Goal: Task Accomplishment & Management: Manage account settings

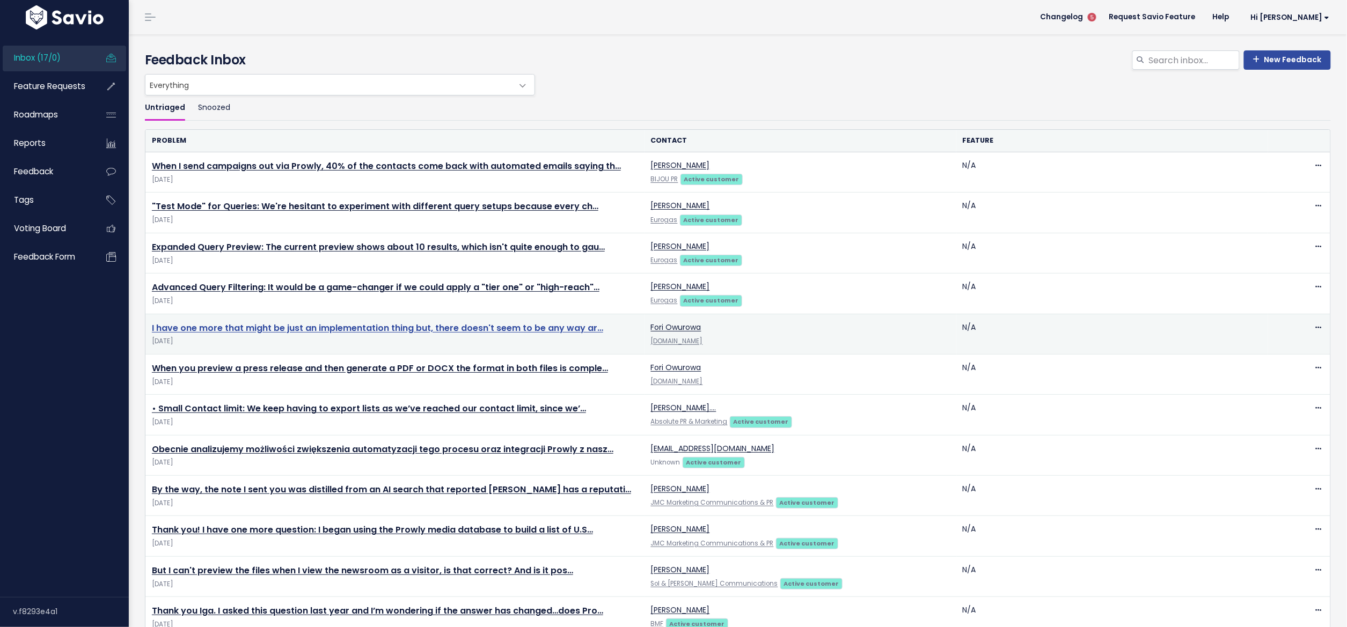
scroll to position [3, 0]
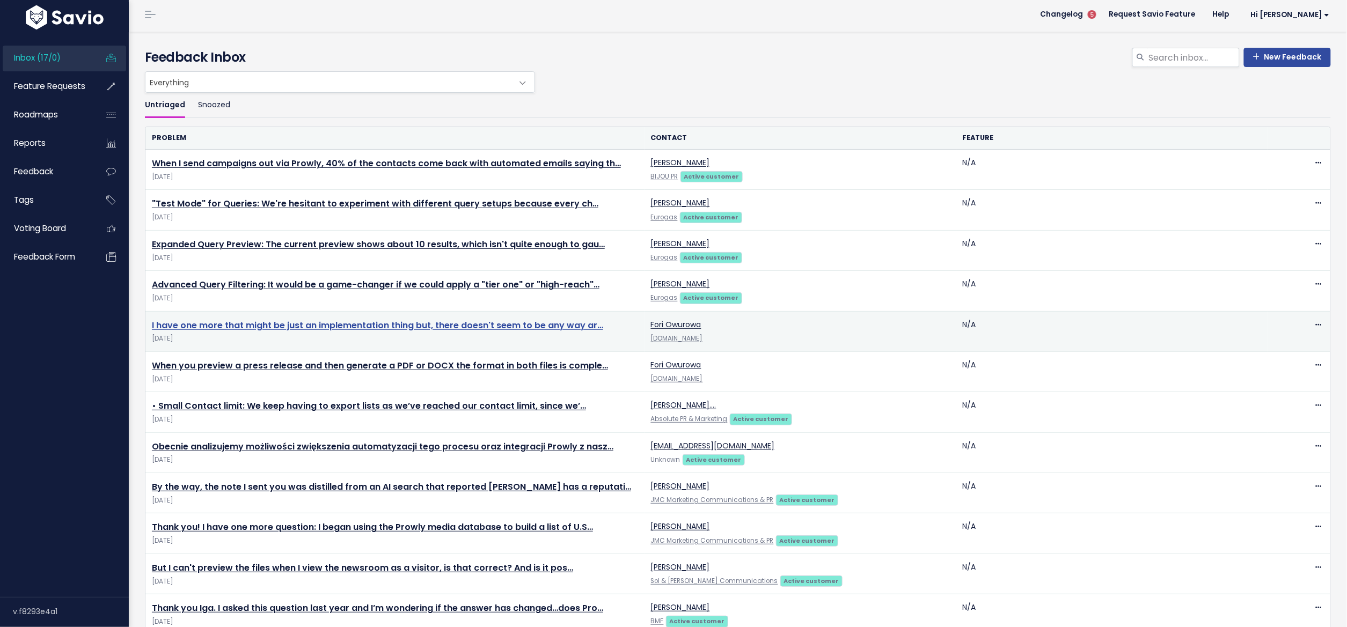
click at [219, 320] on link "I have one more that might be just an implementation thing but, there doesn't s…" at bounding box center [377, 325] width 451 height 12
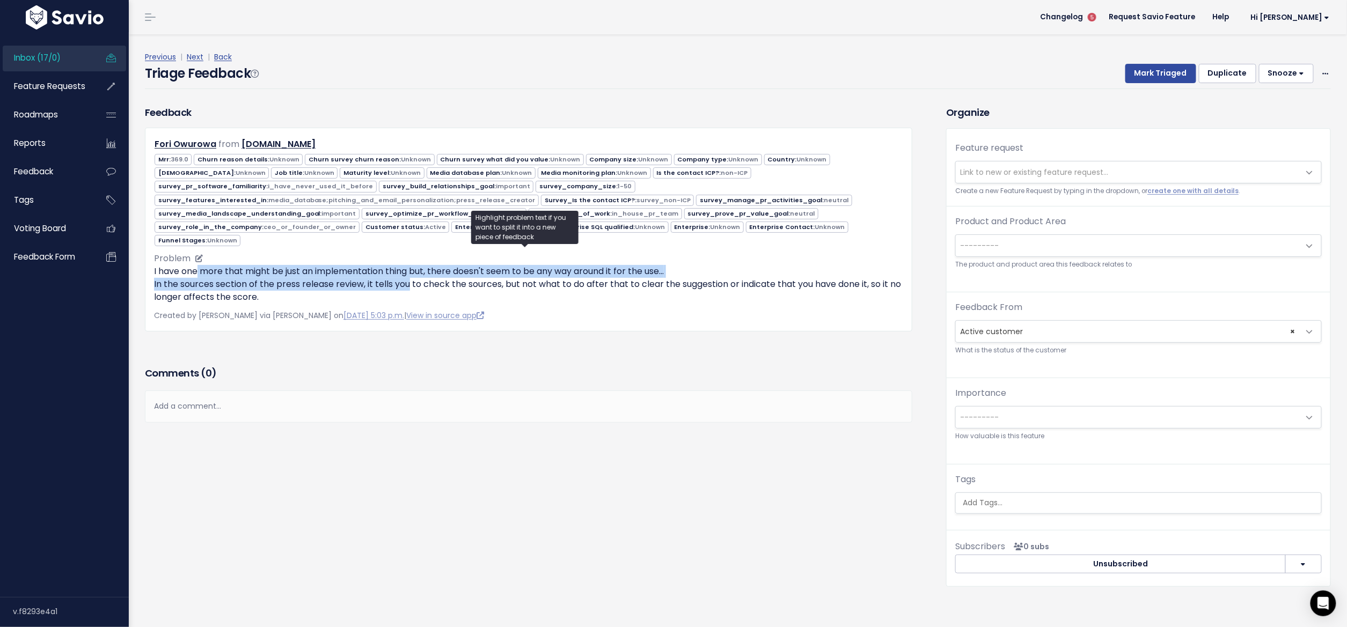
drag, startPoint x: 199, startPoint y: 267, endPoint x: 407, endPoint y: 282, distance: 208.8
click at [407, 282] on p "I have one more that might be just an implementation thing but, there doesn't s…" at bounding box center [528, 284] width 749 height 39
click at [296, 277] on p "I have one more that might be just an implementation thing but, there doesn't s…" at bounding box center [528, 284] width 749 height 39
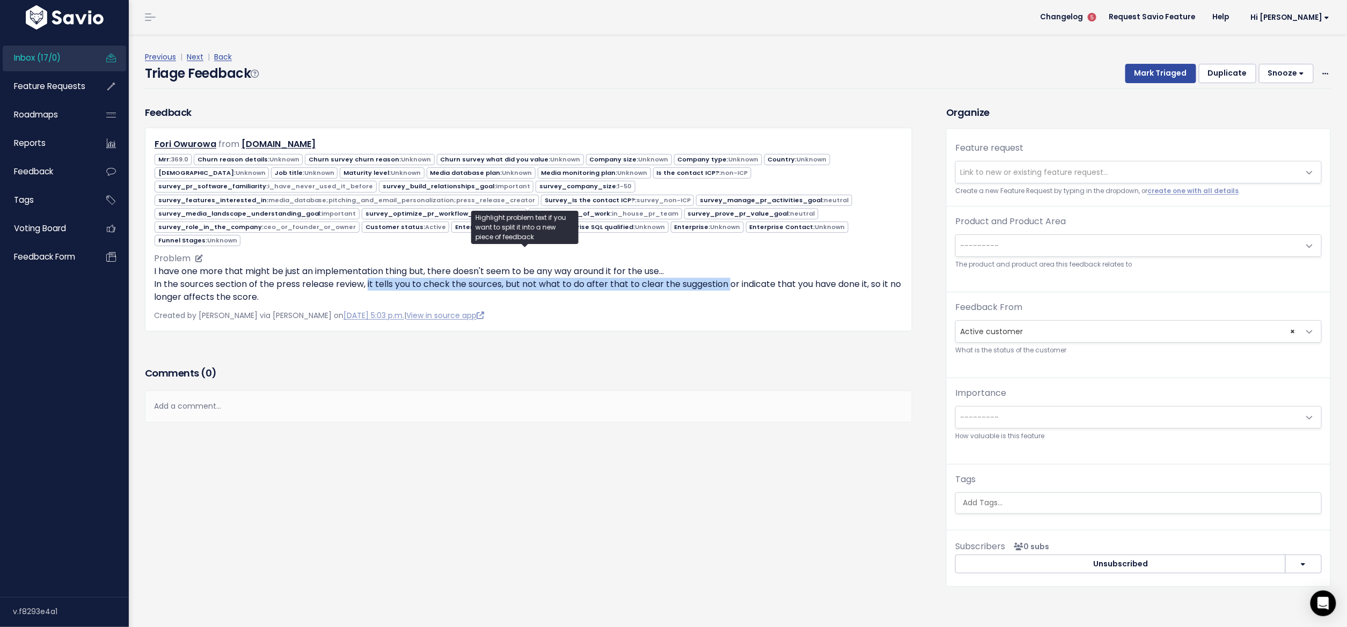
drag, startPoint x: 365, startPoint y: 276, endPoint x: 729, endPoint y: 277, distance: 363.8
click at [729, 277] on p "I have one more that might be just an implementation thing but, there doesn't s…" at bounding box center [528, 284] width 749 height 39
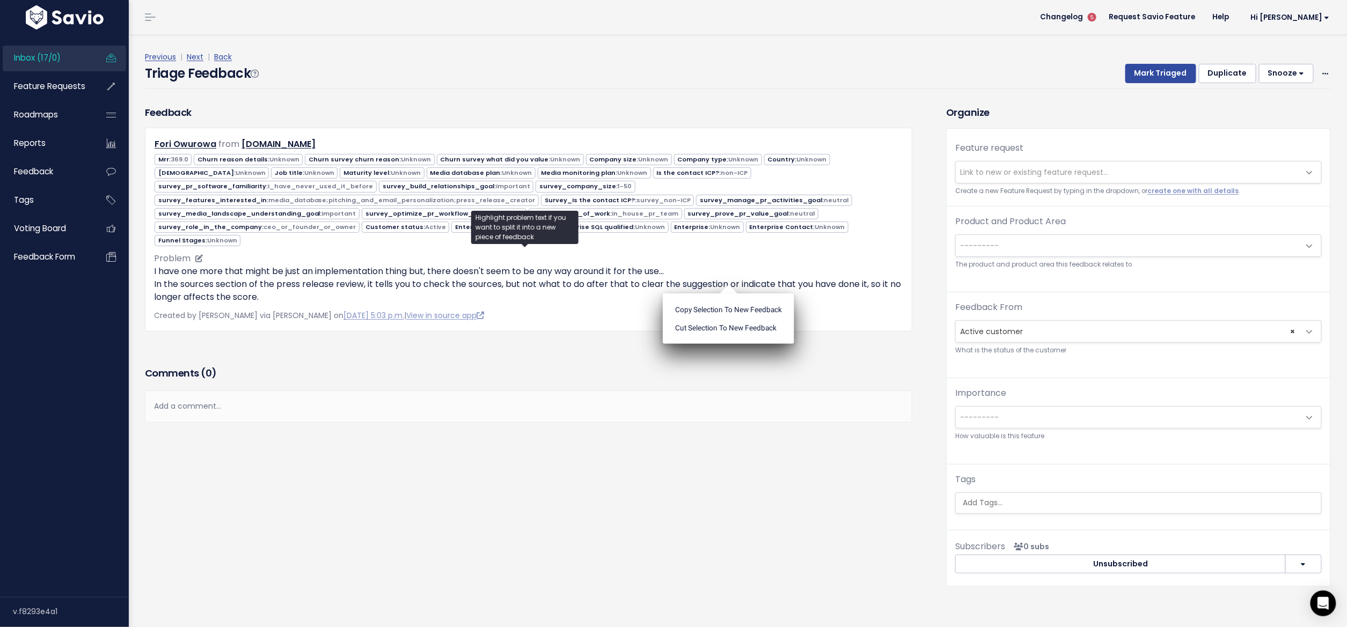
click at [729, 293] on ul "Copy selection to new Feedback Cut selection to new Feedback" at bounding box center [728, 318] width 131 height 50
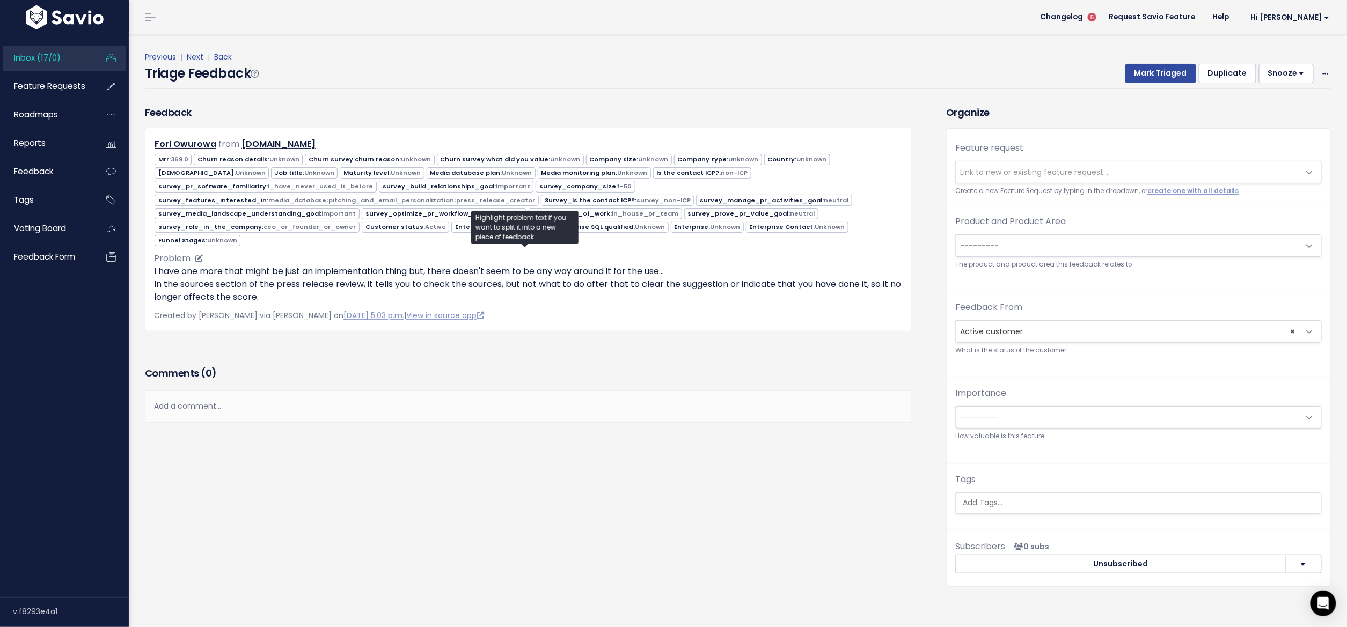
drag, startPoint x: 297, startPoint y: 295, endPoint x: 155, endPoint y: 268, distance: 144.7
click at [155, 268] on p "I have one more that might be just an implementation thing but, there doesn't s…" at bounding box center [528, 284] width 749 height 39
click at [155, 252] on ul "Copy selection to new Feedback Cut selection to new Feedback" at bounding box center [153, 226] width 131 height 50
click at [464, 313] on link "View in source app" at bounding box center [445, 315] width 78 height 11
drag, startPoint x: 156, startPoint y: 281, endPoint x: 350, endPoint y: 285, distance: 194.8
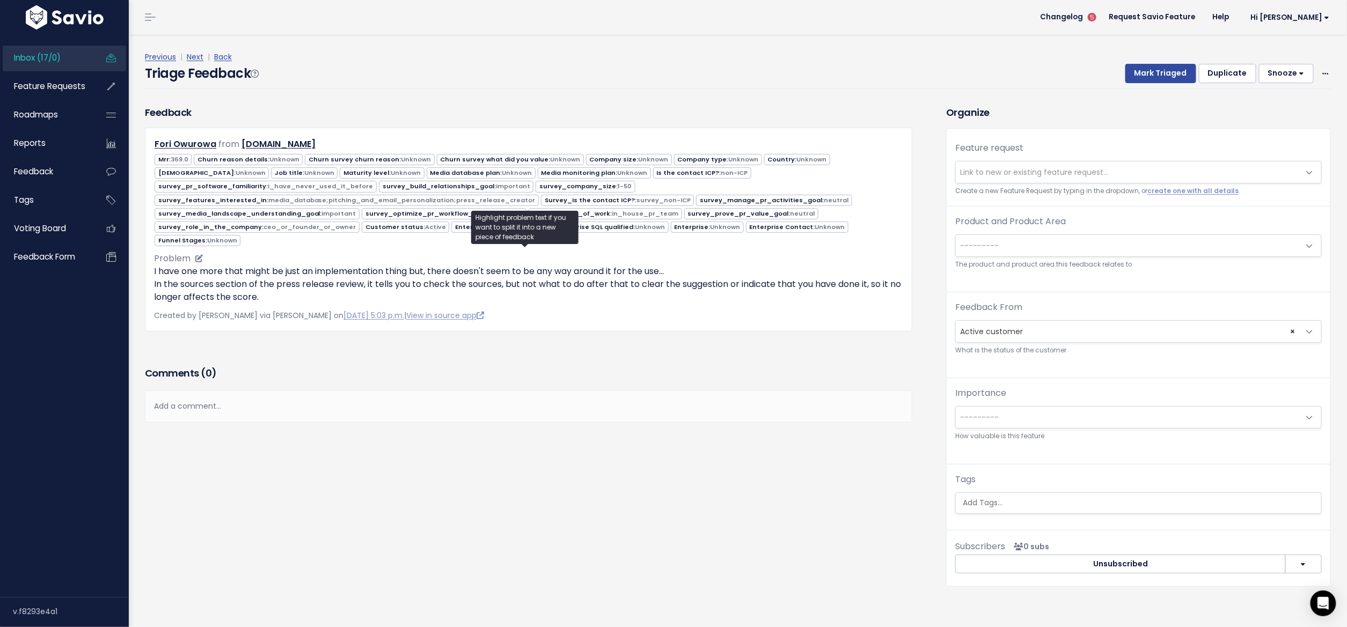
click at [350, 285] on p "I have one more that might be just an implementation thing but, there doesn't s…" at bounding box center [528, 284] width 749 height 39
drag, startPoint x: 363, startPoint y: 279, endPoint x: 600, endPoint y: 281, distance: 236.6
click at [600, 281] on p "I have one more that might be just an implementation thing but, there doesn't s…" at bounding box center [528, 284] width 749 height 39
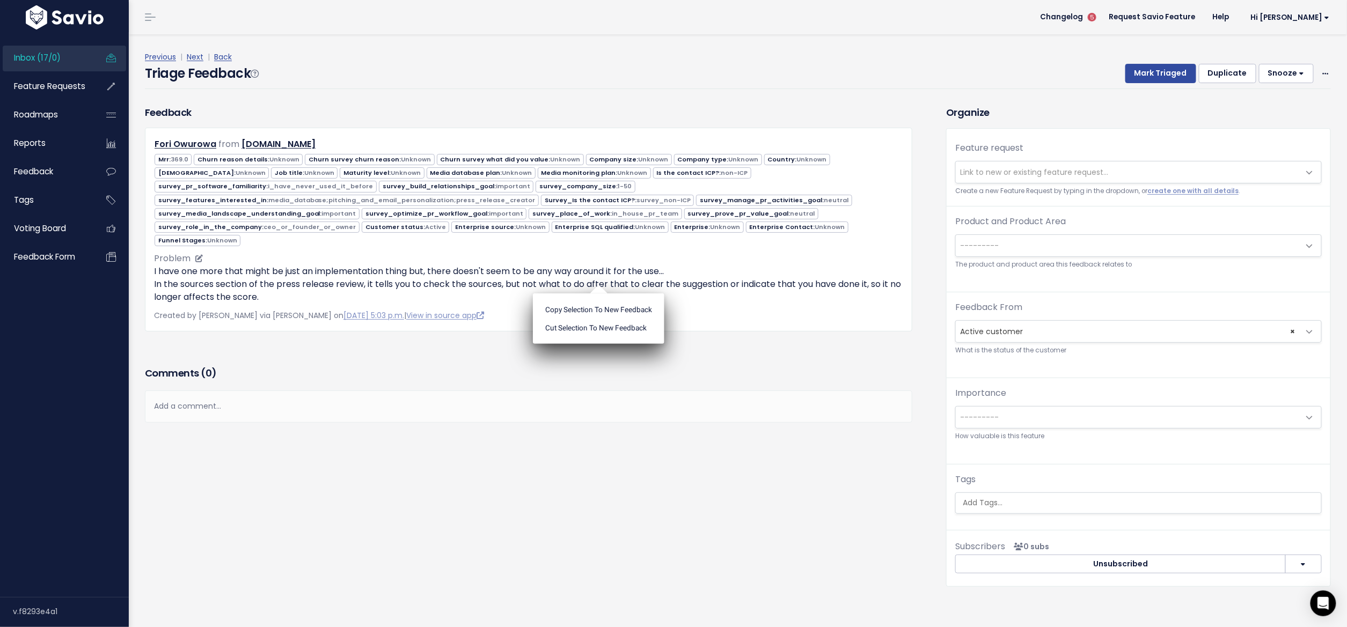
click at [600, 293] on ul "Copy selection to new Feedback Cut selection to new Feedback" at bounding box center [598, 318] width 131 height 50
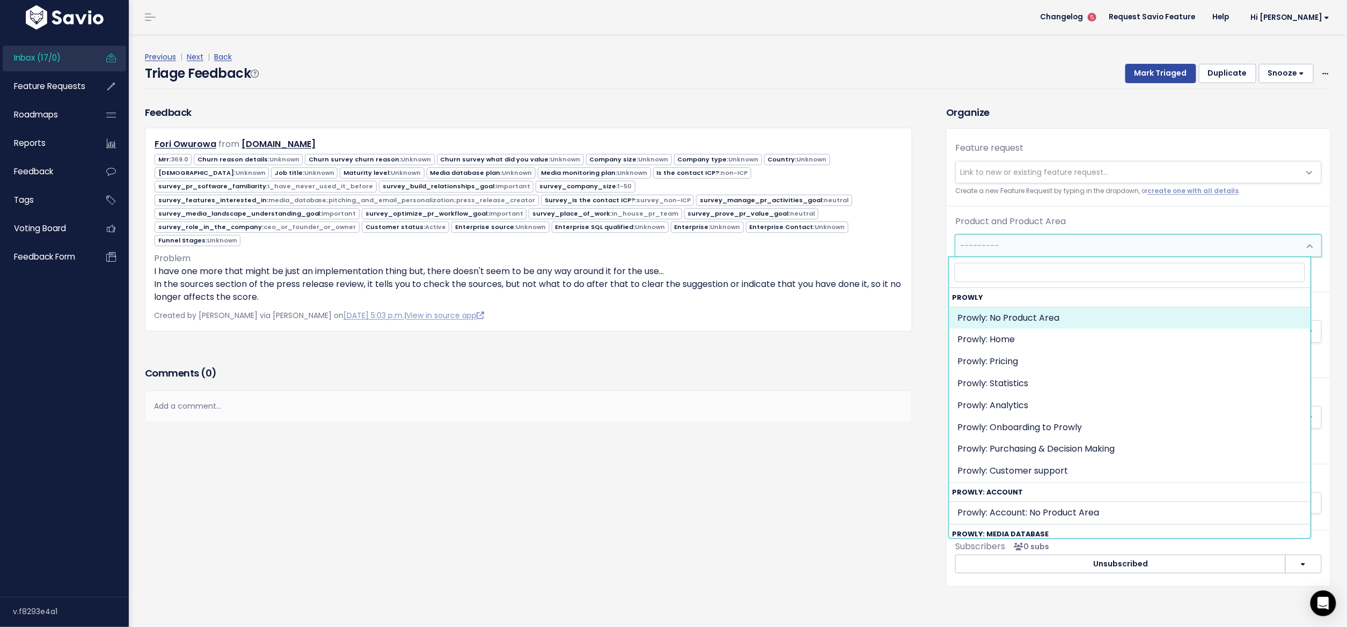
click at [1104, 247] on span "---------" at bounding box center [1128, 245] width 344 height 21
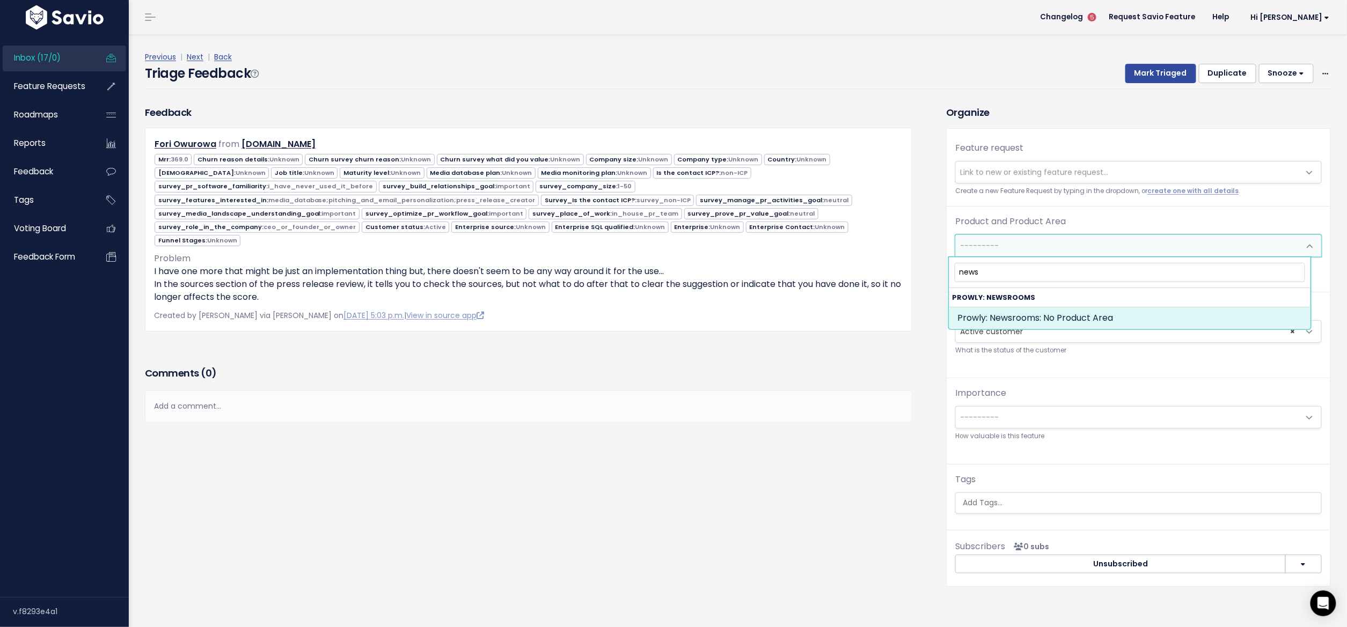
click at [968, 271] on input "news" at bounding box center [1130, 272] width 351 height 19
type input "pres"
select select "PRESS_RELEASE_CREATOR:"
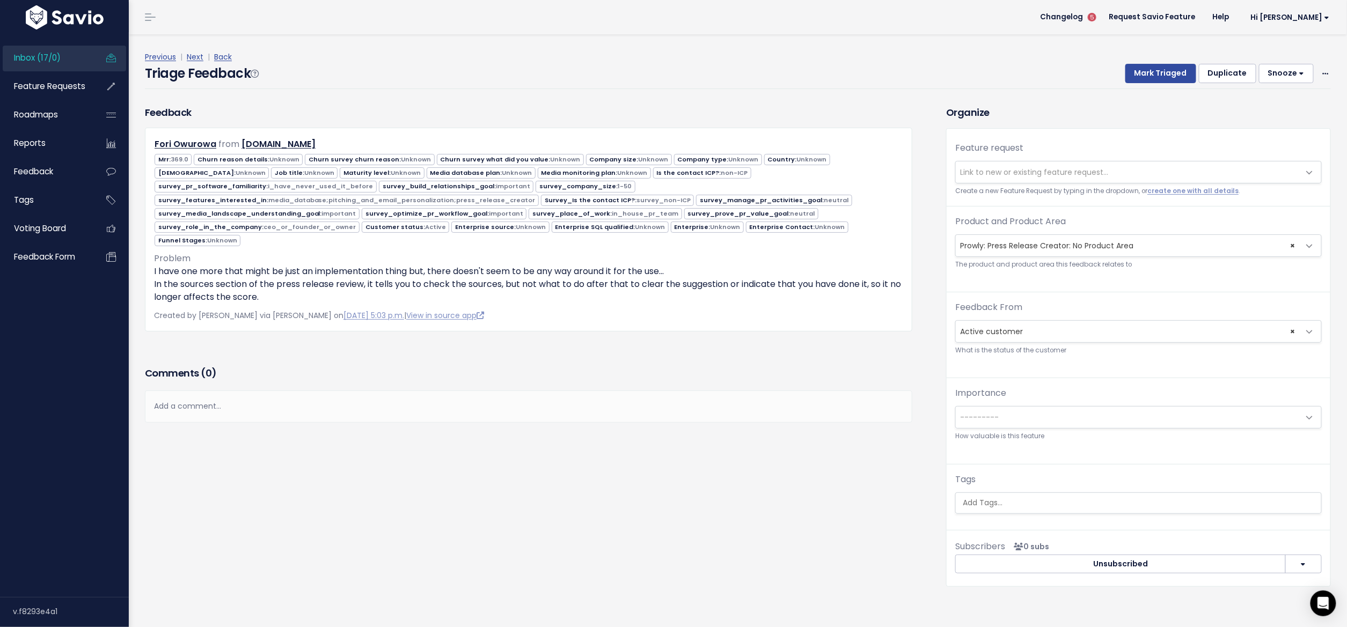
click at [1009, 487] on div "Tags" at bounding box center [1138, 493] width 366 height 41
click at [1007, 500] on input "search" at bounding box center [1138, 502] width 361 height 11
click at [821, 447] on div "Comments ( 0 ) Add a comment... | | | | Add a comment... xxxxxxxxxx These are n…" at bounding box center [528, 409] width 783 height 91
click at [980, 499] on input "search" at bounding box center [1138, 502] width 361 height 11
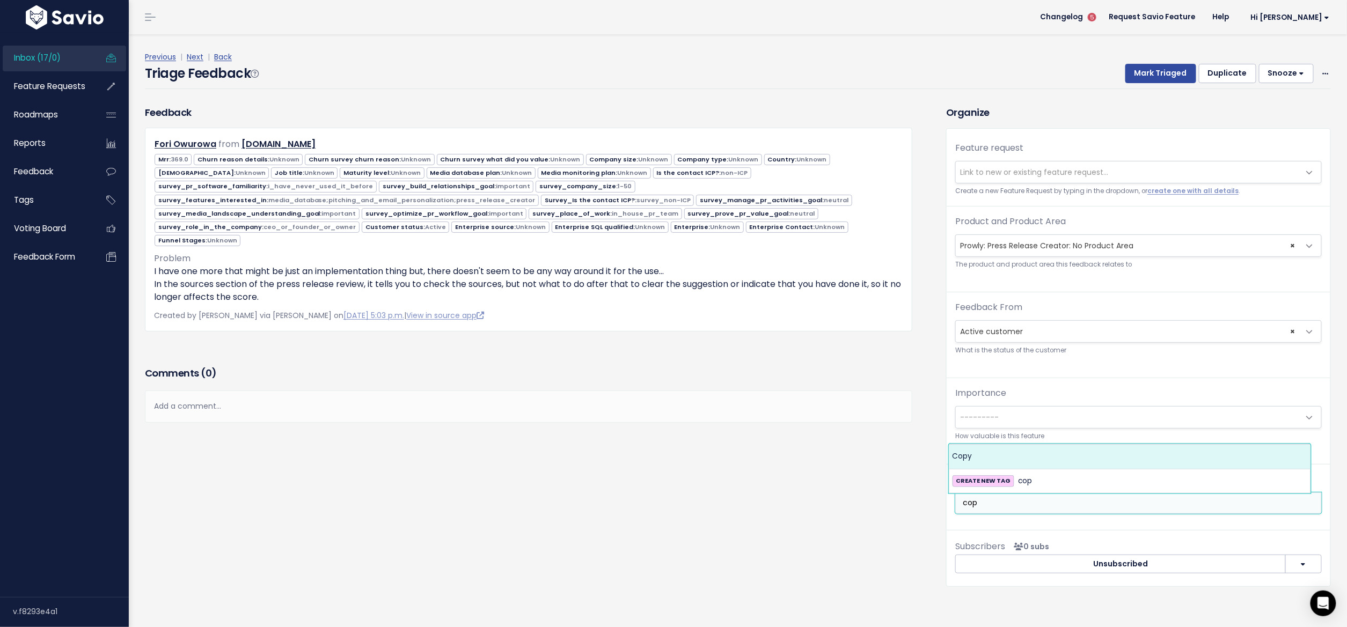
type input "cop"
select select "7981"
type input "des"
type input "n"
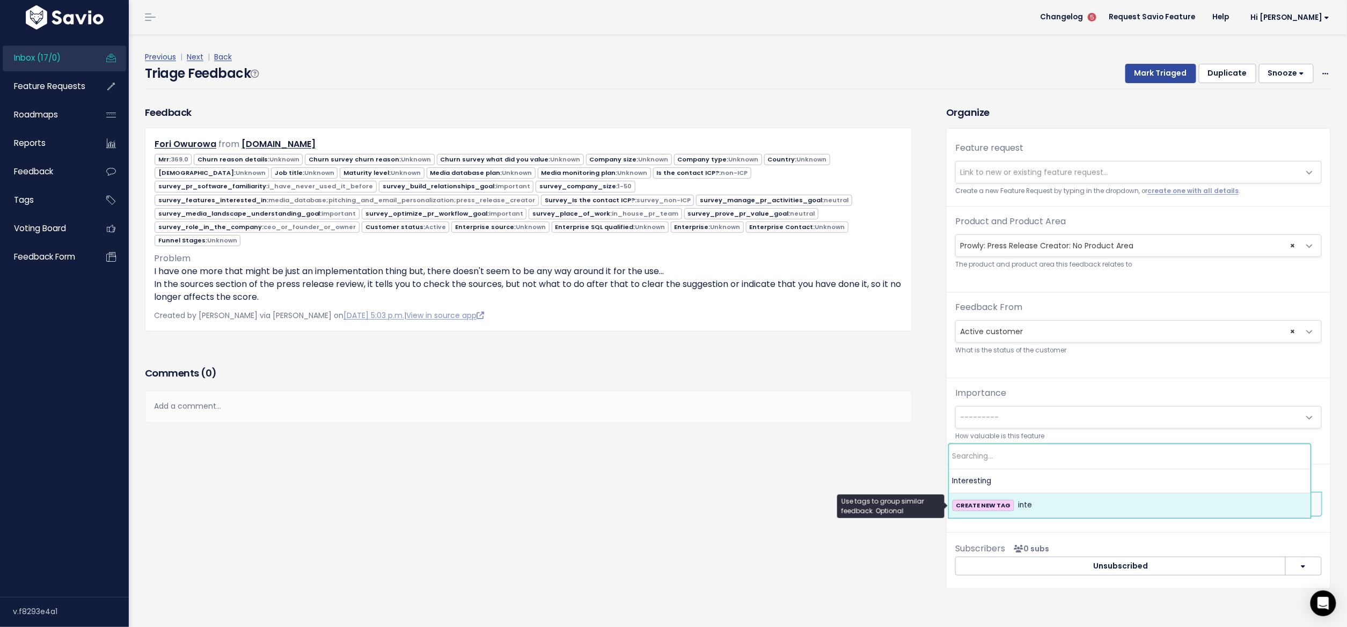
type input "i"
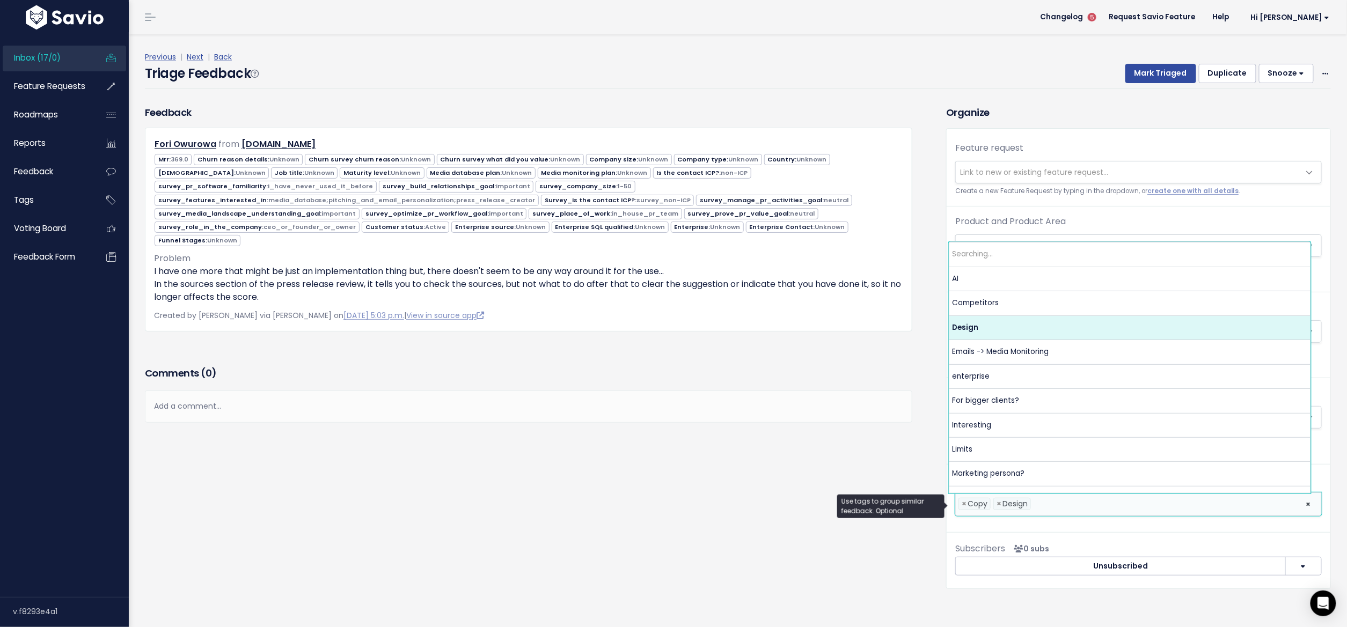
click at [834, 452] on div "Feedback Fori Owurowa from Solveit.earth" at bounding box center [537, 355] width 801 height 500
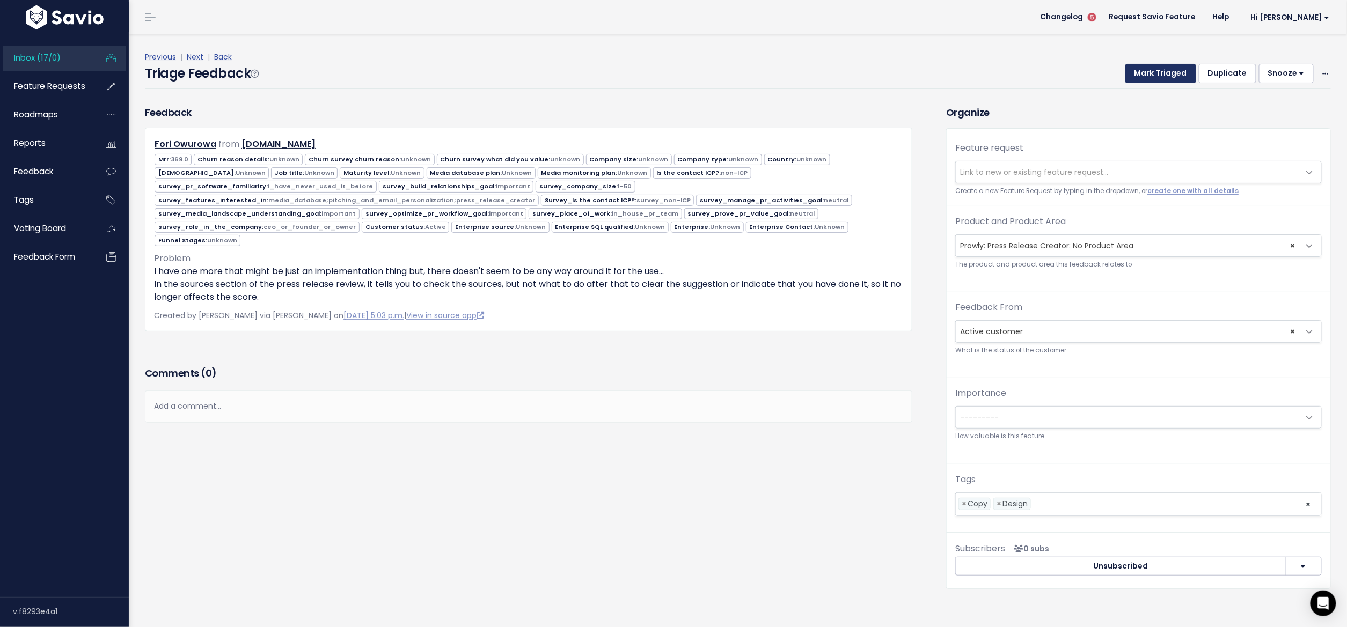
click at [1142, 75] on button "Mark Triaged" at bounding box center [1160, 73] width 71 height 19
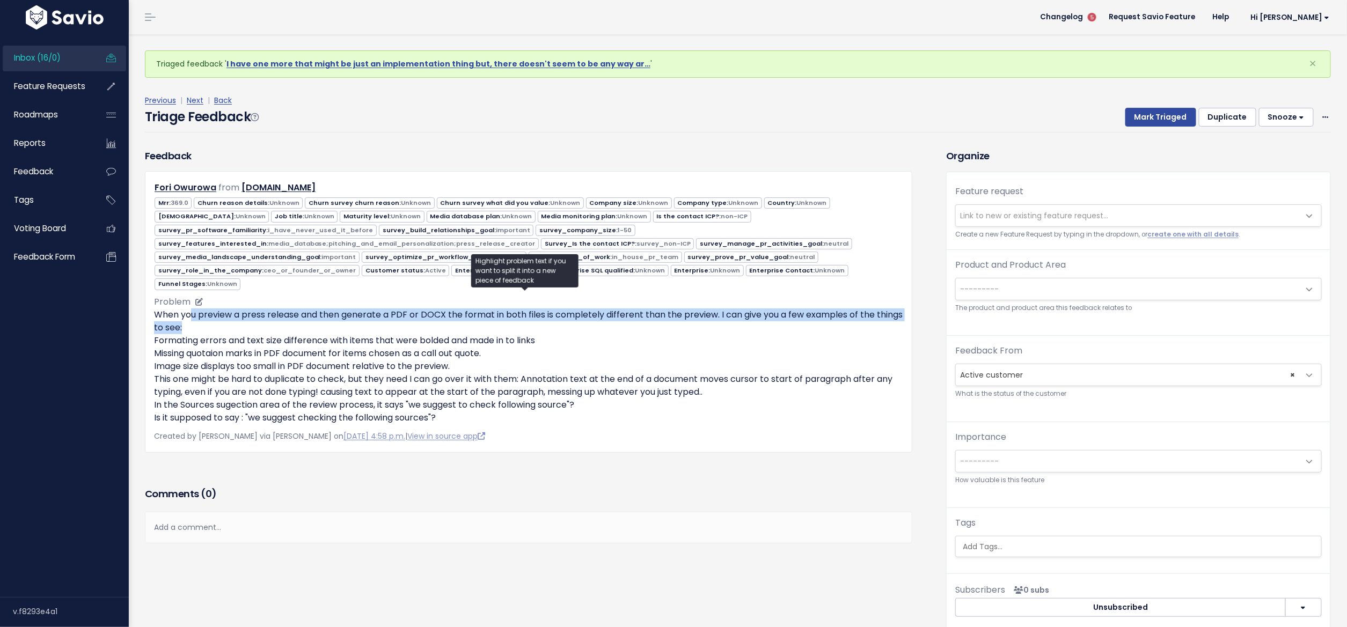
drag, startPoint x: 189, startPoint y: 314, endPoint x: 233, endPoint y: 318, distance: 43.7
click at [233, 318] on p "When you preview a press release and then generate a PDF or DOCX the format in …" at bounding box center [528, 367] width 749 height 116
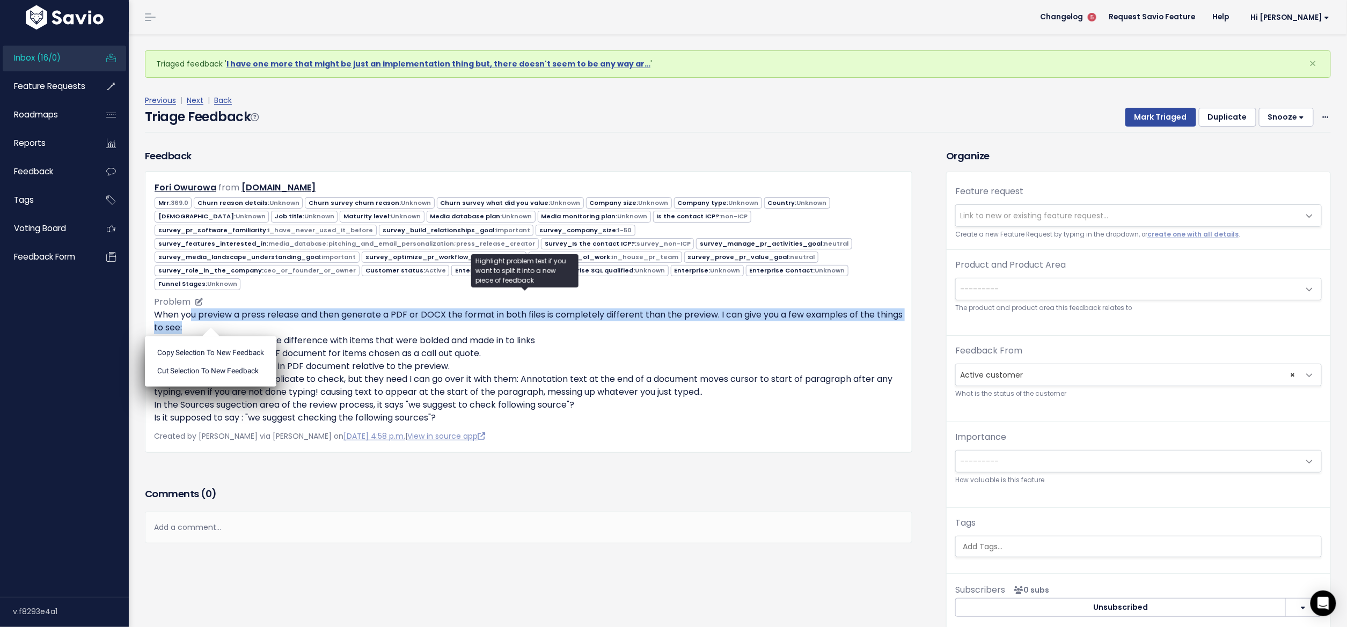
click at [233, 318] on p "When you preview a press release and then generate a PDF or DOCX the format in …" at bounding box center [528, 367] width 749 height 116
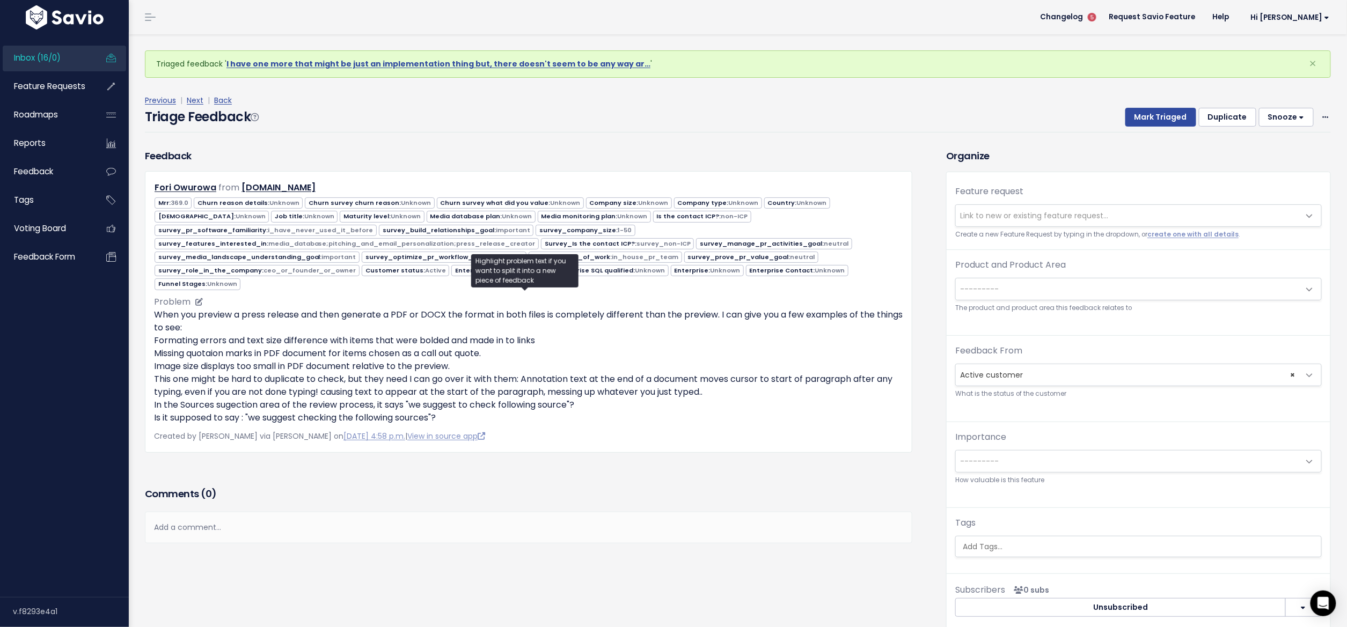
drag, startPoint x: 151, startPoint y: 337, endPoint x: 561, endPoint y: 342, distance: 409.4
click at [561, 342] on div "Fori Owurowa from [DOMAIN_NAME] 369.0 1-50" at bounding box center [528, 311] width 767 height 281
click at [561, 342] on p "When you preview a press release and then generate a PDF or DOCX the format in …" at bounding box center [528, 367] width 749 height 116
drag, startPoint x: 163, startPoint y: 348, endPoint x: 531, endPoint y: 341, distance: 367.6
click at [531, 341] on p "When you preview a press release and then generate a PDF or DOCX the format in …" at bounding box center [528, 367] width 749 height 116
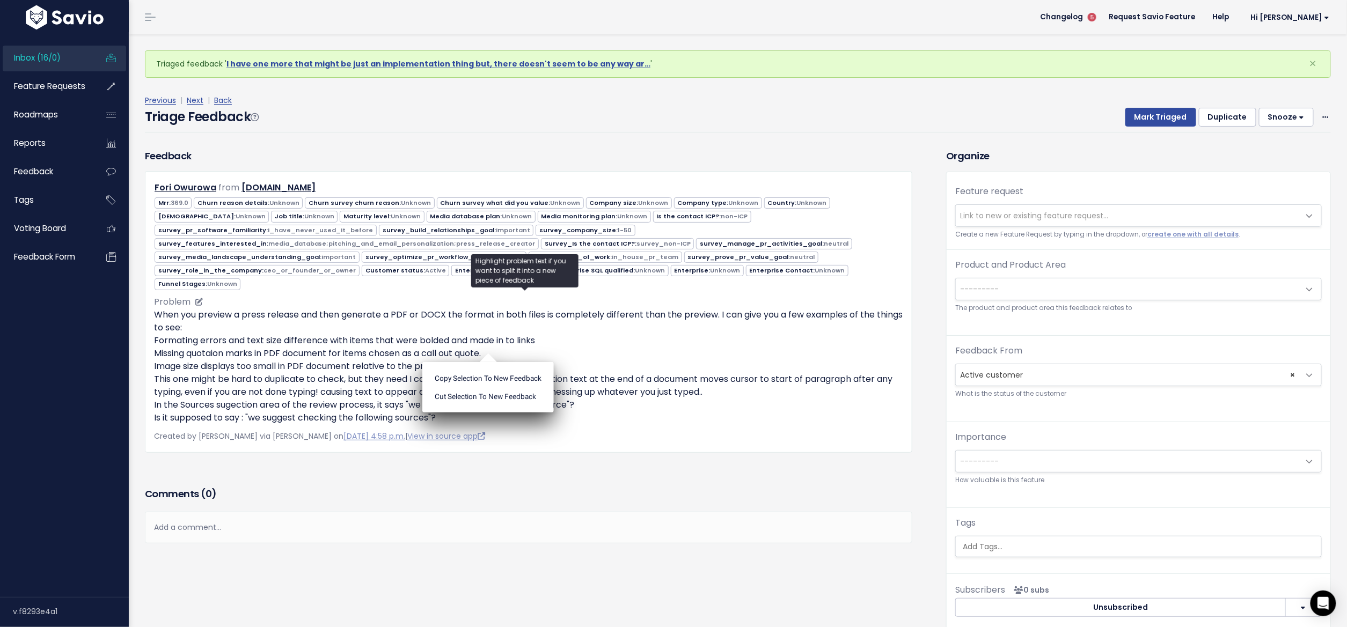
click at [531, 341] on p "When you preview a press release and then generate a PDF or DOCX the format in …" at bounding box center [528, 367] width 749 height 116
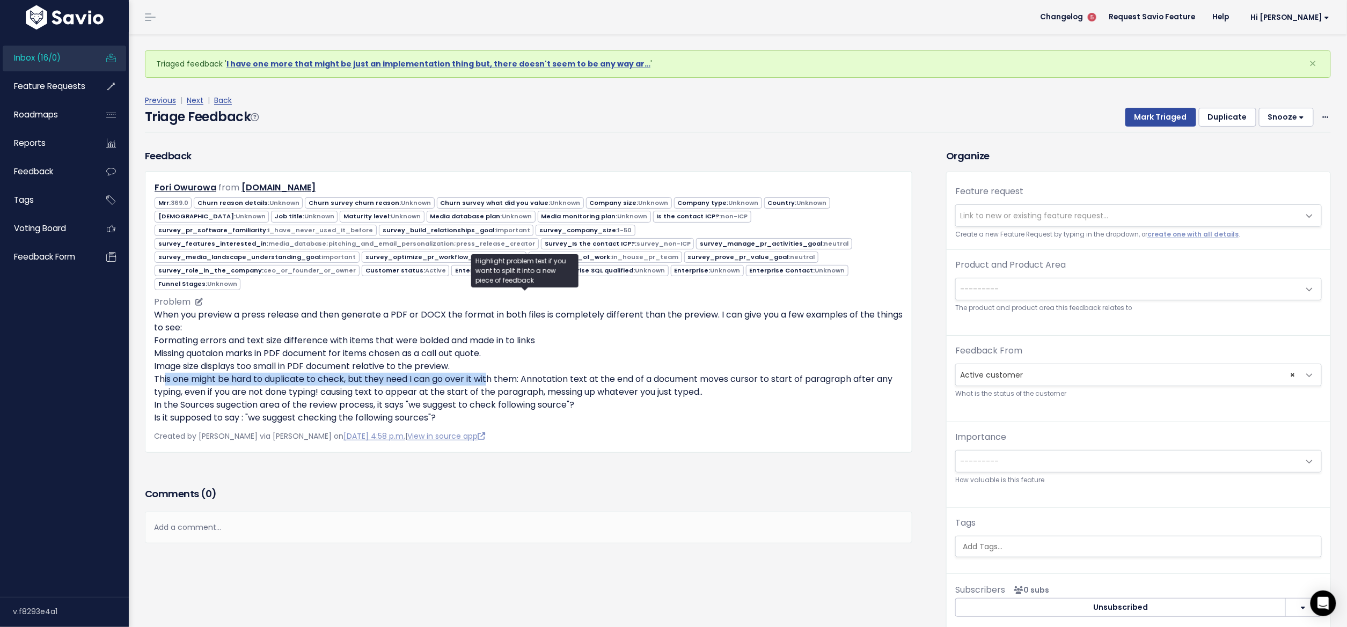
drag, startPoint x: 157, startPoint y: 373, endPoint x: 488, endPoint y: 372, distance: 331.1
click at [488, 372] on p "When you preview a press release and then generate a PDF or DOCX the format in …" at bounding box center [528, 367] width 749 height 116
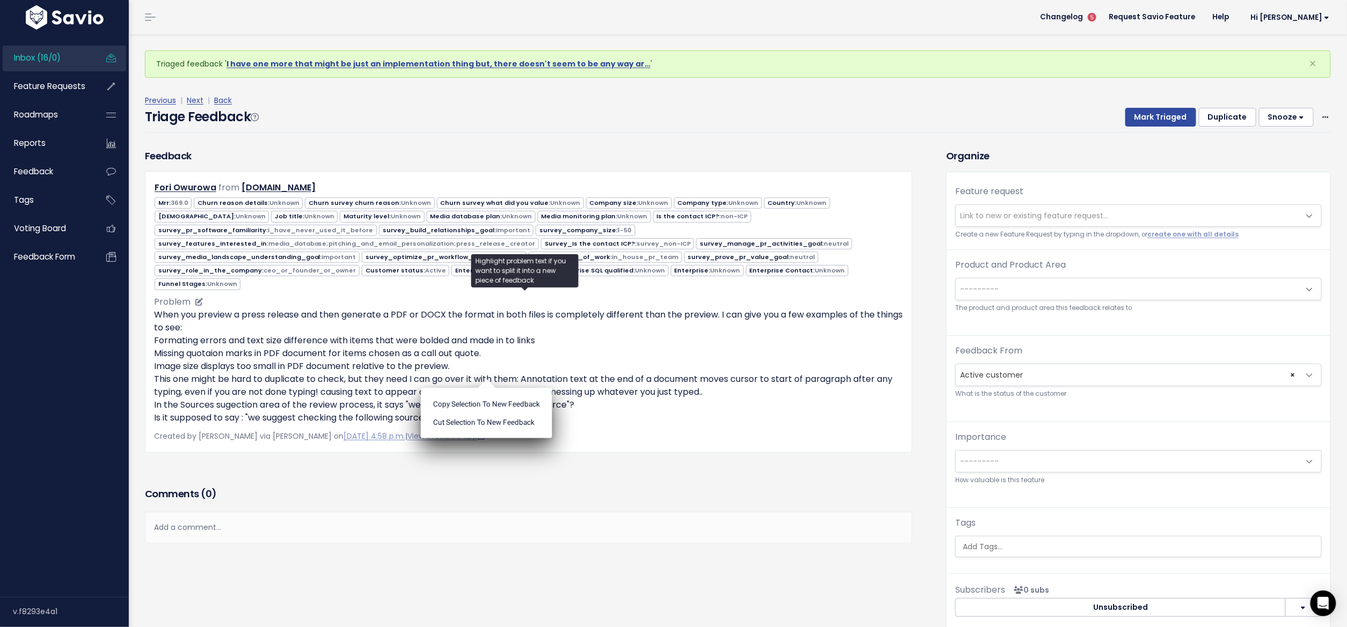
click at [488, 388] on ul "Copy selection to new Feedback Cut selection to new Feedback" at bounding box center [486, 413] width 131 height 50
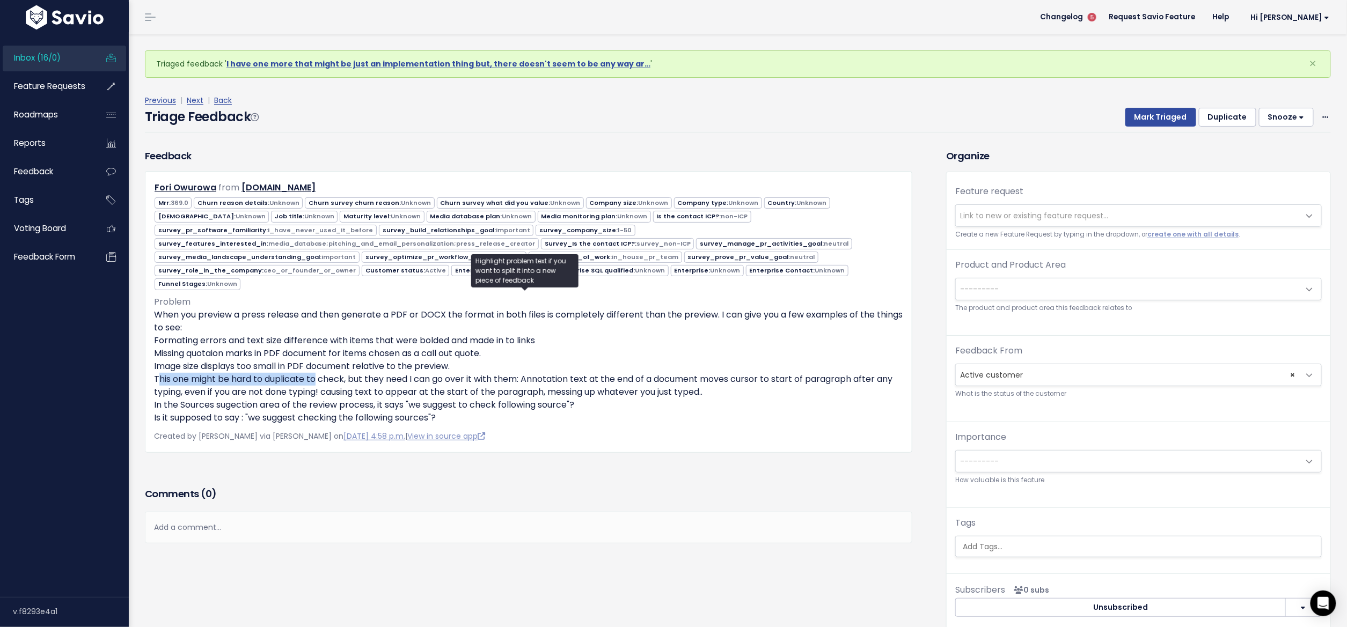
drag, startPoint x: 153, startPoint y: 374, endPoint x: 314, endPoint y: 372, distance: 161.0
click at [312, 372] on div "Fori Owurowa from [DOMAIN_NAME] 369.0 1-50" at bounding box center [528, 311] width 767 height 281
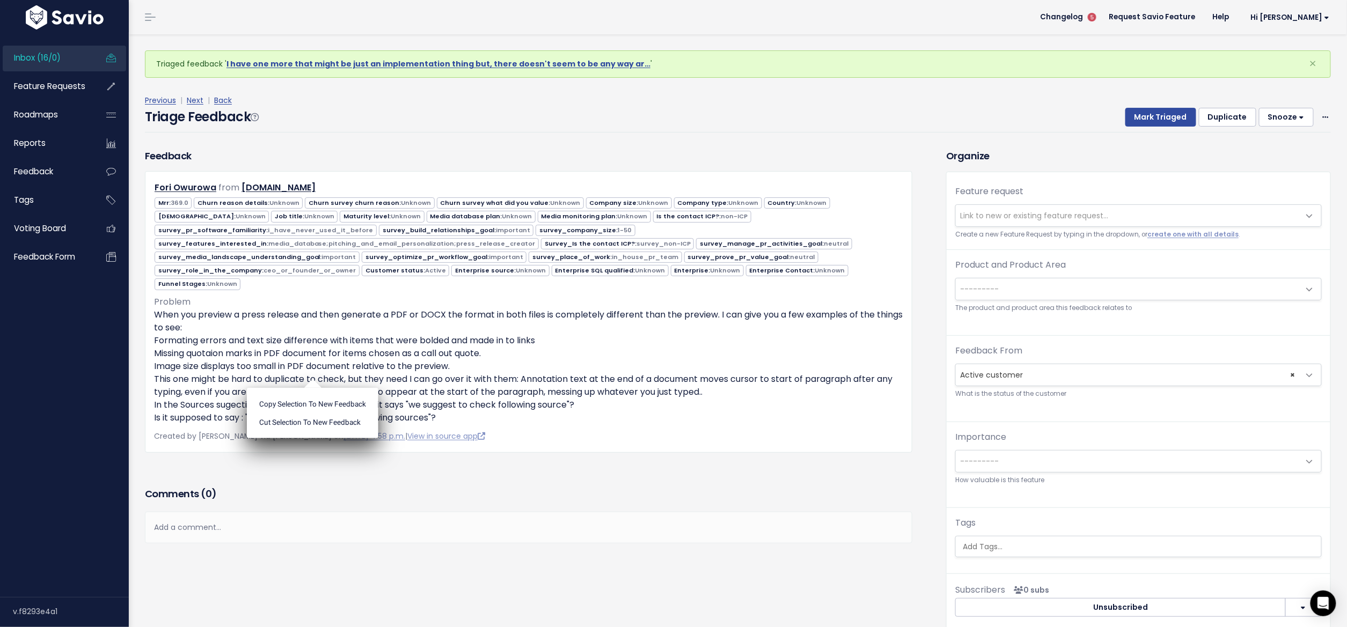
click at [314, 388] on ul "Copy selection to new Feedback Cut selection to new Feedback" at bounding box center [312, 413] width 131 height 50
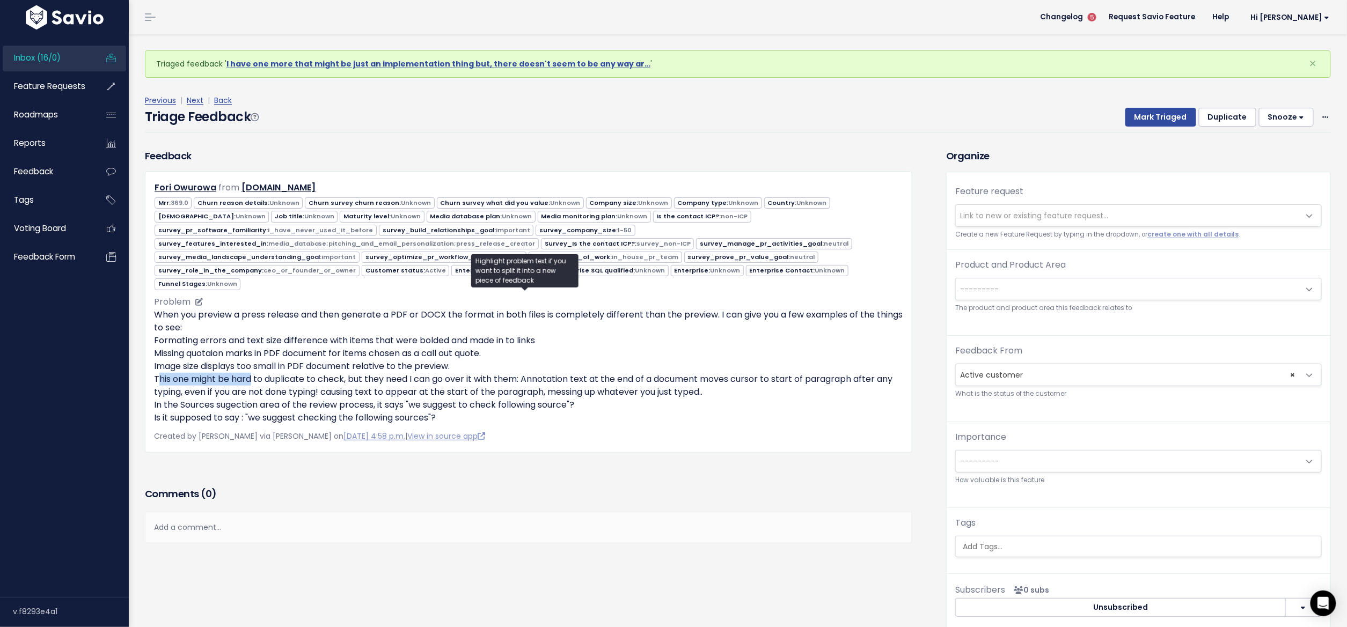
drag, startPoint x: 153, startPoint y: 371, endPoint x: 271, endPoint y: 372, distance: 117.5
click at [252, 373] on p "When you preview a press release and then generate a PDF or DOCX the format in …" at bounding box center [528, 367] width 749 height 116
click at [271, 372] on p "When you preview a press release and then generate a PDF or DOCX the format in …" at bounding box center [528, 367] width 749 height 116
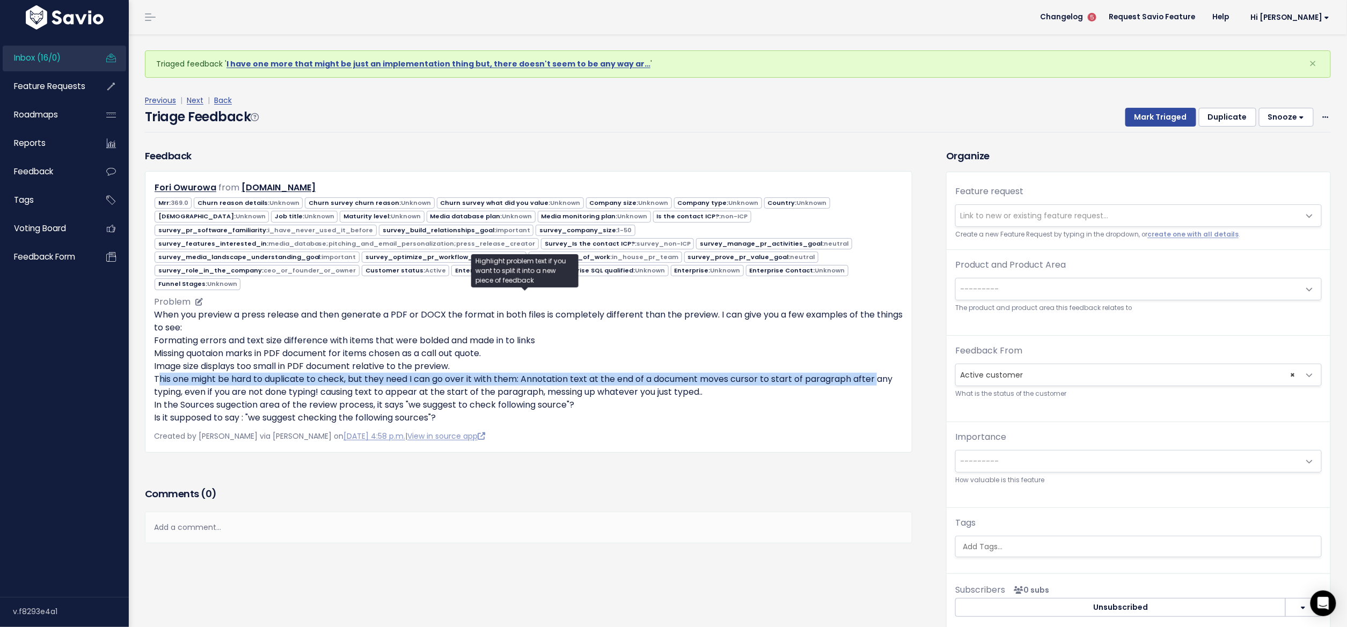
drag, startPoint x: 151, startPoint y: 375, endPoint x: 883, endPoint y: 370, distance: 732.4
click at [883, 370] on div "Fori Owurowa from Solveit.earth 369.0 1-50" at bounding box center [528, 311] width 767 height 281
drag, startPoint x: 353, startPoint y: 400, endPoint x: 625, endPoint y: 413, distance: 271.8
click at [625, 413] on p "When you preview a press release and then generate a PDF or DOCX the format in …" at bounding box center [528, 367] width 749 height 116
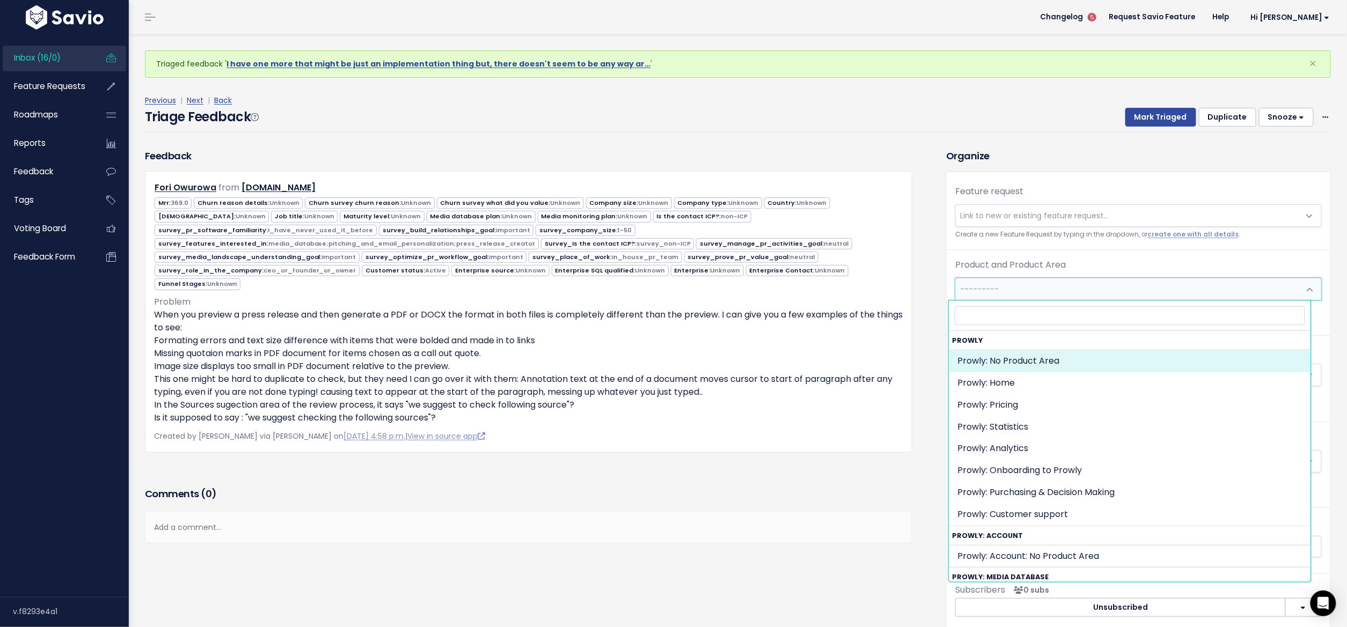
click at [1074, 294] on span "---------" at bounding box center [1128, 288] width 344 height 21
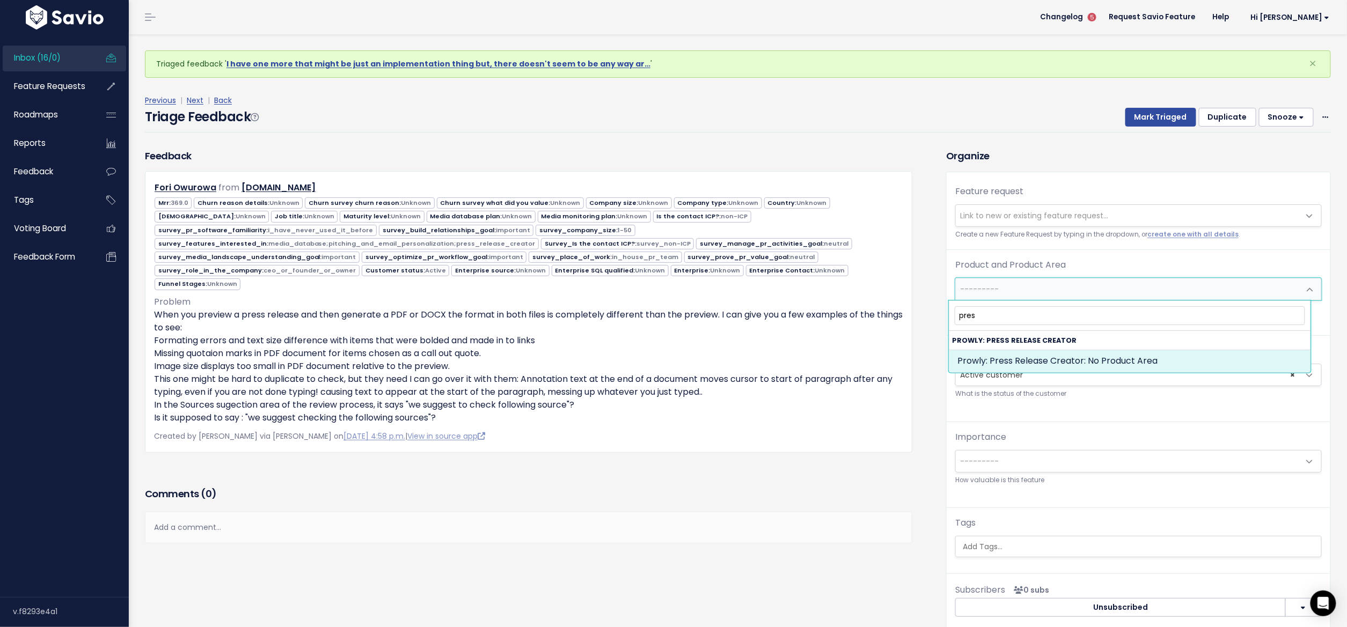
type input "pres"
select select "PRESS_RELEASE_CREATOR:"
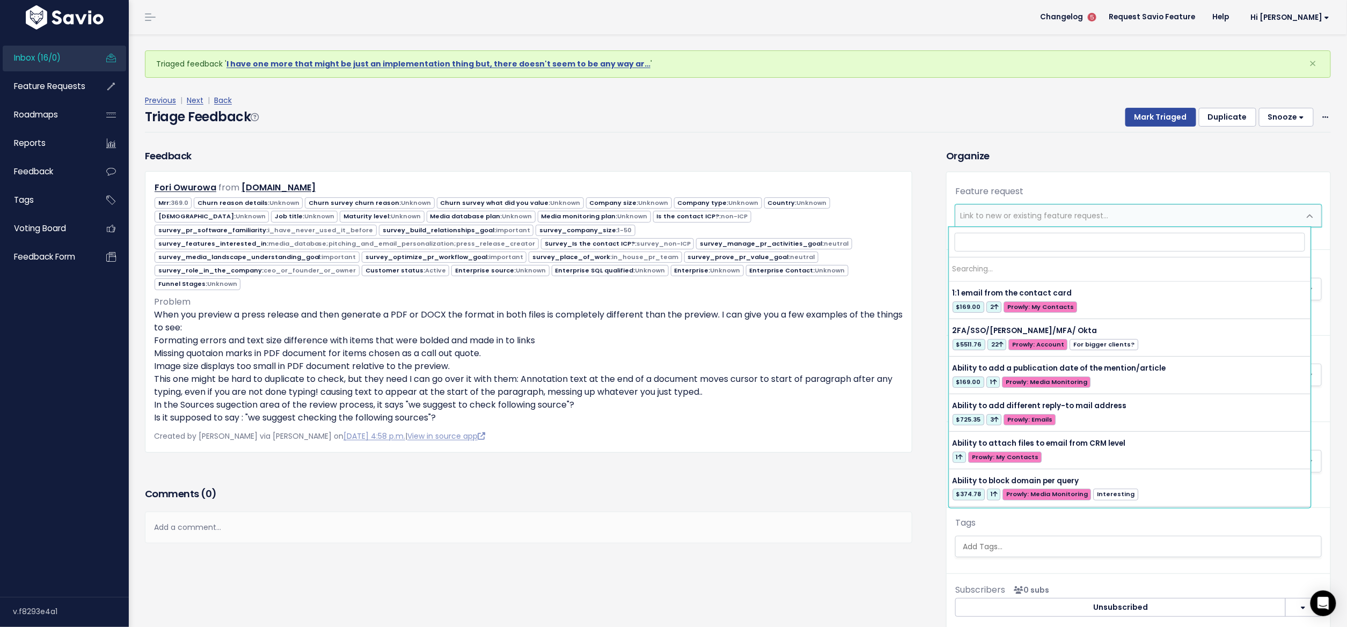
click at [1020, 225] on span "Link to new or existing feature request..." at bounding box center [1128, 215] width 344 height 21
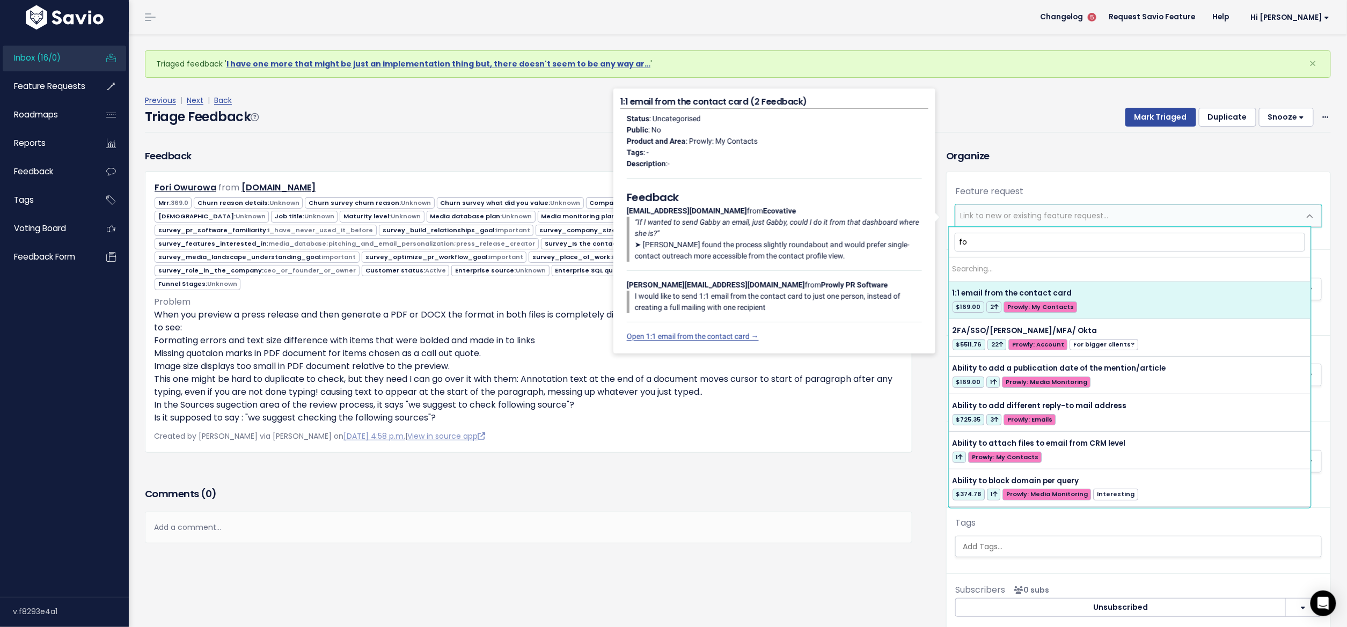
type input "f"
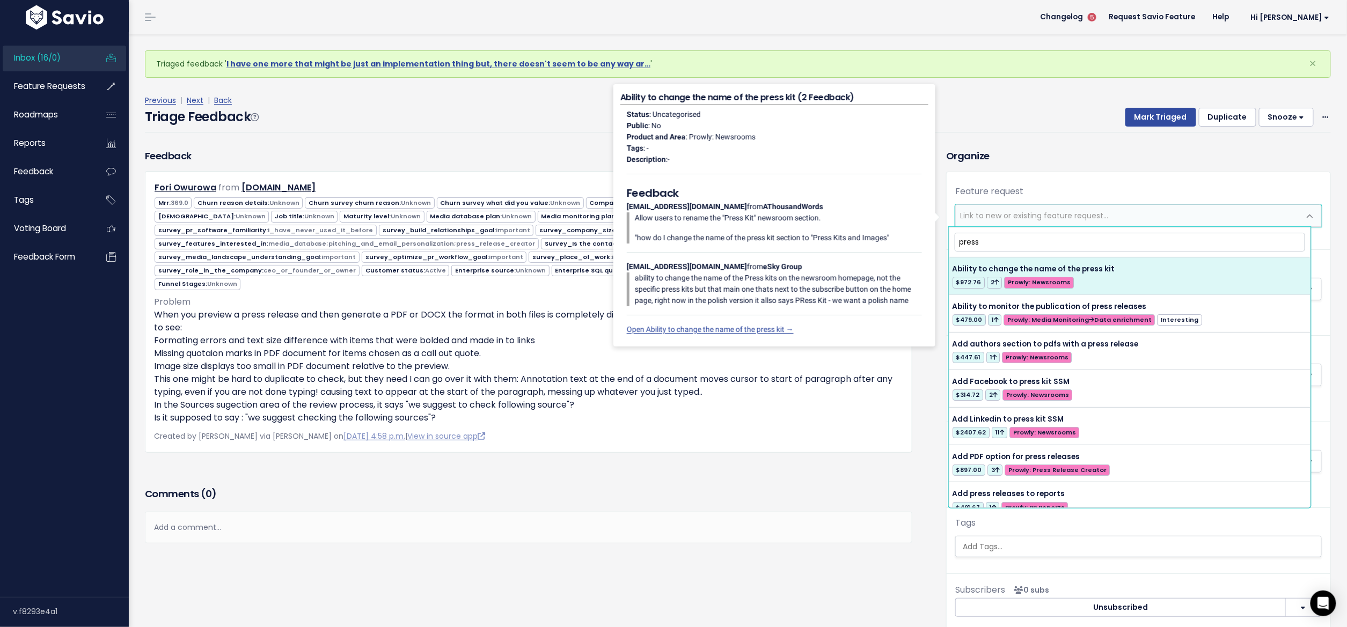
click at [987, 239] on input "press" at bounding box center [1130, 242] width 351 height 19
click at [977, 241] on input "press" at bounding box center [1130, 242] width 351 height 19
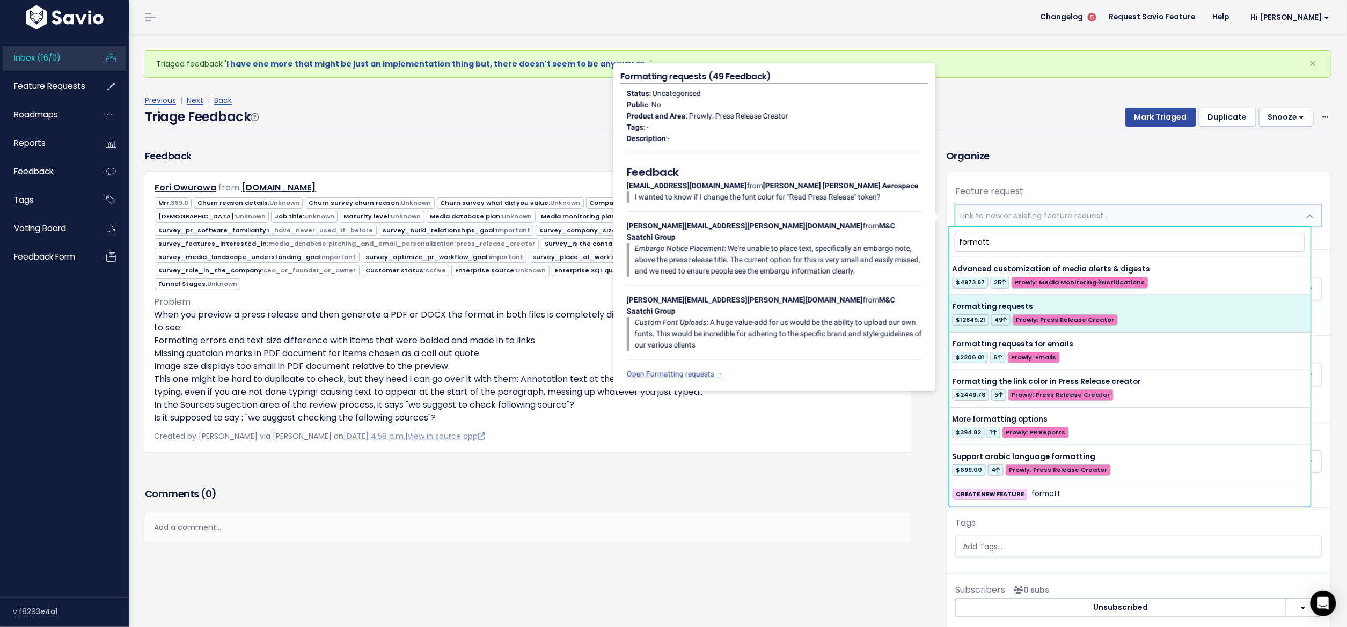
type input "formatt"
select select "28630"
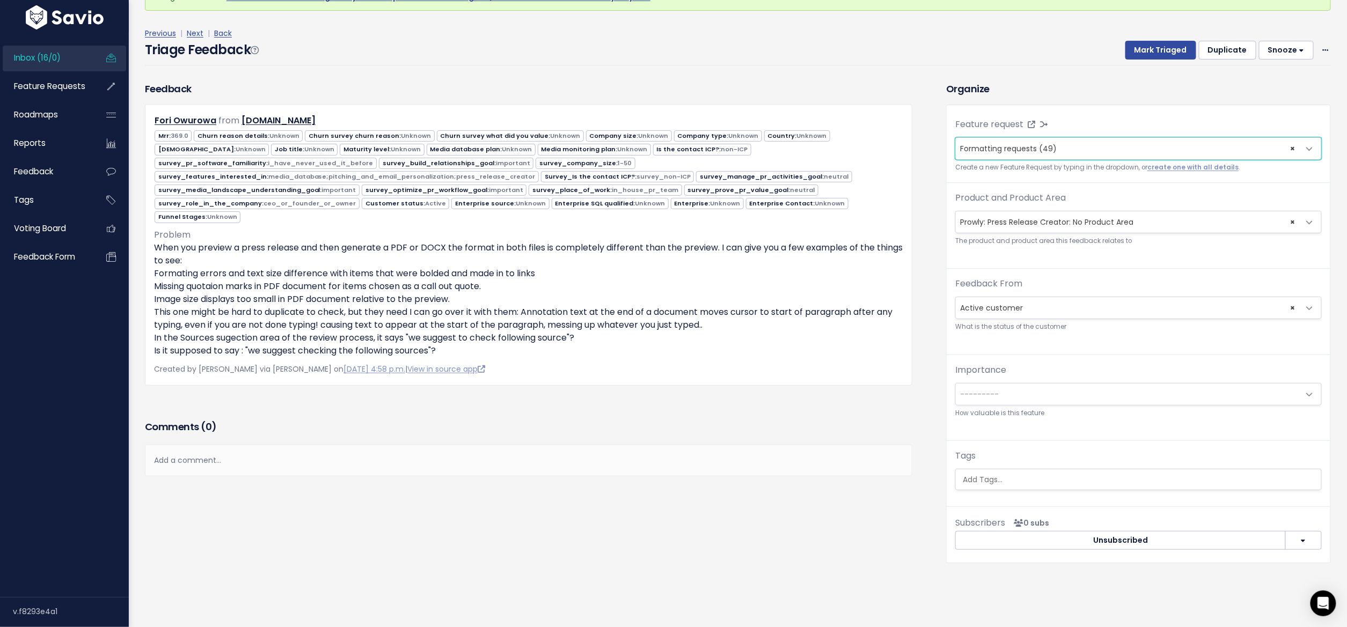
scroll to position [34, 0]
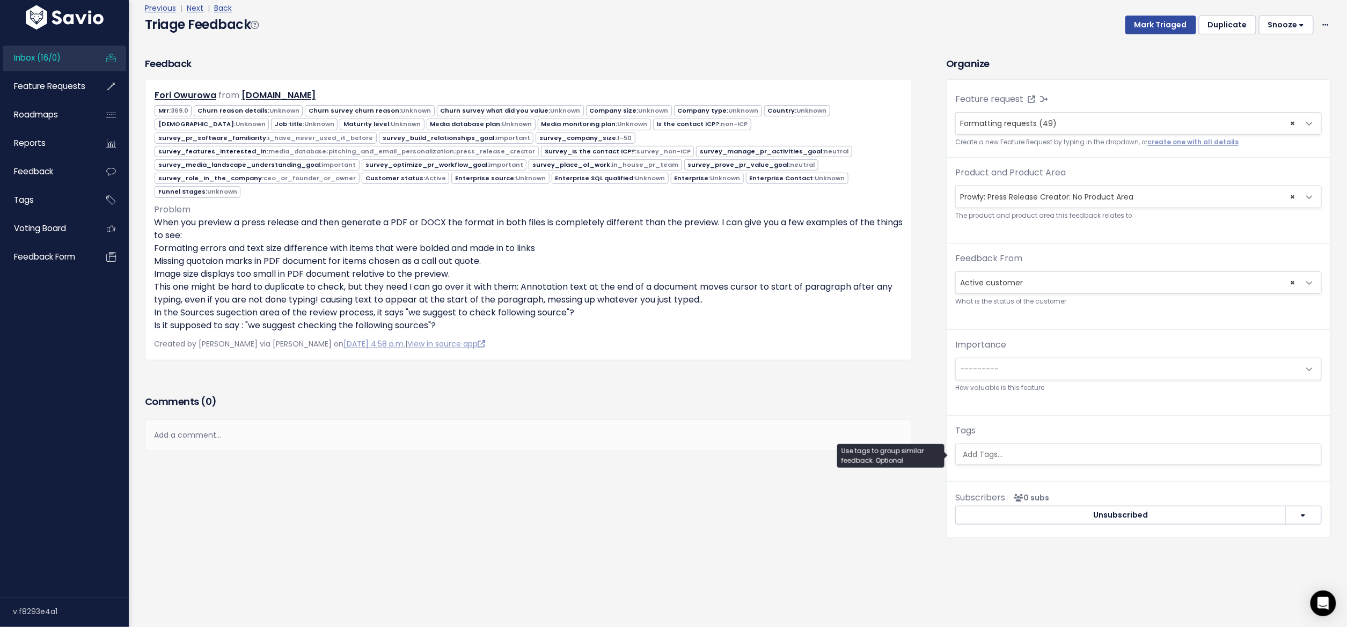
click at [1023, 449] on input "search" at bounding box center [1138, 454] width 361 height 11
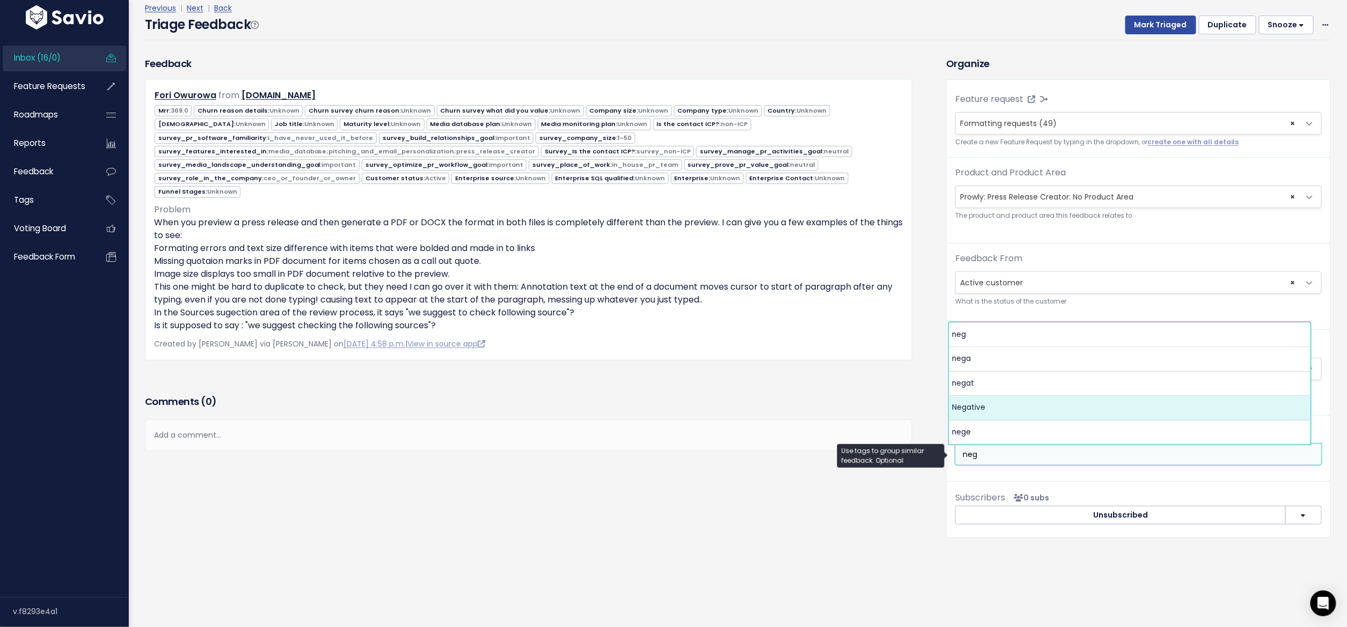
type input "neg"
select select "7969"
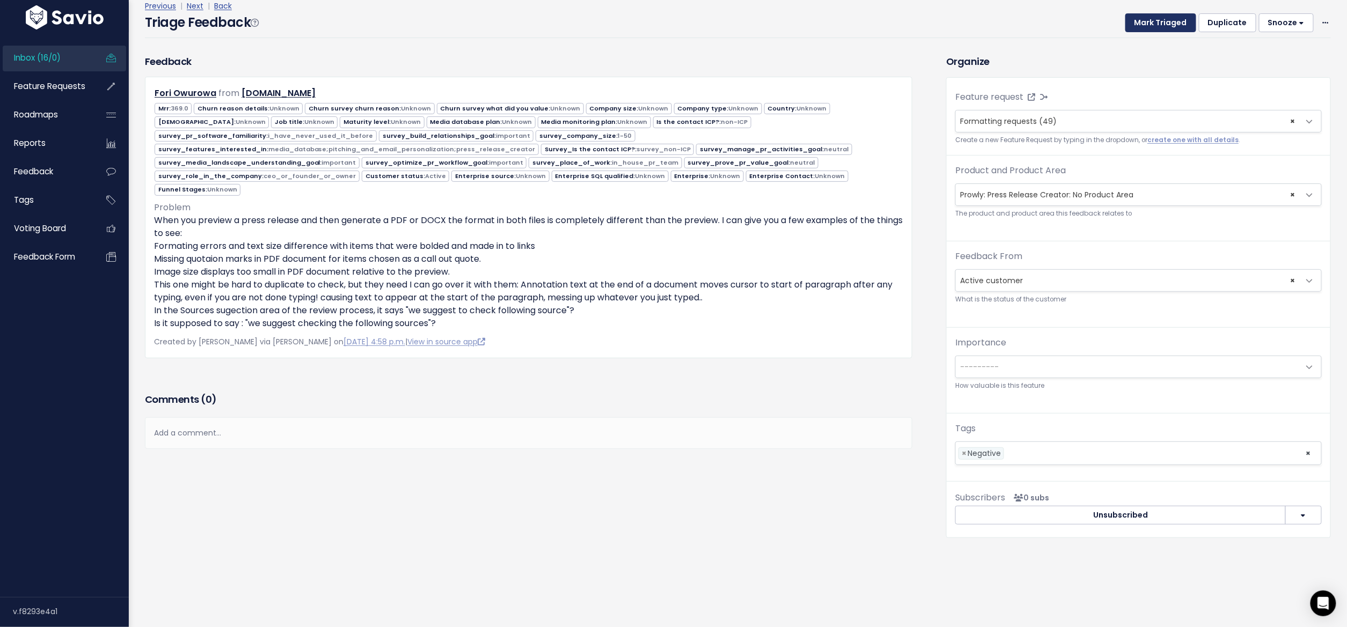
click at [1144, 16] on button "Mark Triaged" at bounding box center [1160, 22] width 71 height 19
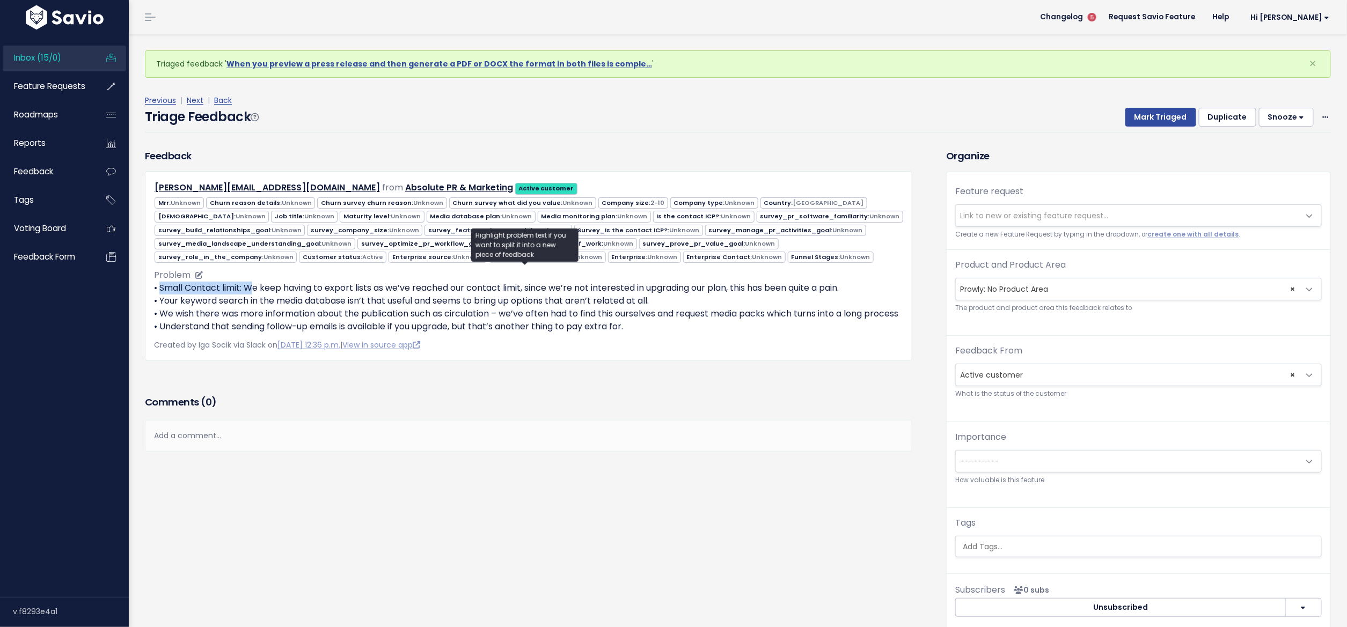
drag, startPoint x: 161, startPoint y: 284, endPoint x: 255, endPoint y: 283, distance: 94.4
click at [255, 283] on p "• Small Contact limit: We keep having to export lists as we’ve reached our cont…" at bounding box center [528, 308] width 749 height 52
drag, startPoint x: 258, startPoint y: 280, endPoint x: 457, endPoint y: 277, distance: 199.1
click at [454, 282] on p "• Small Contact limit: We keep having to export lists as we’ve reached our cont…" at bounding box center [528, 308] width 749 height 52
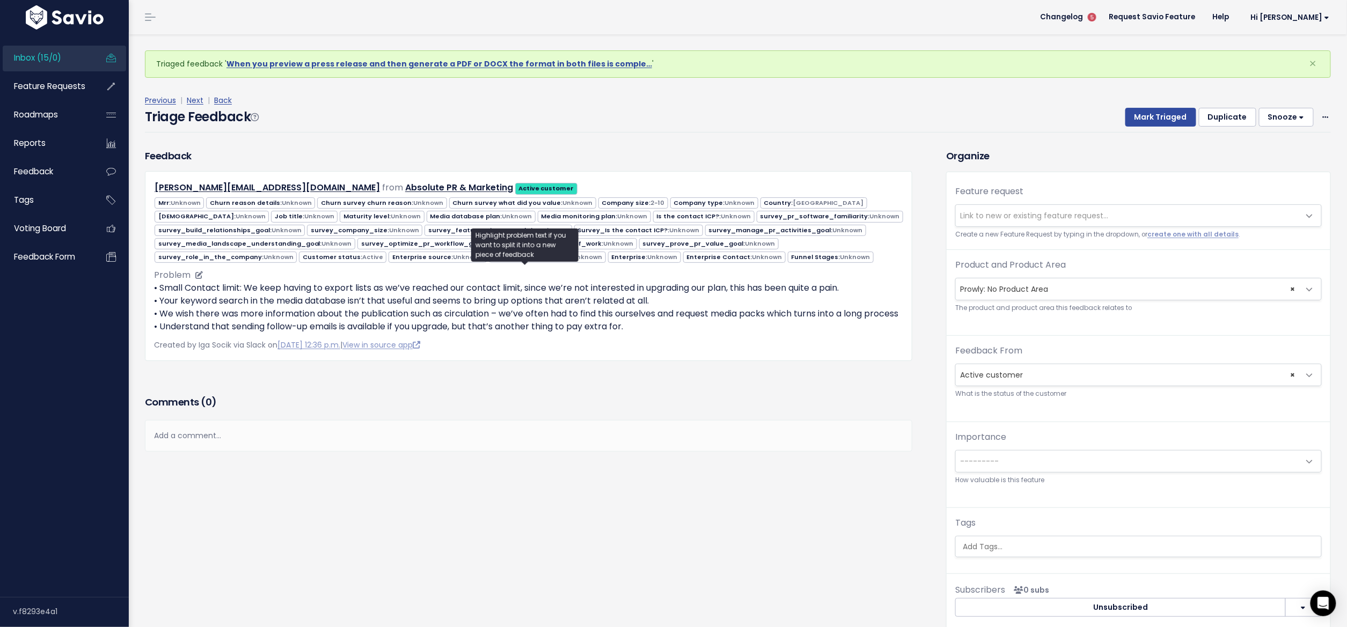
click at [511, 282] on p "• Small Contact limit: We keep having to export lists as we’ve reached our cont…" at bounding box center [528, 308] width 749 height 52
drag, startPoint x: 168, startPoint y: 299, endPoint x: 743, endPoint y: 292, distance: 574.2
click at [743, 292] on p "• Small Contact limit: We keep having to export lists as we’ve reached our cont…" at bounding box center [528, 308] width 749 height 52
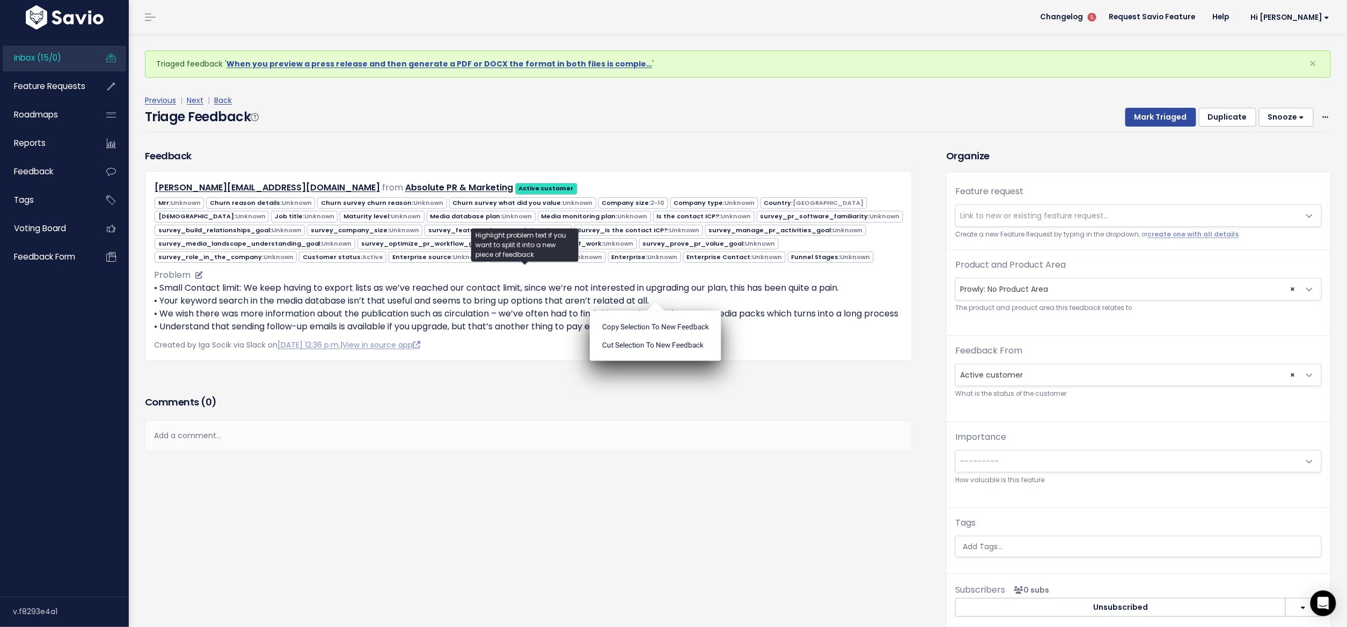
click at [743, 292] on p "• Small Contact limit: We keep having to export lists as we’ve reached our cont…" at bounding box center [528, 308] width 749 height 52
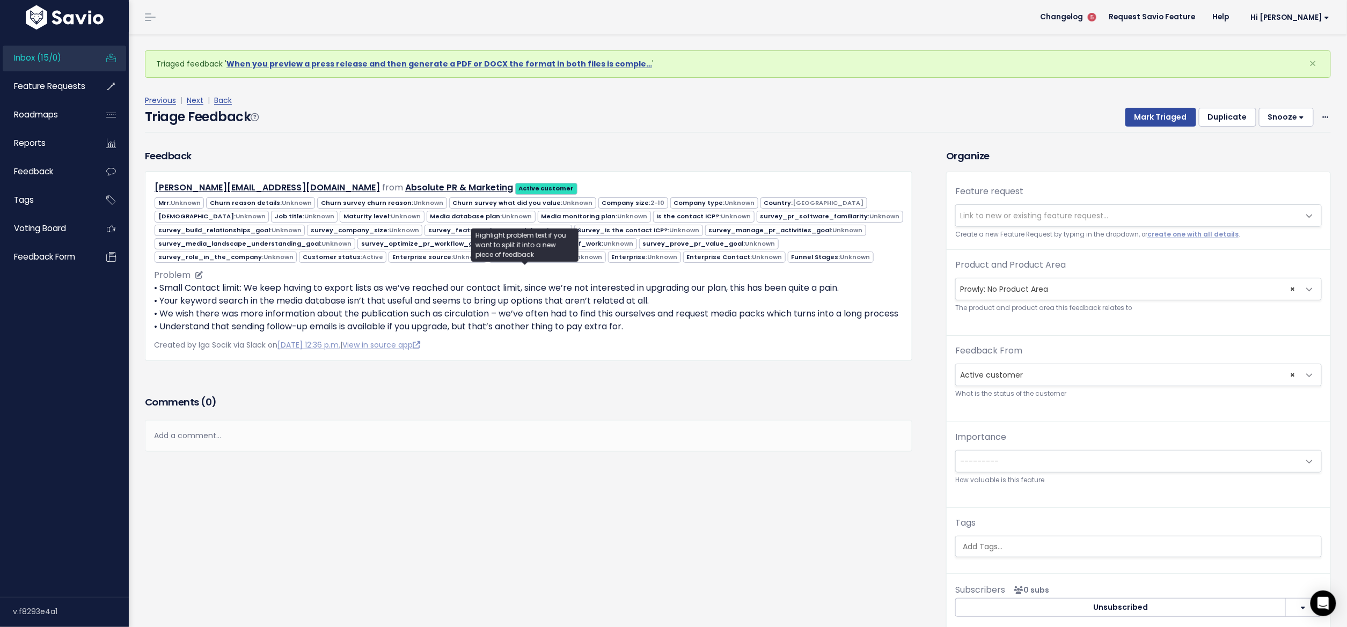
drag, startPoint x: 159, startPoint y: 311, endPoint x: 222, endPoint y: 320, distance: 62.9
click at [222, 320] on p "• Small Contact limit: We keep having to export lists as we’ve reached our cont…" at bounding box center [528, 308] width 749 height 52
drag, startPoint x: 637, startPoint y: 335, endPoint x: 155, endPoint y: 288, distance: 484.7
click at [155, 288] on p "• Small Contact limit: We keep having to export lists as we’ve reached our cont…" at bounding box center [528, 308] width 749 height 52
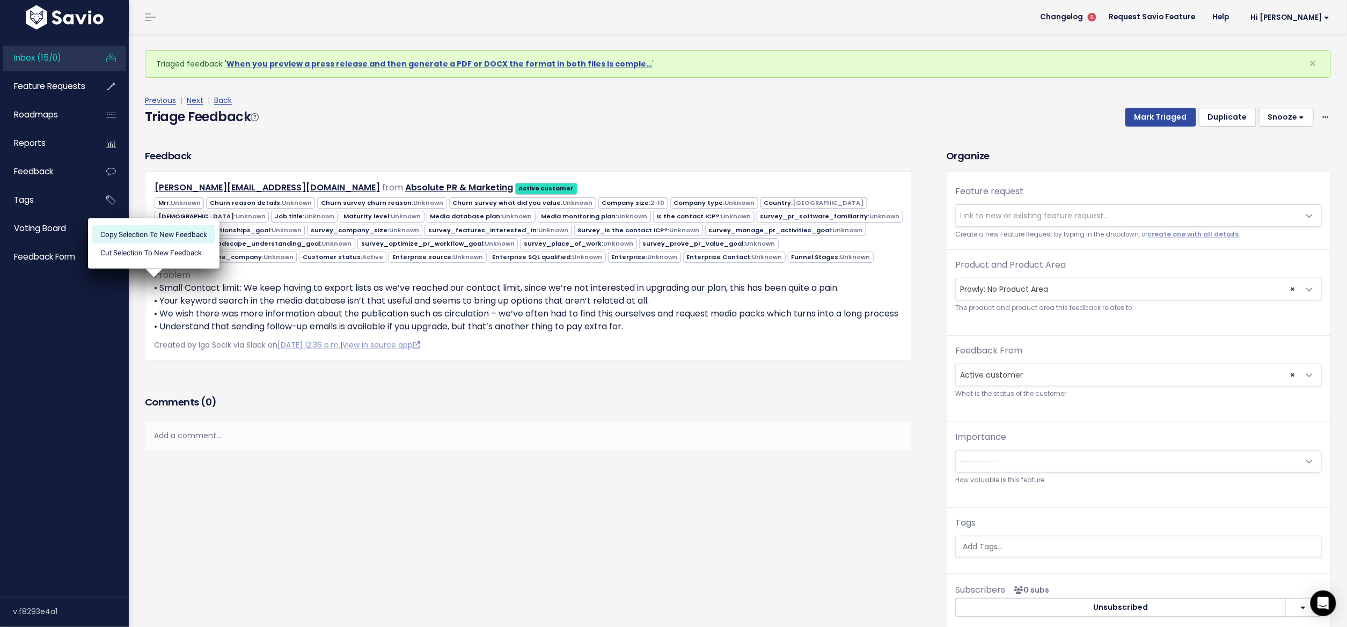
click at [186, 232] on li "Copy selection to new Feedback" at bounding box center [153, 234] width 123 height 18
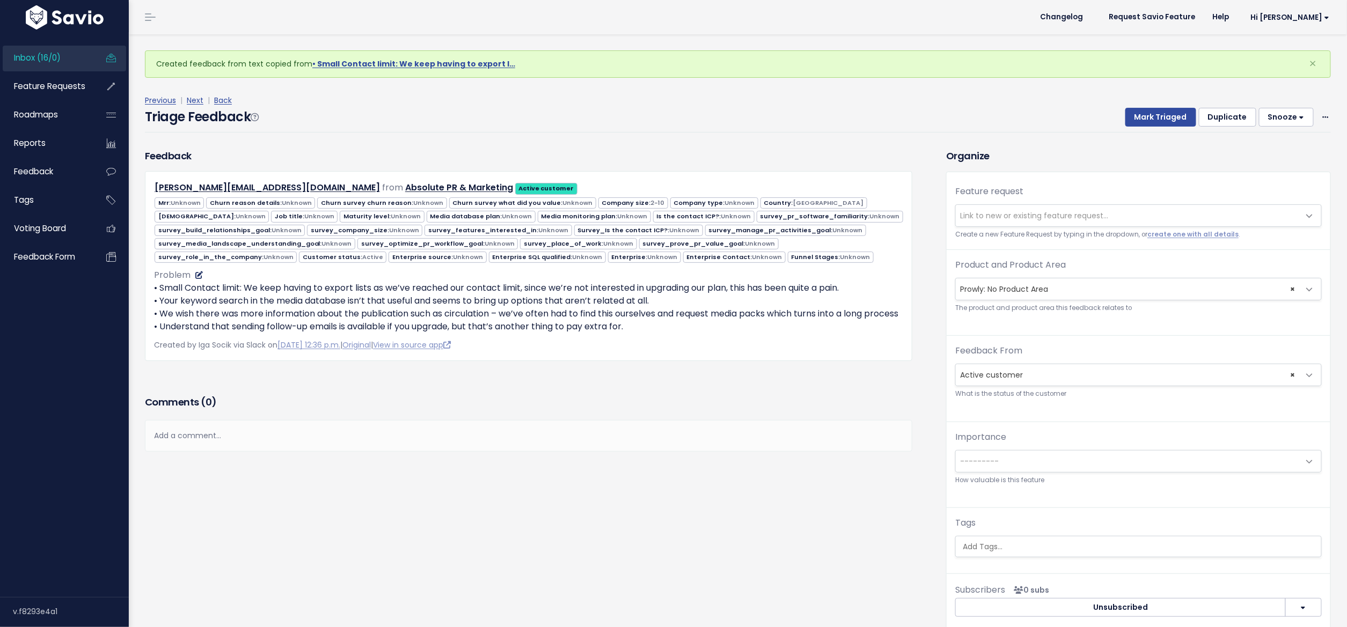
click at [198, 282] on p "• Small Contact limit: We keep having to export lists as we’ve reached our cont…" at bounding box center [528, 308] width 749 height 52
click at [196, 271] on icon at bounding box center [199, 275] width 8 height 8
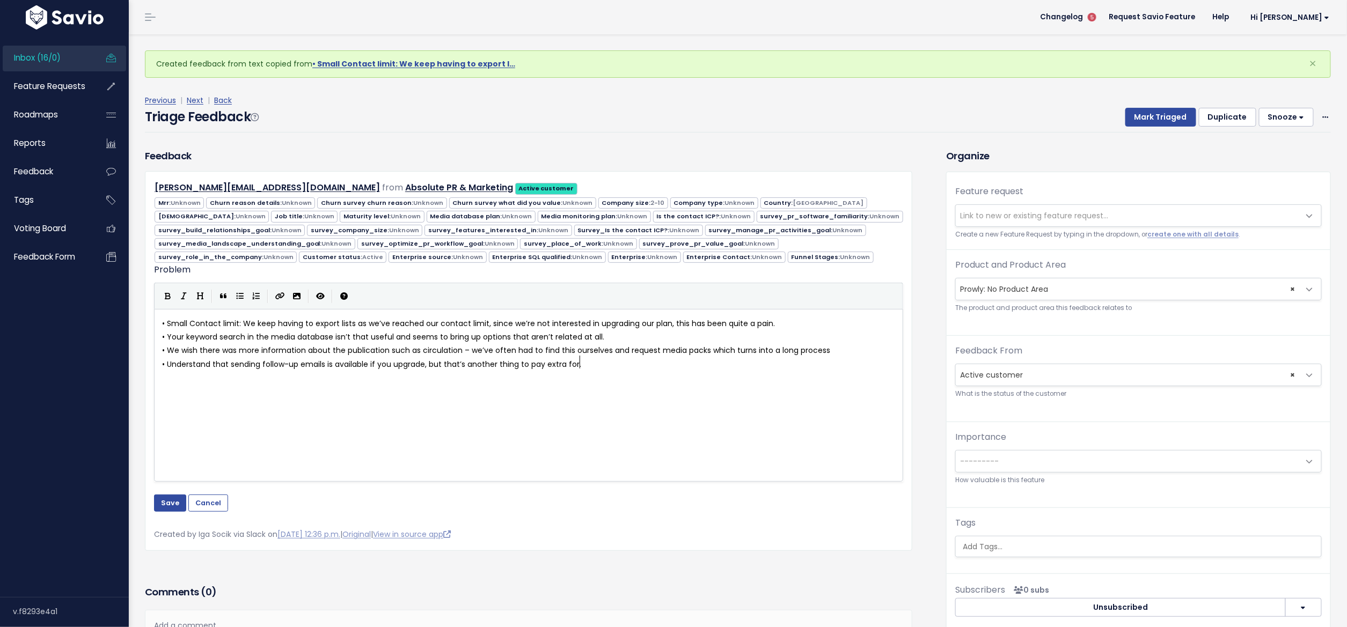
scroll to position [1, 0]
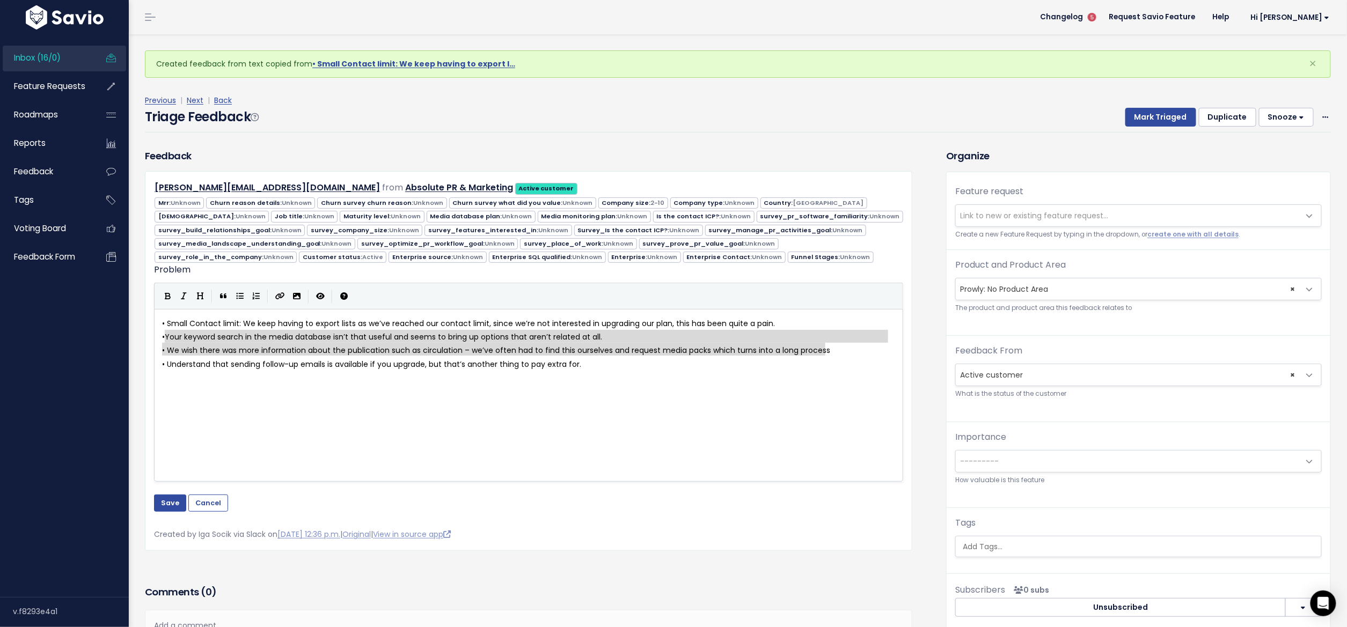
type textarea "• Your keyword search in the media database isn’t that useful and seems to brin…"
drag, startPoint x: 822, startPoint y: 346, endPoint x: 164, endPoint y: 329, distance: 658.6
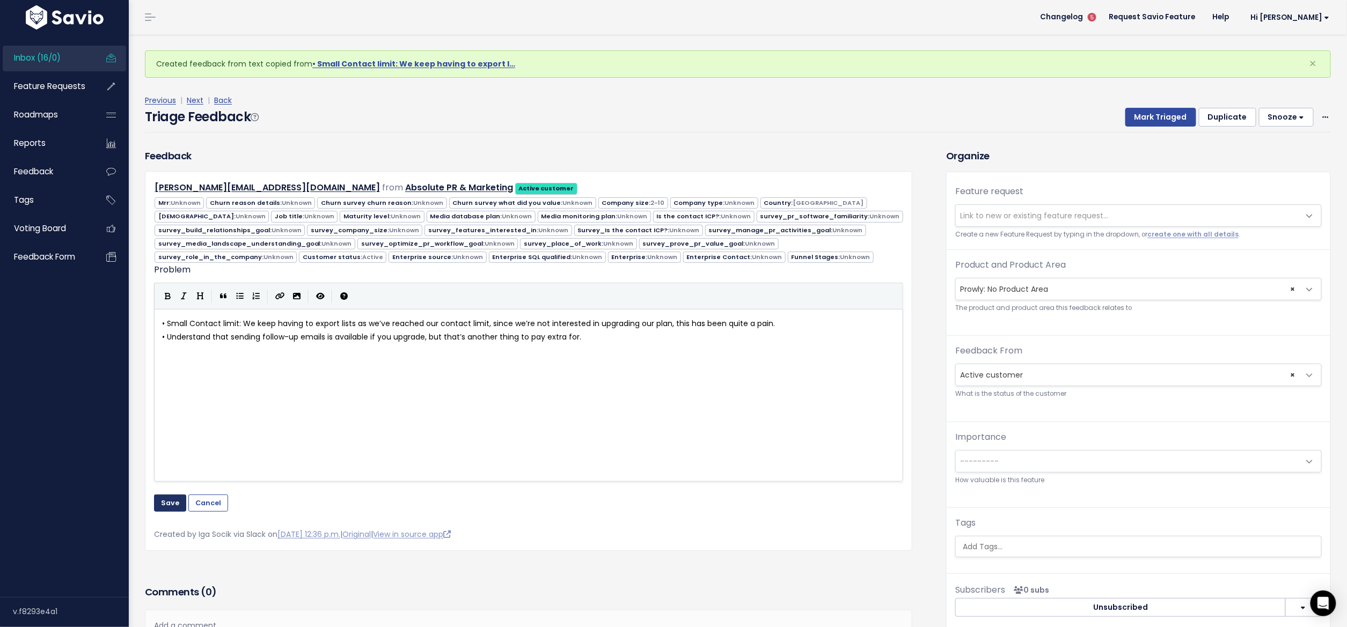
click at [170, 498] on button "Save" at bounding box center [170, 503] width 32 height 17
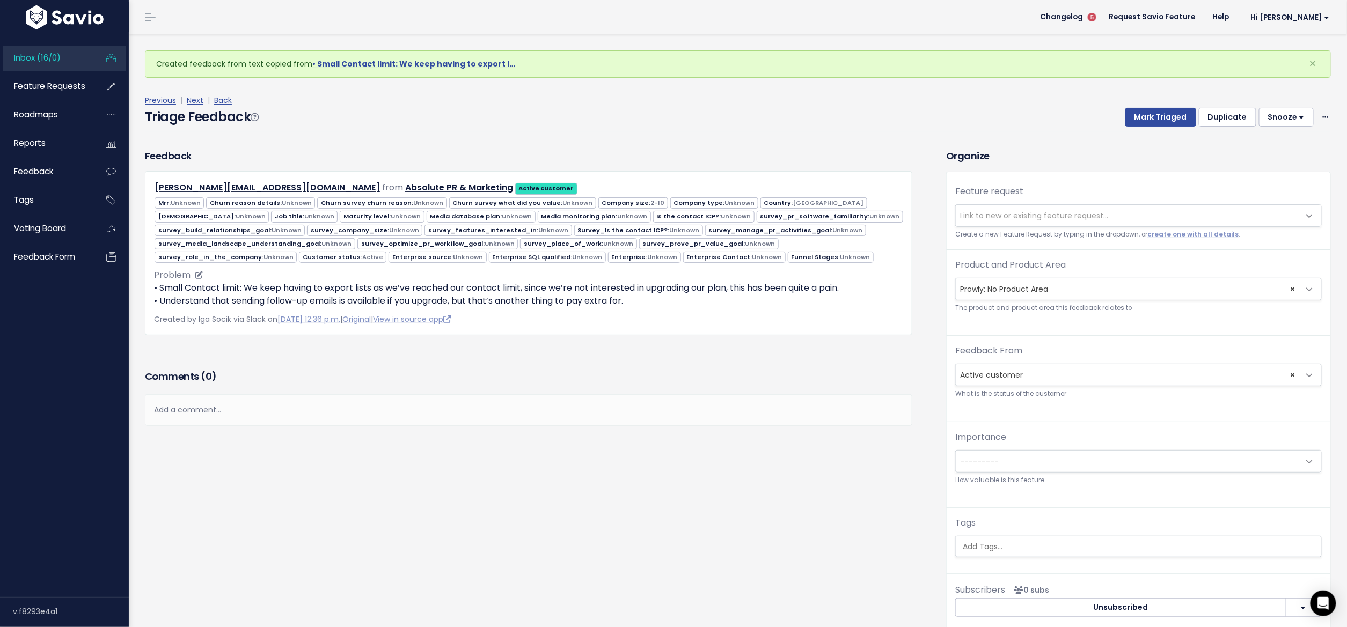
drag, startPoint x: 167, startPoint y: 298, endPoint x: 637, endPoint y: 291, distance: 470.1
click at [637, 291] on p "• Small Contact limit: We keep having to export lists as we’ve reached our cont…" at bounding box center [528, 295] width 749 height 26
click at [639, 291] on p "• Small Contact limit: We keep having to export lists as we’ve reached our cont…" at bounding box center [528, 295] width 749 height 26
click at [1039, 275] on div "Product and Product Area --------- Prowly: No Product Area Prowly: Home Prowly:…" at bounding box center [1138, 286] width 366 height 55
click at [1039, 280] on span "× Prowly: No Product Area" at bounding box center [1128, 288] width 344 height 21
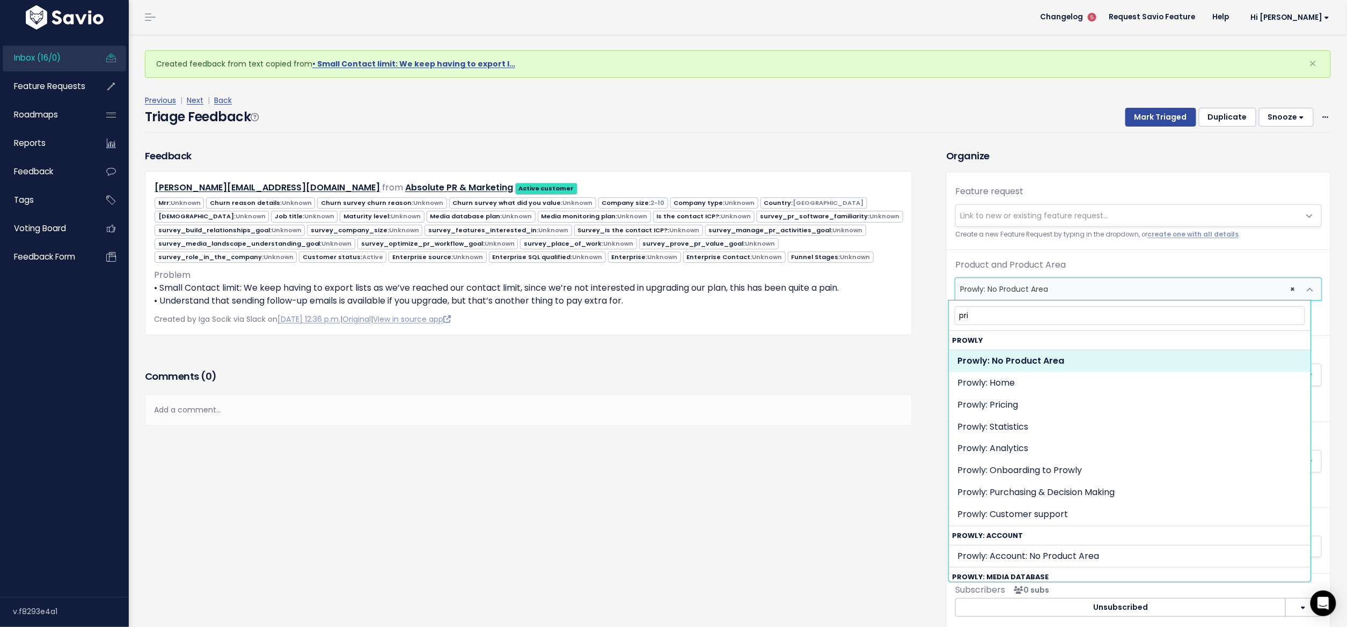
type input "pric"
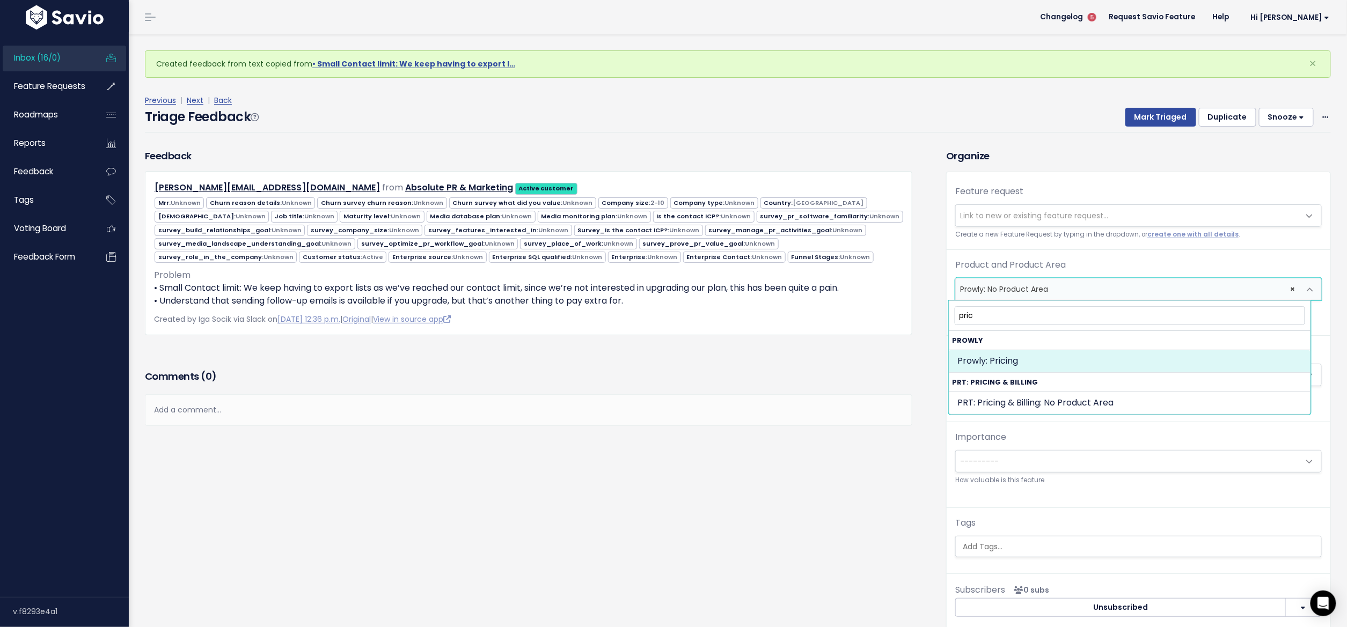
select select "MAIN:PRICING"
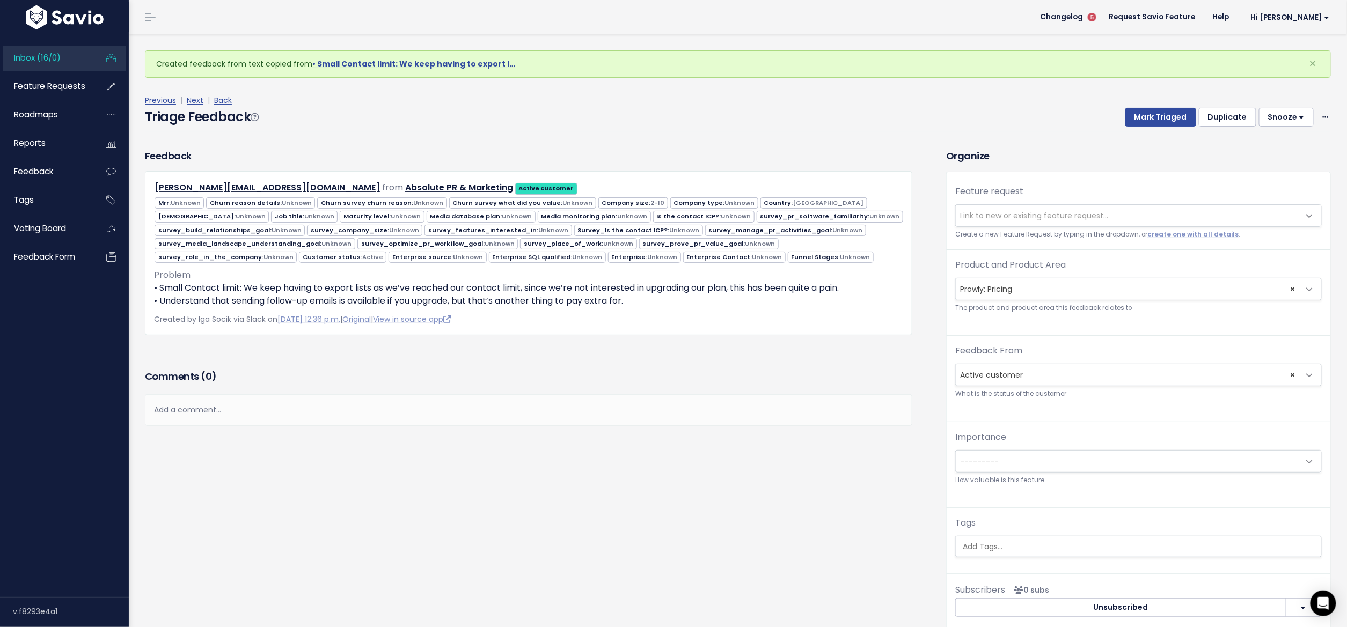
click at [1003, 539] on ul at bounding box center [1138, 547] width 365 height 20
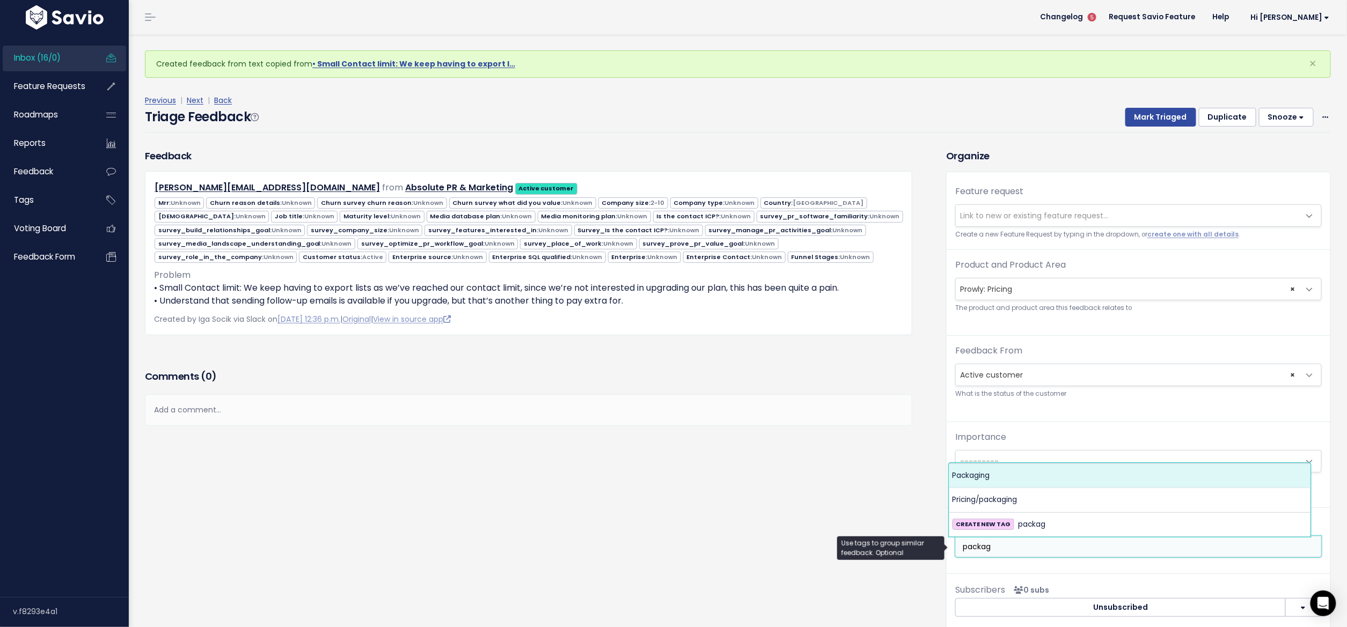
type input "packag"
select select "9924"
type input "onb"
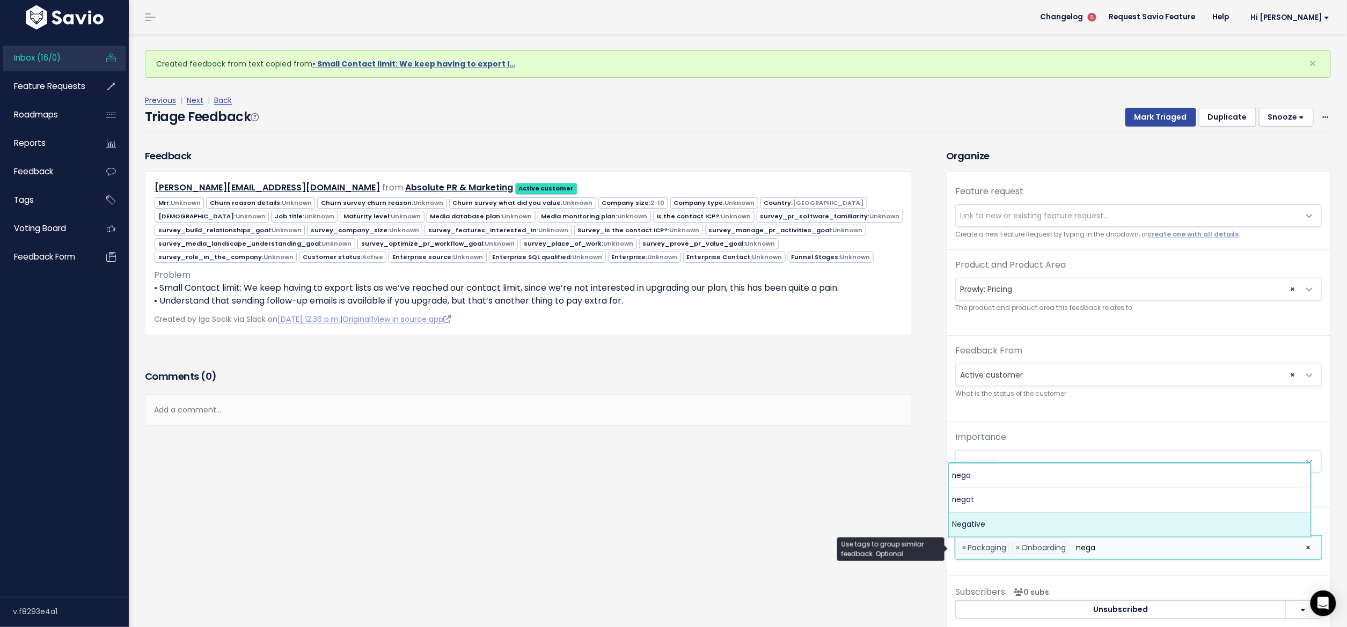
type input "nega"
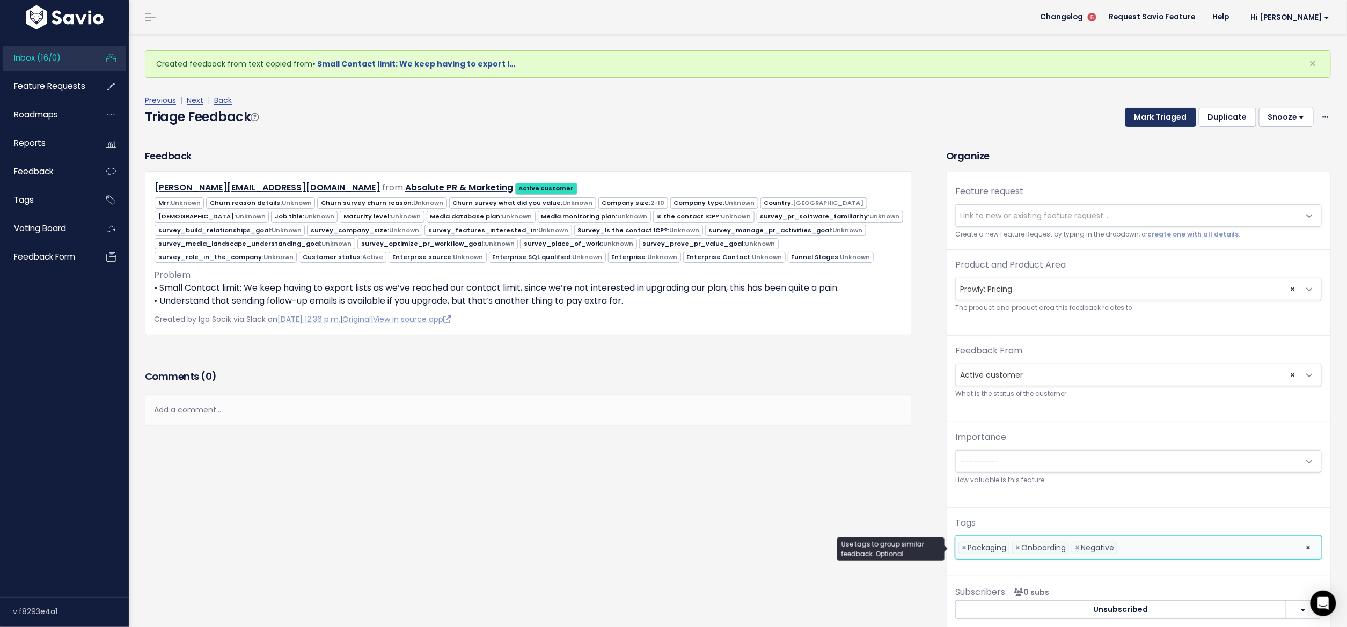
click at [1141, 117] on button "Mark Triaged" at bounding box center [1160, 117] width 71 height 19
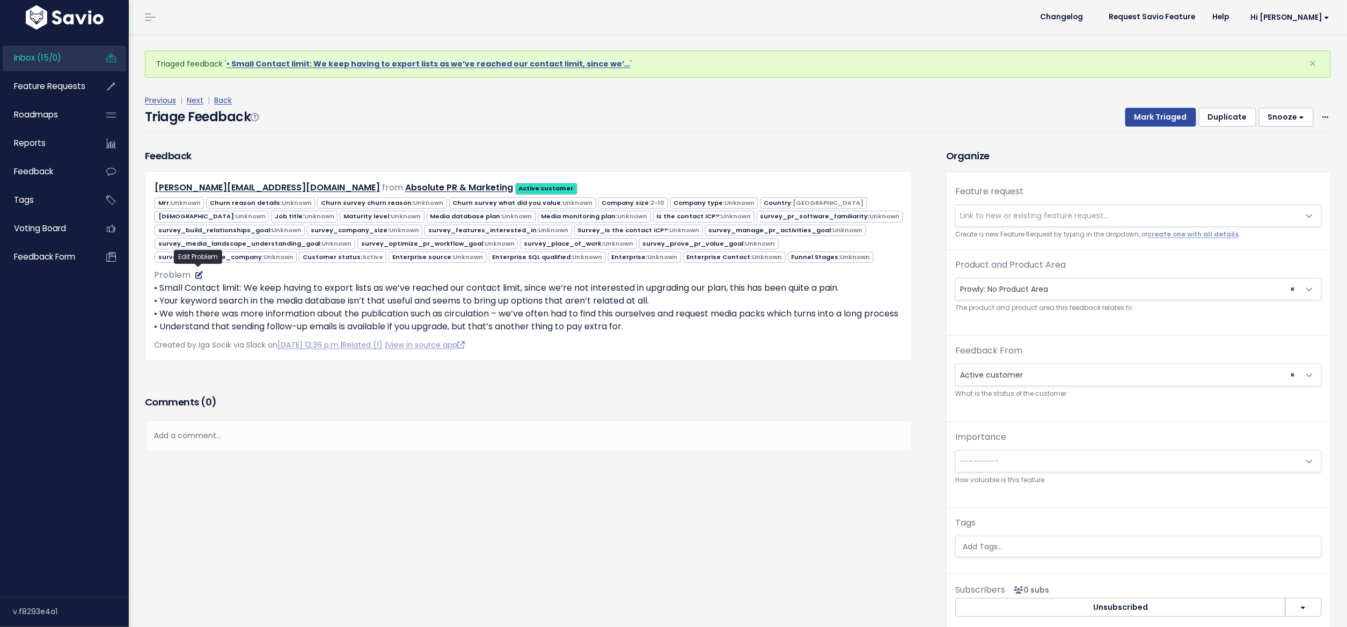
click at [198, 271] on icon at bounding box center [199, 275] width 8 height 8
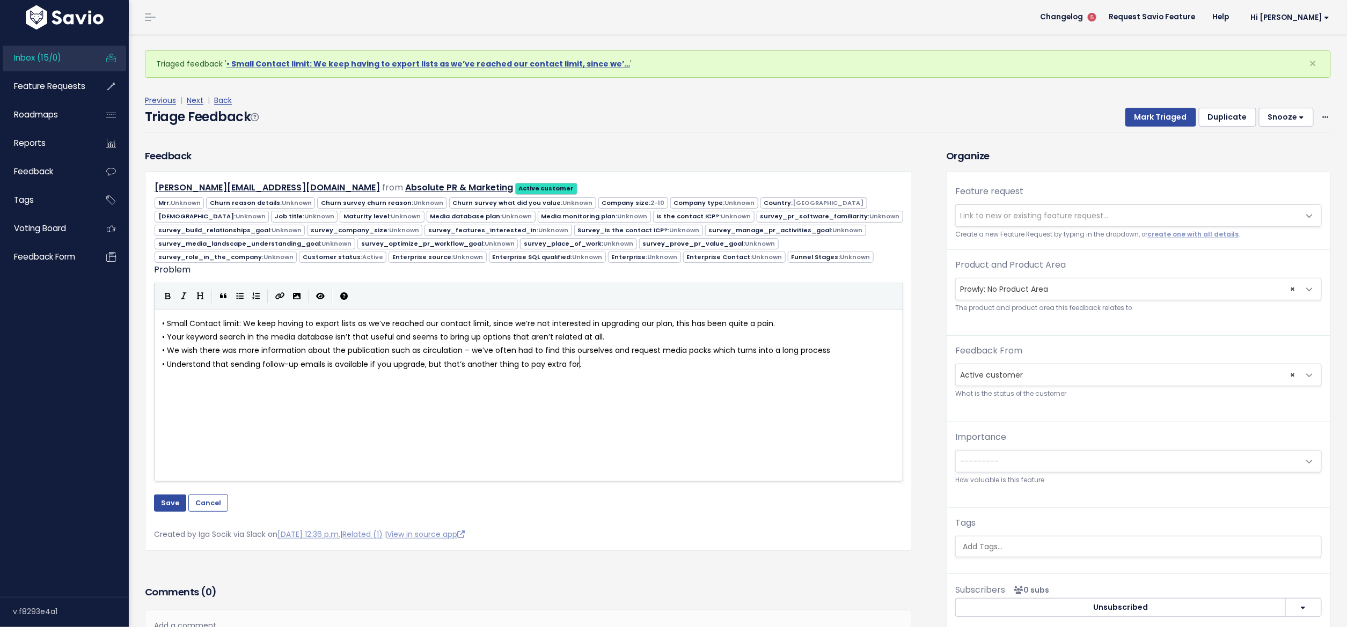
scroll to position [1, 0]
type textarea "• Understand that sending follow-up emails is available if you upgrade, but tha…"
drag, startPoint x: 602, startPoint y: 355, endPoint x: 158, endPoint y: 362, distance: 444.3
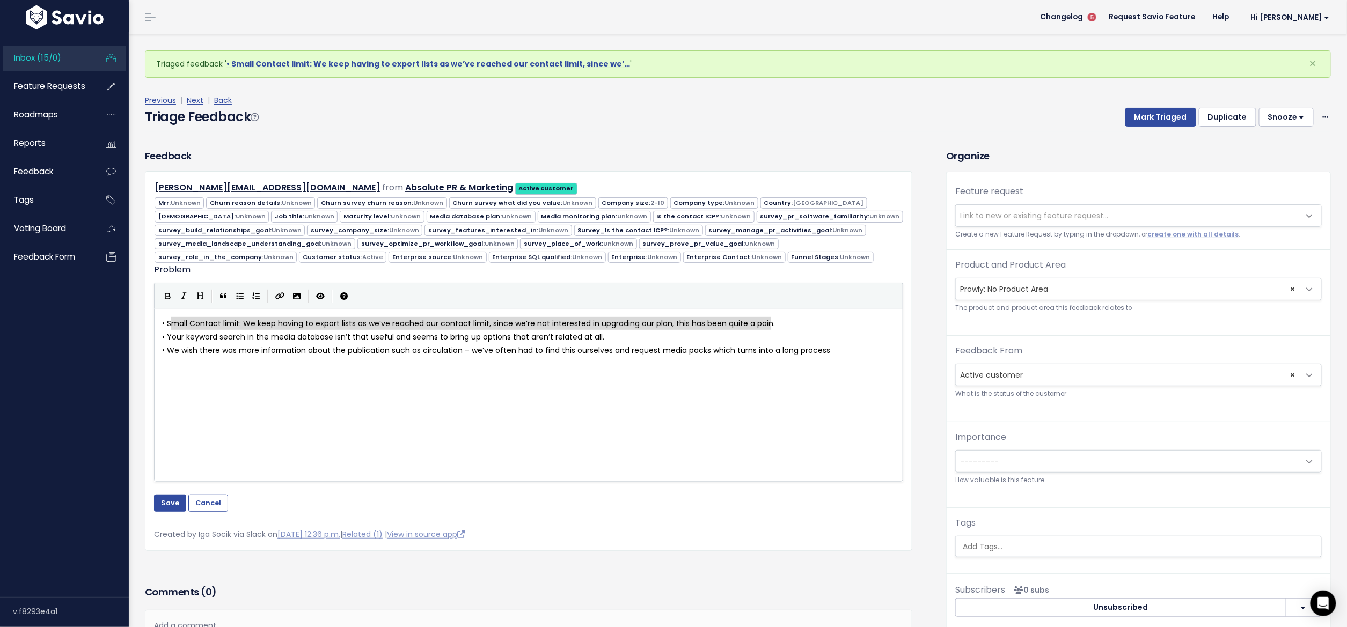
type textarea "• Small Contact limit: We keep having to export lists as we’ve reached our cont…"
drag, startPoint x: 778, startPoint y: 318, endPoint x: 145, endPoint y: 324, distance: 633.2
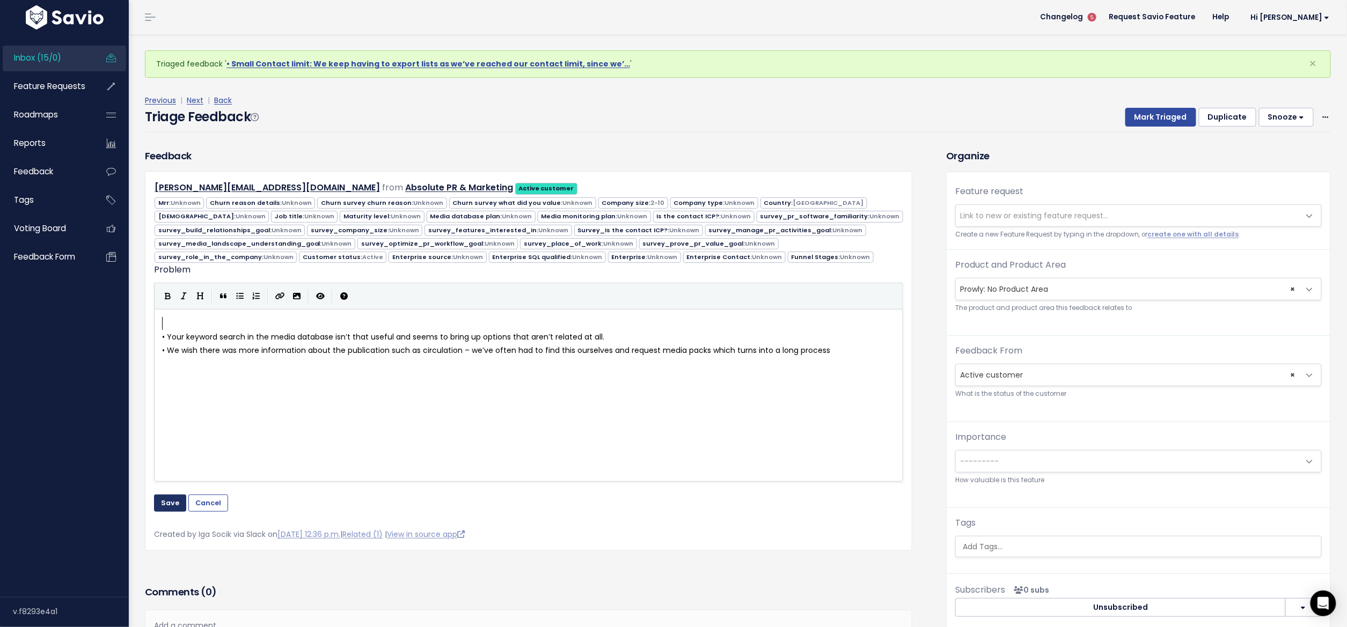
click at [167, 501] on button "Save" at bounding box center [170, 503] width 32 height 17
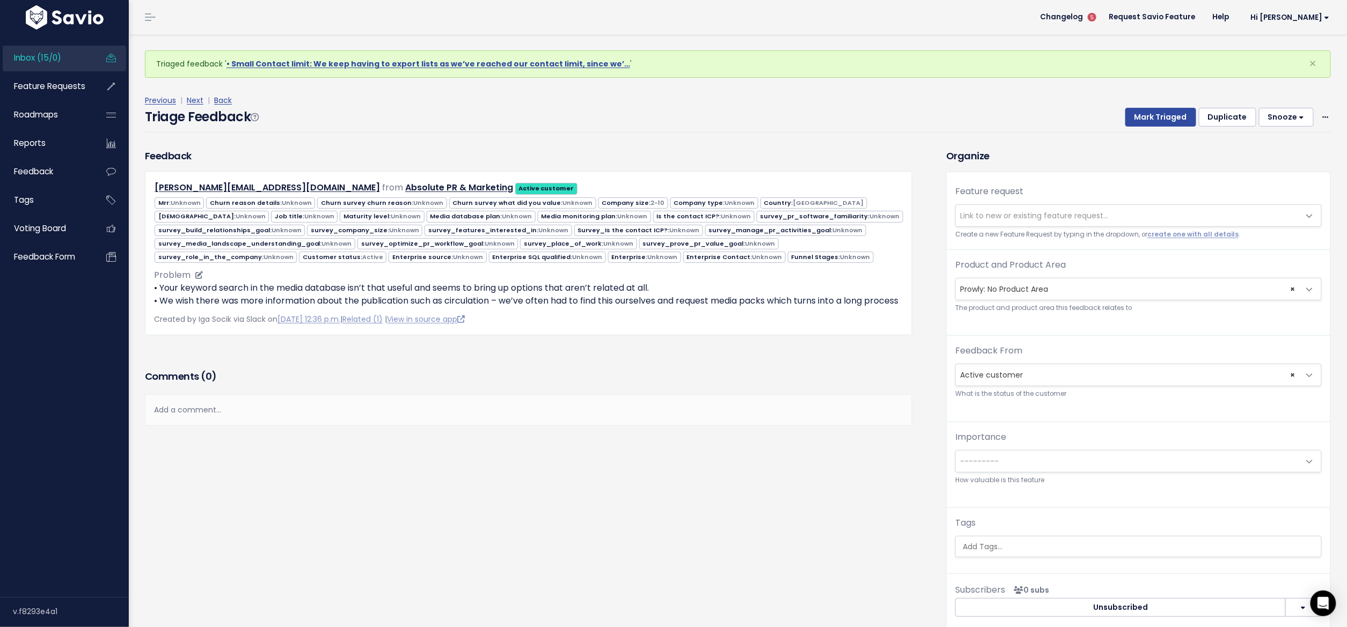
drag, startPoint x: 199, startPoint y: 307, endPoint x: 174, endPoint y: 297, distance: 26.0
click at [174, 297] on p "• Your keyword search in the media database isn’t that useful and seems to brin…" at bounding box center [528, 295] width 749 height 26
click at [285, 299] on p "• Your keyword search in the media database isn’t that useful and seems to brin…" at bounding box center [528, 295] width 749 height 26
click at [1016, 288] on span "× Prowly: No Product Area" at bounding box center [1128, 288] width 344 height 21
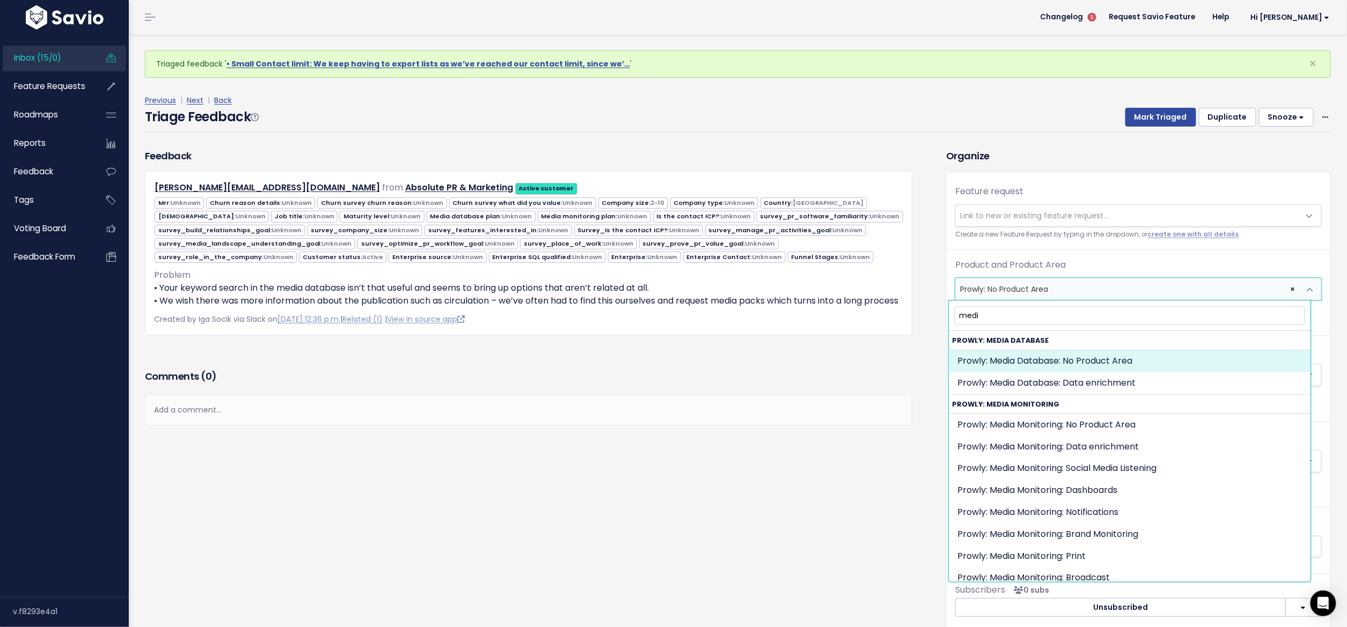
type input "medi"
select select "MEDIA_DATABASE:"
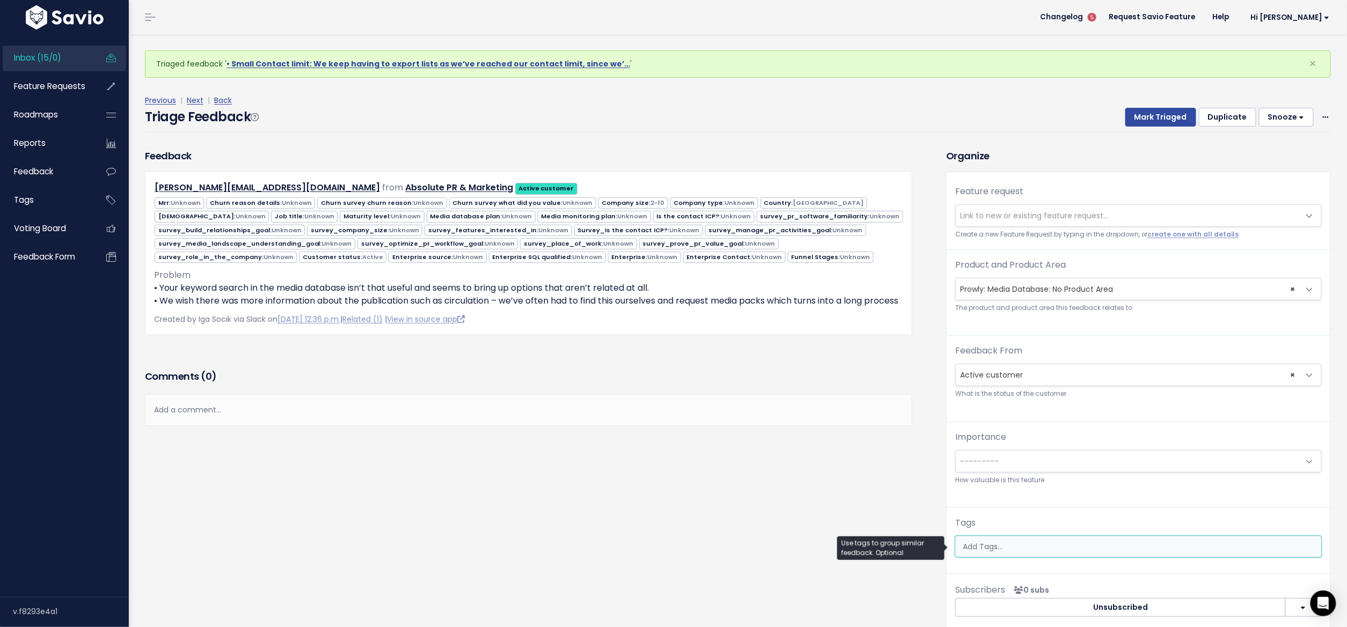
click at [995, 541] on ul at bounding box center [1138, 547] width 365 height 20
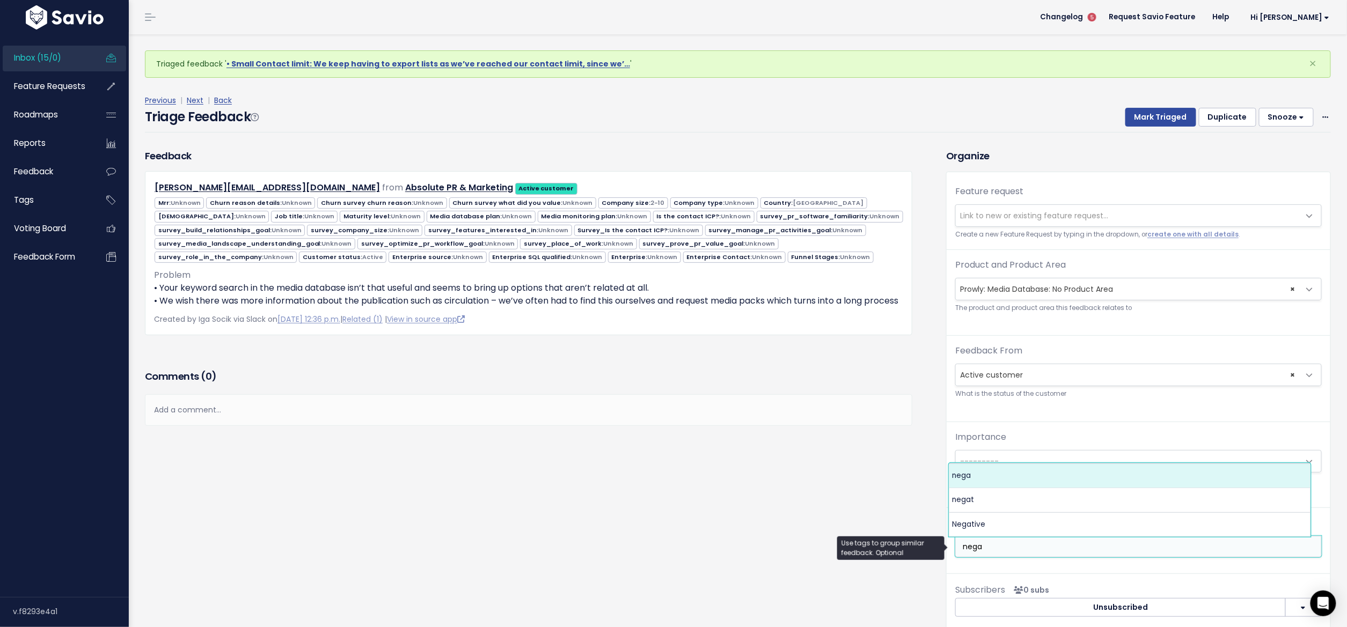
type input "nega"
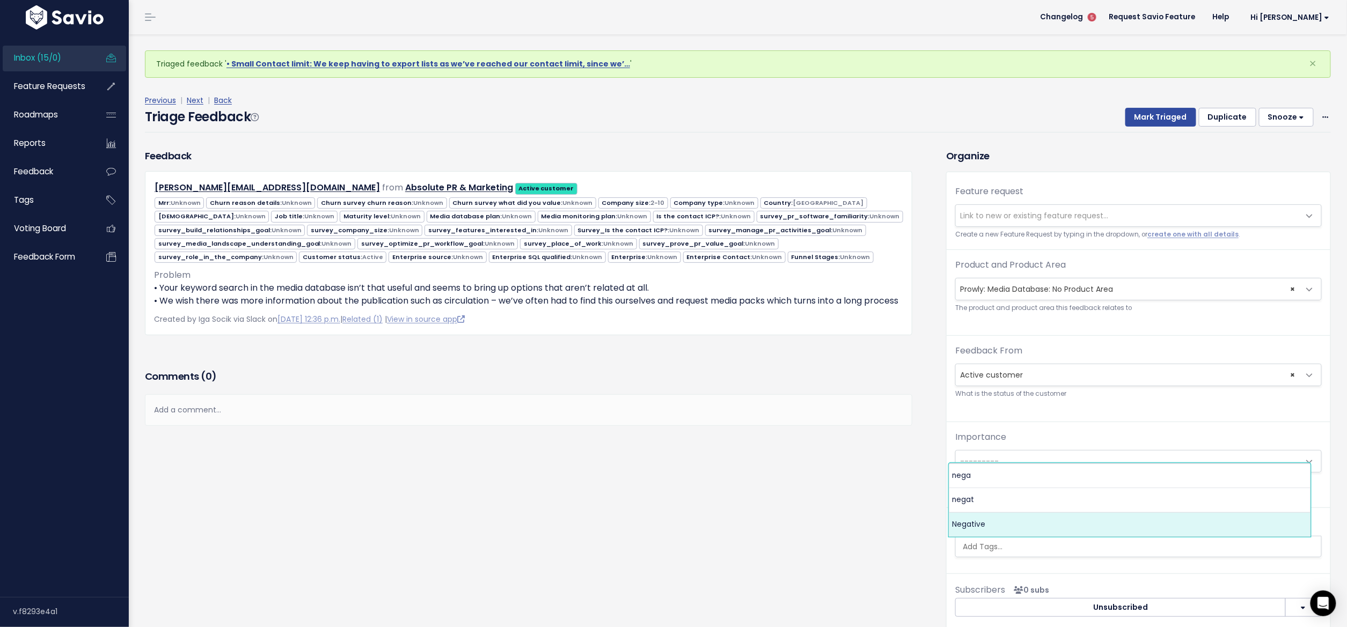
select select "7969"
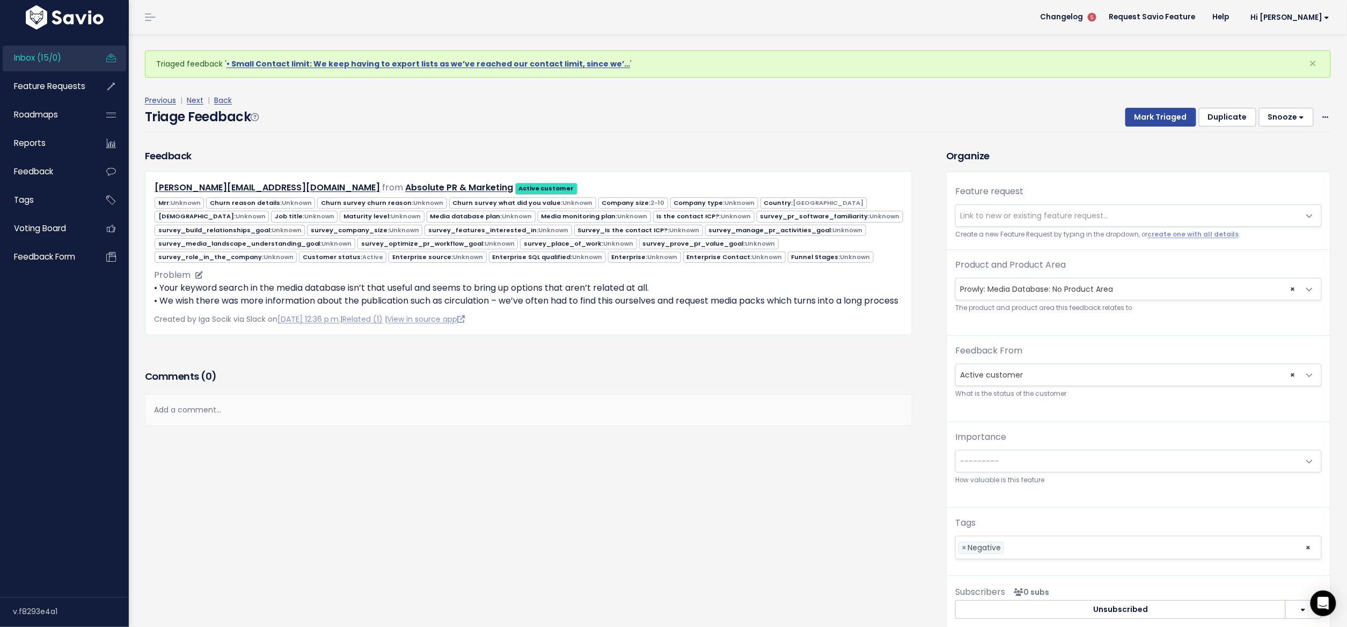
drag, startPoint x: 510, startPoint y: 298, endPoint x: 628, endPoint y: 303, distance: 118.1
click at [628, 303] on p "• Your keyword search in the media database isn’t that useful and seems to brin…" at bounding box center [528, 295] width 749 height 26
click at [810, 524] on div "Feedback laura@absoluteprandmarketing.com from Absolute PR & Marketing" at bounding box center [537, 399] width 801 height 500
click at [1132, 120] on button "Mark Triaged" at bounding box center [1160, 117] width 71 height 19
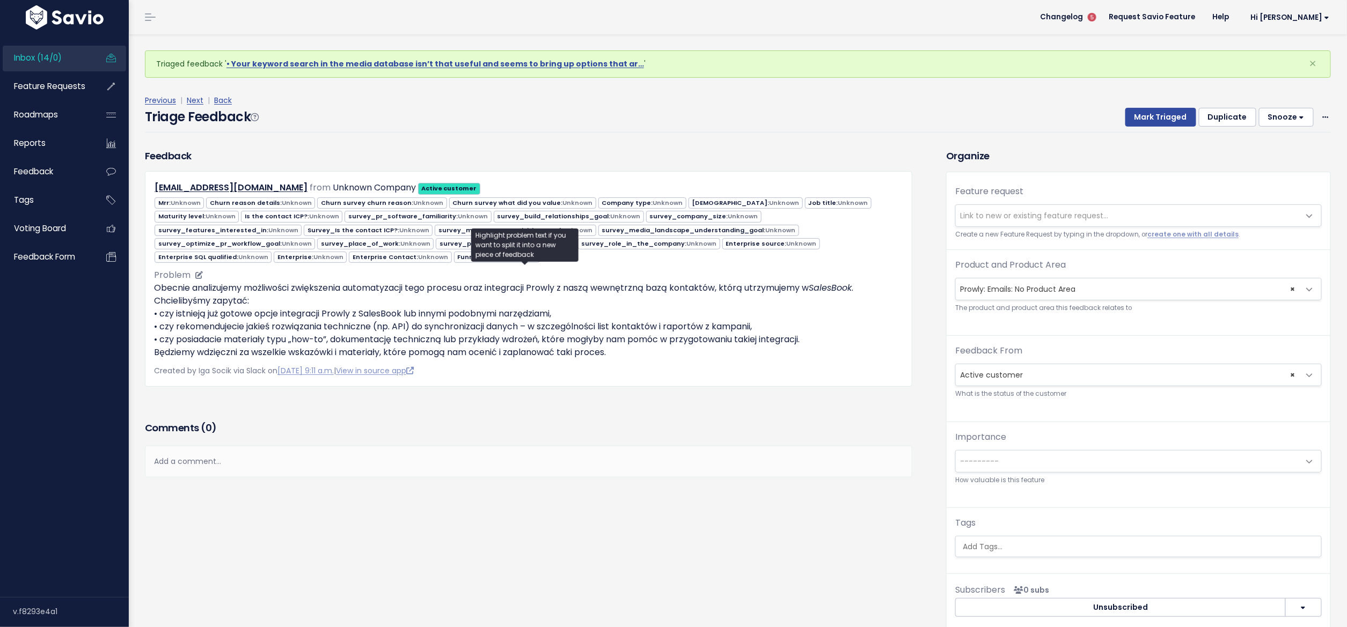
drag, startPoint x: 158, startPoint y: 283, endPoint x: 305, endPoint y: 290, distance: 147.7
click at [305, 290] on p "Obecnie analizujemy możliwości zwiększenia automatyzacji tego procesu oraz inte…" at bounding box center [528, 320] width 749 height 77
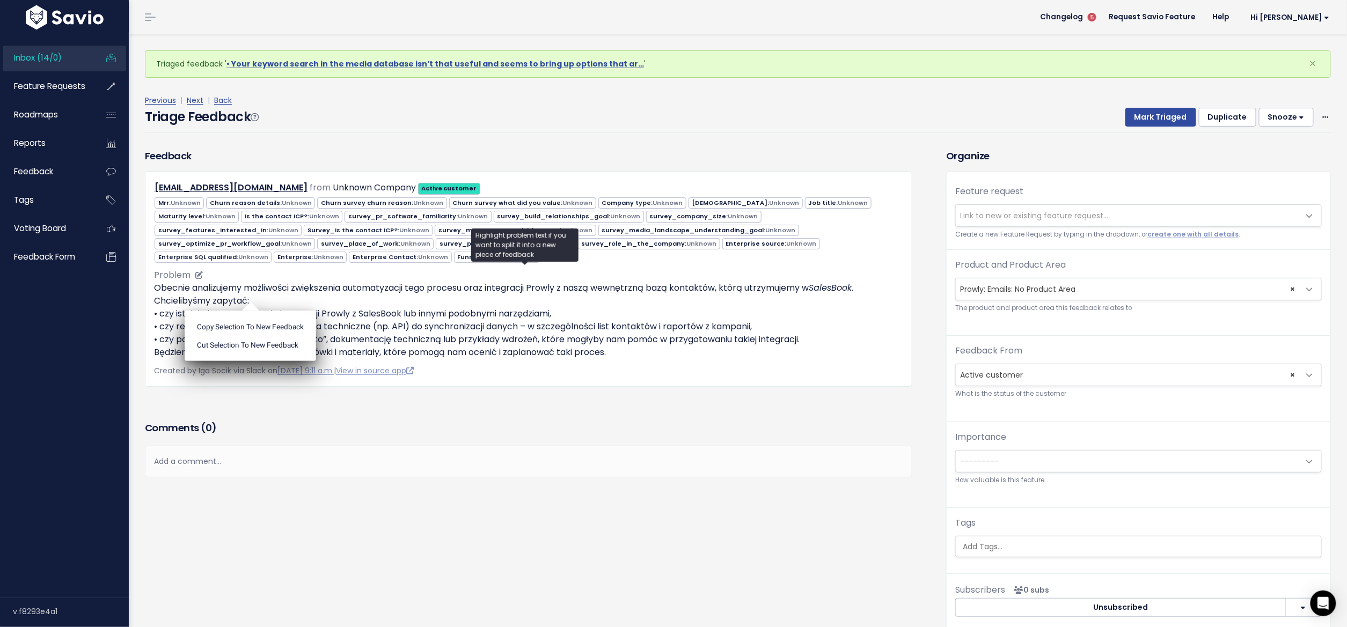
click at [305, 290] on p "Obecnie analizujemy możliwości zwiększenia automatyzacji tego procesu oraz inte…" at bounding box center [528, 320] width 749 height 77
drag, startPoint x: 158, startPoint y: 310, endPoint x: 571, endPoint y: 309, distance: 413.7
click at [571, 309] on p "Obecnie analizujemy możliwości zwiększenia automatyzacji tego procesu oraz inte…" at bounding box center [528, 320] width 749 height 77
click at [572, 309] on p "Obecnie analizujemy możliwości zwiększenia automatyzacji tego procesu oraz inte…" at bounding box center [528, 320] width 749 height 77
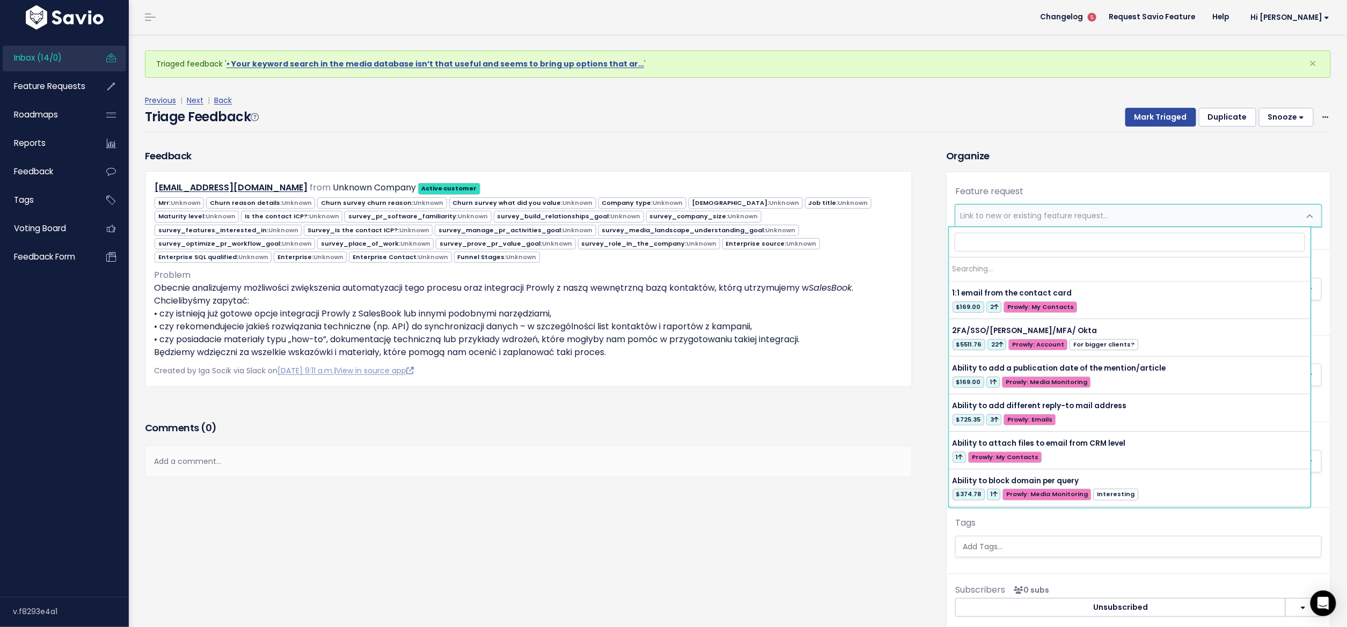
click at [1151, 212] on span "Link to new or existing feature request..." at bounding box center [1128, 215] width 344 height 21
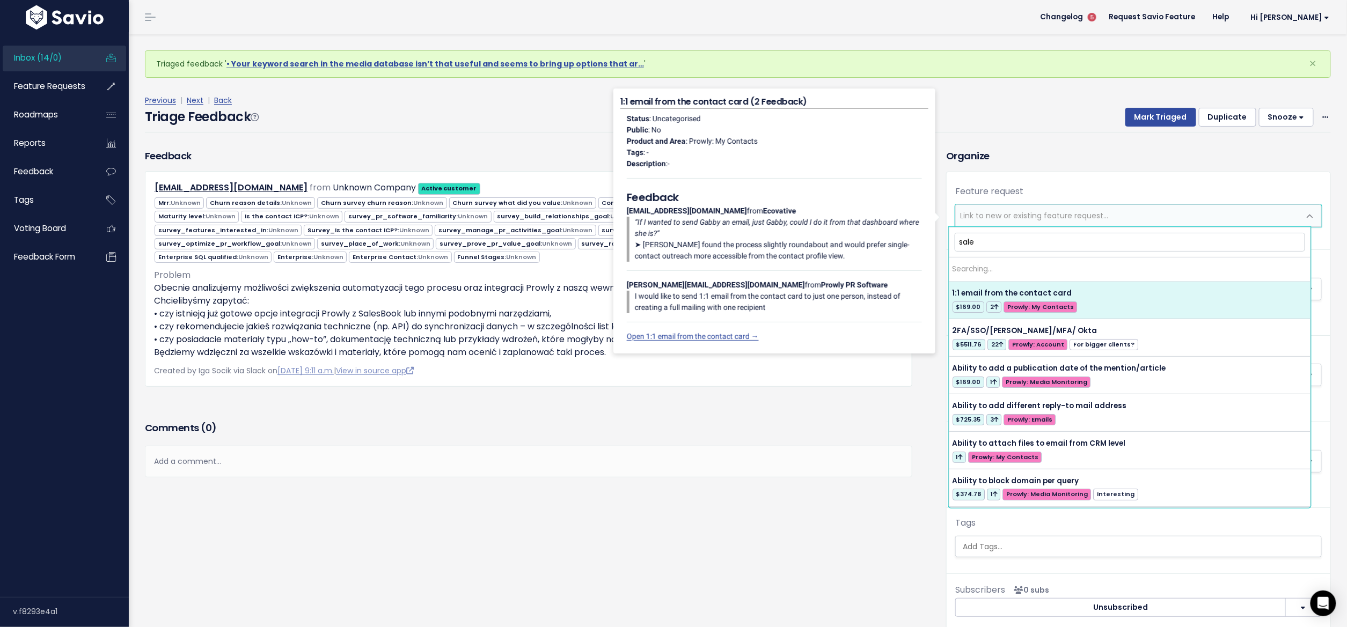
type input "sales"
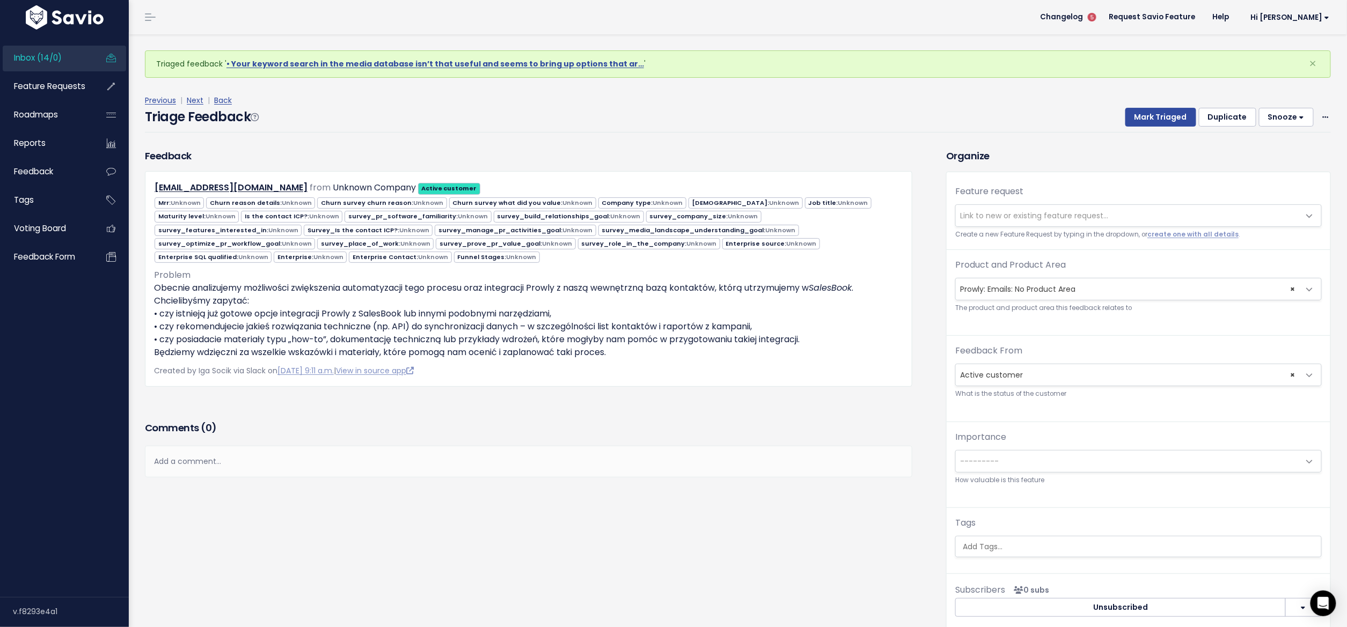
click at [511, 395] on div "Feedback [PERSON_NAME][EMAIL_ADDRESS][DOMAIN_NAME] from Unknown Company Active …" at bounding box center [528, 284] width 783 height 270
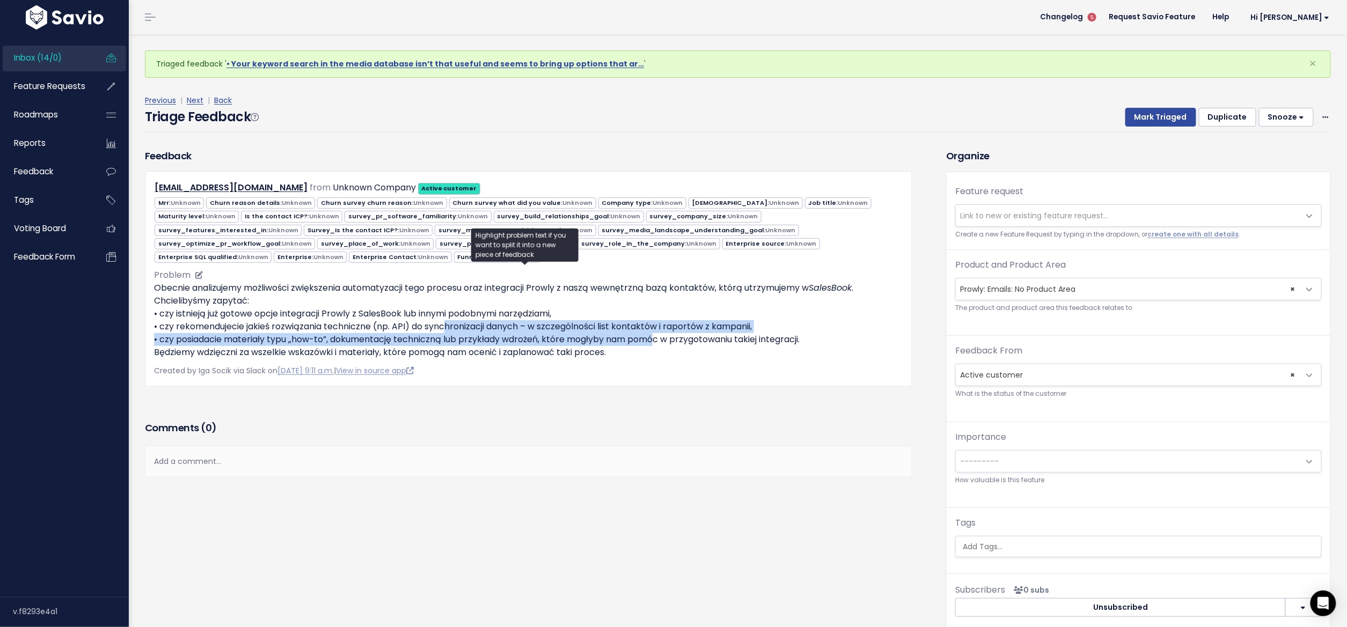
drag, startPoint x: 447, startPoint y: 325, endPoint x: 650, endPoint y: 331, distance: 203.4
click at [650, 331] on p "Obecnie analizujemy możliwości zwiększenia automatyzacji tego procesu oraz inte…" at bounding box center [528, 320] width 749 height 77
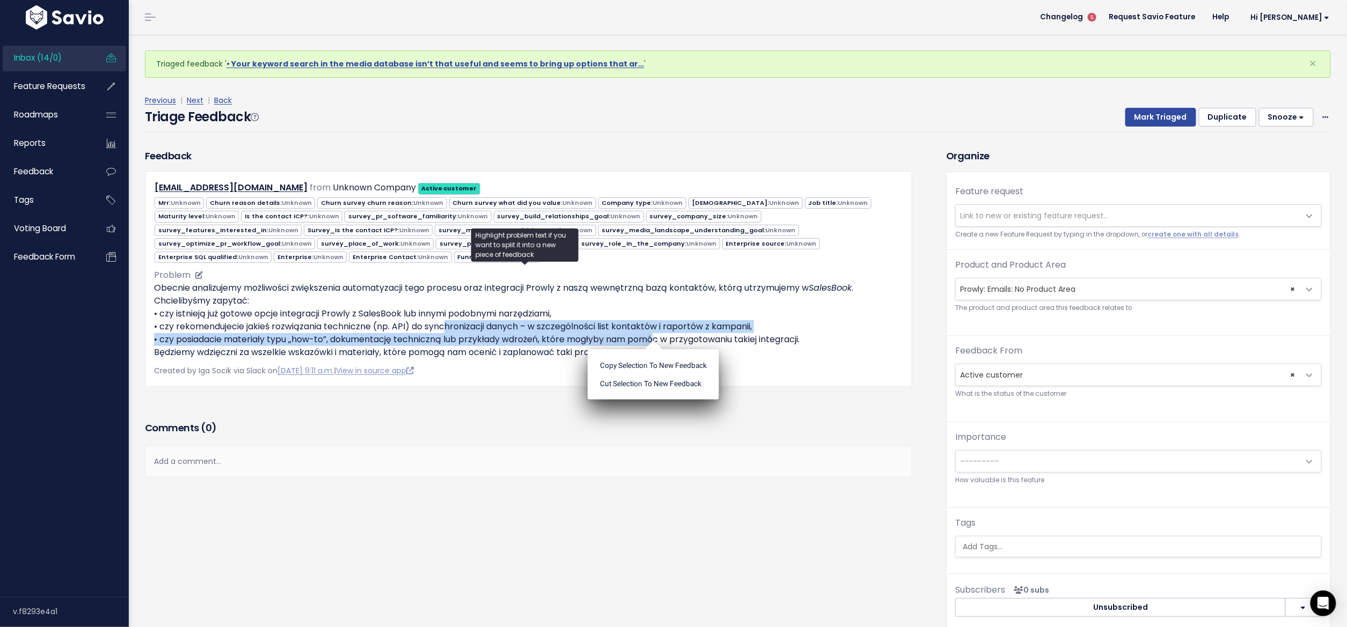
click at [650, 331] on p "Obecnie analizujemy możliwości zwiększenia automatyzacji tego procesu oraz inte…" at bounding box center [528, 320] width 749 height 77
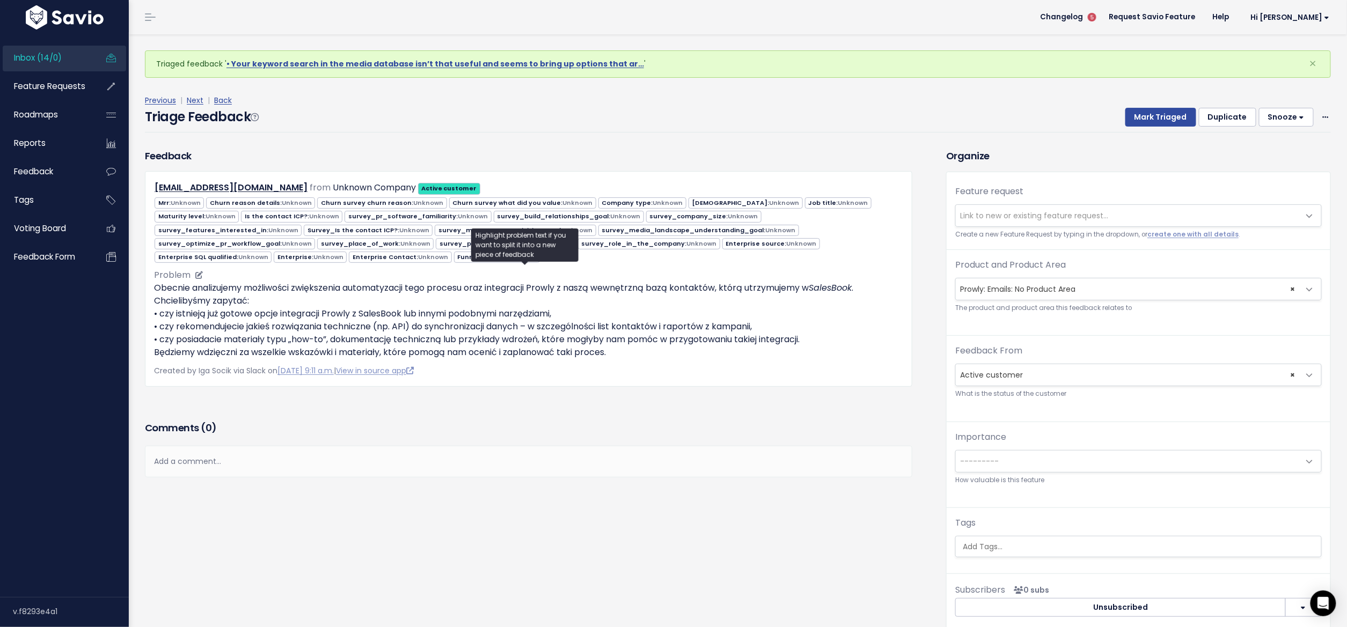
drag, startPoint x: 190, startPoint y: 340, endPoint x: 814, endPoint y: 342, distance: 624.0
click at [814, 342] on p "Obecnie analizujemy możliwości zwiększenia automatyzacji tego procesu oraz inte…" at bounding box center [528, 320] width 749 height 77
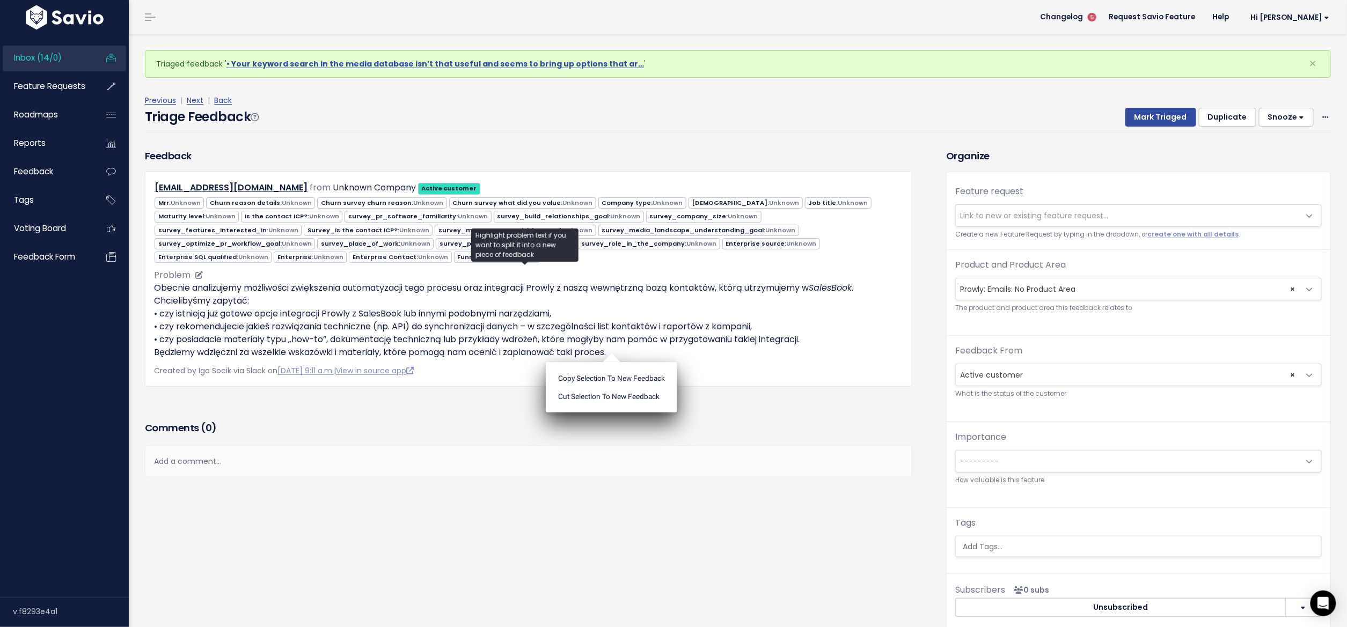
click at [835, 336] on p "Obecnie analizujemy możliwości zwiększenia automatyzacji tego procesu oraz inte…" at bounding box center [528, 320] width 749 height 77
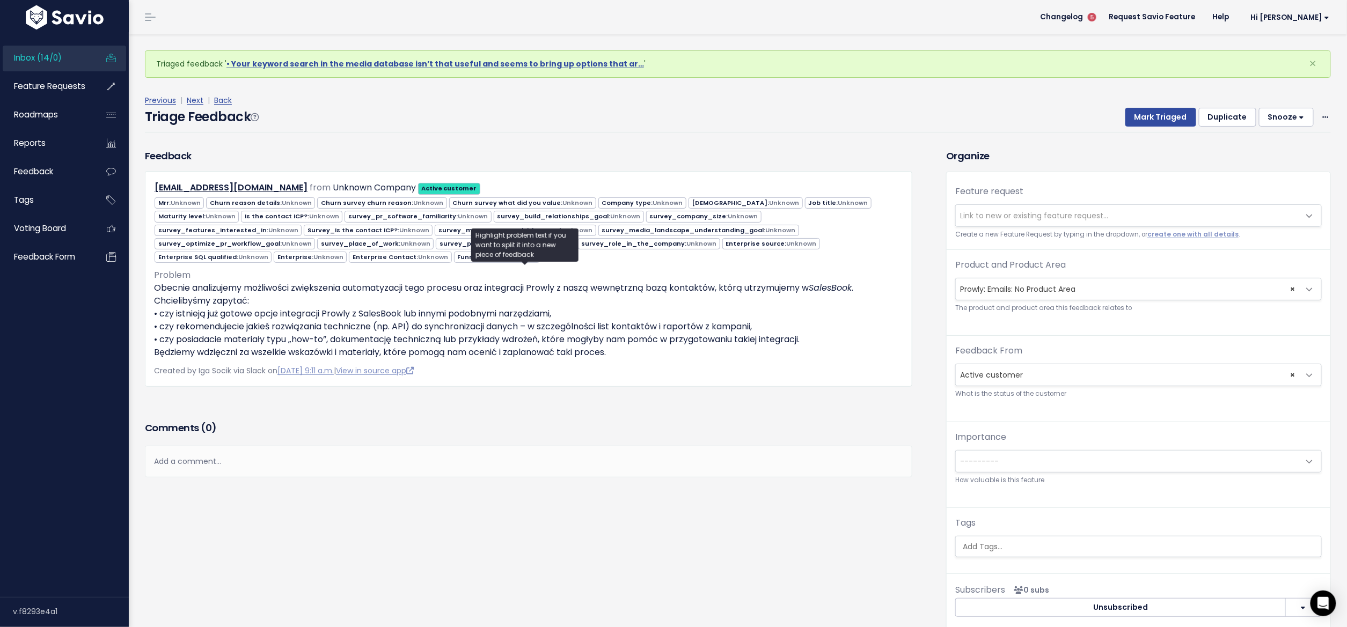
click at [973, 220] on span "Link to new or existing feature request..." at bounding box center [1128, 215] width 344 height 21
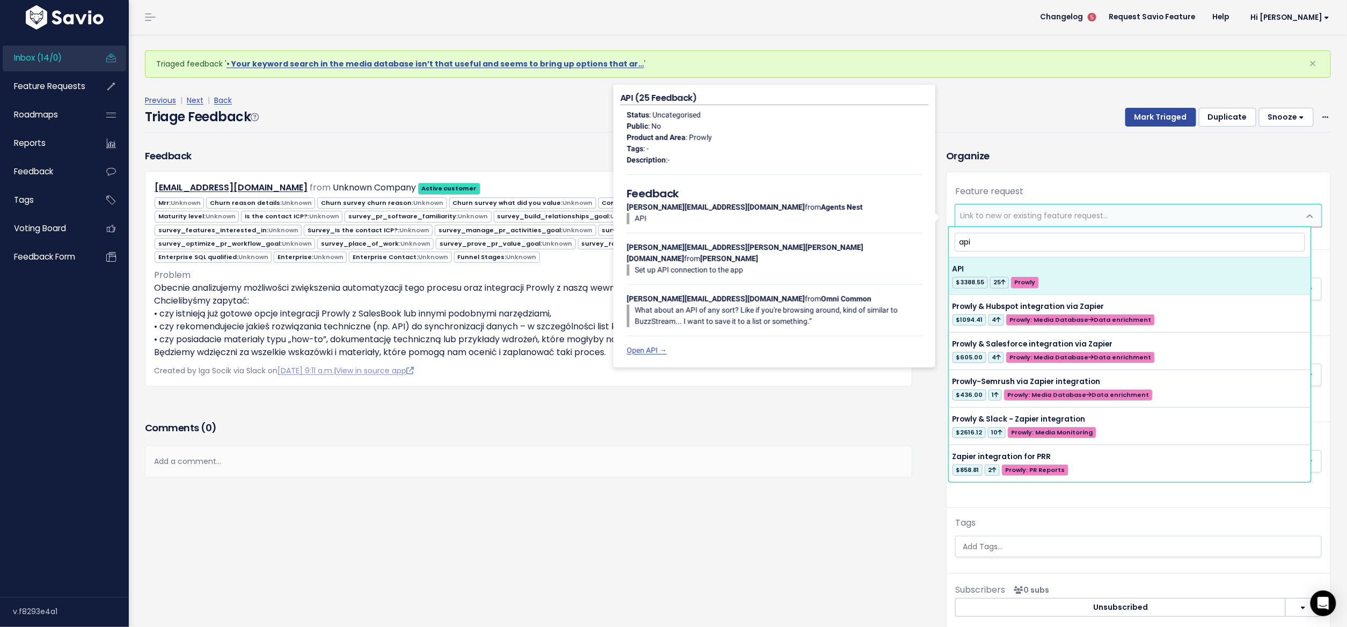
type input "api"
select select "31966"
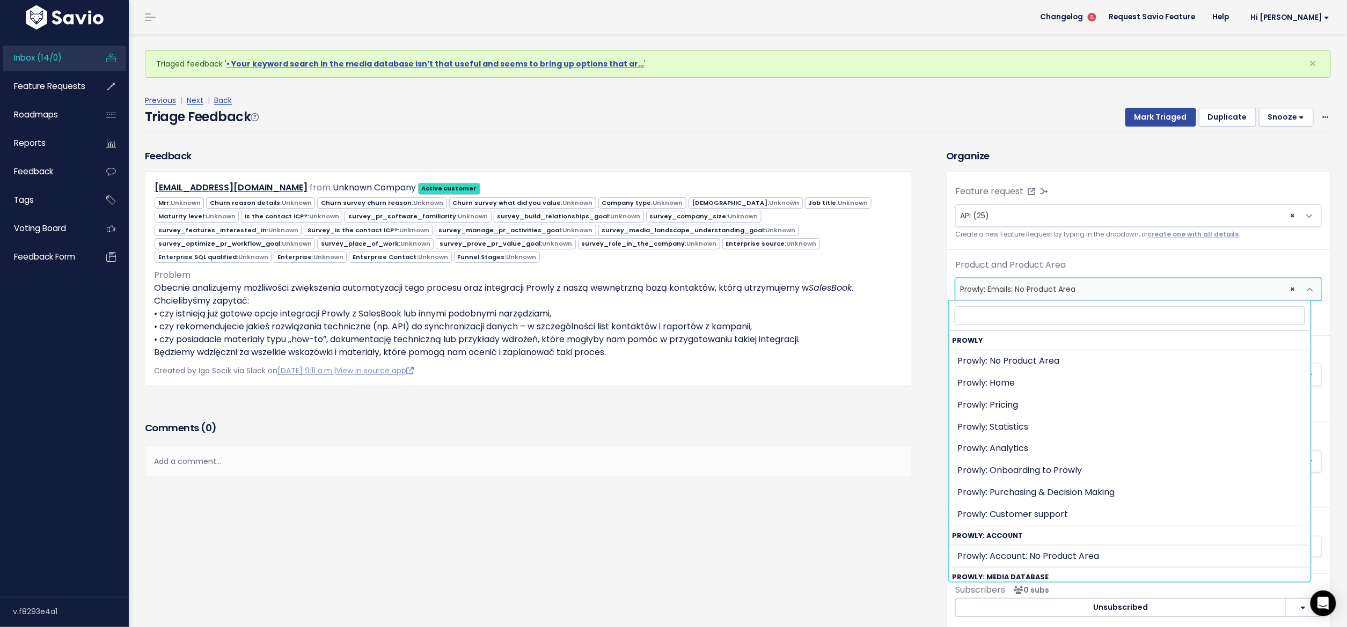
click at [1024, 288] on span "× Prowly: Emails: No Product Area" at bounding box center [1128, 288] width 344 height 21
select select "MAIN:"
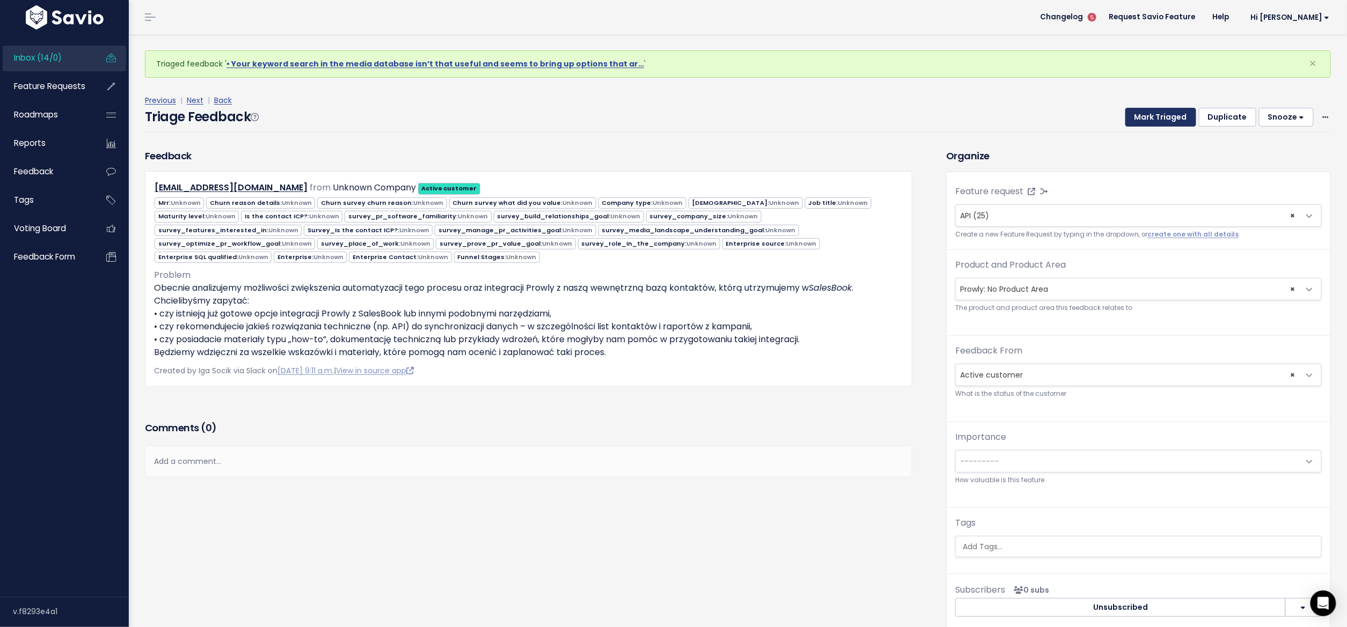
click at [1127, 112] on button "Mark Triaged" at bounding box center [1160, 117] width 71 height 19
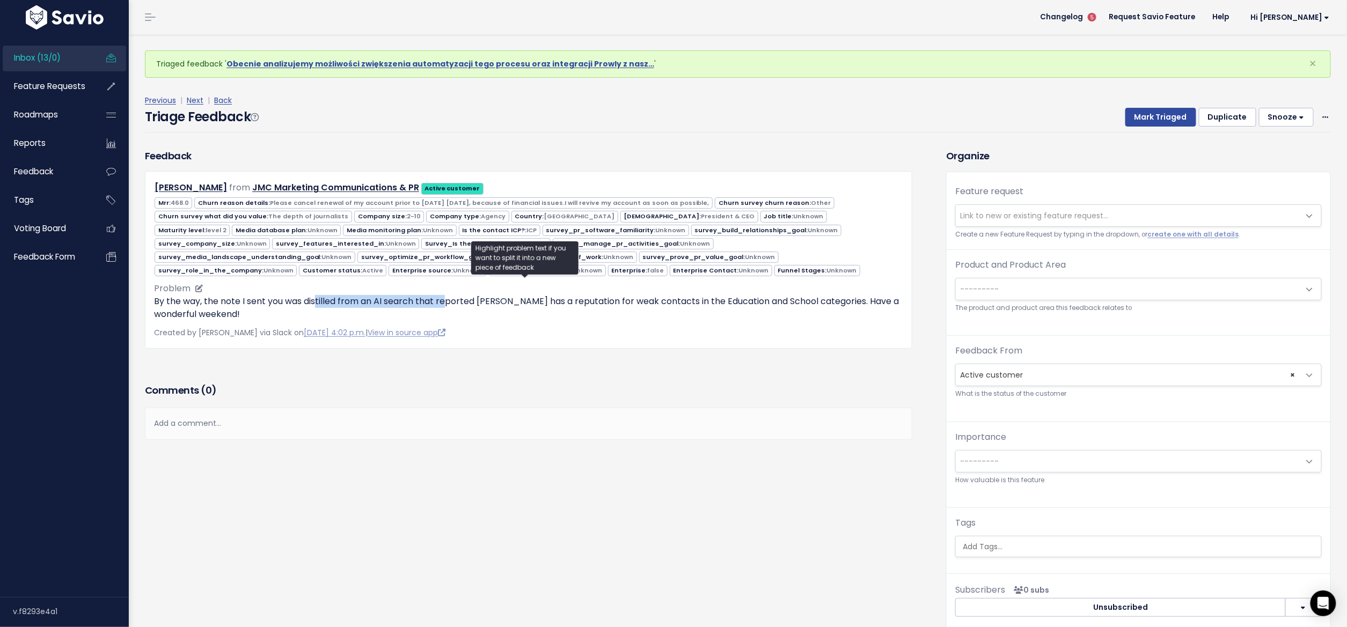
drag, startPoint x: 315, startPoint y: 297, endPoint x: 445, endPoint y: 299, distance: 129.3
click at [445, 299] on p "By the way, the note I sent you was distilled from an AI search that reported P…" at bounding box center [528, 308] width 749 height 26
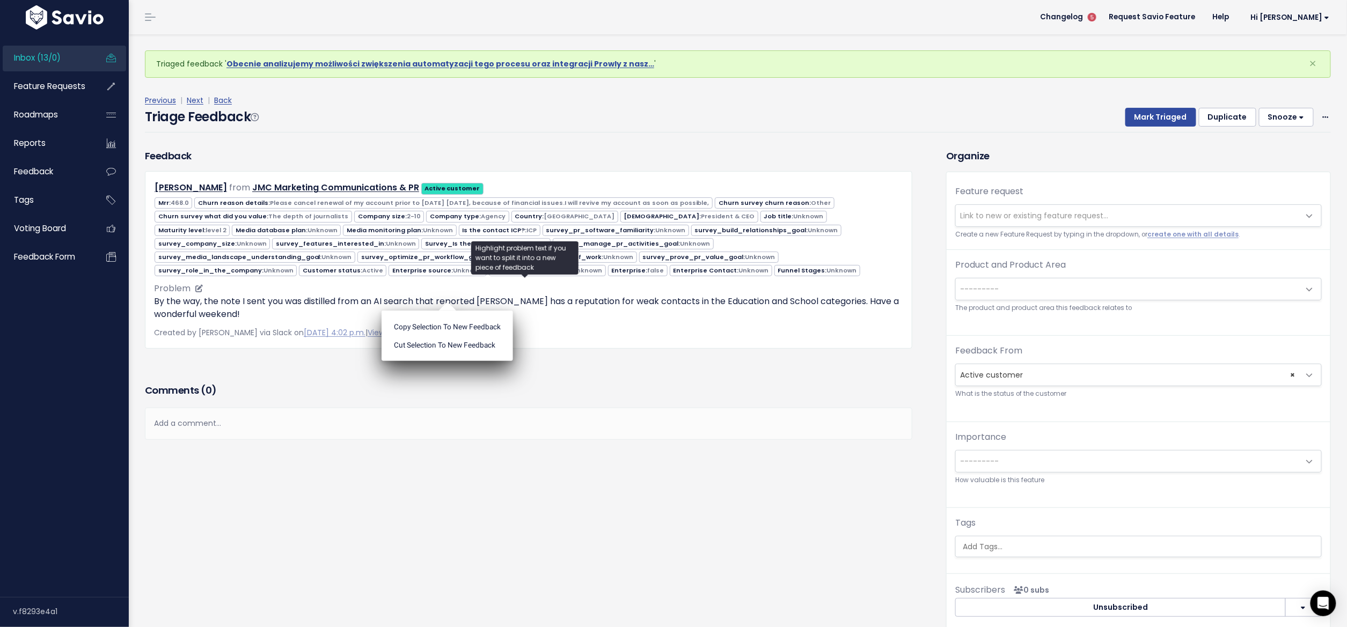
click at [445, 311] on ul "Copy selection to new Feedback Cut selection to new Feedback" at bounding box center [446, 336] width 131 height 50
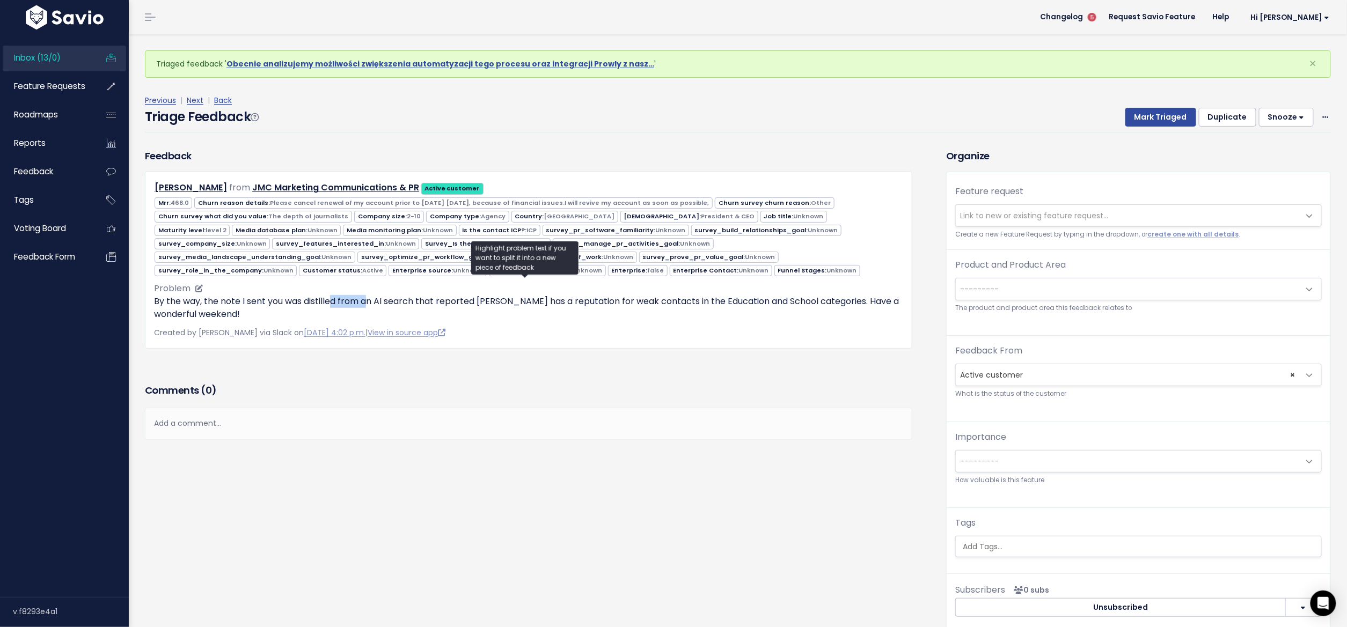
drag, startPoint x: 340, startPoint y: 299, endPoint x: 371, endPoint y: 301, distance: 31.7
click at [371, 301] on p "By the way, the note I sent you was distilled from an AI search that reported P…" at bounding box center [528, 308] width 749 height 26
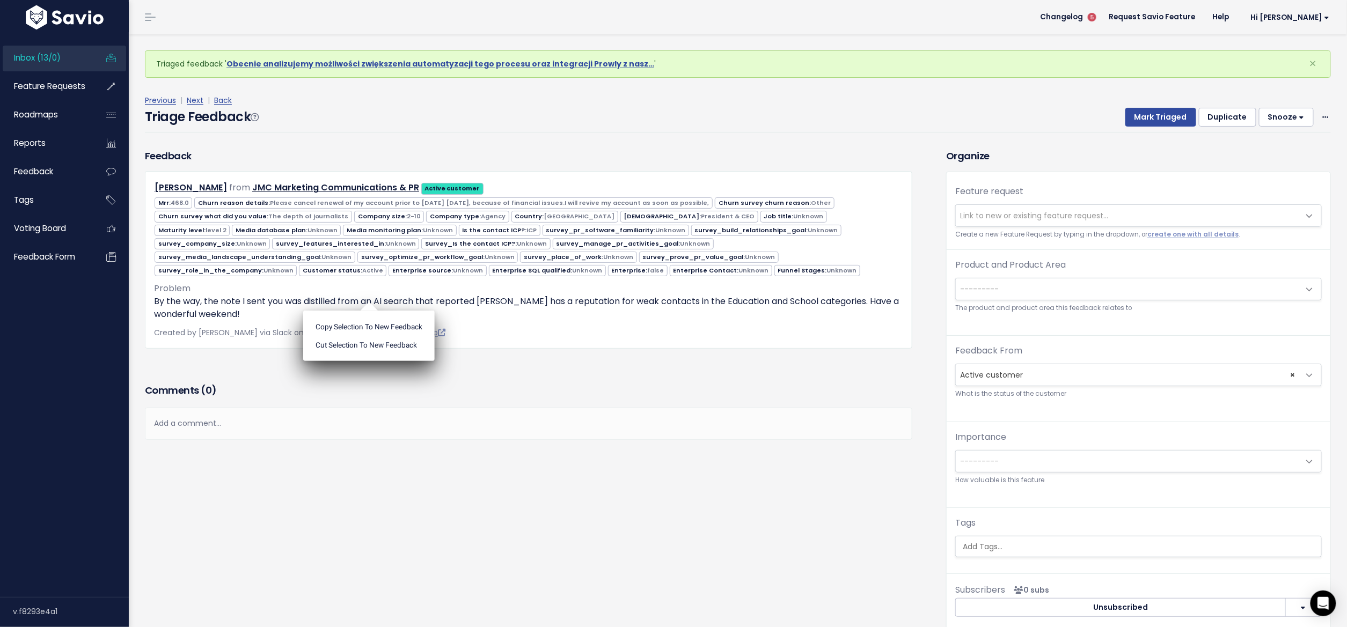
click at [372, 311] on ul "Copy selection to new Feedback Cut selection to new Feedback" at bounding box center [368, 336] width 131 height 50
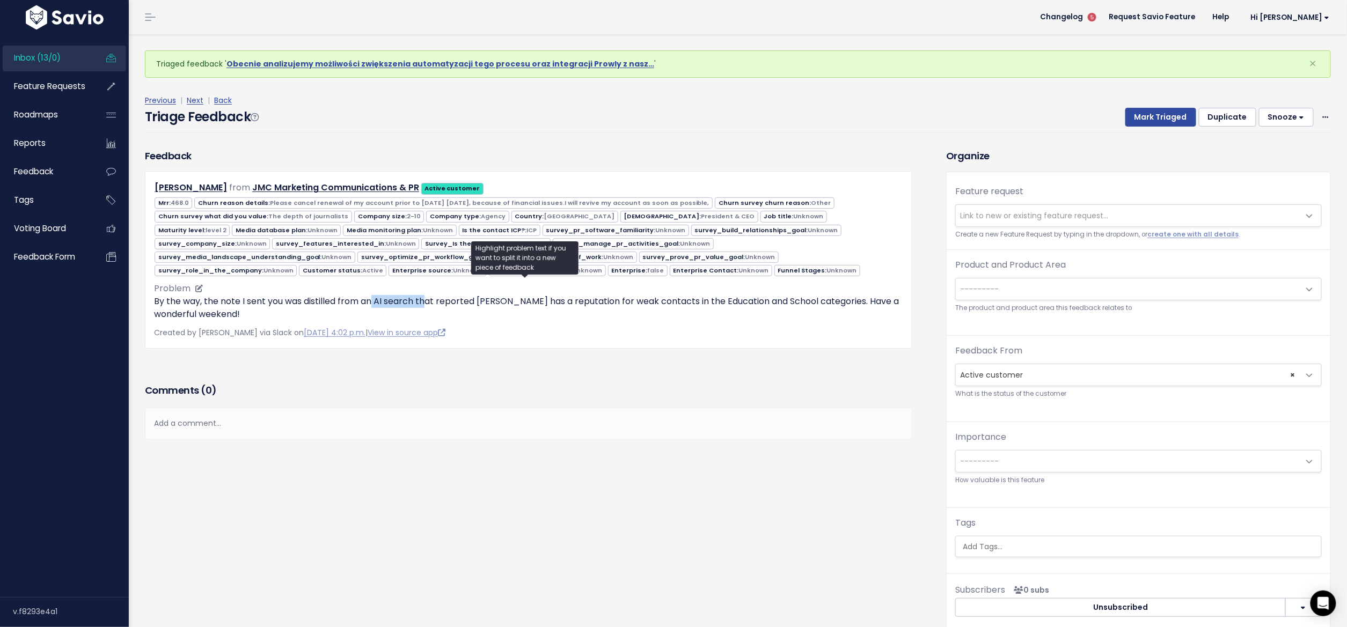
drag, startPoint x: 375, startPoint y: 295, endPoint x: 425, endPoint y: 297, distance: 50.5
click at [425, 297] on p "By the way, the note I sent you was distilled from an AI search that reported P…" at bounding box center [528, 308] width 749 height 26
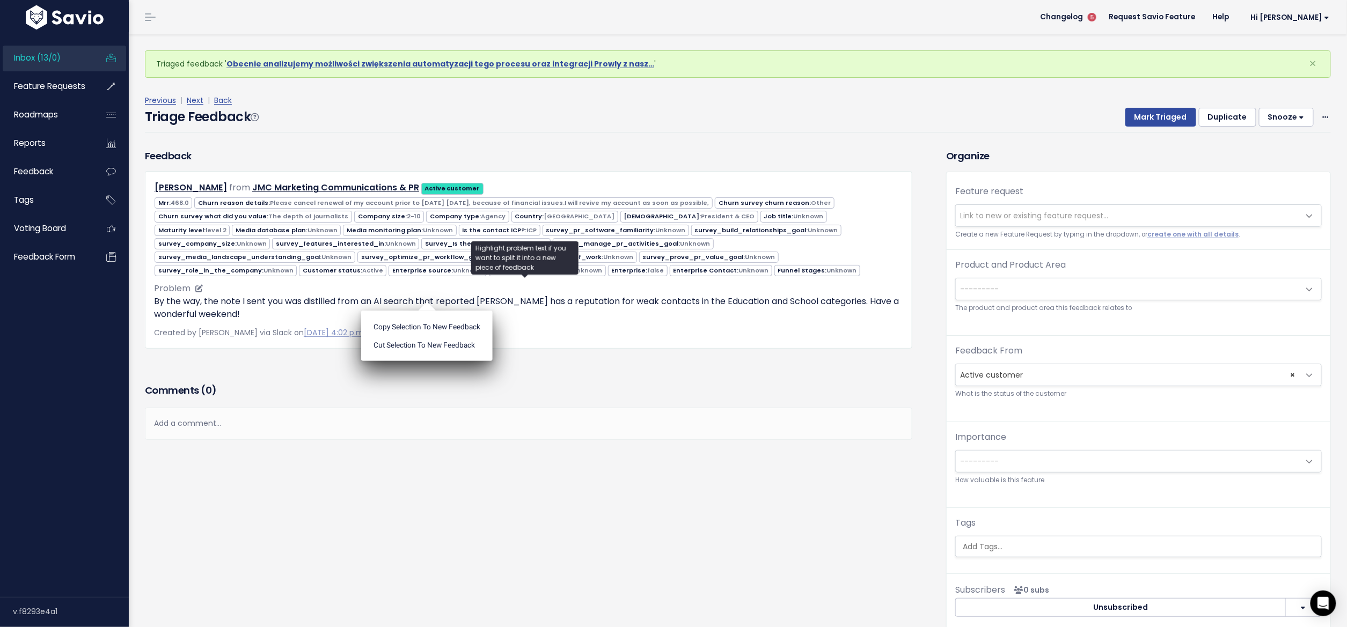
click at [425, 311] on ul "Copy selection to new Feedback Cut selection to new Feedback" at bounding box center [426, 336] width 131 height 50
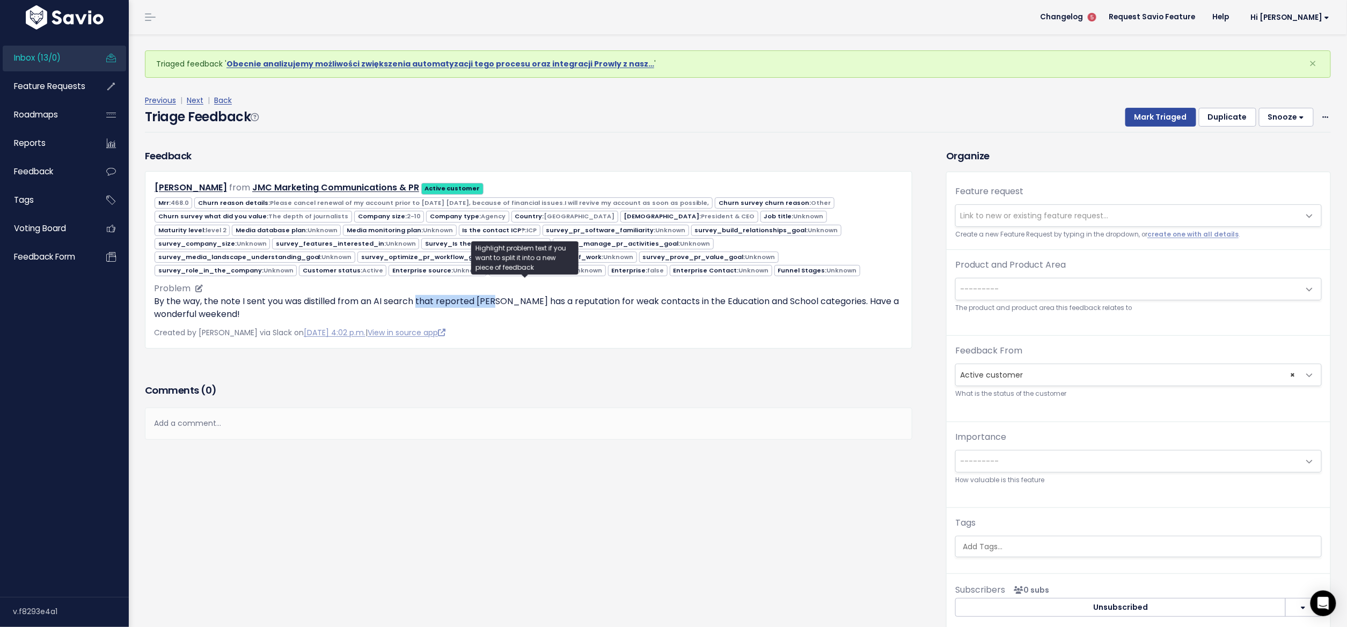
drag, startPoint x: 422, startPoint y: 297, endPoint x: 498, endPoint y: 298, distance: 76.2
click at [498, 298] on p "By the way, the note I sent you was distilled from an AI search that reported P…" at bounding box center [528, 308] width 749 height 26
click at [526, 297] on p "By the way, the note I sent you was distilled from an AI search that reported P…" at bounding box center [528, 308] width 749 height 26
drag, startPoint x: 580, startPoint y: 297, endPoint x: 685, endPoint y: 303, distance: 105.3
click at [685, 303] on p "By the way, the note I sent you was distilled from an AI search that reported P…" at bounding box center [528, 308] width 749 height 26
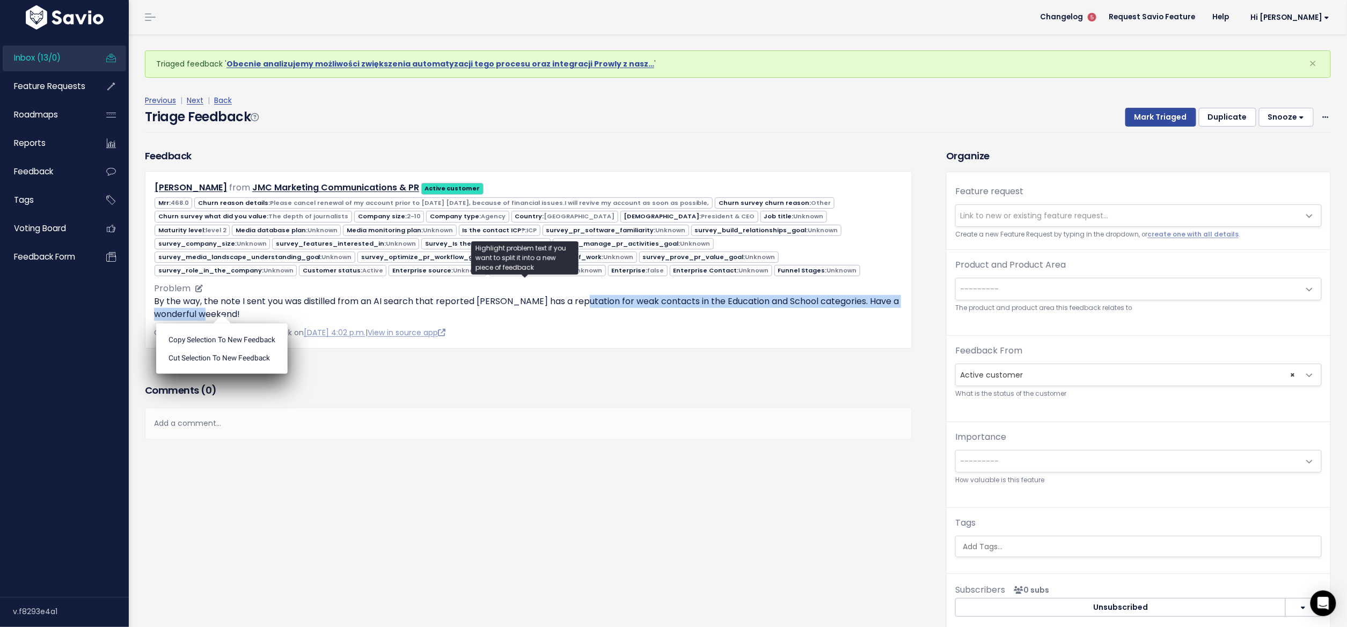
click at [685, 303] on p "By the way, the note I sent you was distilled from an AI search that reported P…" at bounding box center [528, 308] width 749 height 26
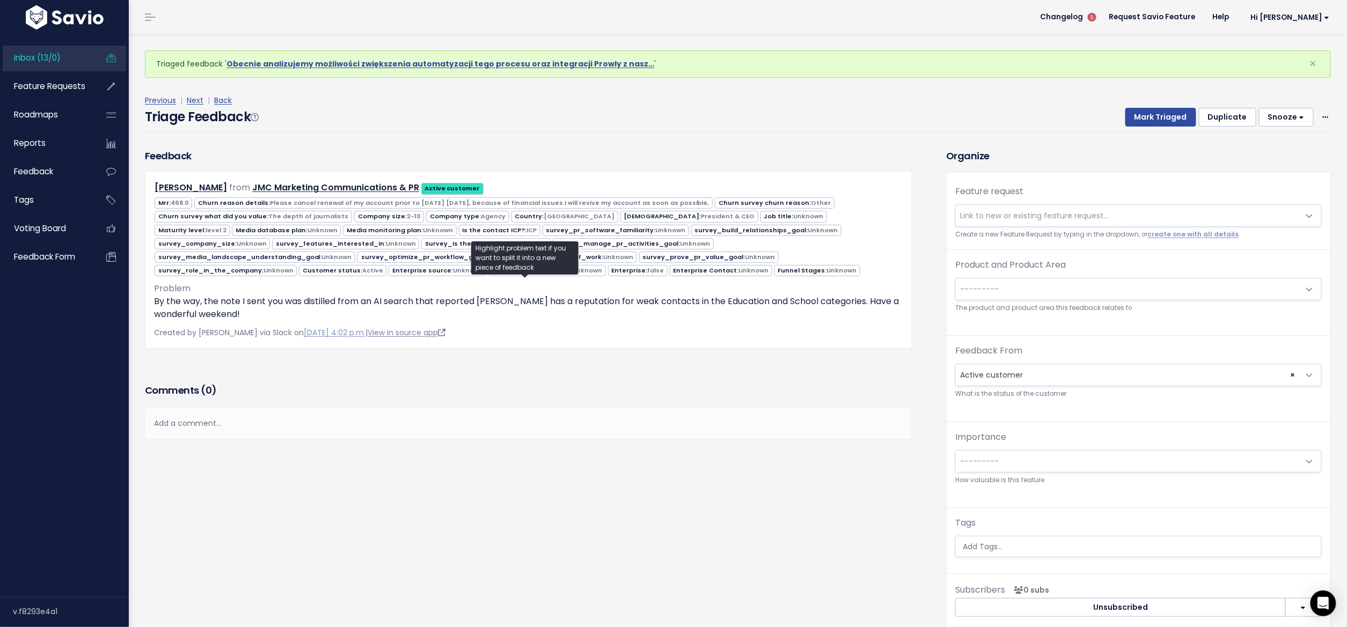
click at [390, 327] on link "View in source app" at bounding box center [407, 332] width 78 height 11
click at [1320, 111] on span at bounding box center [1325, 117] width 10 height 13
click at [1271, 157] on link "Delete" at bounding box center [1282, 166] width 77 height 21
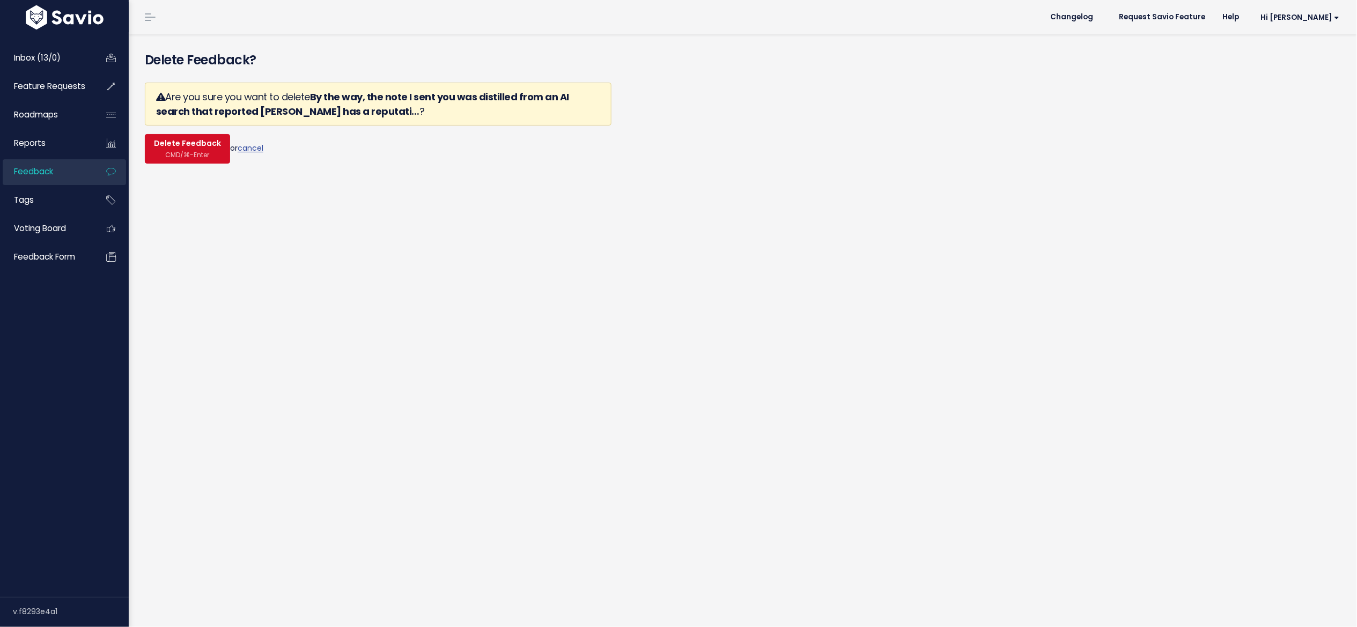
click at [194, 151] on span "CMD/⌘-Enter" at bounding box center [188, 155] width 44 height 8
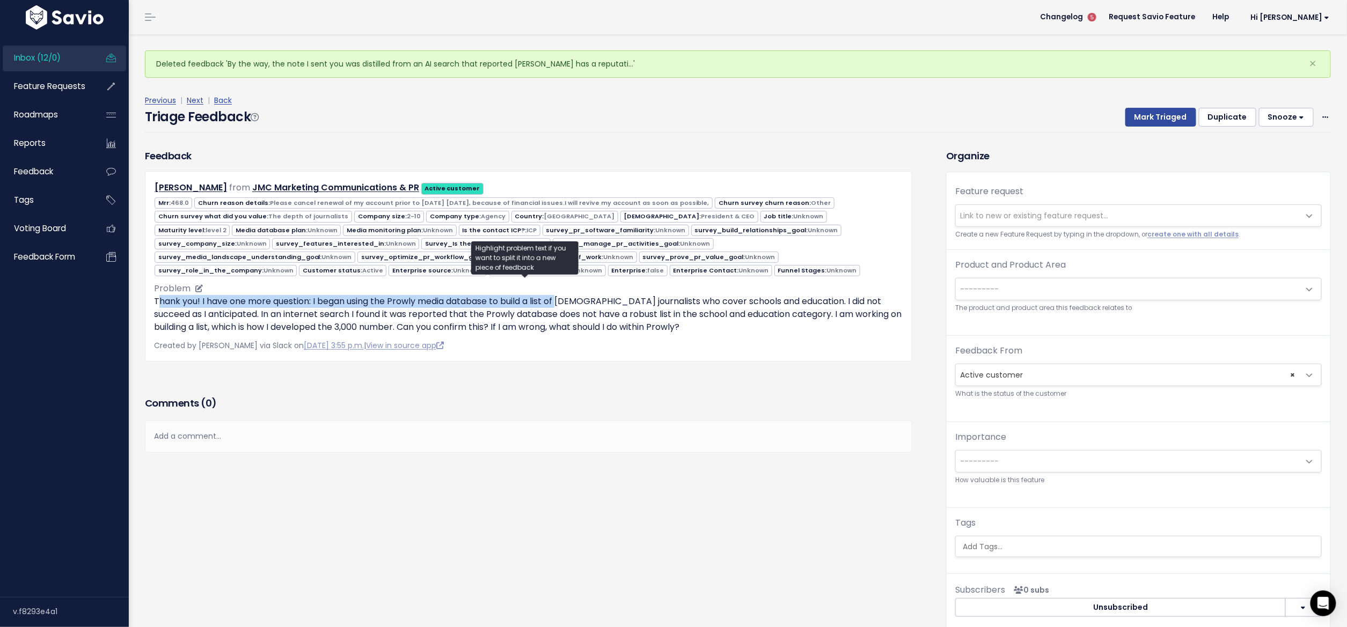
drag, startPoint x: 158, startPoint y: 298, endPoint x: 567, endPoint y: 291, distance: 409.5
click at [567, 295] on p "Thank you! I have one more question: I began using the Prowly media database to…" at bounding box center [528, 314] width 749 height 39
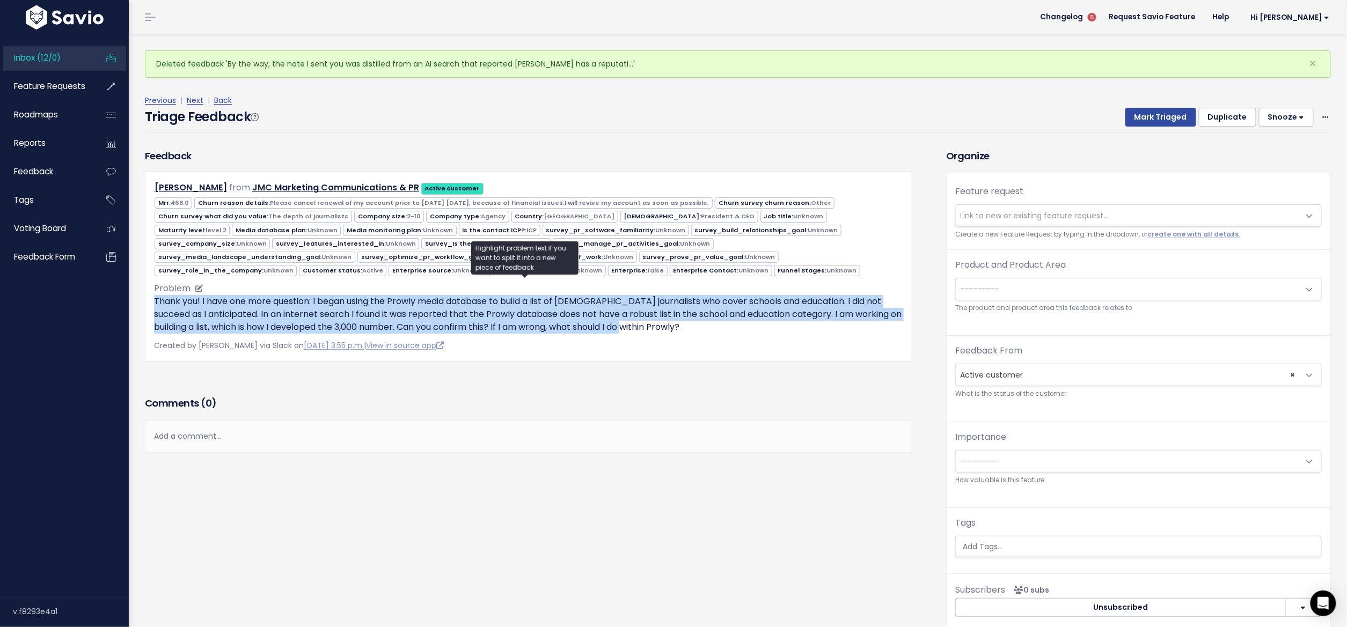
drag, startPoint x: 202, startPoint y: 295, endPoint x: 747, endPoint y: 320, distance: 545.7
click at [747, 320] on div "John Mallen from JMC Marketing Communications & PR Active customer" at bounding box center [528, 266] width 767 height 190
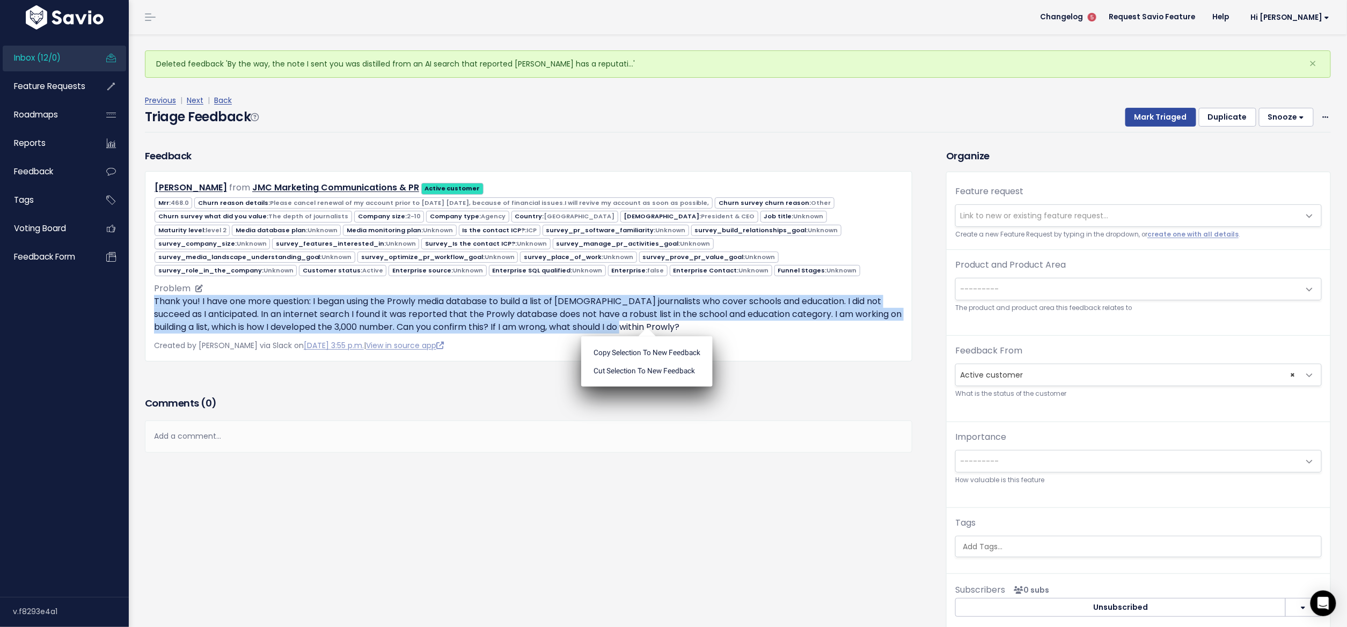
click at [747, 320] on p "Thank you! I have one more question: I began using the Prowly media database to…" at bounding box center [528, 314] width 749 height 39
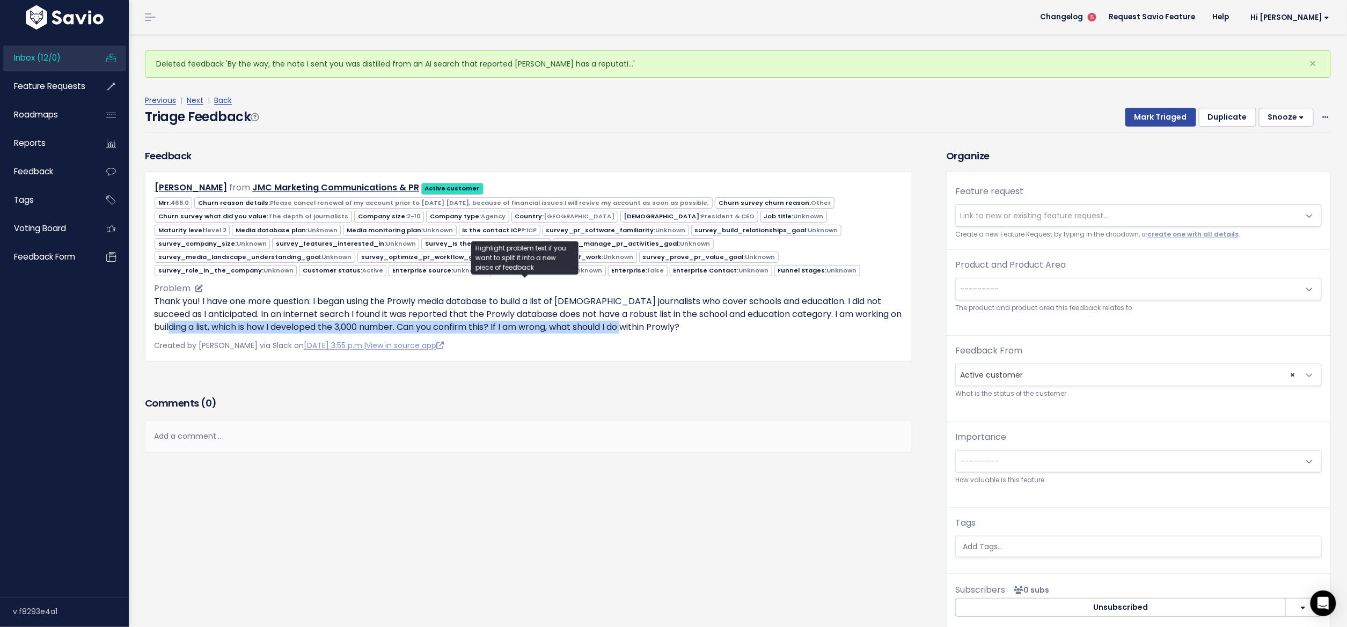
drag, startPoint x: 721, startPoint y: 327, endPoint x: 177, endPoint y: 322, distance: 544.1
click at [177, 322] on p "Thank you! I have one more question: I began using the Prowly media database to…" at bounding box center [528, 314] width 749 height 39
click at [0, 0] on ul "Copy selection to new Feedback Cut selection to new Feedback" at bounding box center [0, 0] width 0 height 0
click at [196, 285] on icon at bounding box center [199, 289] width 8 height 8
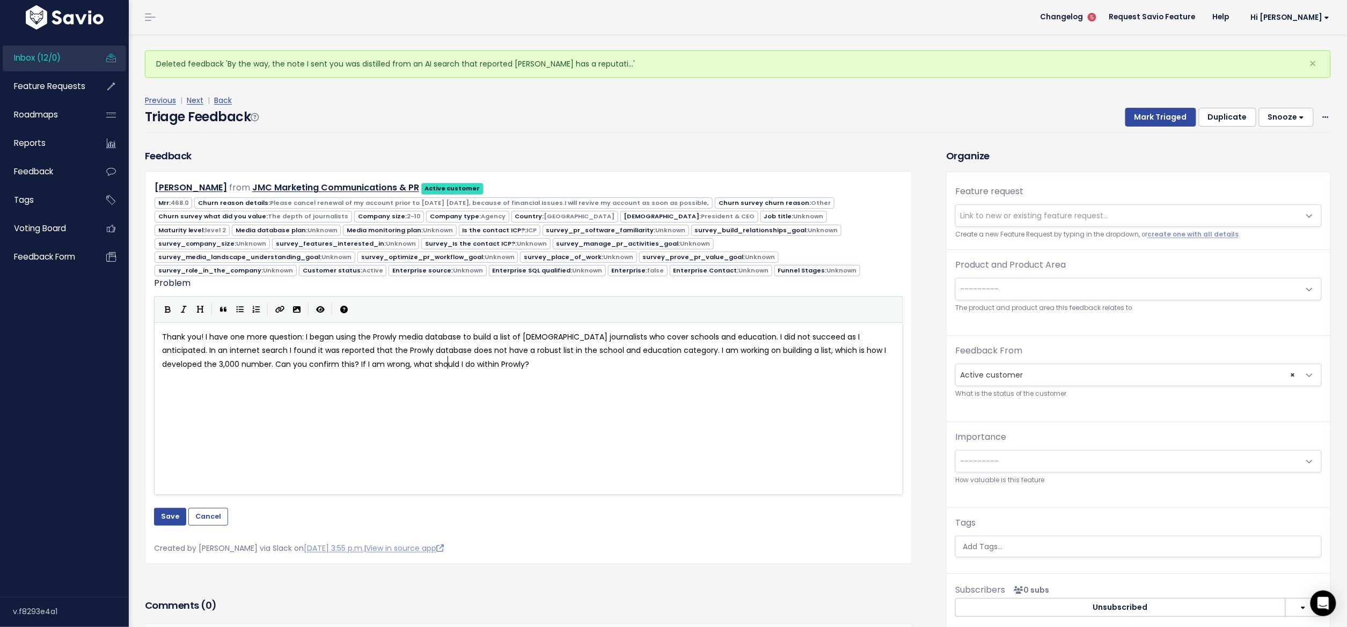
scroll to position [1, 0]
click at [186, 346] on span "Thank you! I have one more question: I began using the Prowly media database to…" at bounding box center [525, 351] width 726 height 38
type textarea "(AI)"
click at [174, 512] on button "Save" at bounding box center [170, 516] width 32 height 17
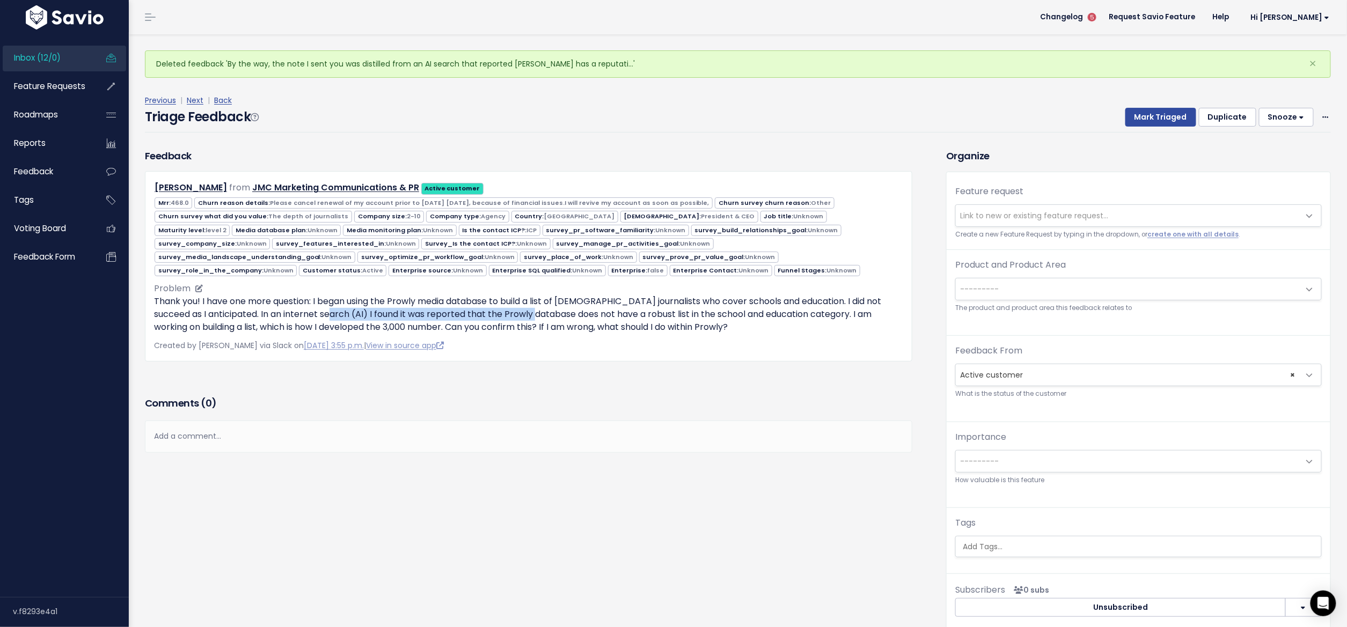
drag, startPoint x: 315, startPoint y: 305, endPoint x: 532, endPoint y: 310, distance: 216.8
click at [532, 310] on p "Thank you! I have one more question: I began using the Prowly media database to…" at bounding box center [528, 314] width 749 height 39
click at [682, 318] on p "Thank you! I have one more question: I began using the Prowly media database to…" at bounding box center [528, 314] width 749 height 39
click at [938, 288] on div "Organize Feature request --------- Link to new or existing feature request... C…" at bounding box center [1138, 390] width 401 height 482
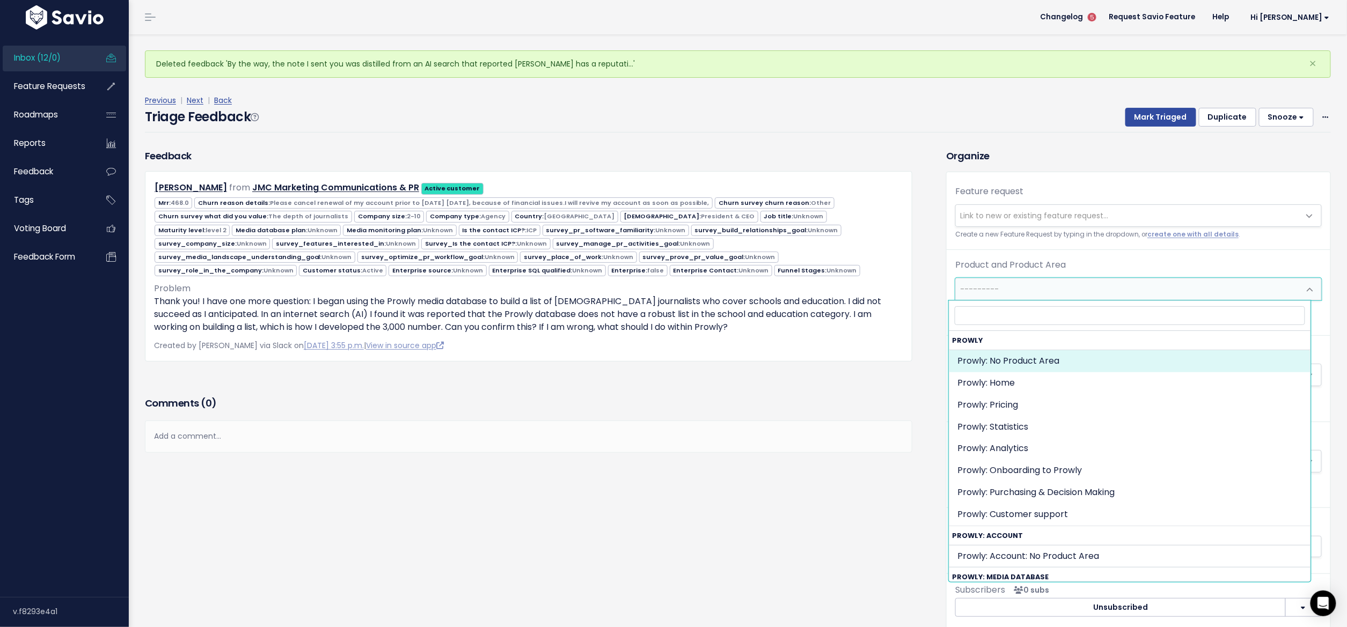
click at [984, 282] on span "---------" at bounding box center [1128, 288] width 344 height 21
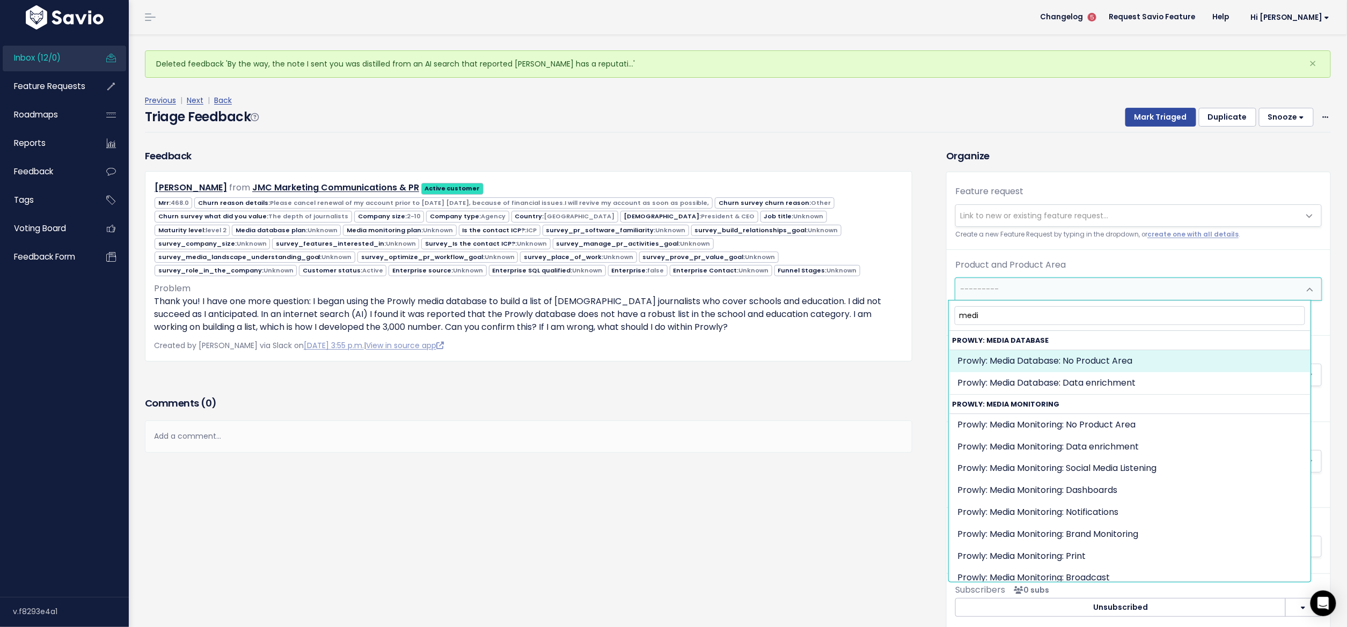
type input "medi"
select select "MEDIA_DATABASE:"
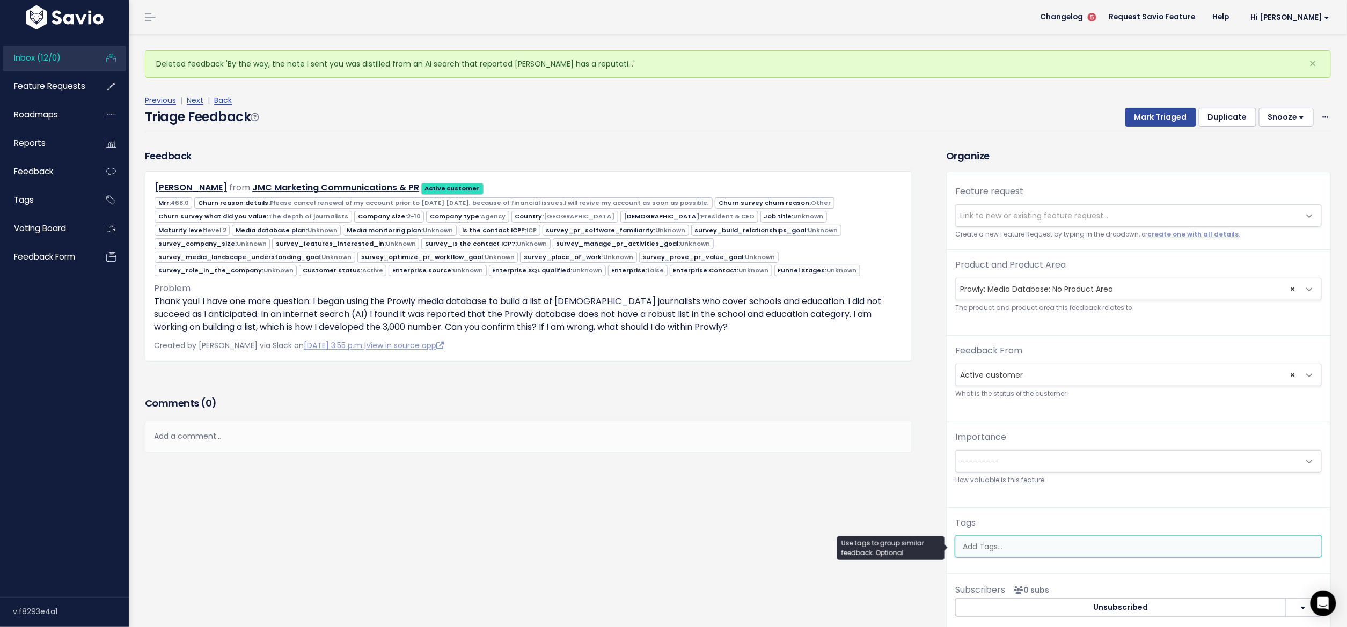
click at [1020, 551] on input "search" at bounding box center [1138, 546] width 361 height 11
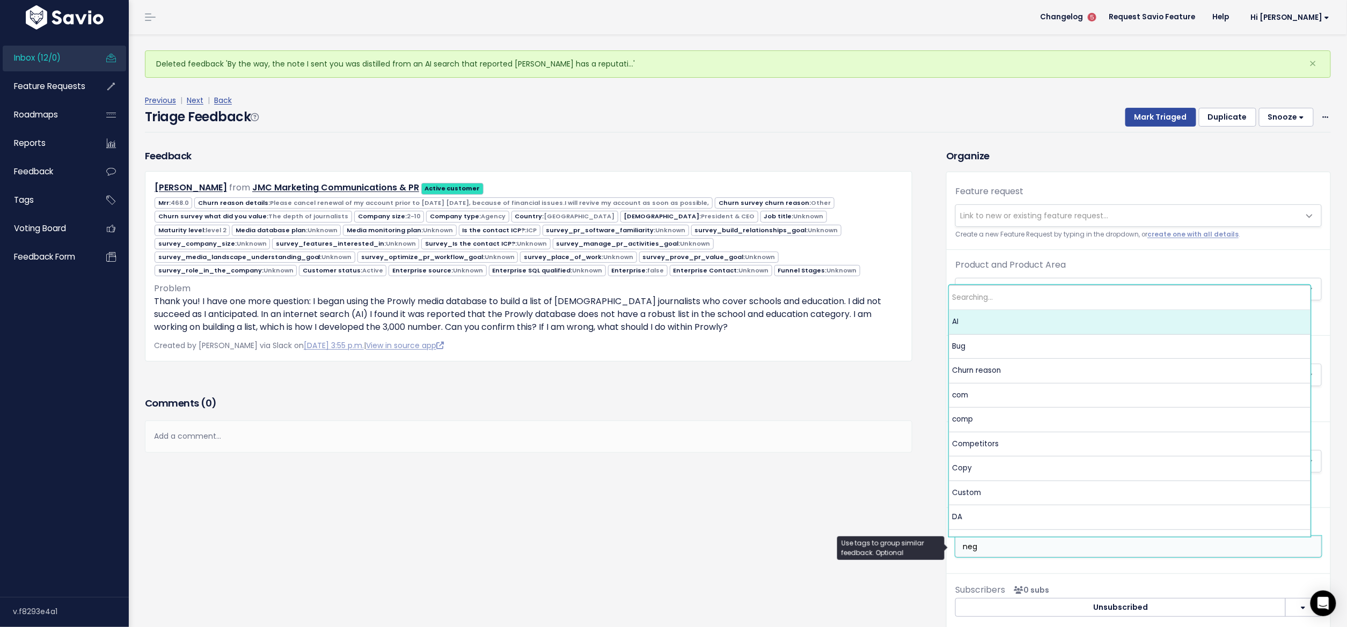
type input "nega"
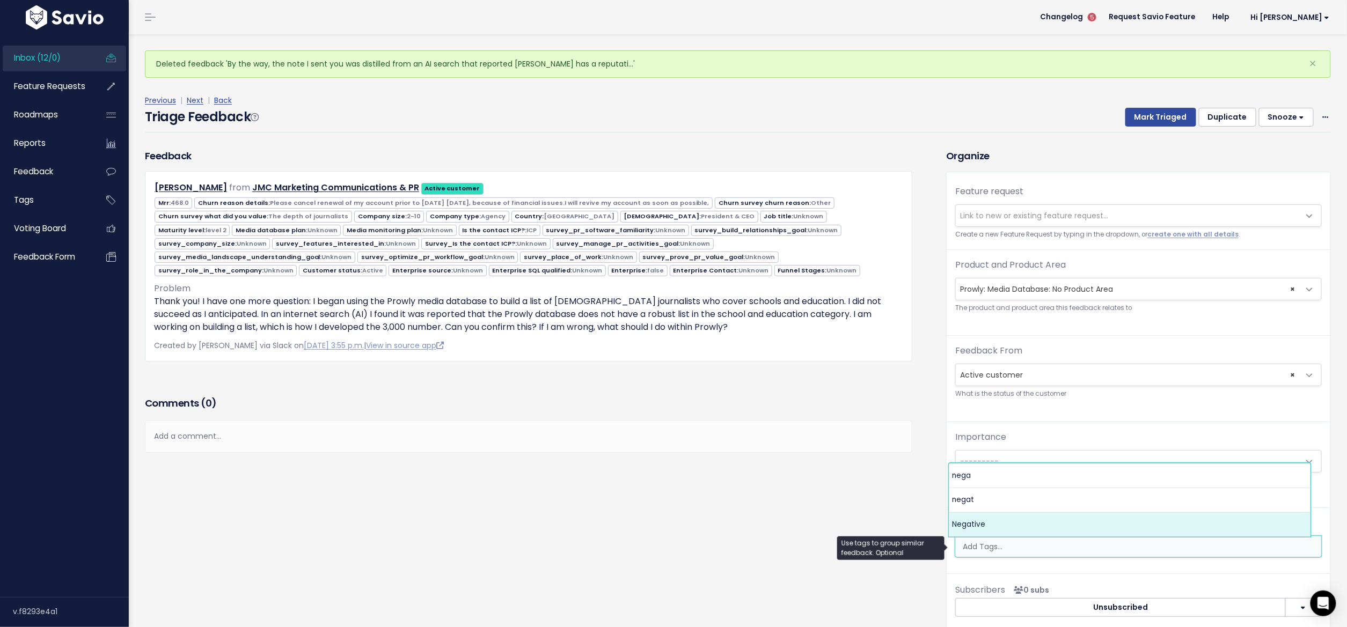
select select "7969"
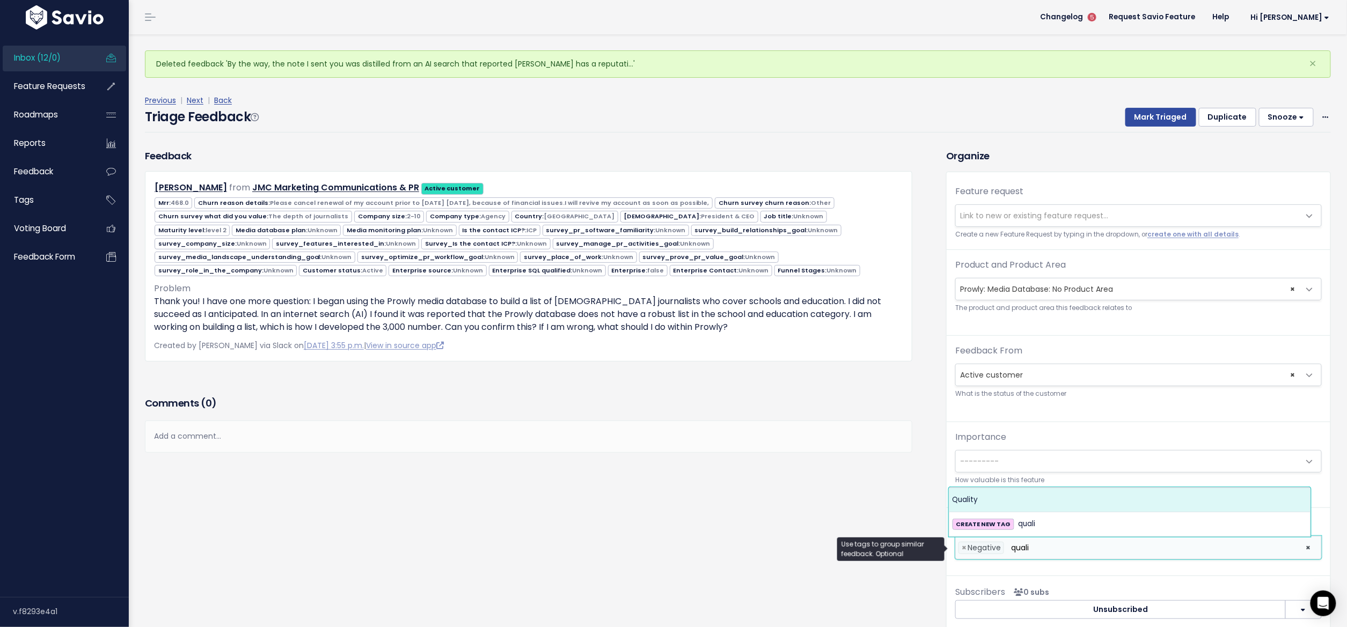
type input "quali"
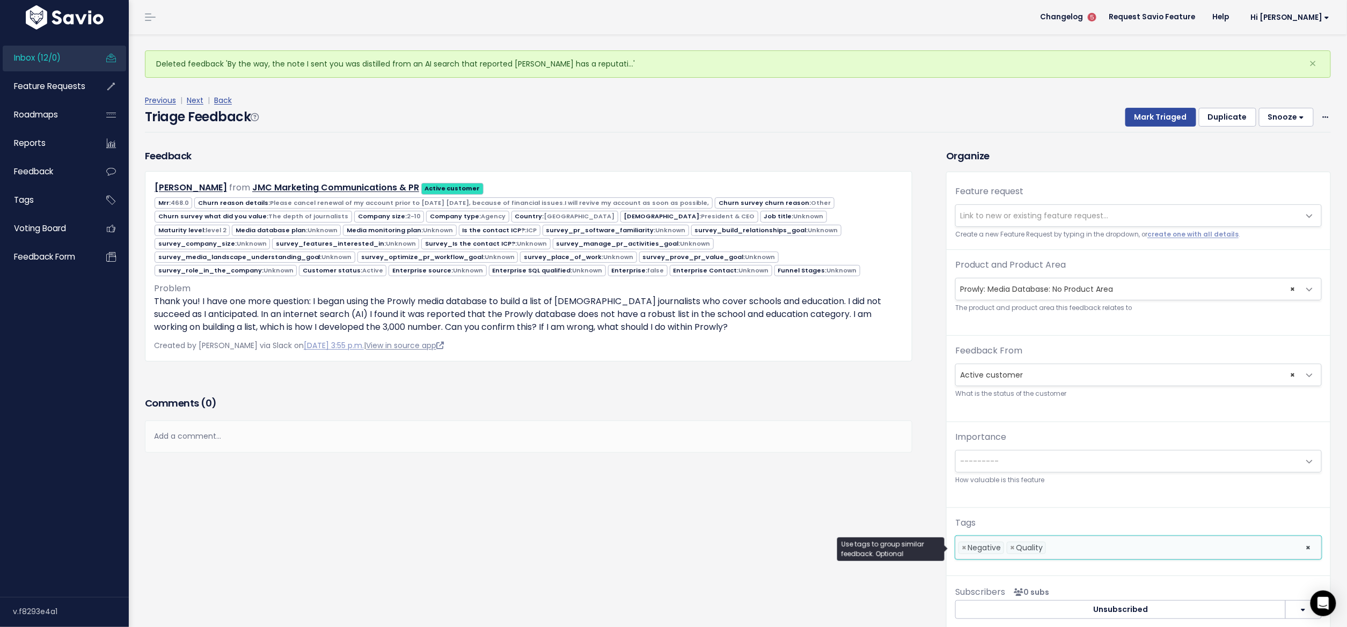
click at [395, 343] on link "View in source app" at bounding box center [405, 345] width 78 height 11
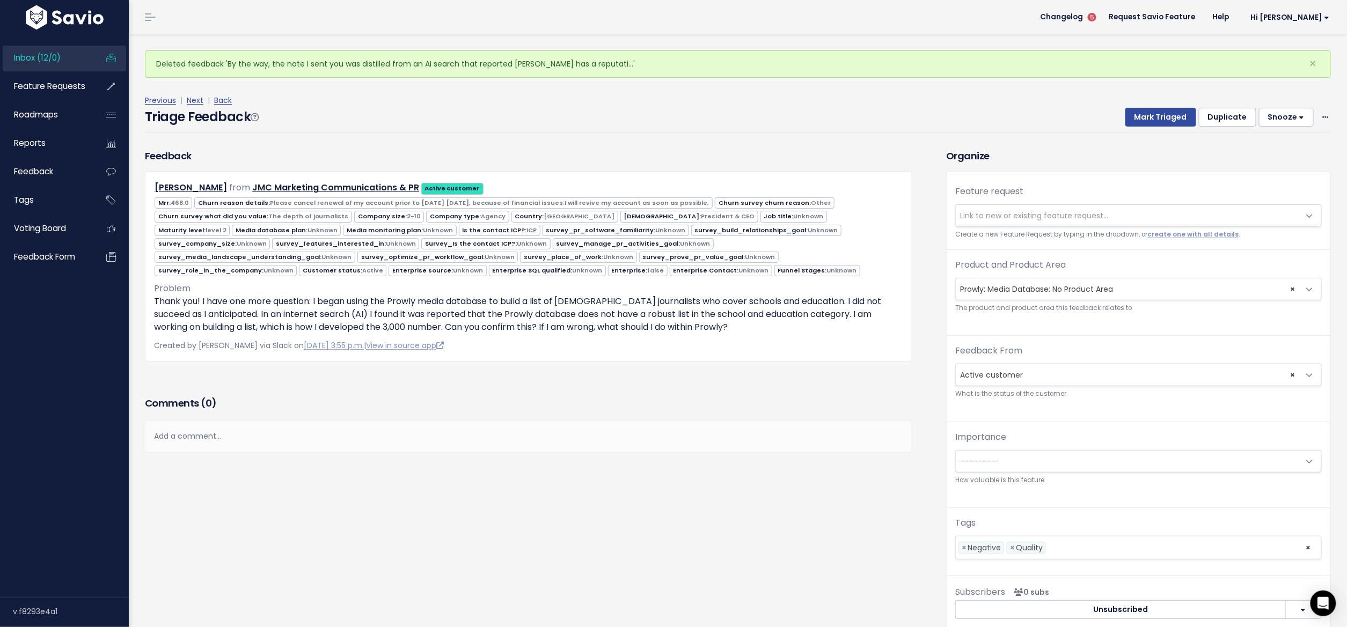
click at [409, 494] on div "Feedback John Mallen from JMC Marketing Communications & PR" at bounding box center [537, 399] width 801 height 500
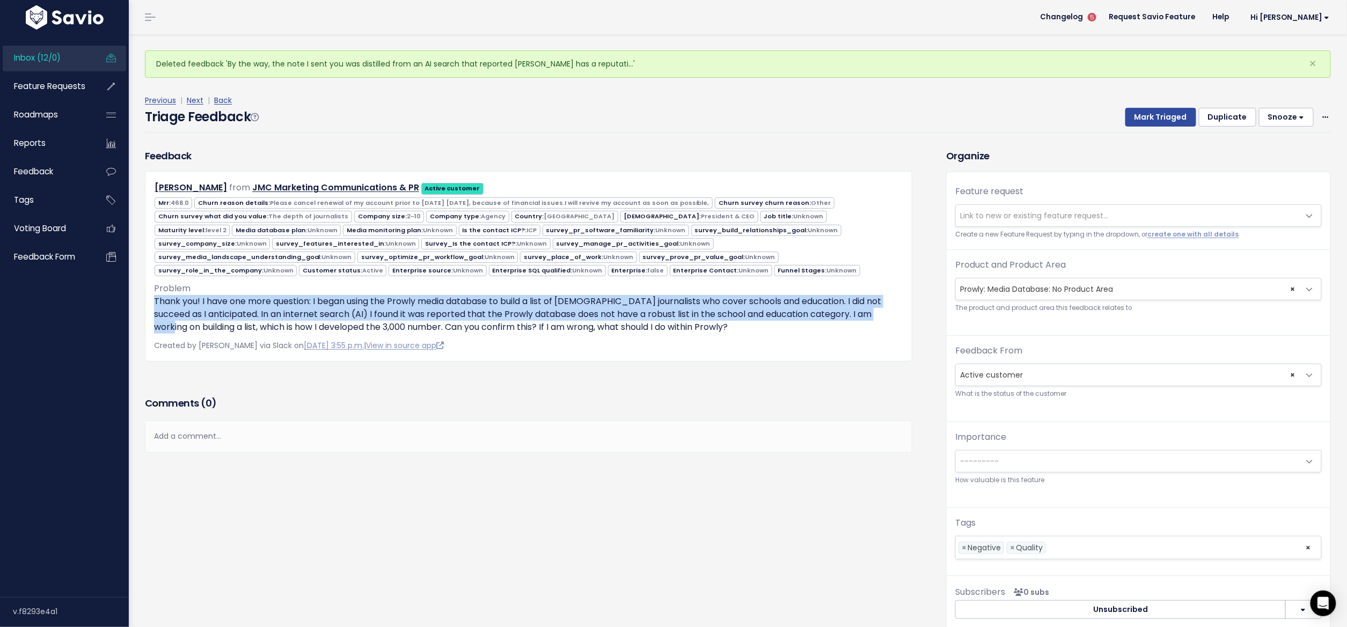
drag, startPoint x: 156, startPoint y: 300, endPoint x: 887, endPoint y: 307, distance: 731.9
click at [887, 307] on p "Thank you! I have one more question: I began using the Prowly media database to…" at bounding box center [528, 314] width 749 height 39
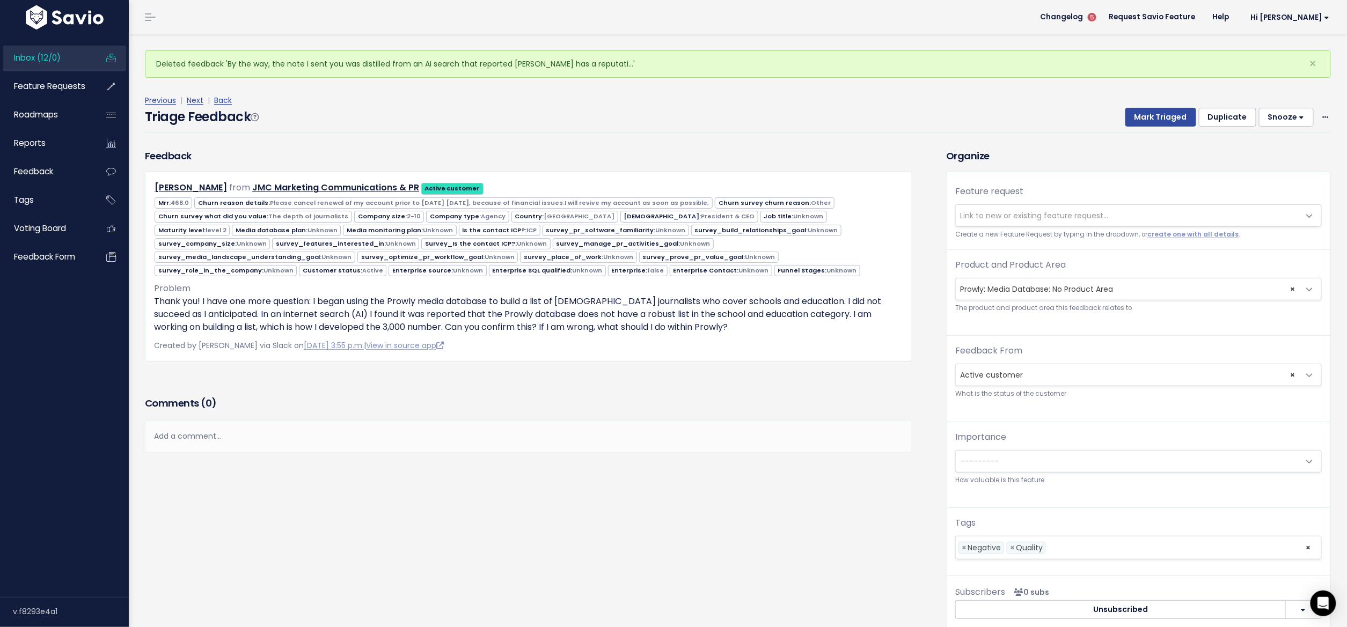
click at [0, 0] on ul "Copy selection to new Feedback Cut selection to new Feedback" at bounding box center [0, 0] width 0 height 0
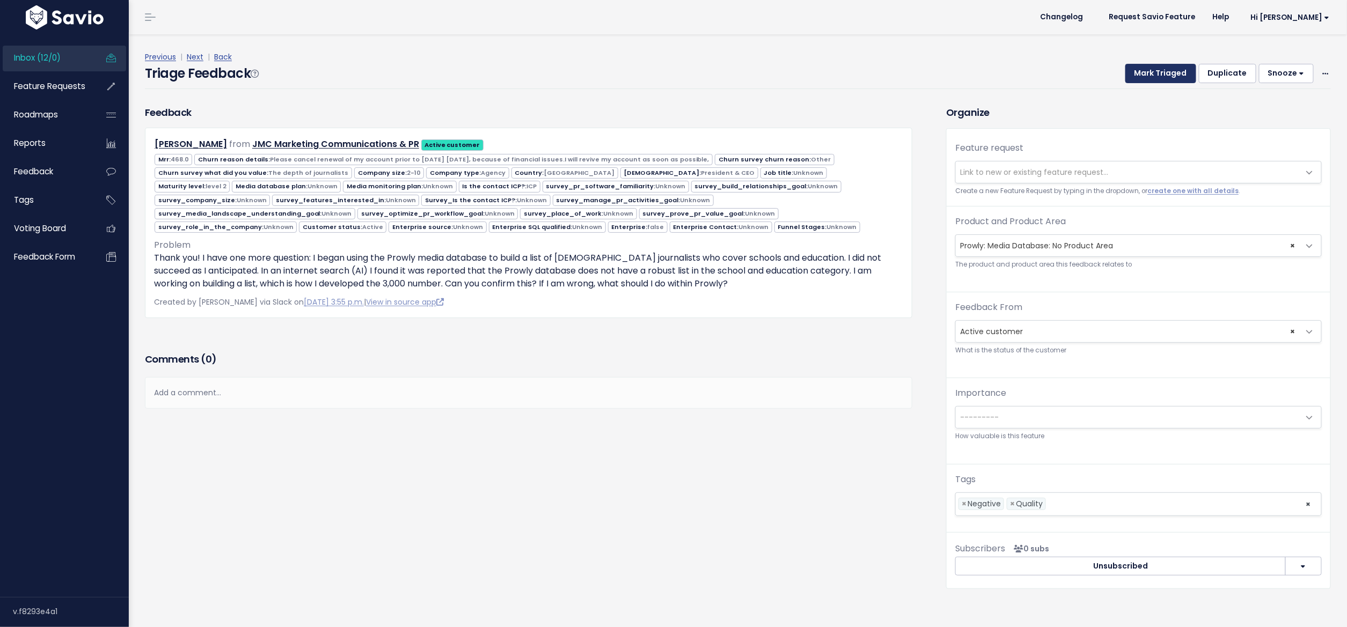
click at [1138, 67] on button "Mark Triaged" at bounding box center [1160, 73] width 71 height 19
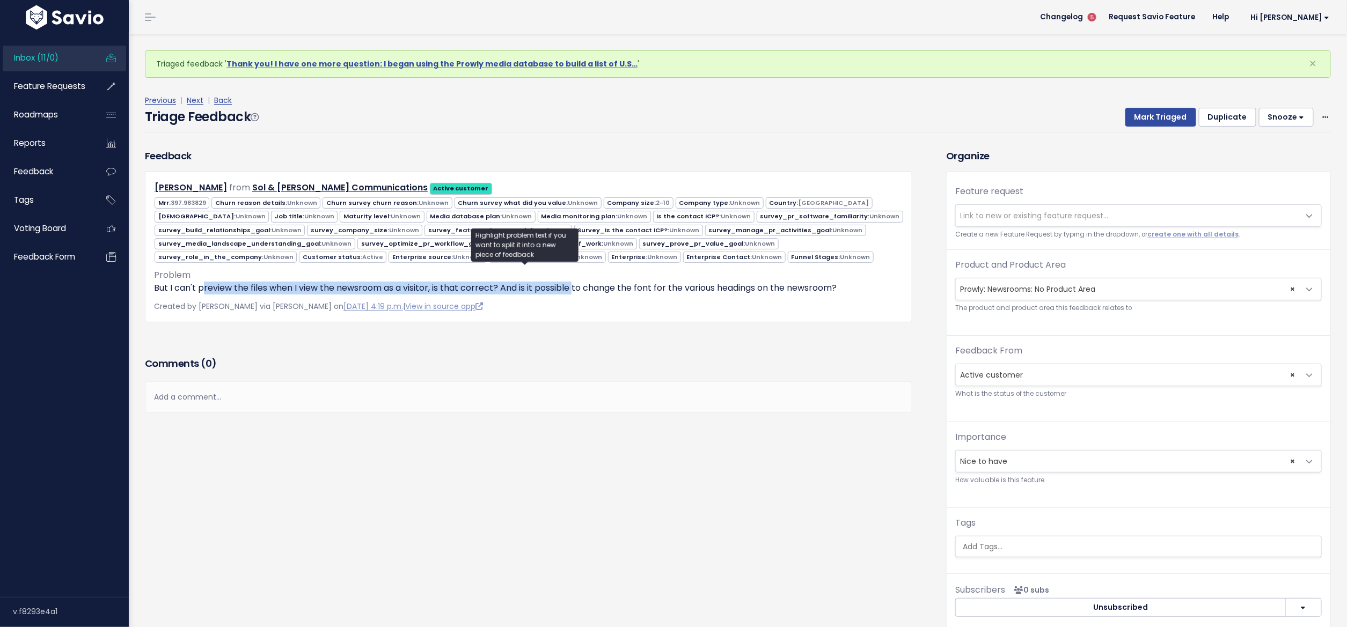
drag, startPoint x: 202, startPoint y: 288, endPoint x: 574, endPoint y: 288, distance: 372.4
click at [574, 287] on p "But I can't preview the files when I view the newsroom as a visitor, is that co…" at bounding box center [528, 288] width 749 height 13
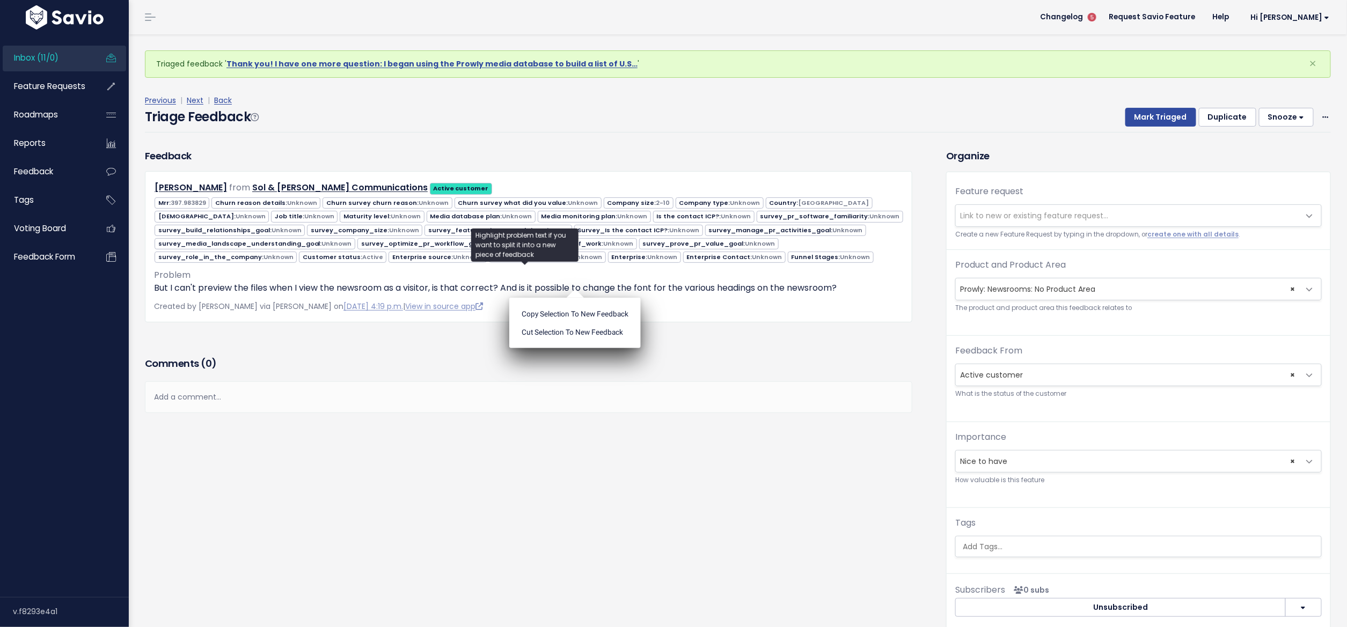
click at [700, 292] on div "[PERSON_NAME] from Sol & [PERSON_NAME] Communications Active customer 2-10" at bounding box center [528, 246] width 767 height 151
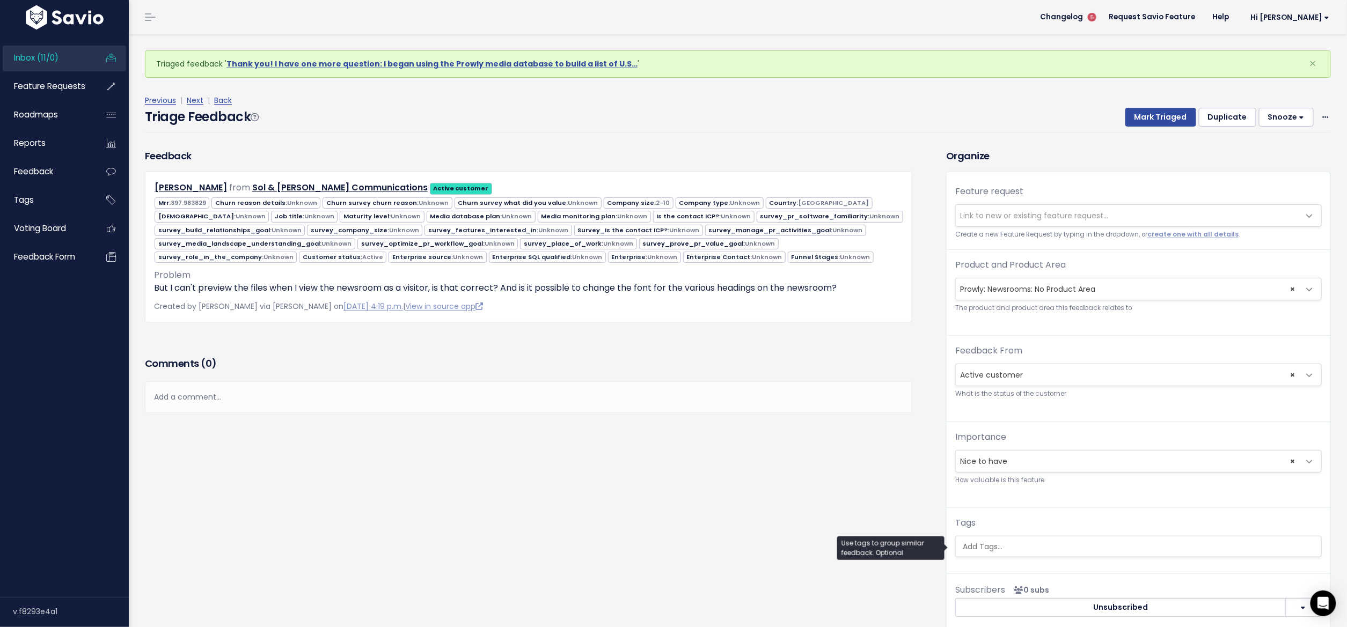
click at [981, 548] on input "search" at bounding box center [1138, 546] width 361 height 11
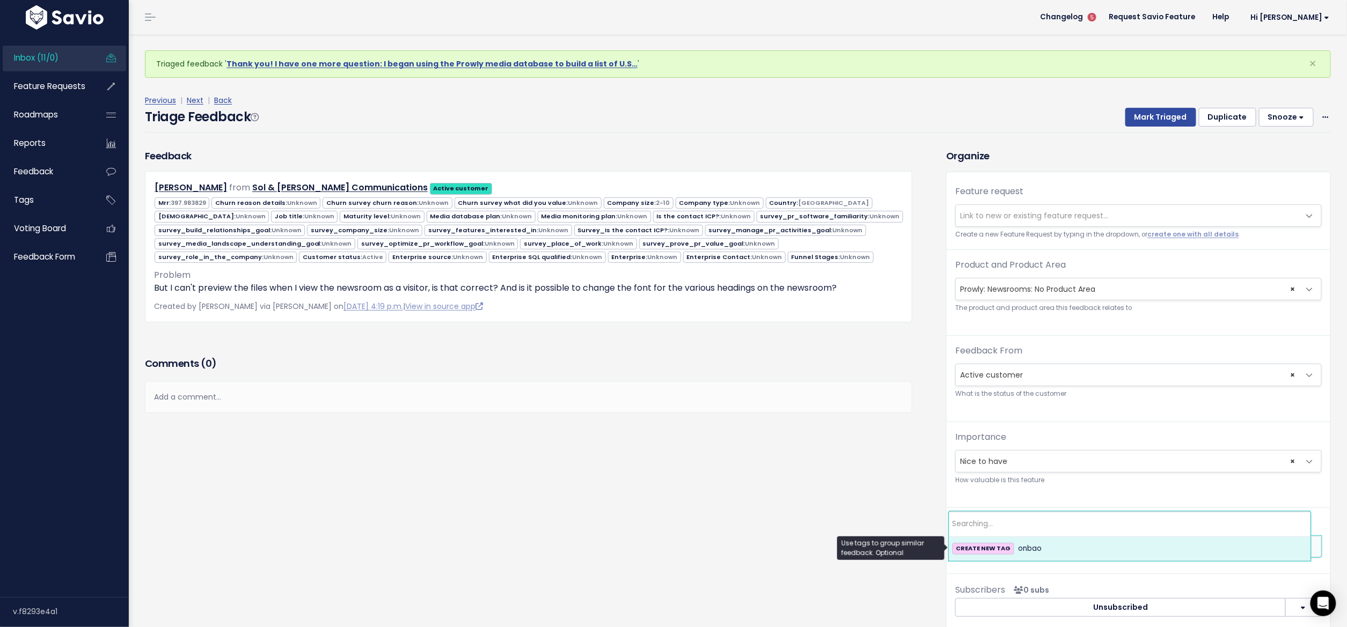
type input "onb"
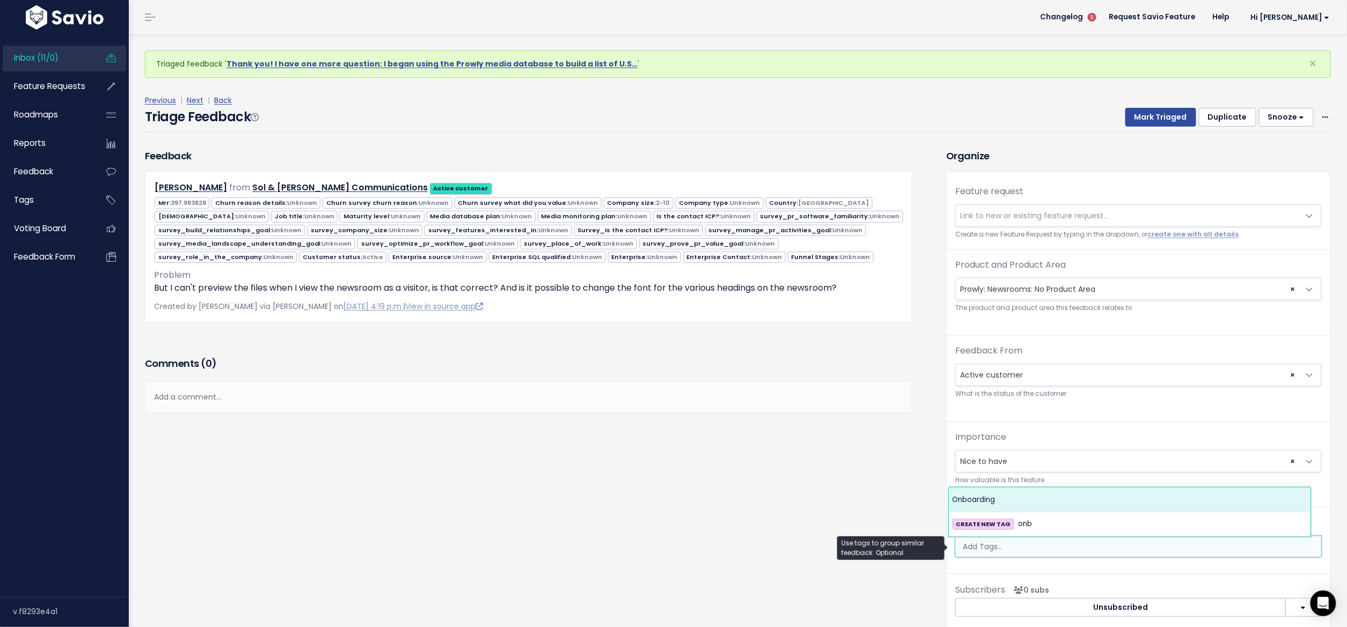
select select "7977"
type input "copy"
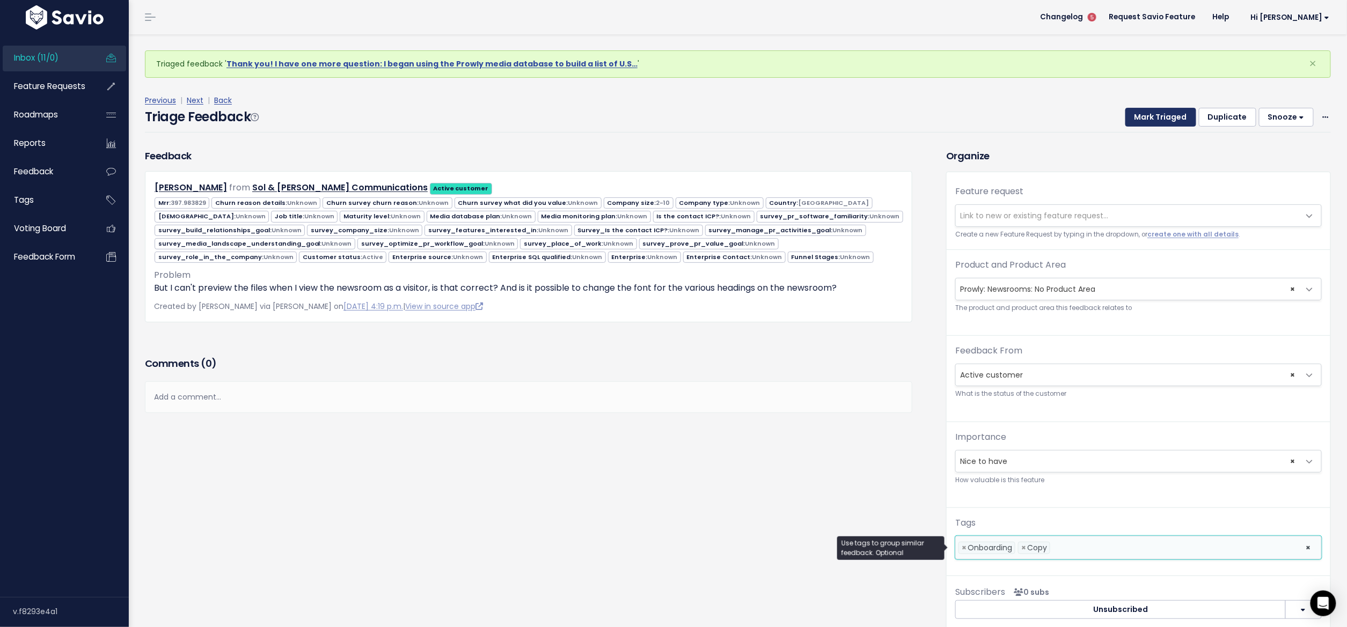
click at [1140, 117] on button "Mark Triaged" at bounding box center [1160, 117] width 71 height 19
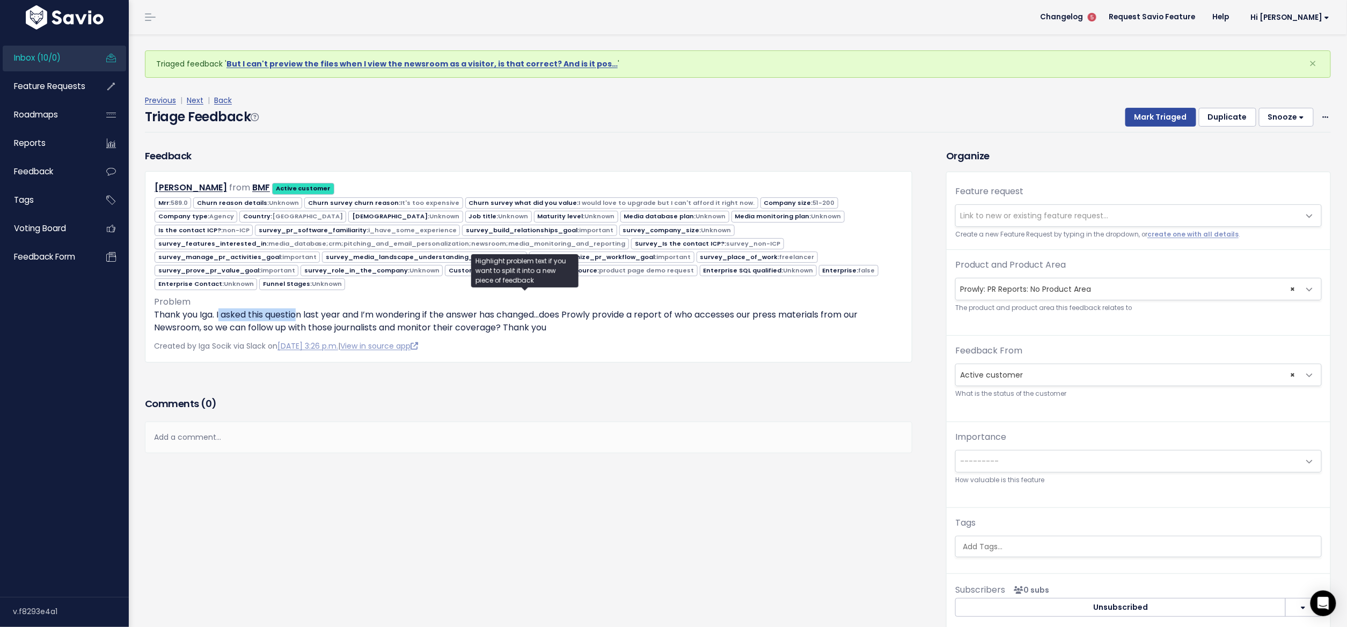
drag, startPoint x: 232, startPoint y: 308, endPoint x: 303, endPoint y: 307, distance: 70.8
click at [302, 309] on p "Thank you Iga. I asked this question last year and I’m wondering if the answer …" at bounding box center [528, 322] width 749 height 26
click at [331, 311] on p "Thank you Iga. I asked this question last year and I’m wondering if the answer …" at bounding box center [528, 322] width 749 height 26
click at [332, 311] on p "Thank you Iga. I asked this question last year and I’m wondering if the answer …" at bounding box center [528, 322] width 749 height 26
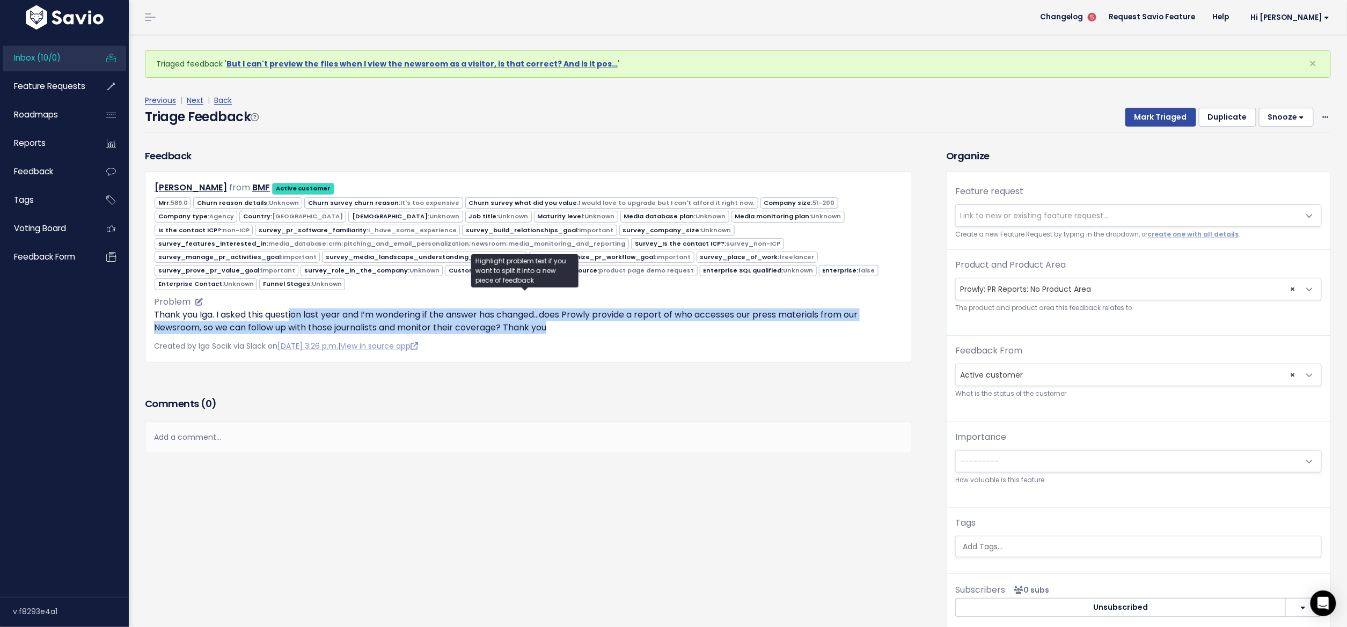
drag, startPoint x: 363, startPoint y: 312, endPoint x: 598, endPoint y: 318, distance: 234.5
click at [598, 318] on p "Thank you Iga. I asked this question last year and I’m wondering if the answer …" at bounding box center [528, 322] width 749 height 26
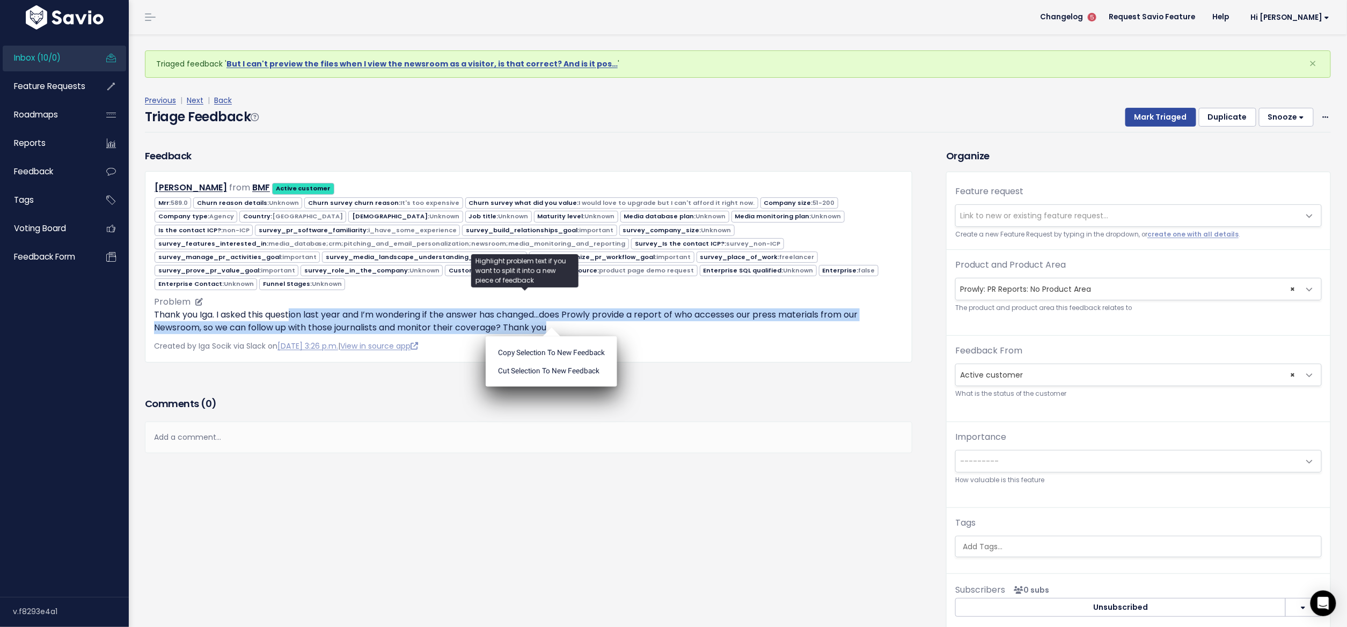
click at [599, 318] on p "Thank you Iga. I asked this question last year and I’m wondering if the answer …" at bounding box center [528, 322] width 749 height 26
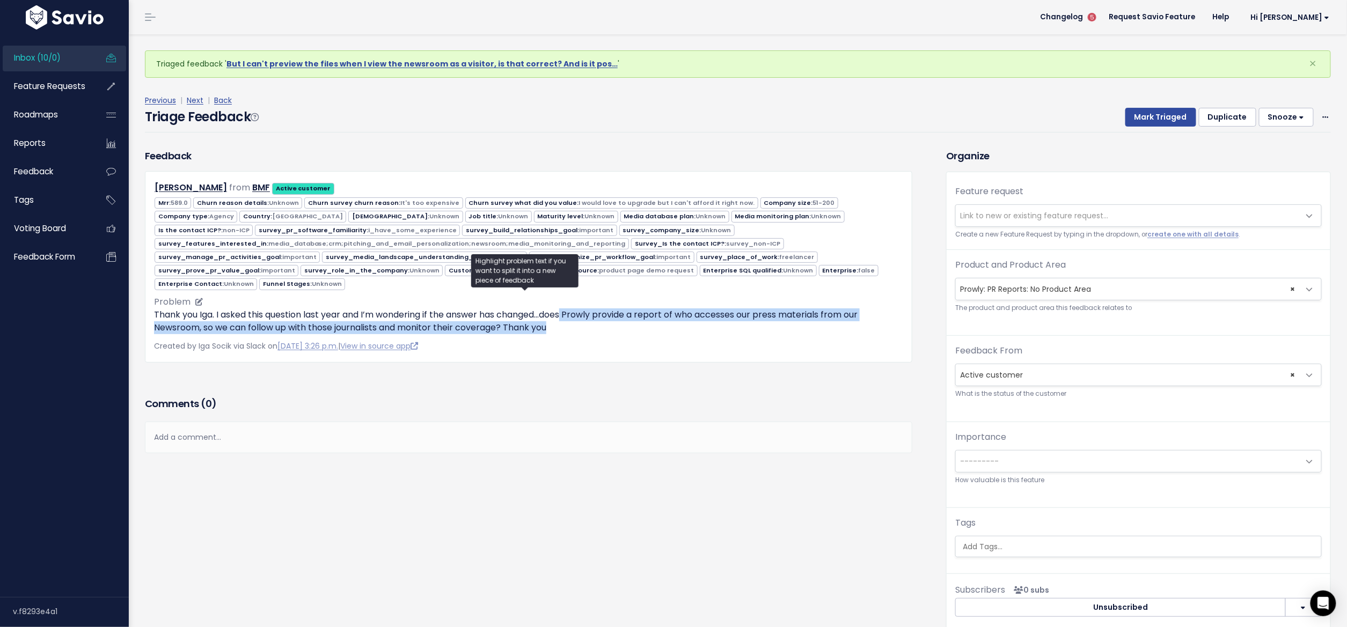
drag, startPoint x: 580, startPoint y: 309, endPoint x: 633, endPoint y: 318, distance: 53.9
click at [633, 318] on p "Thank you Iga. I asked this question last year and I’m wondering if the answer …" at bounding box center [528, 322] width 749 height 26
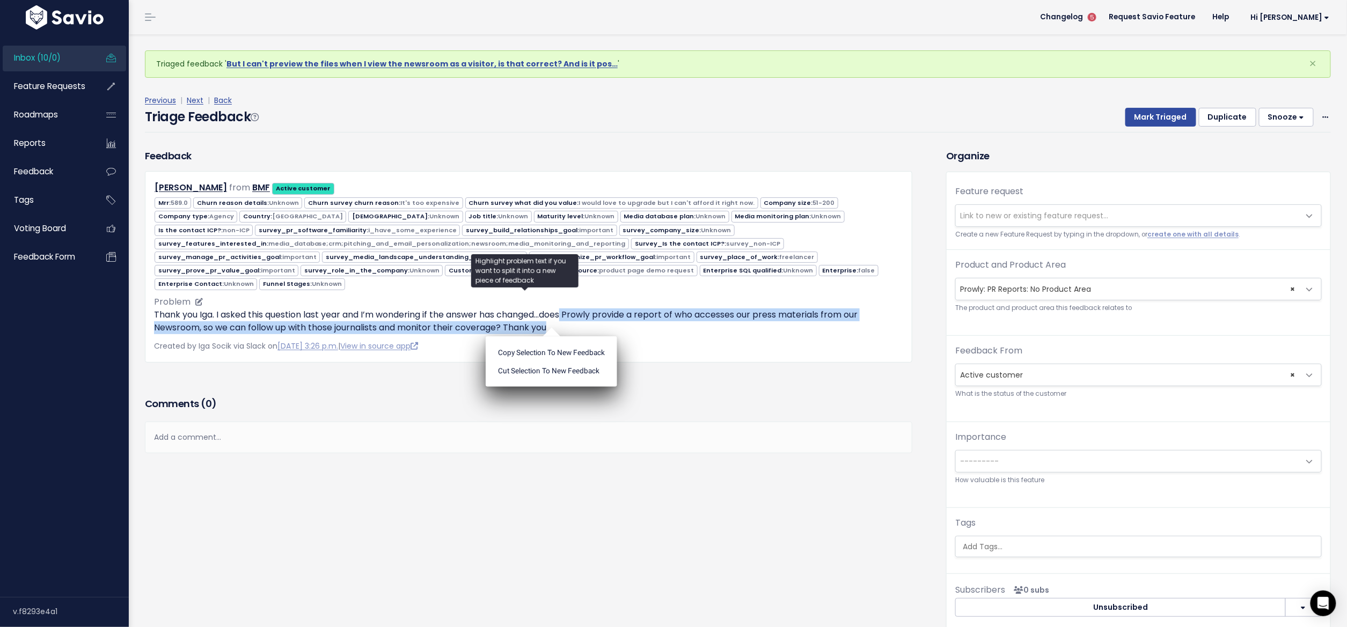
click at [633, 321] on p "Thank you Iga. I asked this question last year and I’m wondering if the answer …" at bounding box center [528, 322] width 749 height 26
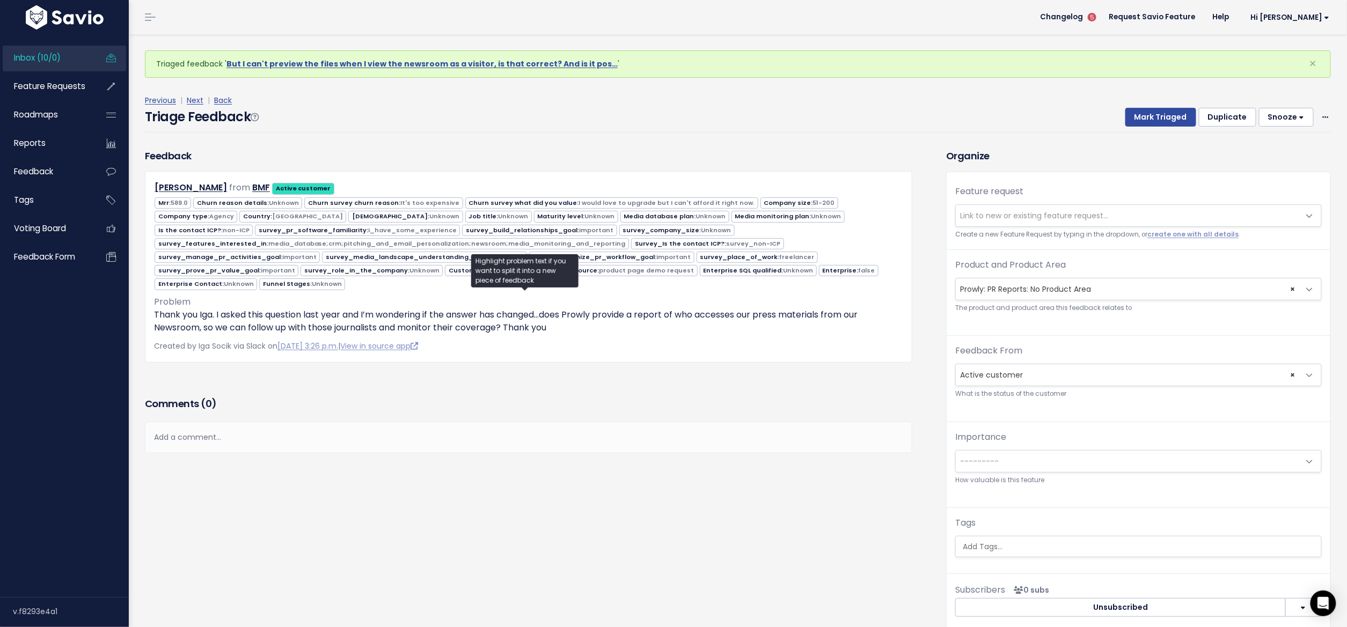
click at [993, 215] on span "Link to new or existing feature request..." at bounding box center [1034, 215] width 148 height 11
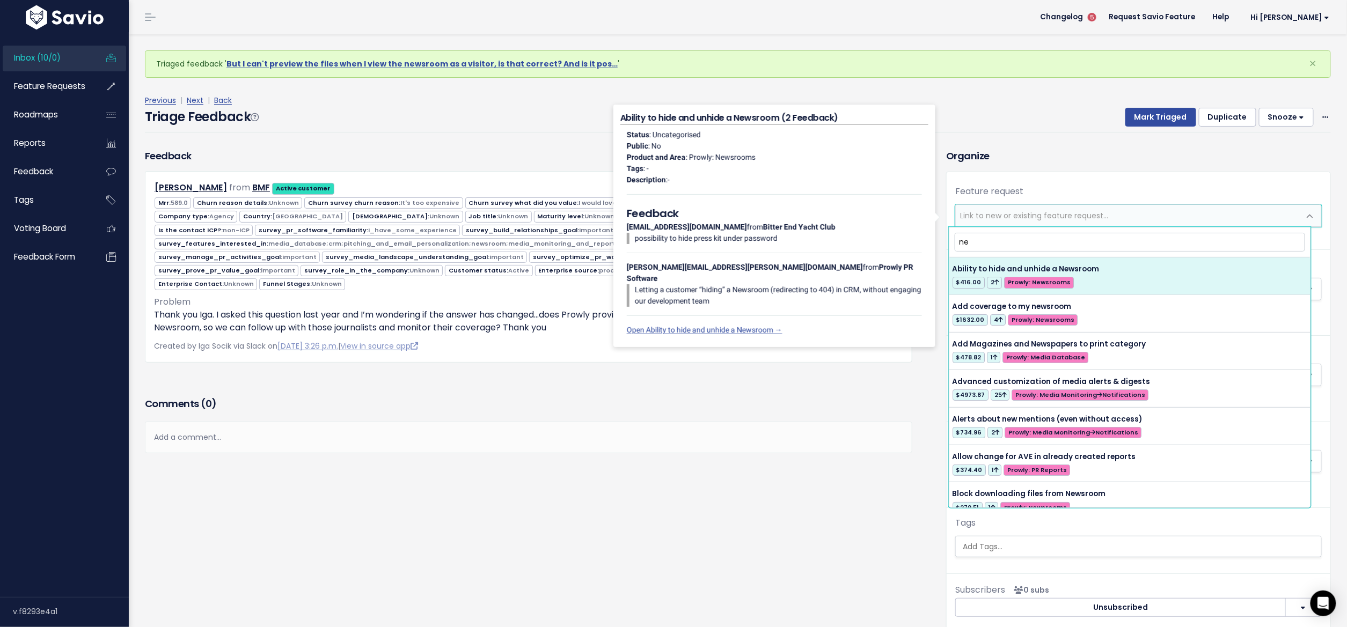
type input "n"
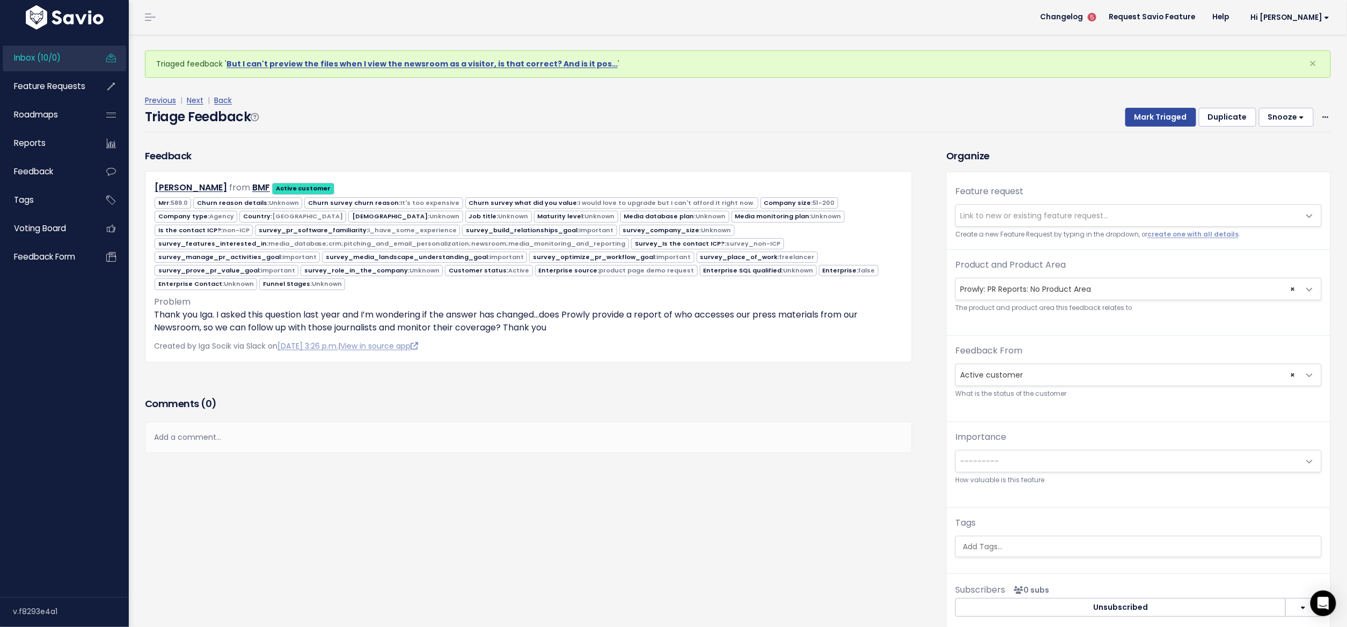
click at [600, 397] on h3 "Comments ( 0 )" at bounding box center [528, 404] width 767 height 15
click at [980, 214] on span "Link to new or existing feature request..." at bounding box center [1034, 215] width 148 height 11
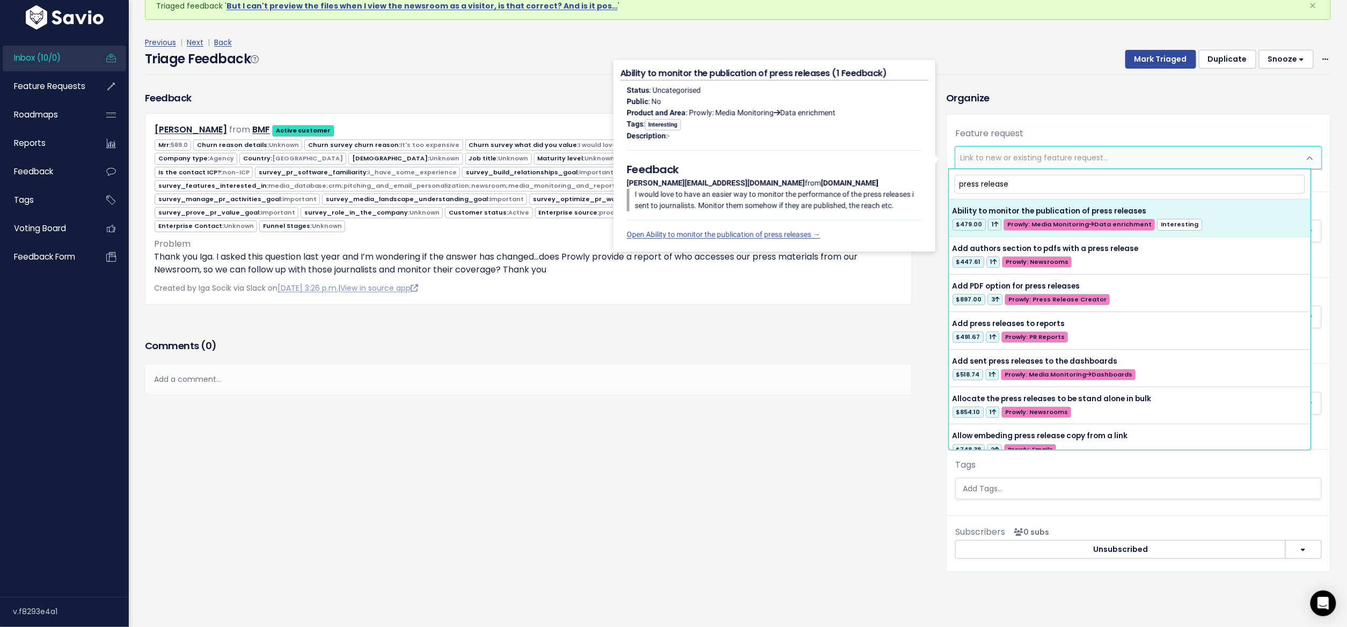
type input "press release"
select select "36608"
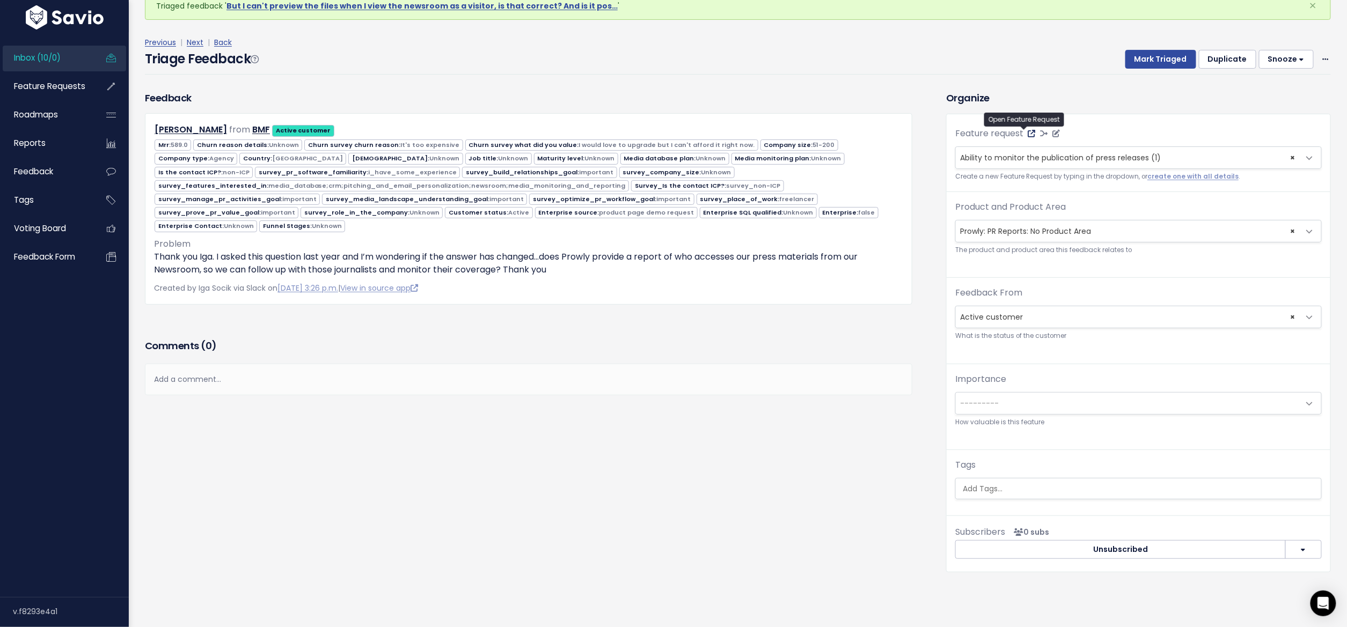
click at [1028, 130] on icon at bounding box center [1032, 134] width 8 height 8
click at [1136, 50] on button "Mark Triaged" at bounding box center [1160, 59] width 71 height 19
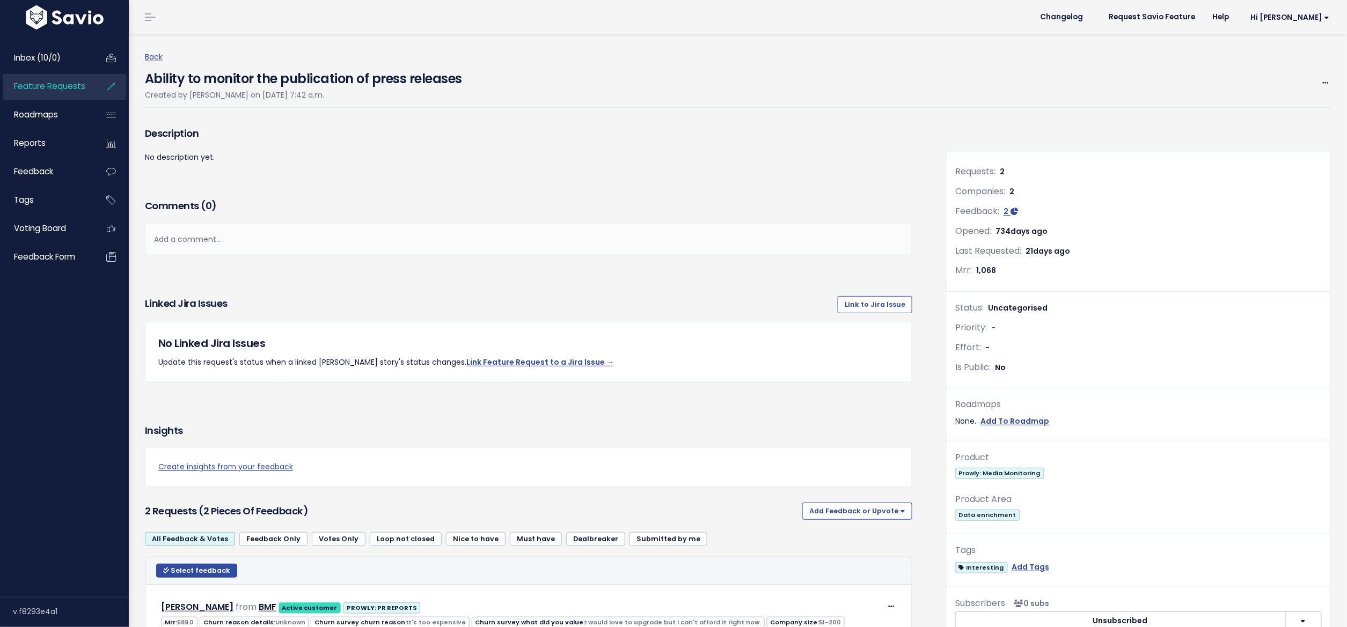
click at [1320, 80] on div "Edit Merge Add to Roadmap [GEOGRAPHIC_DATA]" at bounding box center [1325, 82] width 10 height 13
click at [1320, 82] on span at bounding box center [1325, 82] width 10 height 13
click at [1282, 111] on link "Edit" at bounding box center [1289, 111] width 79 height 21
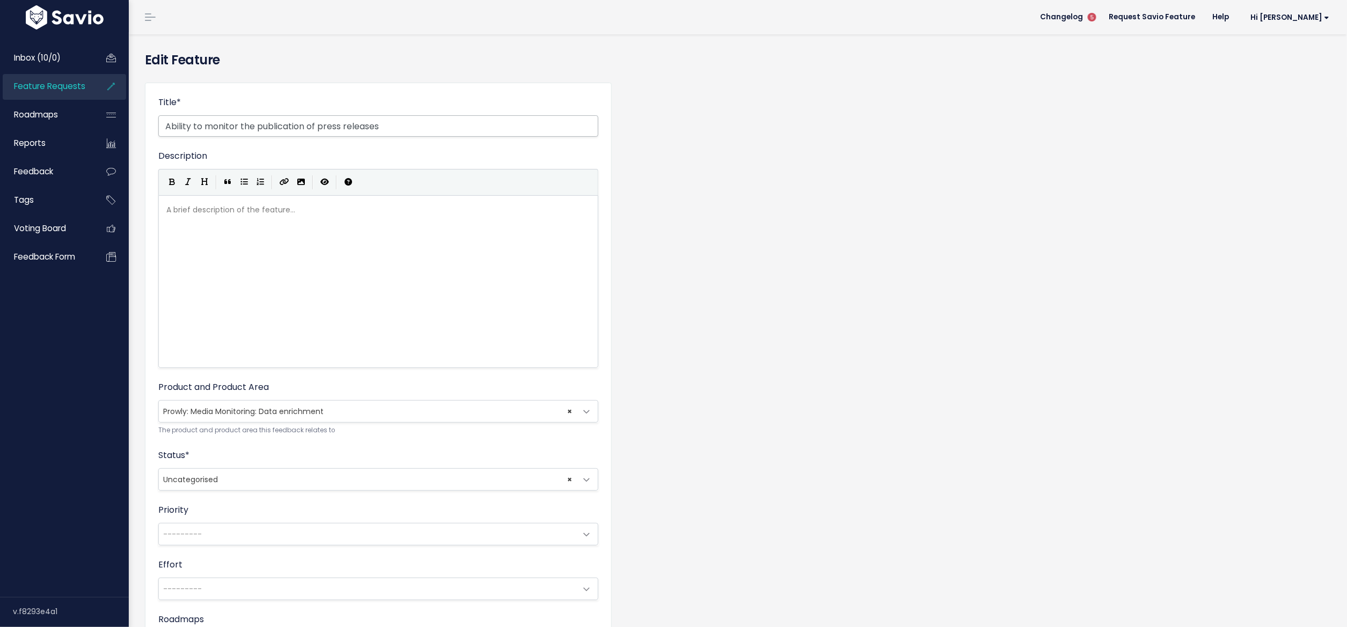
click at [283, 123] on input "Ability to monitor the publication of press releases" at bounding box center [378, 125] width 440 height 21
click at [273, 126] on input "Ability to monitor the publication of press releases" at bounding box center [378, 125] width 440 height 21
click at [311, 127] on input "Ability to monitor the publication of press releases" at bounding box center [378, 125] width 440 height 21
click at [244, 127] on input "Ability to monitor the publication of press releases" at bounding box center [378, 125] width 440 height 21
drag, startPoint x: 271, startPoint y: 126, endPoint x: 305, endPoint y: 126, distance: 34.3
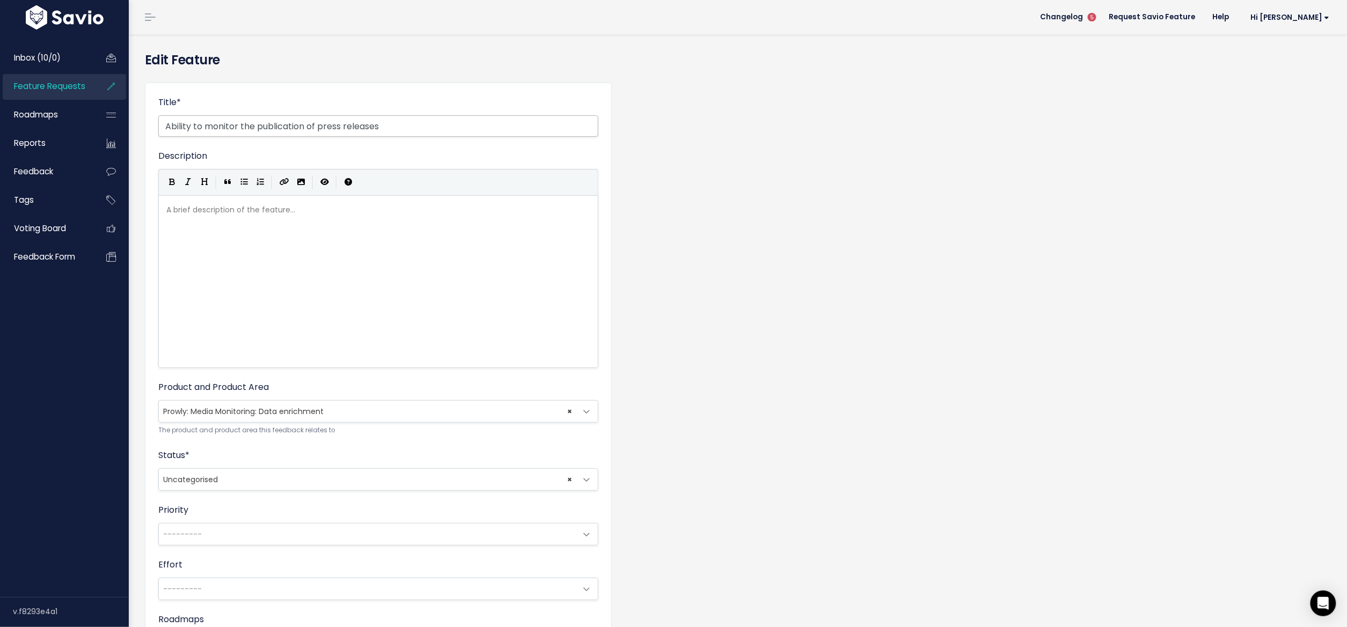
click at [305, 126] on input "Ability to monitor the publication of press releases" at bounding box center [378, 125] width 440 height 21
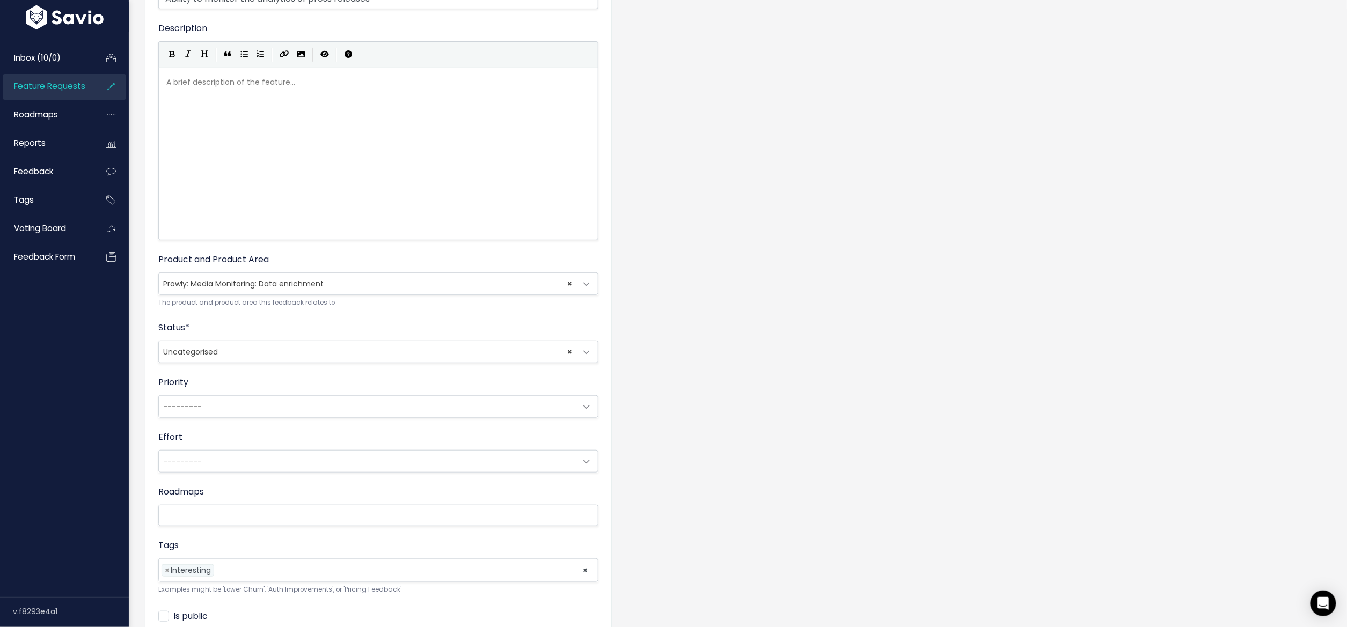
scroll to position [239, 0]
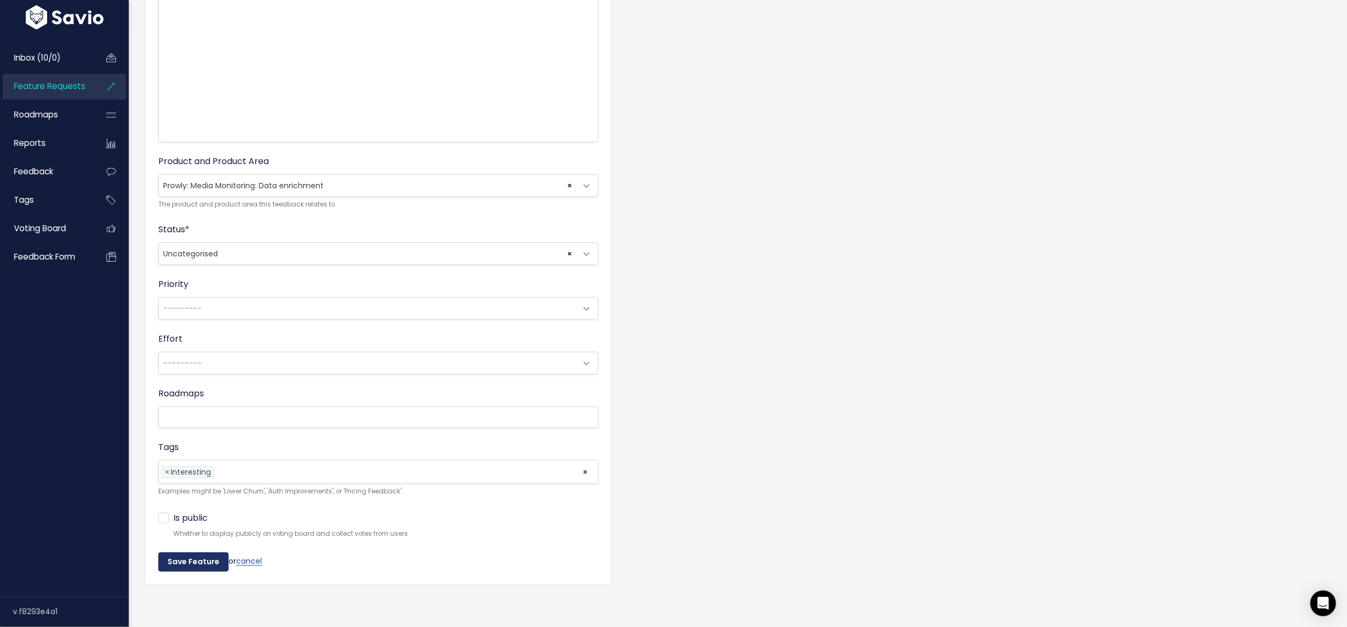
type input "Ability to monitor the analytics of press releases"
click at [205, 554] on input "Save Feature" at bounding box center [193, 562] width 70 height 19
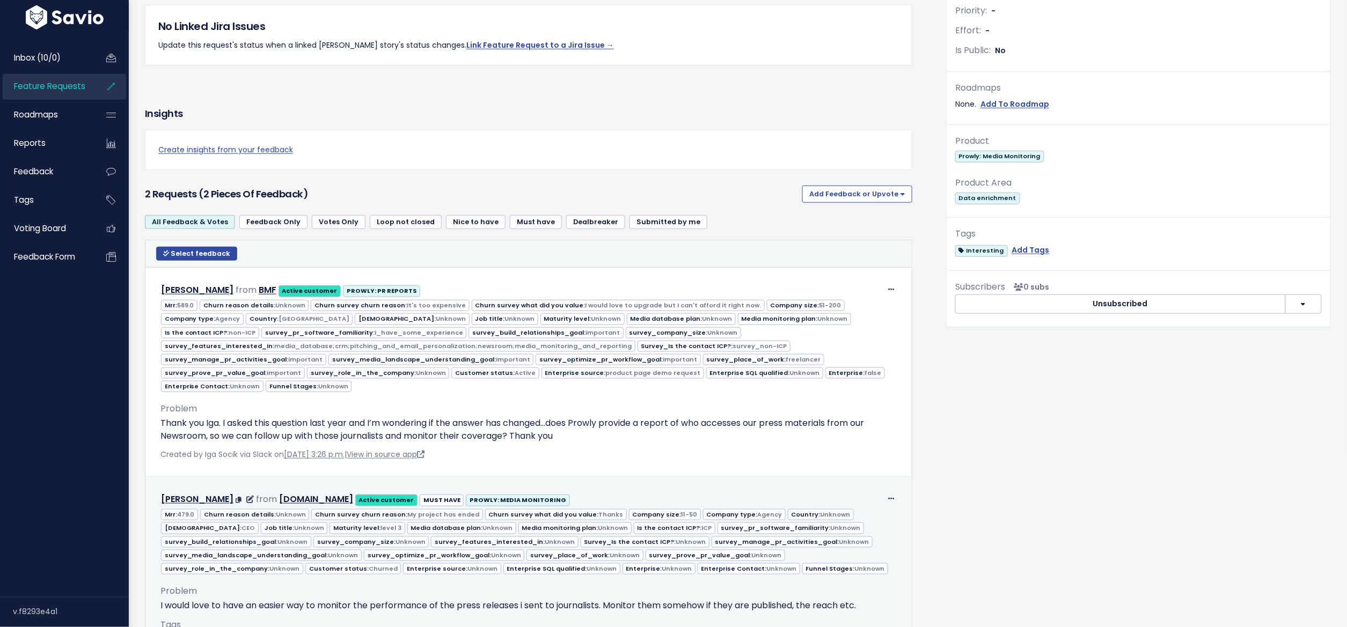
scroll to position [485, 0]
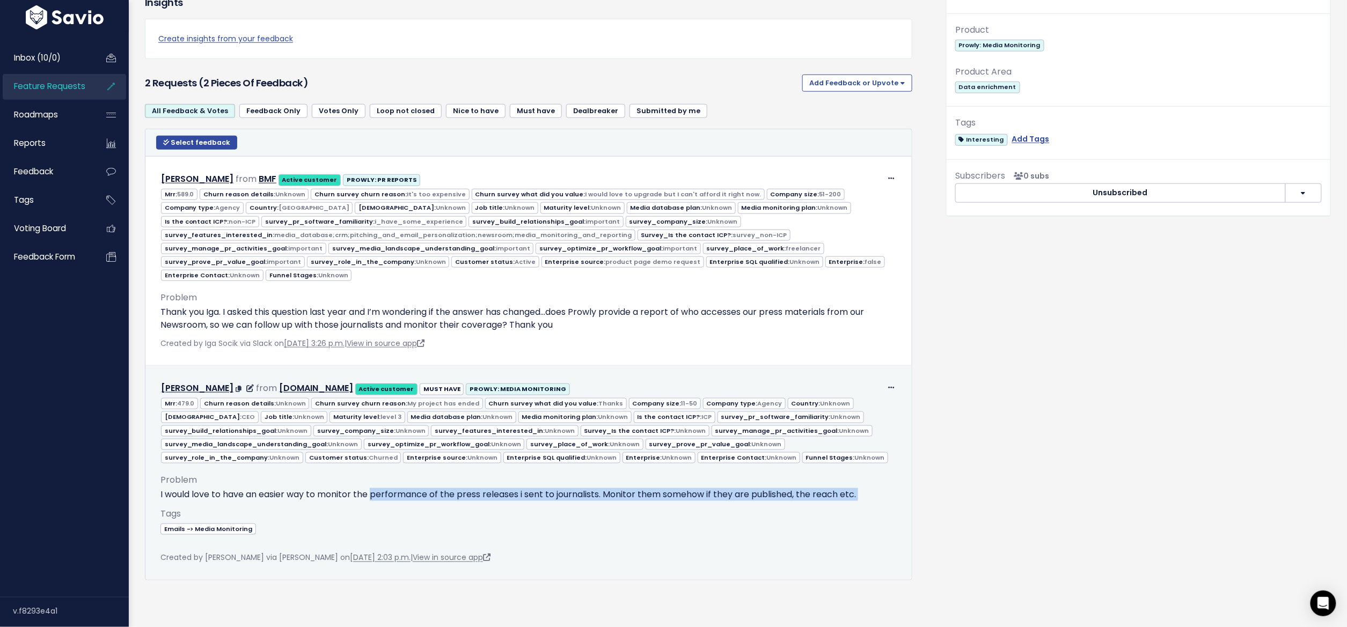
drag, startPoint x: 262, startPoint y: 517, endPoint x: 374, endPoint y: 515, distance: 112.2
click at [374, 515] on div "Problem I would love to have an easier way to monitor the performance of the pr…" at bounding box center [528, 507] width 736 height 87
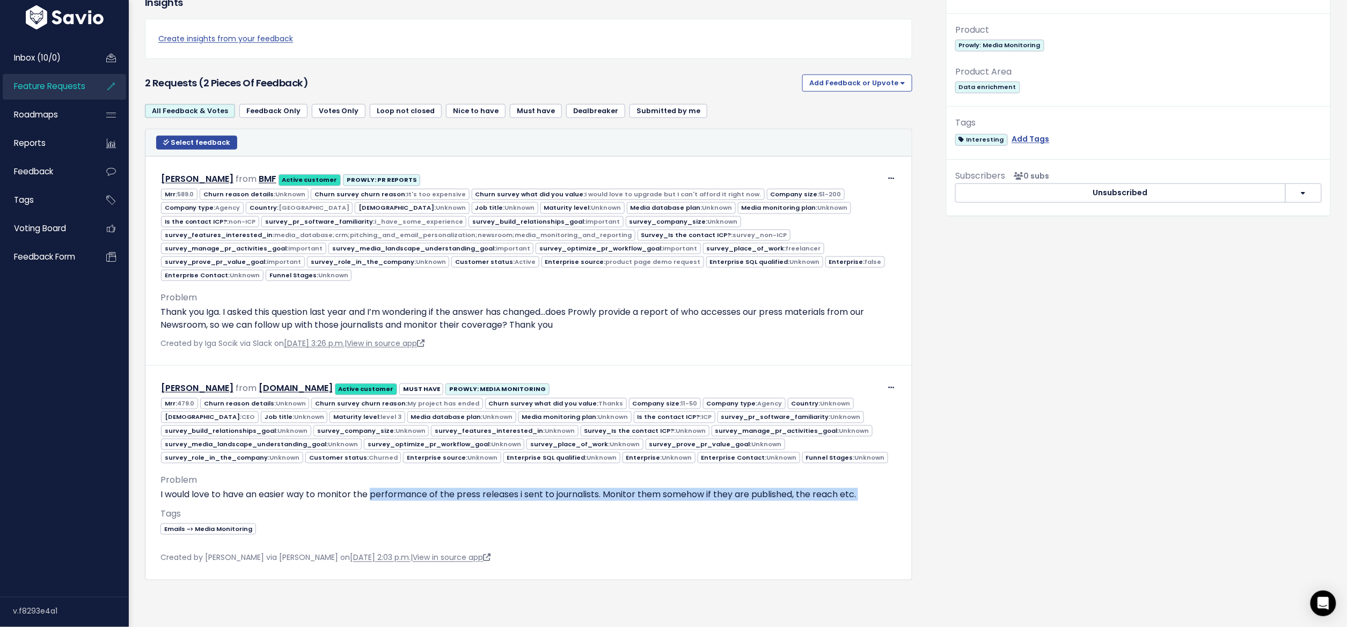
scroll to position [0, 0]
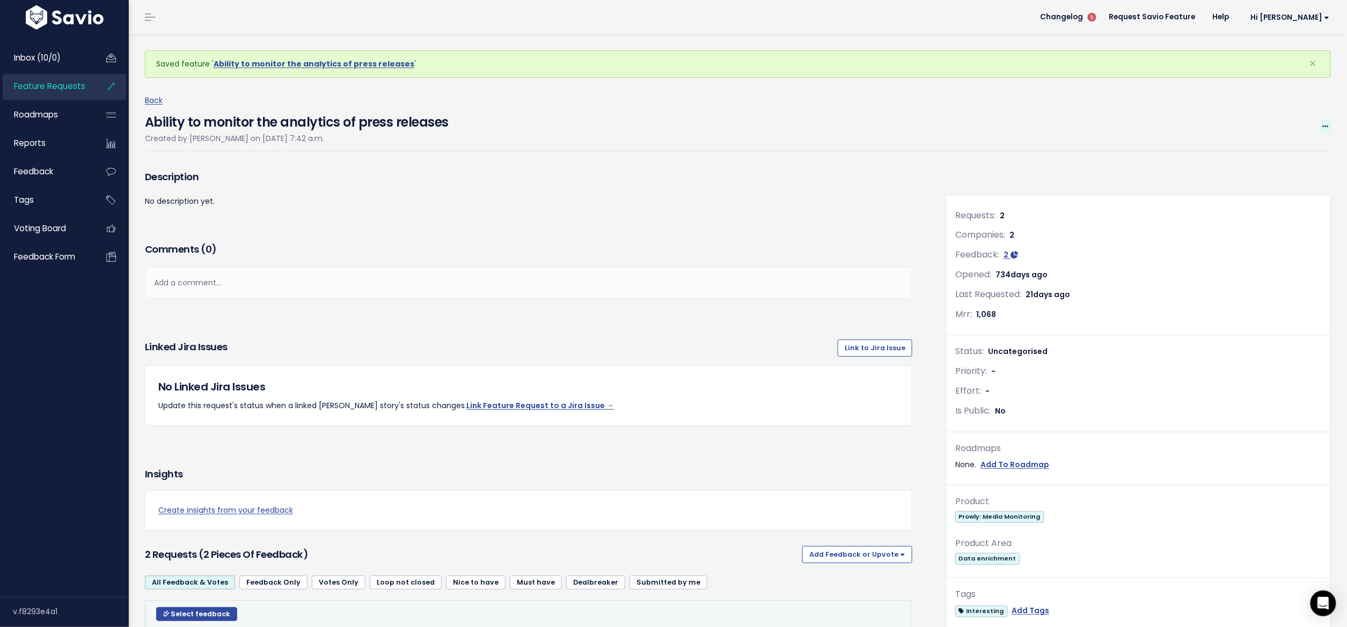
click at [1320, 121] on span at bounding box center [1325, 126] width 10 height 13
click at [1254, 158] on link "Edit" at bounding box center [1289, 155] width 79 height 21
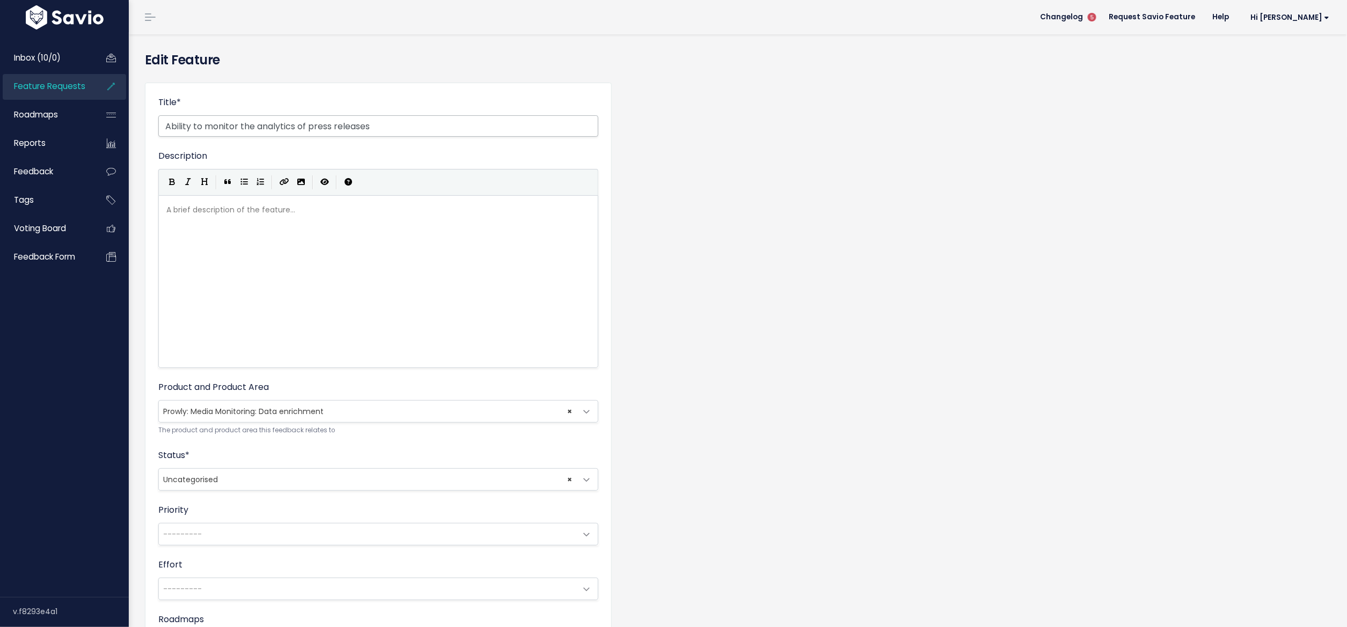
click at [271, 125] on input "Ability to monitor the analytics of press releases" at bounding box center [378, 125] width 440 height 21
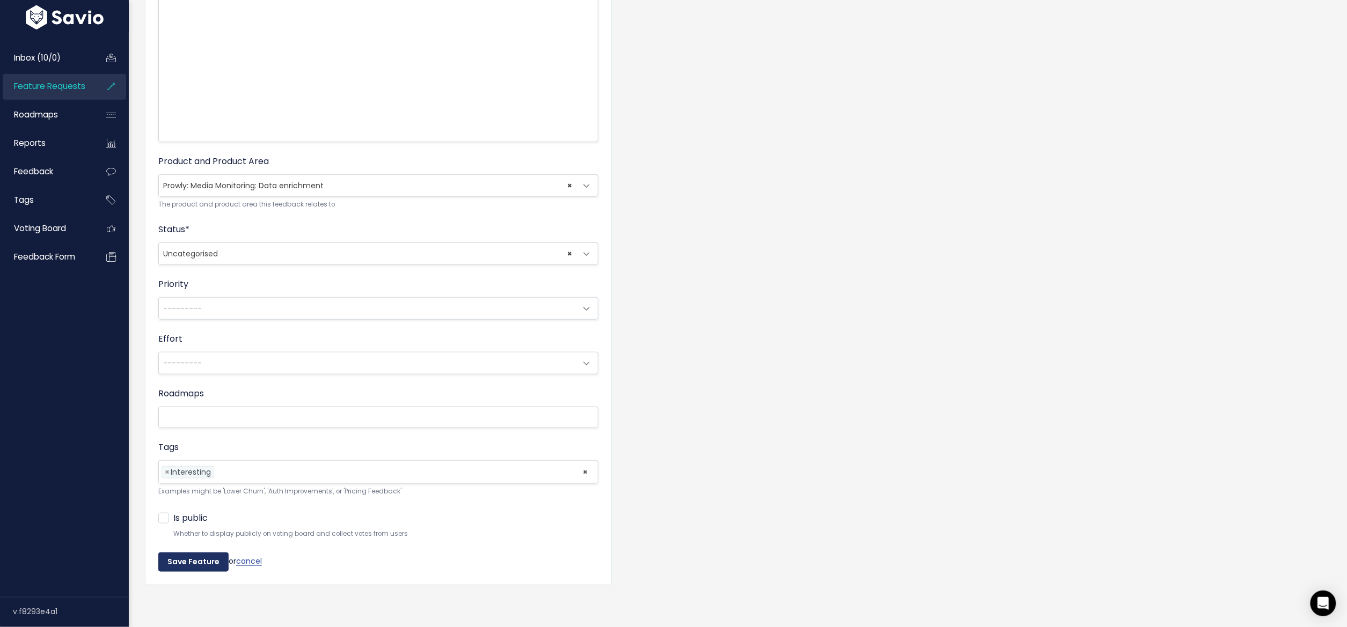
type input "Ability to monitor the performance of press releases"
click at [178, 553] on input "Save Feature" at bounding box center [193, 562] width 70 height 19
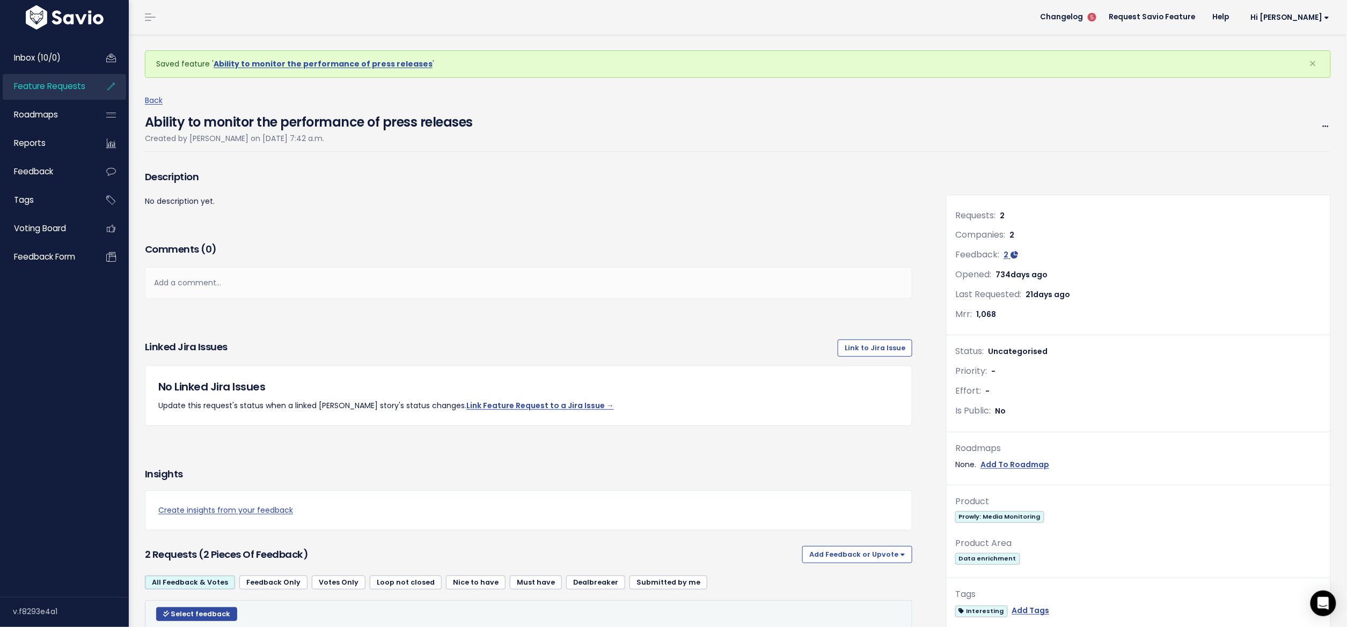
scroll to position [497, 0]
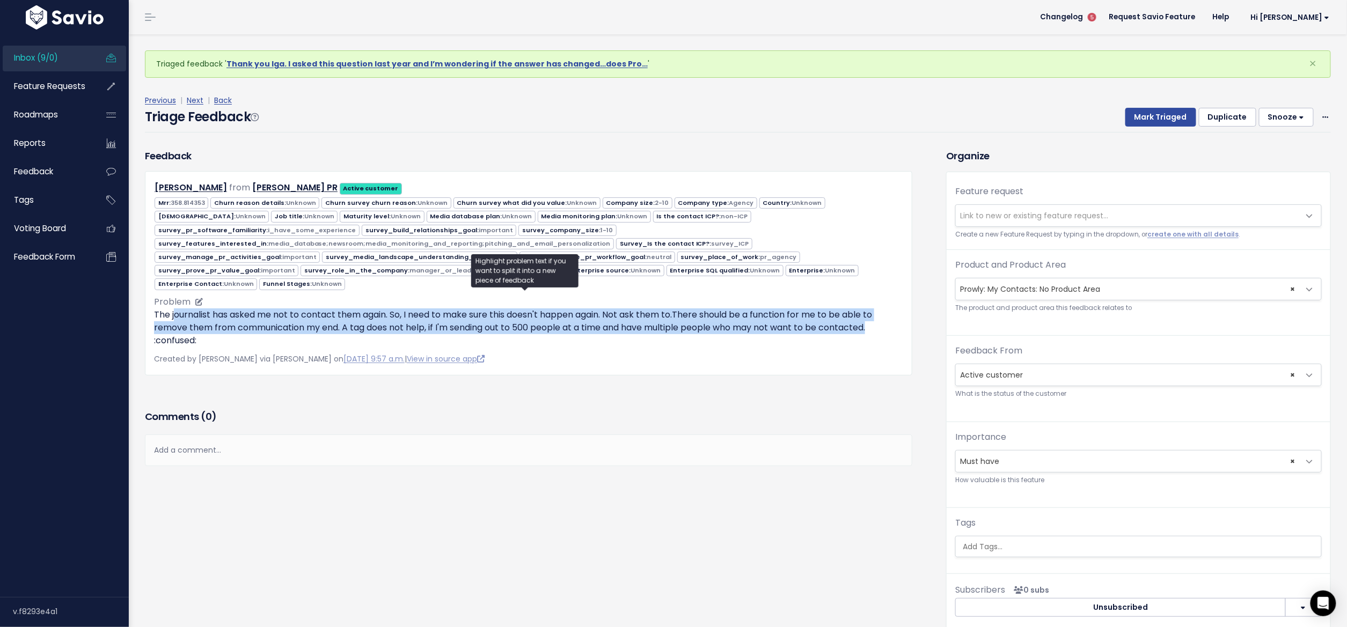
drag, startPoint x: 231, startPoint y: 311, endPoint x: 890, endPoint y: 318, distance: 658.9
click at [890, 318] on p "The journalist has asked me not to contact them again. So, I need to make sure …" at bounding box center [528, 328] width 749 height 39
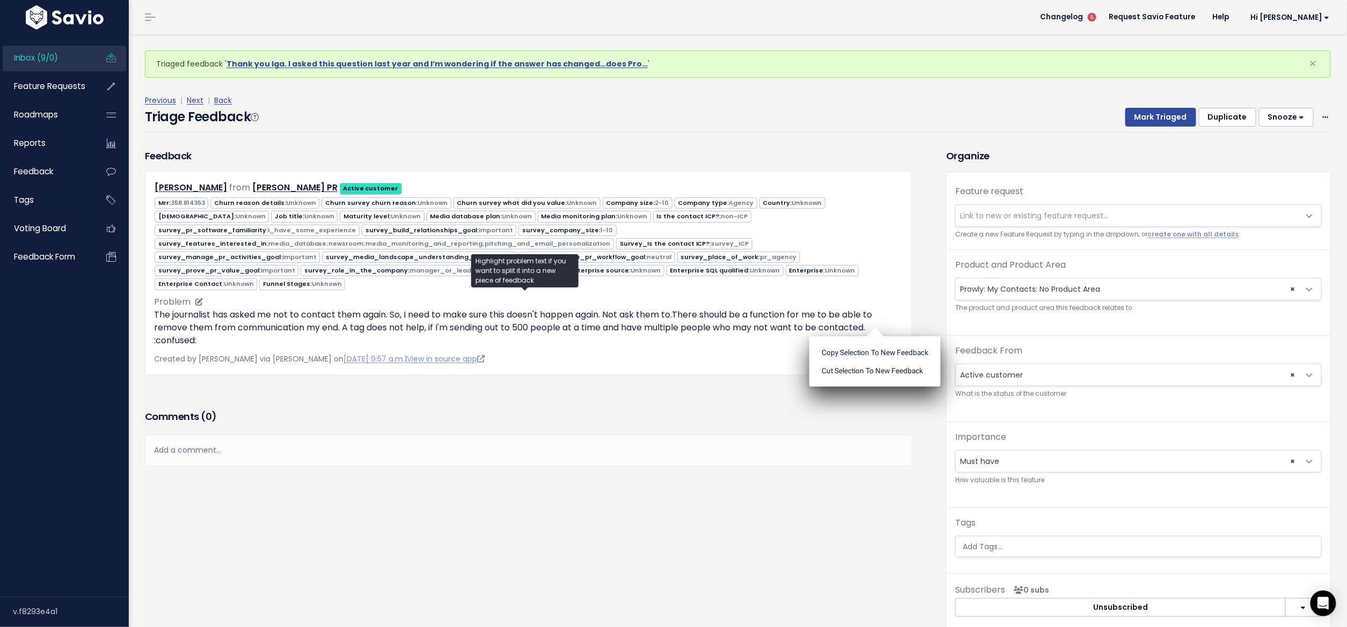
click at [767, 321] on p "The journalist has asked me not to contact them again. So, I need to make sure …" at bounding box center [528, 328] width 749 height 39
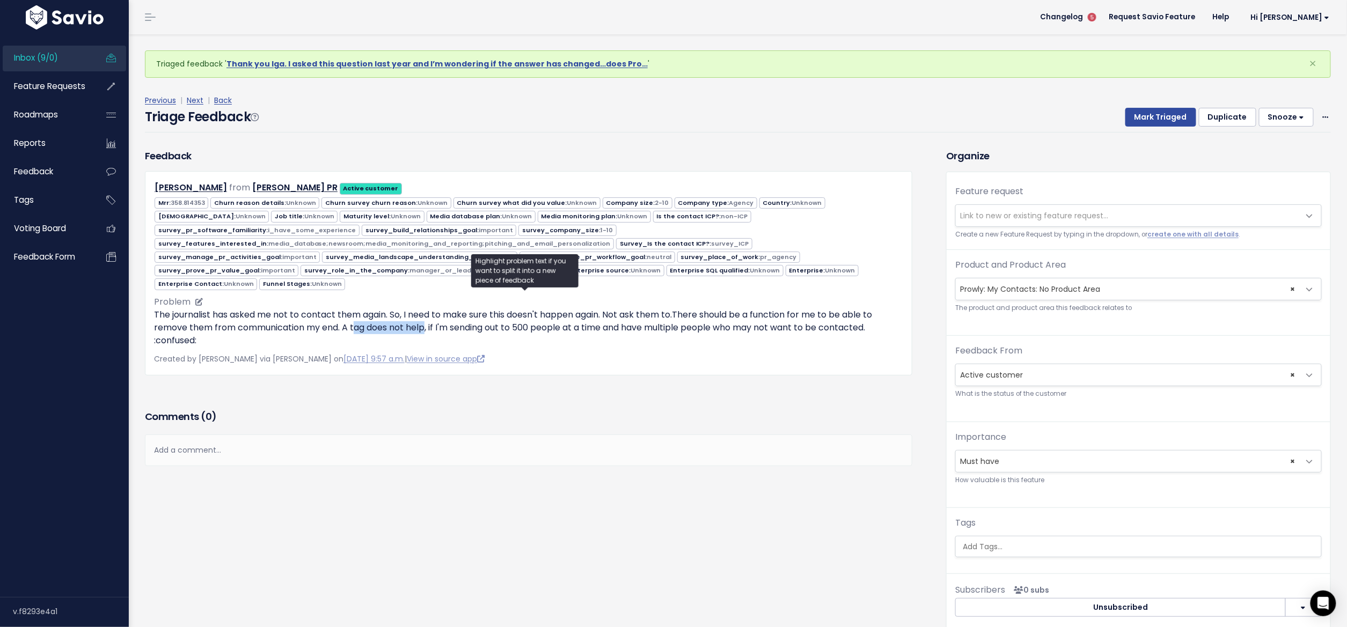
click at [483, 314] on p "The journalist has asked me not to contact them again. So, I need to make sure …" at bounding box center [528, 328] width 749 height 39
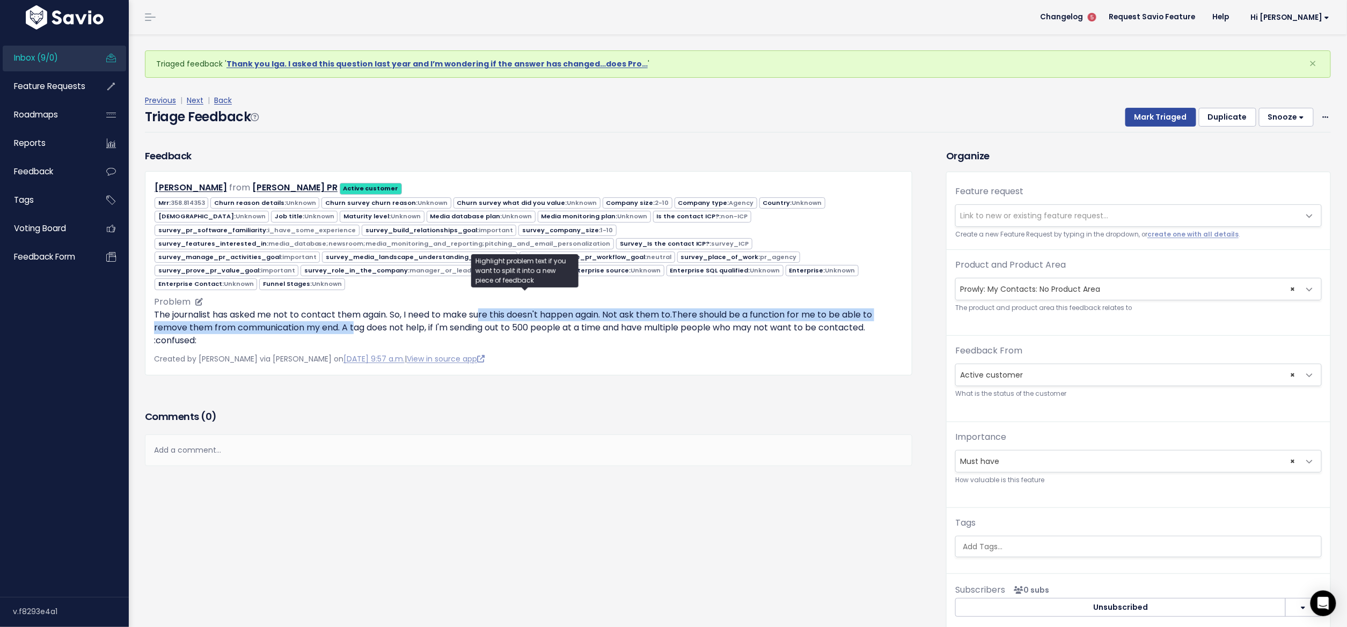
click at [522, 314] on p "The journalist has asked me not to contact them again. So, I need to make sure …" at bounding box center [528, 328] width 749 height 39
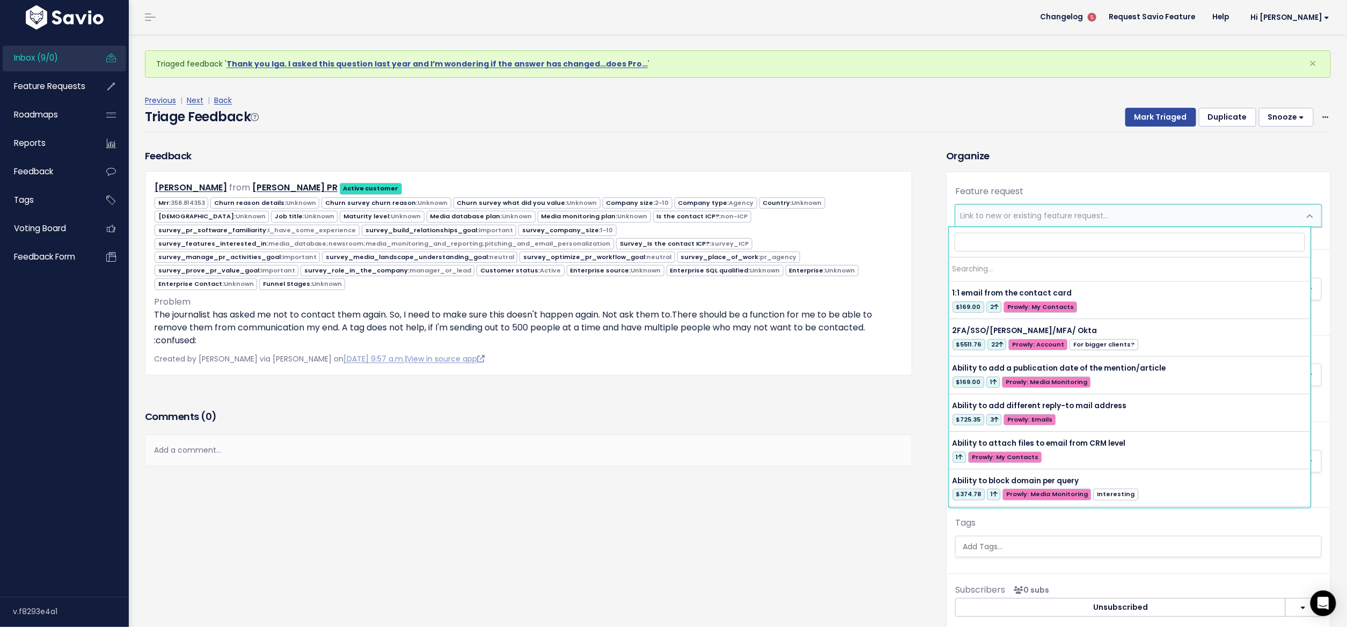
click at [1054, 204] on span "Link to new or existing feature request..." at bounding box center [1138, 215] width 366 height 23
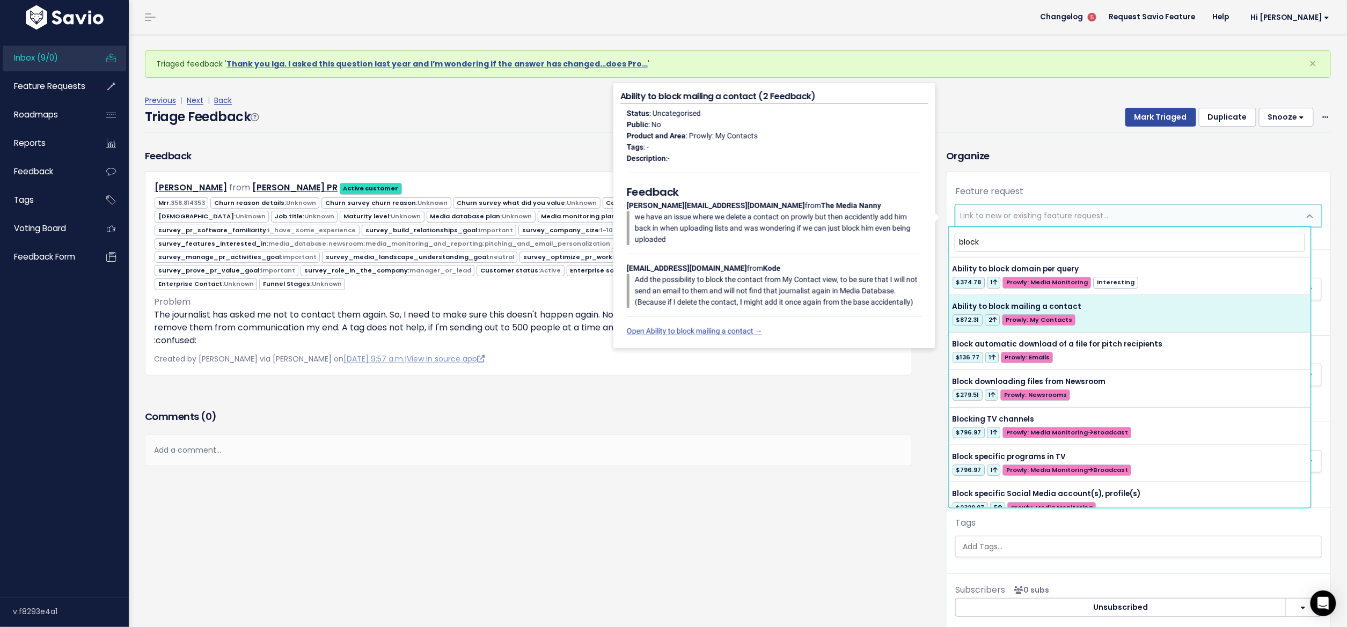
type input "block"
select select "28589"
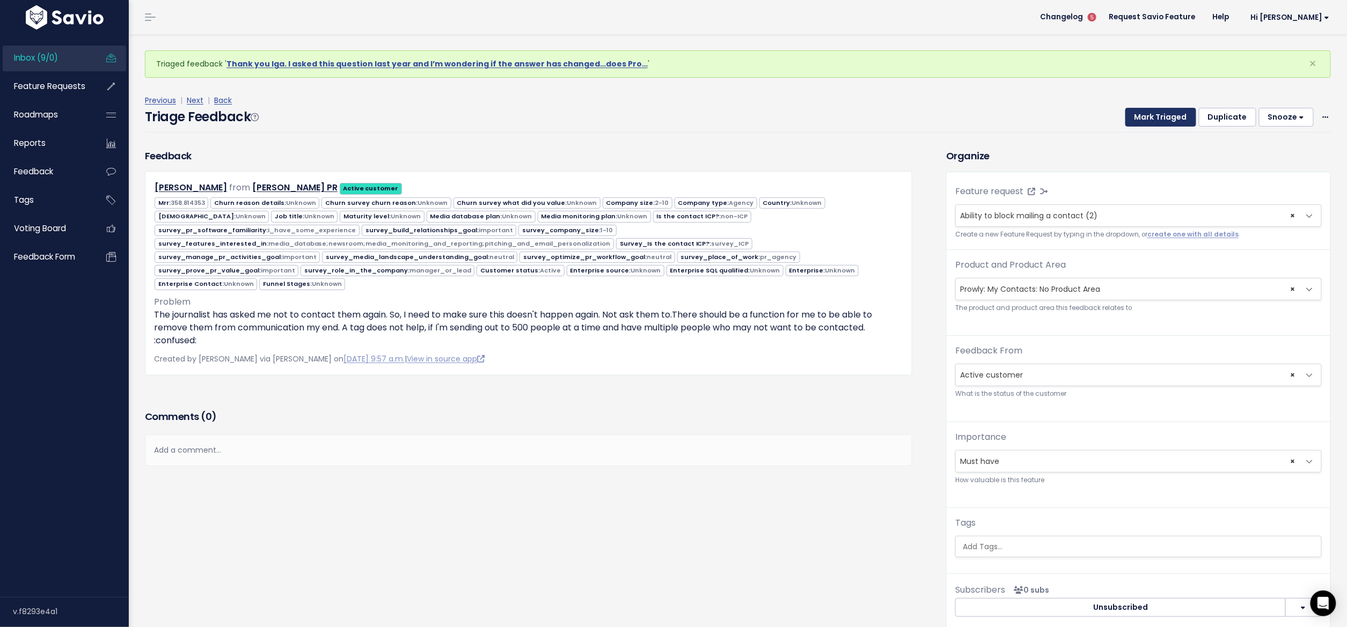
click at [1137, 119] on button "Mark Triaged" at bounding box center [1160, 117] width 71 height 19
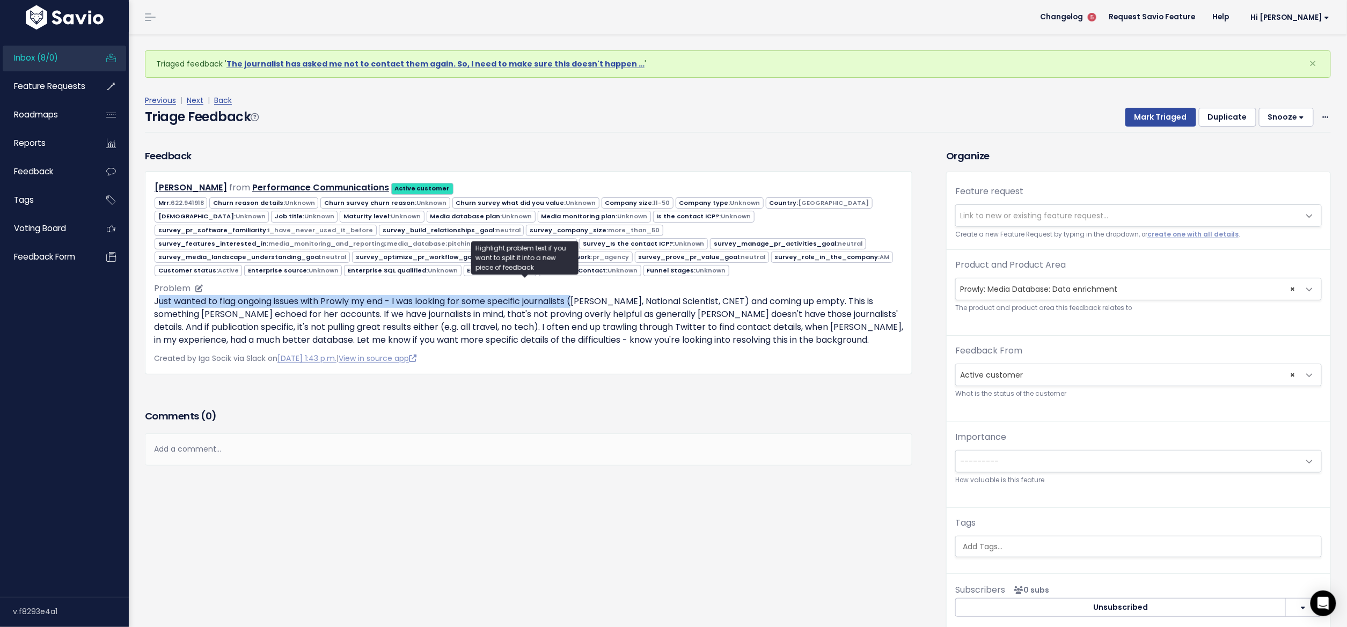
drag, startPoint x: 160, startPoint y: 299, endPoint x: 581, endPoint y: 291, distance: 420.7
click at [581, 295] on p "Just wanted to flag ongoing issues with Prowly my end - I was looking for some …" at bounding box center [528, 321] width 749 height 52
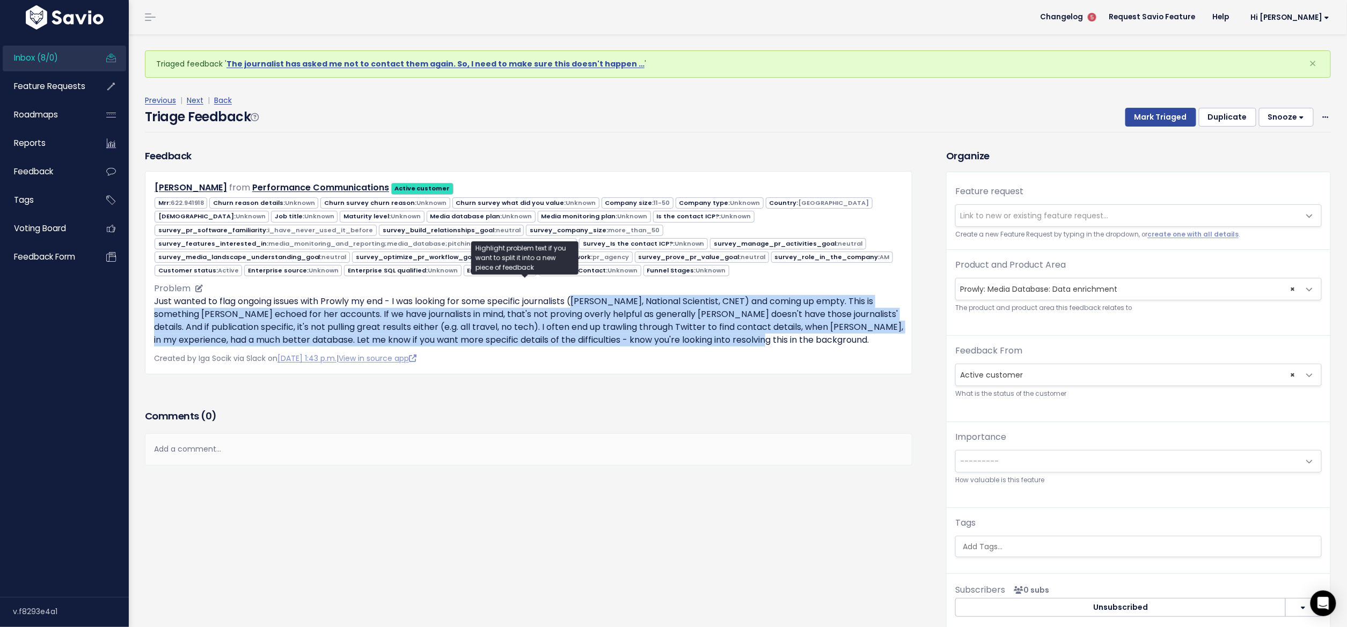
drag, startPoint x: 583, startPoint y: 294, endPoint x: 740, endPoint y: 290, distance: 157.8
click at [740, 295] on p "Just wanted to flag ongoing issues with Prowly my end - I was looking for some …" at bounding box center [528, 321] width 749 height 52
click at [741, 295] on p "Just wanted to flag ongoing issues with Prowly my end - I was looking for some …" at bounding box center [528, 321] width 749 height 52
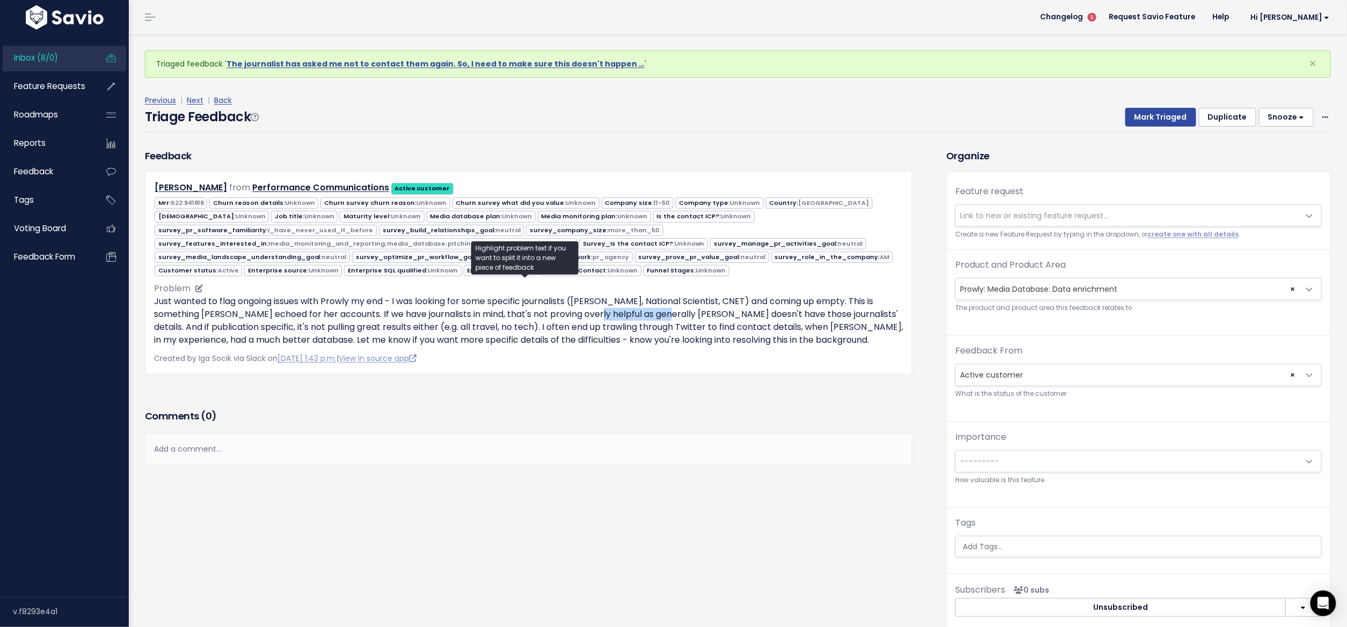
click at [660, 306] on p "Just wanted to flag ongoing issues with Prowly my end - I was looking for some …" at bounding box center [528, 321] width 749 height 52
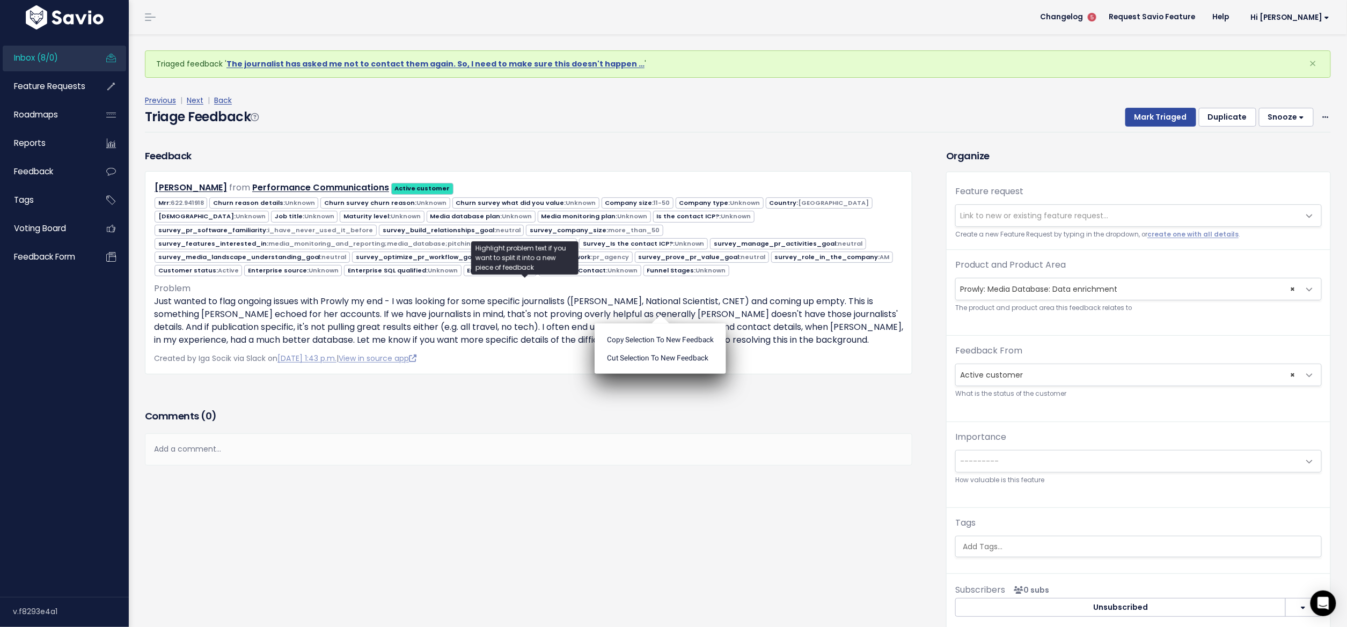
click at [665, 324] on ul "Copy selection to new Feedback Cut selection to new Feedback" at bounding box center [660, 349] width 131 height 50
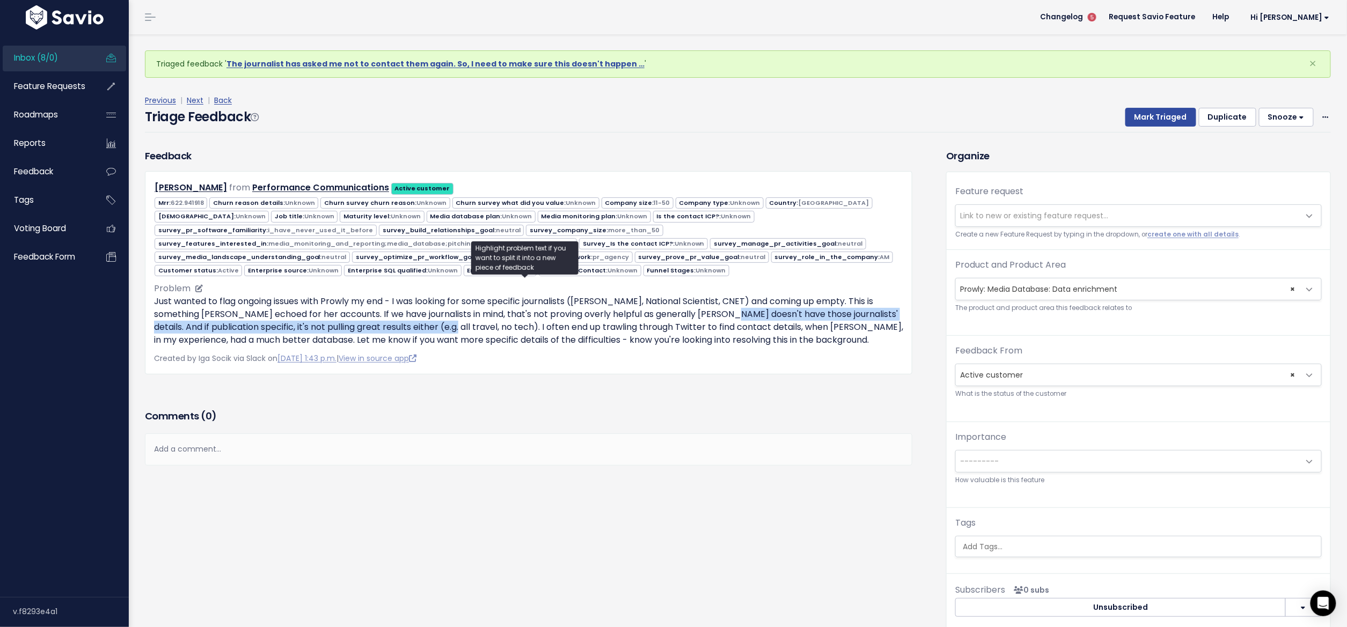
drag, startPoint x: 726, startPoint y: 307, endPoint x: 447, endPoint y: 319, distance: 278.7
click at [447, 319] on p "Just wanted to flag ongoing issues with Prowly my end - I was looking for some …" at bounding box center [528, 321] width 749 height 52
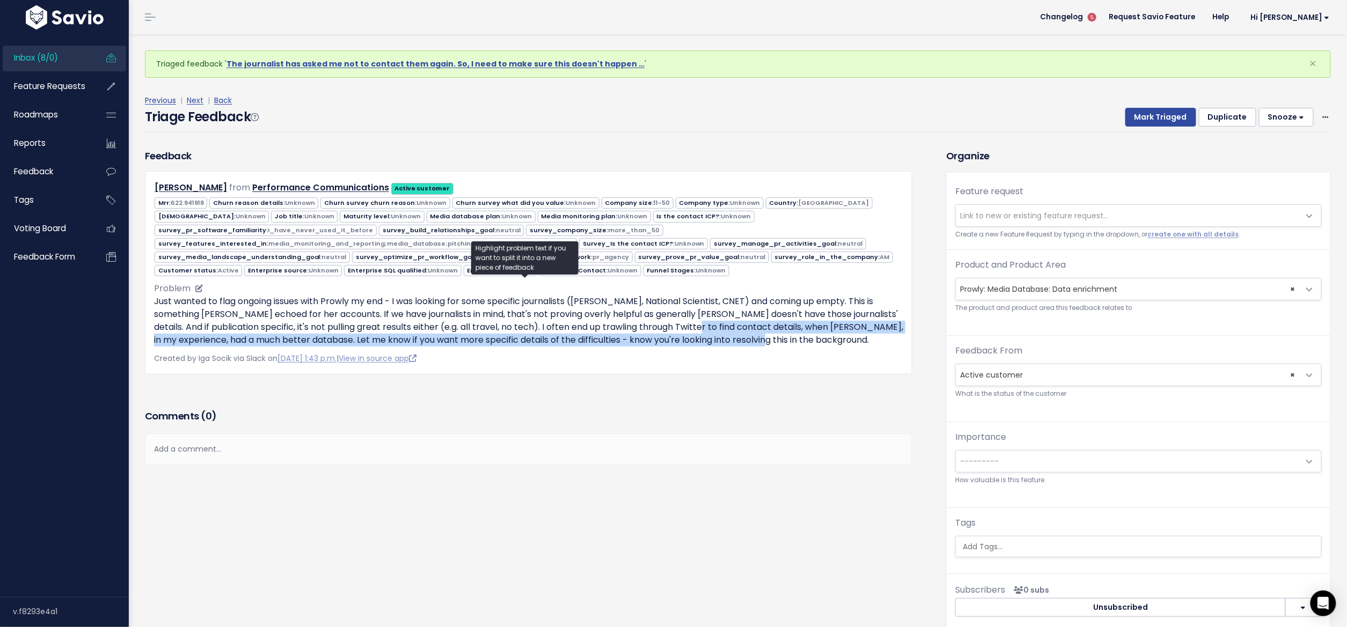
drag, startPoint x: 762, startPoint y: 320, endPoint x: 839, endPoint y: 328, distance: 77.2
click at [839, 328] on p "Just wanted to flag ongoing issues with Prowly my end - I was looking for some …" at bounding box center [528, 321] width 749 height 52
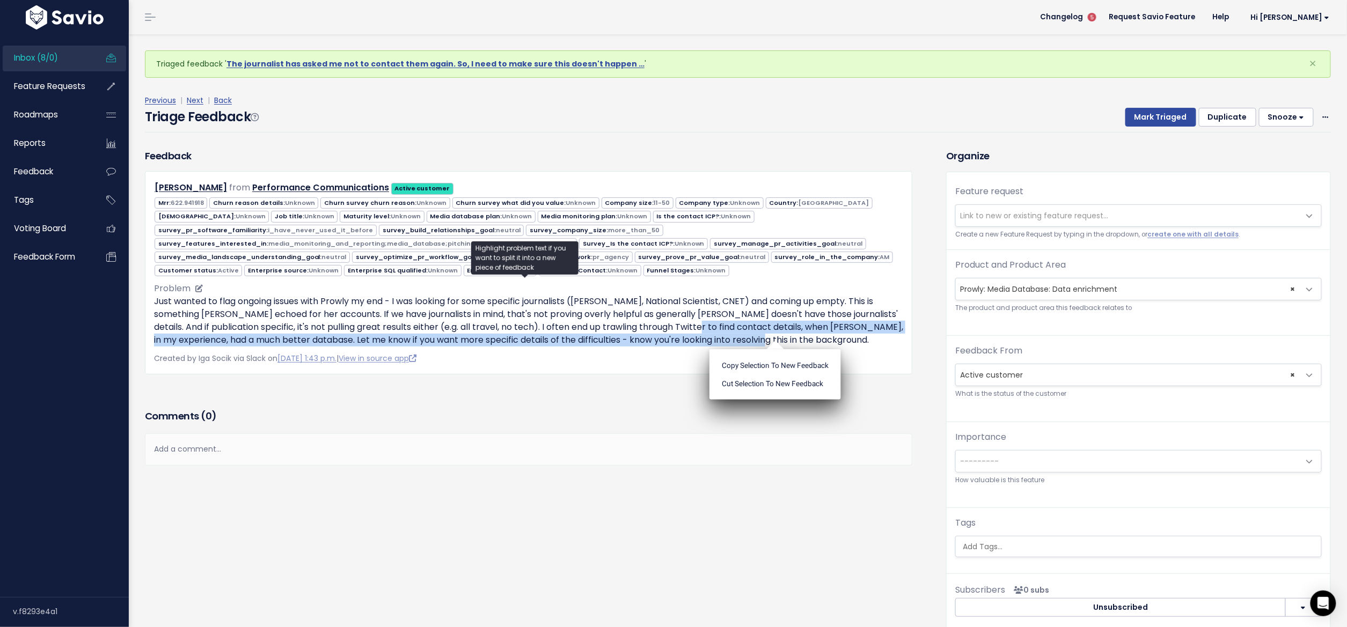
click at [839, 328] on p "Just wanted to flag ongoing issues with Prowly my end - I was looking for some …" at bounding box center [528, 321] width 749 height 52
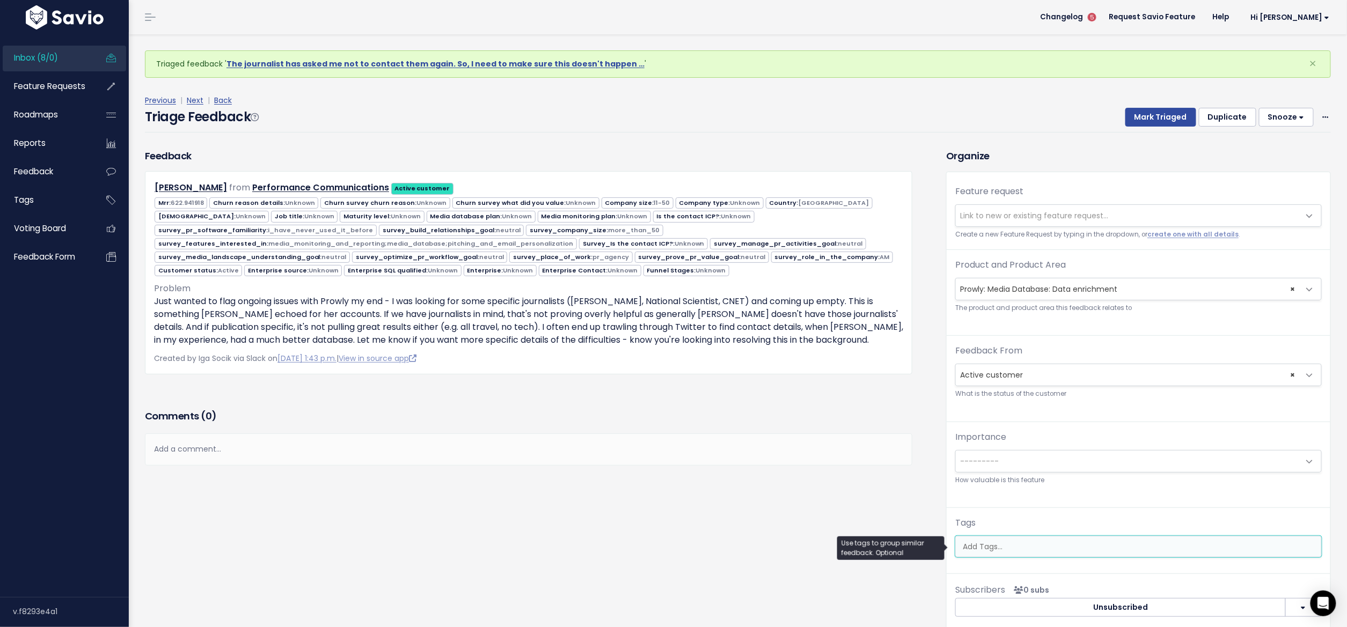
click at [1003, 547] on input "search" at bounding box center [1138, 546] width 361 height 11
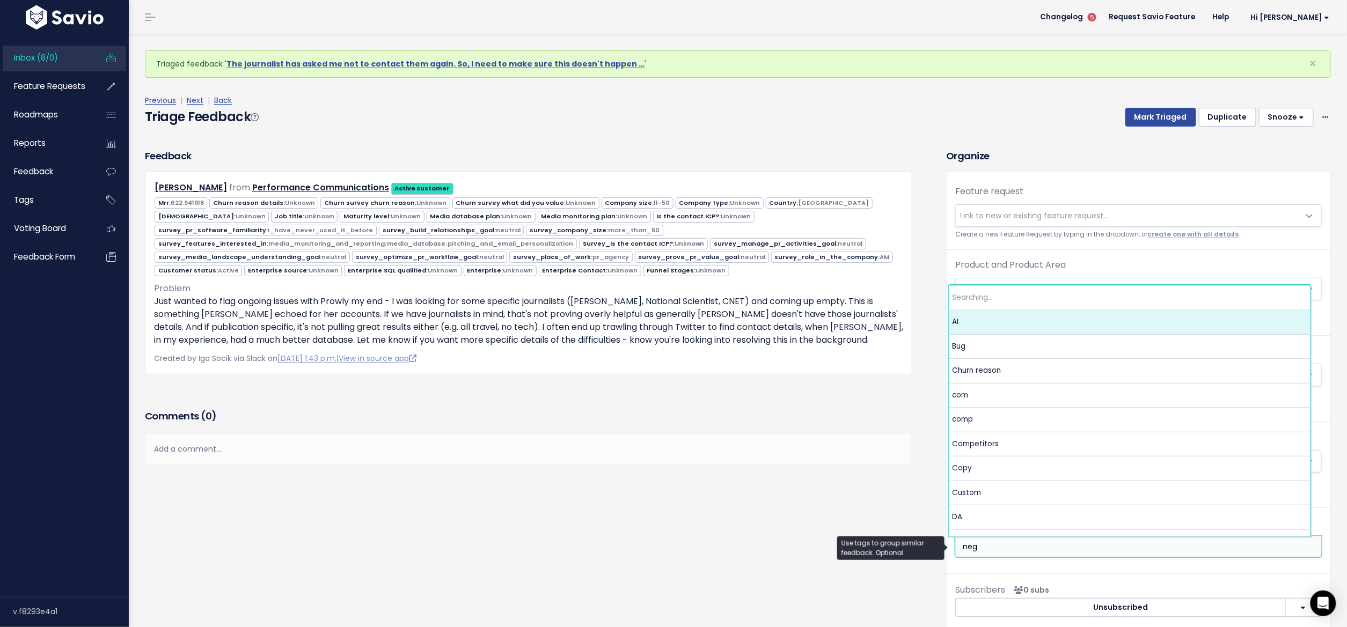
type input "nega"
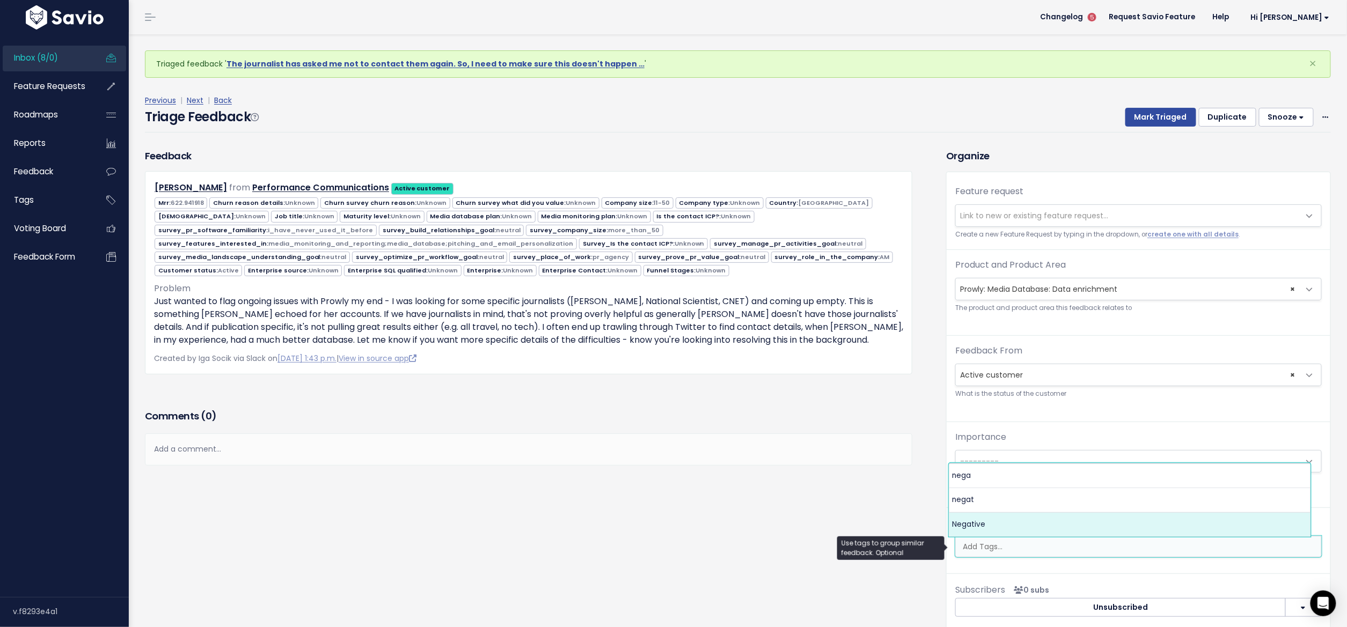
select select "7969"
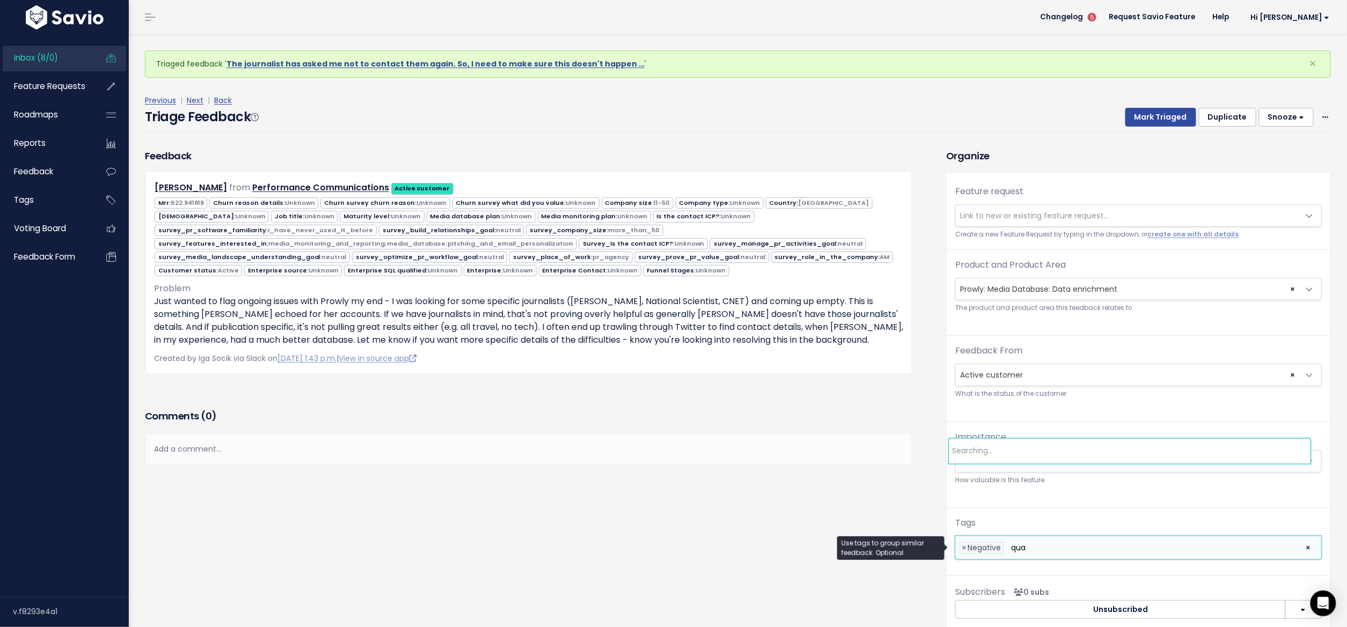
type input "qual"
click at [1149, 112] on button "Mark Triaged" at bounding box center [1160, 117] width 71 height 19
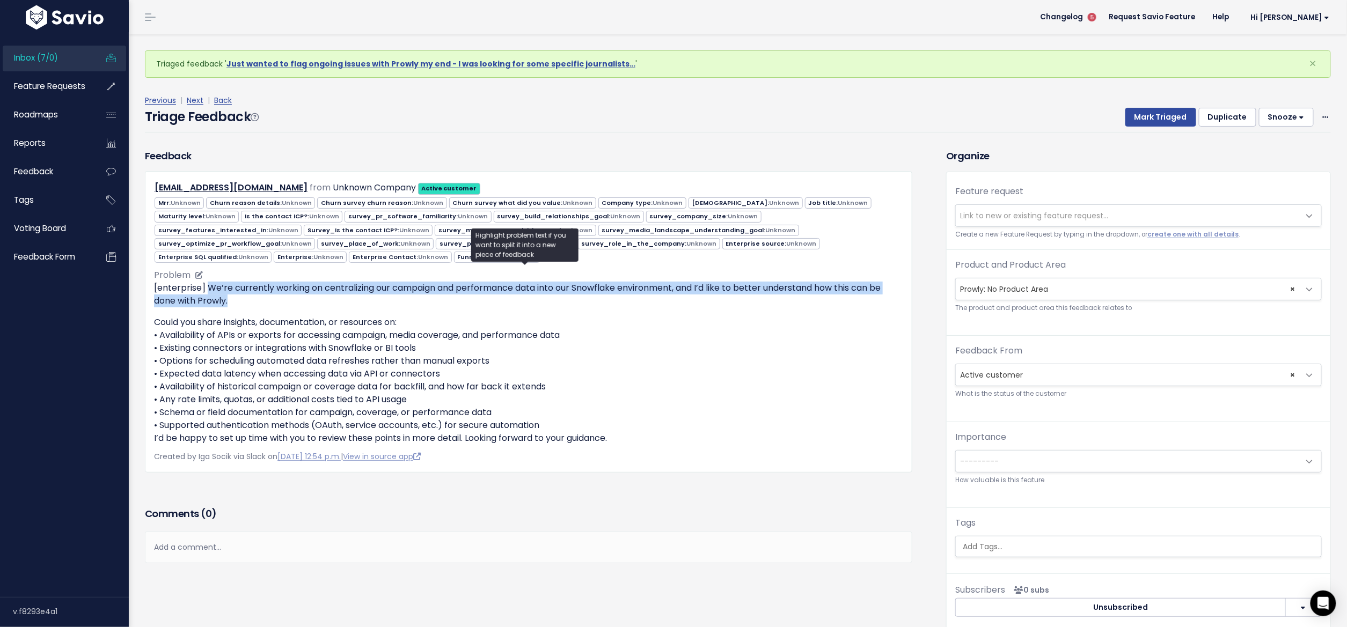
drag, startPoint x: 208, startPoint y: 282, endPoint x: 852, endPoint y: 293, distance: 644.0
click at [852, 293] on p "[enterprise] We’re currently working on centralizing our campaign and performan…" at bounding box center [528, 295] width 749 height 26
click at [851, 292] on p "[enterprise] We’re currently working on centralizing our campaign and performan…" at bounding box center [528, 295] width 749 height 26
drag, startPoint x: 234, startPoint y: 293, endPoint x: 215, endPoint y: 285, distance: 20.2
click at [215, 285] on p "[enterprise] We’re currently working on centralizing our campaign and performan…" at bounding box center [528, 295] width 749 height 26
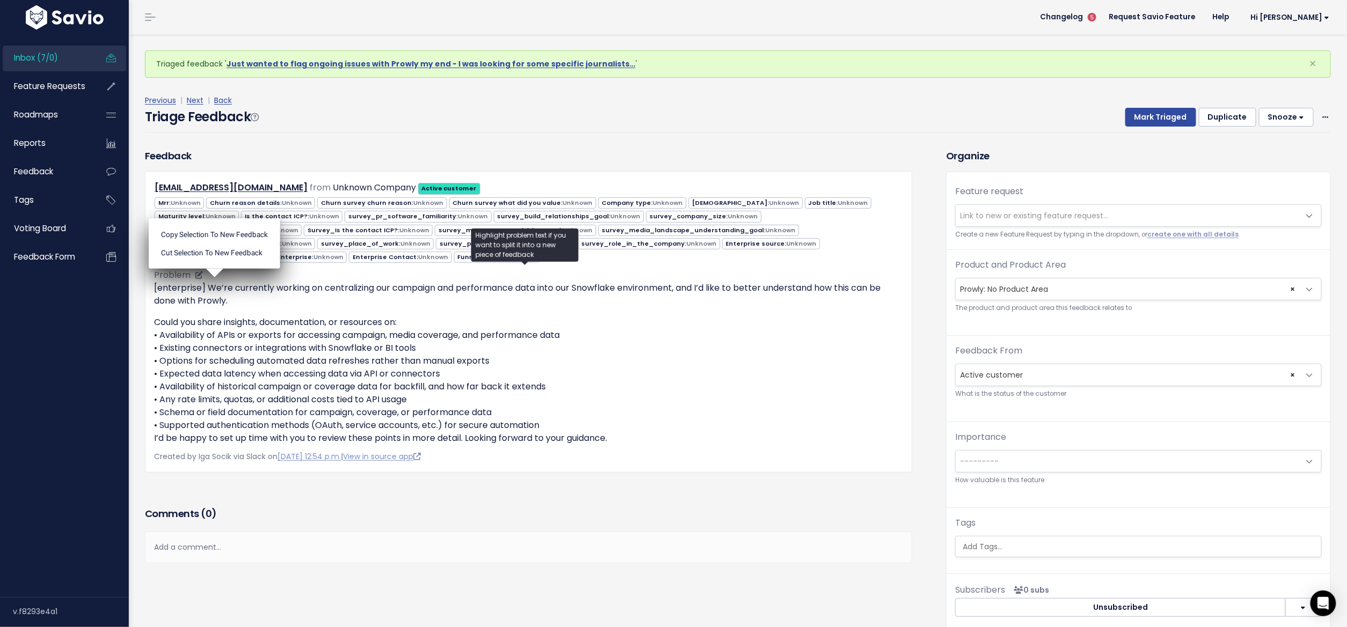
click at [589, 295] on p "[enterprise] We’re currently working on centralizing our campaign and performan…" at bounding box center [528, 295] width 749 height 26
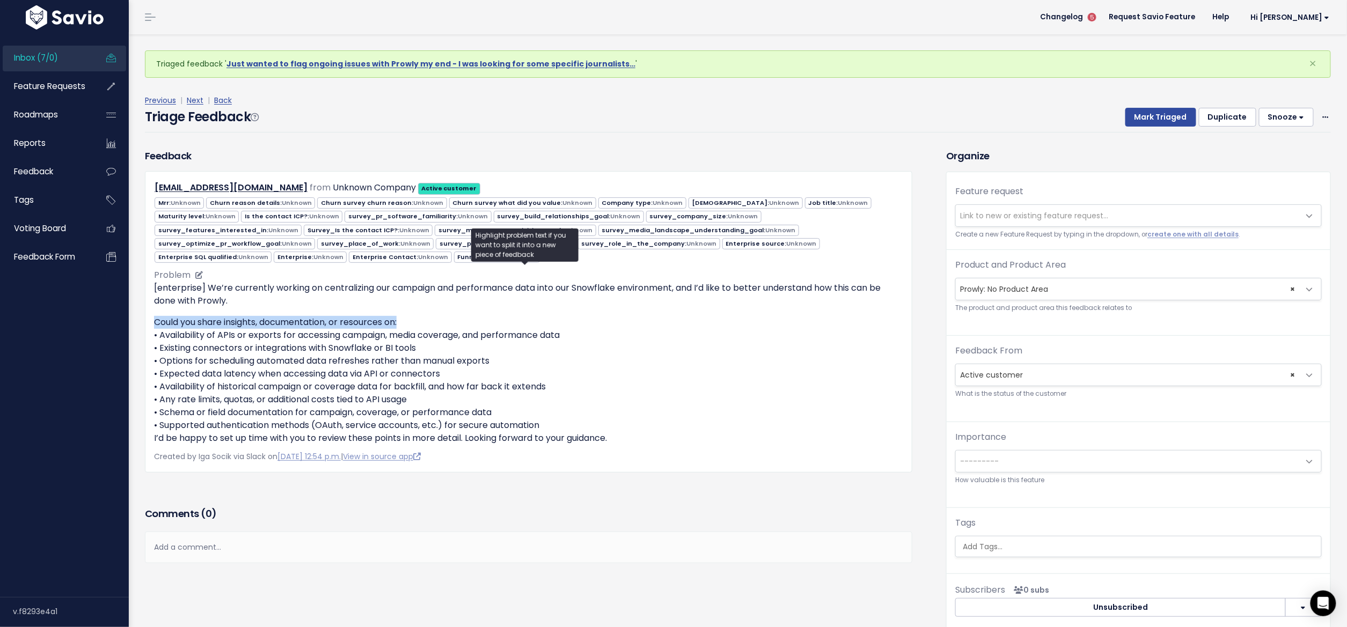
drag, startPoint x: 158, startPoint y: 320, endPoint x: 412, endPoint y: 319, distance: 254.3
click at [411, 319] on p "Could you share insights, documentation, or resources on: • Availability of API…" at bounding box center [528, 380] width 749 height 129
click at [412, 319] on p "Could you share insights, documentation, or resources on: • Availability of API…" at bounding box center [528, 380] width 749 height 129
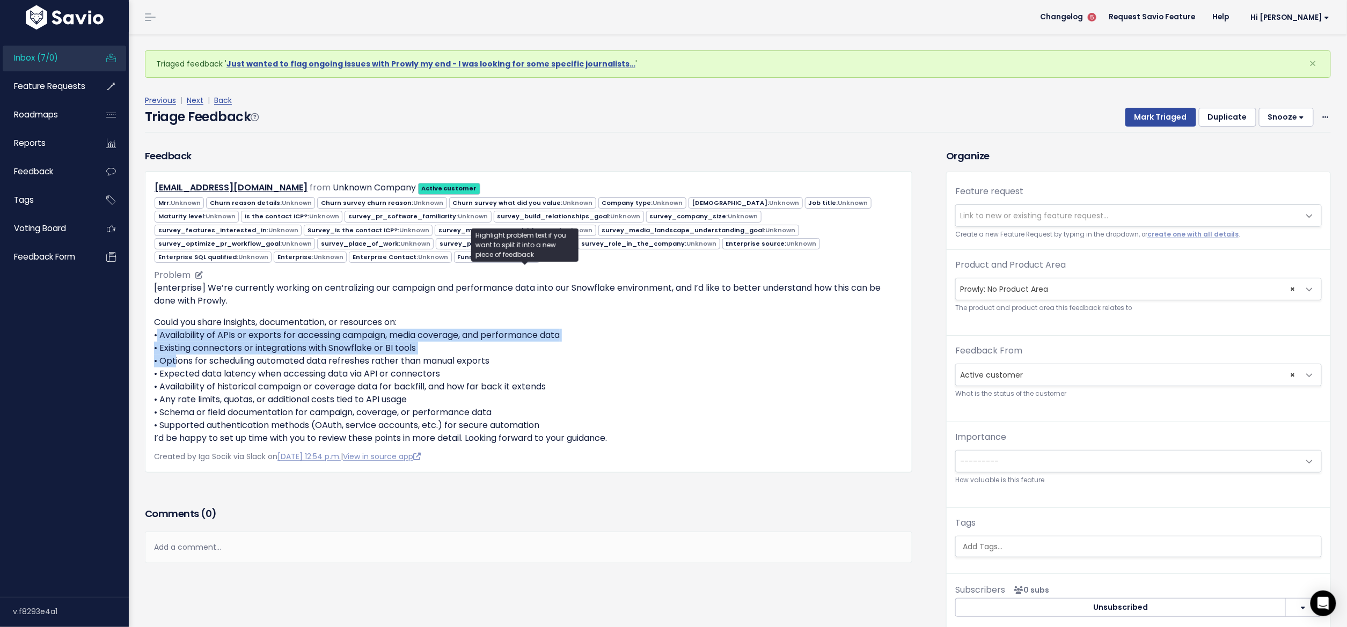
drag, startPoint x: 152, startPoint y: 332, endPoint x: 172, endPoint y: 355, distance: 30.5
click at [172, 355] on div "[EMAIL_ADDRESS][DOMAIN_NAME] from Unknown Company Active customer Mrr: Unknown" at bounding box center [528, 322] width 767 height 302
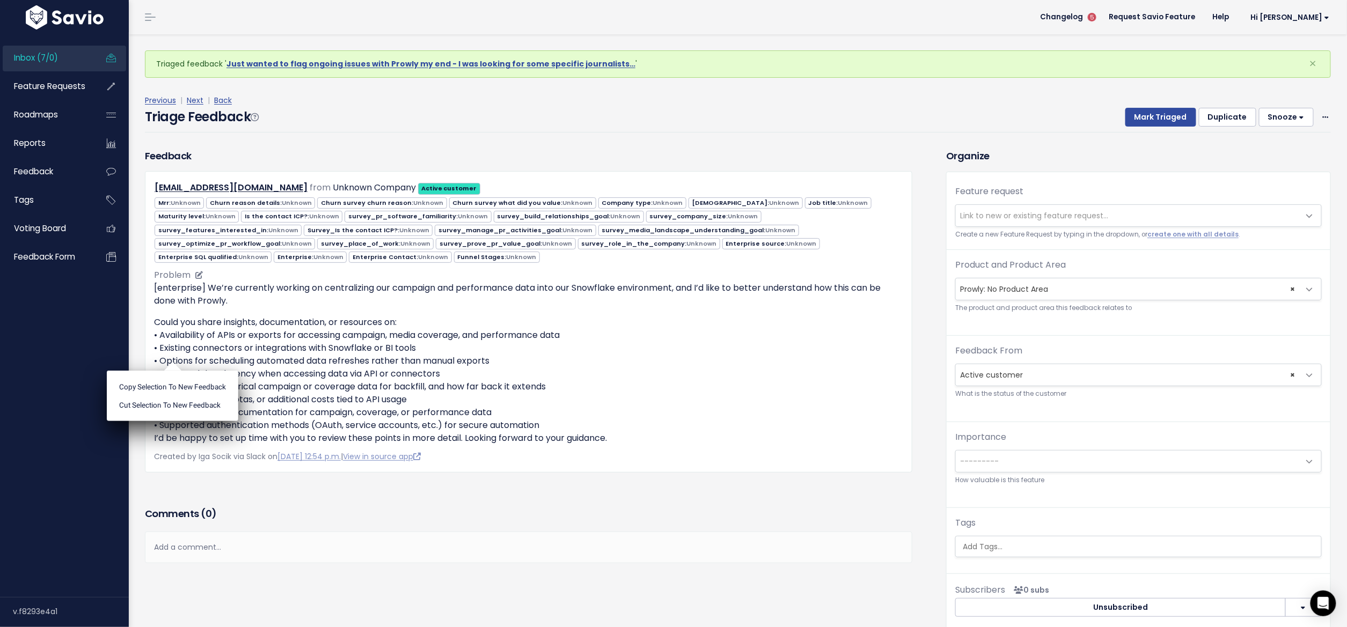
click at [172, 371] on ul "Copy selection to new Feedback Cut selection to new Feedback" at bounding box center [172, 396] width 131 height 50
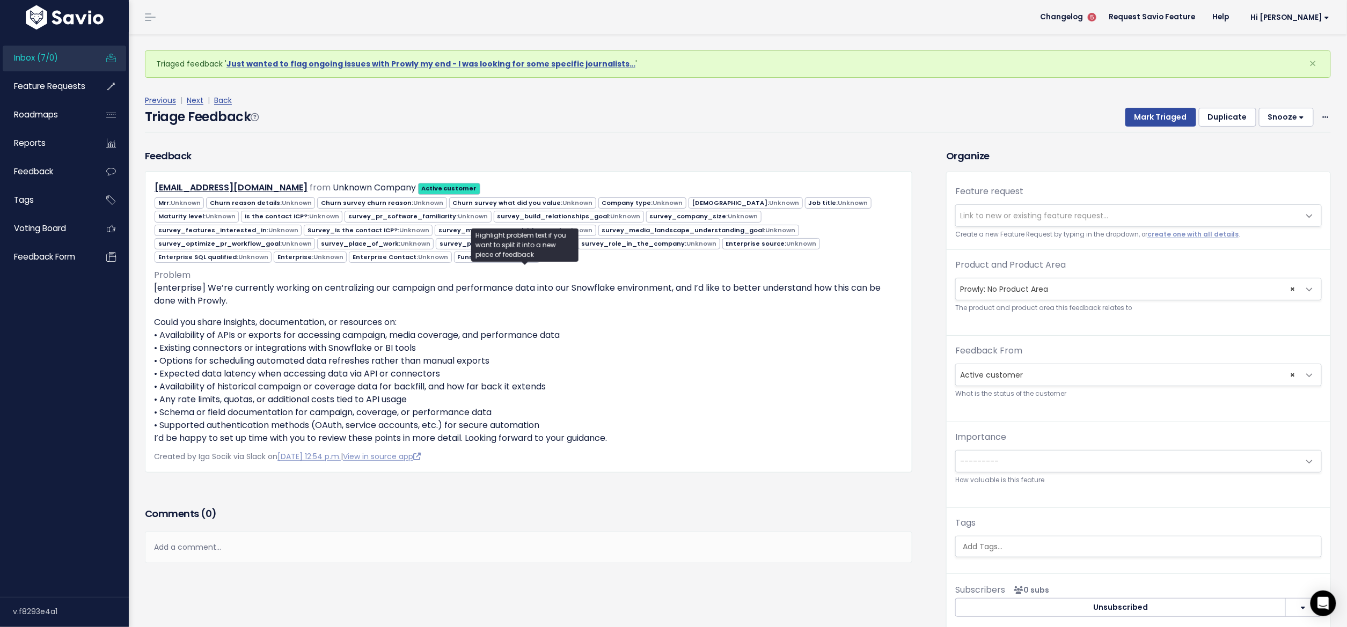
drag, startPoint x: 547, startPoint y: 421, endPoint x: 260, endPoint y: 303, distance: 310.6
click at [297, 324] on p "Could you share insights, documentation, or resources on: • Availability of API…" at bounding box center [528, 380] width 749 height 129
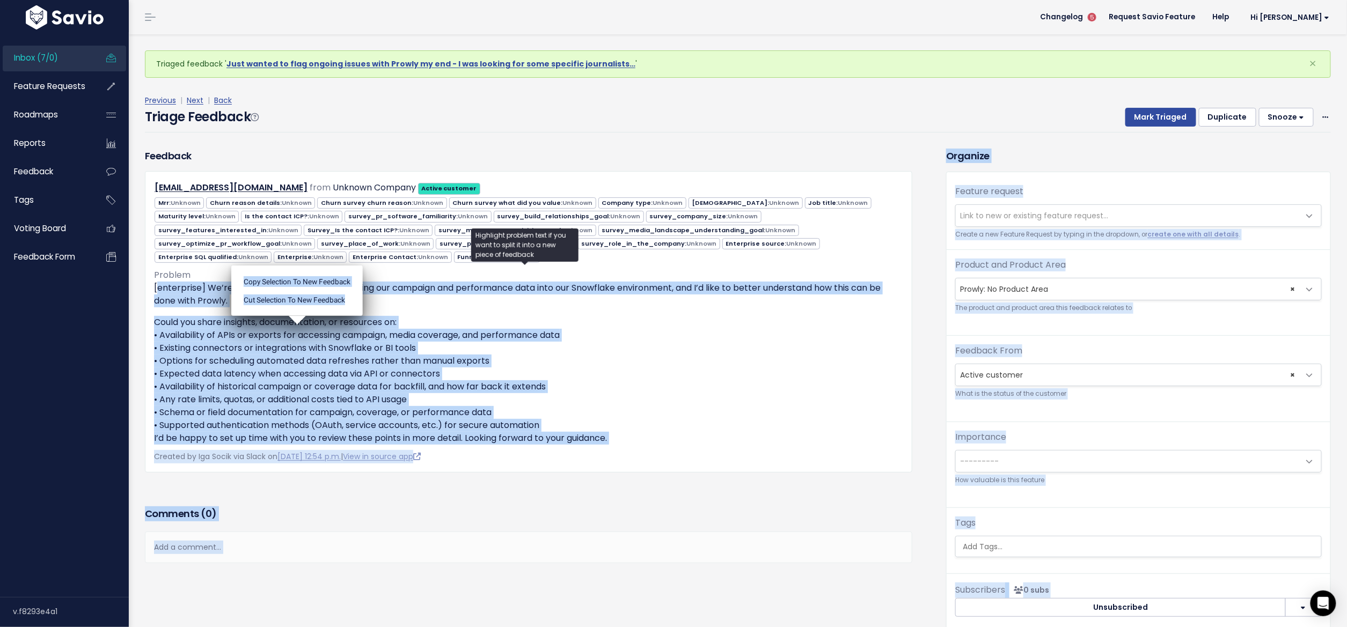
drag, startPoint x: 260, startPoint y: 303, endPoint x: 156, endPoint y: 280, distance: 107.0
click at [157, 280] on body "Inbox (7/0) Feature Requests Roadmaps" at bounding box center [673, 342] width 1347 height 685
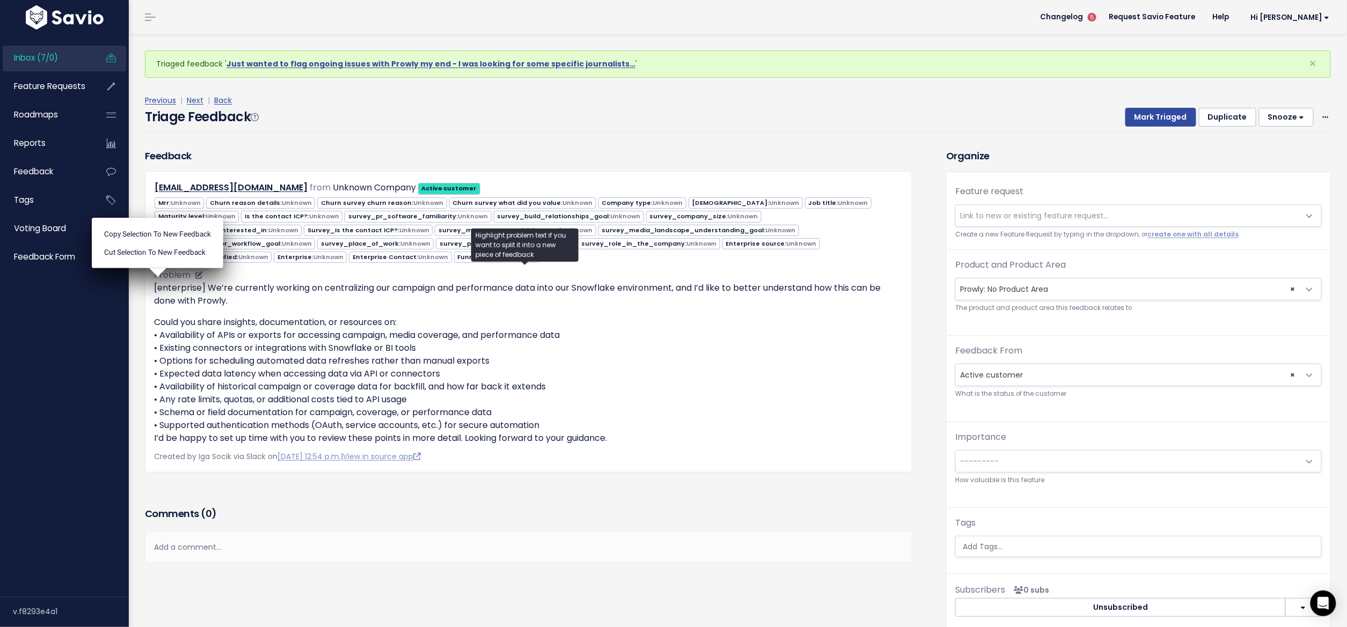
click at [156, 288] on p "[enterprise] We’re currently working on centralizing our campaign and performan…" at bounding box center [528, 295] width 749 height 26
drag, startPoint x: 174, startPoint y: 291, endPoint x: 619, endPoint y: 434, distance: 467.7
click at [619, 434] on div "[enterprise] We’re currently working on centralizing our campaign and performan…" at bounding box center [528, 363] width 749 height 163
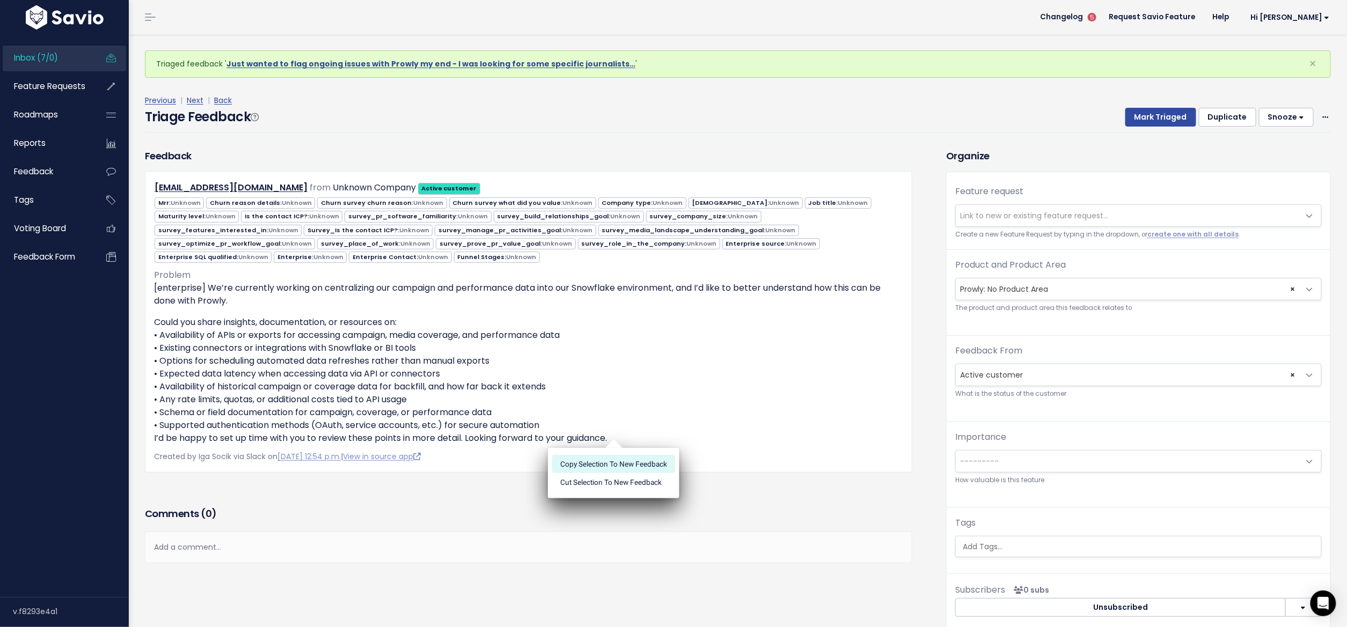
click at [588, 466] on li "Copy selection to new Feedback" at bounding box center [613, 464] width 123 height 18
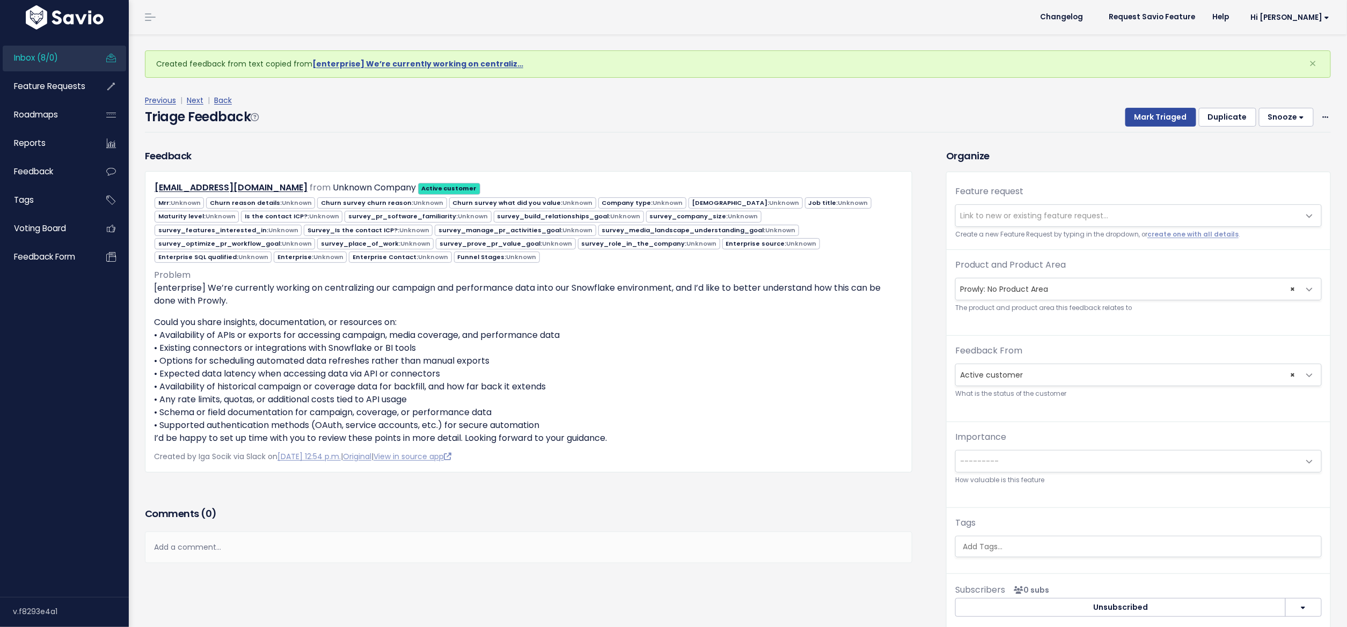
click at [1007, 220] on span "Link to new or existing feature request..." at bounding box center [1128, 215] width 344 height 21
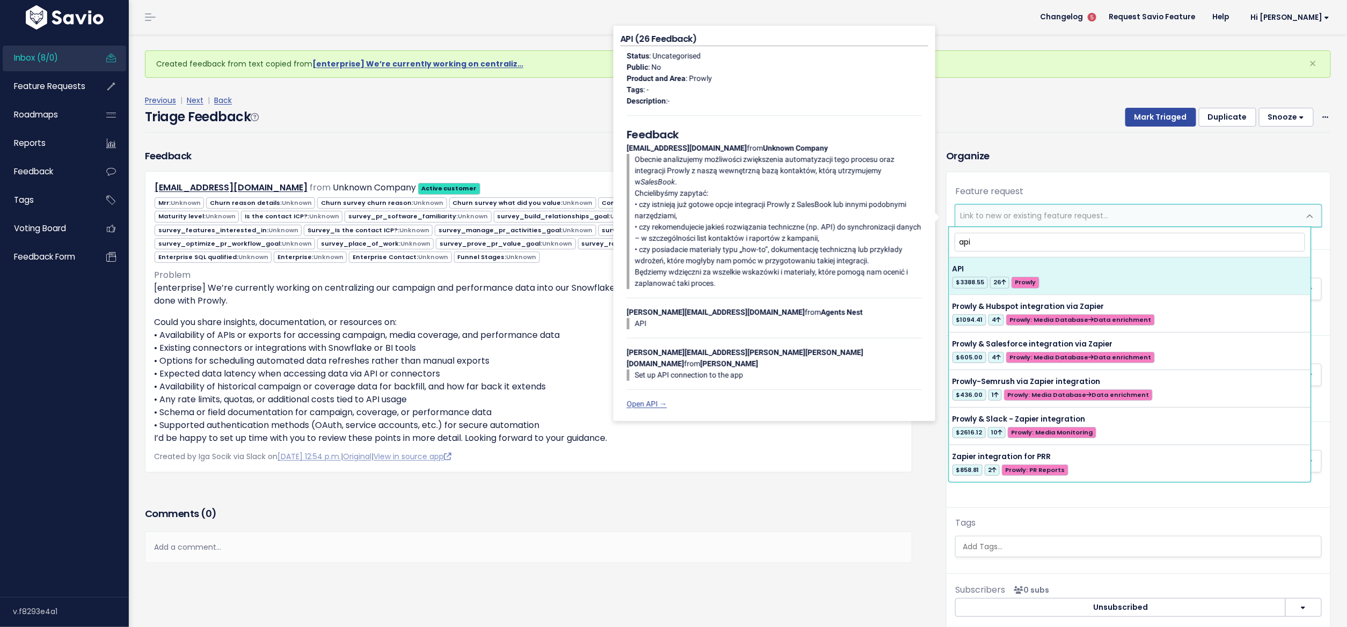
type input "api"
select select "31966"
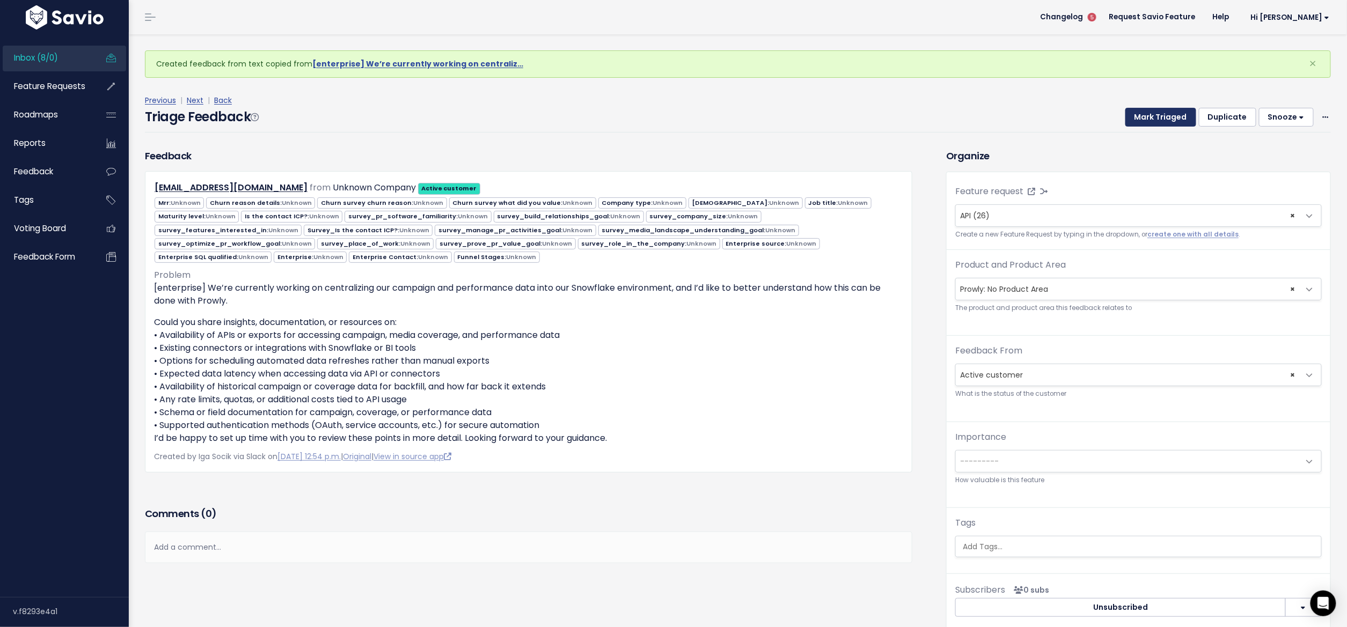
click at [1145, 123] on button "Mark Triaged" at bounding box center [1160, 117] width 71 height 19
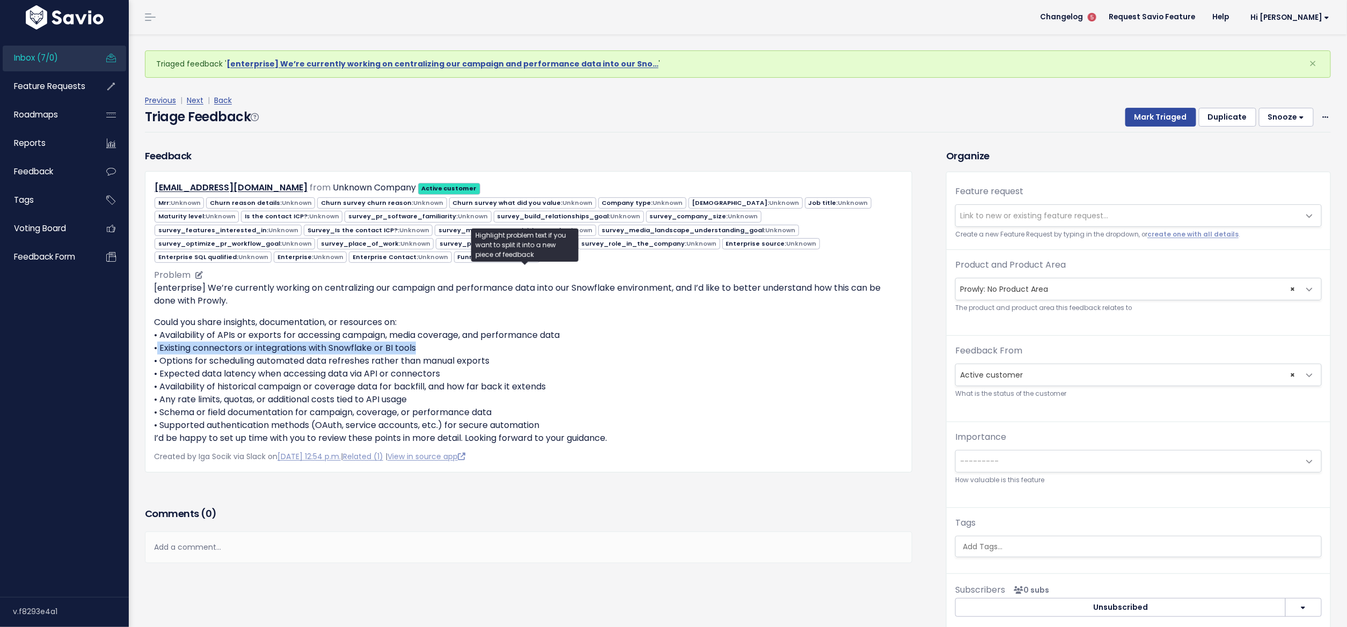
drag, startPoint x: 157, startPoint y: 347, endPoint x: 415, endPoint y: 343, distance: 257.6
click at [415, 343] on p "Could you share insights, documentation, or resources on: • Availability of API…" at bounding box center [528, 380] width 749 height 129
drag, startPoint x: 157, startPoint y: 358, endPoint x: 165, endPoint y: 359, distance: 8.1
click at [165, 359] on p "Could you share insights, documentation, or resources on: • Availability of API…" at bounding box center [528, 380] width 749 height 129
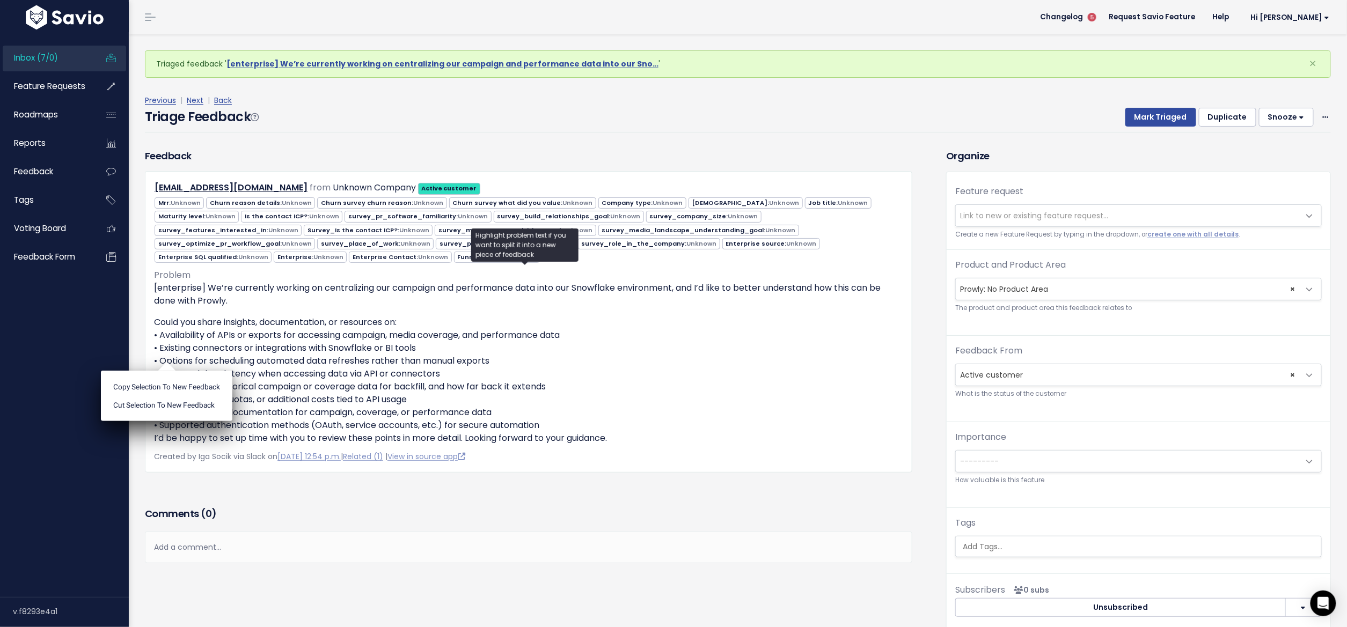
click at [165, 371] on ul "Copy selection to new Feedback Cut selection to new Feedback" at bounding box center [166, 396] width 131 height 50
drag, startPoint x: 493, startPoint y: 359, endPoint x: 233, endPoint y: 373, distance: 260.1
click at [292, 368] on p "Could you share insights, documentation, or resources on: • Availability of API…" at bounding box center [528, 380] width 749 height 129
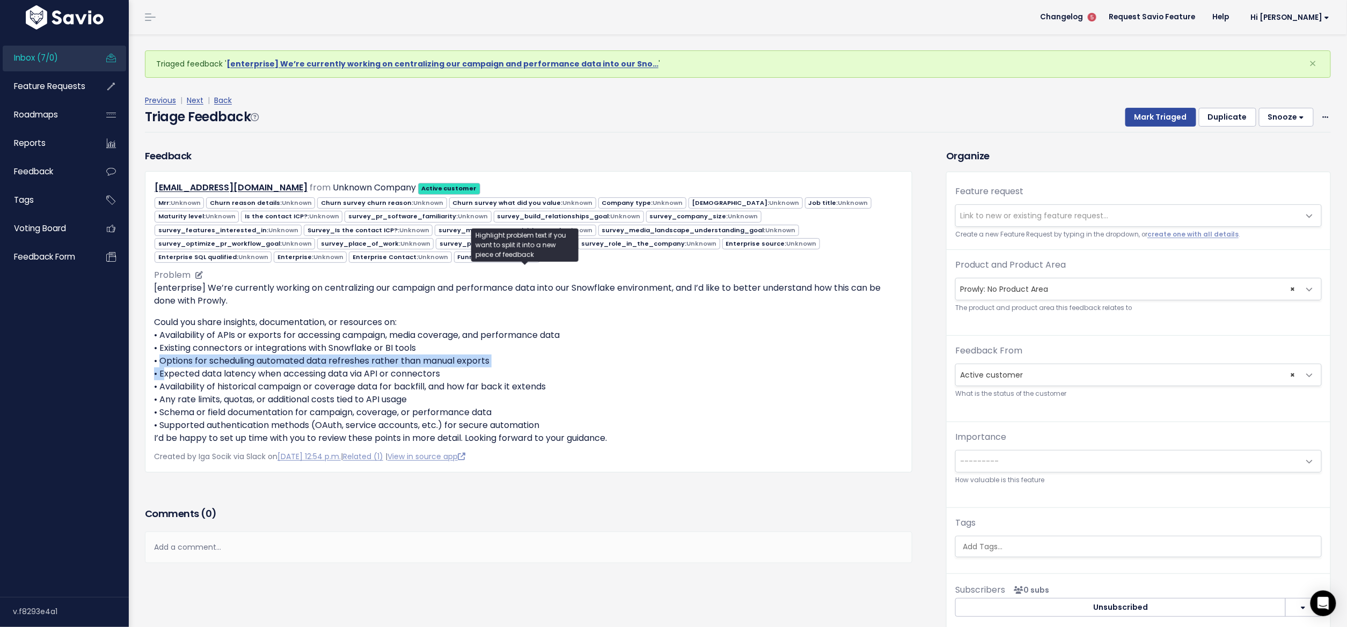
click at [156, 361] on p "Could you share insights, documentation, or resources on: • Availability of API…" at bounding box center [528, 380] width 749 height 129
click at [159, 372] on p "Could you share insights, documentation, or resources on: • Availability of API…" at bounding box center [528, 380] width 749 height 129
drag, startPoint x: 162, startPoint y: 371, endPoint x: 458, endPoint y: 364, distance: 296.3
click at [453, 364] on p "Could you share insights, documentation, or resources on: • Availability of API…" at bounding box center [528, 380] width 749 height 129
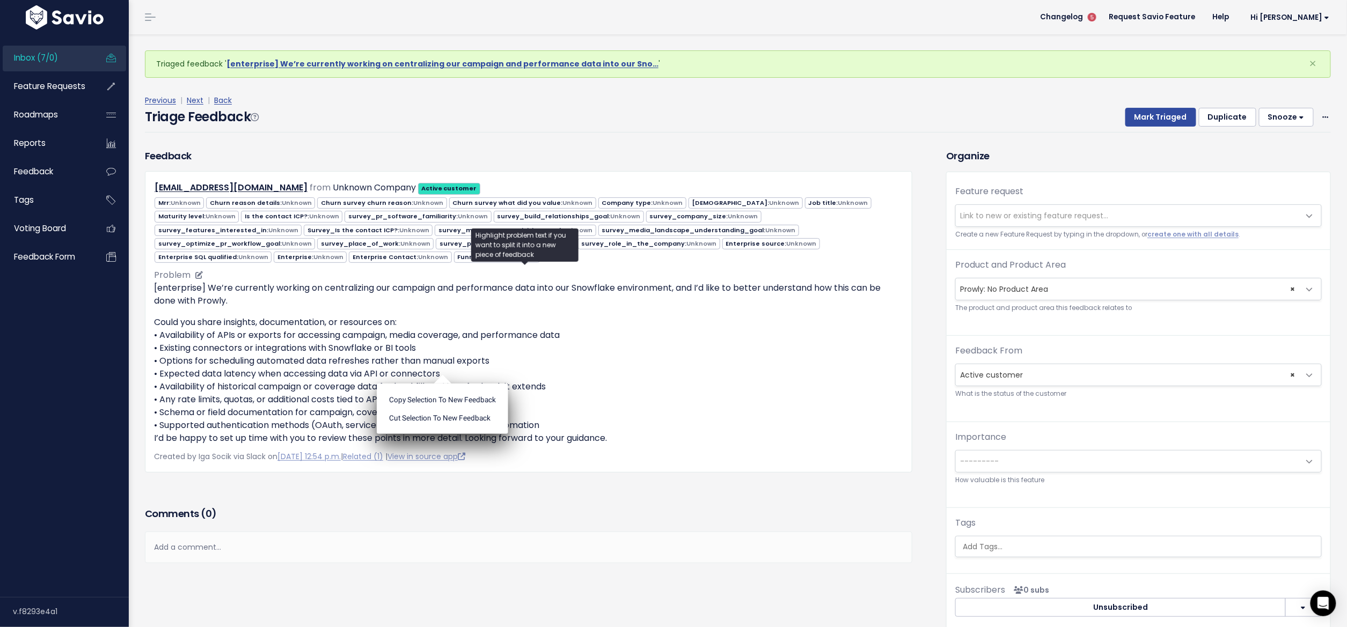
click at [458, 364] on p "Could you share insights, documentation, or resources on: • Availability of API…" at bounding box center [528, 380] width 749 height 129
drag, startPoint x: 182, startPoint y: 383, endPoint x: 575, endPoint y: 383, distance: 392.8
click at [575, 383] on p "Could you share insights, documentation, or resources on: • Availability of API…" at bounding box center [528, 380] width 749 height 129
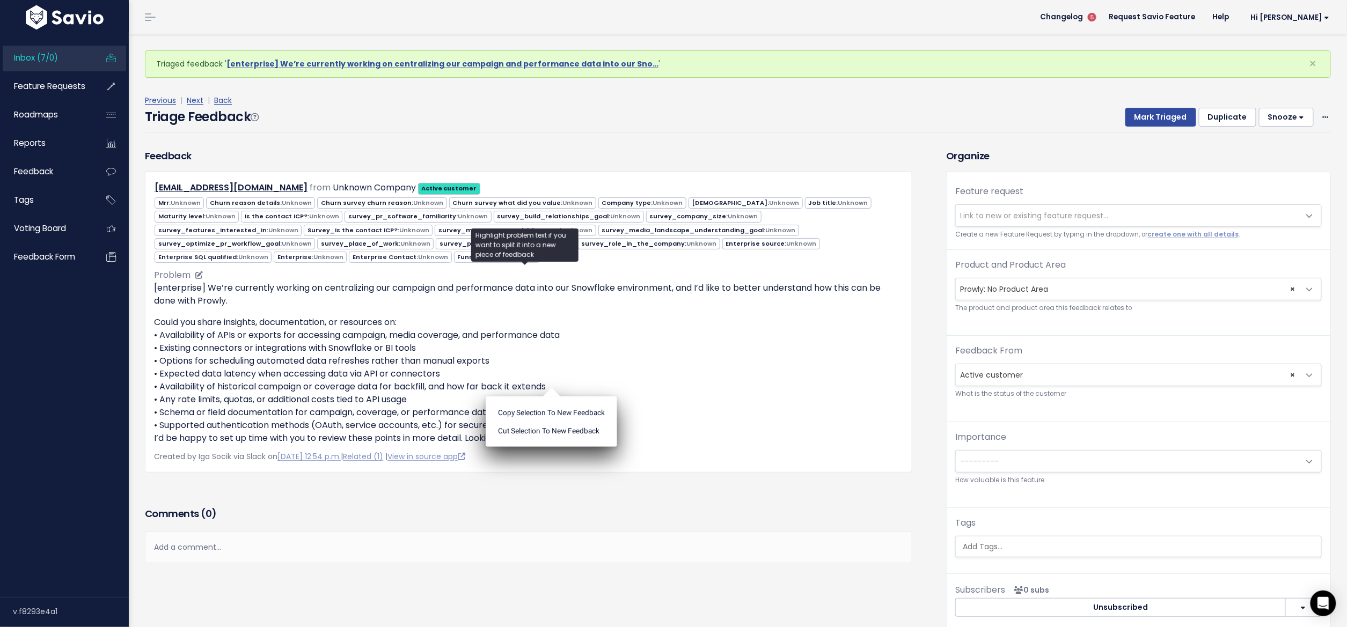
click at [575, 383] on p "Could you share insights, documentation, or resources on: • Availability of API…" at bounding box center [528, 380] width 749 height 129
drag, startPoint x: 490, startPoint y: 382, endPoint x: 452, endPoint y: 376, distance: 38.6
click at [452, 376] on p "Could you share insights, documentation, or resources on: • Availability of API…" at bounding box center [528, 380] width 749 height 129
click at [0, 0] on ul "Copy selection to new Feedback Cut selection to new Feedback" at bounding box center [0, 0] width 0 height 0
drag, startPoint x: 208, startPoint y: 395, endPoint x: 425, endPoint y: 388, distance: 216.9
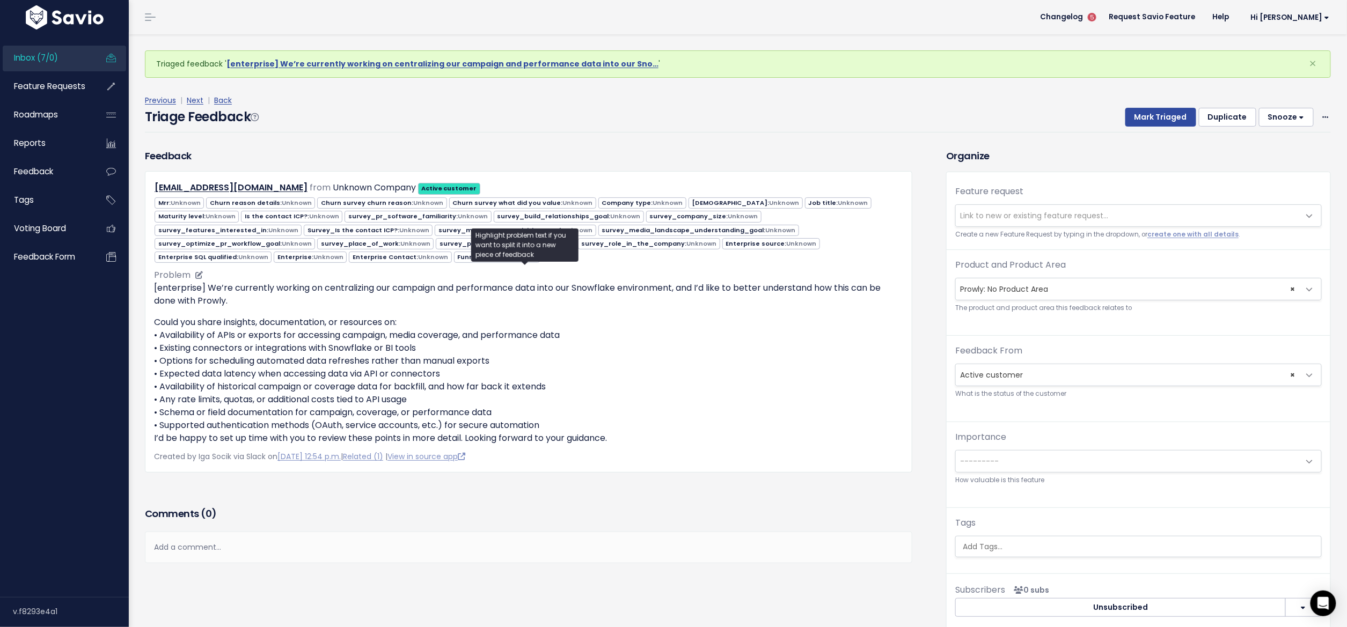
click at [425, 388] on p "Could you share insights, documentation, or resources on: • Availability of API…" at bounding box center [528, 380] width 749 height 129
click at [424, 390] on p "Could you share insights, documentation, or resources on: • Availability of API…" at bounding box center [528, 380] width 749 height 129
drag, startPoint x: 230, startPoint y: 410, endPoint x: 531, endPoint y: 406, distance: 301.6
click at [516, 406] on p "Could you share insights, documentation, or resources on: • Availability of API…" at bounding box center [528, 380] width 749 height 129
click at [529, 408] on p "Could you share insights, documentation, or resources on: • Availability of API…" at bounding box center [528, 380] width 749 height 129
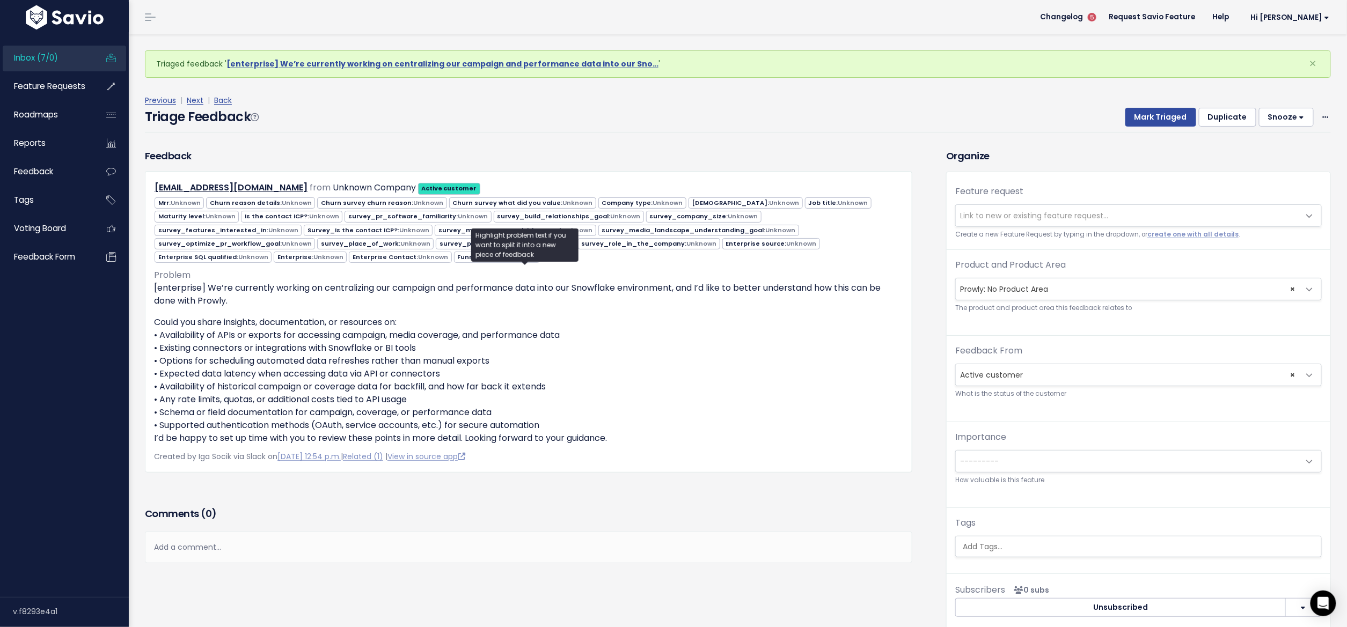
drag, startPoint x: 434, startPoint y: 409, endPoint x: 123, endPoint y: 419, distance: 310.8
click at [123, 421] on div "Inbox (7/0) Feature Requests Roadmaps" at bounding box center [673, 342] width 1347 height 685
click at [185, 419] on p "Could you share insights, documentation, or resources on: • Availability of API…" at bounding box center [528, 380] width 749 height 129
drag, startPoint x: 156, startPoint y: 422, endPoint x: 541, endPoint y: 421, distance: 385.8
click at [541, 421] on p "Could you share insights, documentation, or resources on: • Availability of API…" at bounding box center [528, 380] width 749 height 129
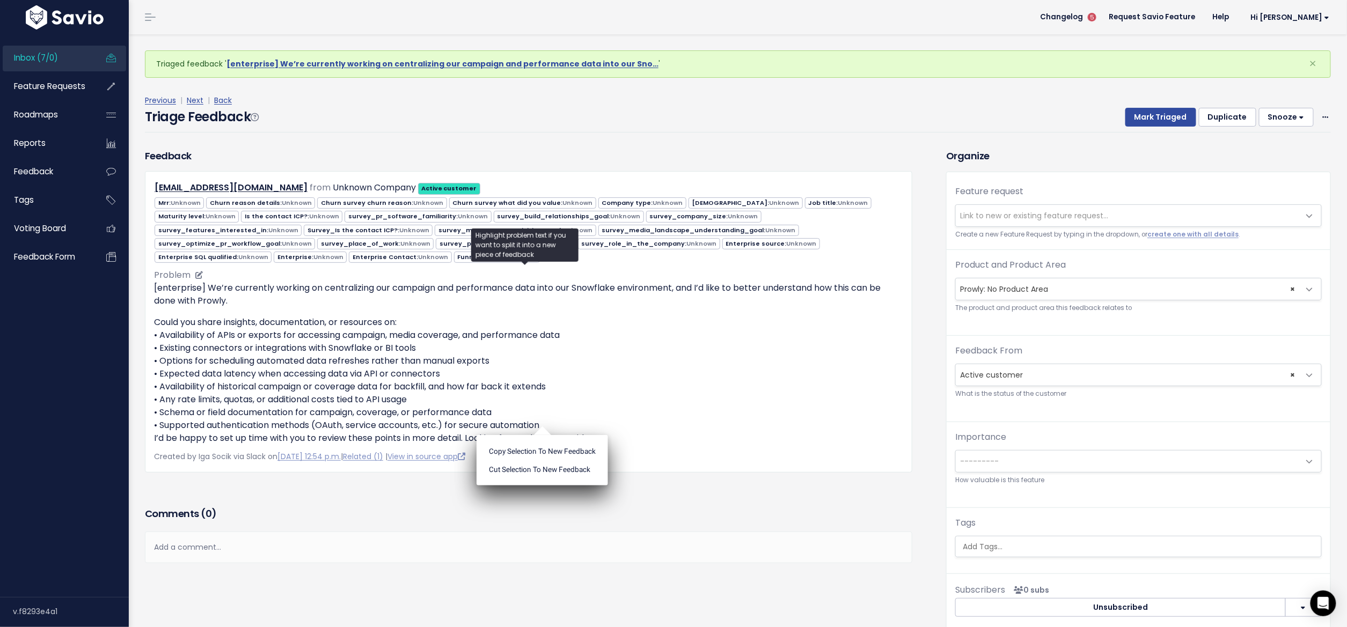
click at [563, 417] on p "Could you share insights, documentation, or resources on: • Availability of API…" at bounding box center [528, 380] width 749 height 129
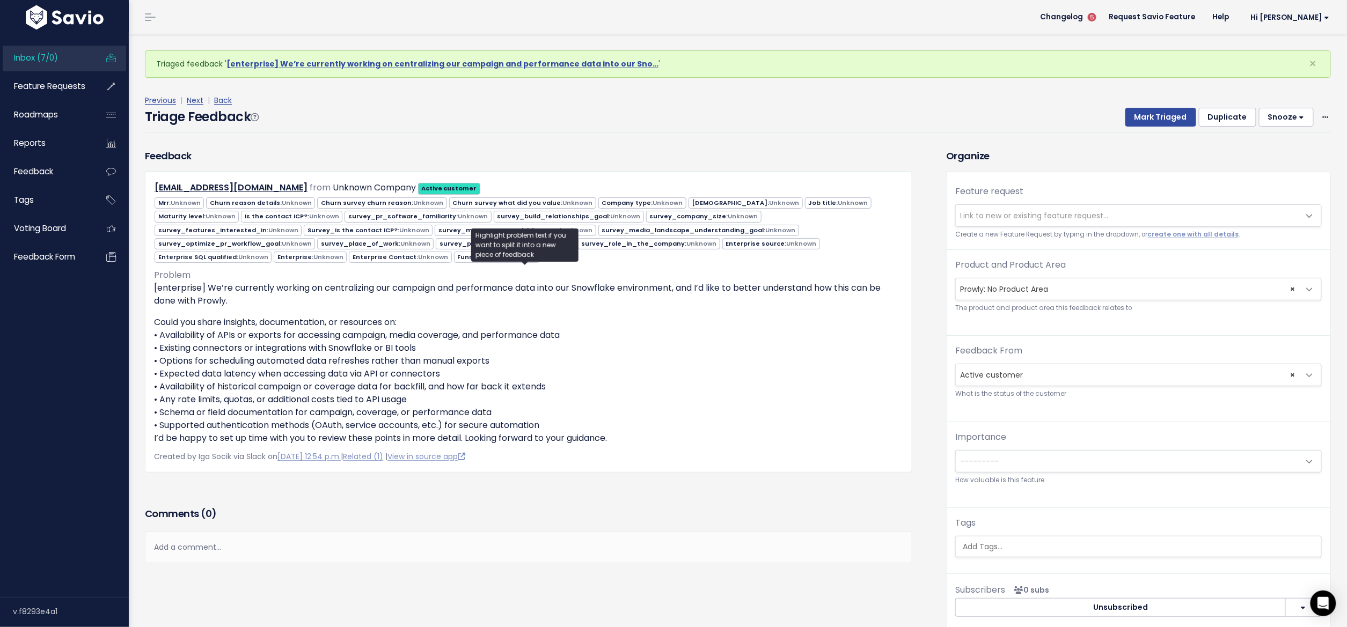
drag, startPoint x: 575, startPoint y: 430, endPoint x: 152, endPoint y: 286, distance: 446.8
click at [152, 286] on div "salsabbagh@semo.edu from Unknown Company Active customer Mrr: Unknown" at bounding box center [528, 322] width 767 height 302
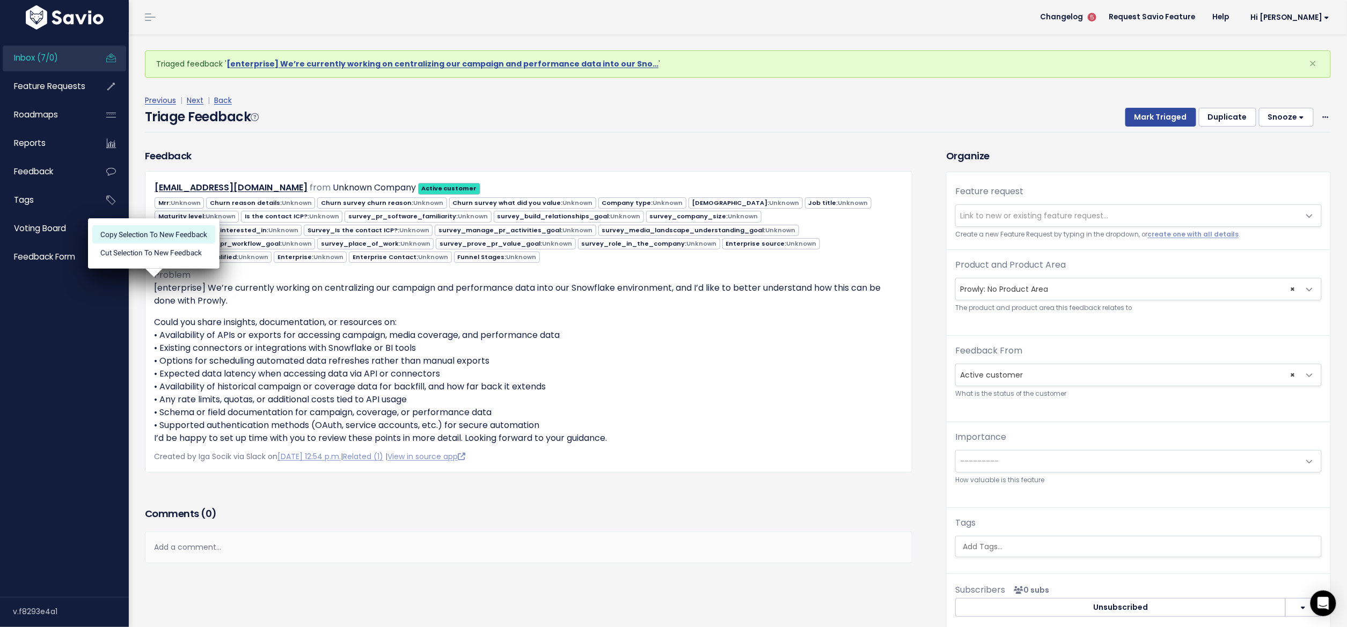
click at [152, 234] on li "Copy selection to new Feedback" at bounding box center [153, 234] width 123 height 18
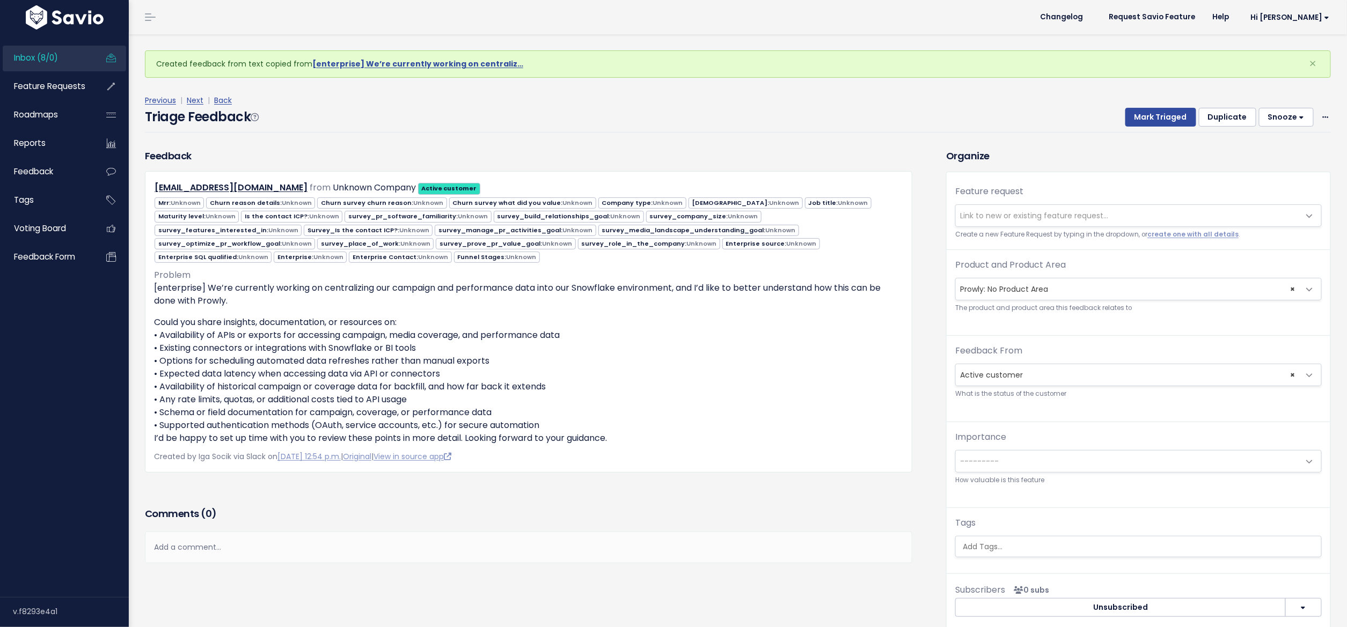
click at [1041, 207] on span "Link to new or existing feature request..." at bounding box center [1128, 215] width 344 height 21
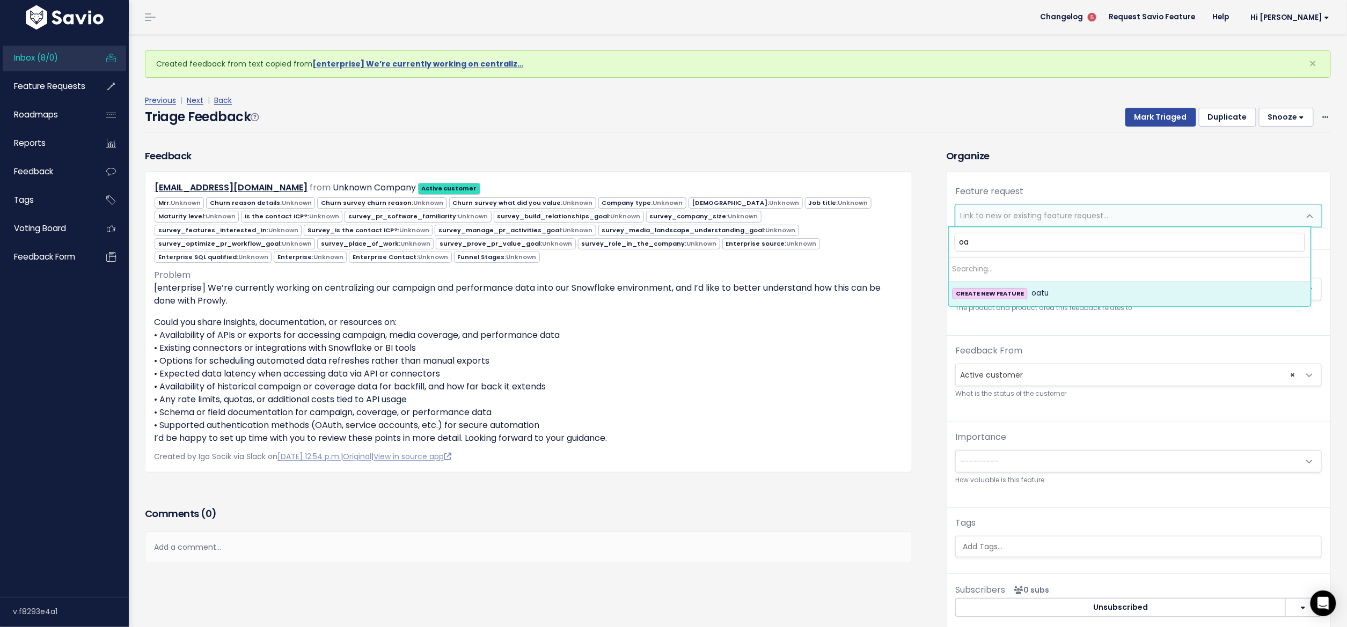
type input "o"
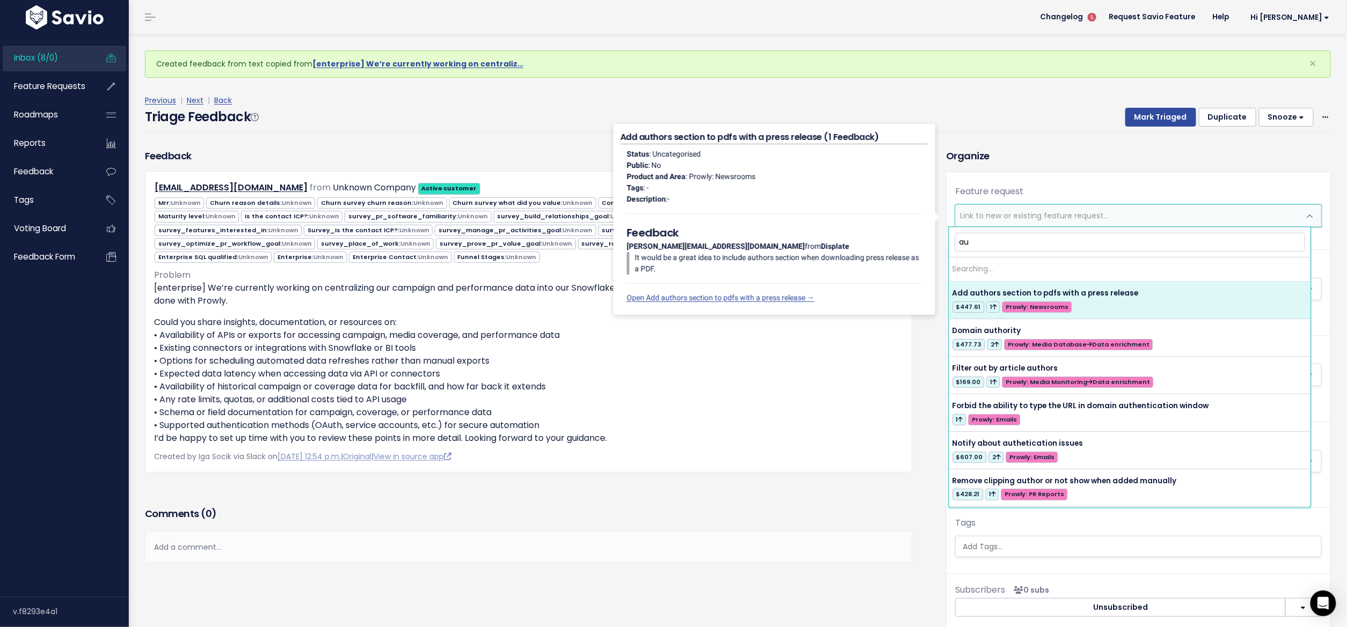
type input "a"
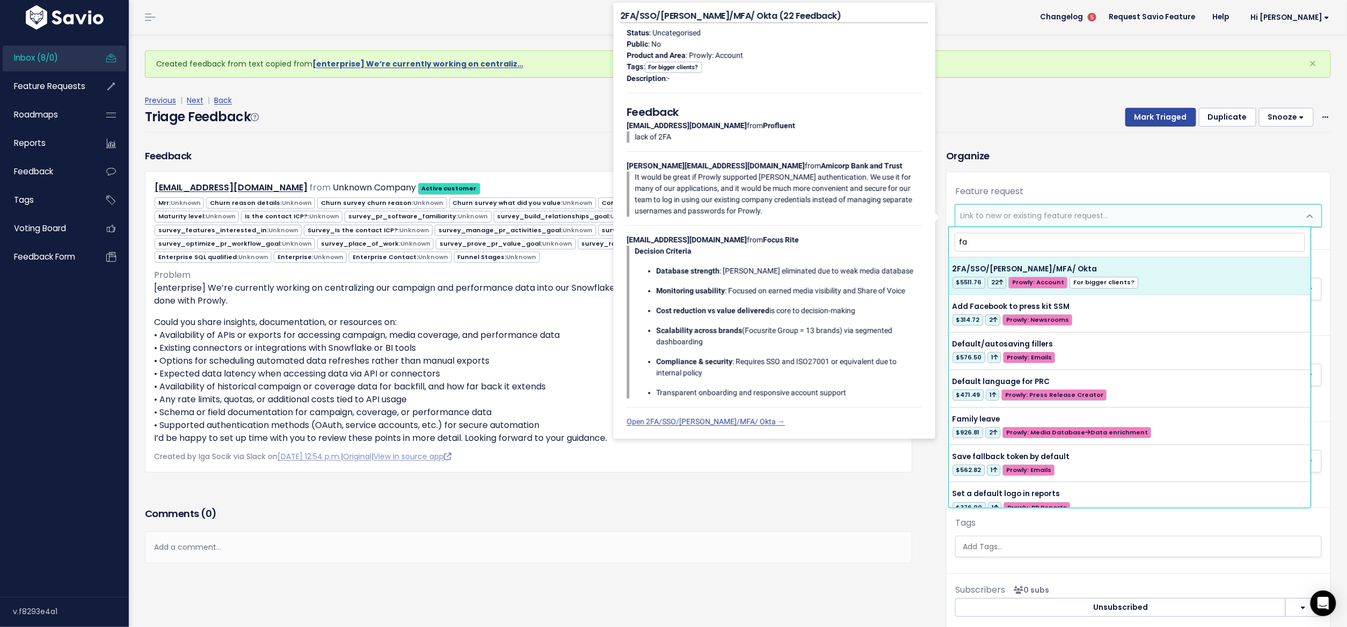
type input "fa"
select select "38436"
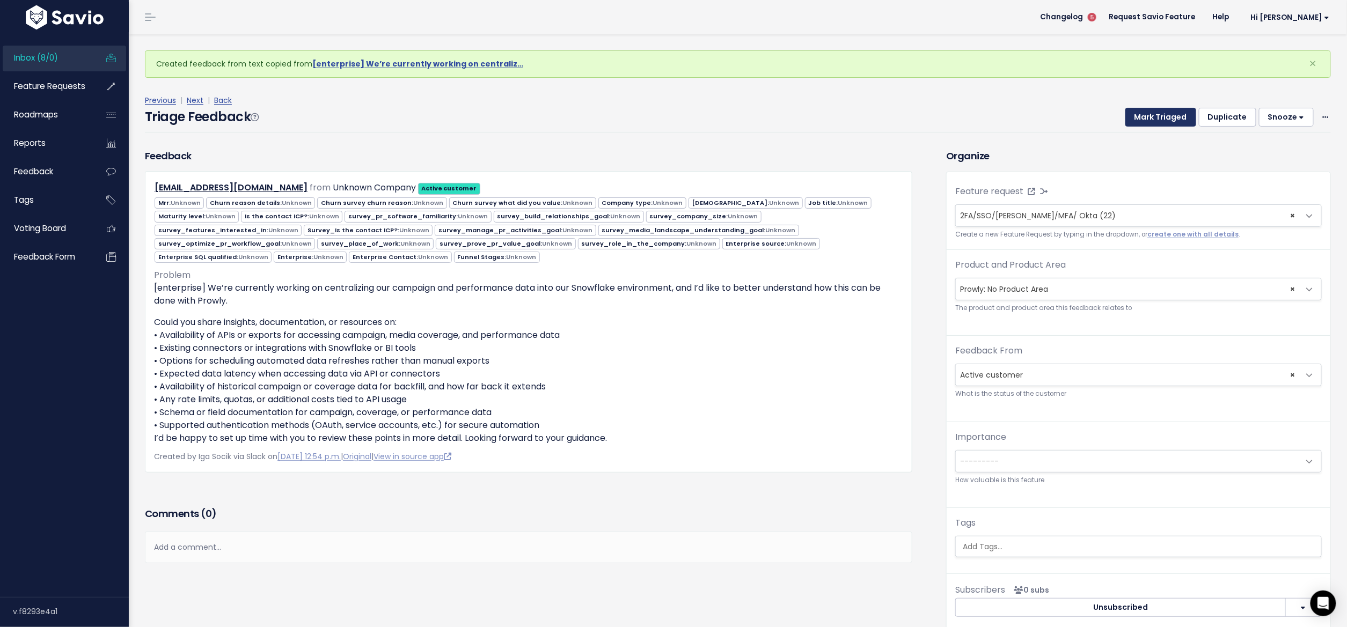
click at [1136, 112] on button "Mark Triaged" at bounding box center [1160, 117] width 71 height 19
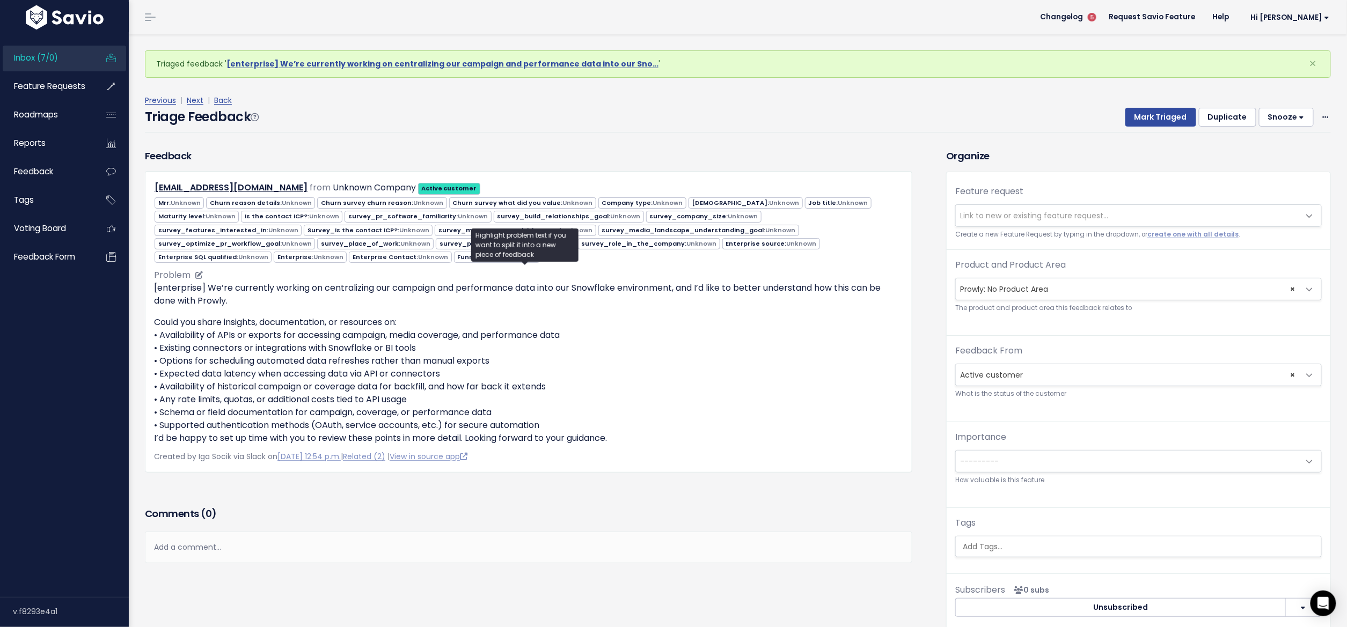
drag, startPoint x: 158, startPoint y: 381, endPoint x: 576, endPoint y: 383, distance: 418.5
click at [576, 383] on p "Could you share insights, documentation, or resources on: • Availability of API…" at bounding box center [528, 380] width 749 height 129
click at [1060, 552] on input "search" at bounding box center [1138, 546] width 361 height 11
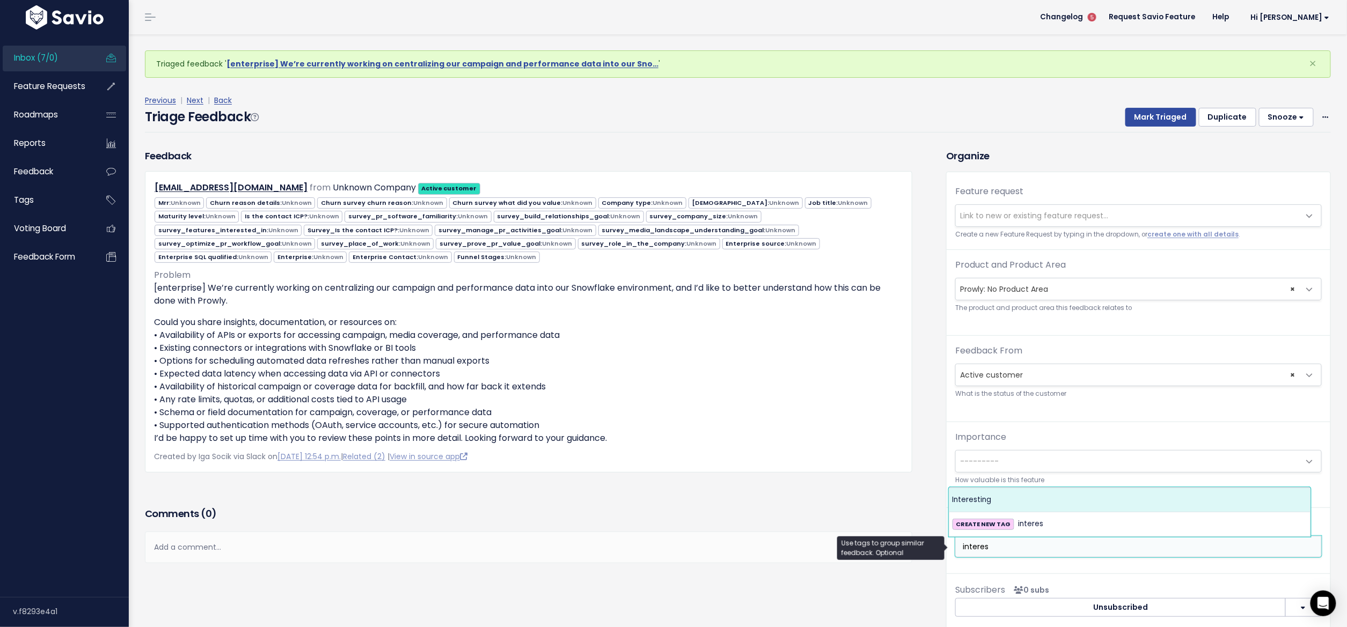
type input "interes"
select select "10310"
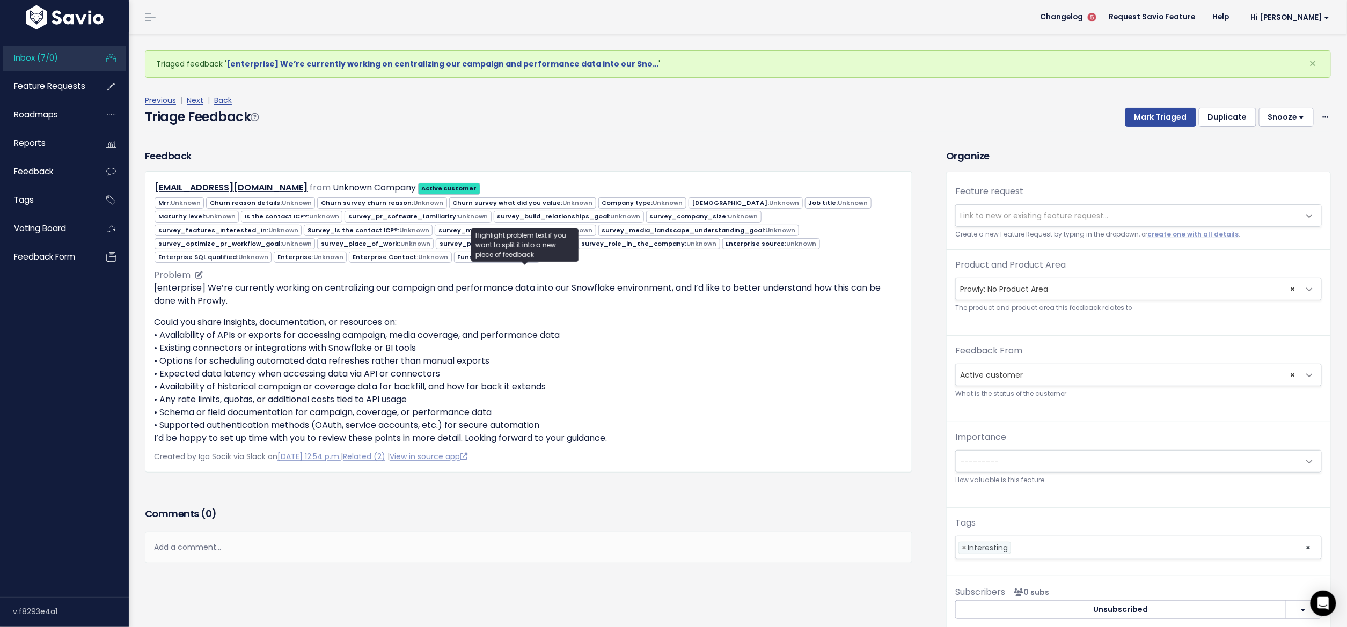
drag, startPoint x: 162, startPoint y: 371, endPoint x: 462, endPoint y: 364, distance: 300.6
click at [462, 364] on p "Could you share insights, documentation, or resources on: • Availability of API…" at bounding box center [528, 380] width 749 height 129
click at [208, 398] on p "Could you share insights, documentation, or resources on: • Availability of API…" at bounding box center [528, 380] width 749 height 129
drag, startPoint x: 194, startPoint y: 383, endPoint x: 209, endPoint y: 381, distance: 15.7
click at [209, 381] on p "Could you share insights, documentation, or resources on: • Availability of API…" at bounding box center [528, 380] width 749 height 129
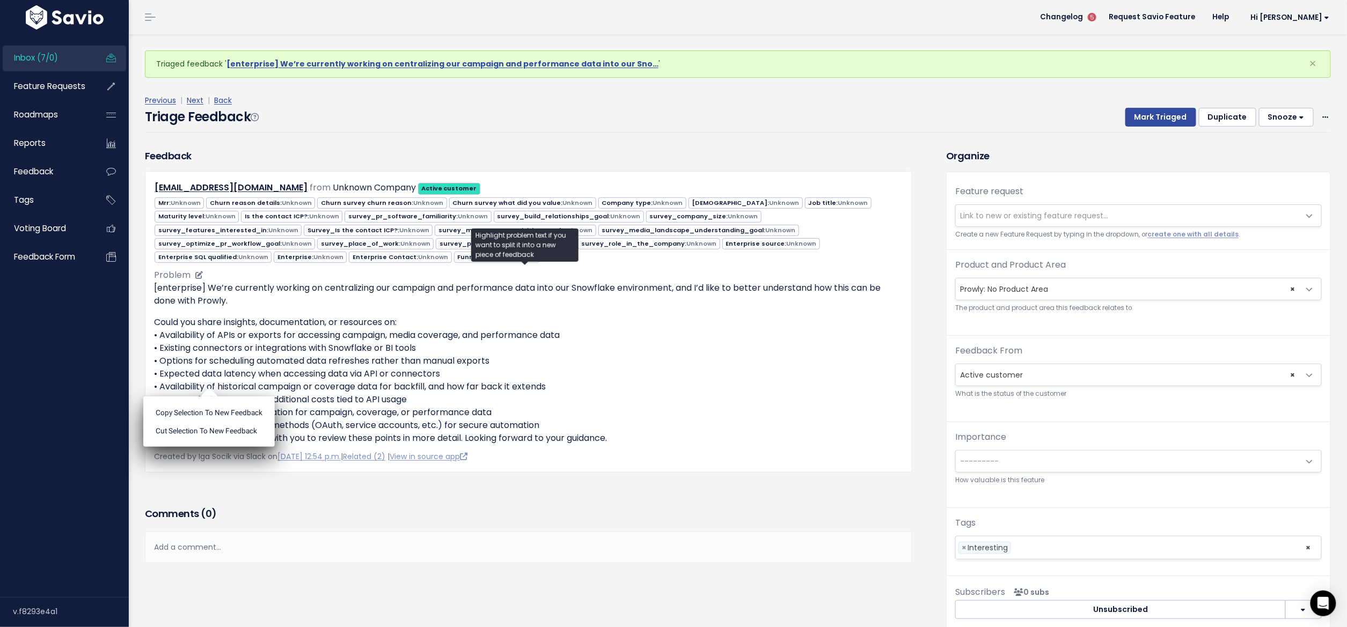
click at [172, 384] on p "Could you share insights, documentation, or resources on: • Availability of API…" at bounding box center [528, 380] width 749 height 129
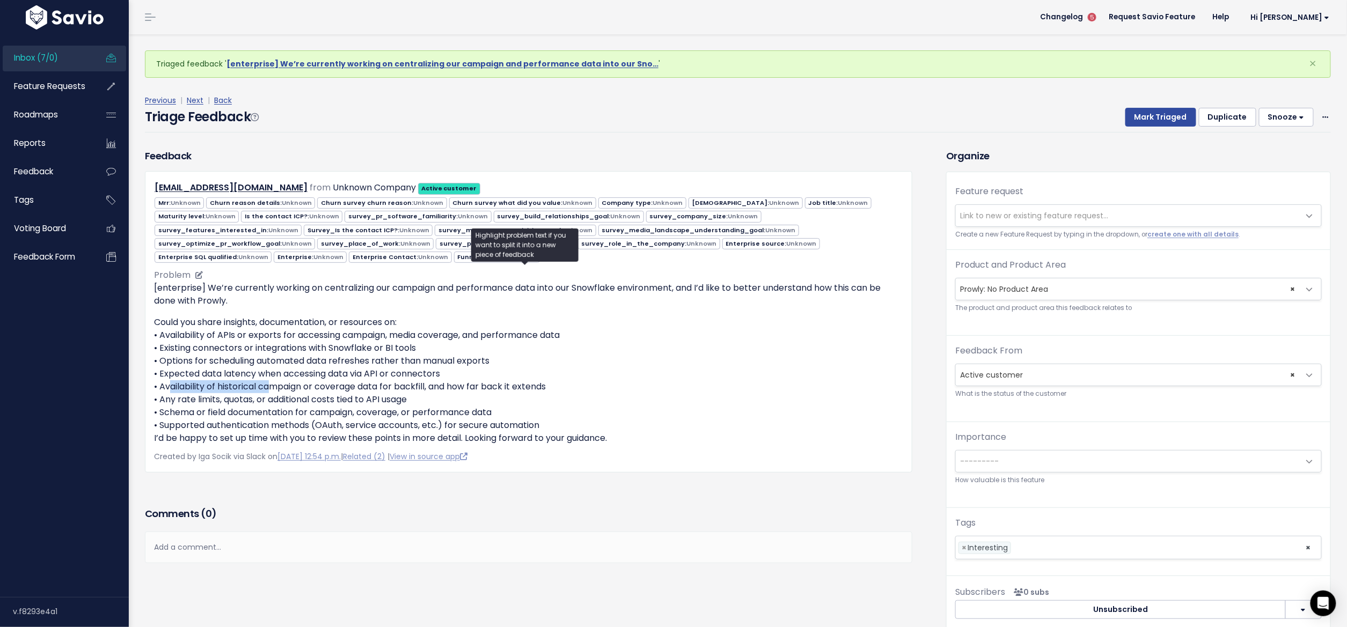
drag, startPoint x: 176, startPoint y: 383, endPoint x: 267, endPoint y: 378, distance: 91.3
click at [265, 376] on p "Could you share insights, documentation, or resources on: • Availability of API…" at bounding box center [528, 380] width 749 height 129
click at [267, 378] on p "Could you share insights, documentation, or resources on: • Availability of API…" at bounding box center [528, 380] width 749 height 129
drag, startPoint x: 161, startPoint y: 383, endPoint x: 578, endPoint y: 378, distance: 416.9
click at [578, 378] on p "Could you share insights, documentation, or resources on: • Availability of API…" at bounding box center [528, 380] width 749 height 129
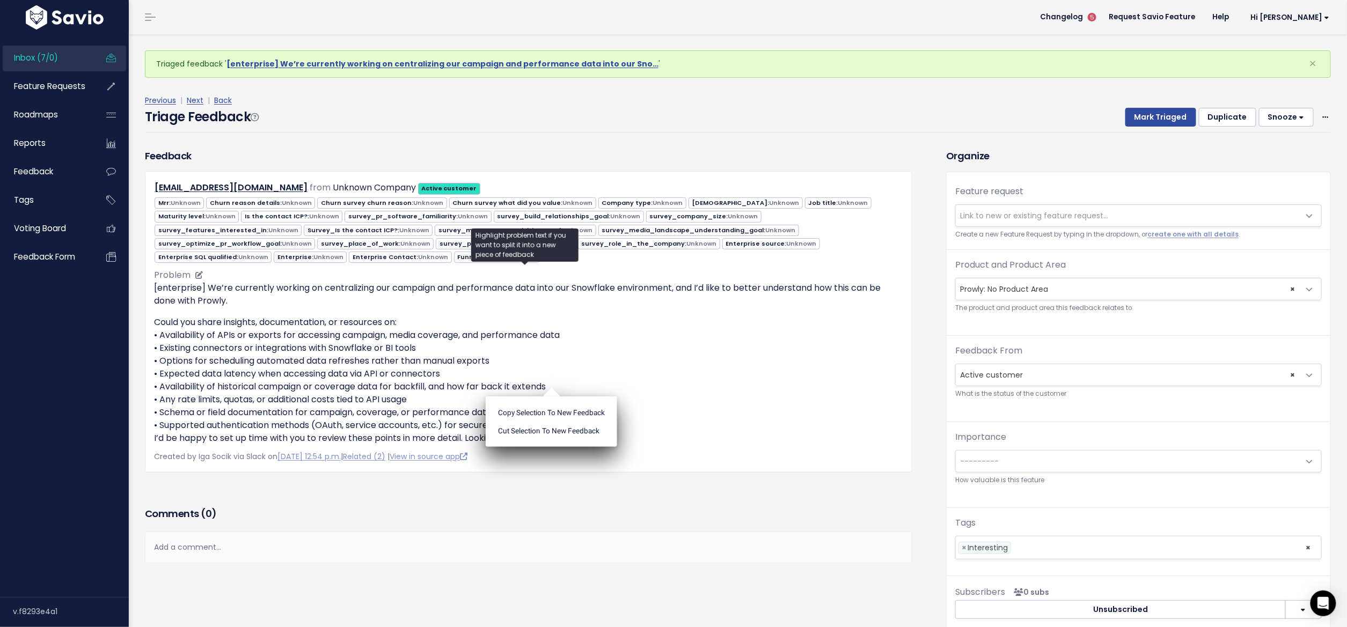
click at [578, 378] on p "Could you share insights, documentation, or resources on: • Availability of API…" at bounding box center [528, 380] width 749 height 129
drag, startPoint x: 157, startPoint y: 398, endPoint x: 176, endPoint y: 398, distance: 19.3
click at [176, 398] on p "Could you share insights, documentation, or resources on: • Availability of API…" at bounding box center [528, 380] width 749 height 129
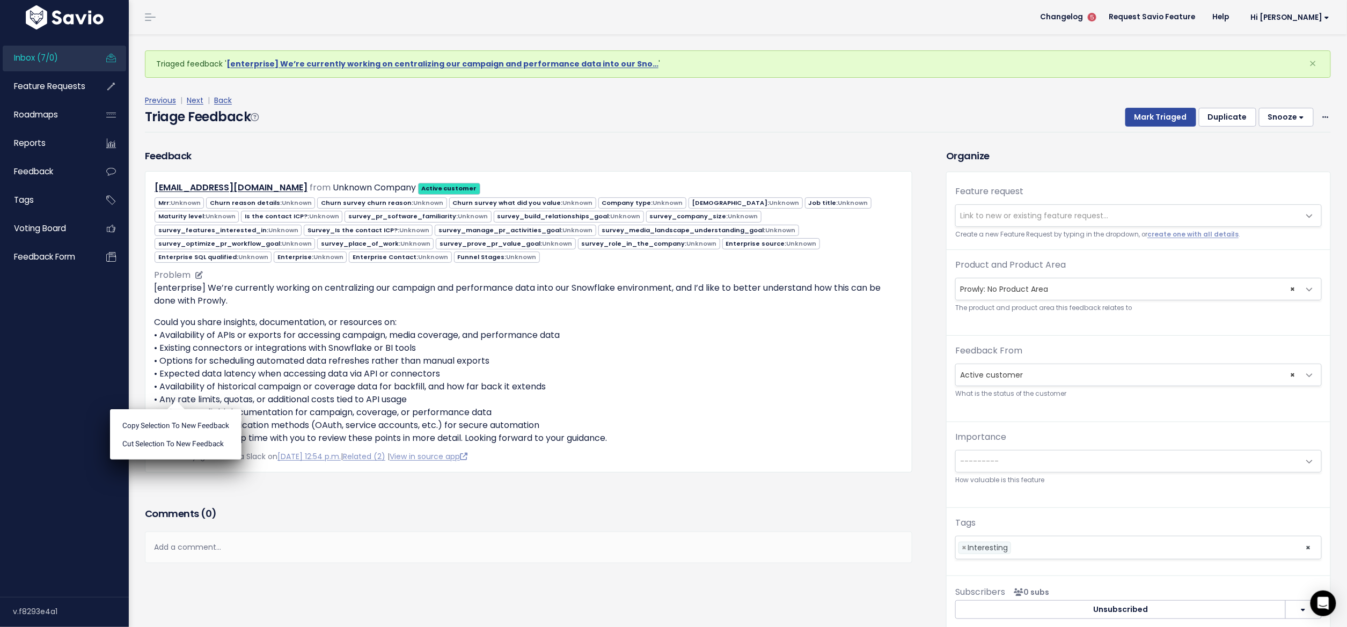
click at [176, 409] on ul "Copy selection to new Feedback Cut selection to new Feedback" at bounding box center [175, 434] width 131 height 50
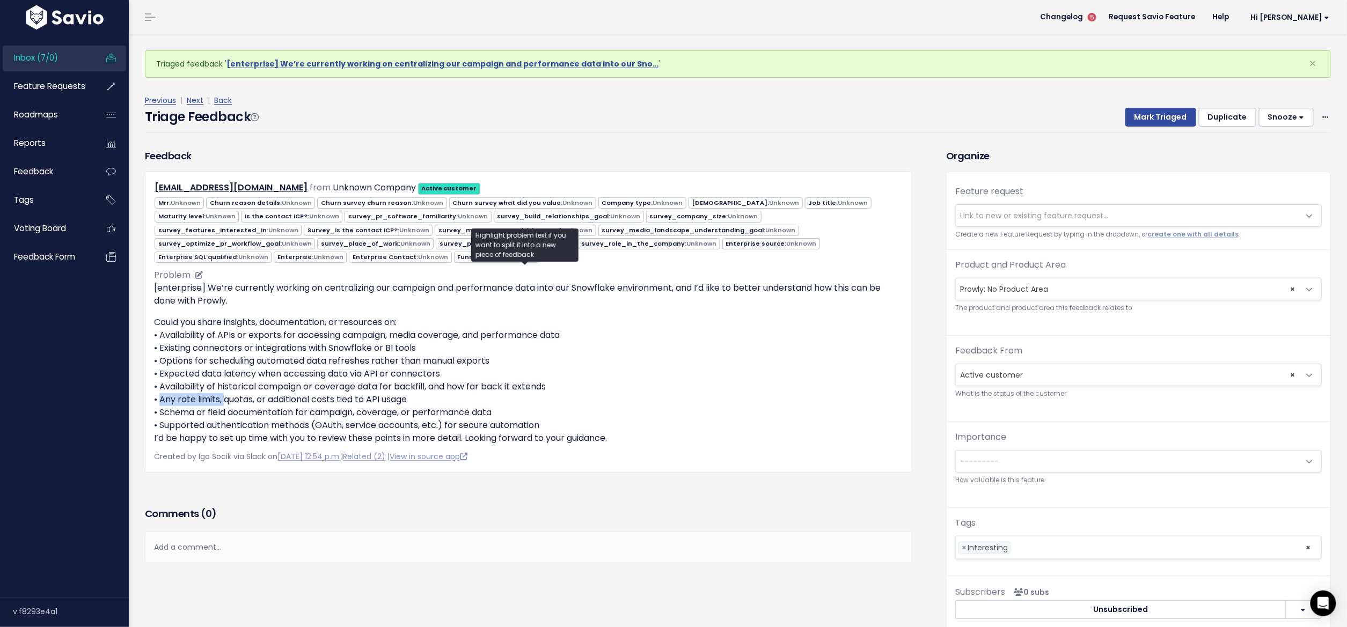
drag, startPoint x: 159, startPoint y: 395, endPoint x: 223, endPoint y: 393, distance: 64.4
click at [223, 393] on p "Could you share insights, documentation, or resources on: • Availability of API…" at bounding box center [528, 380] width 749 height 129
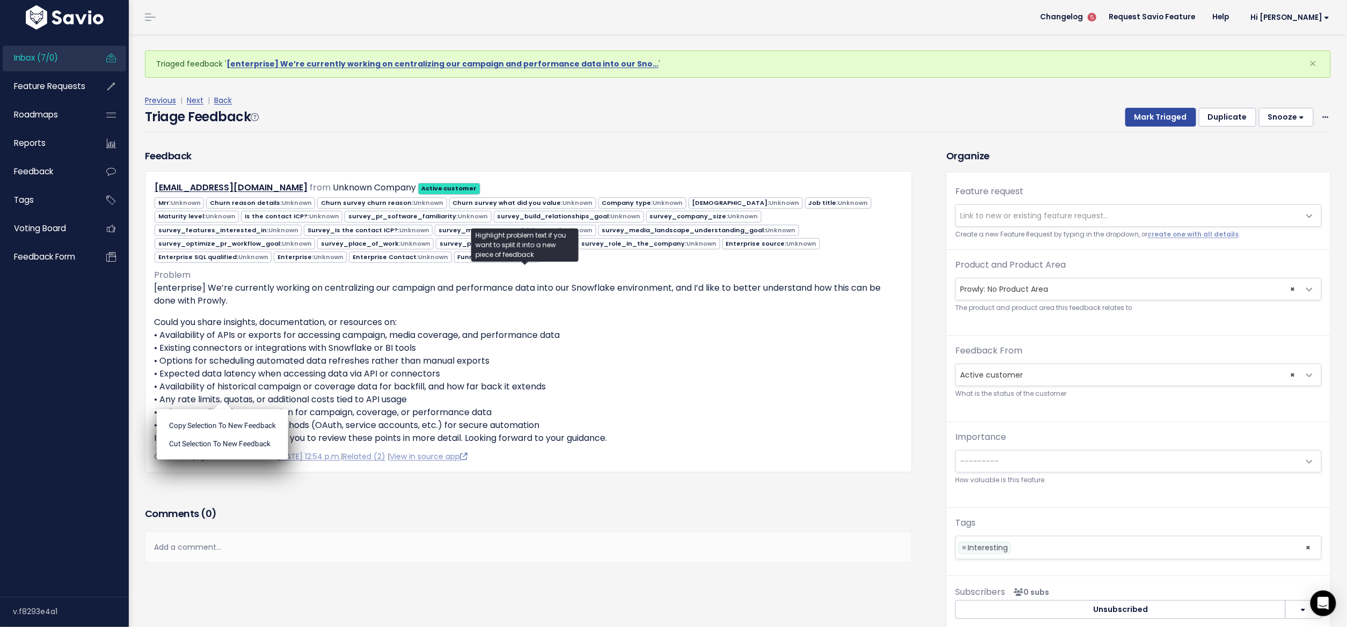
click at [223, 409] on ul "Copy selection to new Feedback Cut selection to new Feedback" at bounding box center [222, 434] width 131 height 50
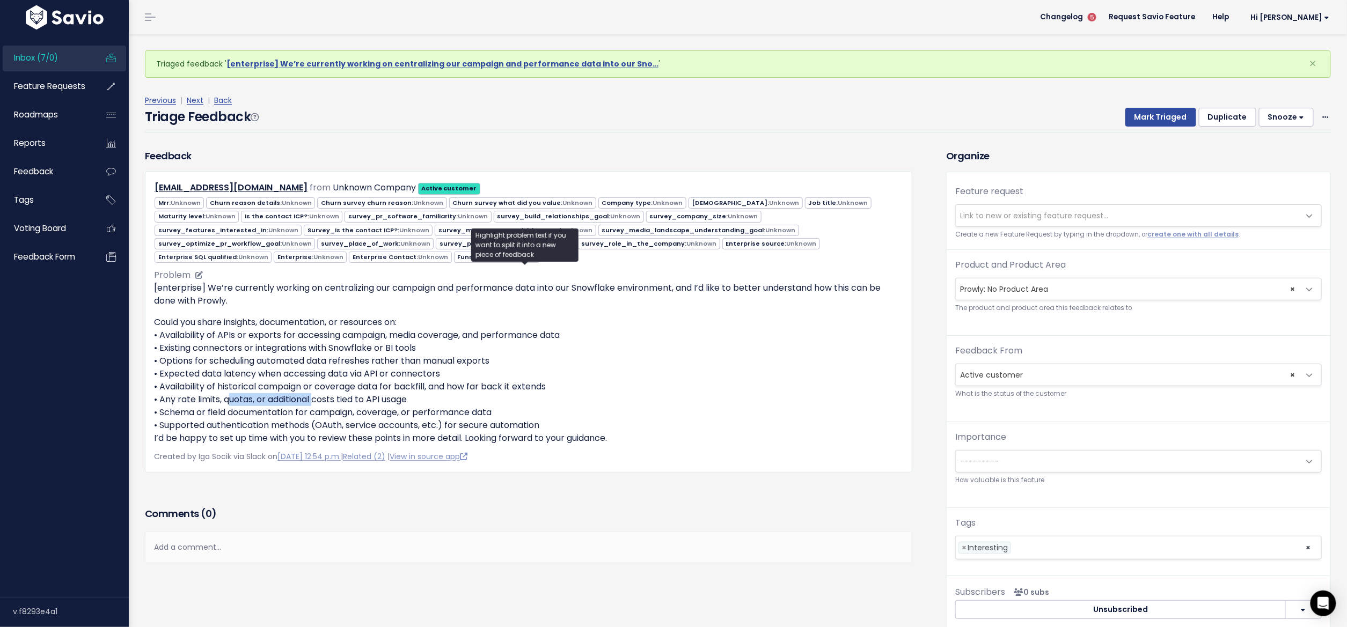
drag, startPoint x: 224, startPoint y: 393, endPoint x: 311, endPoint y: 392, distance: 87.5
click at [311, 392] on p "Could you share insights, documentation, or resources on: • Availability of API…" at bounding box center [528, 380] width 749 height 129
click at [312, 392] on p "Could you share insights, documentation, or resources on: • Availability of API…" at bounding box center [528, 380] width 749 height 129
drag, startPoint x: 320, startPoint y: 391, endPoint x: 416, endPoint y: 389, distance: 96.6
click at [413, 389] on p "Could you share insights, documentation, or resources on: • Availability of API…" at bounding box center [528, 380] width 749 height 129
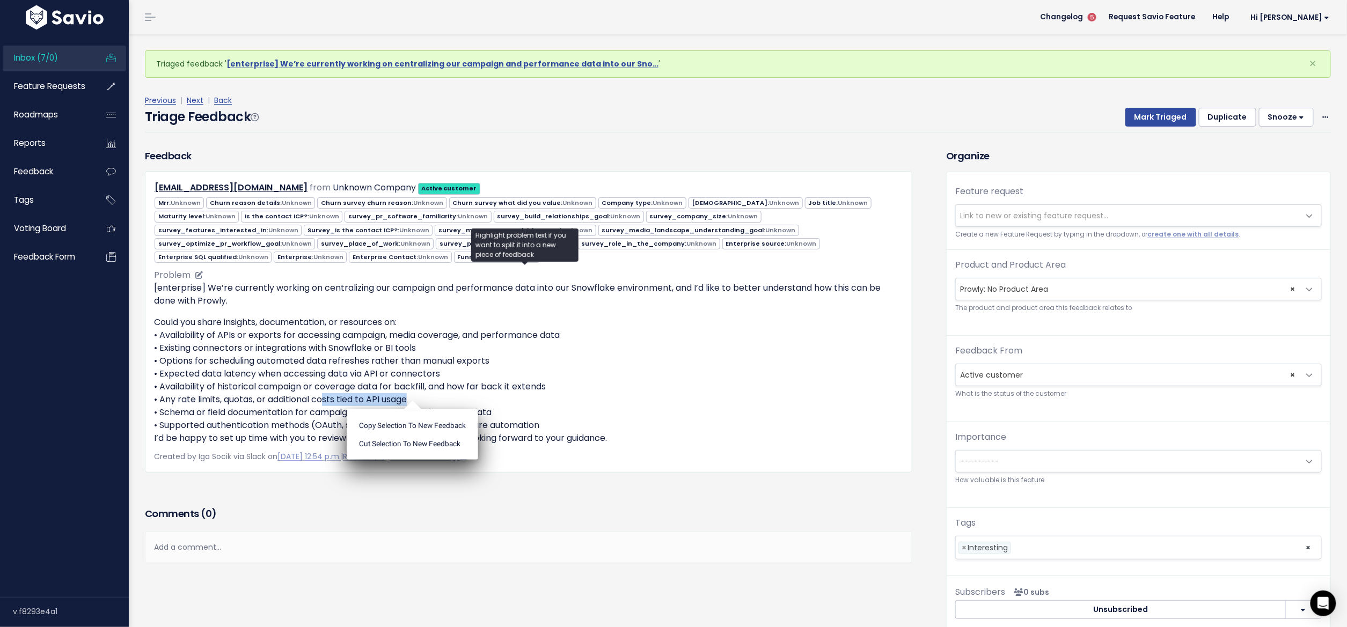
click at [421, 389] on p "Could you share insights, documentation, or resources on: • Availability of API…" at bounding box center [528, 380] width 749 height 129
drag, startPoint x: 420, startPoint y: 392, endPoint x: 391, endPoint y: 393, distance: 29.0
click at [391, 393] on p "Could you share insights, documentation, or resources on: • Availability of API…" at bounding box center [528, 380] width 749 height 129
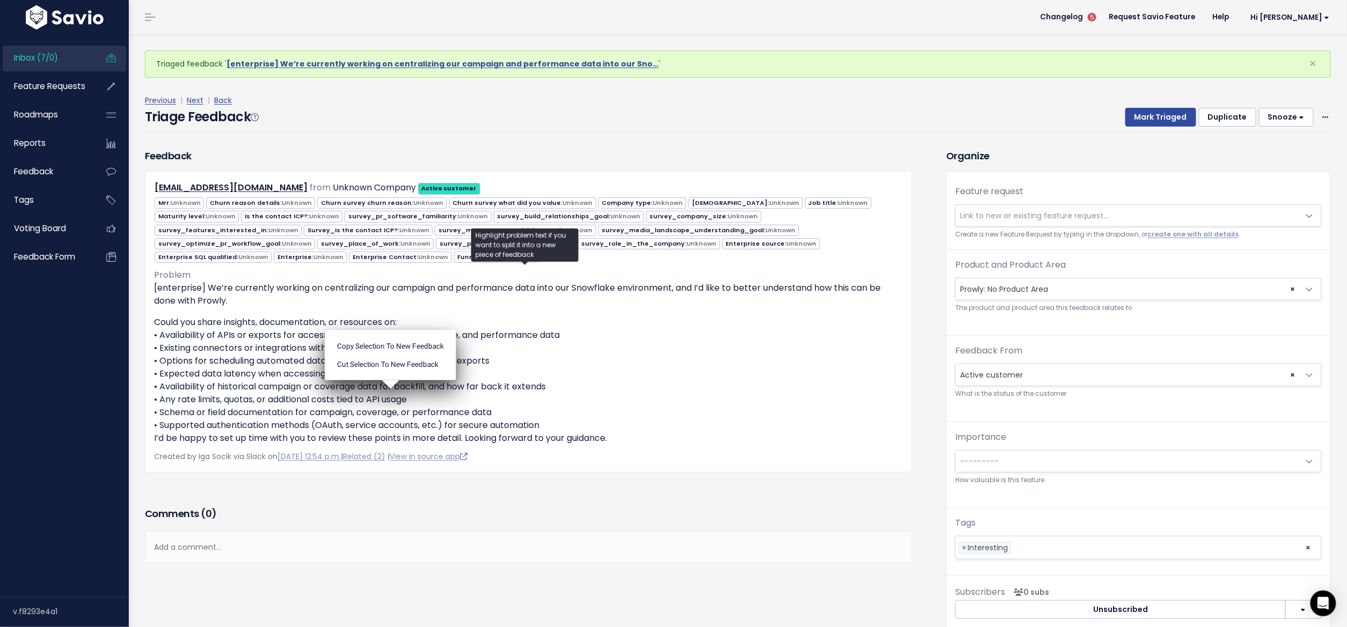
click at [391, 380] on ul "Copy selection to new Feedback Cut selection to new Feedback" at bounding box center [390, 355] width 131 height 50
drag, startPoint x: 160, startPoint y: 412, endPoint x: 505, endPoint y: 406, distance: 345.6
click at [505, 406] on p "Could you share insights, documentation, or resources on: • Availability of API…" at bounding box center [528, 380] width 749 height 129
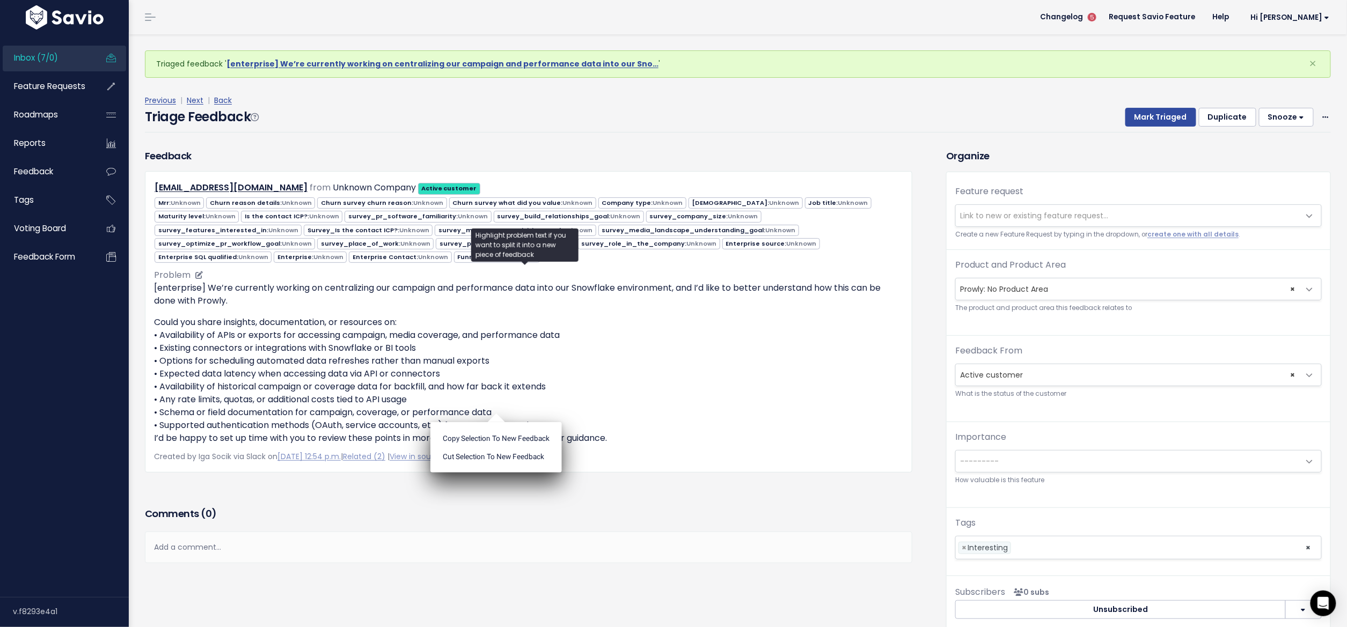
click at [505, 406] on p "Could you share insights, documentation, or resources on: • Availability of API…" at bounding box center [528, 380] width 749 height 129
drag, startPoint x: 500, startPoint y: 413, endPoint x: 161, endPoint y: 419, distance: 339.1
click at [163, 419] on p "Could you share insights, documentation, or resources on: • Availability of API…" at bounding box center [528, 380] width 749 height 129
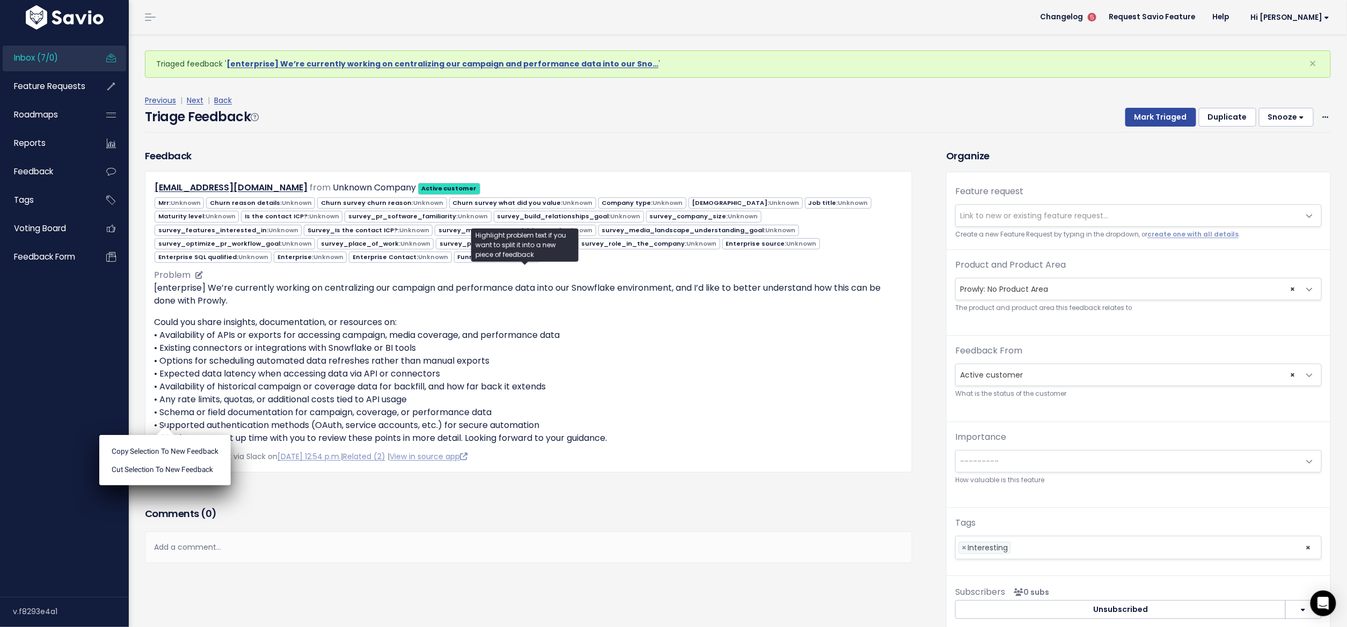
click at [175, 413] on p "Could you share insights, documentation, or resources on: • Availability of API…" at bounding box center [528, 380] width 749 height 129
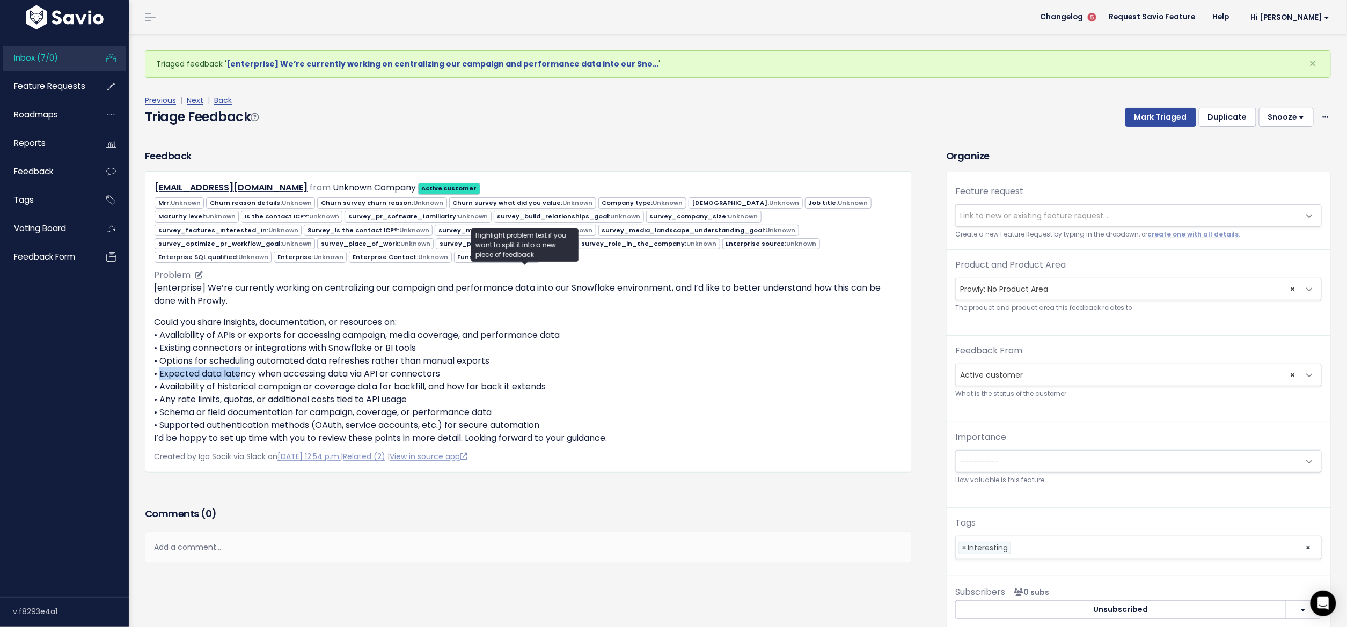
drag, startPoint x: 157, startPoint y: 371, endPoint x: 235, endPoint y: 371, distance: 77.8
click at [235, 371] on p "Could you share insights, documentation, or resources on: • Availability of API…" at bounding box center [528, 380] width 749 height 129
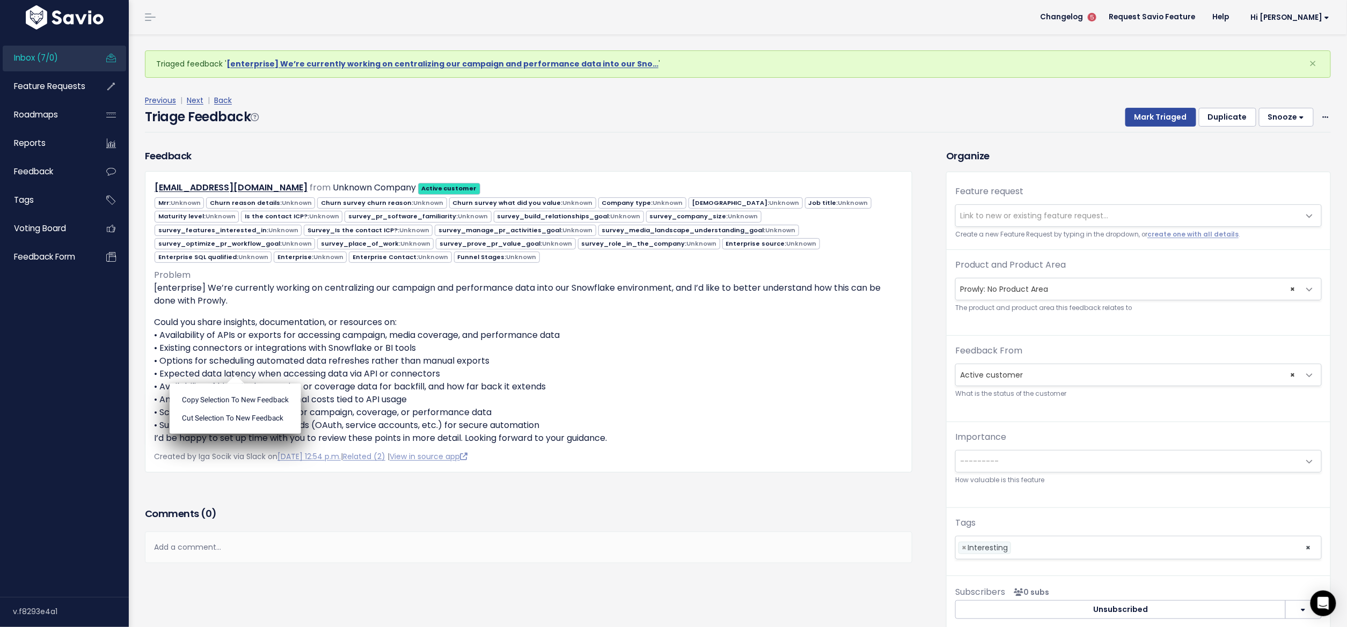
click at [237, 384] on ul "Copy selection to new Feedback Cut selection to new Feedback" at bounding box center [235, 409] width 131 height 50
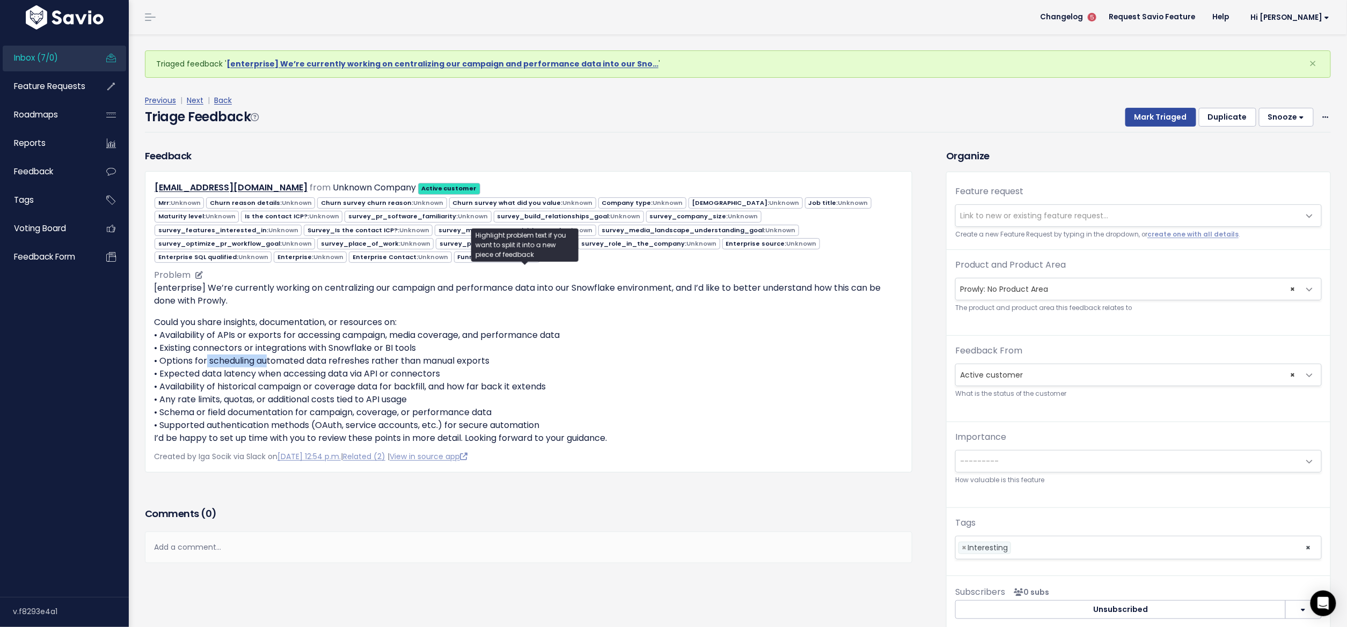
drag, startPoint x: 204, startPoint y: 354, endPoint x: 262, endPoint y: 355, distance: 58.0
click at [262, 355] on p "Could you share insights, documentation, or resources on: • Availability of API…" at bounding box center [528, 380] width 749 height 129
click at [0, 0] on ul "Copy selection to new Feedback Cut selection to new Feedback" at bounding box center [0, 0] width 0 height 0
drag, startPoint x: 226, startPoint y: 357, endPoint x: 486, endPoint y: 363, distance: 260.3
click at [486, 363] on p "Could you share insights, documentation, or resources on: • Availability of API…" at bounding box center [528, 380] width 749 height 129
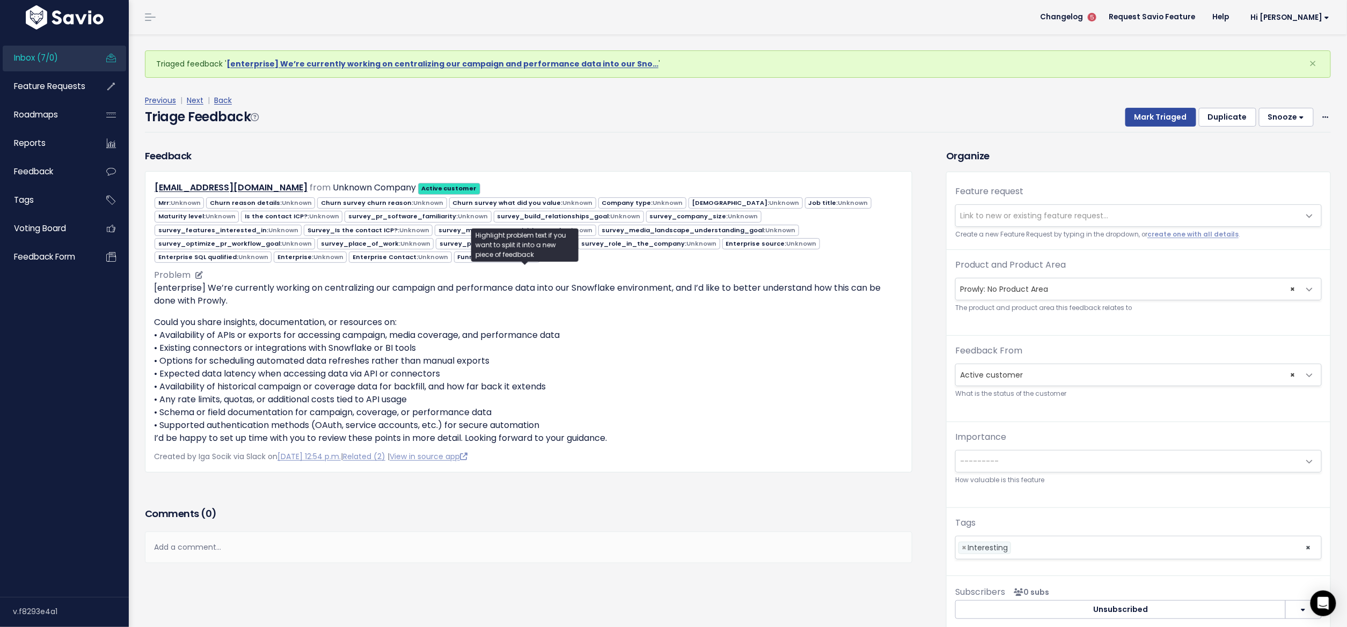
click at [502, 357] on p "Could you share insights, documentation, or resources on: • Availability of API…" at bounding box center [528, 380] width 749 height 129
click at [982, 287] on span "× Prowly: No Product Area" at bounding box center [1128, 288] width 344 height 21
click at [212, 287] on p "[enterprise] We’re currently working on centralizing our campaign and performan…" at bounding box center [528, 295] width 749 height 26
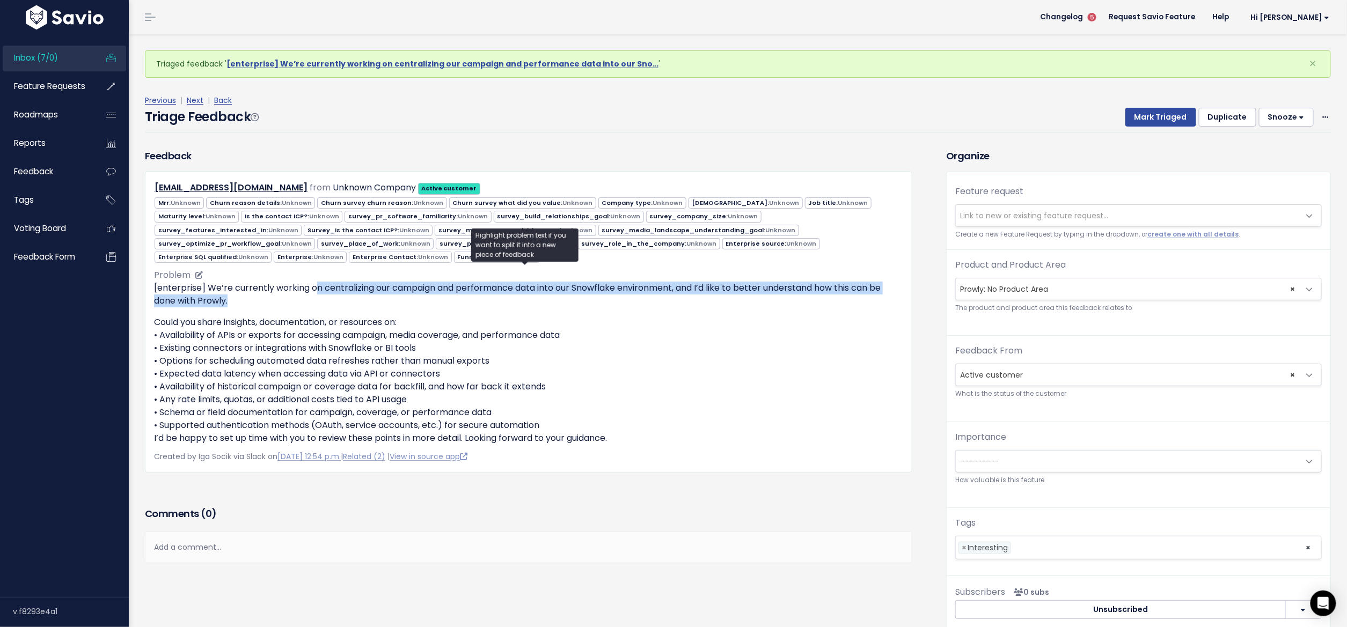
drag, startPoint x: 318, startPoint y: 284, endPoint x: 482, endPoint y: 290, distance: 163.7
click at [482, 290] on p "[enterprise] We’re currently working on centralizing our campaign and performan…" at bounding box center [528, 295] width 749 height 26
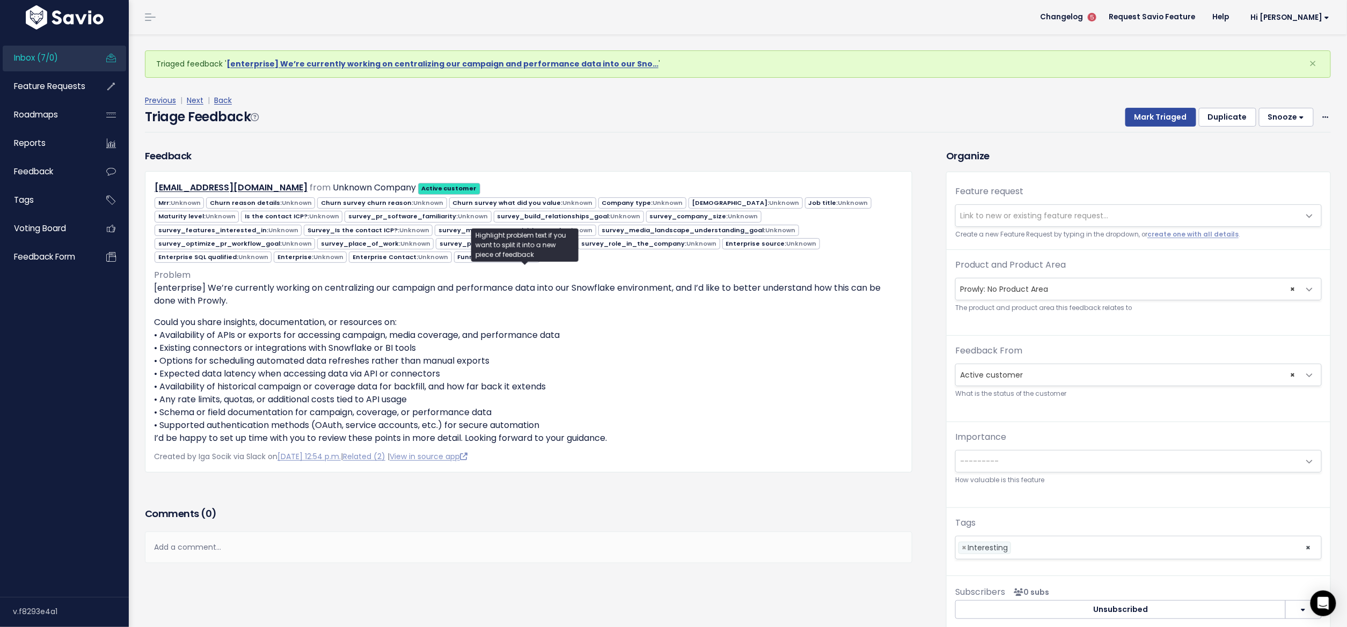
click at [1037, 297] on span "× Prowly: No Product Area" at bounding box center [1128, 288] width 344 height 21
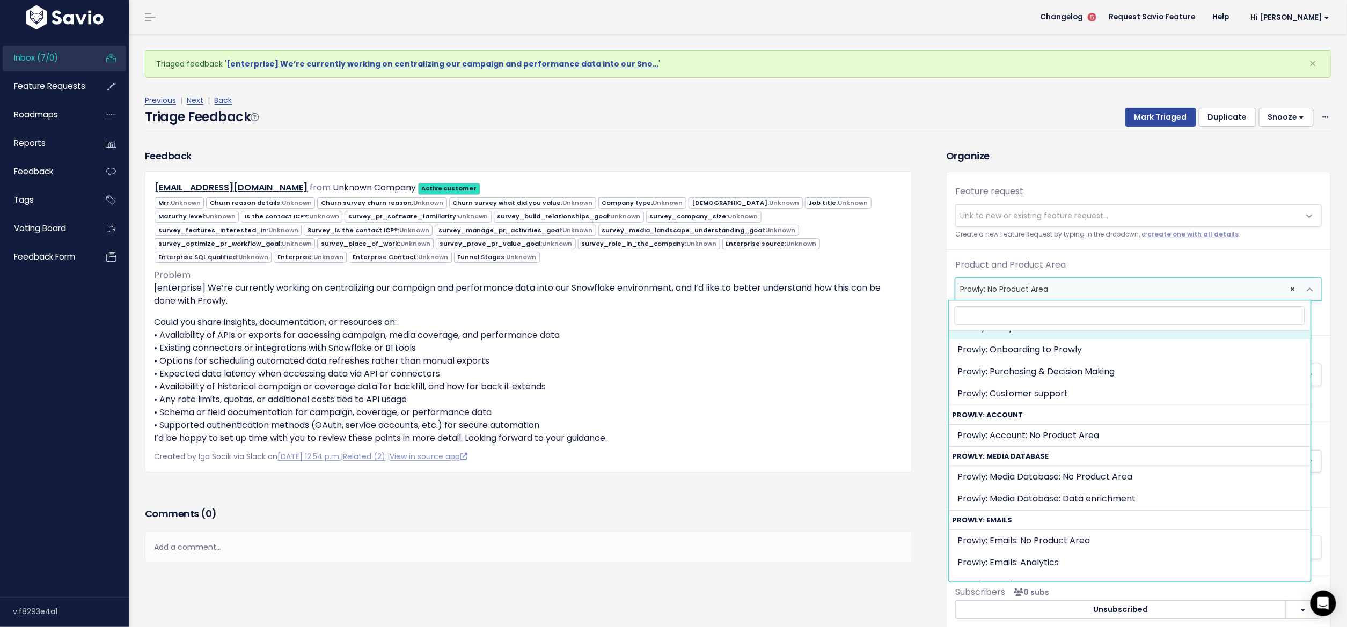
scroll to position [236, 0]
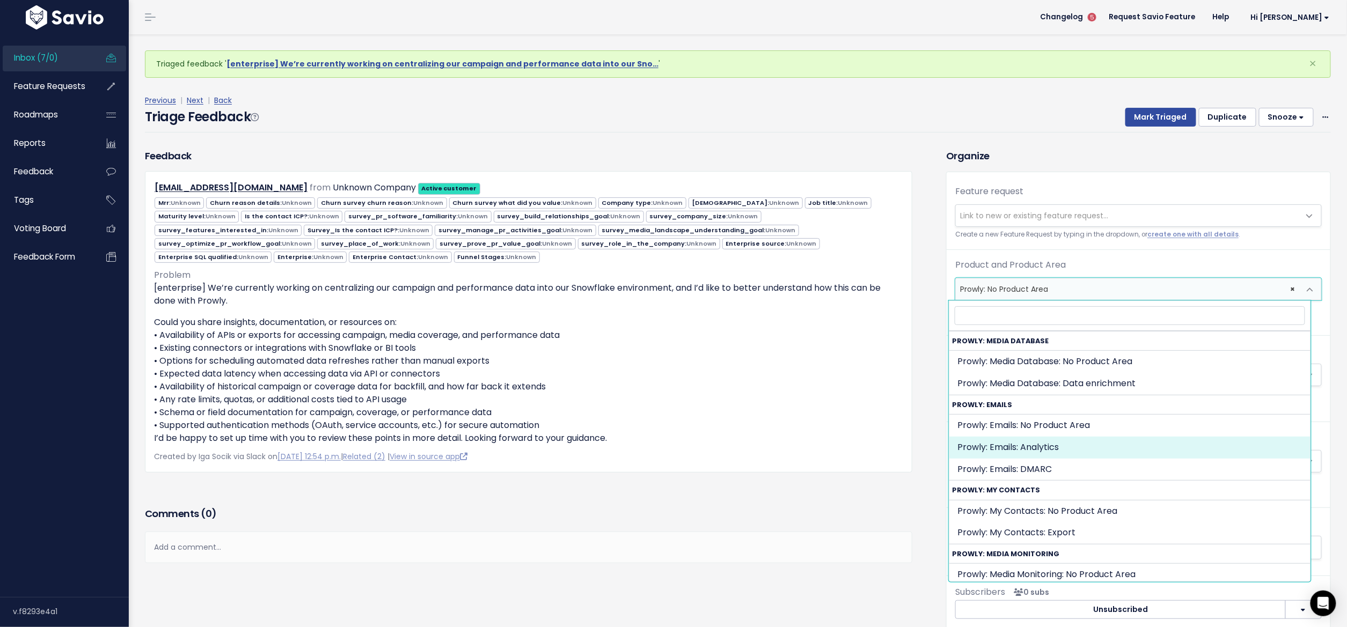
select select "EMAILS:ANALYTICS"
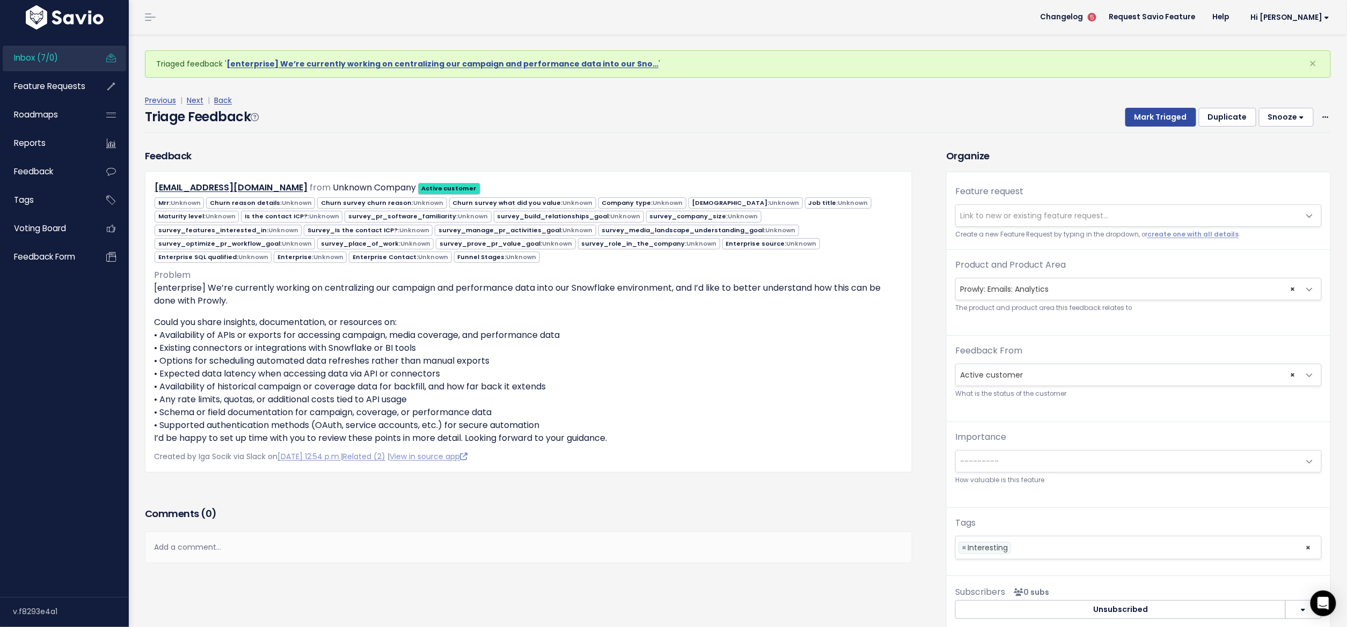
click at [824, 505] on div "Comments ( 0 )" at bounding box center [528, 518] width 767 height 27
click at [1147, 117] on button "Mark Triaged" at bounding box center [1160, 117] width 71 height 19
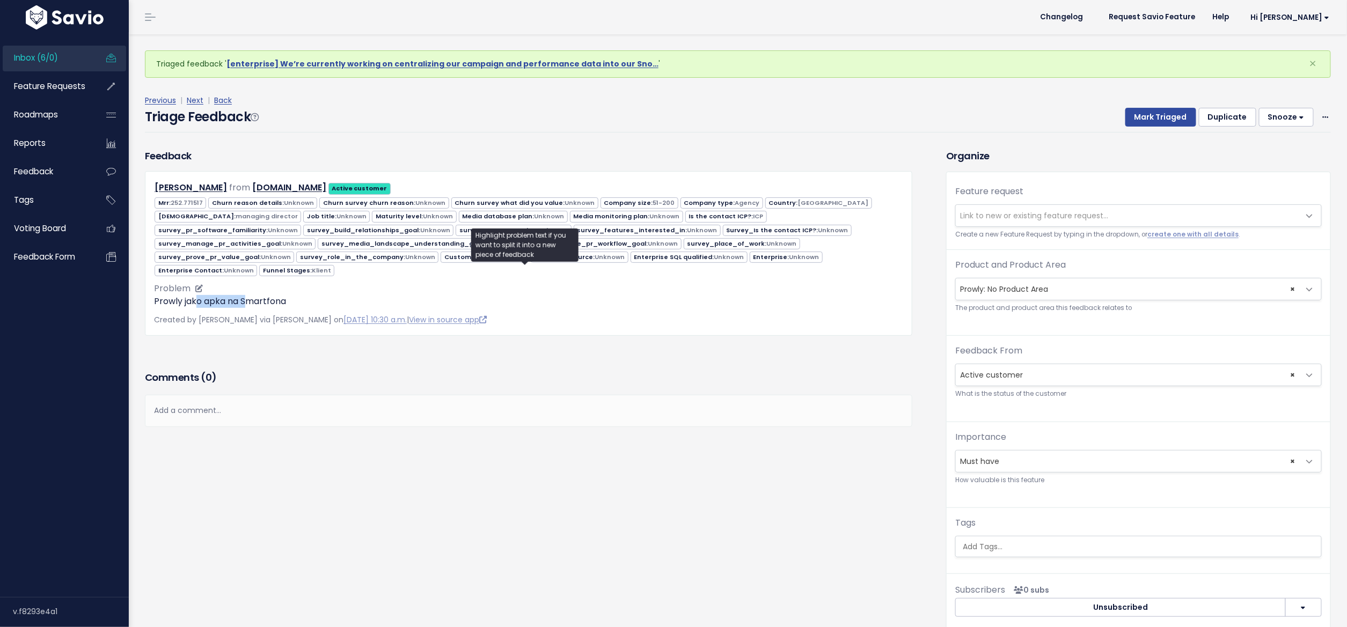
drag, startPoint x: 202, startPoint y: 285, endPoint x: 267, endPoint y: 287, distance: 65.5
click at [246, 295] on p "Prowly jako apka na Smartfona" at bounding box center [528, 301] width 749 height 13
click at [1015, 210] on span "Link to new or existing feature request..." at bounding box center [1034, 215] width 148 height 11
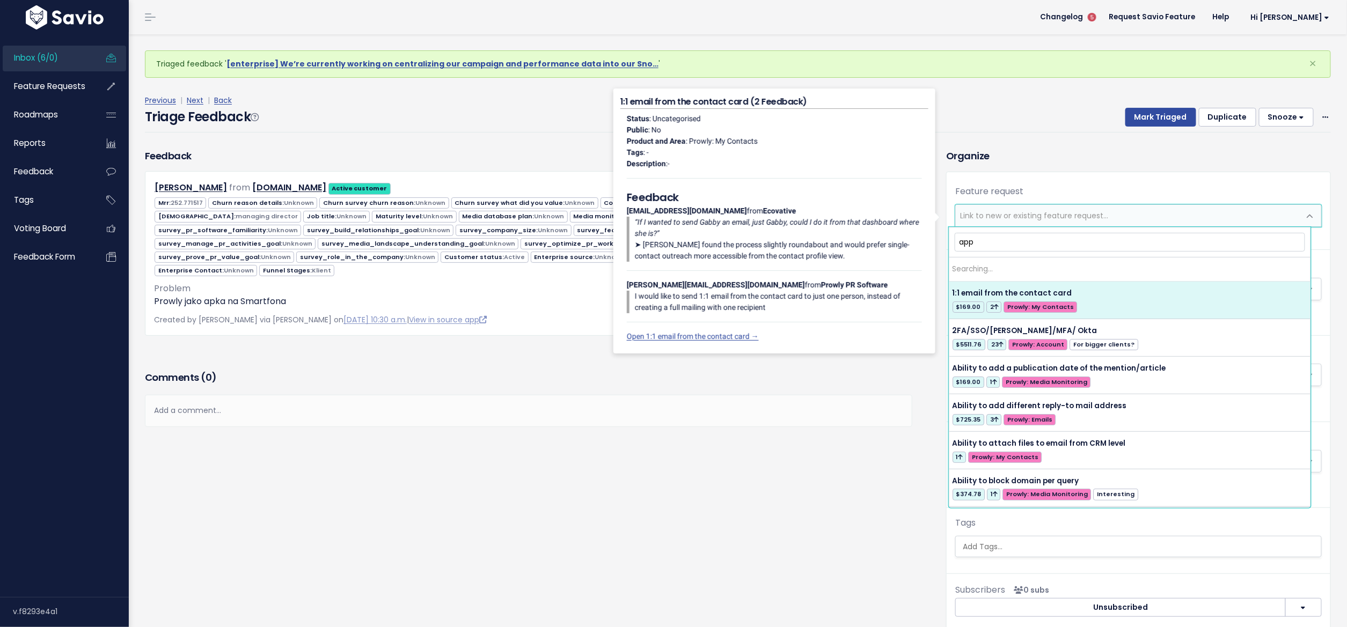
type input "app"
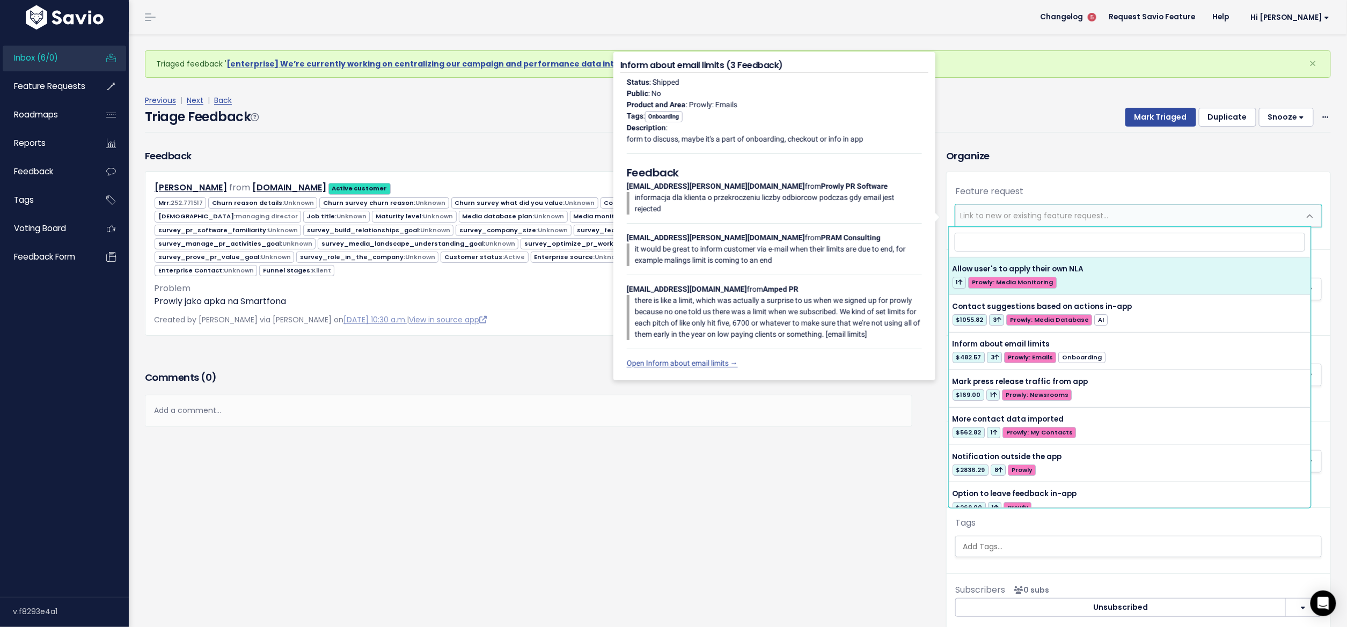
click at [1140, 196] on div "Feature request --------- Link to new or existing feature request... Create a n…" at bounding box center [1138, 217] width 384 height 64
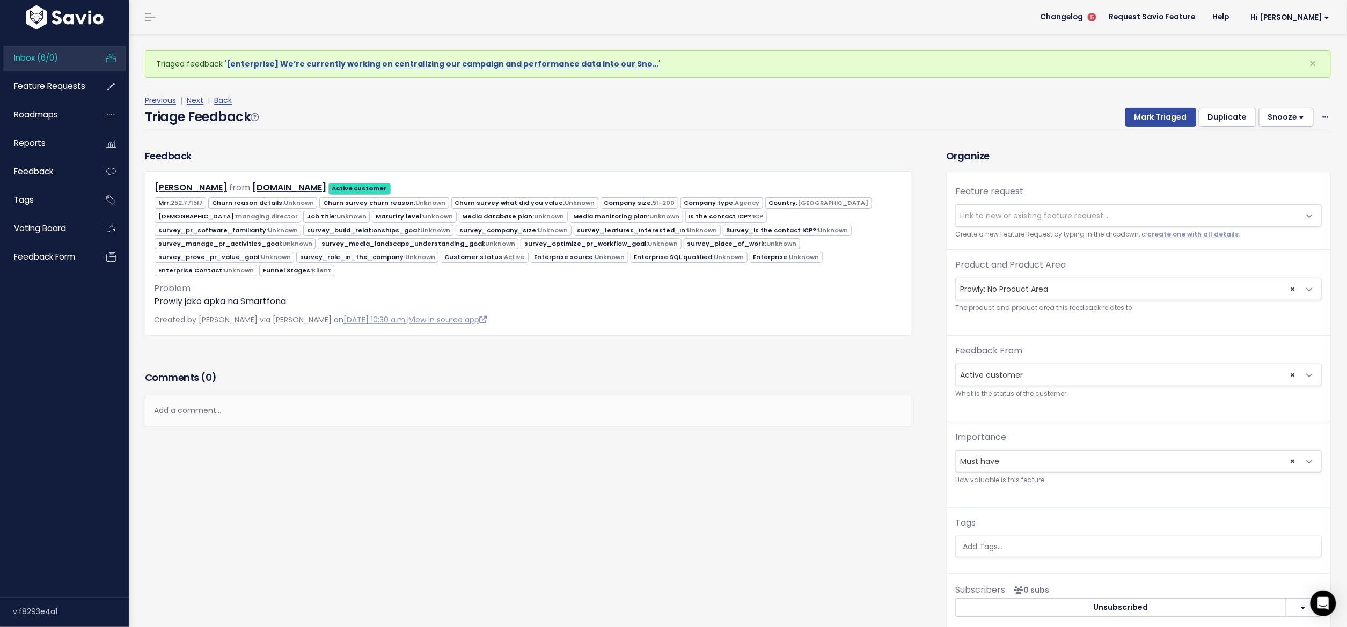
click at [1185, 229] on small "Create a new Feature Request by typing in the dropdown, or create one with all …" at bounding box center [1138, 234] width 366 height 11
click at [1184, 235] on link "create one with all details" at bounding box center [1192, 234] width 91 height 9
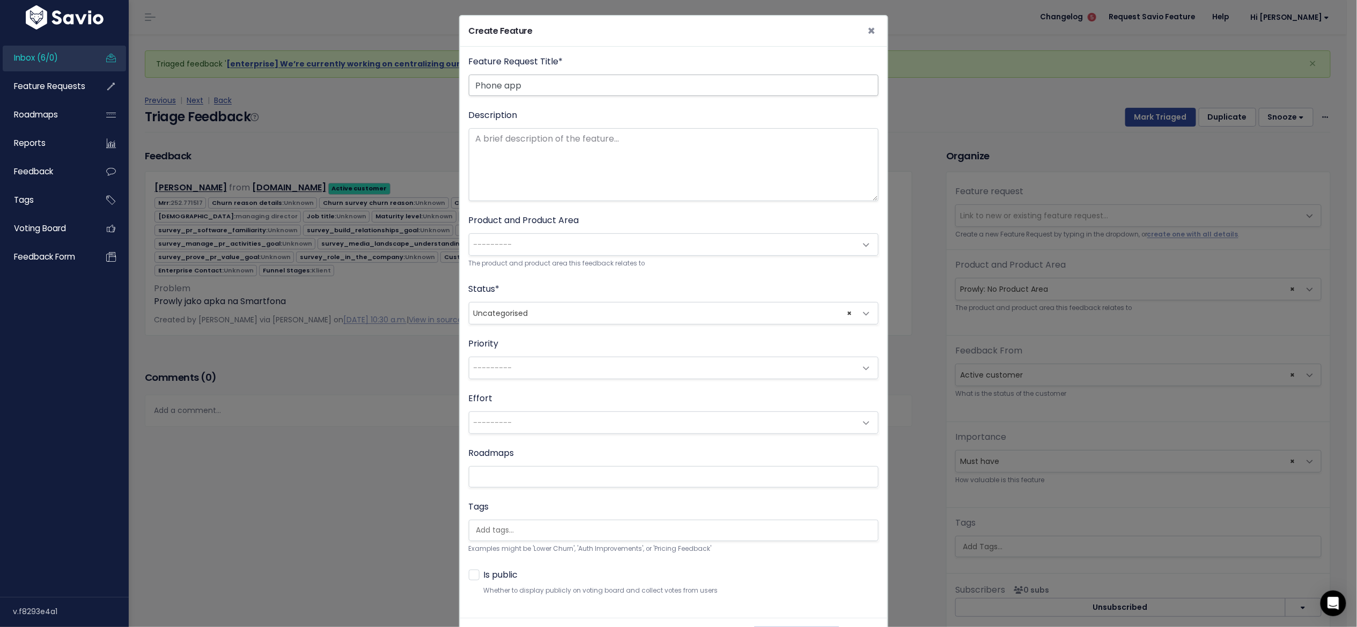
click at [474, 86] on input "Phone app" at bounding box center [674, 85] width 410 height 21
type input "Prowly as phone app"
click at [701, 159] on textarea "Description" at bounding box center [674, 164] width 410 height 73
click at [659, 228] on div "Product and Product Area --------- Prowly: No Product Area Prowly: Home Prowly:…" at bounding box center [674, 241] width 410 height 55
click at [648, 260] on small "The product and product area this feedback relates to" at bounding box center [674, 263] width 410 height 11
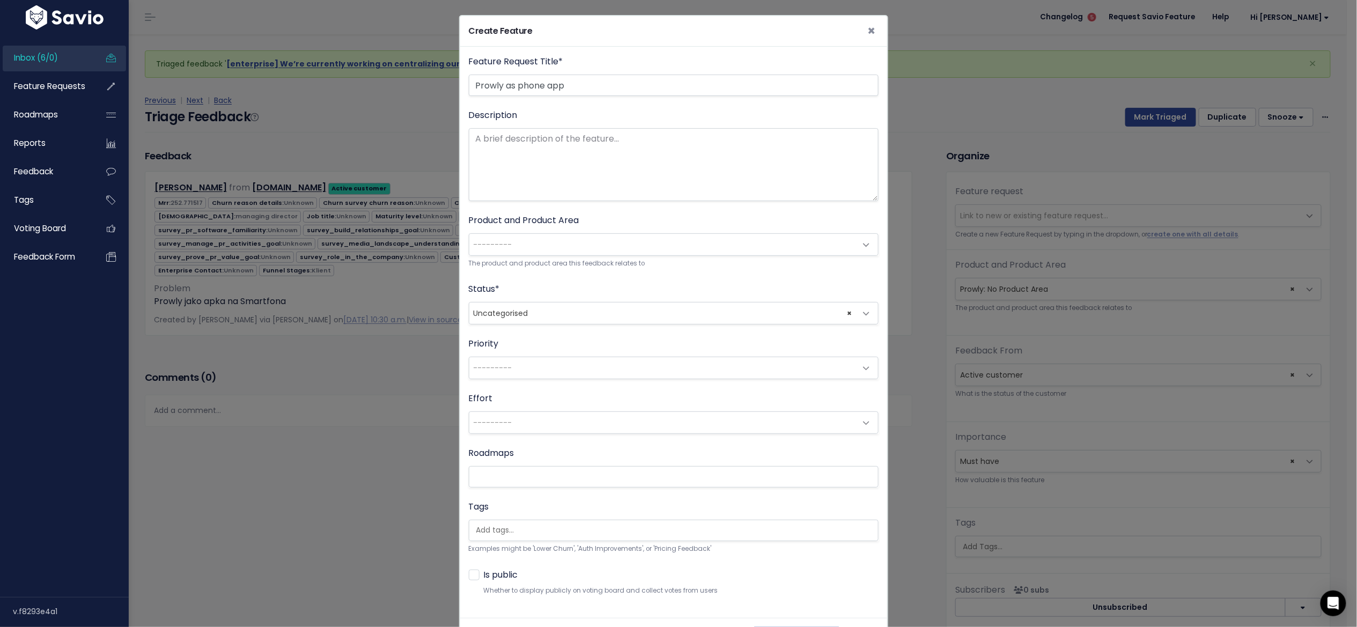
click at [647, 251] on span "---------" at bounding box center [662, 244] width 387 height 21
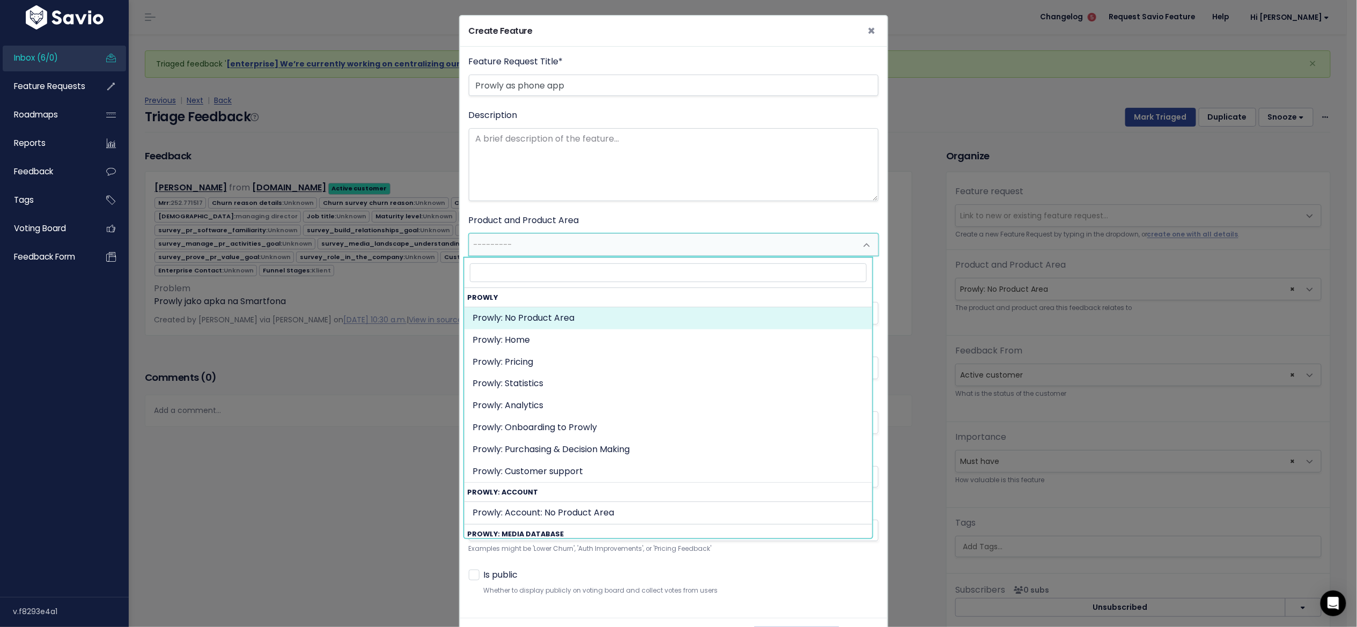
select select "MAIN:"
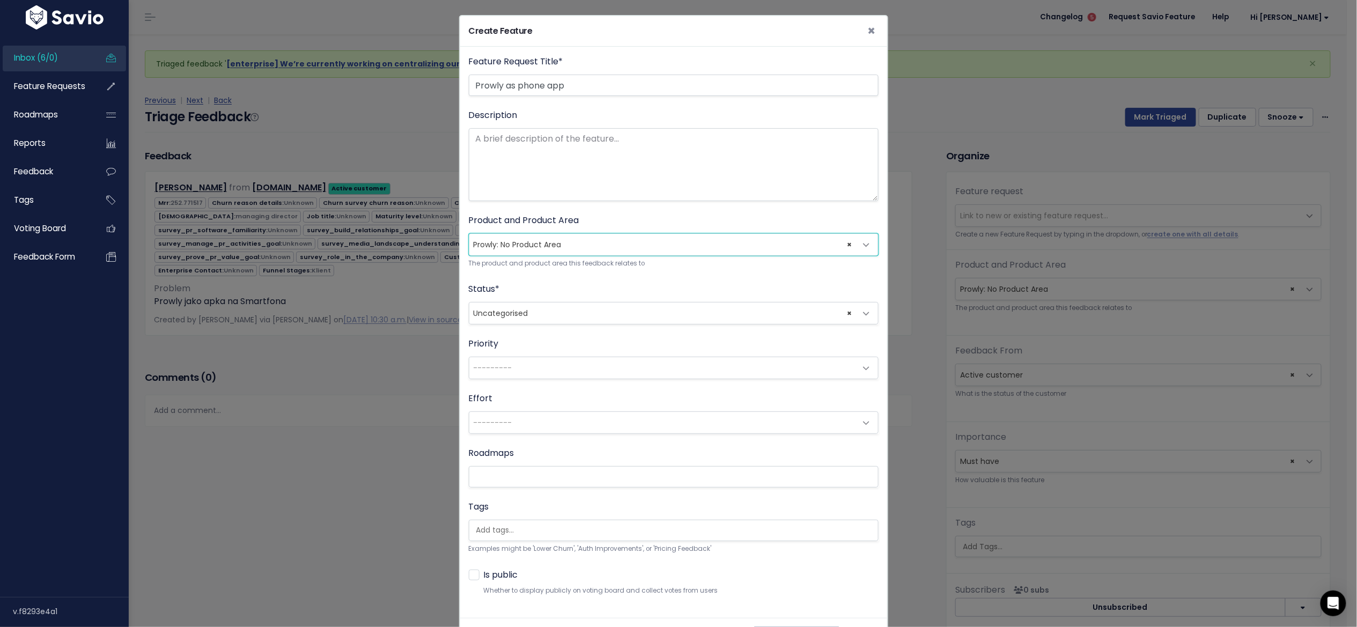
scroll to position [46, 0]
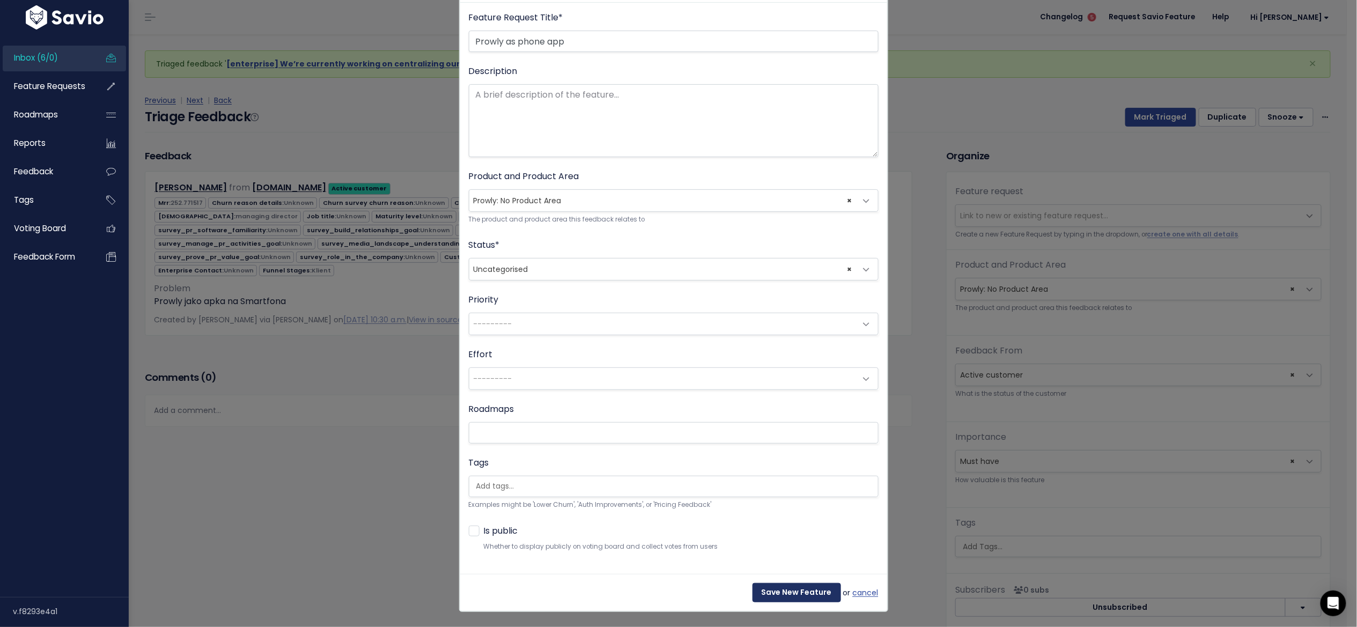
click at [790, 595] on input "Save New Feature" at bounding box center [797, 592] width 89 height 19
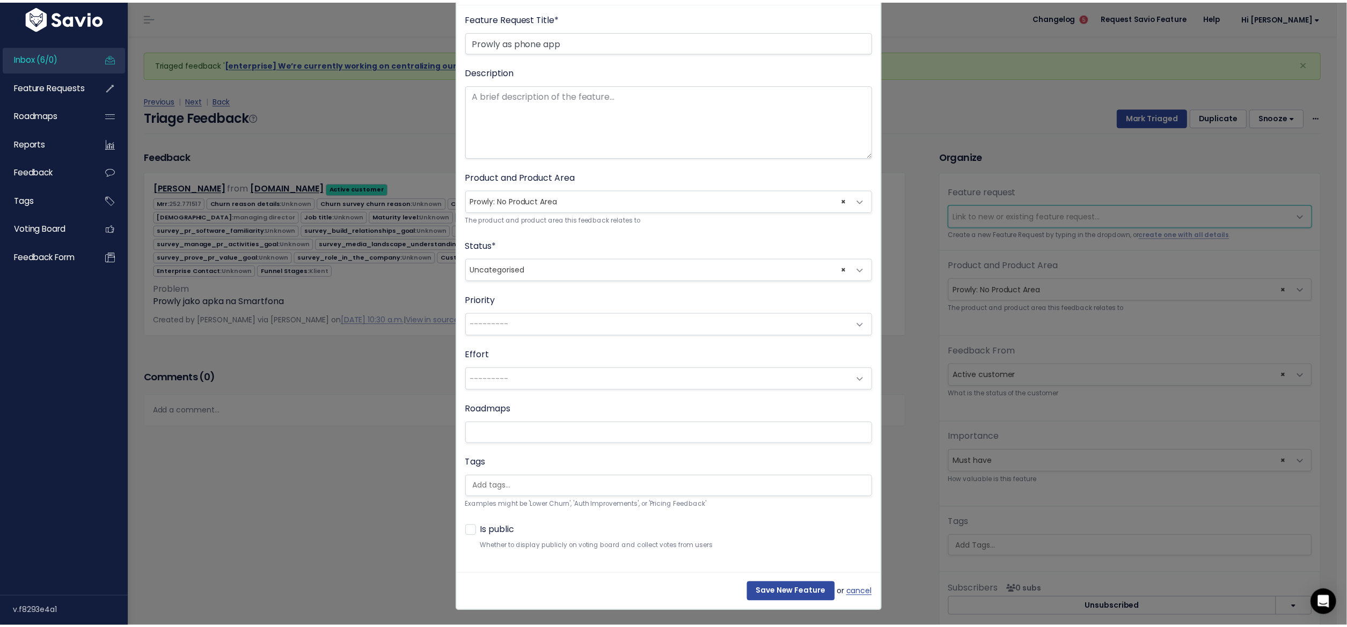
scroll to position [0, 0]
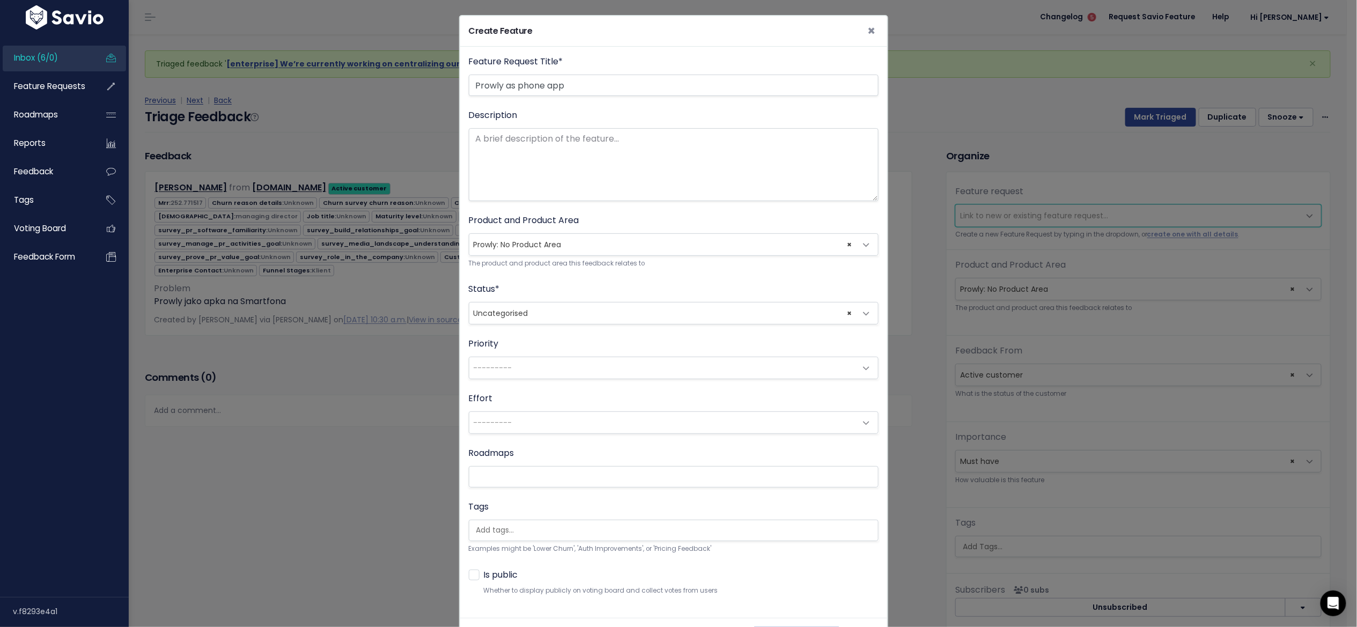
select select "64524"
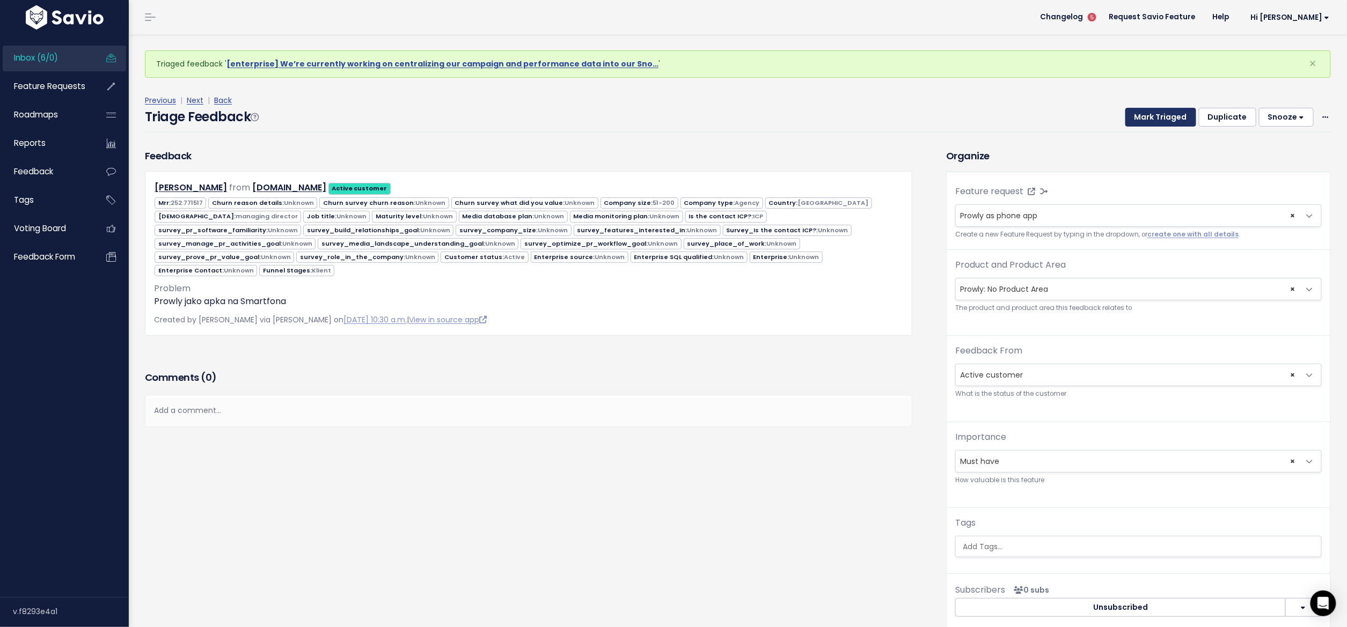
click at [1144, 114] on button "Mark Triaged" at bounding box center [1160, 117] width 71 height 19
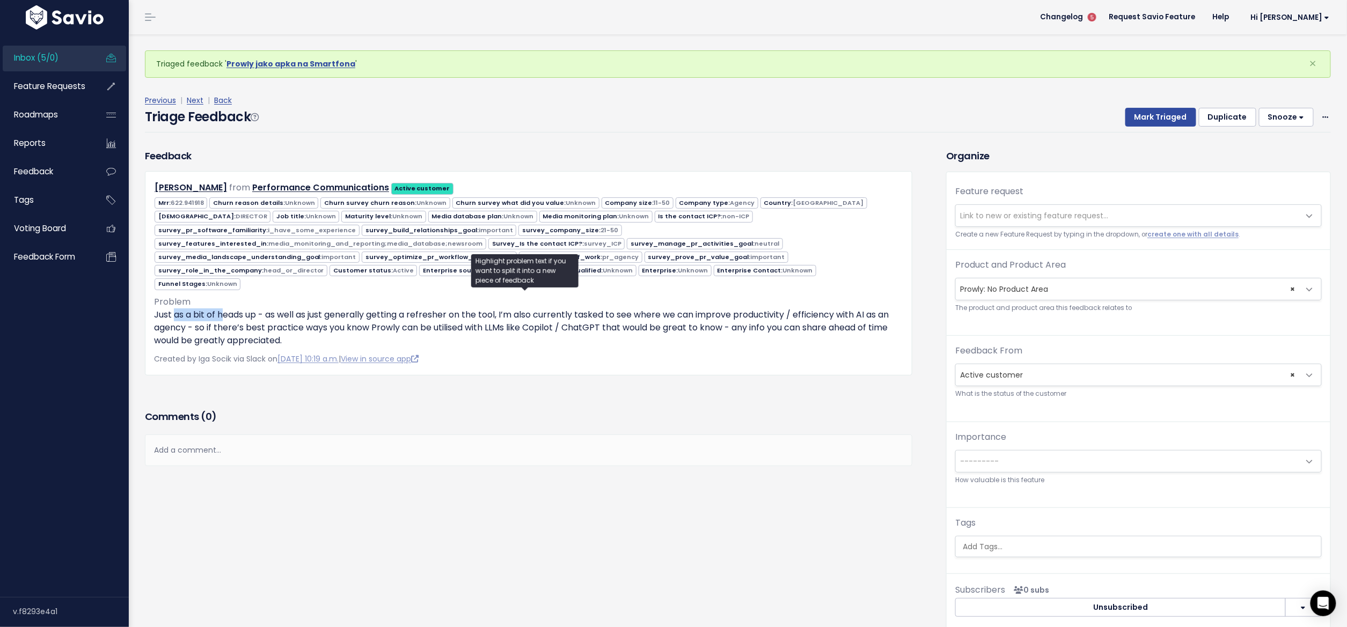
drag, startPoint x: 174, startPoint y: 309, endPoint x: 231, endPoint y: 310, distance: 56.9
click at [226, 310] on p "Just as a bit of heads up - as well as just generally getting a refresher on th…" at bounding box center [528, 328] width 749 height 39
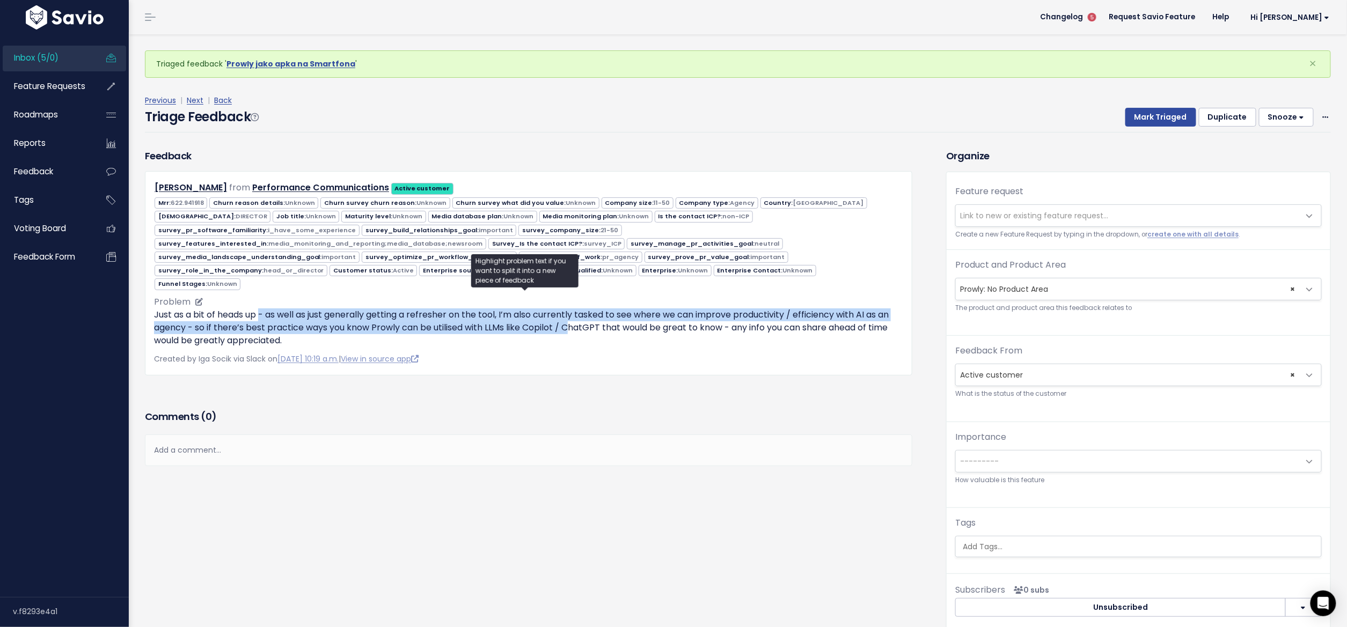
drag, startPoint x: 260, startPoint y: 310, endPoint x: 582, endPoint y: 327, distance: 322.4
click at [582, 327] on p "Just as a bit of heads up - as well as just generally getting a refresher on th…" at bounding box center [528, 328] width 749 height 39
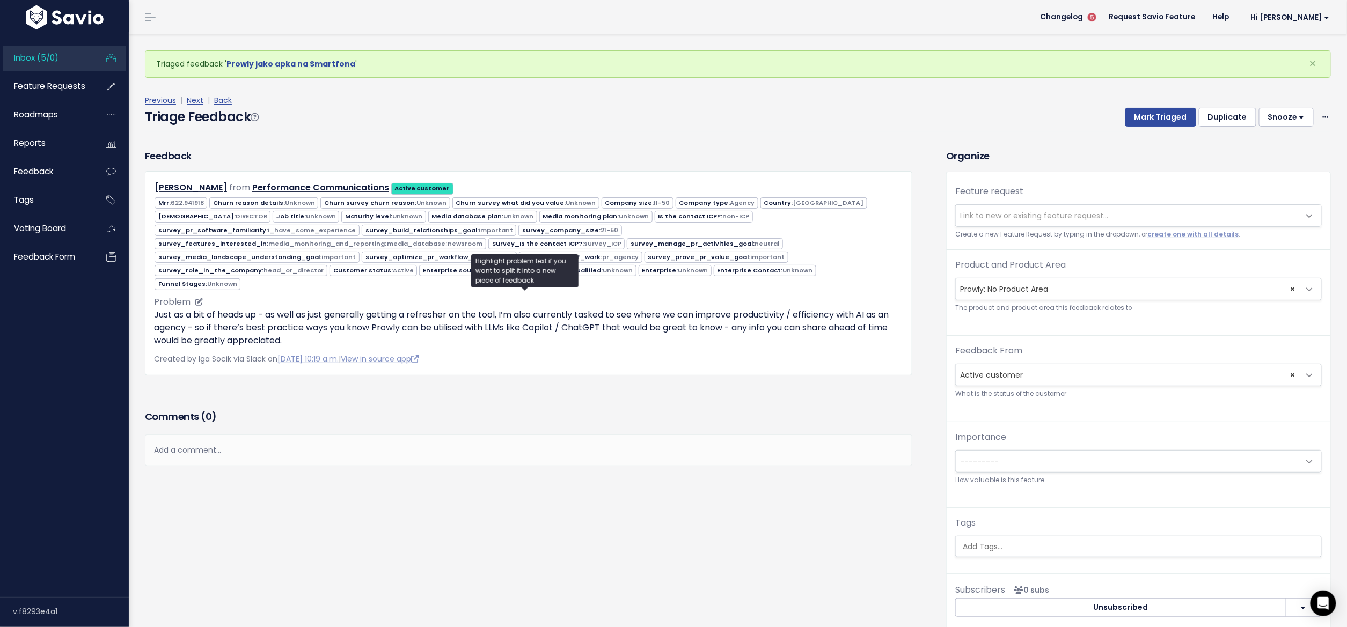
click at [306, 329] on p "Just as a bit of heads up - as well as just generally getting a refresher on th…" at bounding box center [528, 328] width 749 height 39
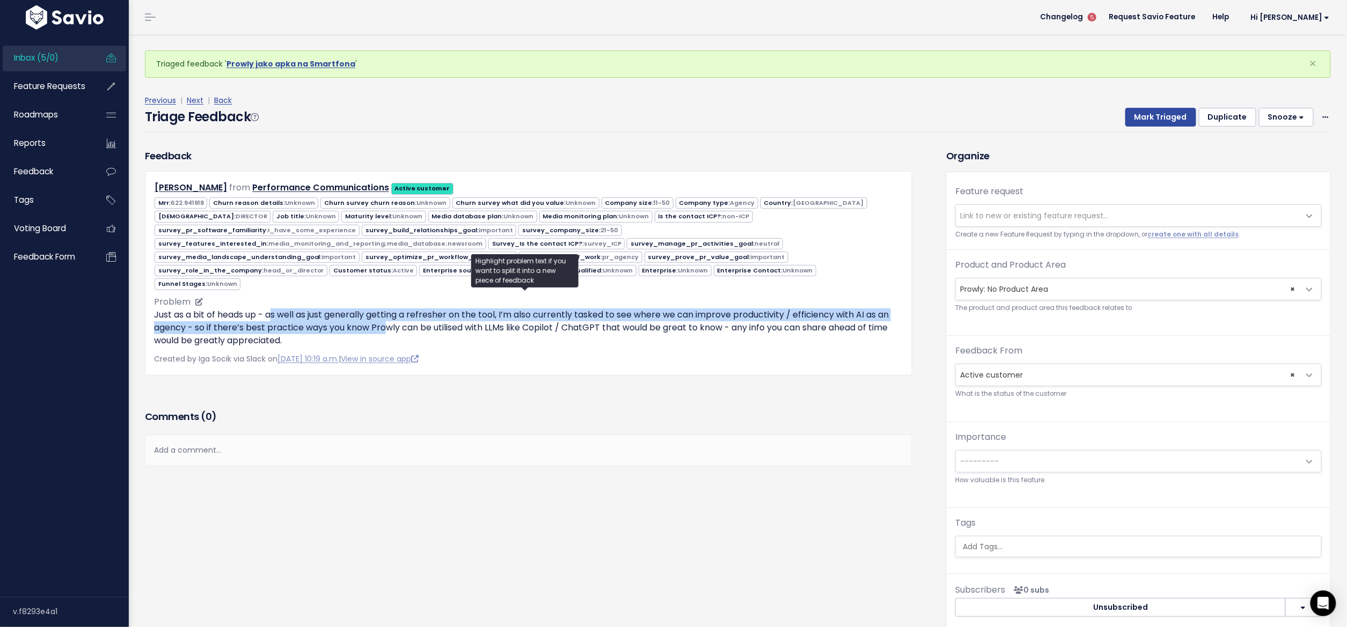
drag, startPoint x: 275, startPoint y: 308, endPoint x: 399, endPoint y: 315, distance: 124.7
click at [399, 315] on p "Just as a bit of heads up - as well as just generally getting a refresher on th…" at bounding box center [528, 328] width 749 height 39
click at [400, 314] on p "Just as a bit of heads up - as well as just generally getting a refresher on th…" at bounding box center [528, 328] width 749 height 39
drag, startPoint x: 434, startPoint y: 308, endPoint x: 746, endPoint y: 310, distance: 312.3
click at [746, 310] on p "Just as a bit of heads up - as well as just generally getting a refresher on th…" at bounding box center [528, 328] width 749 height 39
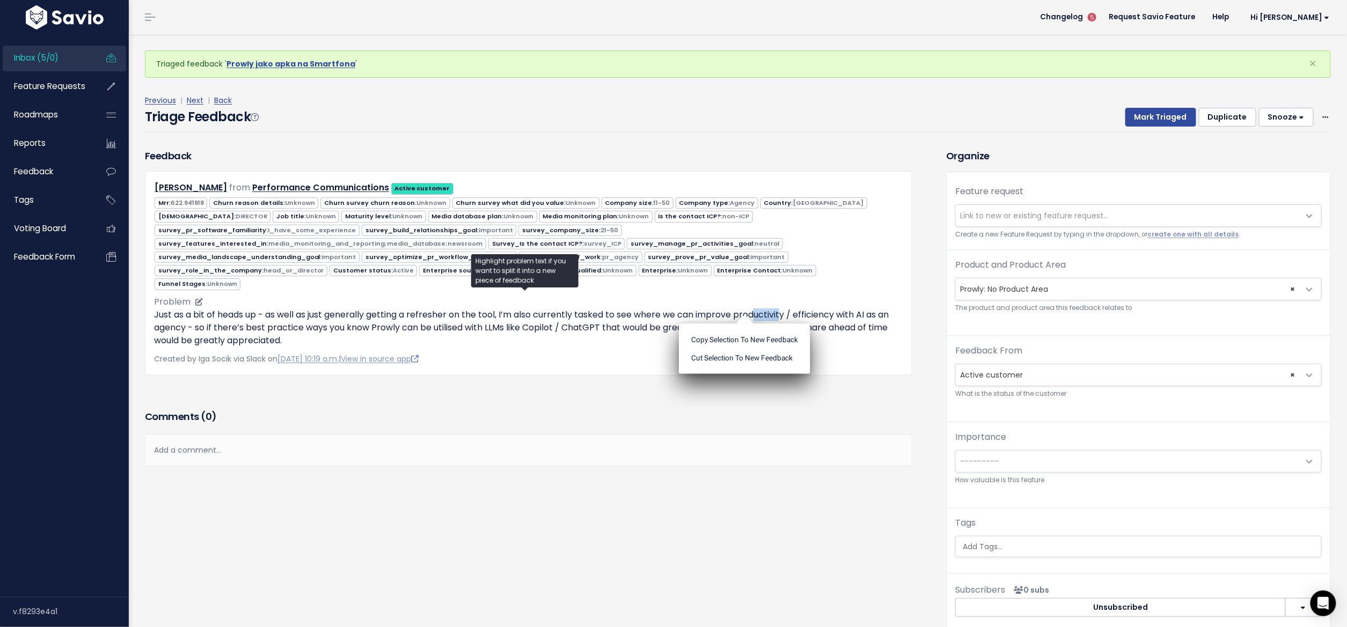
click at [784, 311] on p "Just as a bit of heads up - as well as just generally getting a refresher on th…" at bounding box center [528, 328] width 749 height 39
click at [787, 324] on ul "Copy selection to new Feedback Cut selection to new Feedback" at bounding box center [785, 349] width 131 height 50
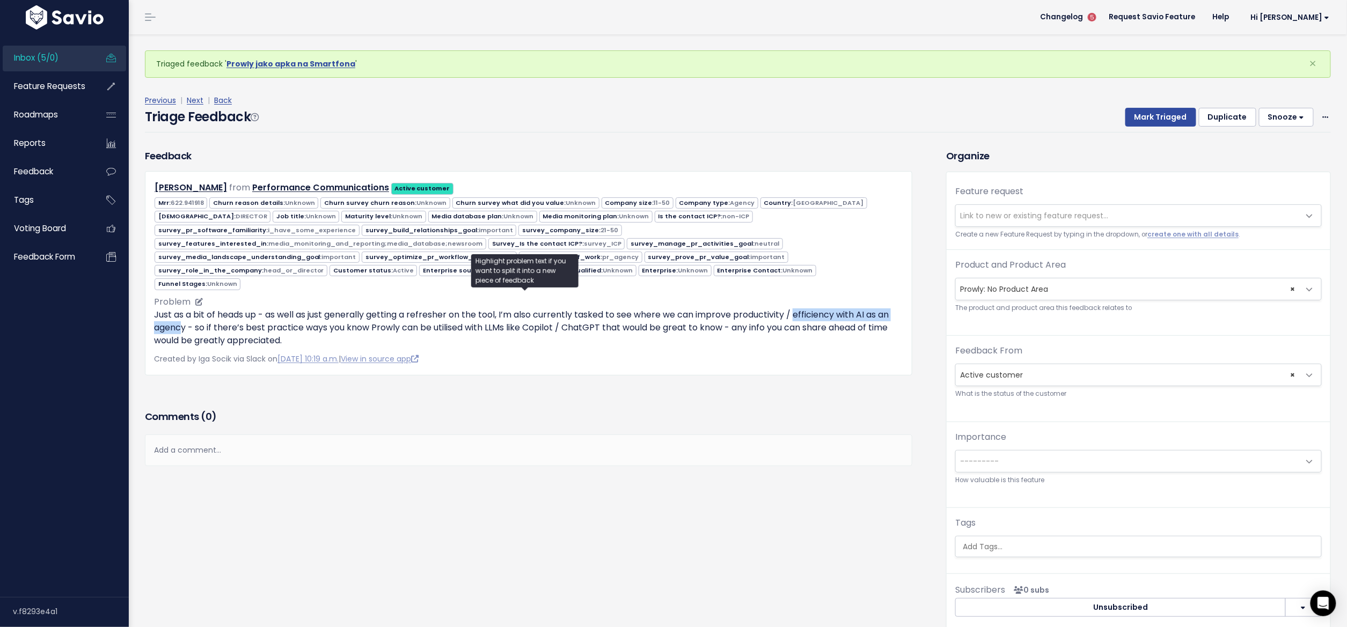
drag, startPoint x: 801, startPoint y: 311, endPoint x: 196, endPoint y: 320, distance: 605.3
click at [196, 320] on p "Just as a bit of heads up - as well as just generally getting a refresher on th…" at bounding box center [528, 328] width 749 height 39
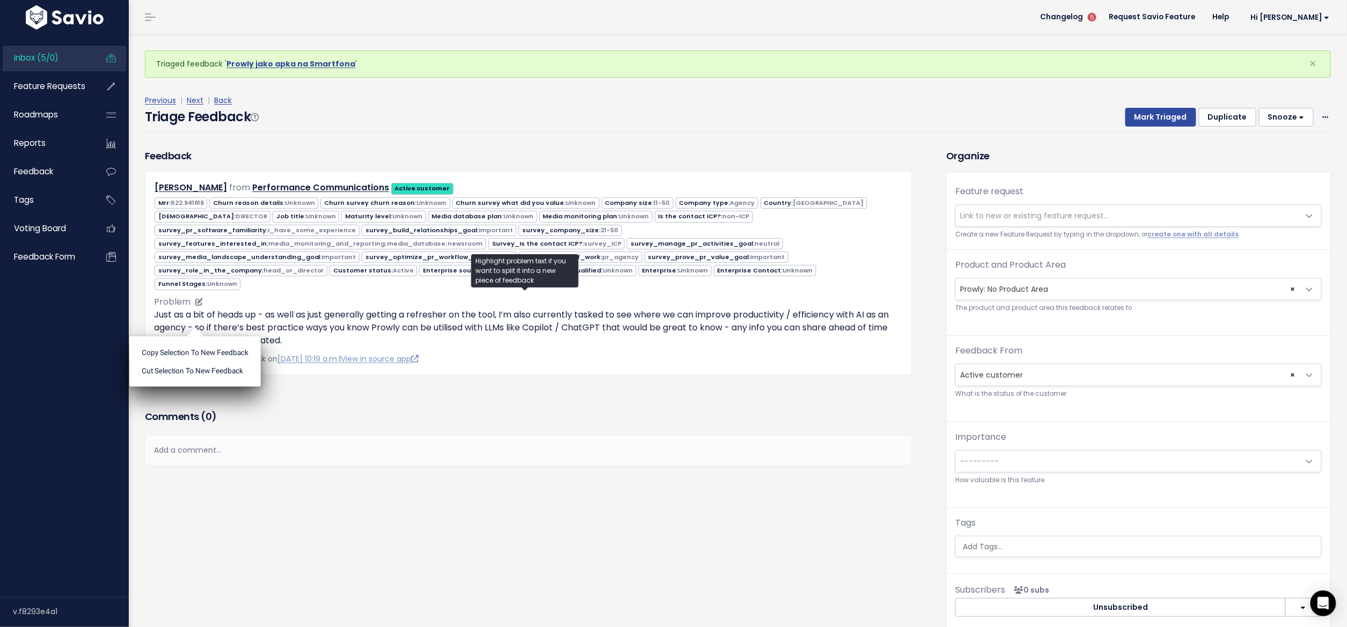
click at [196, 336] on ul "Copy selection to new Feedback Cut selection to new Feedback" at bounding box center [194, 361] width 131 height 50
drag, startPoint x: 209, startPoint y: 322, endPoint x: 245, endPoint y: 322, distance: 36.5
click at [245, 322] on p "Just as a bit of heads up - as well as just generally getting a refresher on th…" at bounding box center [528, 328] width 749 height 39
drag, startPoint x: 577, startPoint y: 325, endPoint x: 636, endPoint y: 327, distance: 59.1
click at [636, 327] on p "Just as a bit of heads up - as well as just generally getting a refresher on th…" at bounding box center [528, 328] width 749 height 39
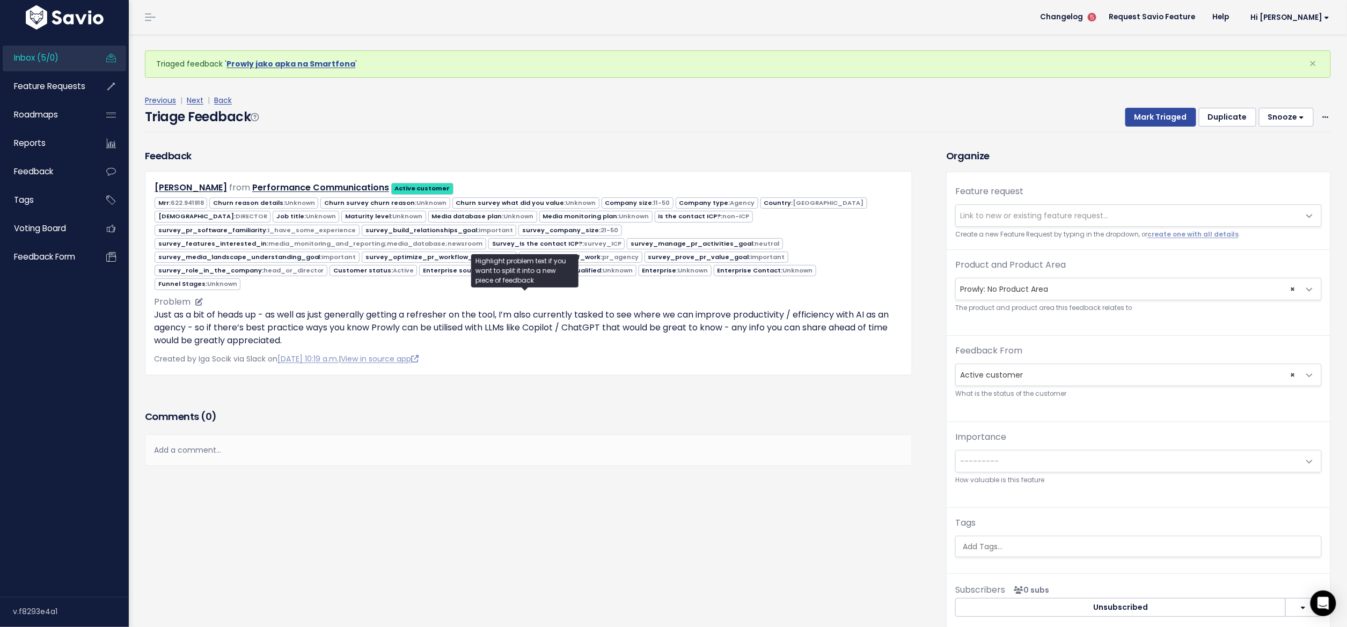
click at [0, 0] on ul "Copy selection to new Feedback Cut selection to new Feedback" at bounding box center [0, 0] width 0 height 0
drag, startPoint x: 748, startPoint y: 325, endPoint x: 776, endPoint y: 328, distance: 28.2
click at [776, 328] on p "Just as a bit of heads up - as well as just generally getting a refresher on th…" at bounding box center [528, 328] width 749 height 39
click at [384, 329] on p "Just as a bit of heads up - as well as just generally getting a refresher on th…" at bounding box center [528, 328] width 749 height 39
click at [1010, 546] on input "search" at bounding box center [1138, 546] width 361 height 11
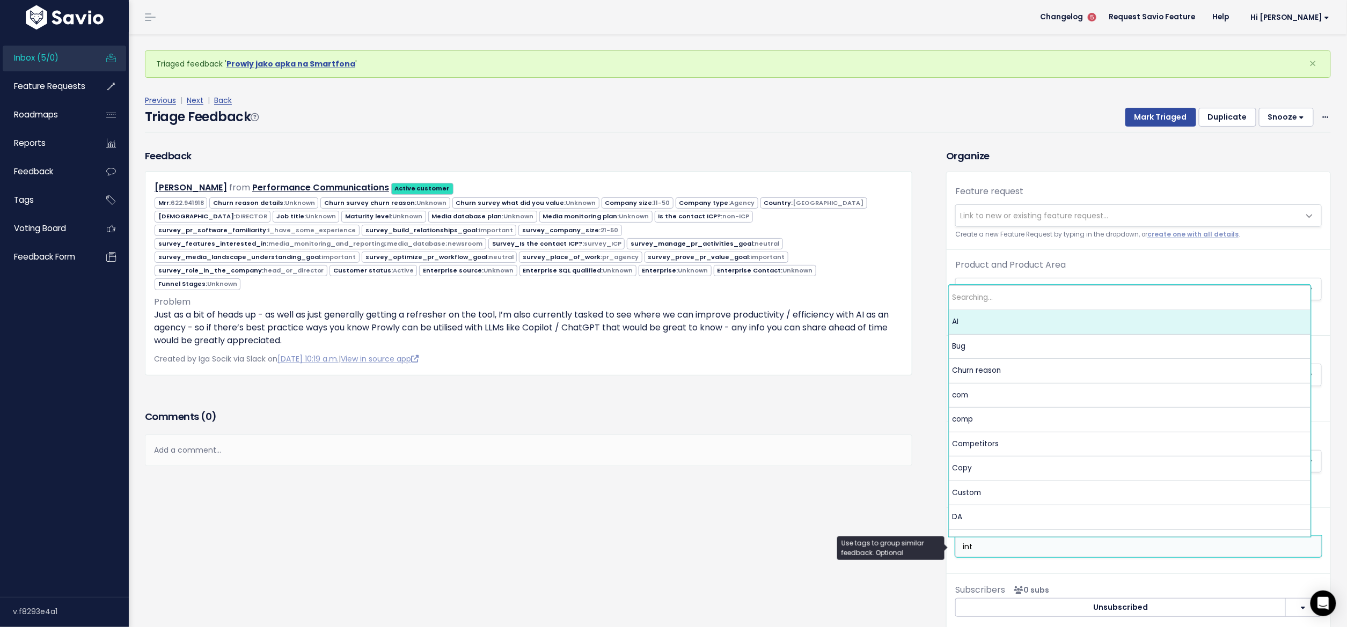
type input "inte"
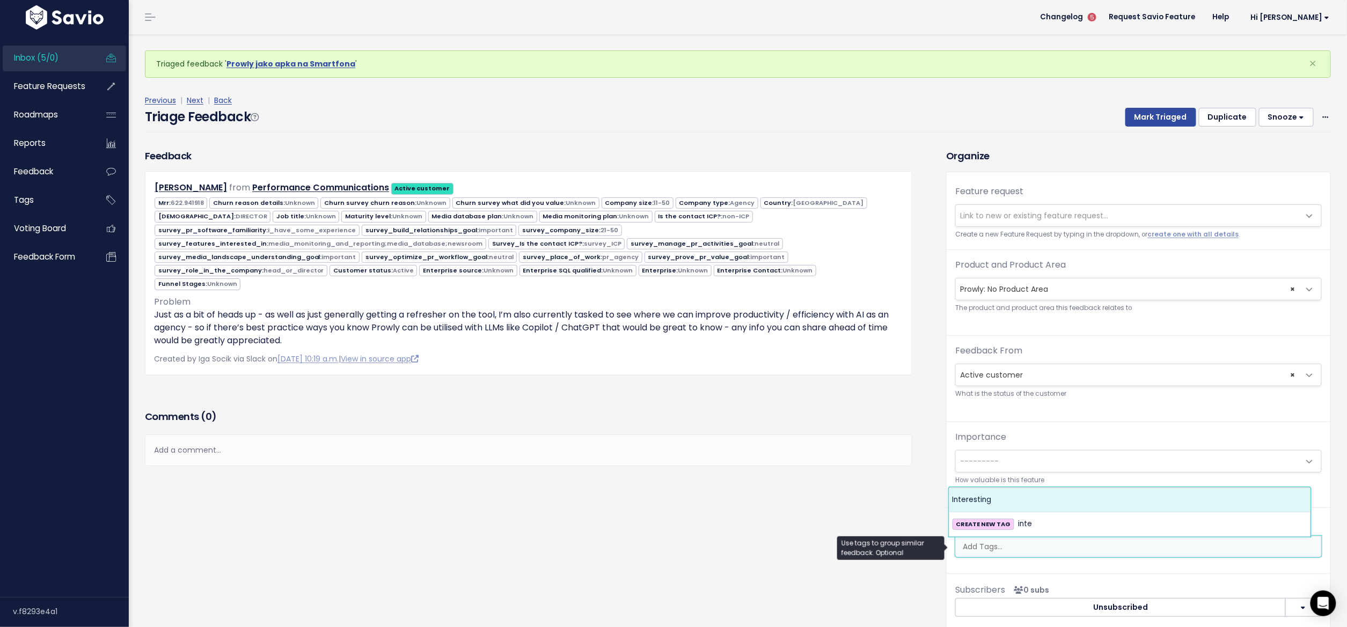
select select "10310"
type input "ai"
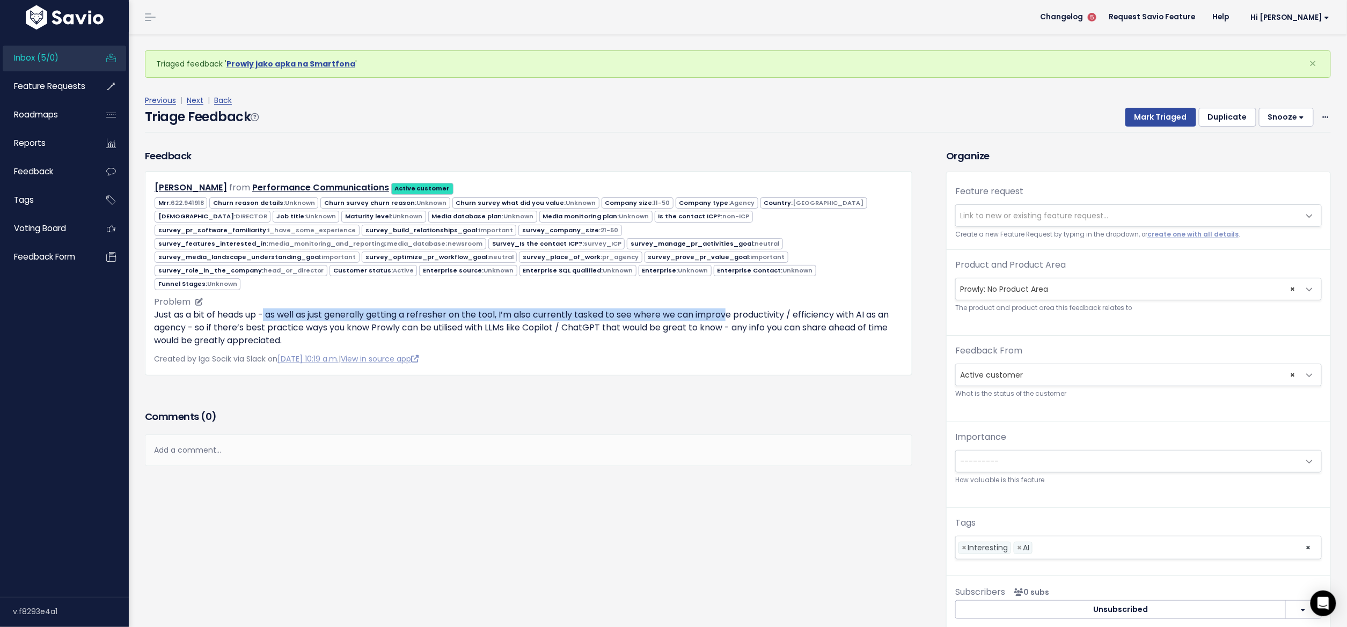
drag, startPoint x: 266, startPoint y: 308, endPoint x: 732, endPoint y: 307, distance: 465.7
click at [732, 309] on p "Just as a bit of heads up - as well as just generally getting a refresher on th…" at bounding box center [528, 328] width 749 height 39
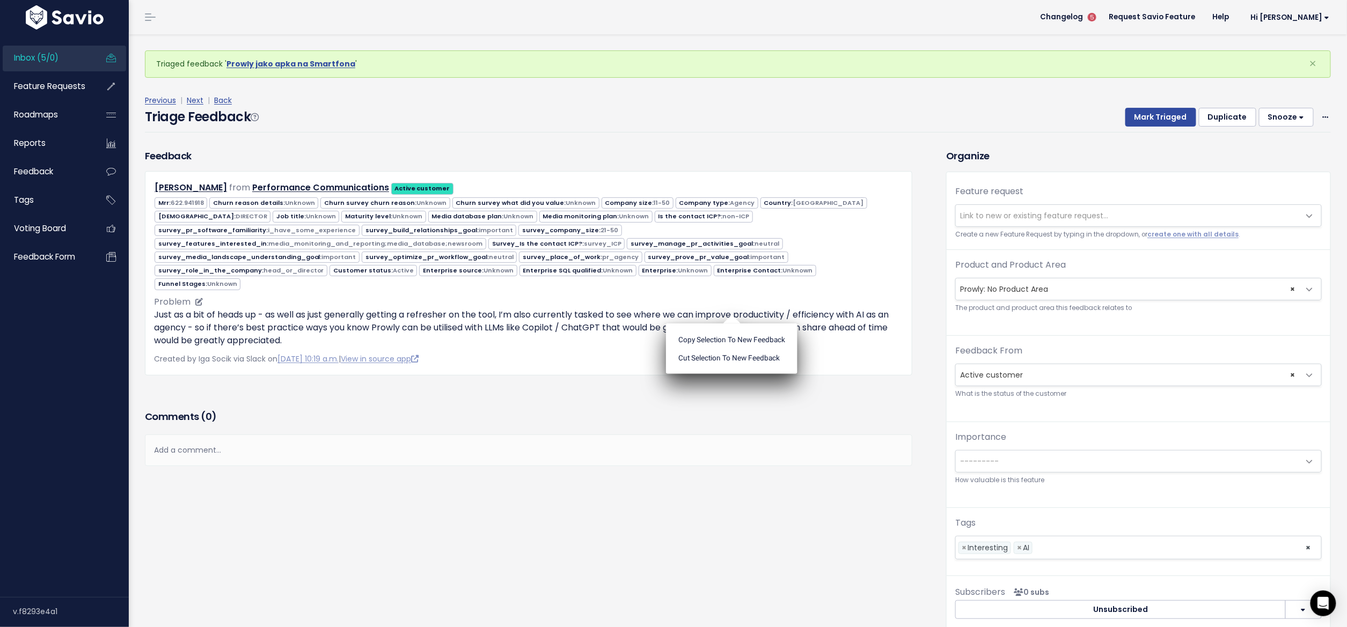
click at [732, 324] on ul "Copy selection to new Feedback Cut selection to new Feedback" at bounding box center [731, 349] width 131 height 50
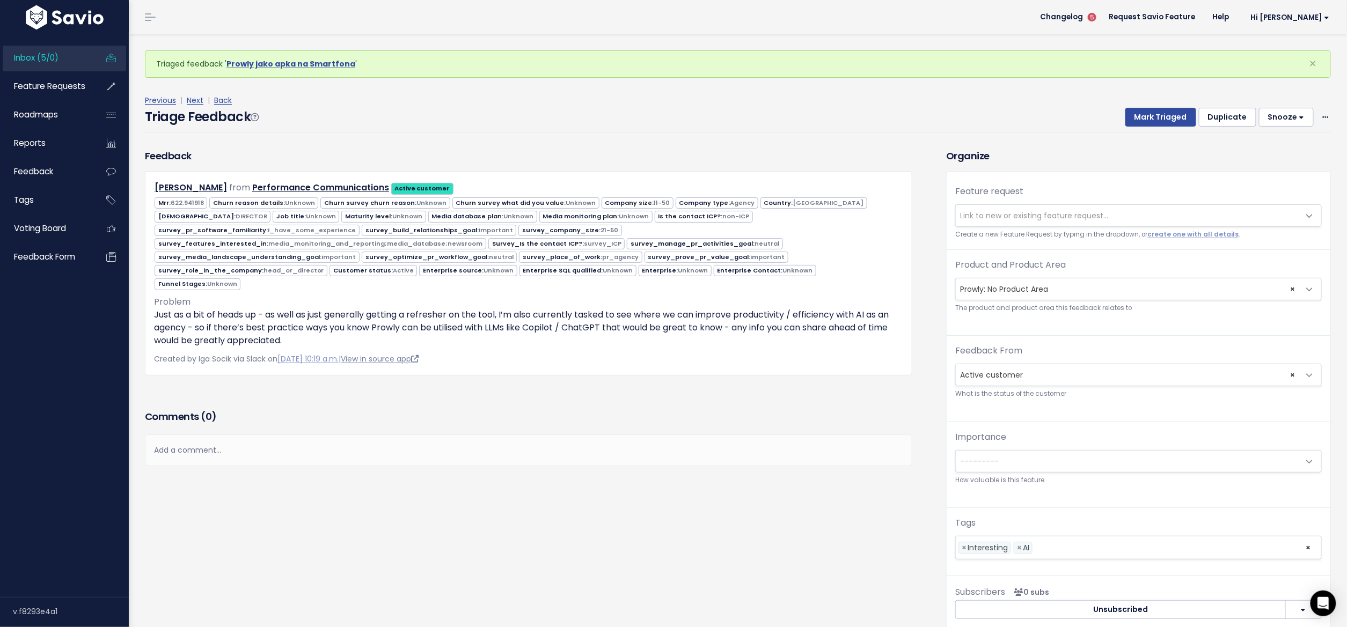
click at [405, 354] on link "View in source app" at bounding box center [380, 359] width 78 height 11
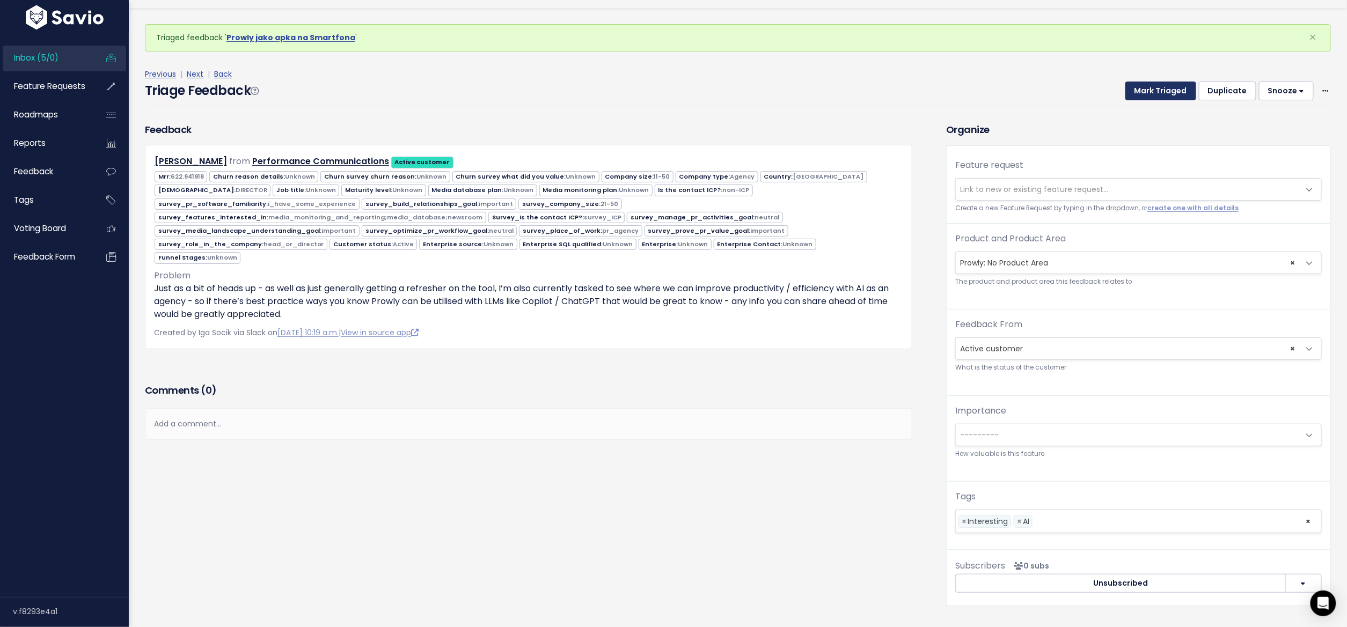
click at [1165, 86] on button "Mark Triaged" at bounding box center [1160, 91] width 71 height 19
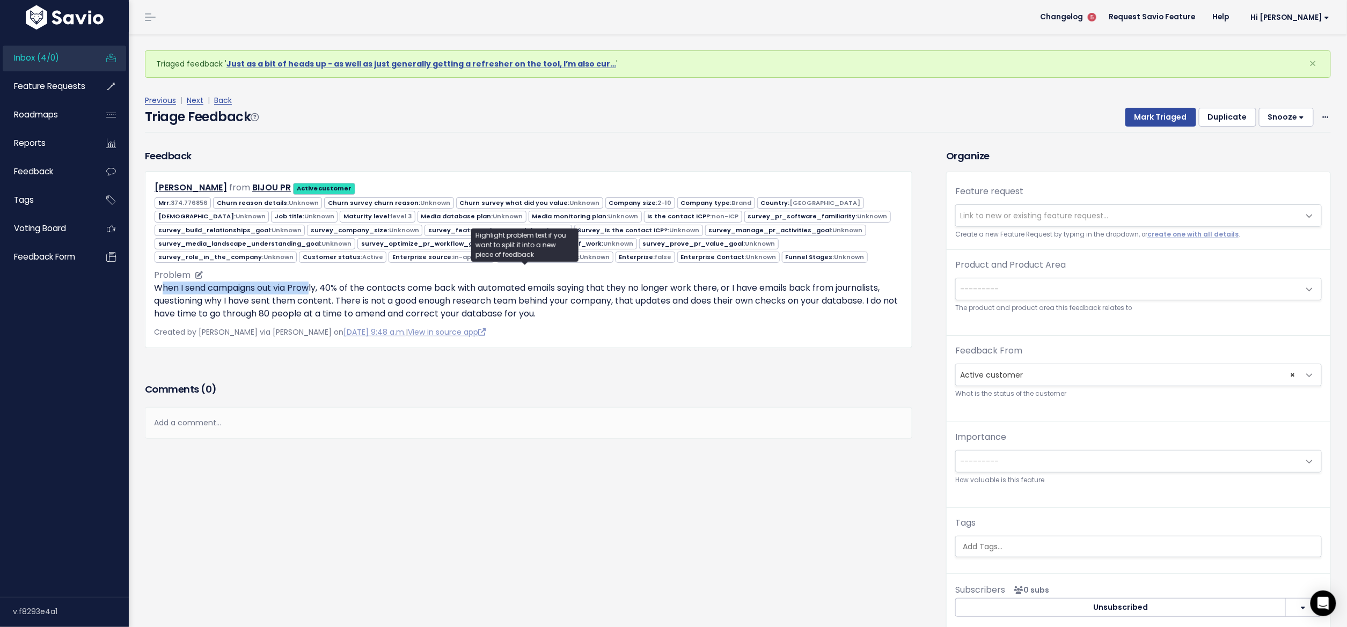
drag, startPoint x: 185, startPoint y: 283, endPoint x: 310, endPoint y: 284, distance: 125.0
click at [310, 284] on p "When I send campaigns out via Prowly, 40% of the contacts come back with automa…" at bounding box center [528, 301] width 749 height 39
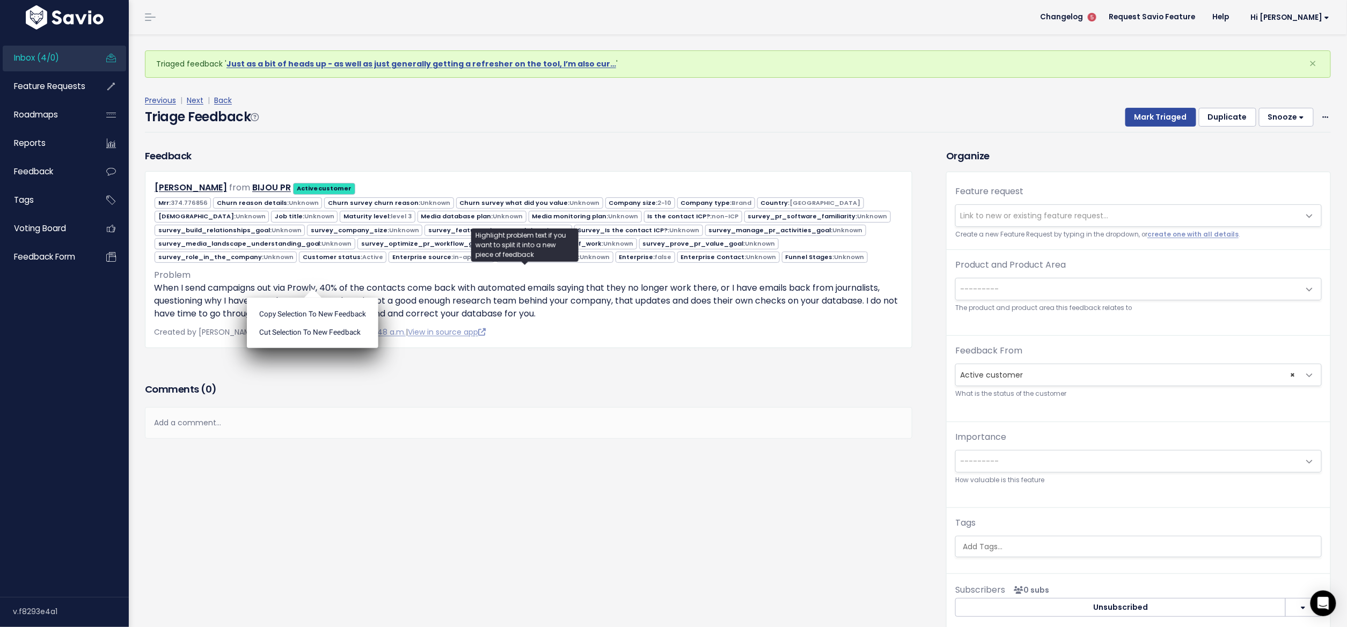
click at [312, 298] on ul "Copy selection to new Feedback Cut selection to new Feedback" at bounding box center [312, 323] width 131 height 50
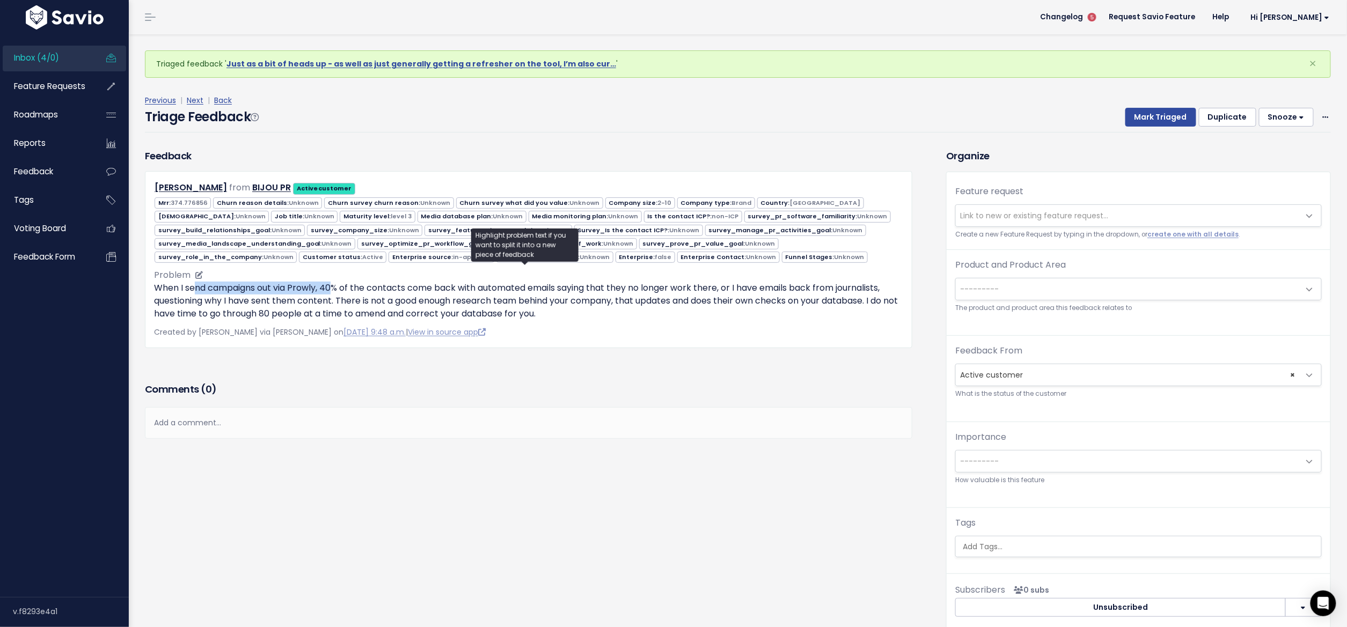
drag, startPoint x: 194, startPoint y: 281, endPoint x: 337, endPoint y: 288, distance: 143.9
click at [337, 288] on p "When I send campaigns out via Prowly, 40% of the contacts come back with automa…" at bounding box center [528, 301] width 749 height 39
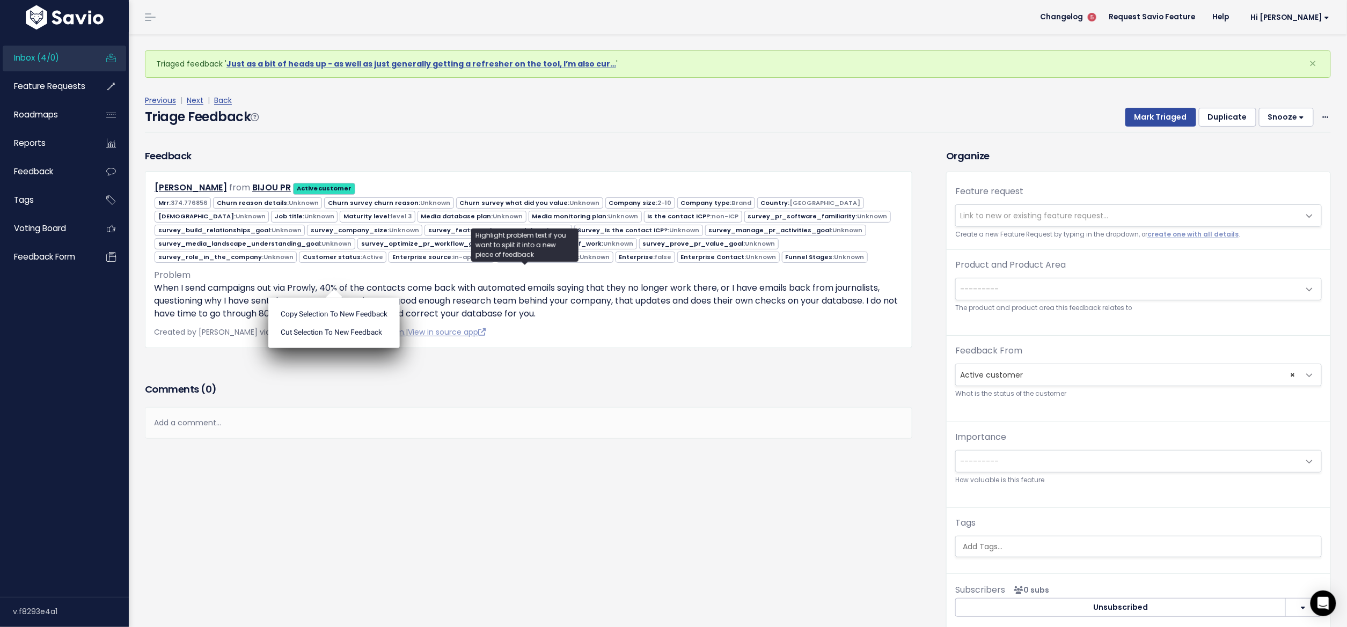
click at [338, 298] on ul "Copy selection to new Feedback Cut selection to new Feedback" at bounding box center [333, 323] width 131 height 50
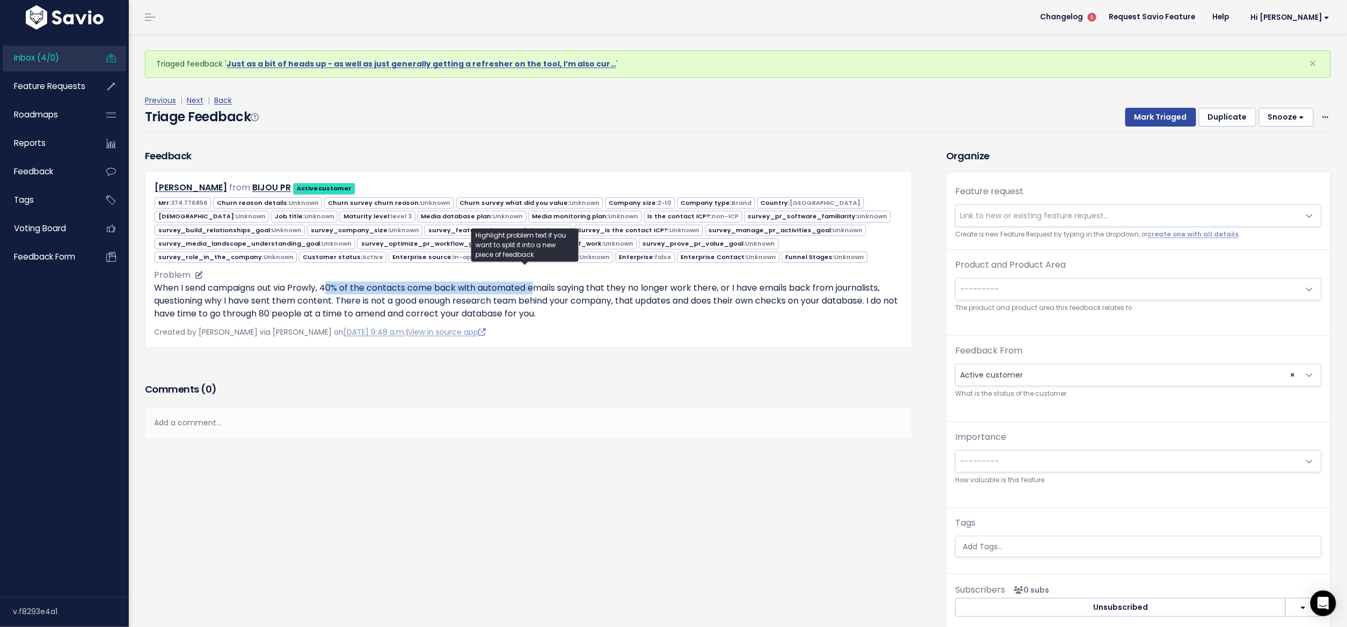
drag, startPoint x: 372, startPoint y: 284, endPoint x: 540, endPoint y: 288, distance: 167.4
click at [540, 288] on p "When I send campaigns out via Prowly, 40% of the contacts come back with automa…" at bounding box center [528, 301] width 749 height 39
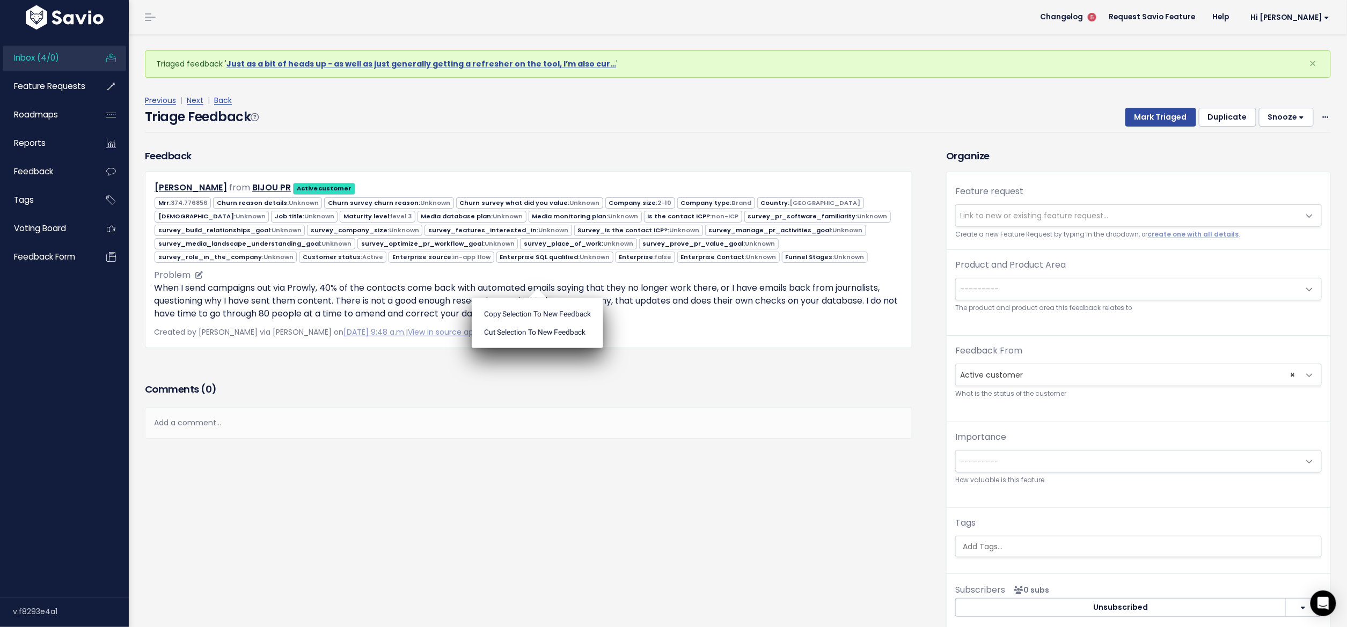
click at [540, 298] on ul "Copy selection to new Feedback Cut selection to new Feedback" at bounding box center [537, 323] width 131 height 50
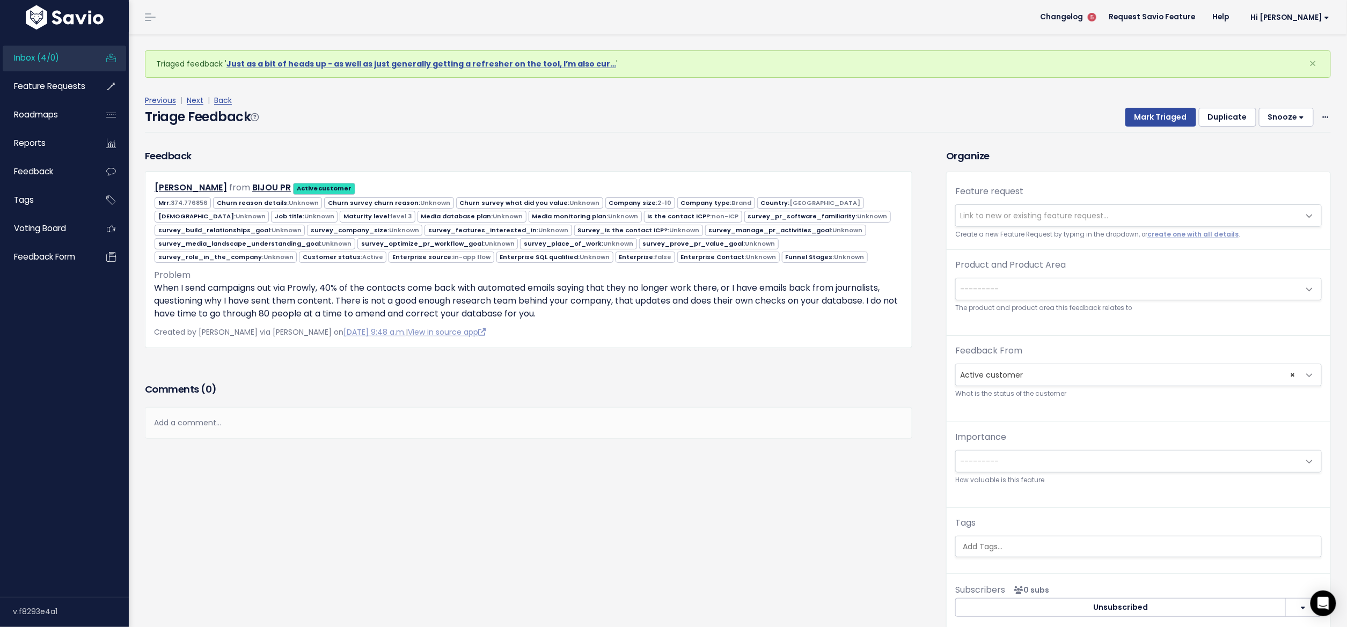
click at [39, 56] on span "Inbox (4/0)" at bounding box center [36, 57] width 45 height 11
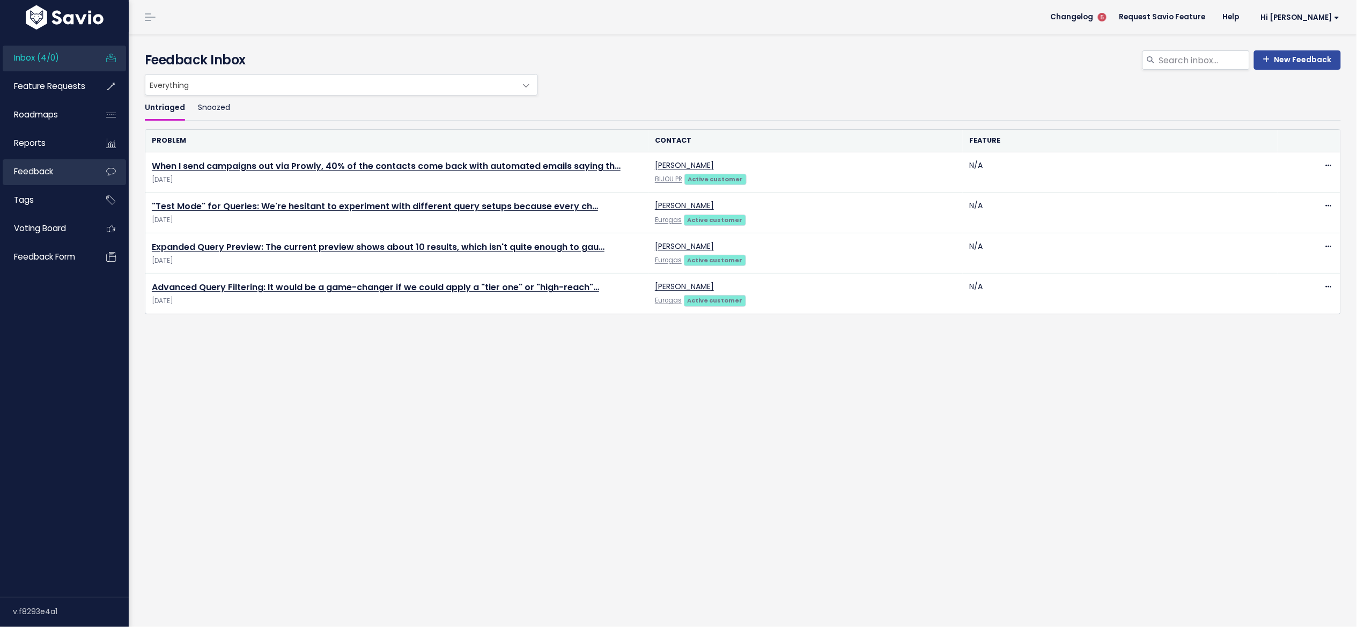
click at [39, 164] on link "Feedback" at bounding box center [46, 171] width 86 height 25
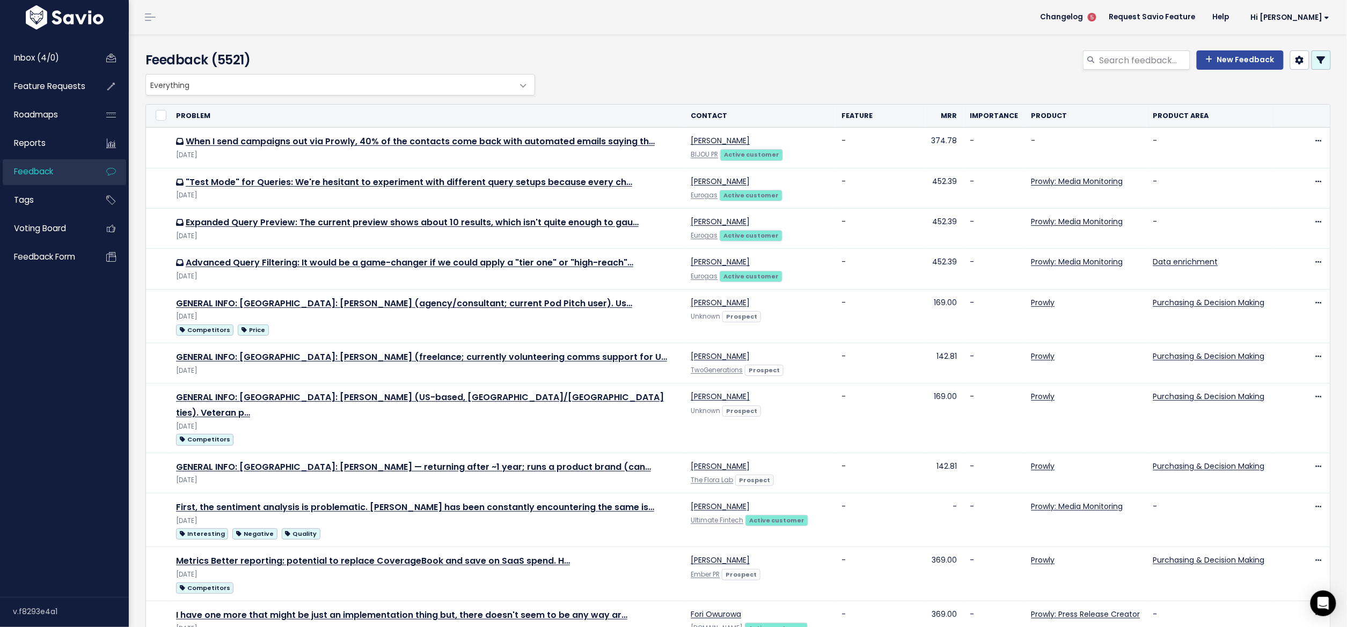
click at [1317, 58] on icon at bounding box center [1321, 60] width 9 height 9
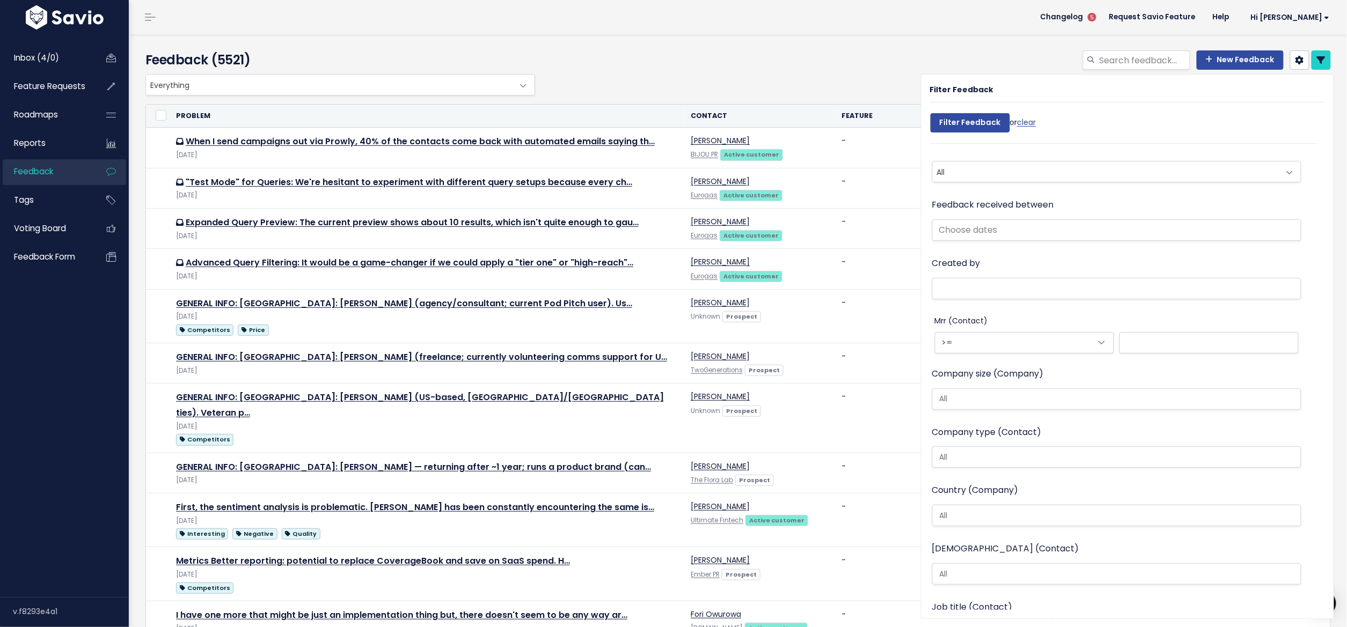
scroll to position [146, 0]
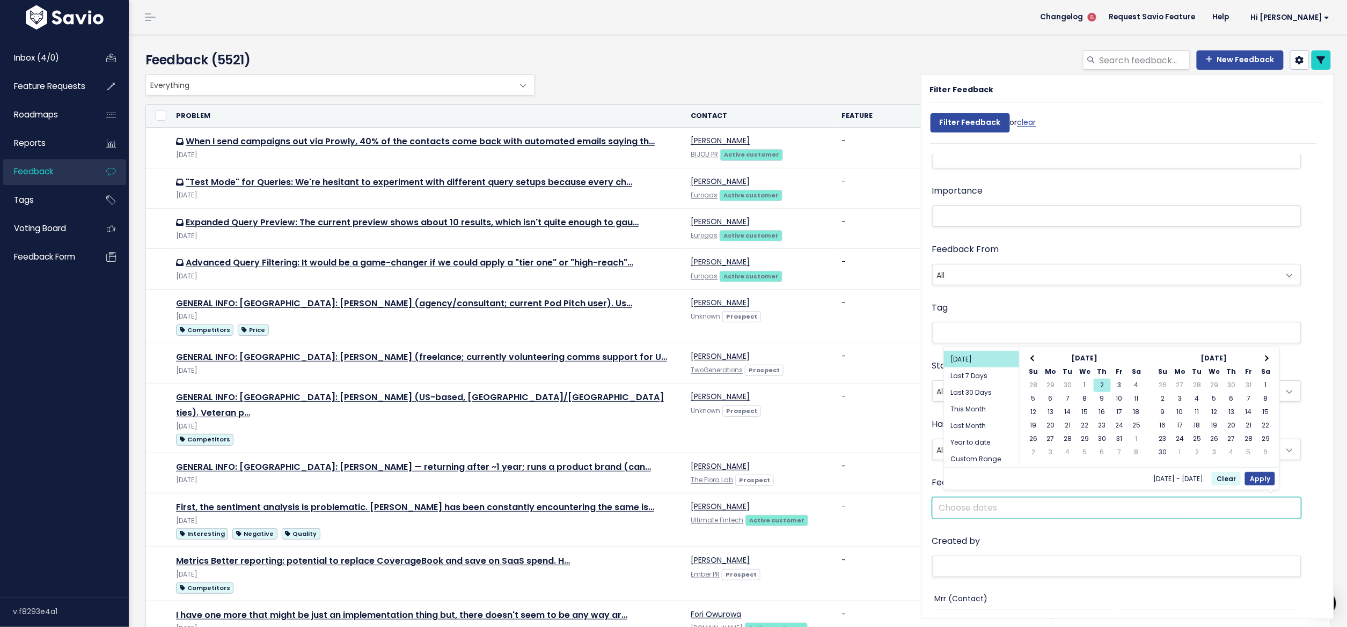
click at [970, 498] on input "text" at bounding box center [1117, 507] width 370 height 21
click at [973, 425] on li "Last Month" at bounding box center [981, 425] width 75 height 17
type input "[DATE] - [DATE] (Last Month)"
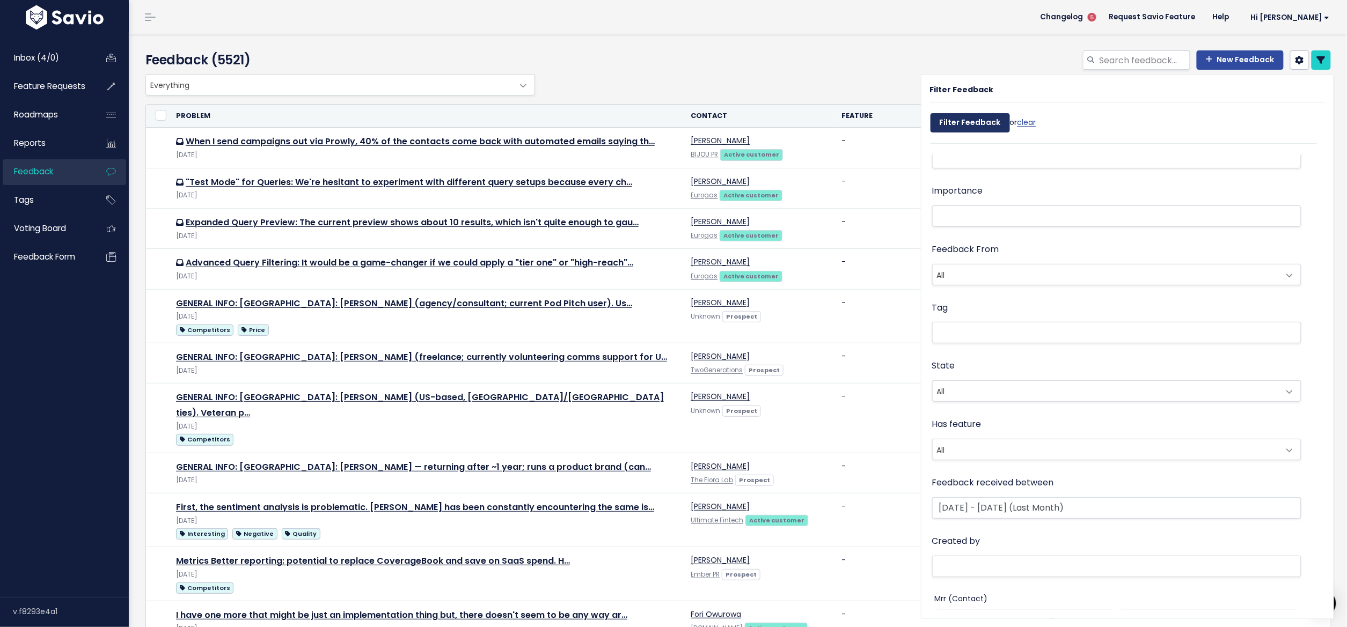
click at [988, 121] on input "Filter Feedback" at bounding box center [969, 122] width 79 height 19
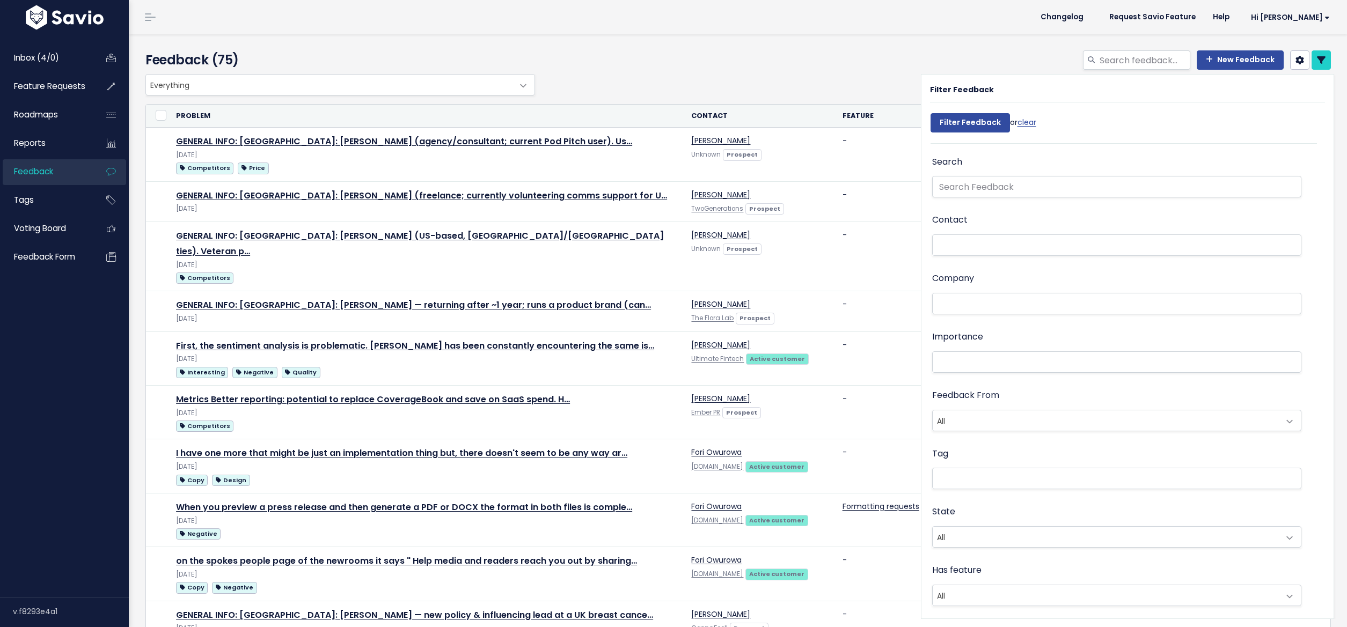
select select
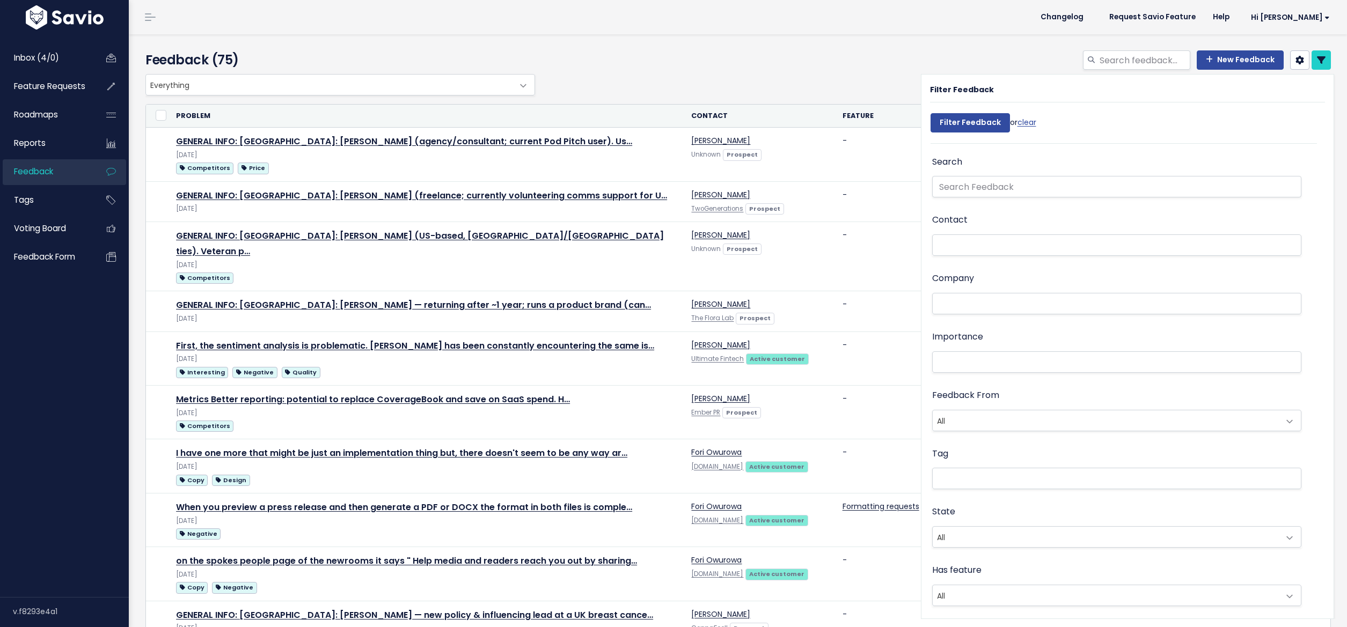
select select
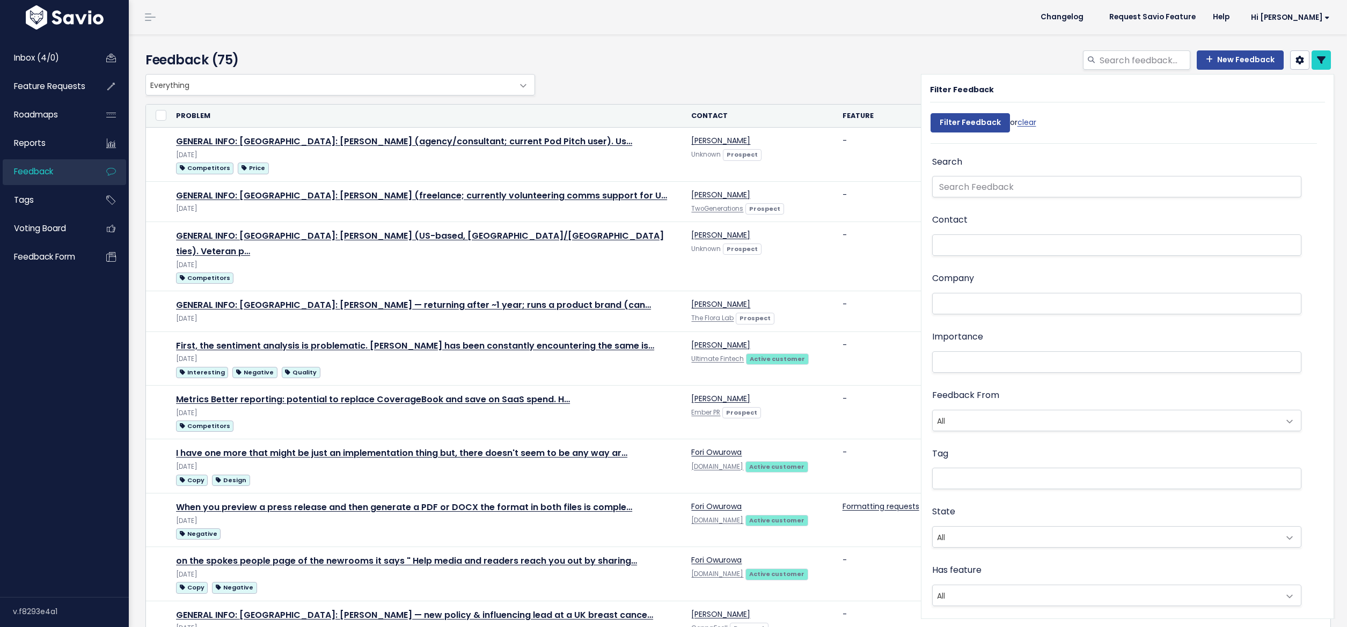
select select
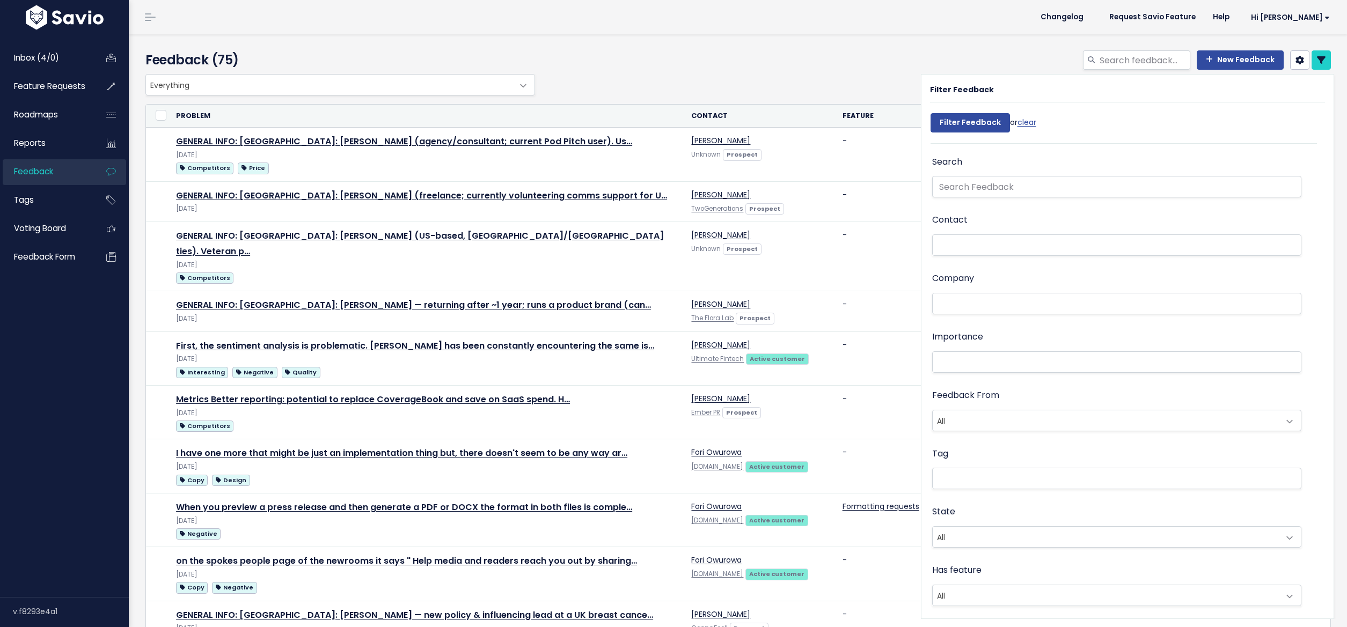
select select
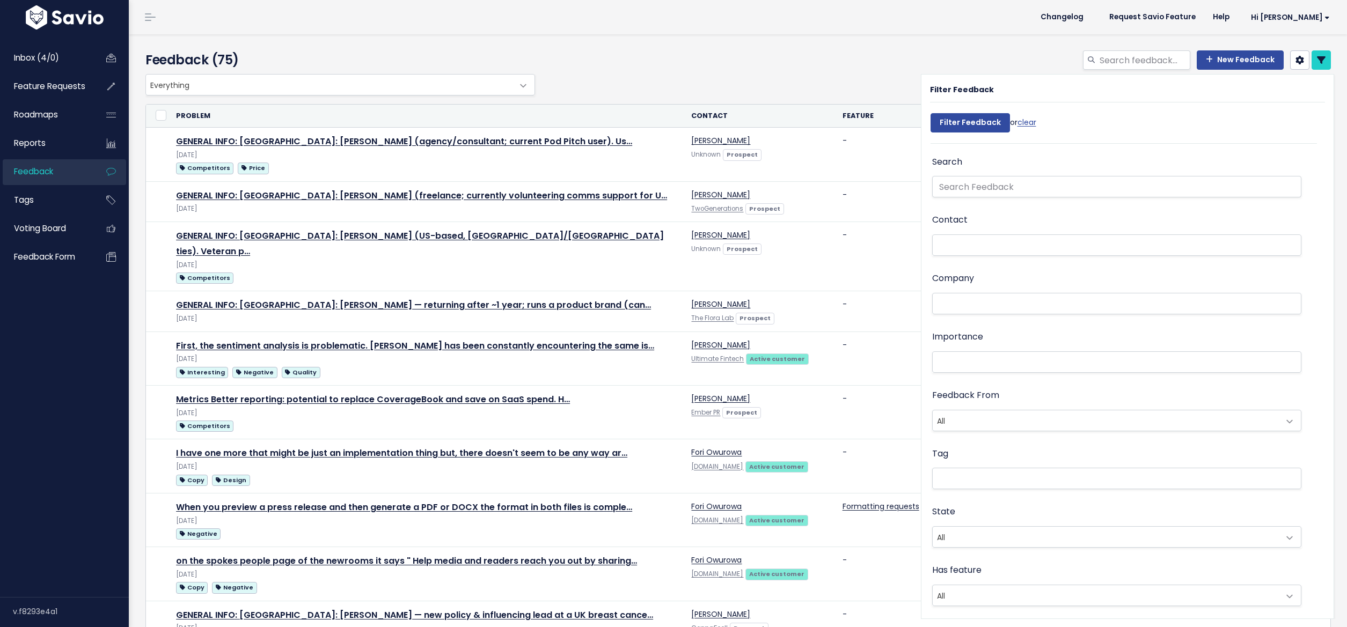
select select
click at [981, 355] on li at bounding box center [1114, 361] width 358 height 13
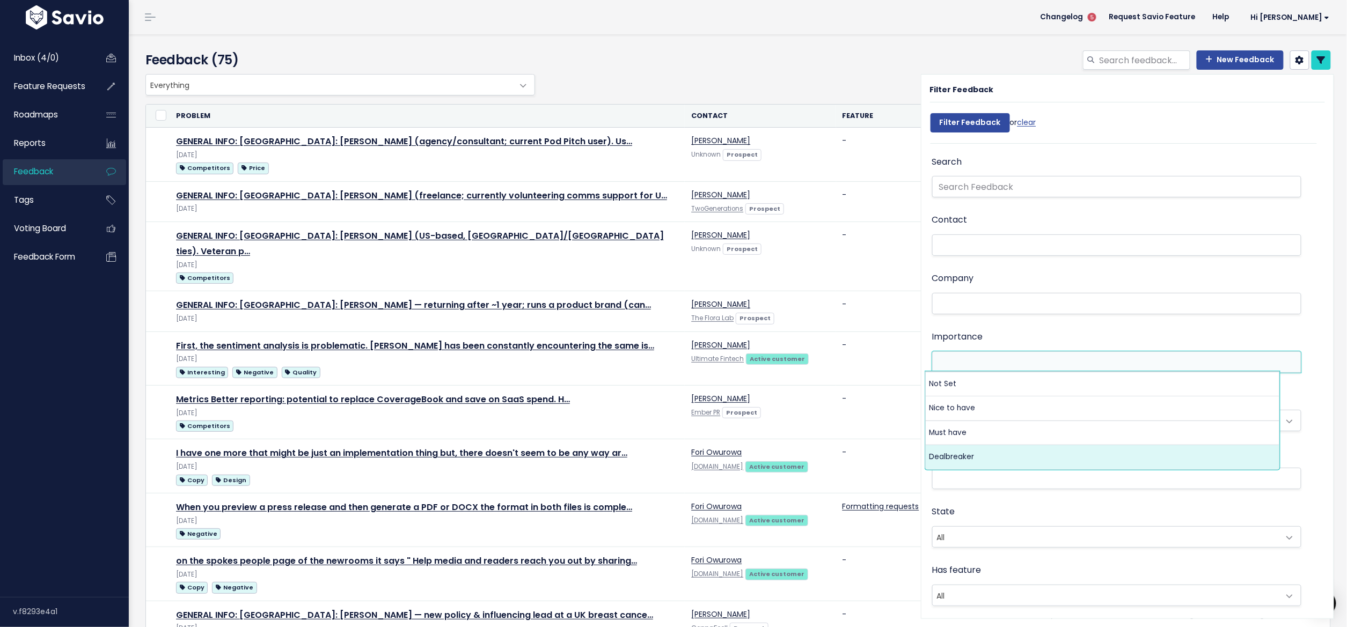
drag, startPoint x: 907, startPoint y: 500, endPoint x: 926, endPoint y: 489, distance: 21.6
click at [926, 500] on td "369.00" at bounding box center [945, 520] width 38 height 54
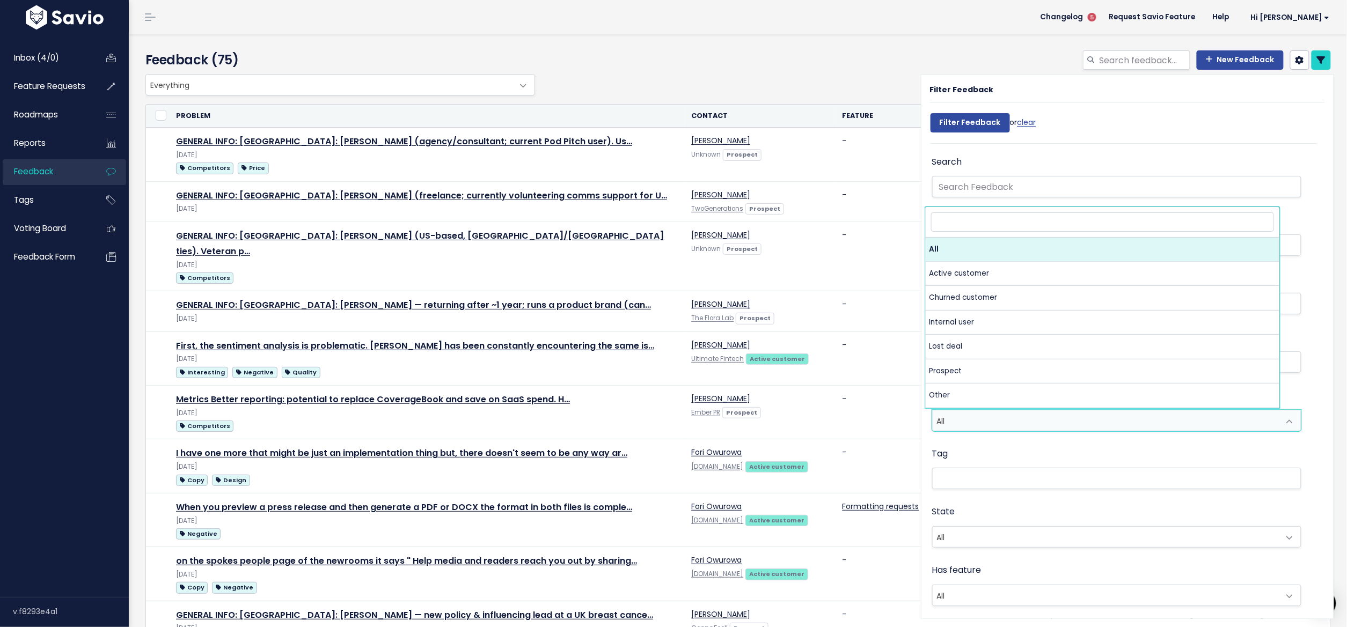
click at [970, 421] on span "All" at bounding box center [1106, 420] width 347 height 20
select select "INTERNAL"
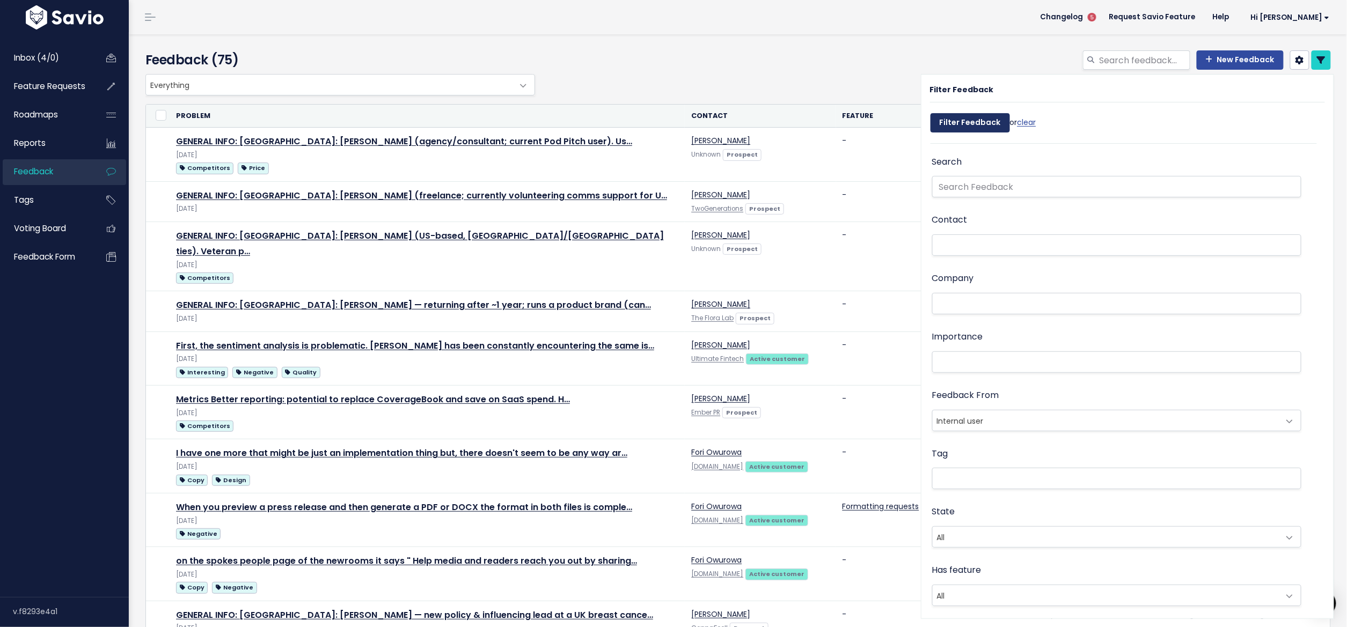
click at [978, 129] on input "Filter Feedback" at bounding box center [969, 122] width 79 height 19
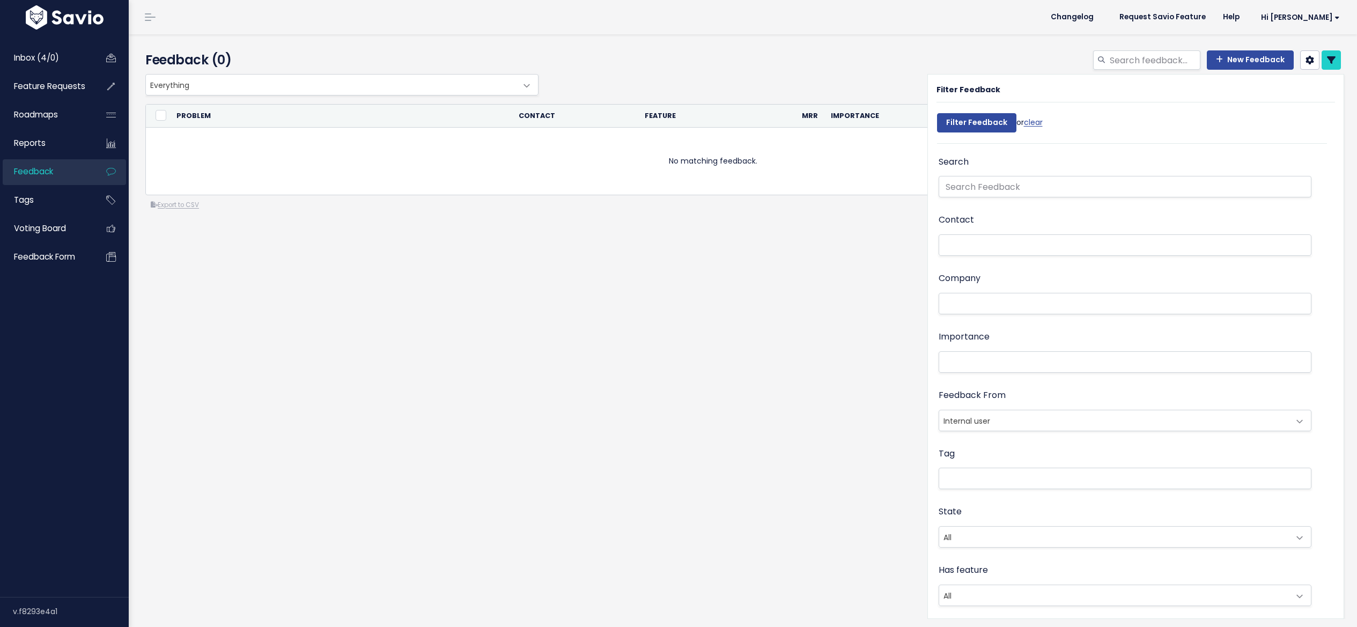
select select
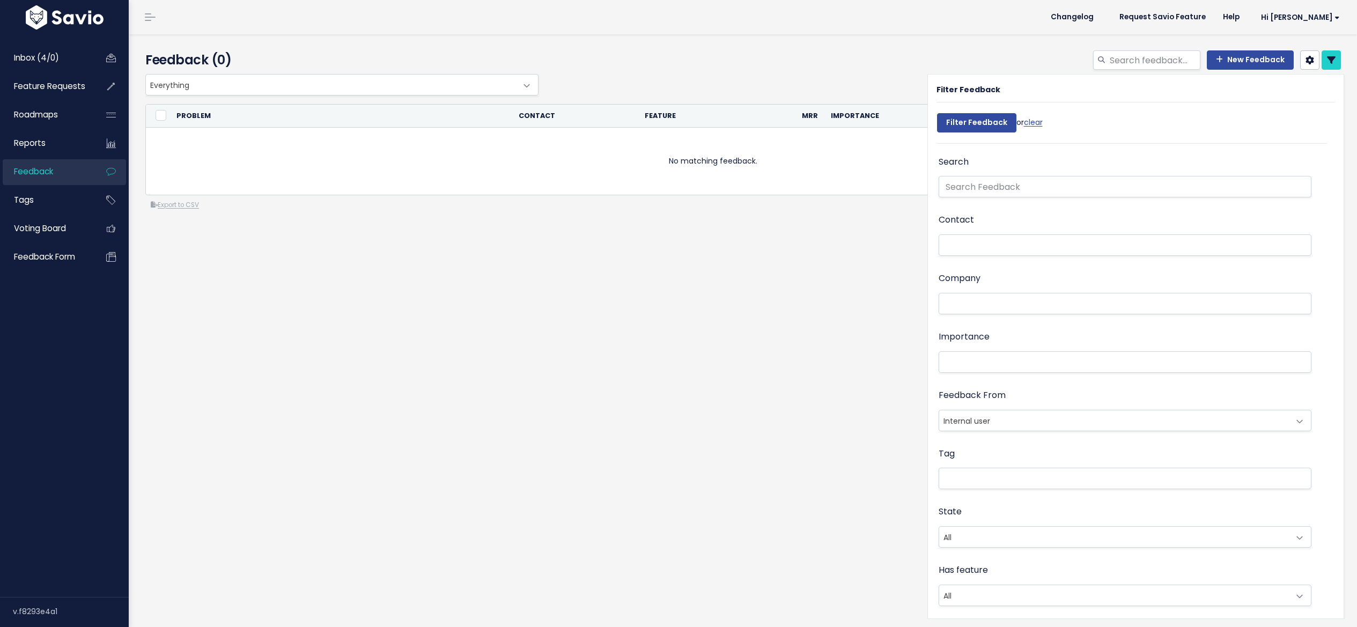
select select
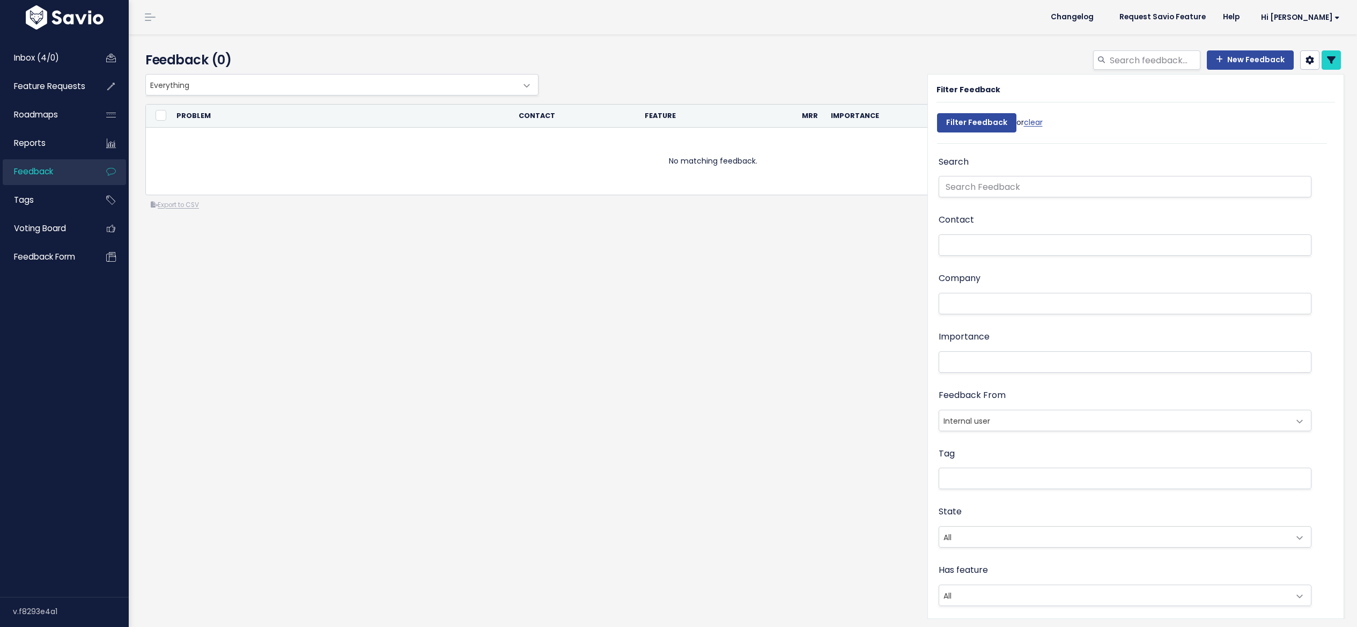
select select
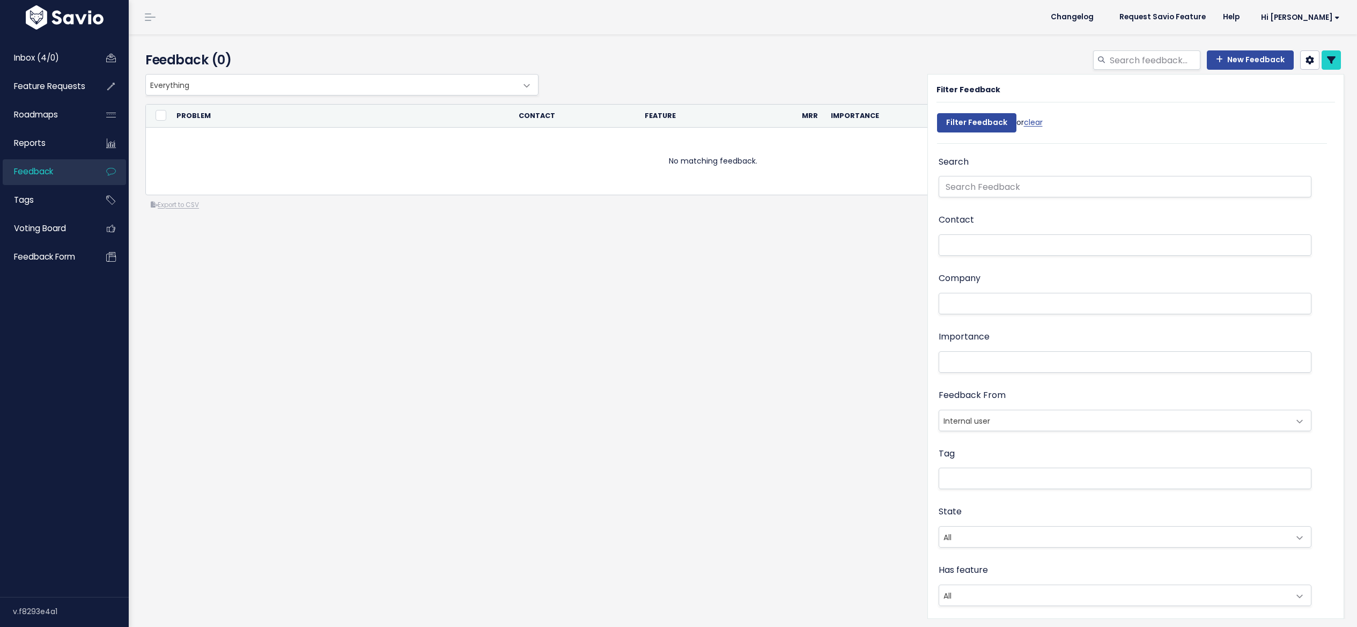
select select
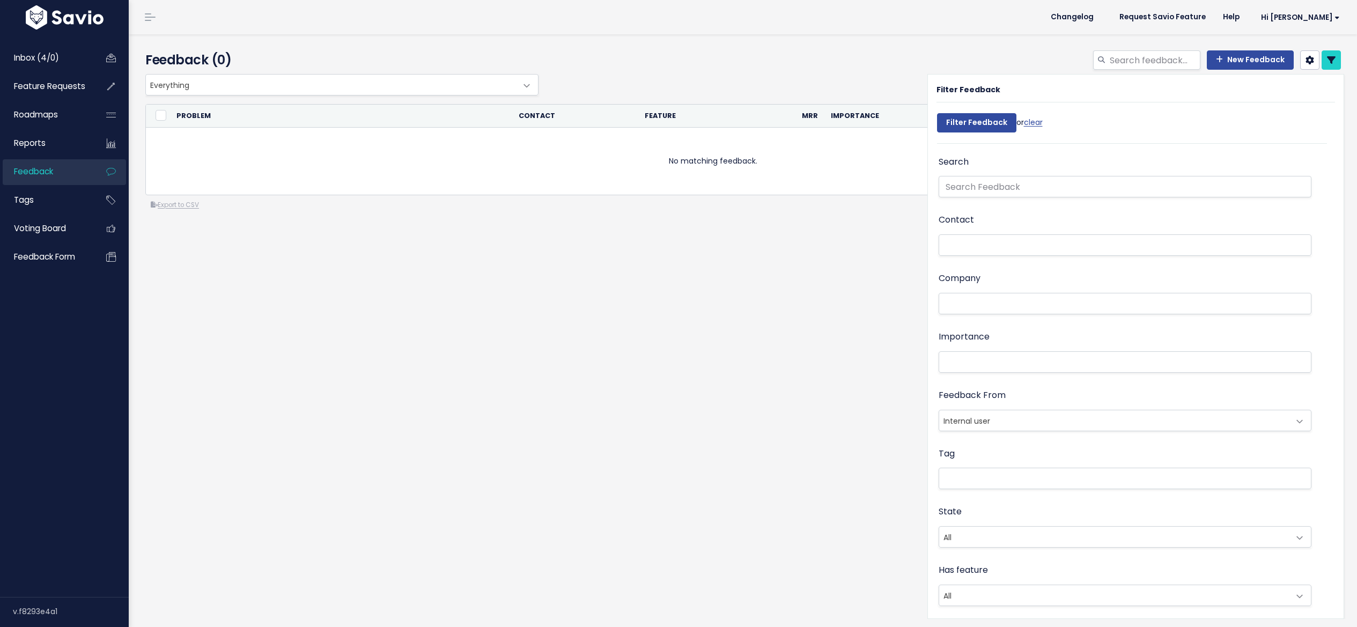
select select
click at [1189, 420] on span "Internal user" at bounding box center [1115, 420] width 351 height 20
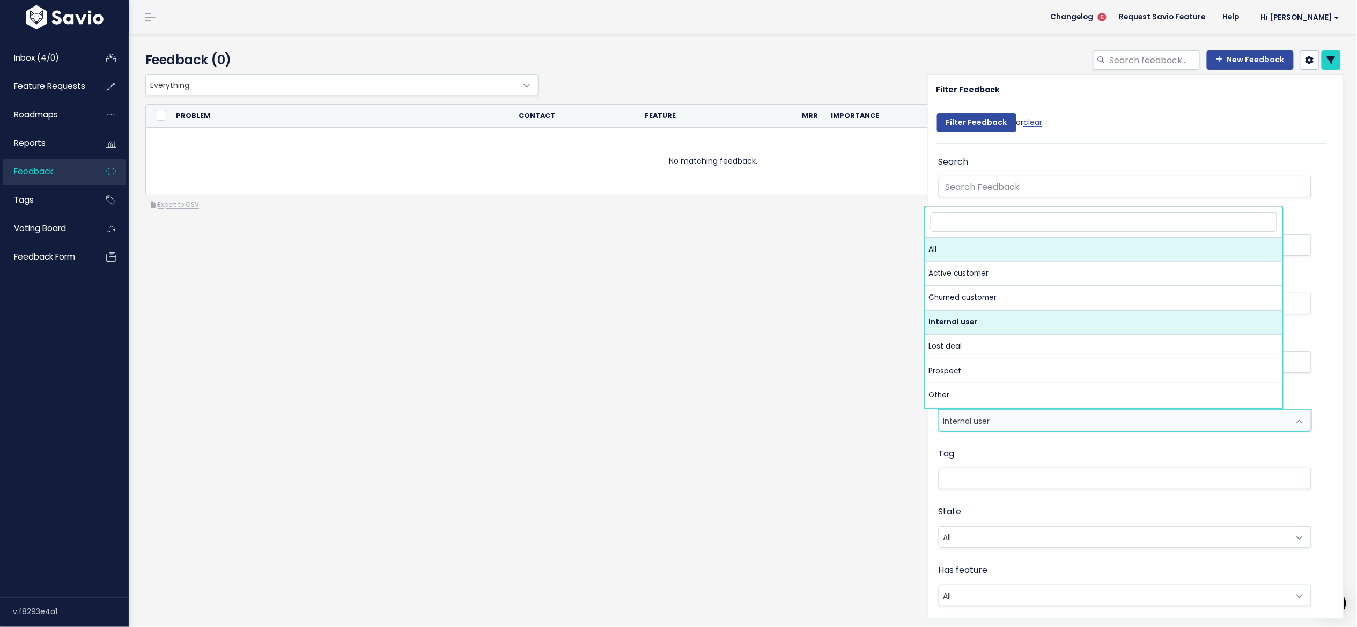
select select
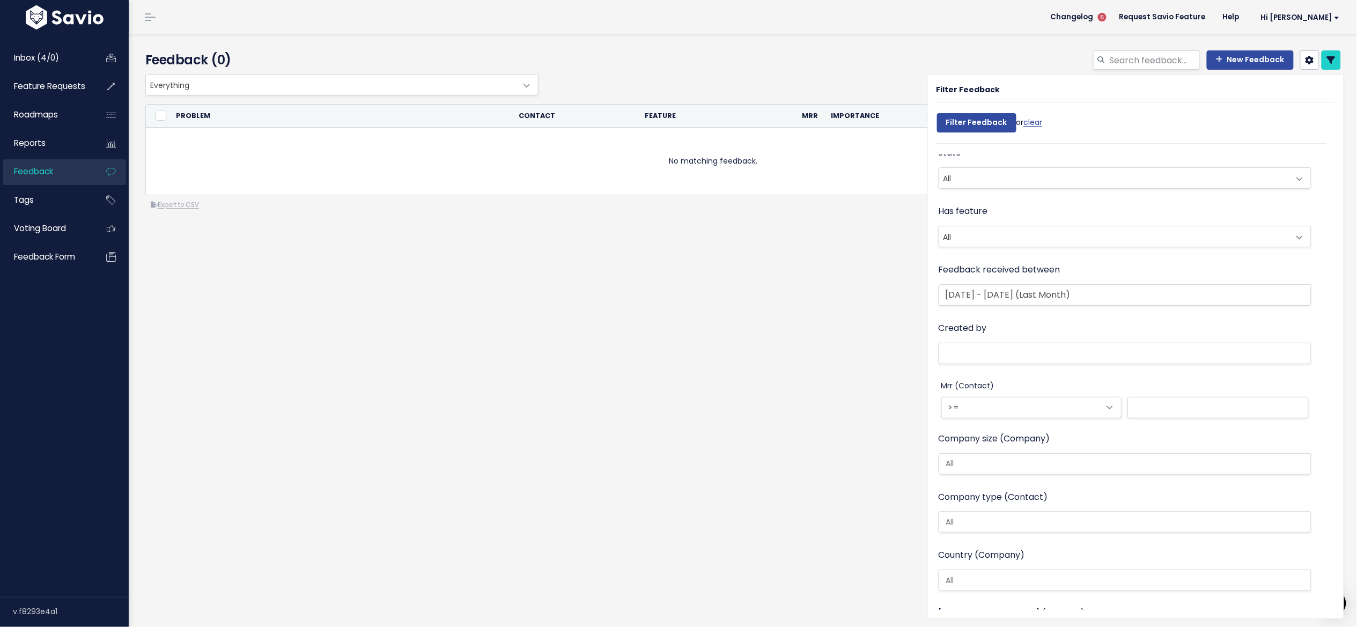
scroll to position [262, 0]
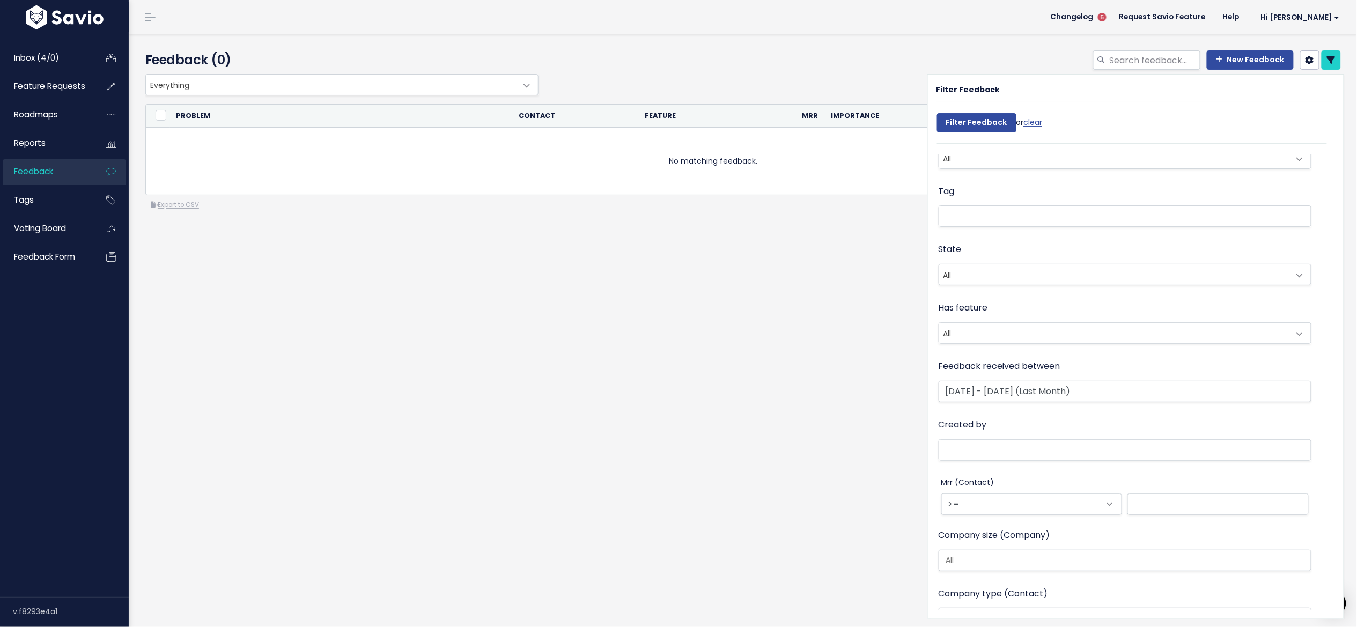
click at [977, 207] on ul at bounding box center [1126, 216] width 372 height 20
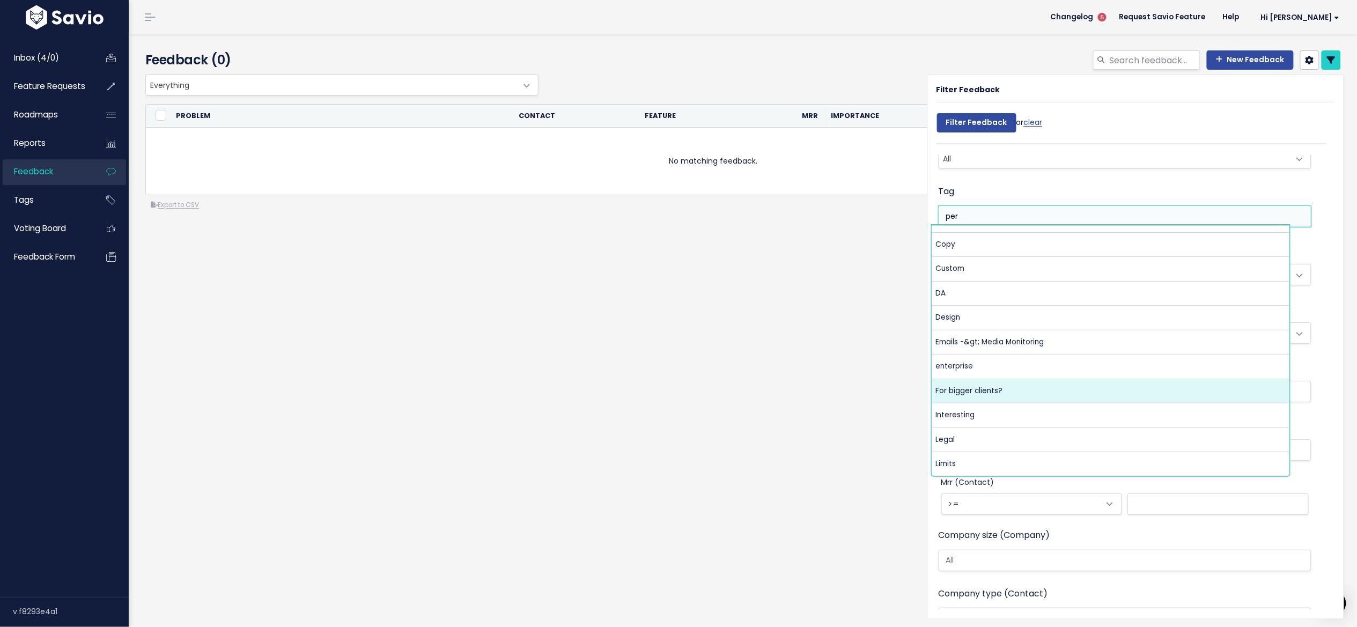
scroll to position [0, 0]
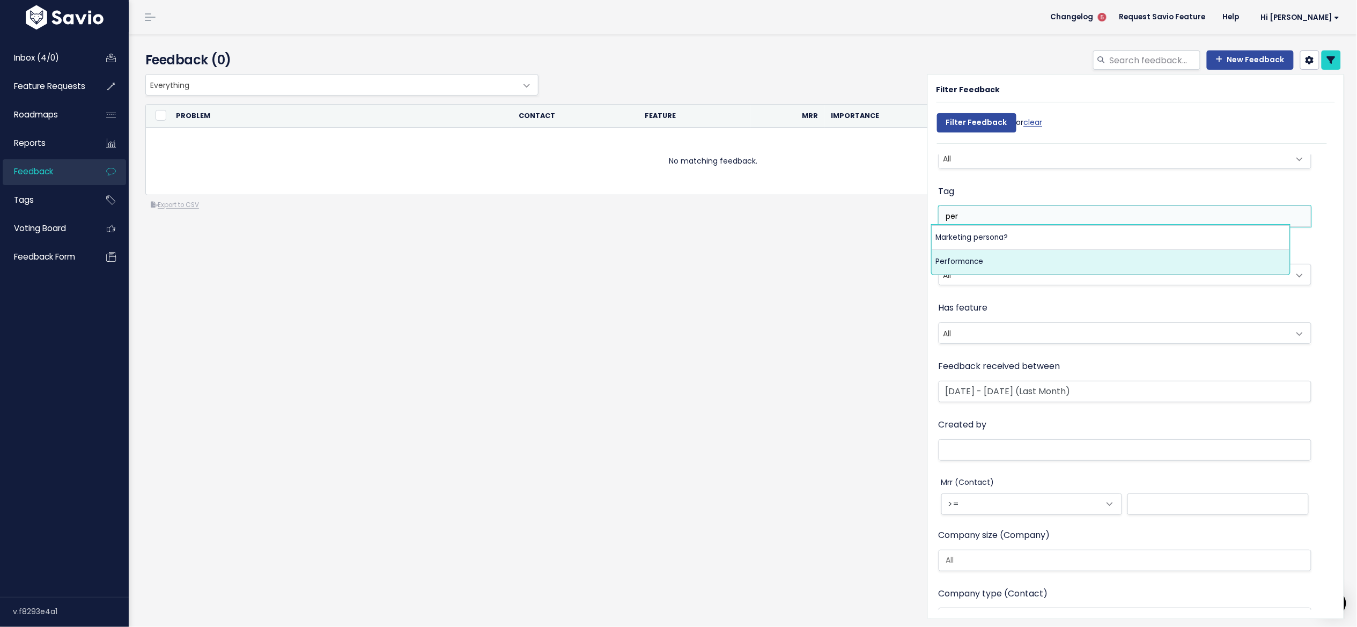
type input "per"
select select "8834"
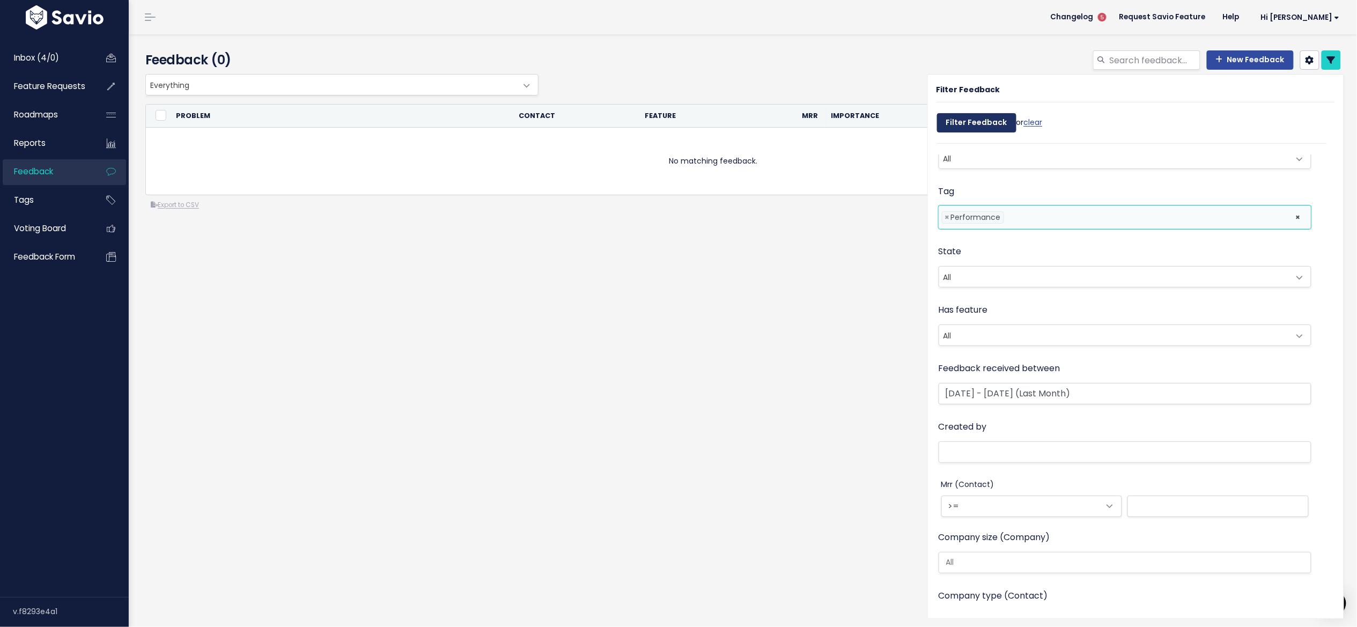
click at [990, 121] on input "Filter Feedback" at bounding box center [976, 122] width 79 height 19
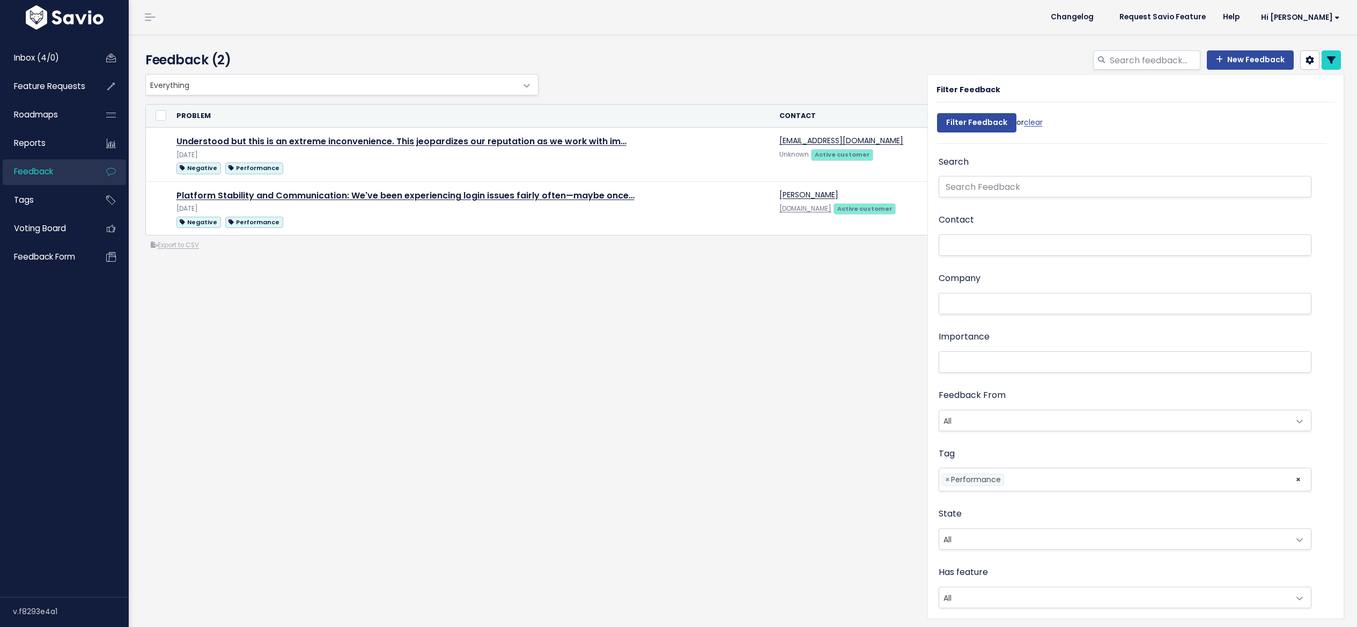
select select
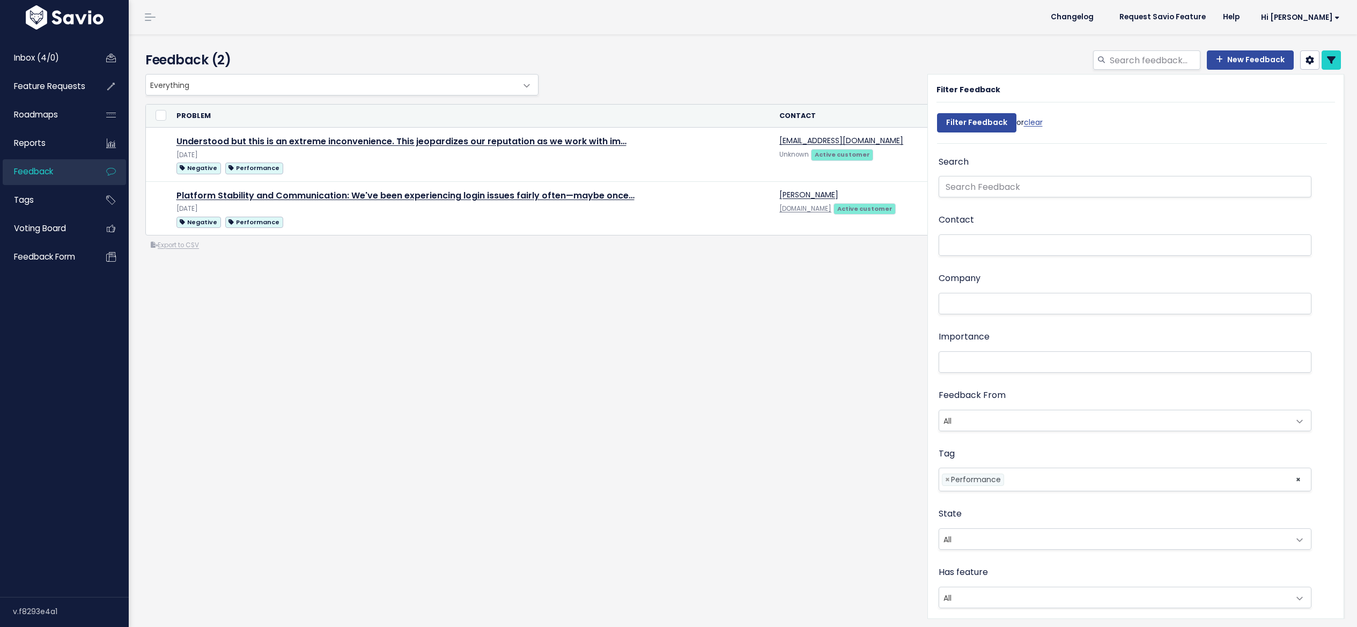
select select
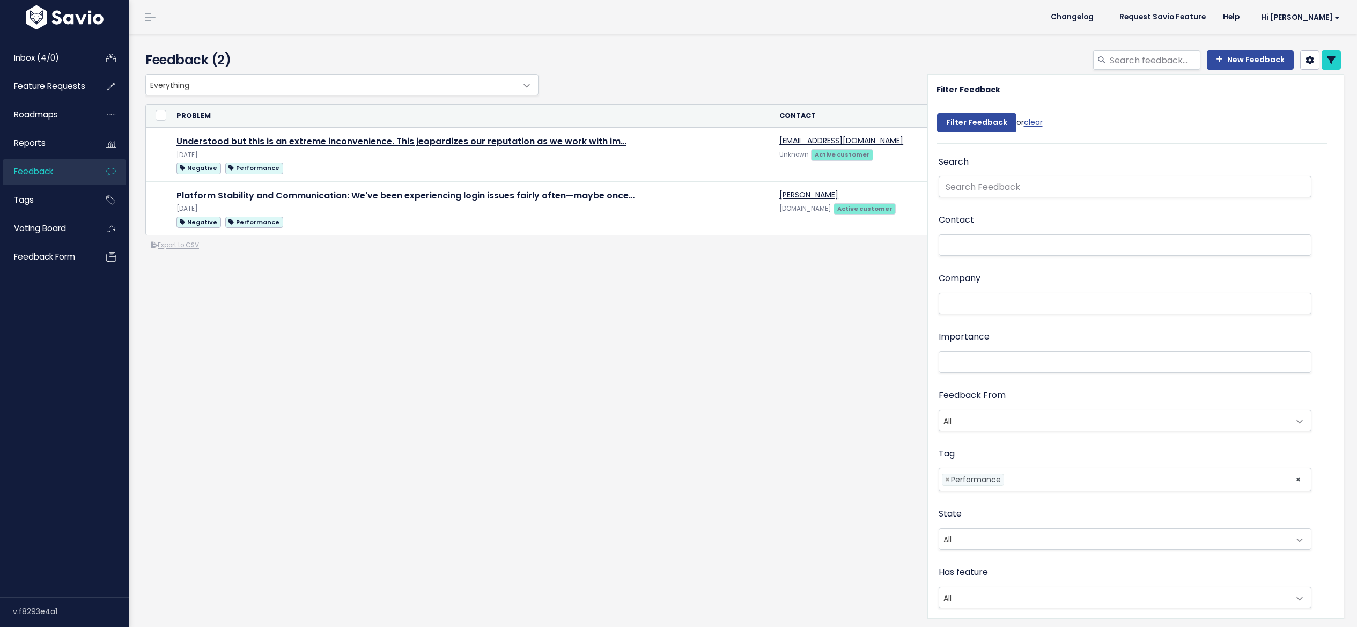
select select
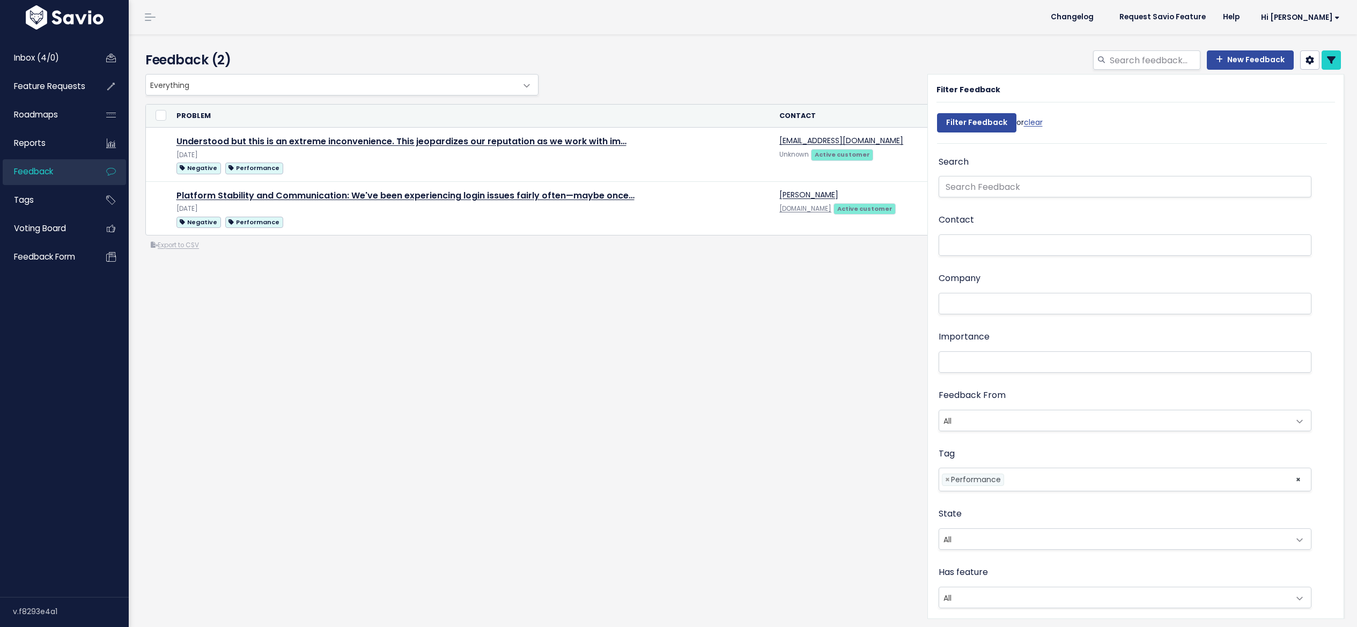
select select
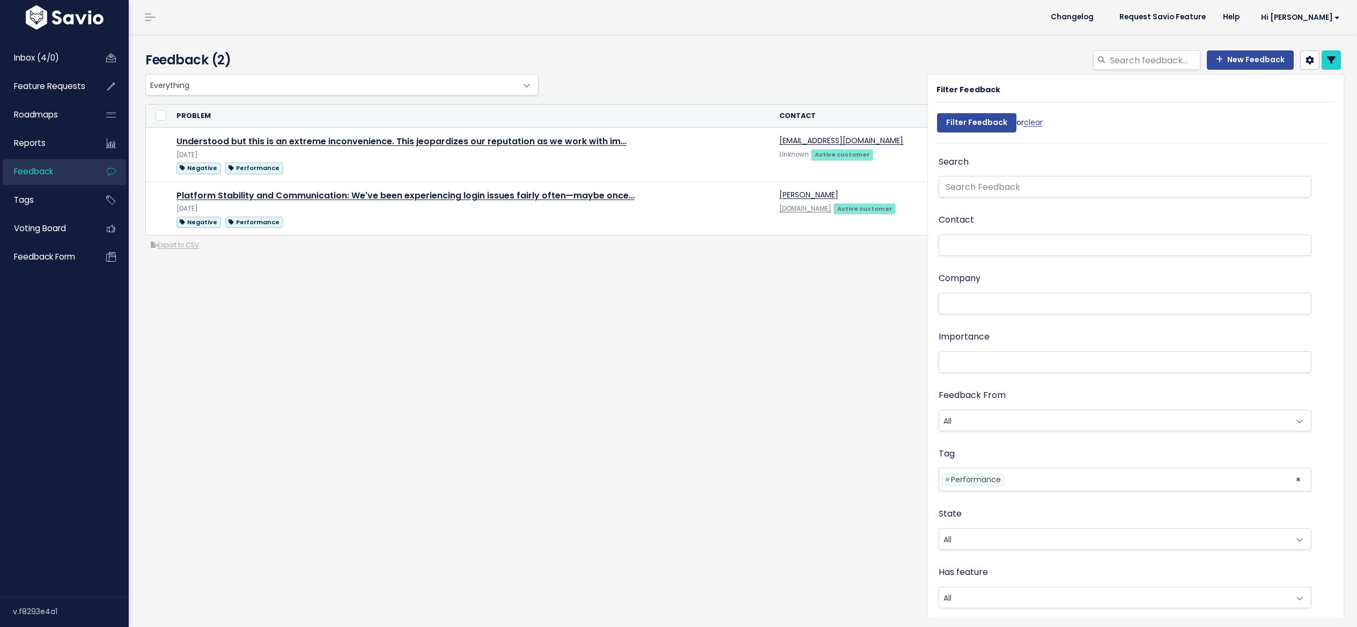
select select
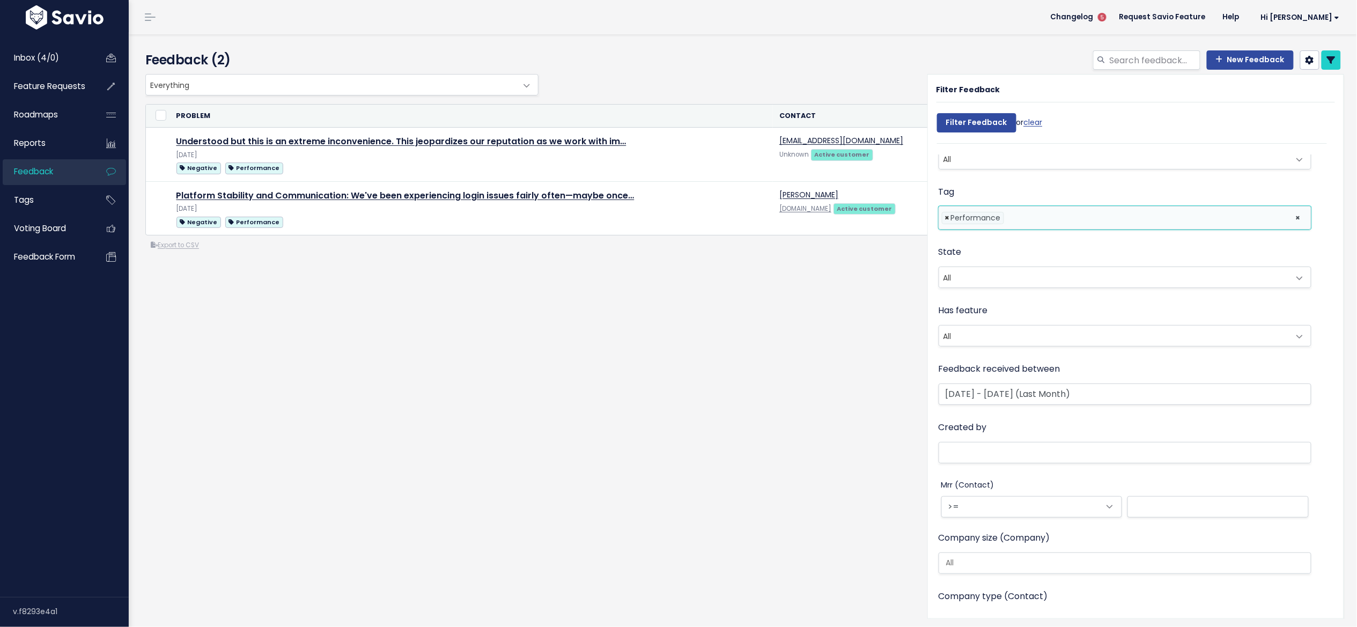
click at [945, 215] on span "×" at bounding box center [947, 217] width 5 height 11
select select
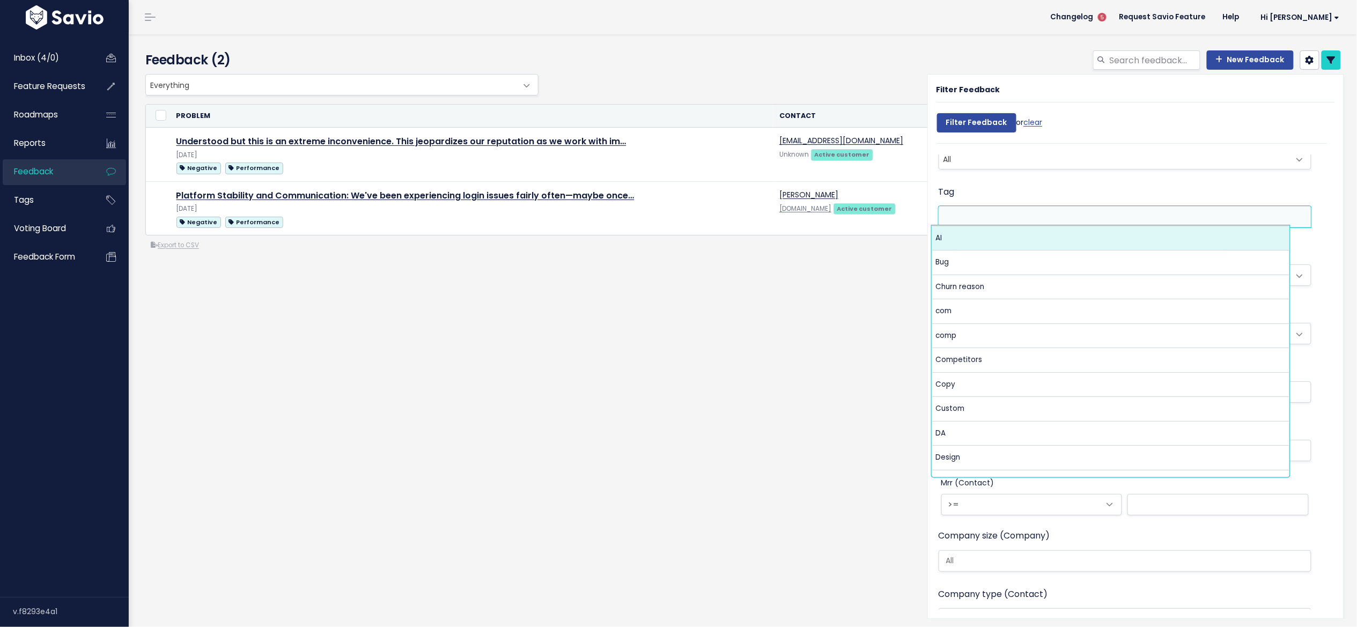
click at [952, 217] on li at bounding box center [1123, 216] width 362 height 11
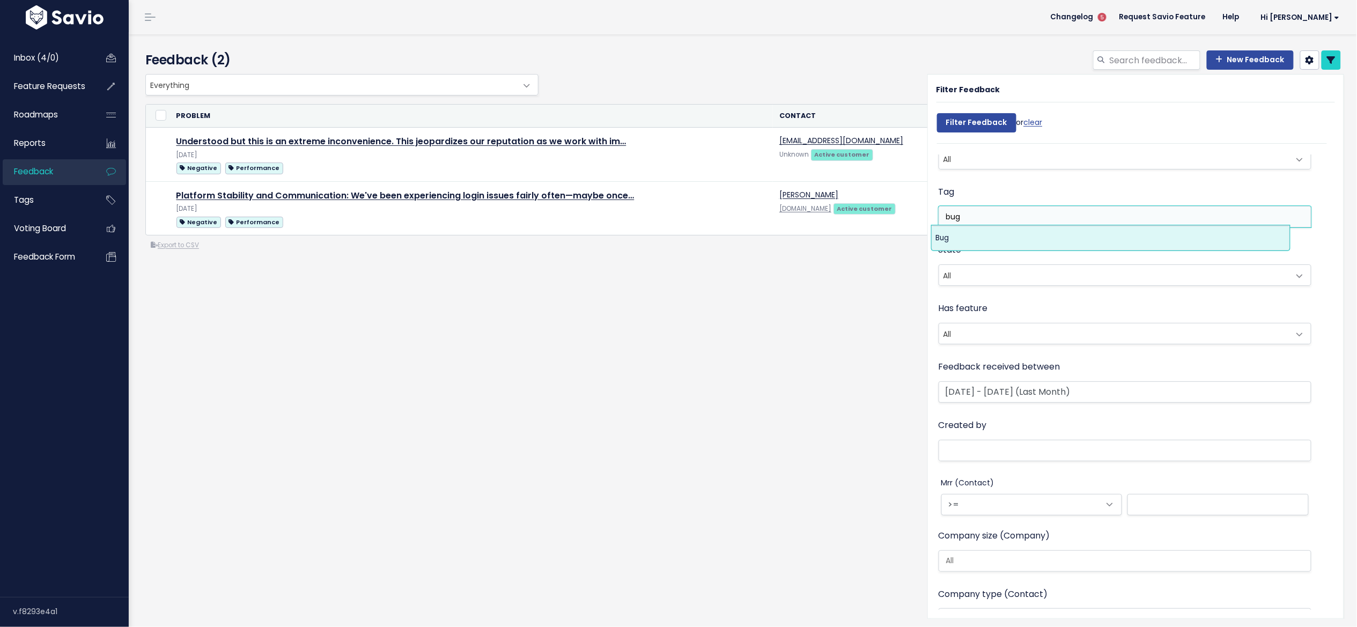
type input "bug"
select select "12066"
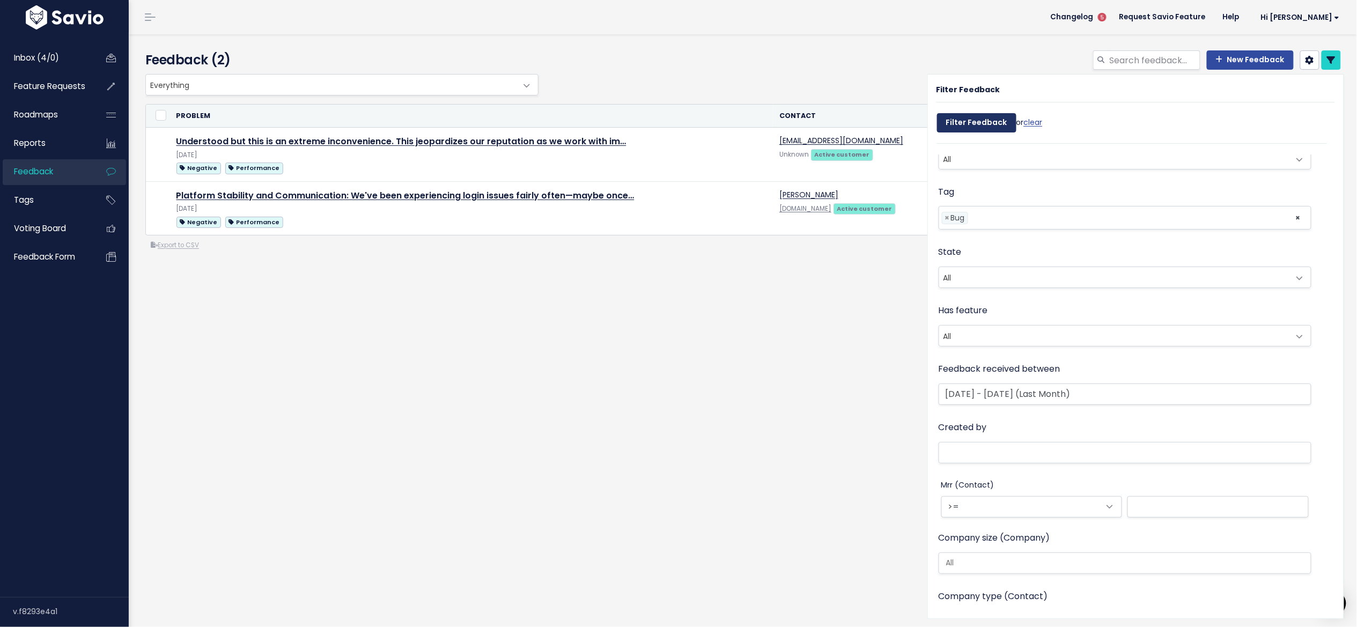
click at [968, 118] on input "Filter Feedback" at bounding box center [976, 122] width 79 height 19
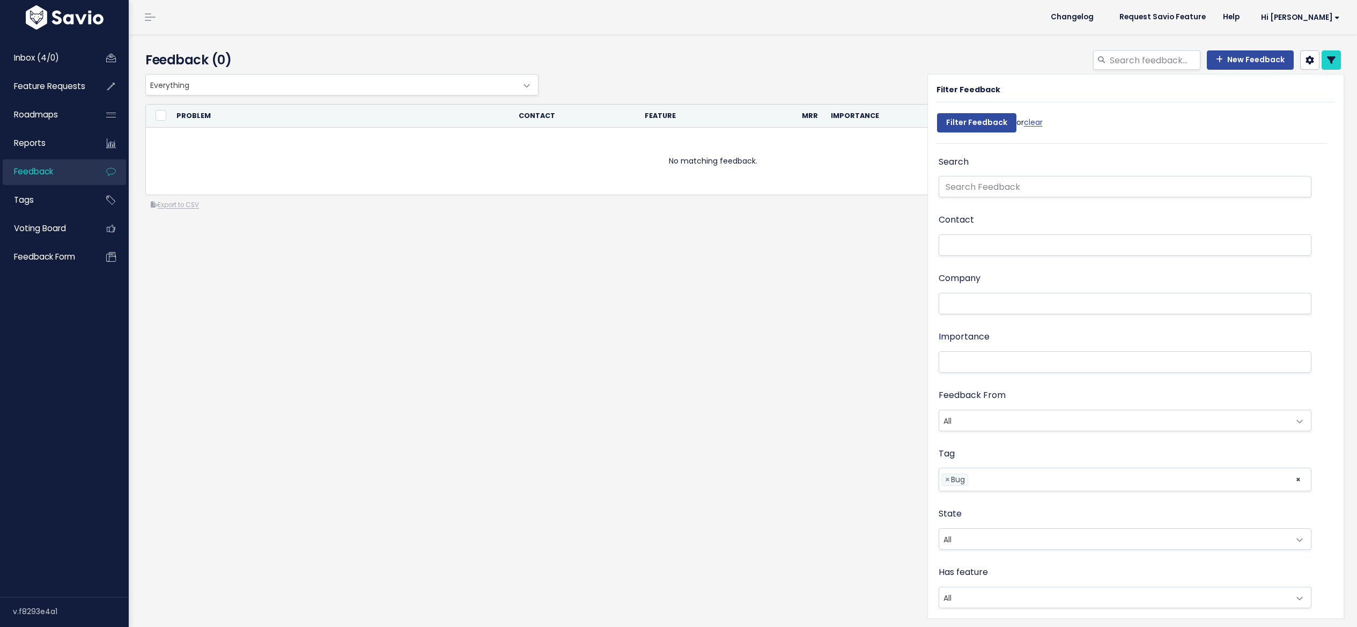
select select
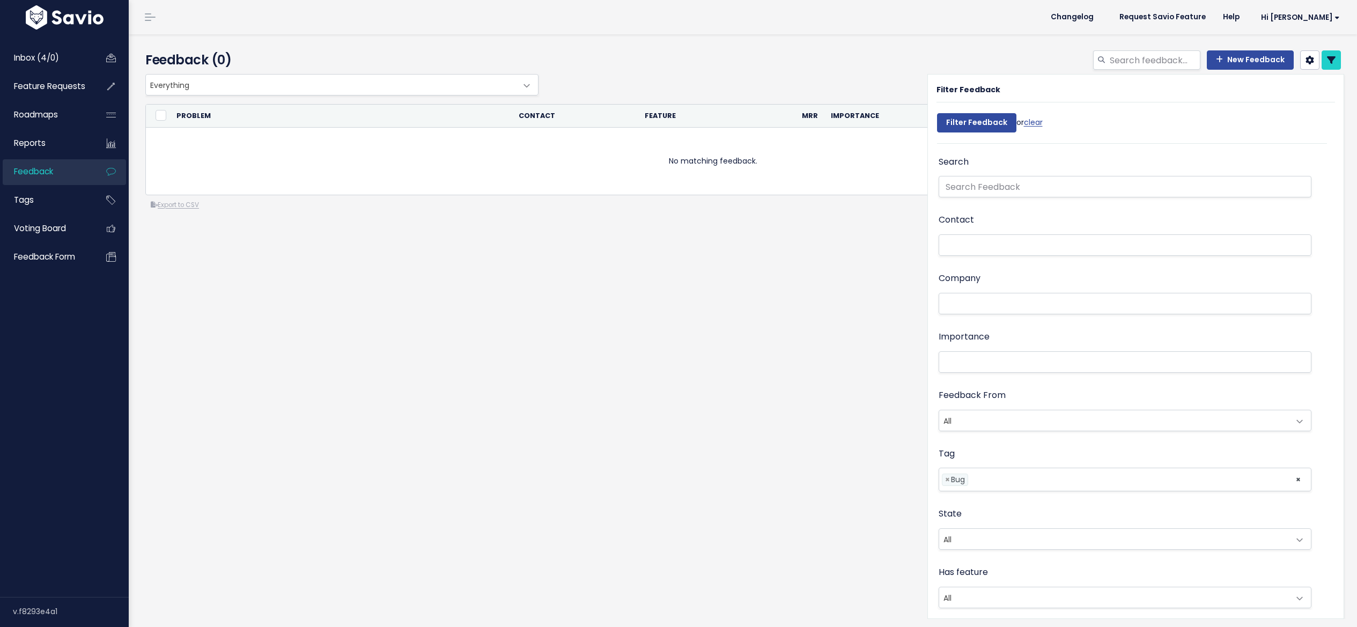
select select
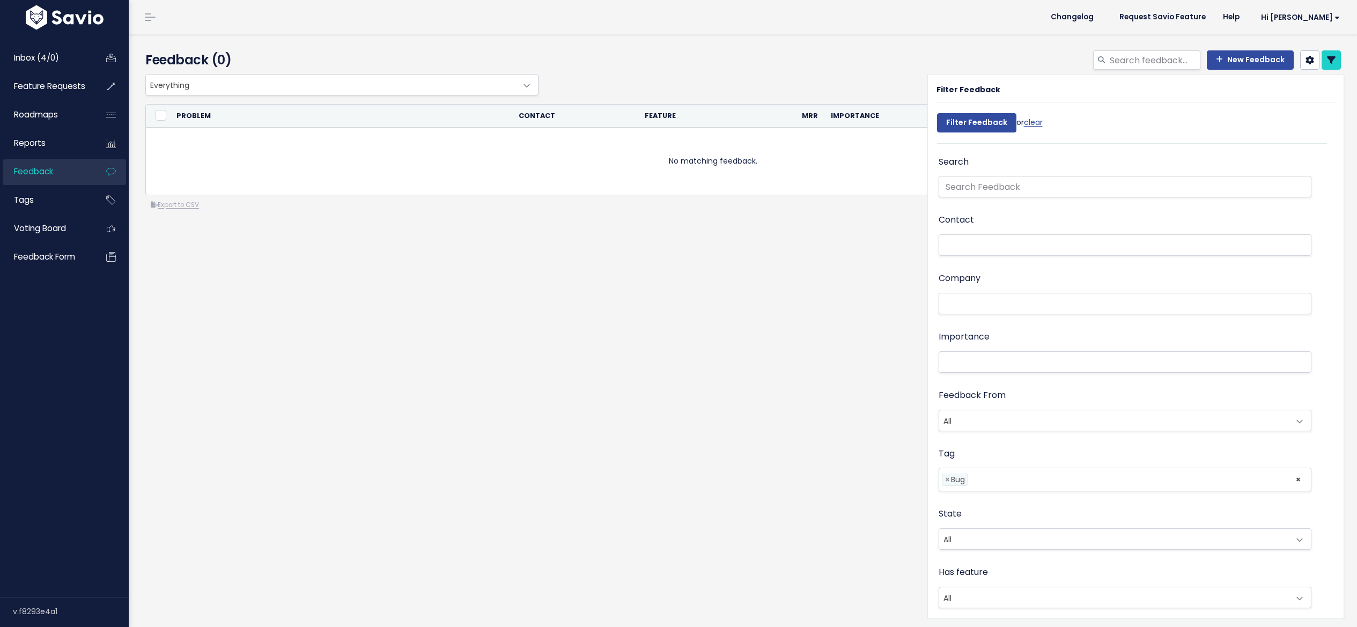
select select
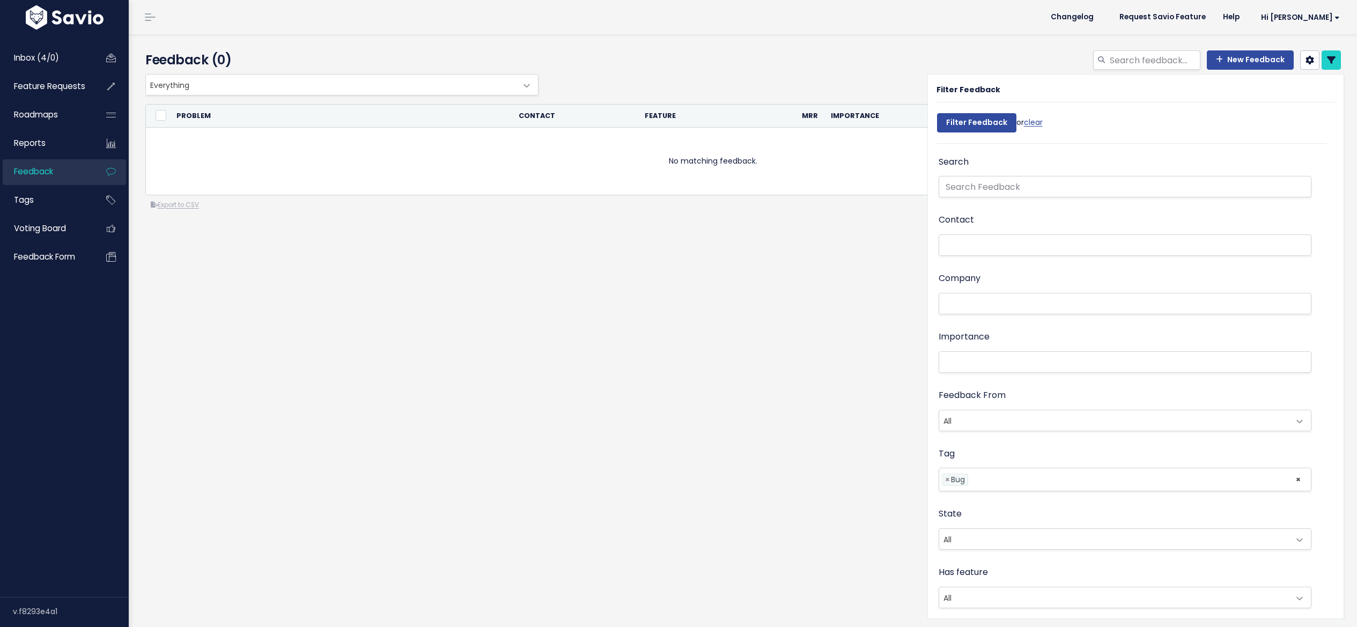
select select
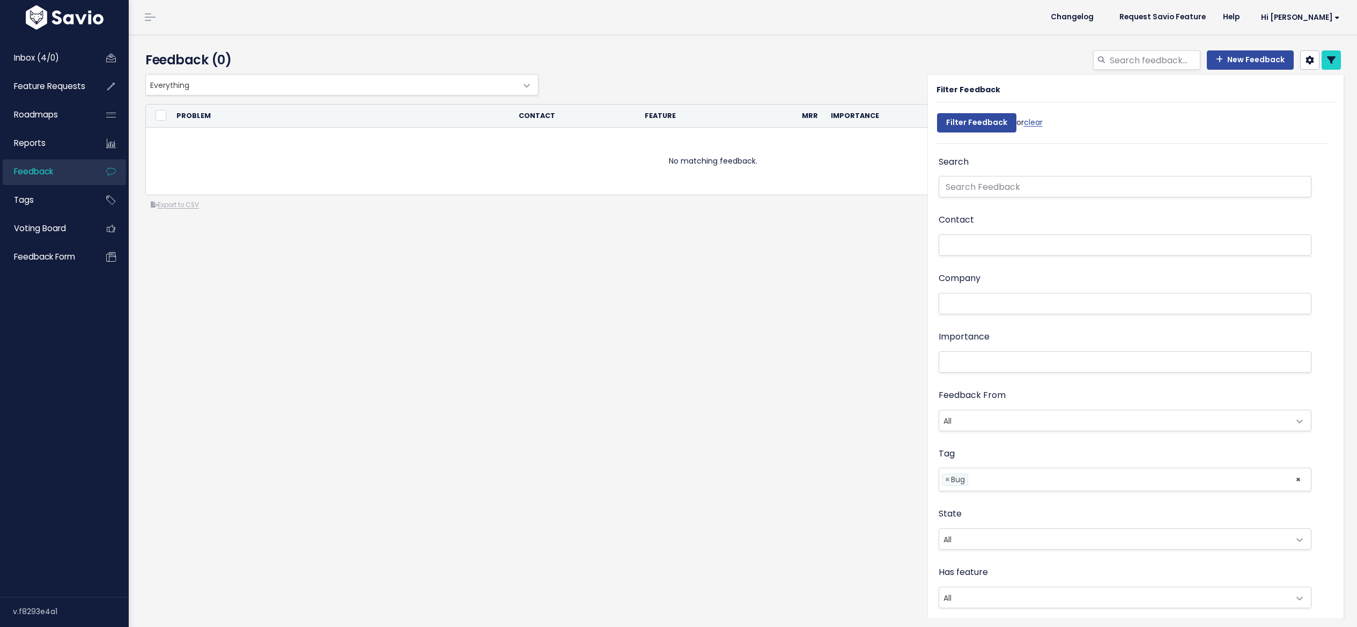
select select
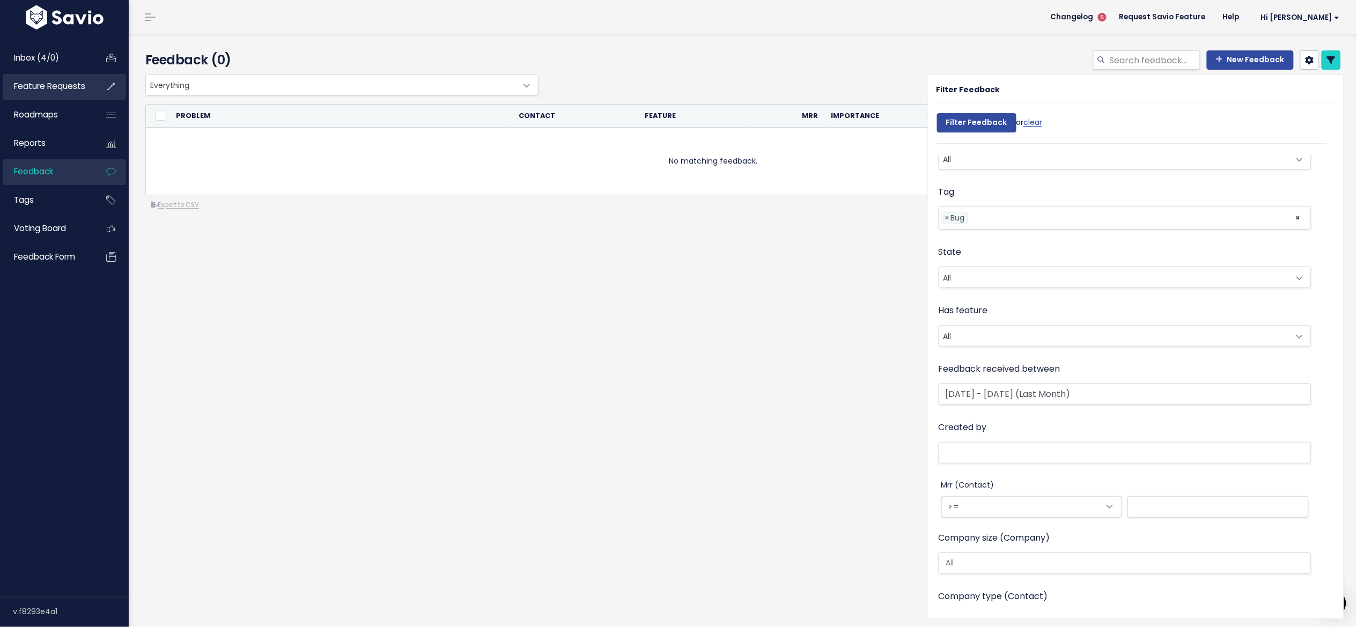
click at [56, 90] on span "Feature Requests" at bounding box center [49, 85] width 71 height 11
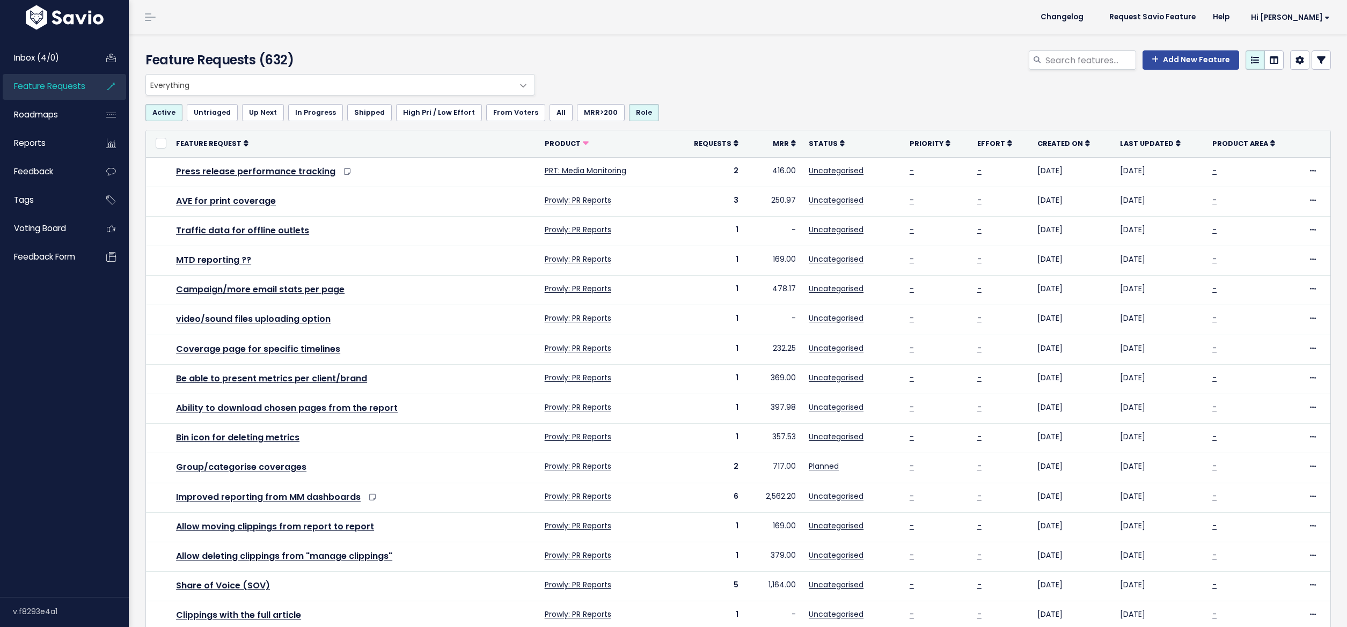
select select
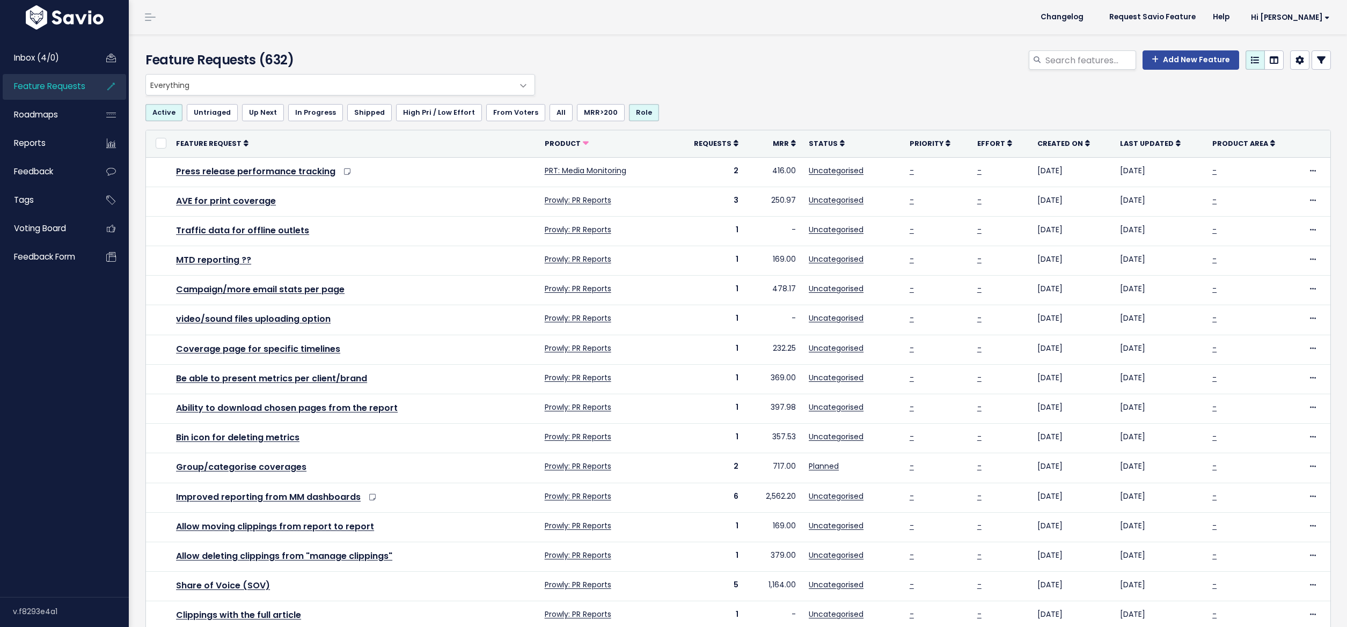
select select
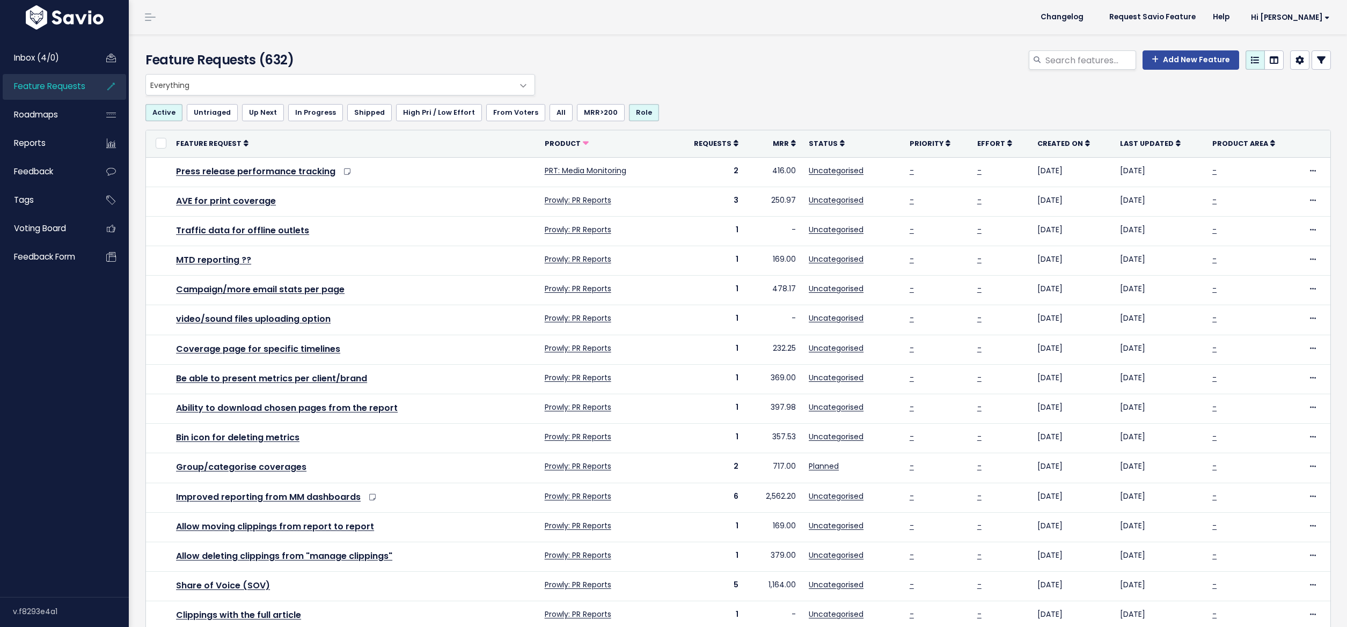
select select
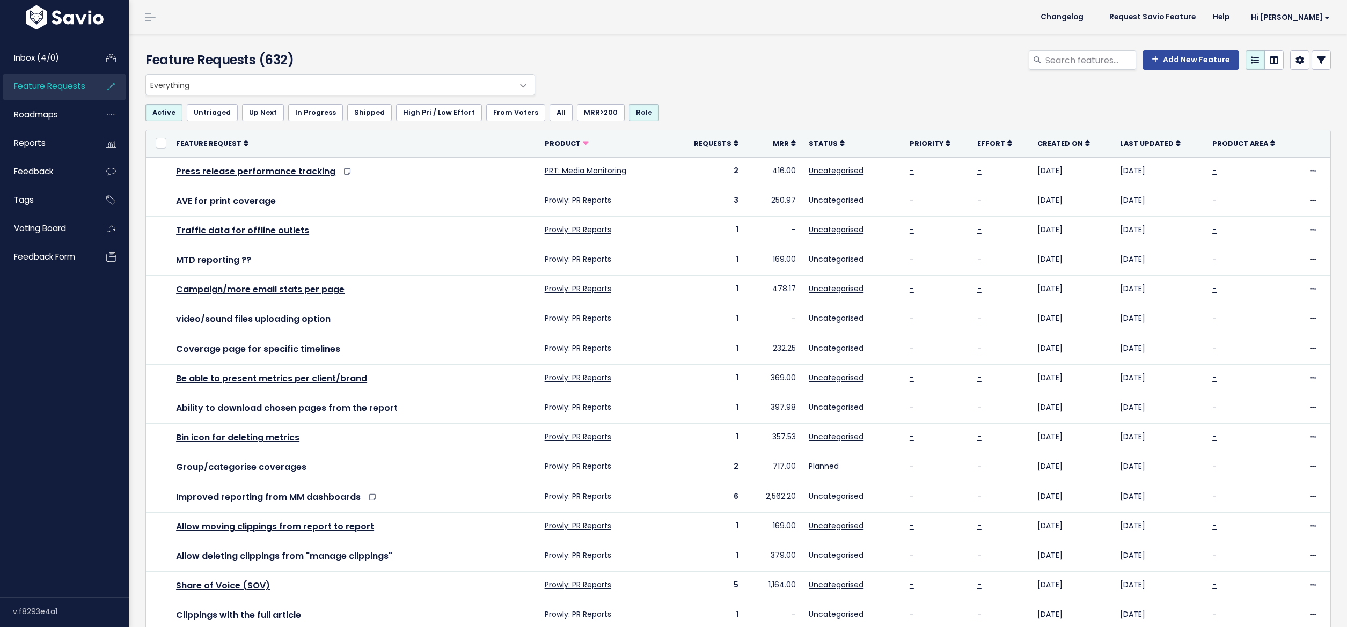
select select
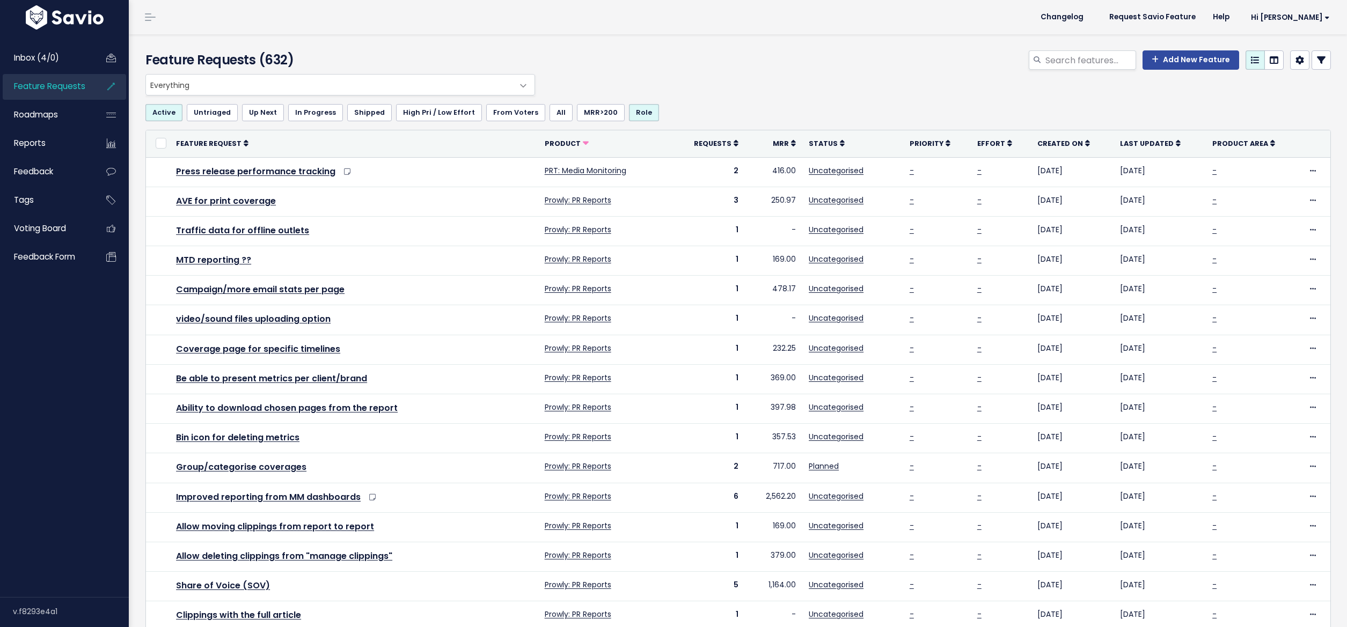
select select
click at [1319, 64] on link at bounding box center [1320, 59] width 19 height 19
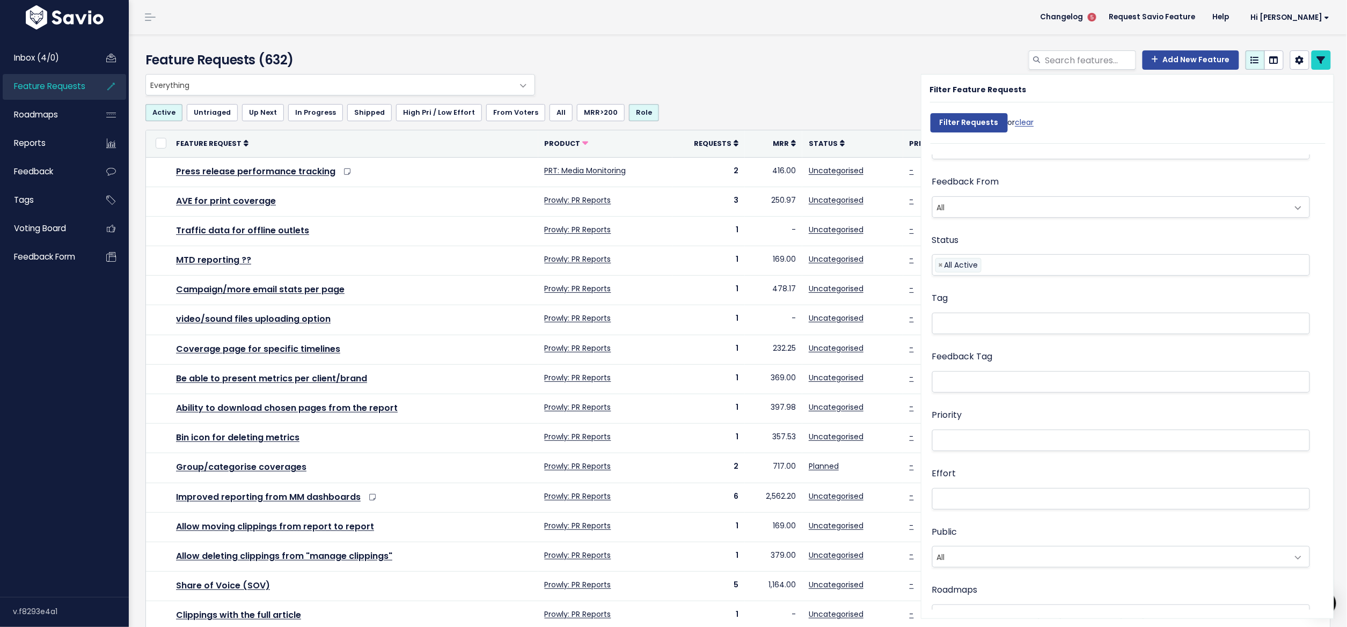
scroll to position [458, 0]
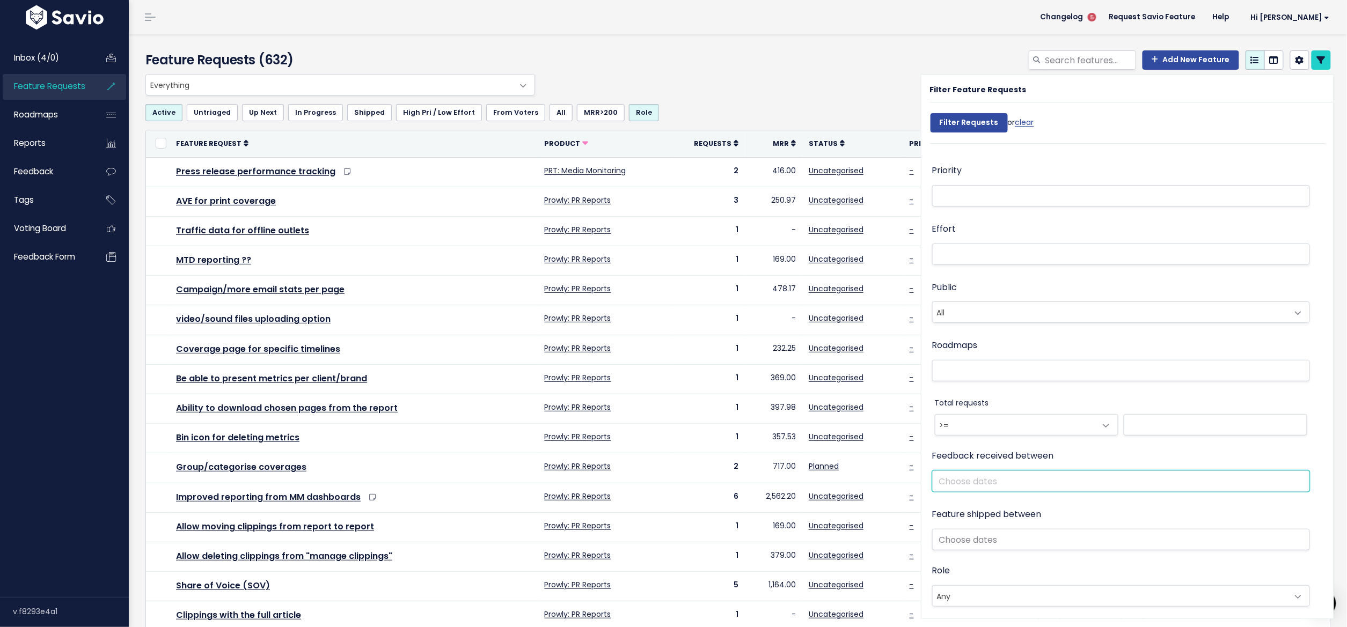
click at [969, 483] on input "text" at bounding box center [1121, 481] width 378 height 21
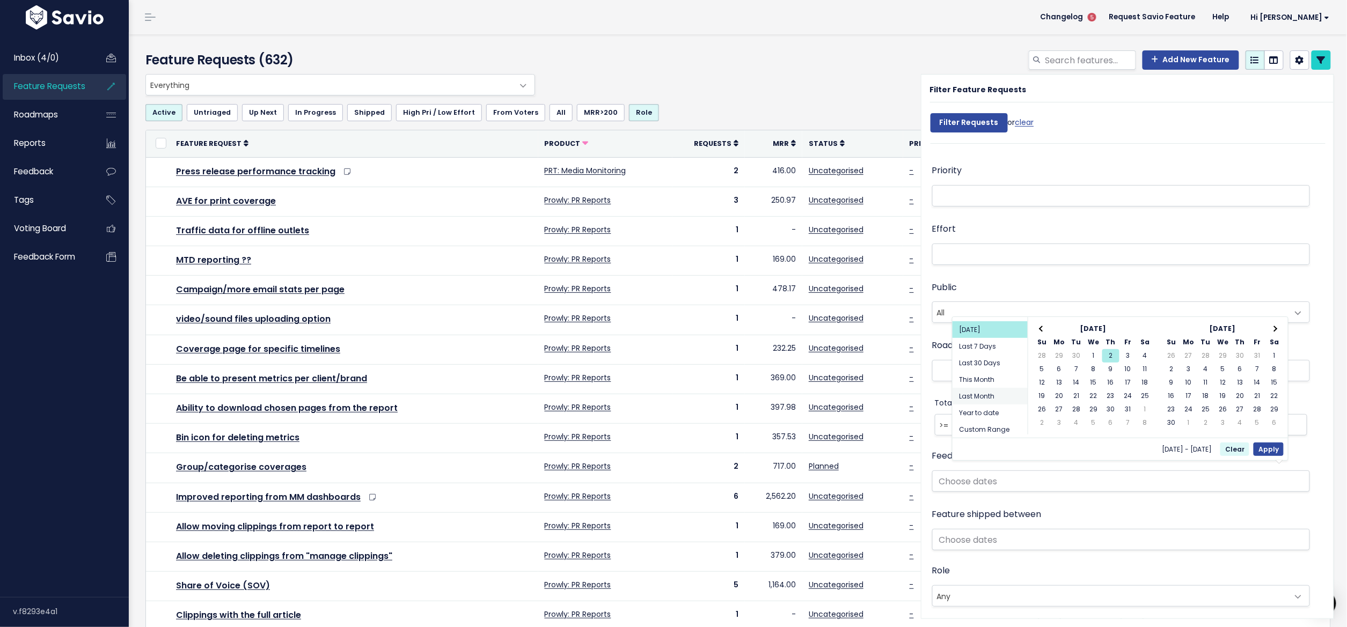
click at [992, 388] on li "Last Month" at bounding box center [989, 396] width 75 height 17
type input "[DATE] - [DATE] (Last Month)"
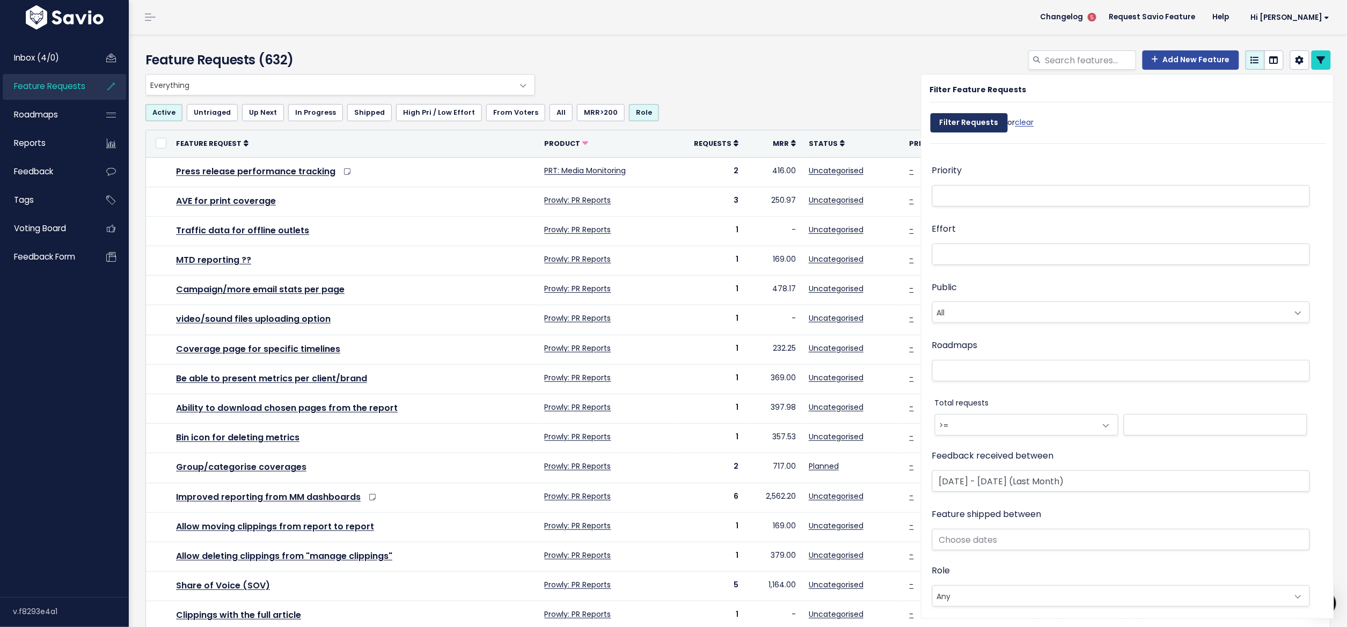
click at [964, 128] on input "Filter Requests" at bounding box center [968, 122] width 77 height 19
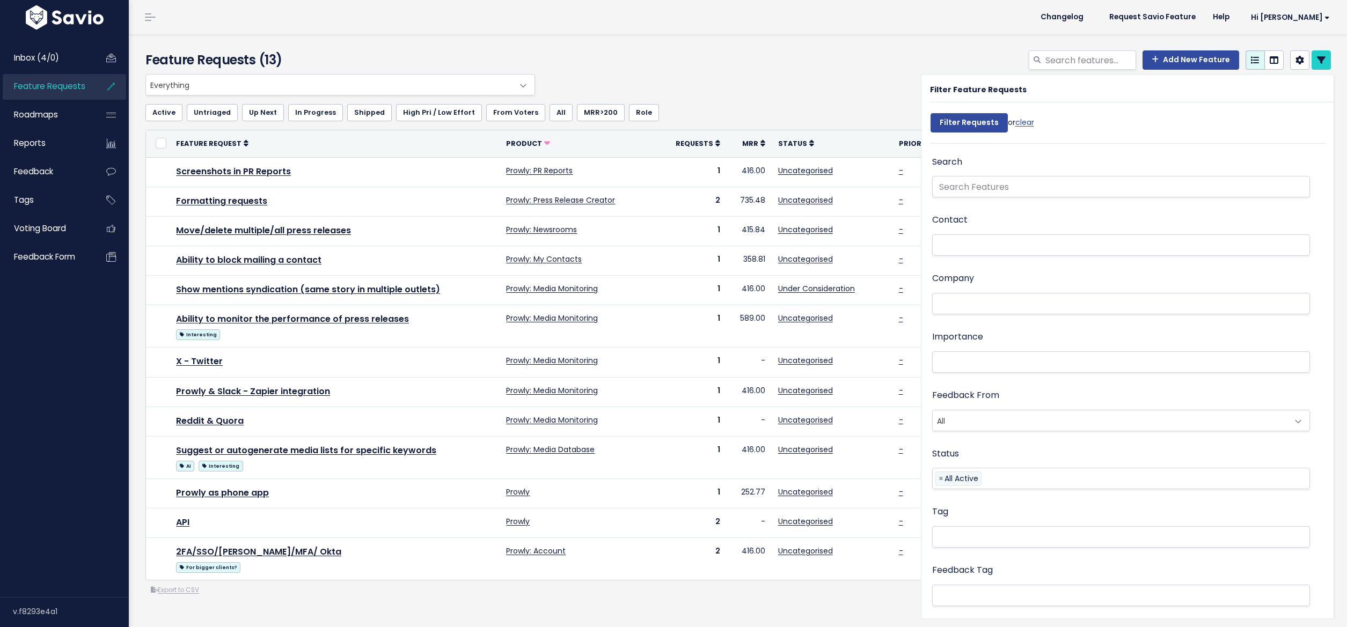
select select
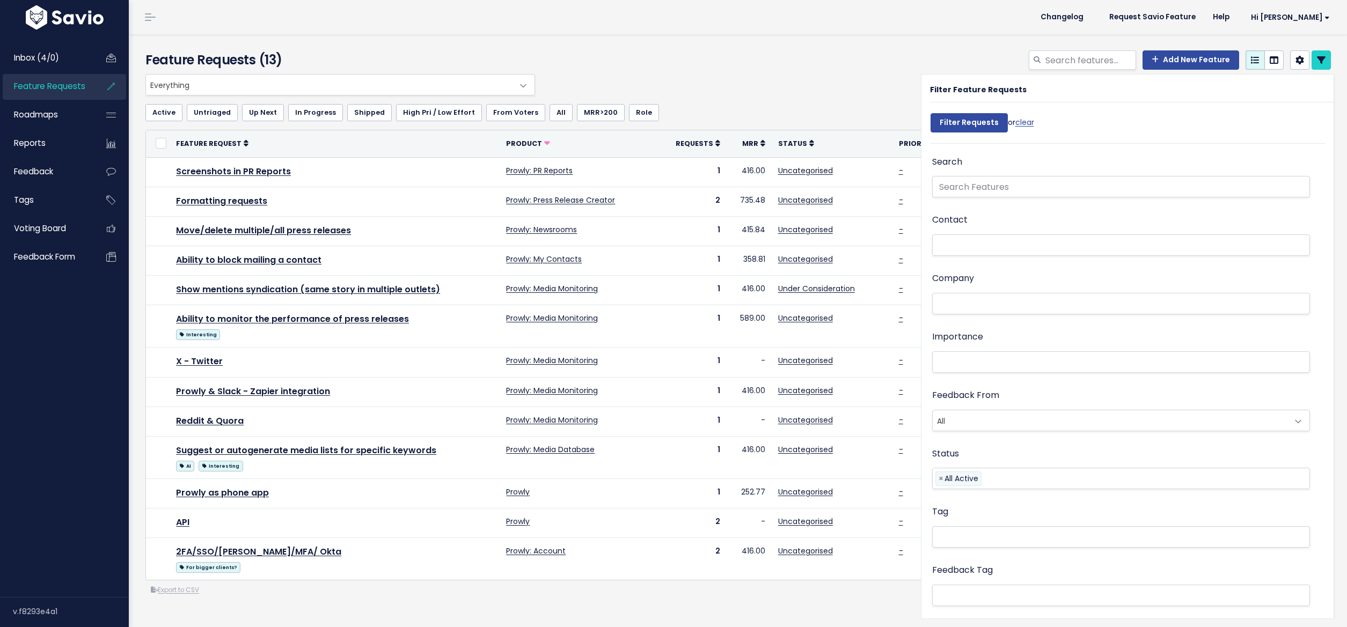
select select
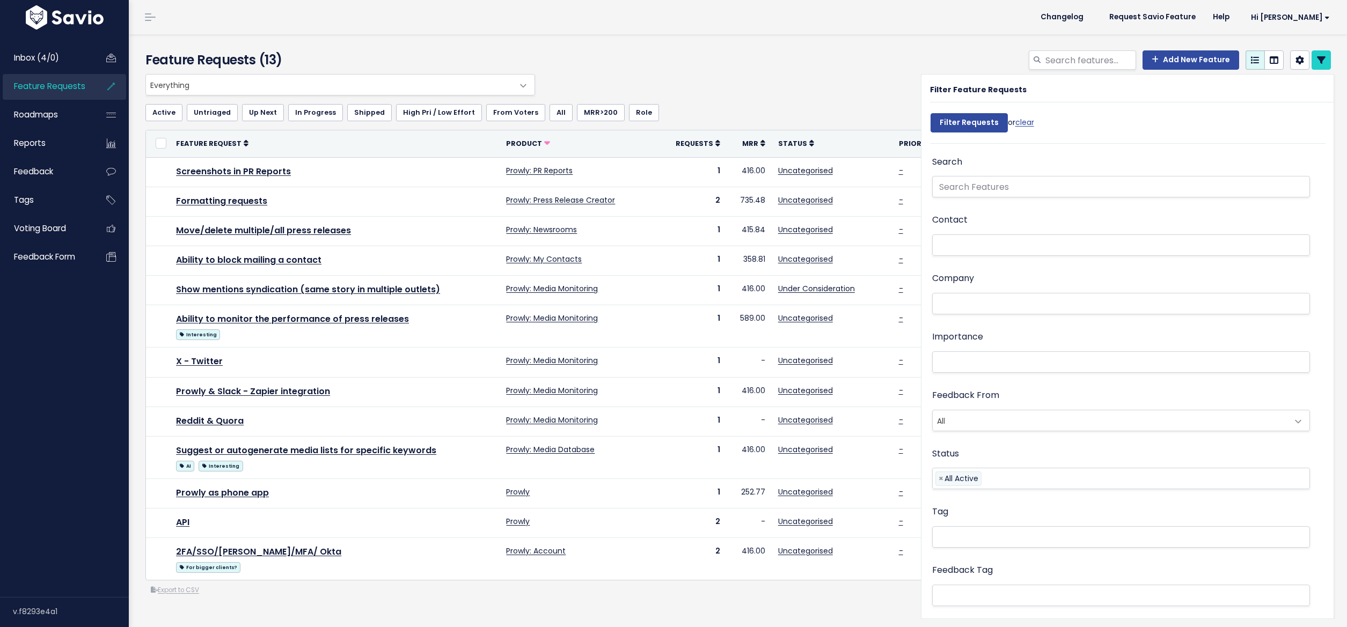
select select
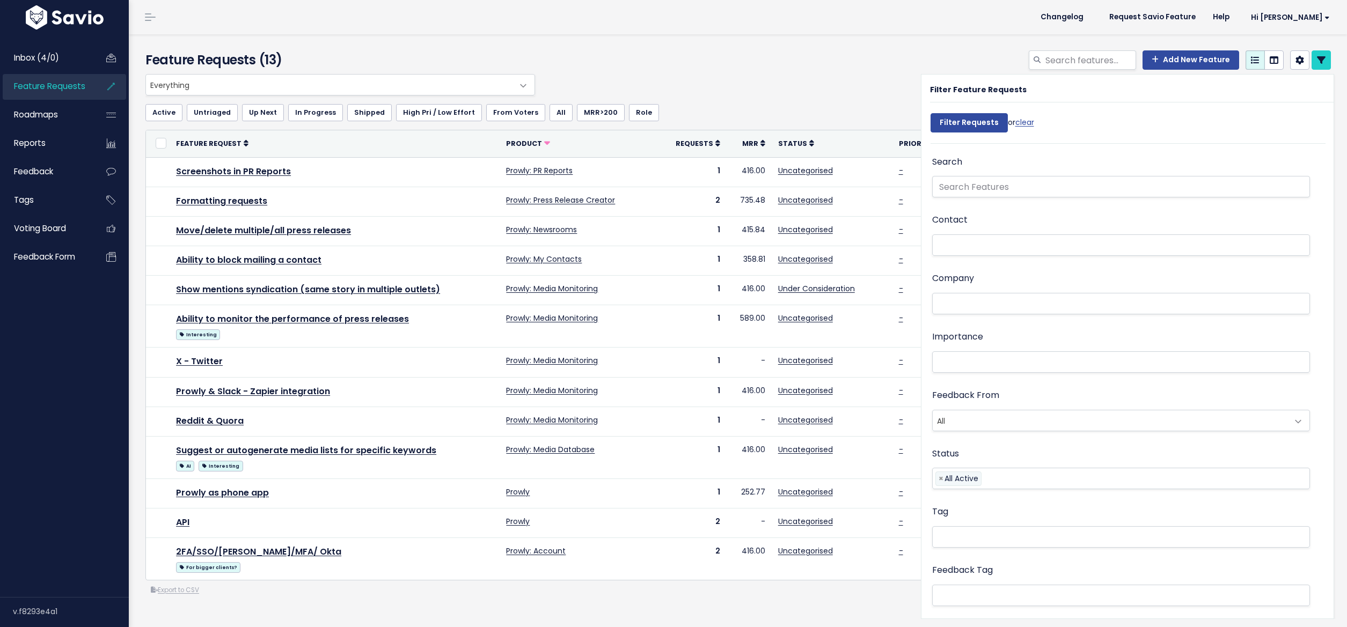
select select
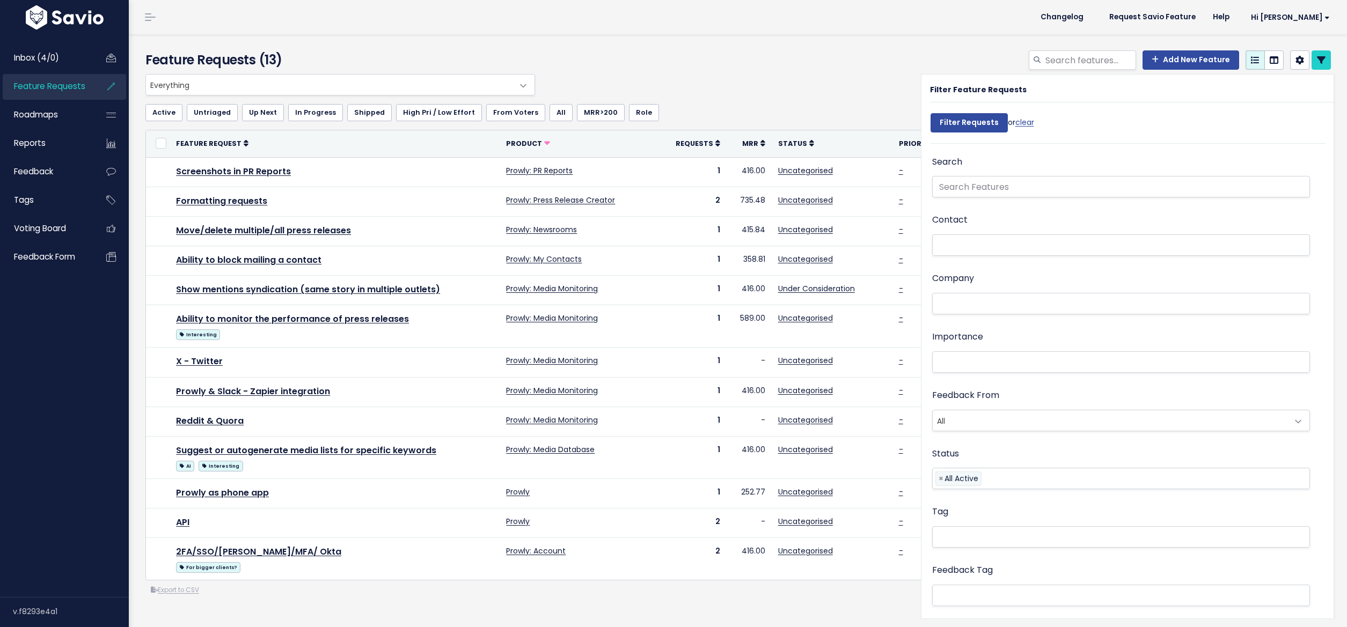
select select
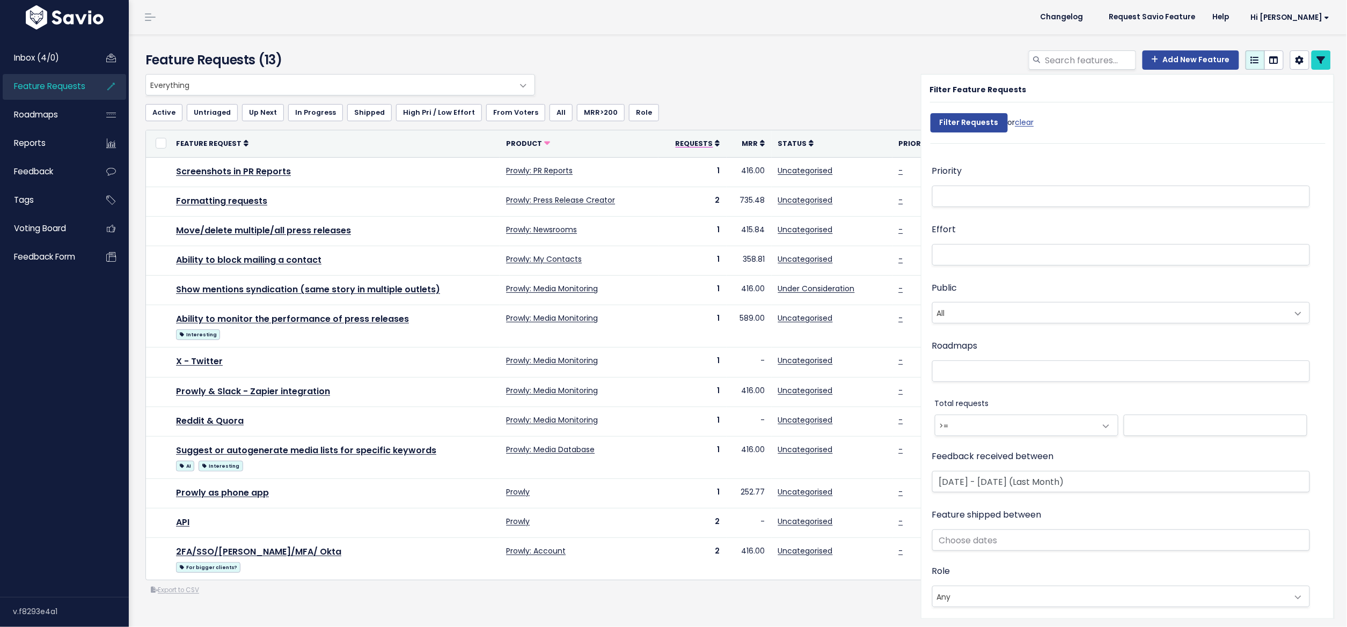
click at [715, 142] on icon at bounding box center [717, 144] width 5 height 8
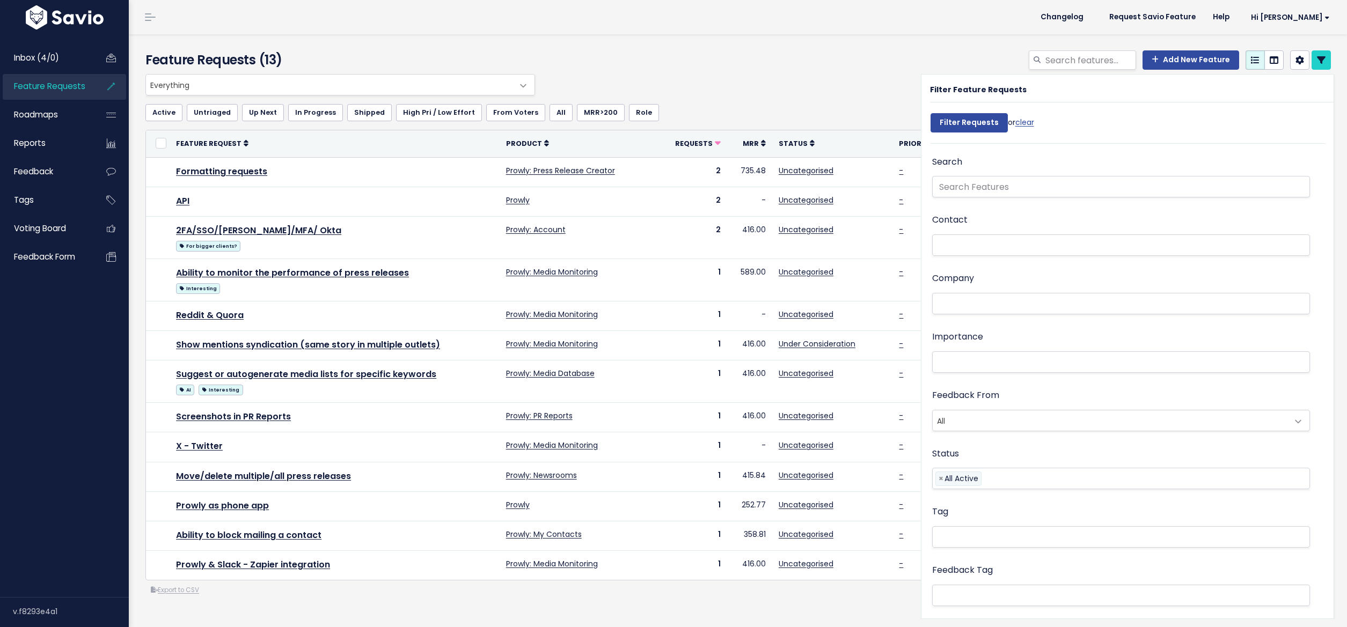
select select
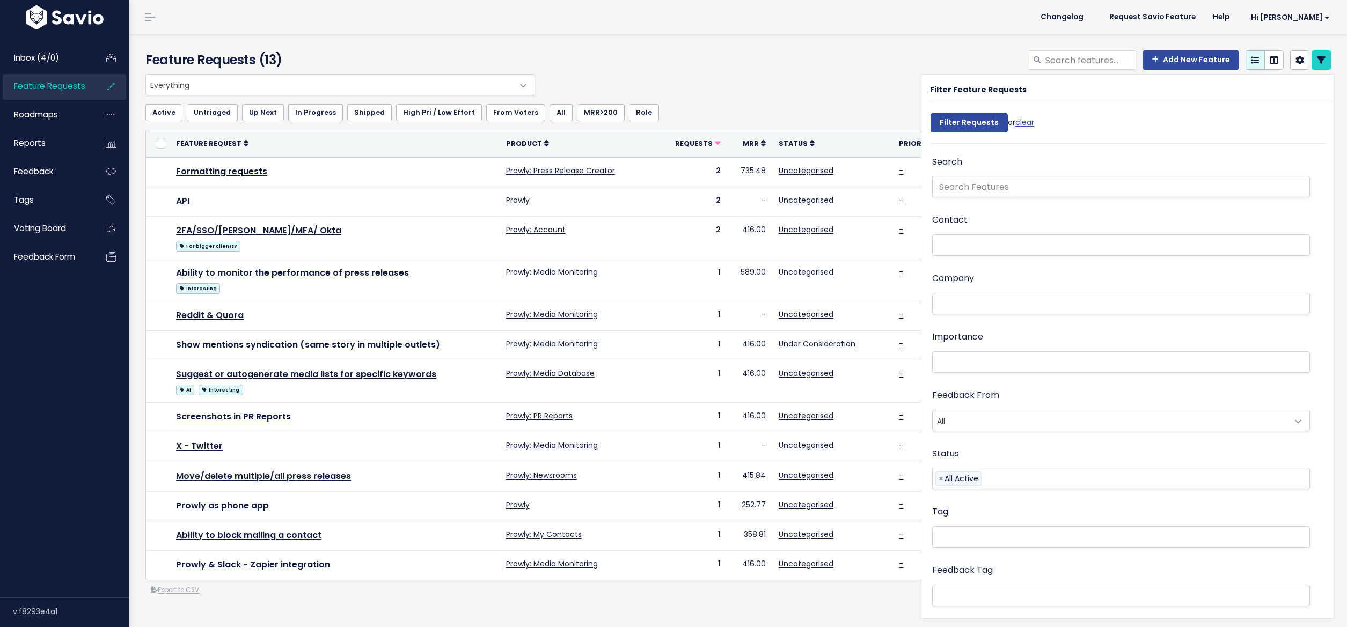
select select
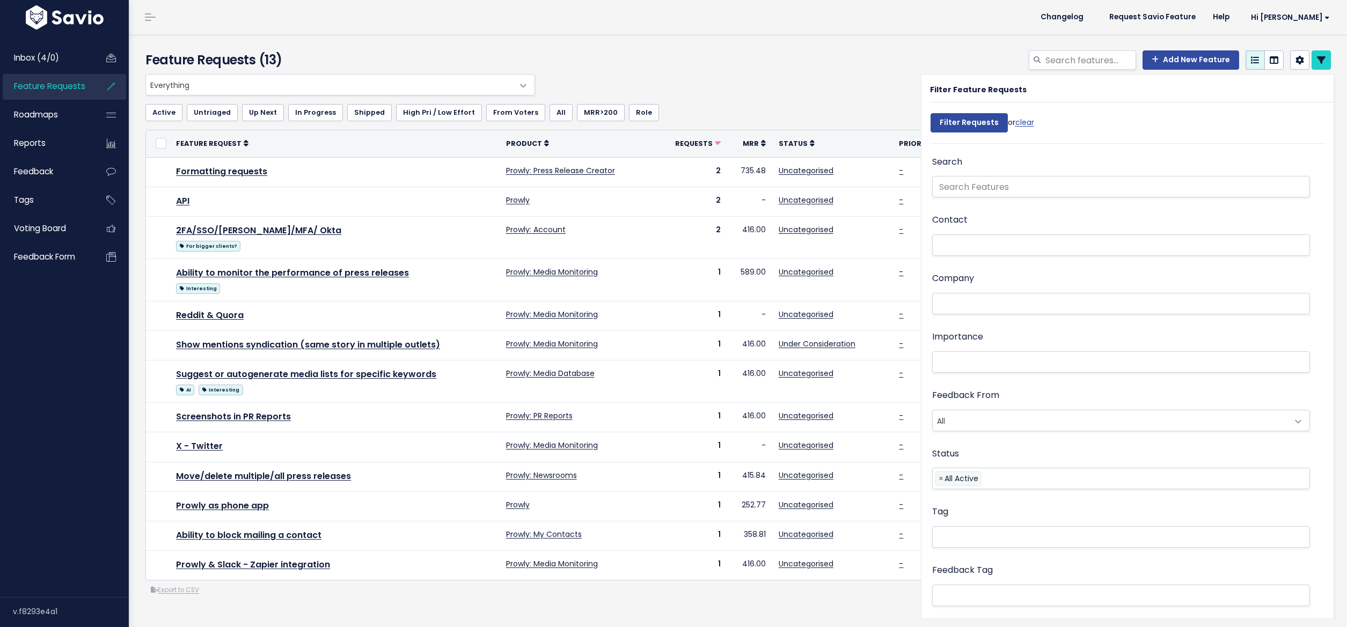
select select
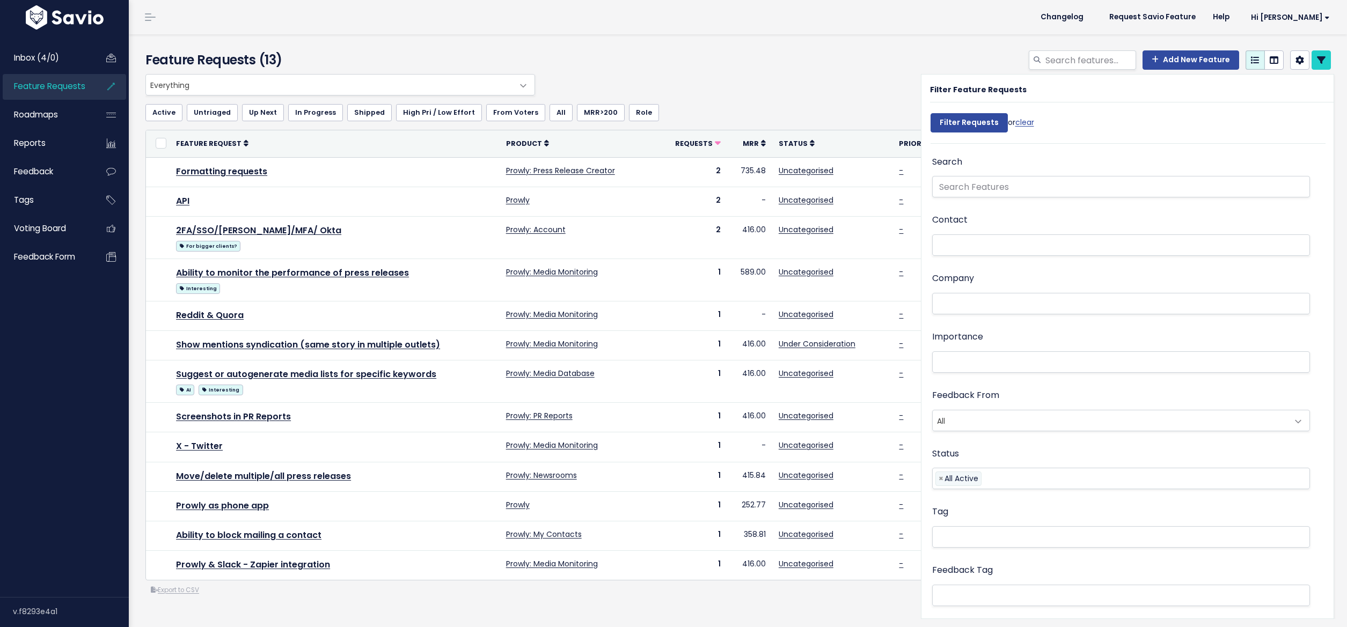
select select
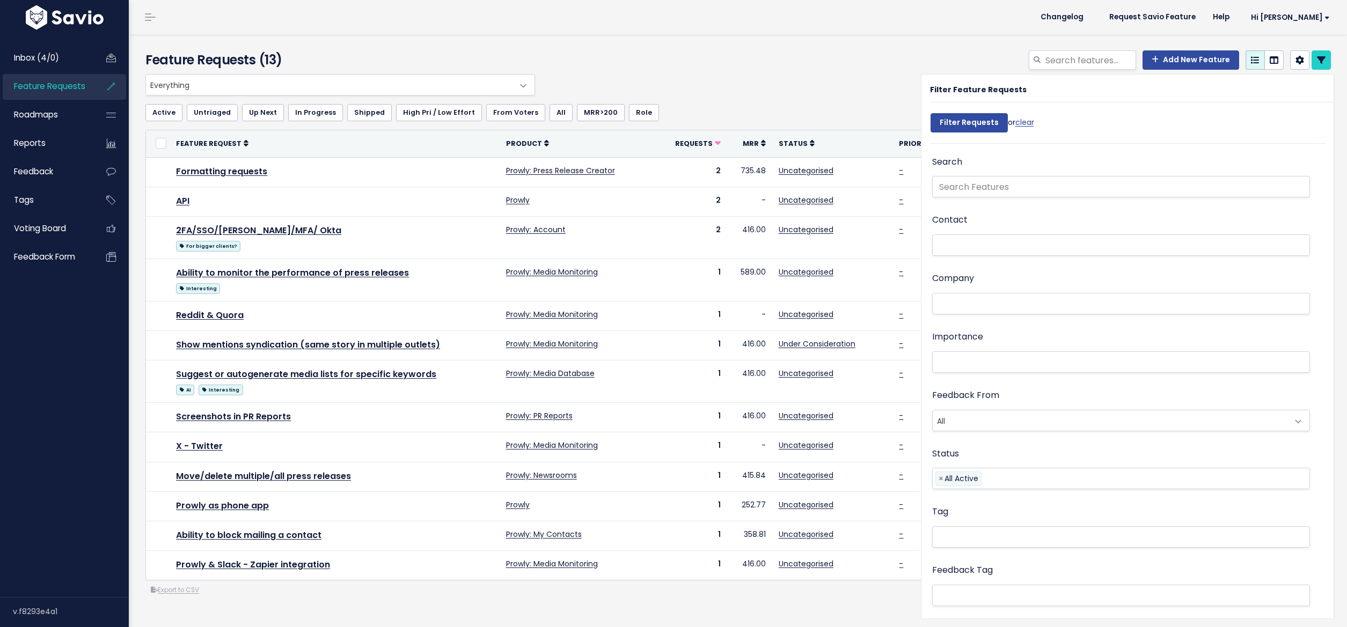
select select
click at [798, 83] on div "Everything Any Product: Any Product Area Any Product: No Product Area No Produc…" at bounding box center [735, 84] width 1185 height 21
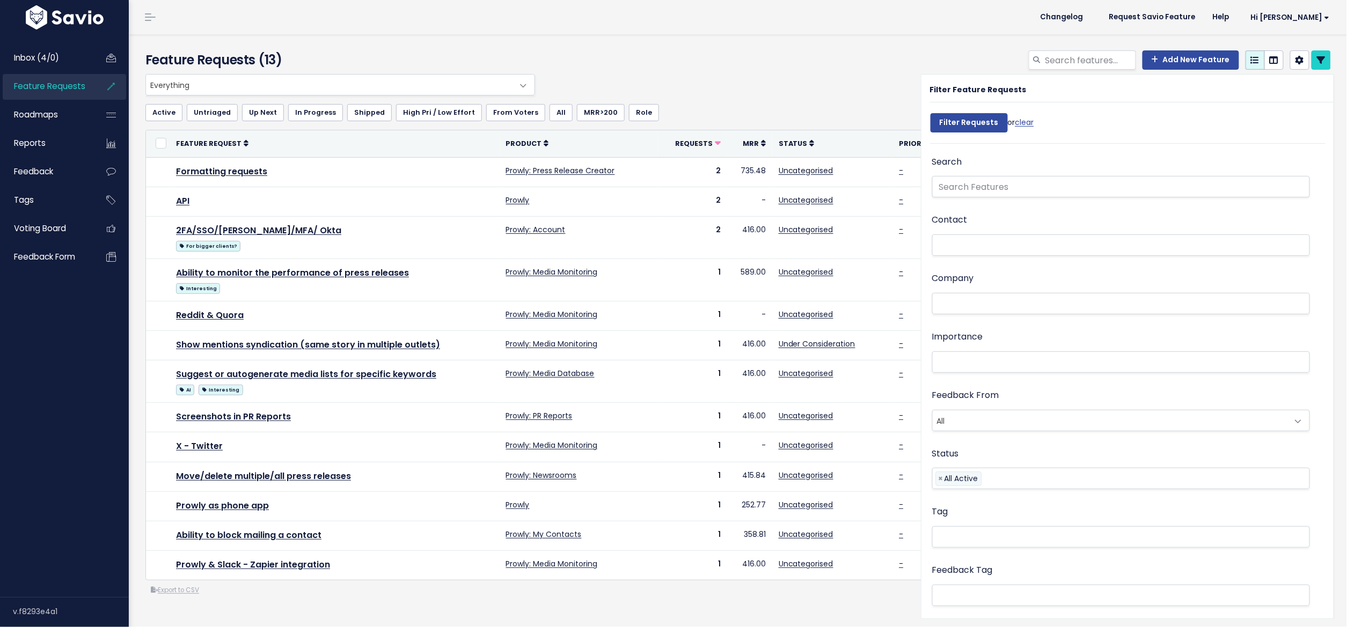
click at [1316, 57] on link at bounding box center [1320, 59] width 19 height 19
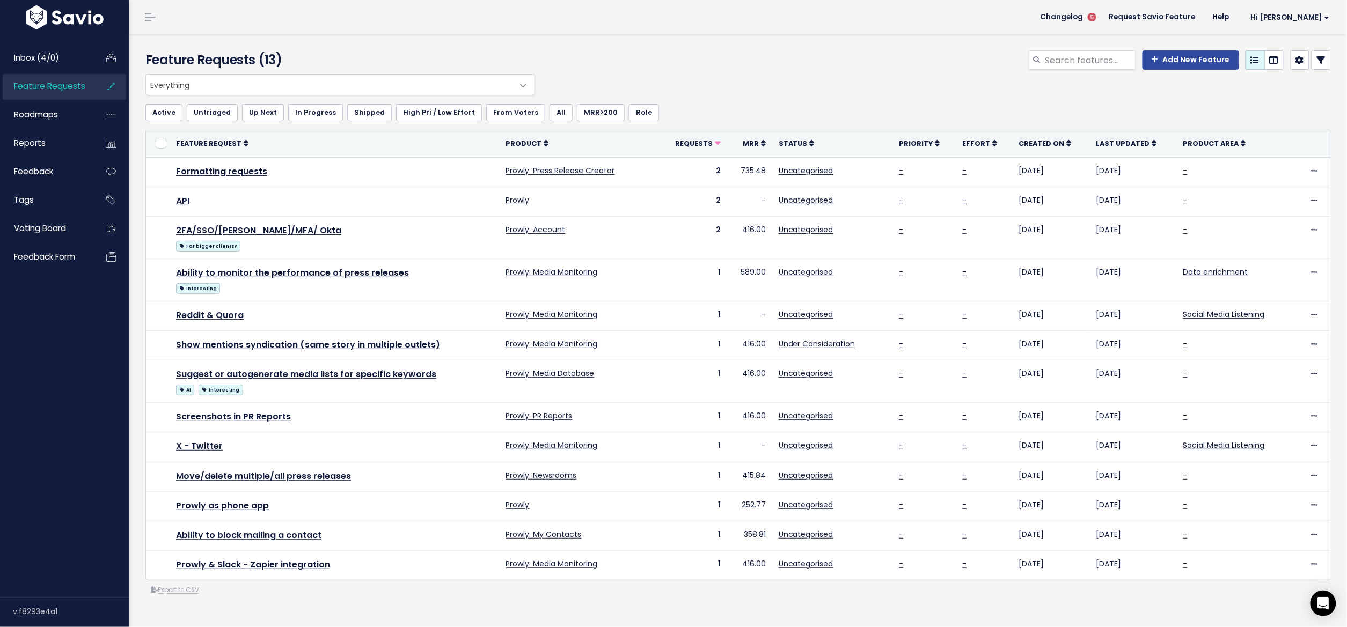
click at [1245, 0] on header "Changelog 5 Request Savio Feature Help Hi Katarzyna Vault Settings My Settings …" at bounding box center [738, 17] width 1218 height 34
click at [1320, 67] on div "Add New Feature" at bounding box center [938, 62] width 801 height 24
click at [1311, 60] on link at bounding box center [1320, 59] width 19 height 19
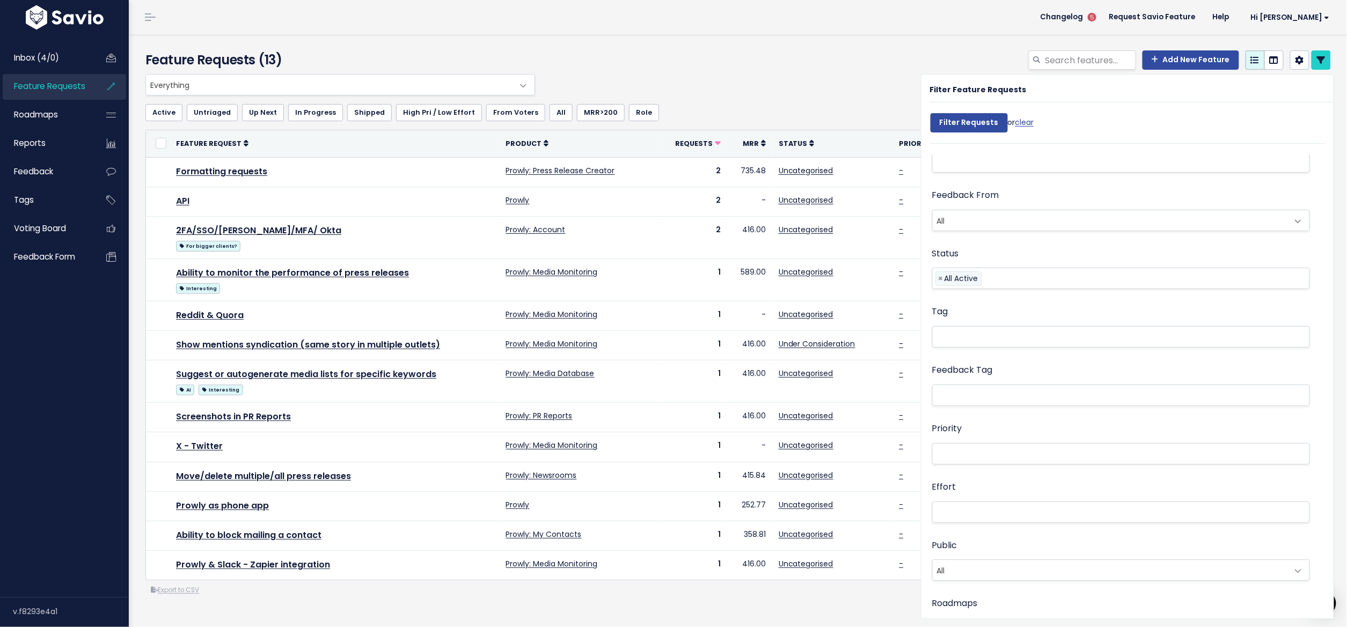
scroll to position [400, 0]
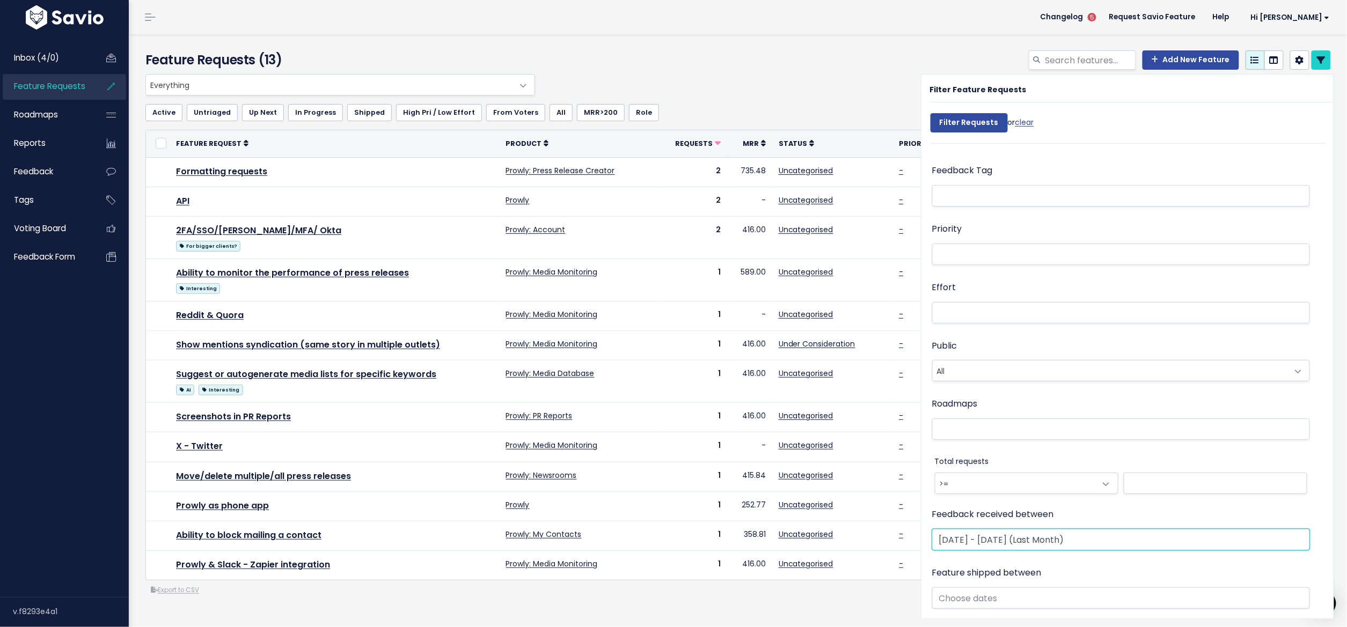
click at [973, 534] on input "Sep 1 2025 - Sep 30 2025 (Last Month)" at bounding box center [1121, 539] width 378 height 21
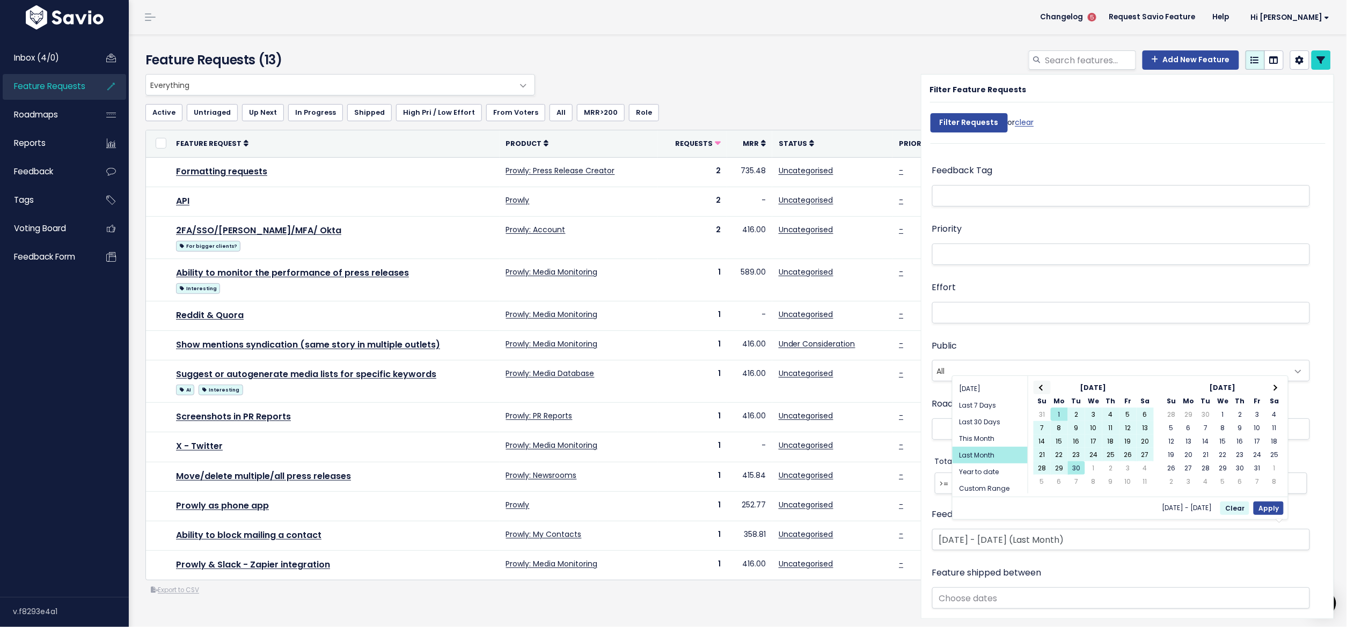
click at [1042, 391] on th at bounding box center [1041, 387] width 17 height 13
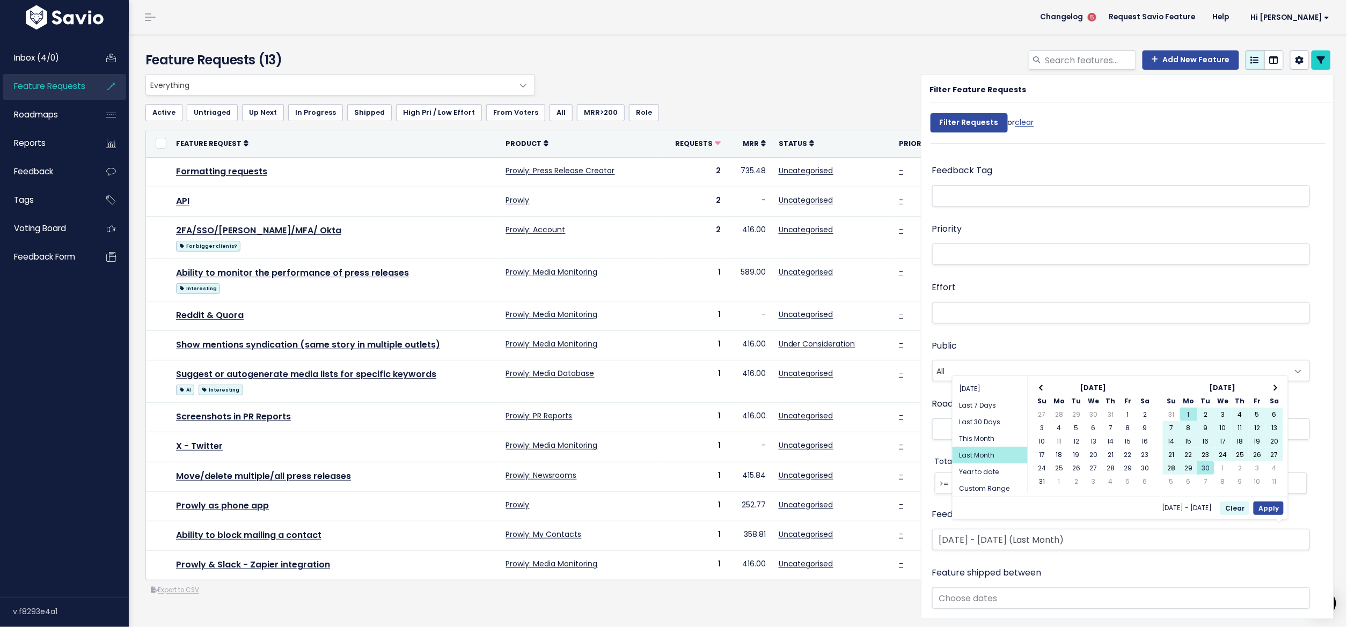
click at [1042, 391] on th at bounding box center [1041, 387] width 17 height 13
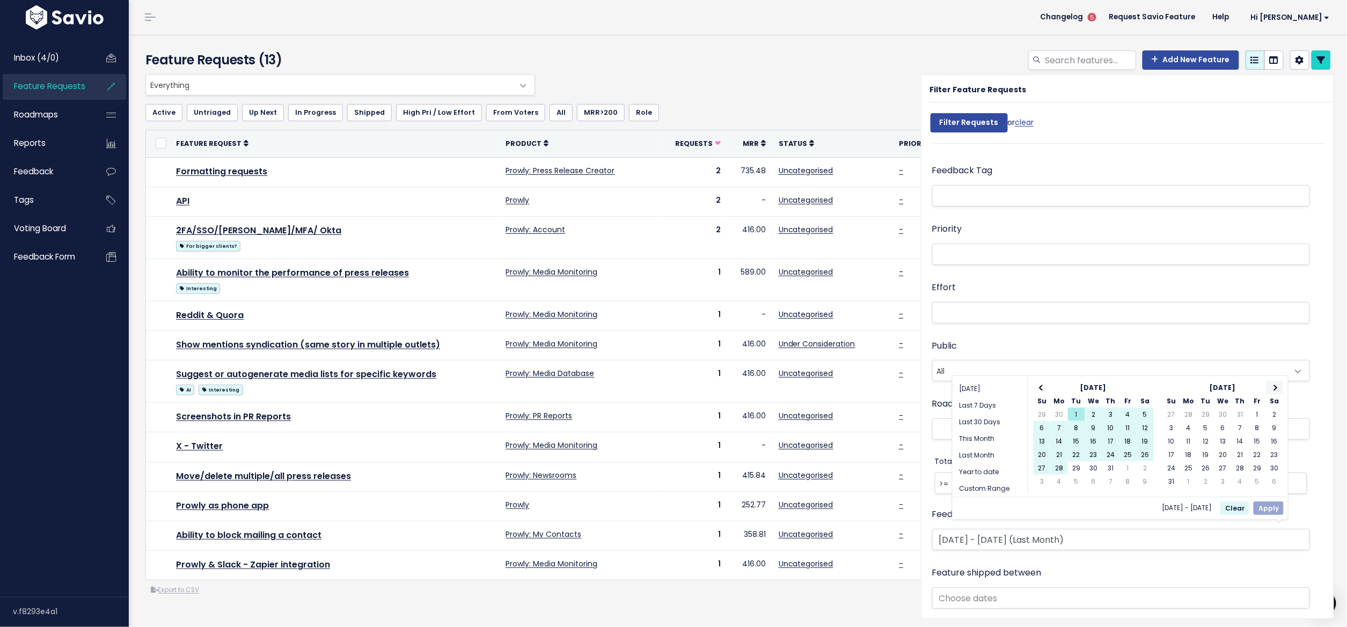
click at [1273, 389] on span at bounding box center [1274, 388] width 6 height 6
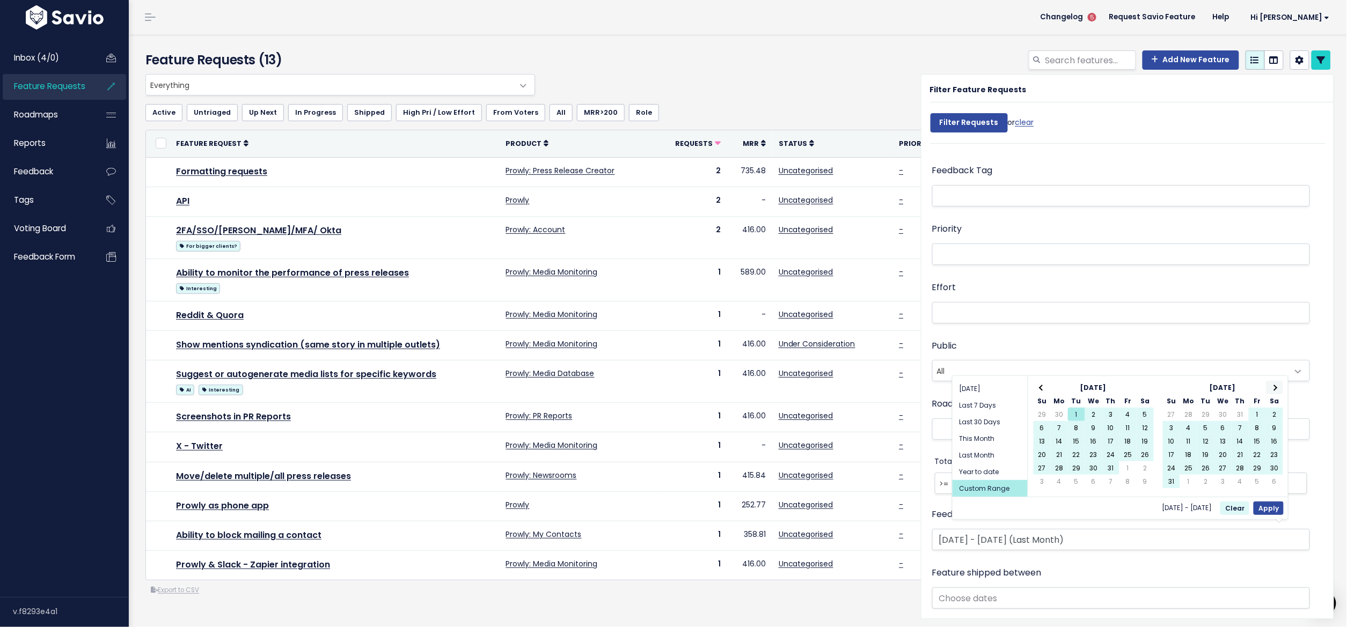
click at [1273, 383] on th at bounding box center [1274, 387] width 17 height 13
click at [1280, 507] on button "Apply" at bounding box center [1268, 508] width 30 height 13
type input "Jul 1 2025 - Sep 30 2025"
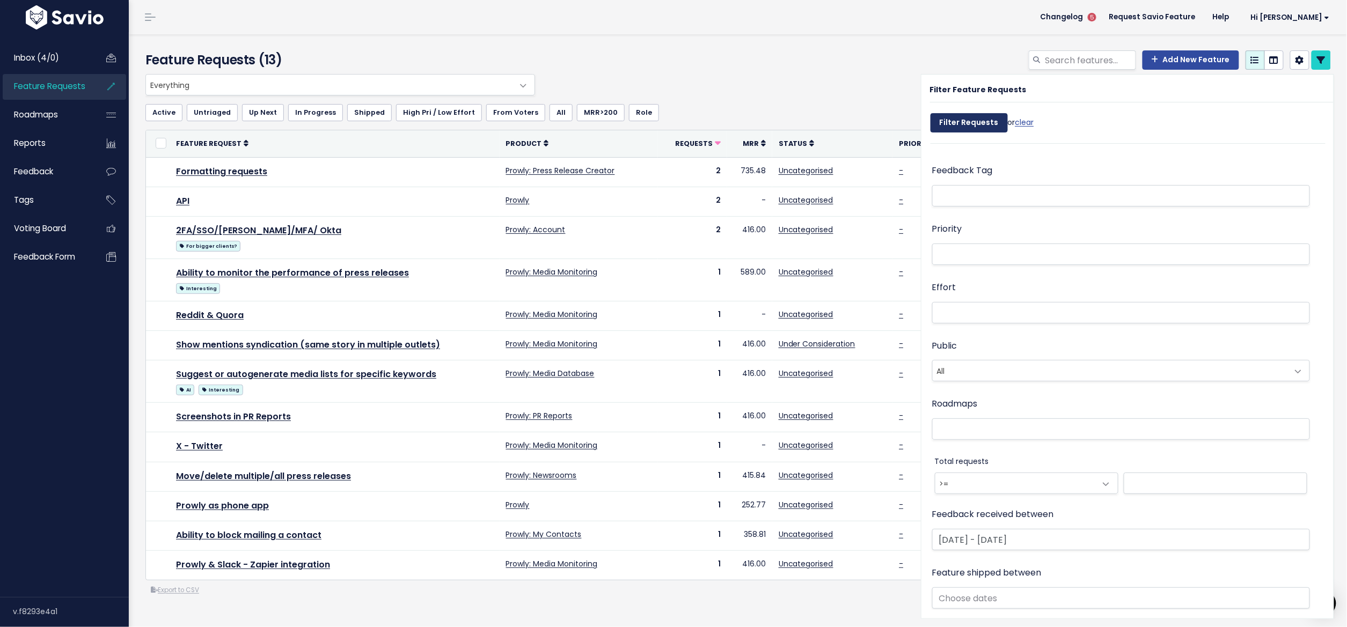
click at [956, 127] on input "Filter Requests" at bounding box center [968, 122] width 77 height 19
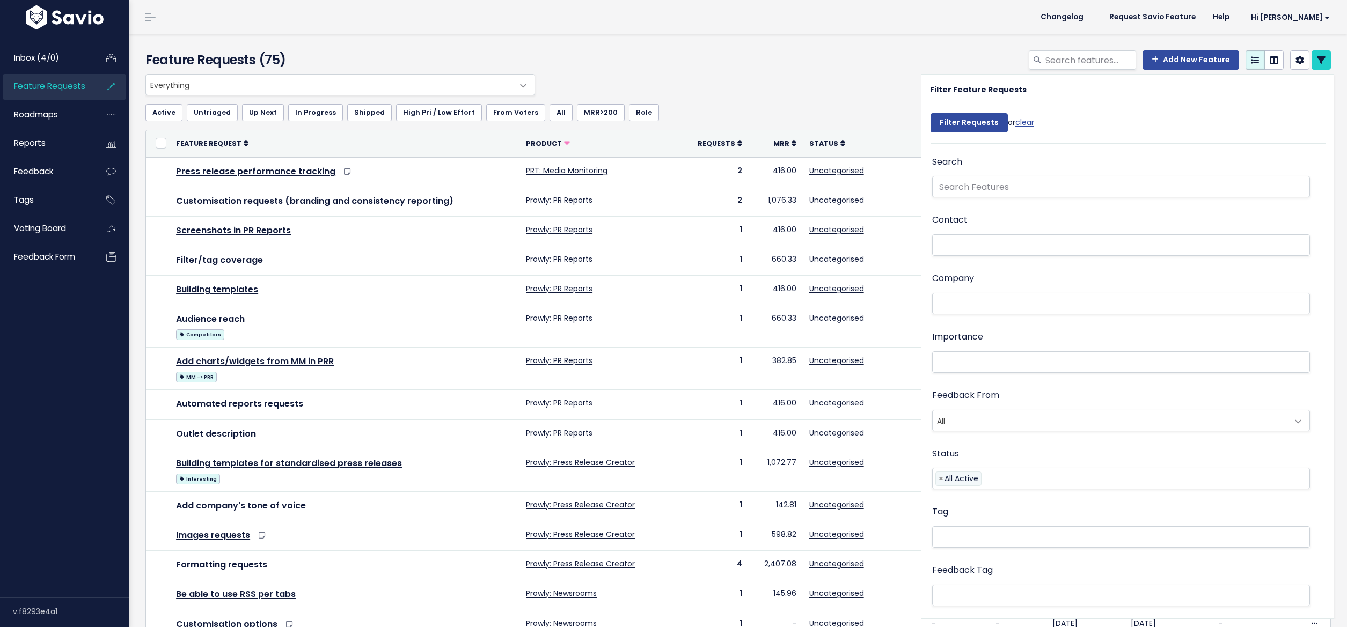
select select
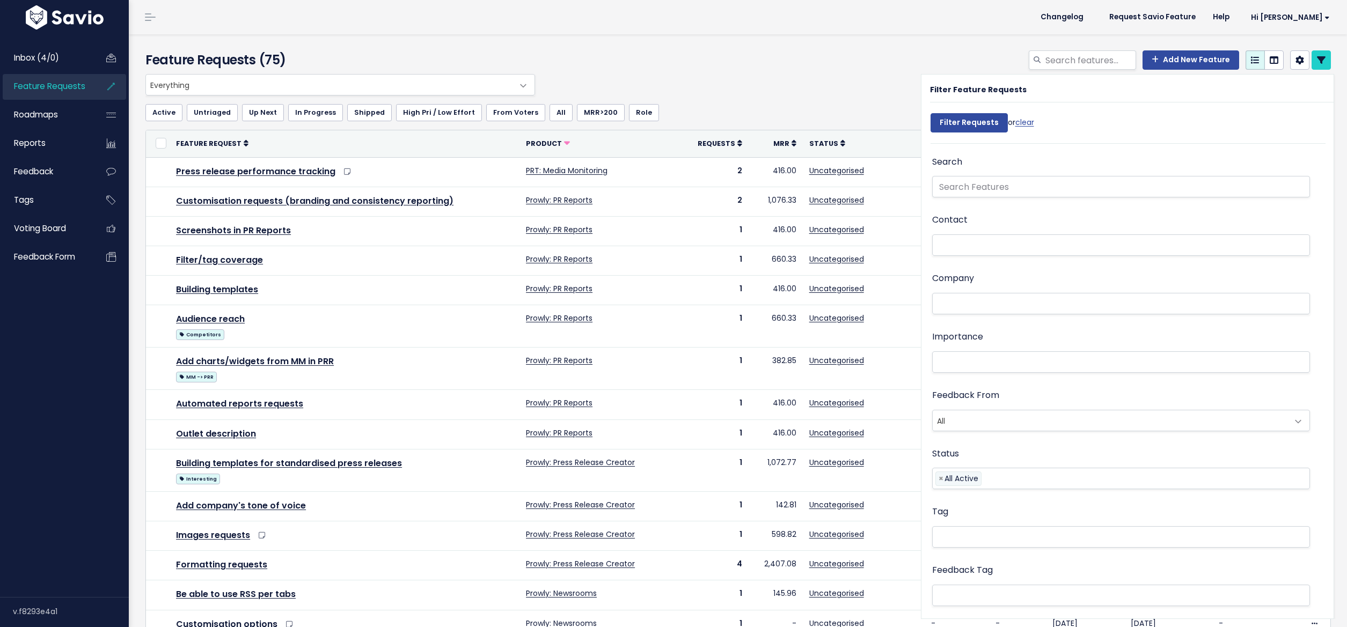
select select
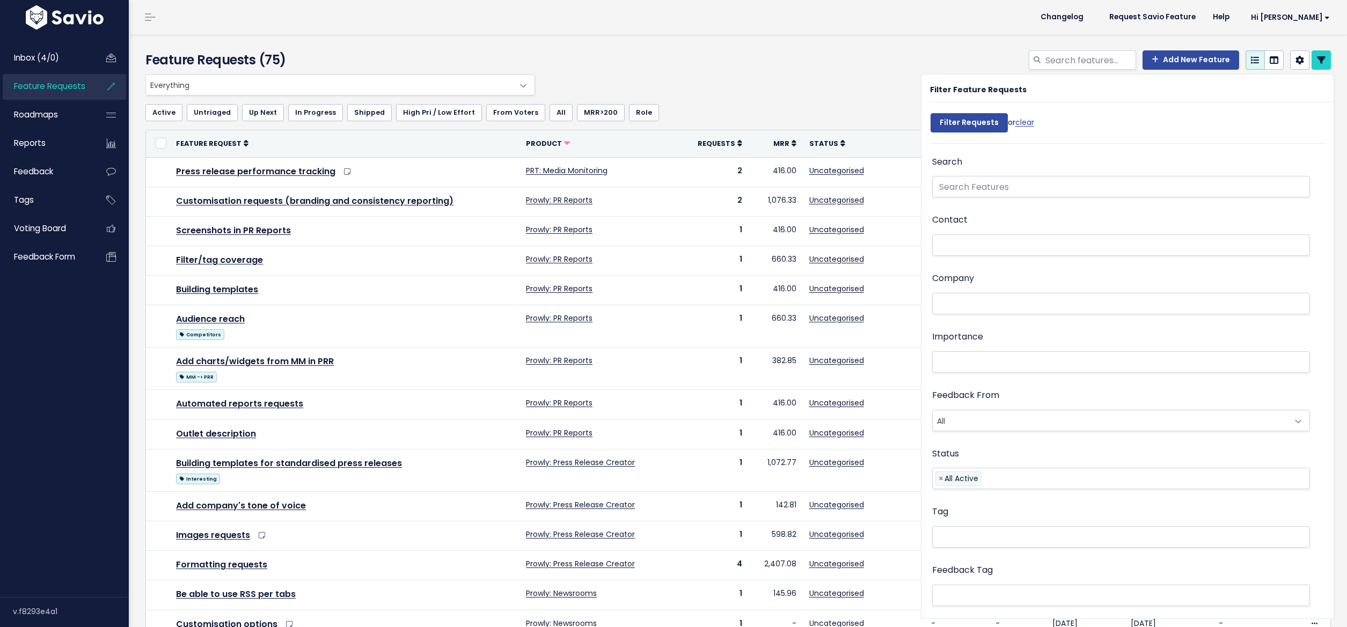
select select
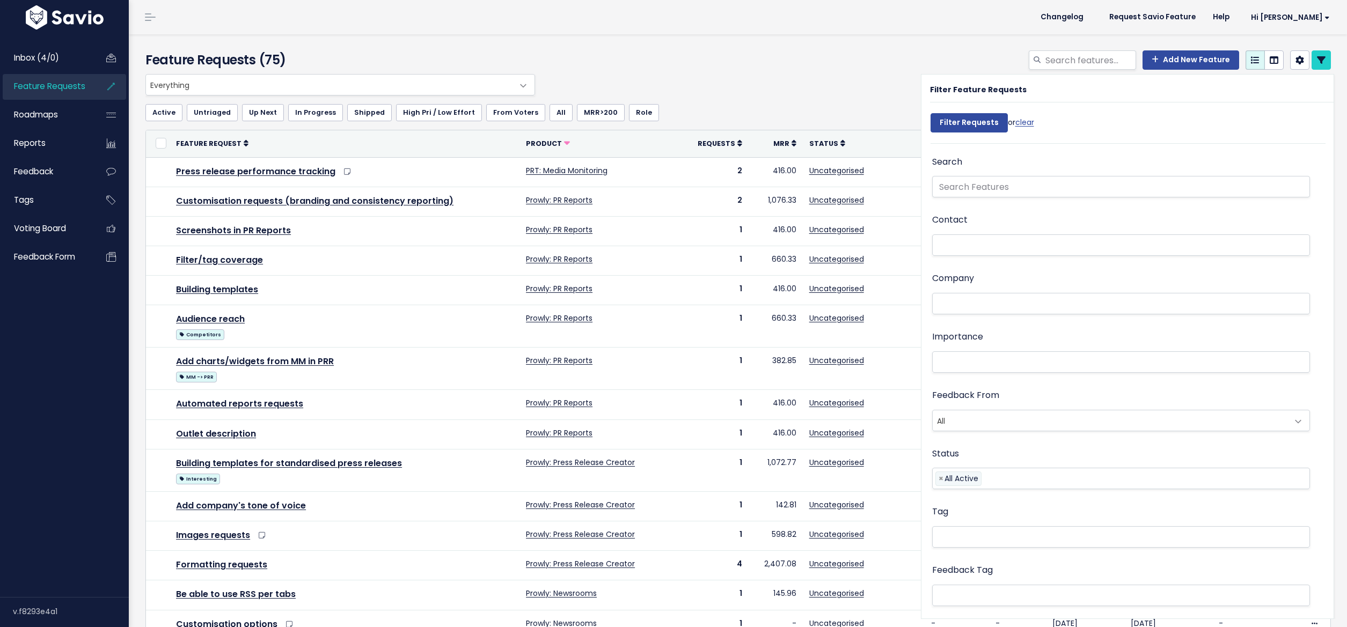
select select
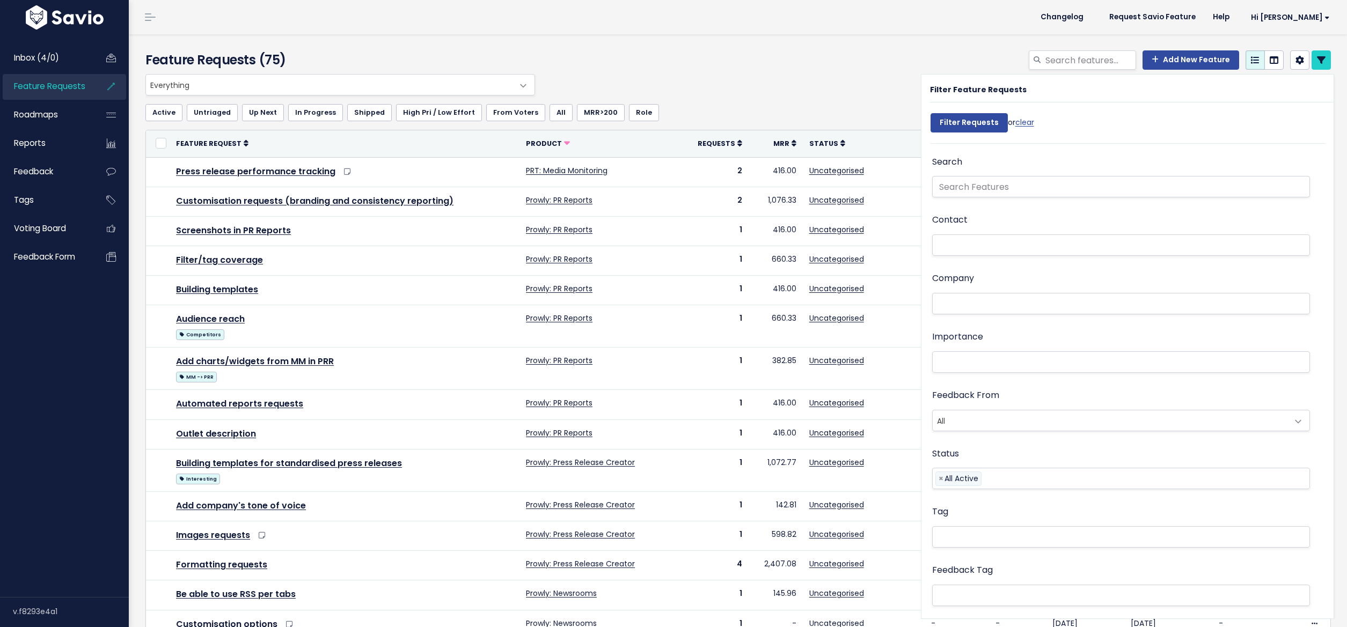
select select
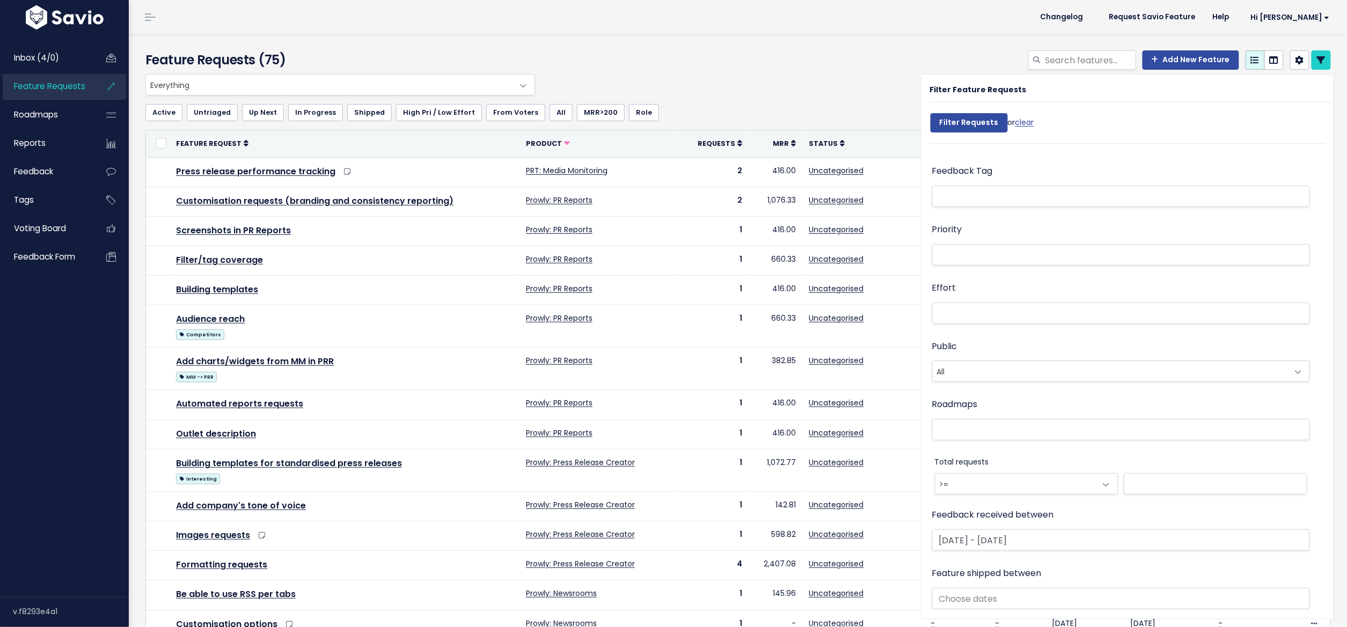
click at [1321, 61] on div "Add New Feature" at bounding box center [938, 62] width 801 height 24
click at [1320, 56] on div "Add New Feature" at bounding box center [938, 62] width 801 height 24
click at [1316, 57] on link at bounding box center [1320, 59] width 19 height 19
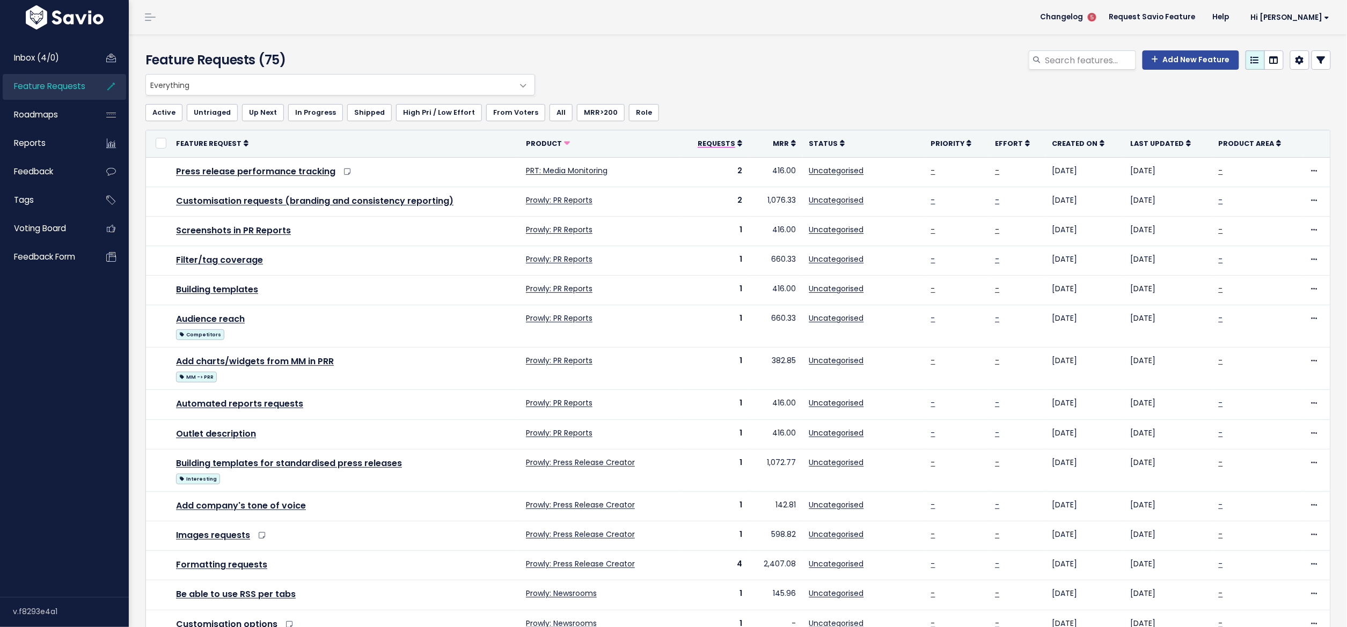
click at [740, 144] on icon at bounding box center [739, 144] width 5 height 8
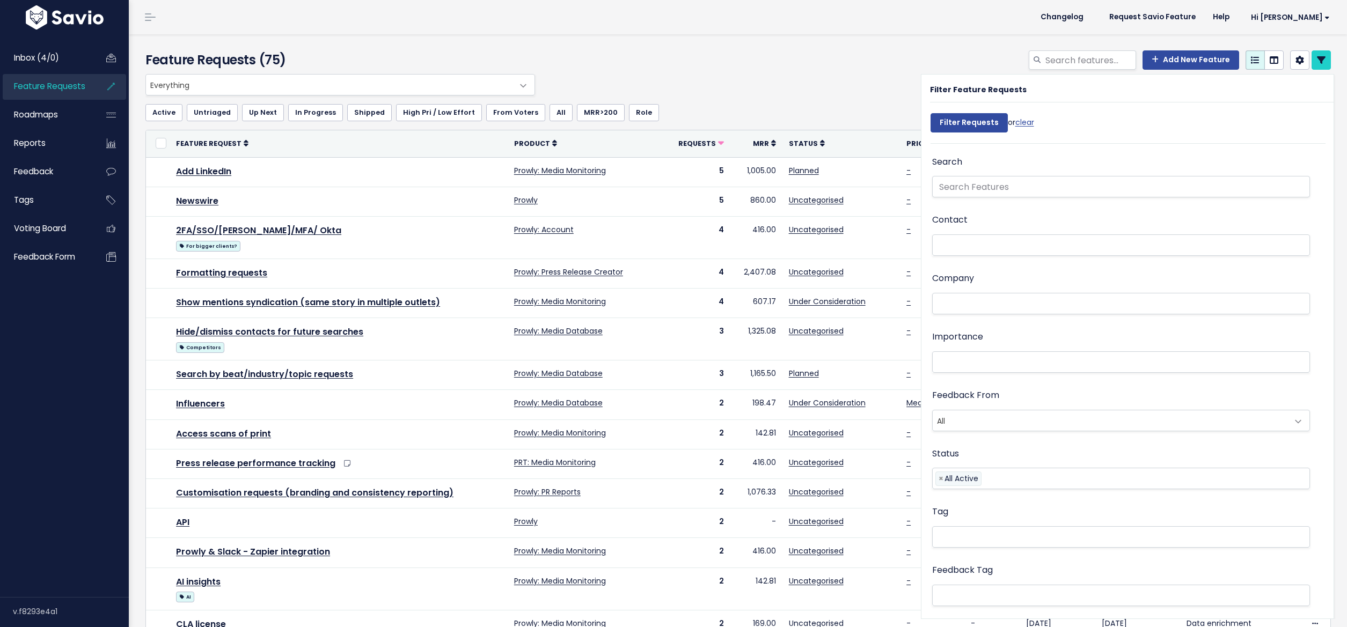
select select
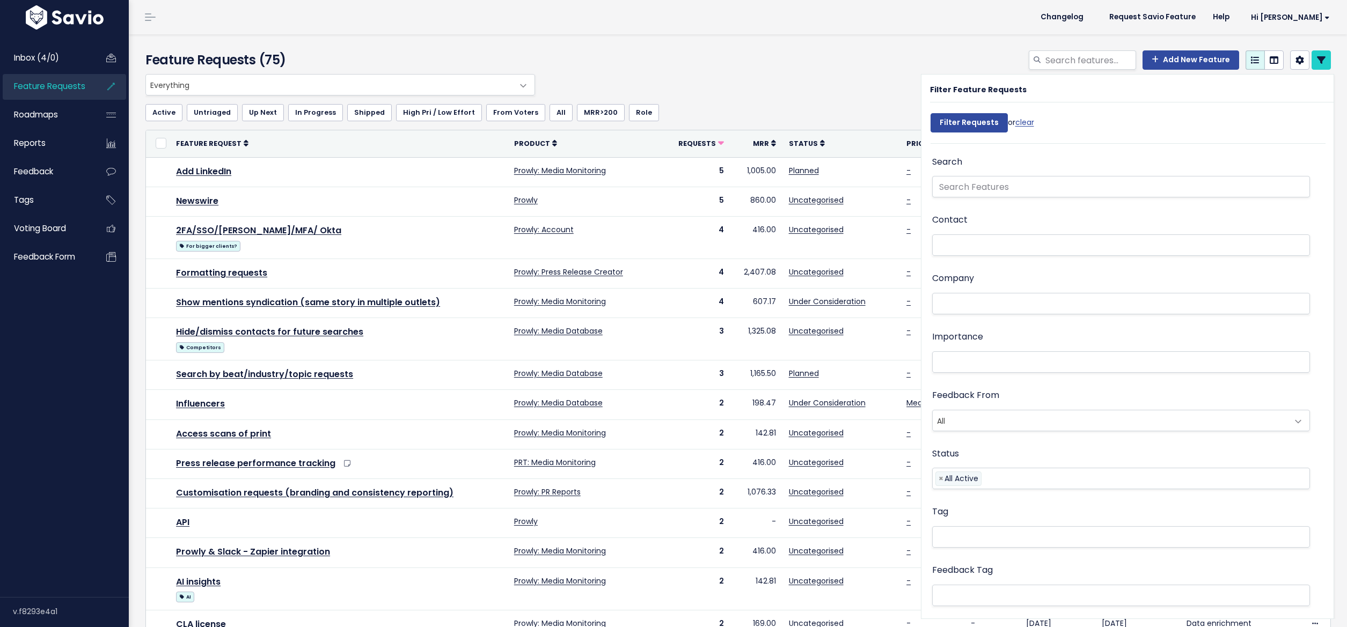
select select
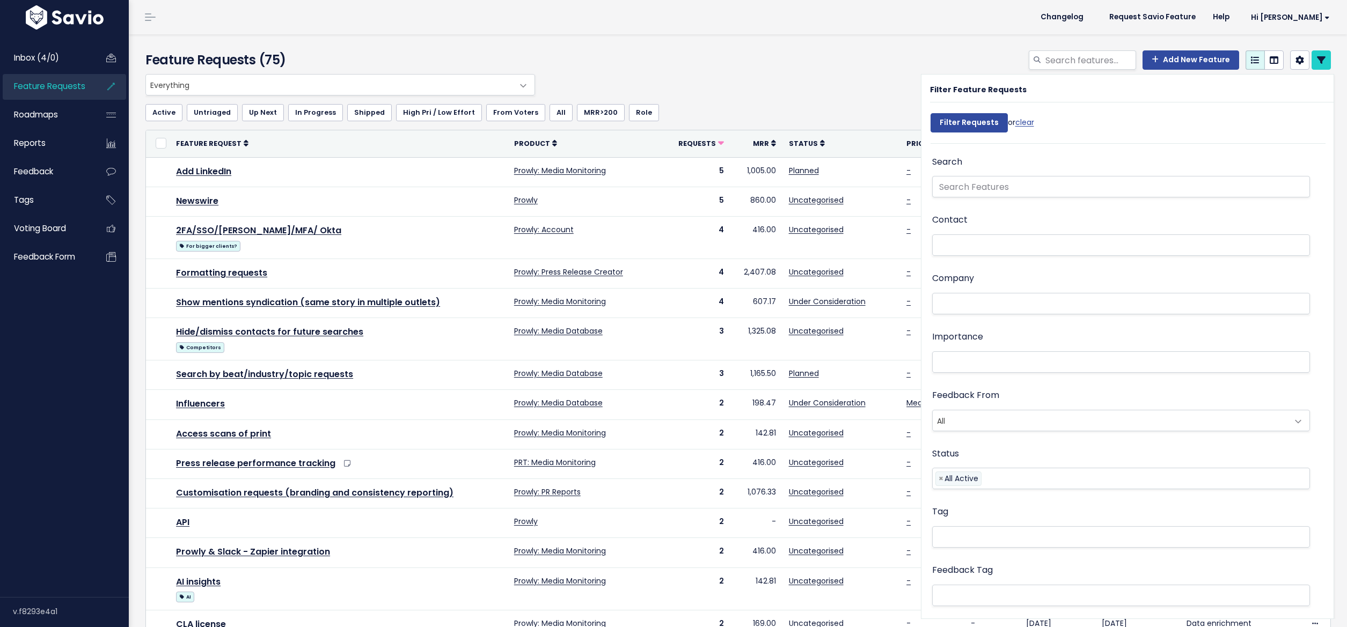
select select
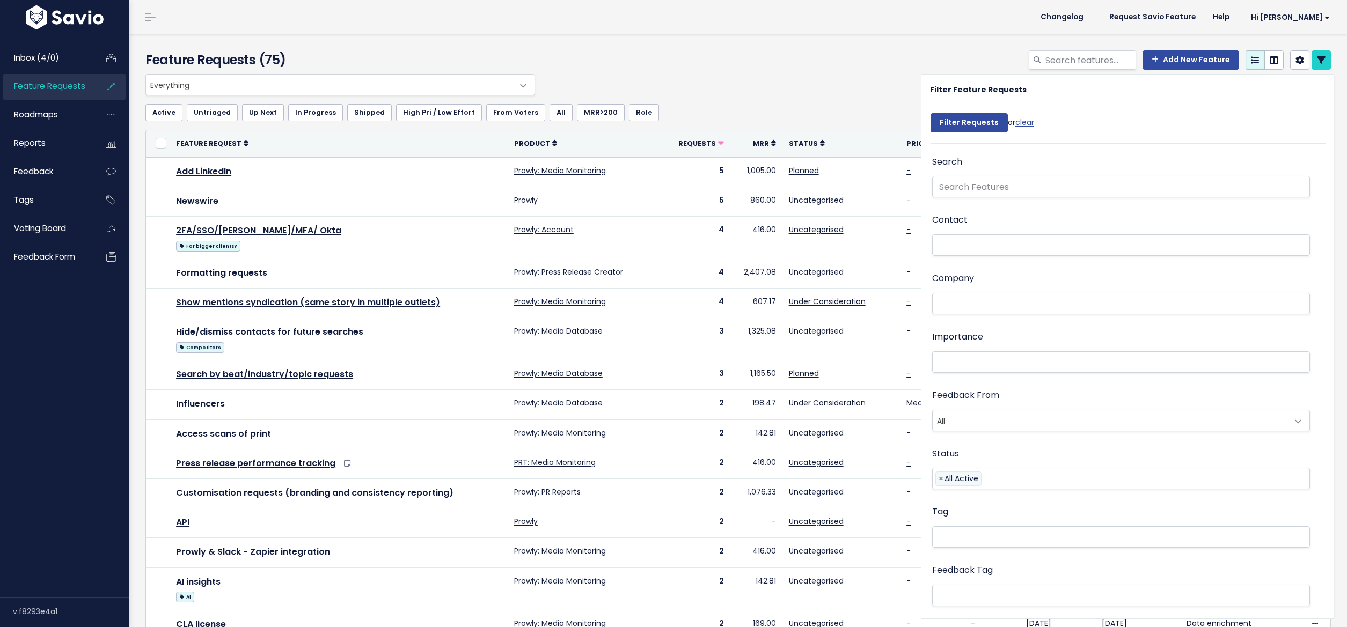
select select
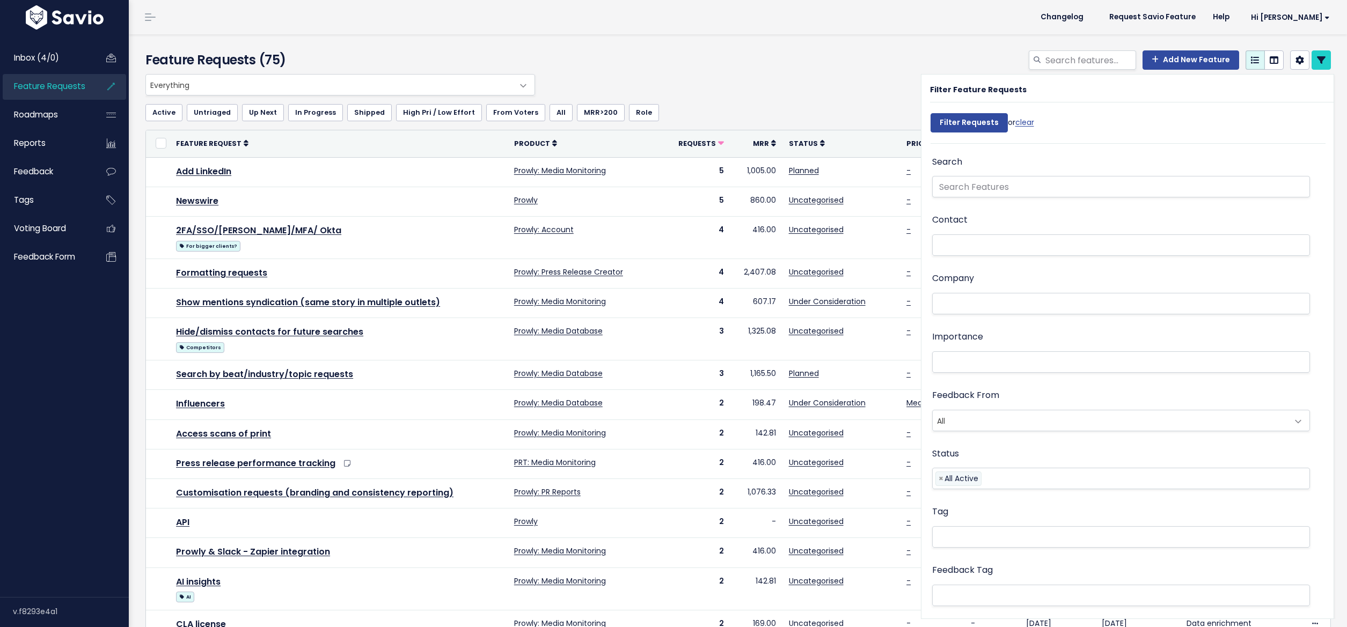
select select
click at [756, 87] on div "Everything Any Product: Any Product Area Any Product: No Product Area No Produc…" at bounding box center [735, 84] width 1185 height 21
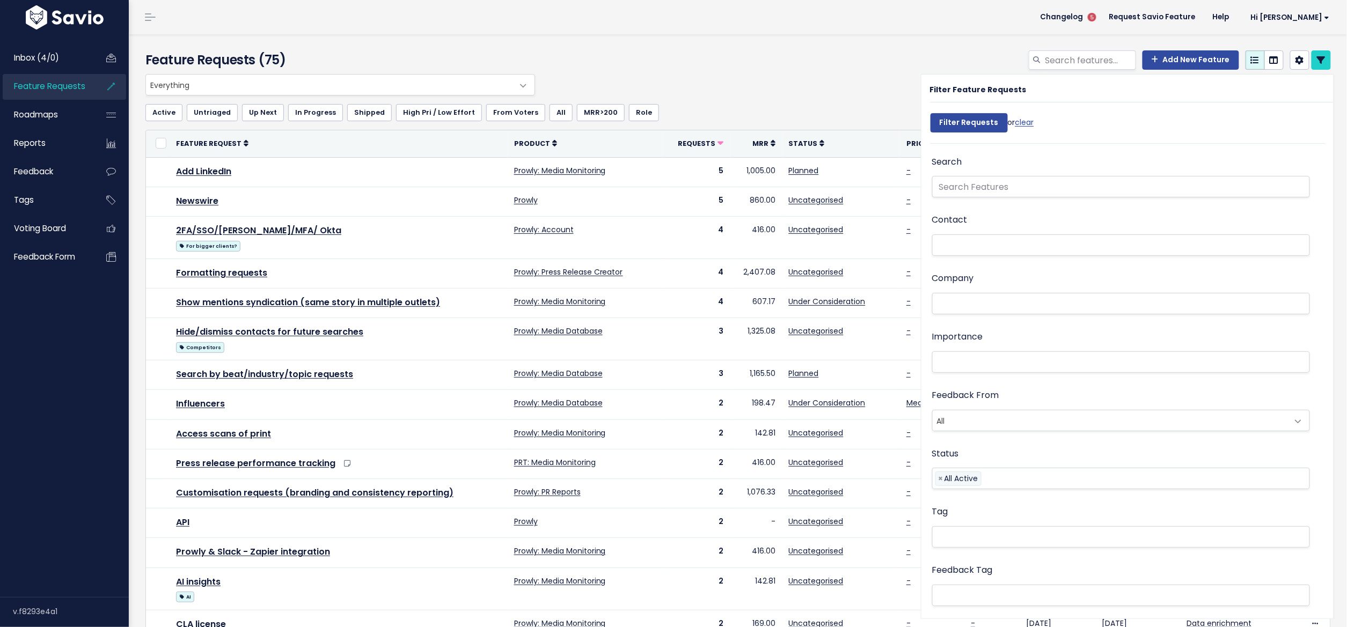
click at [1317, 61] on icon at bounding box center [1321, 60] width 9 height 9
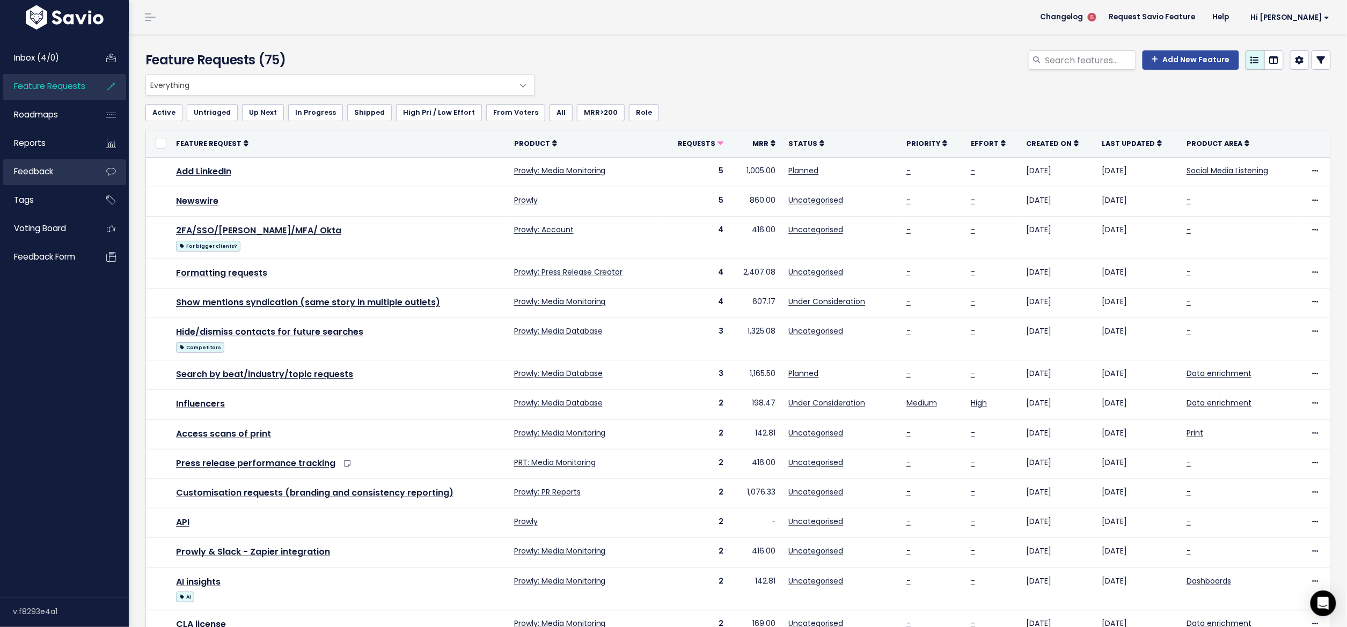
click at [29, 171] on span "Feedback" at bounding box center [33, 171] width 39 height 11
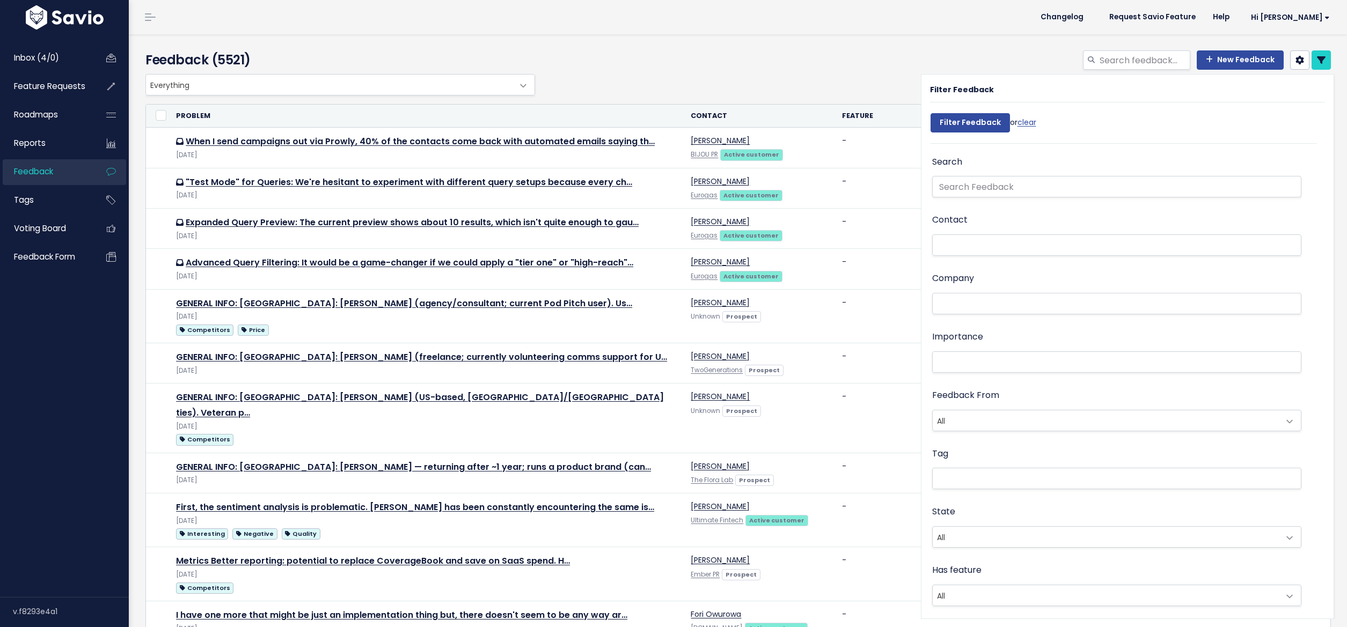
select select
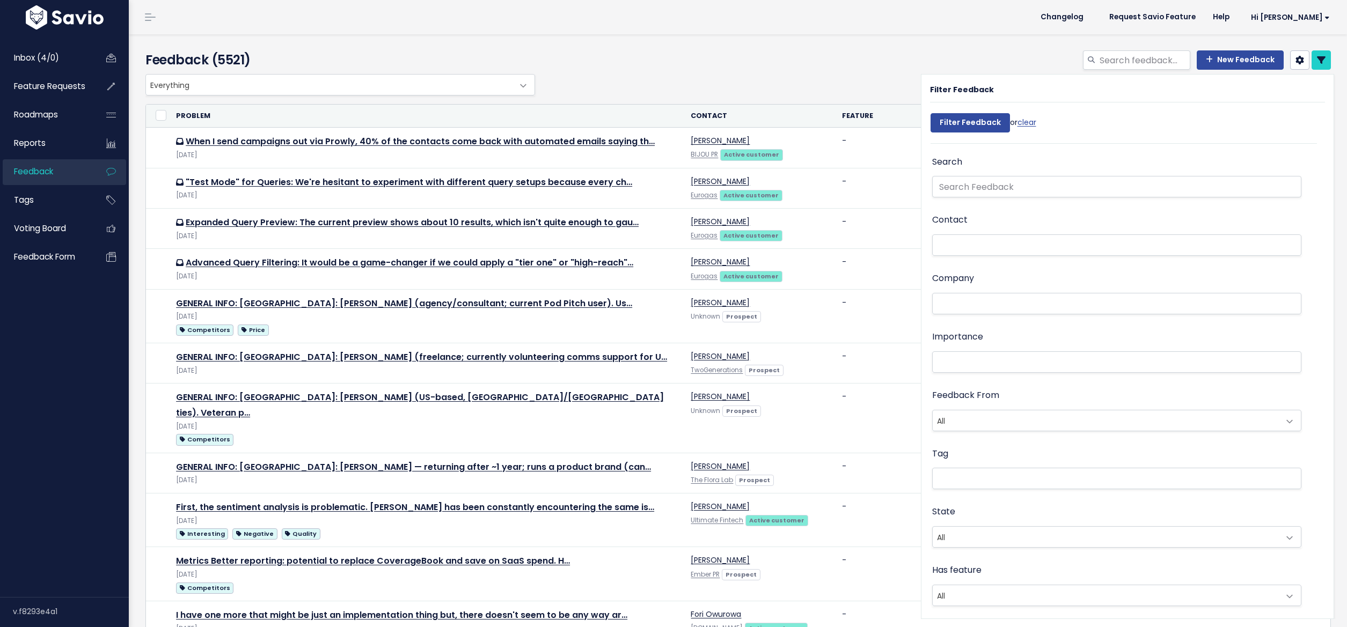
select select
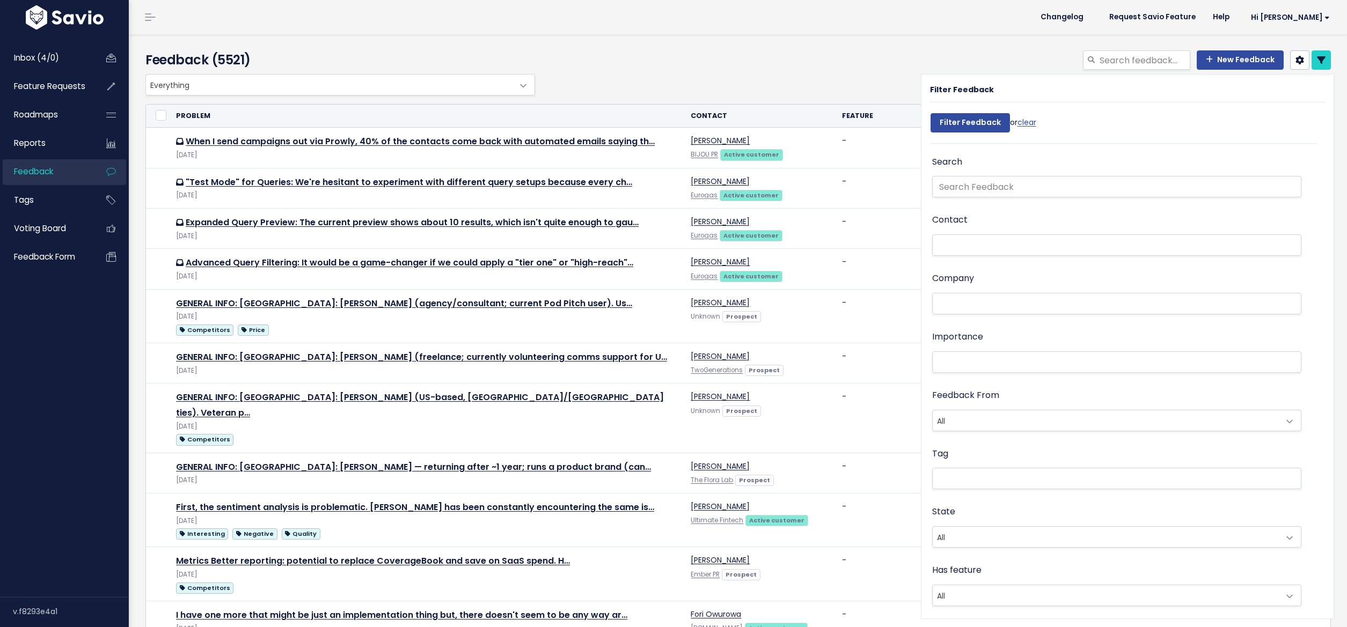
select select
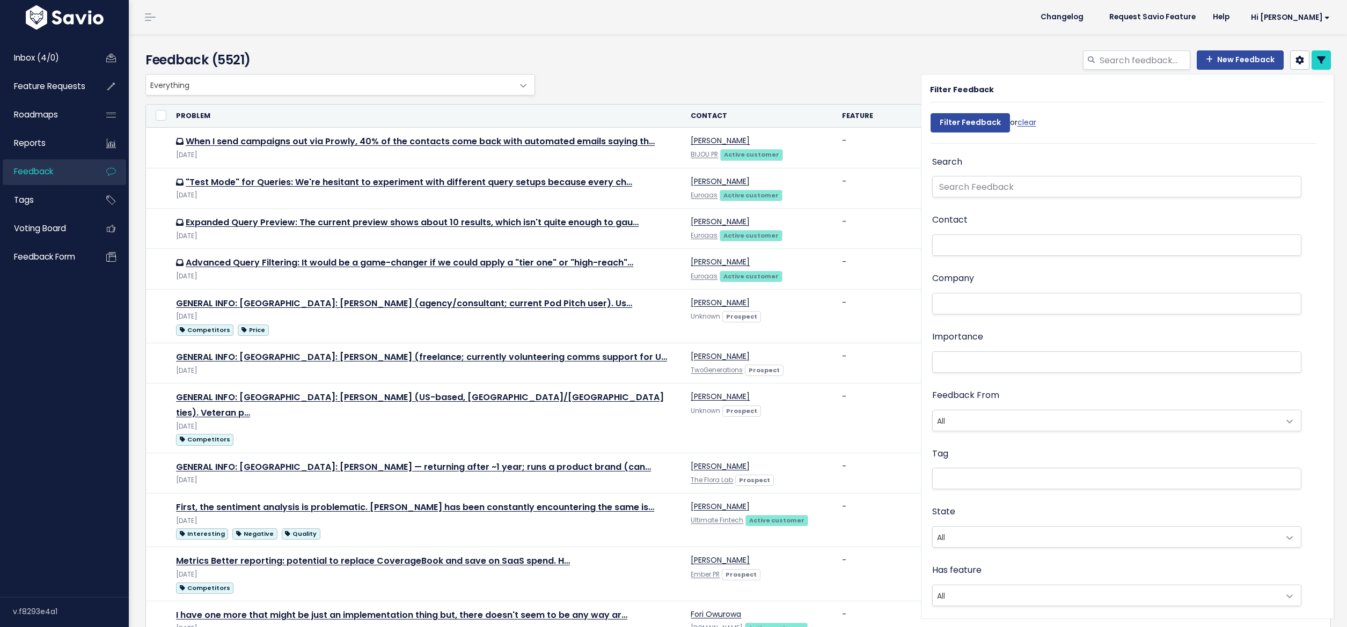
select select
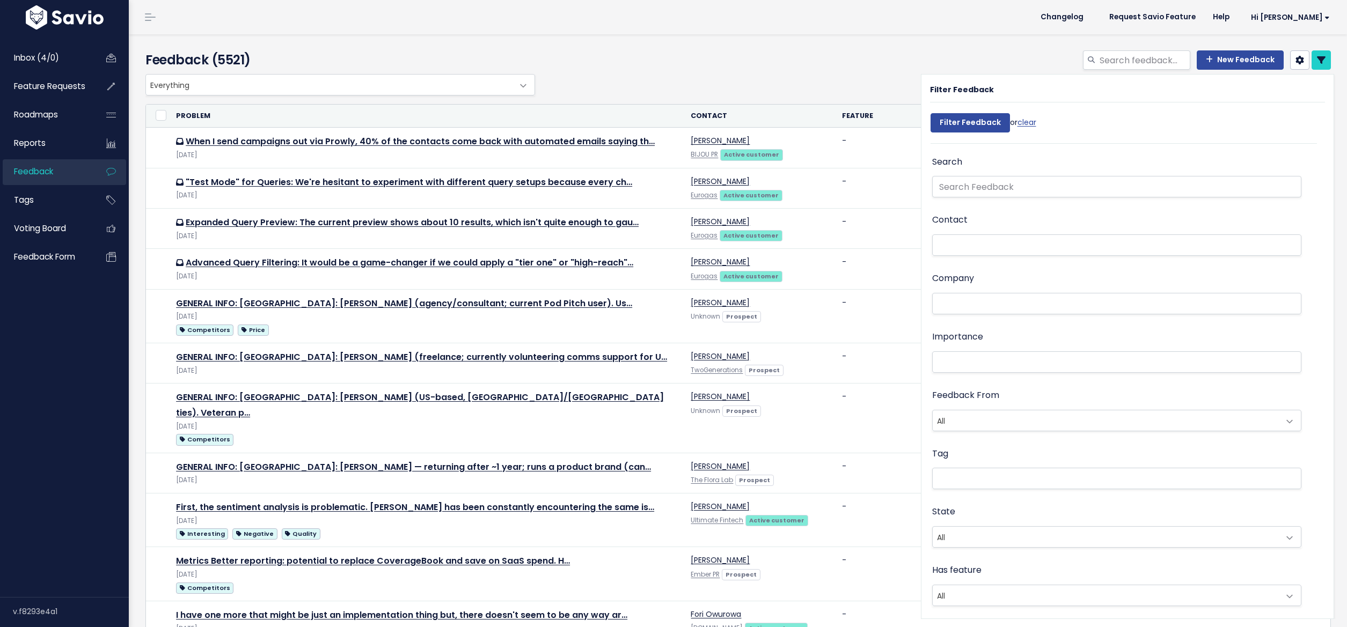
select select
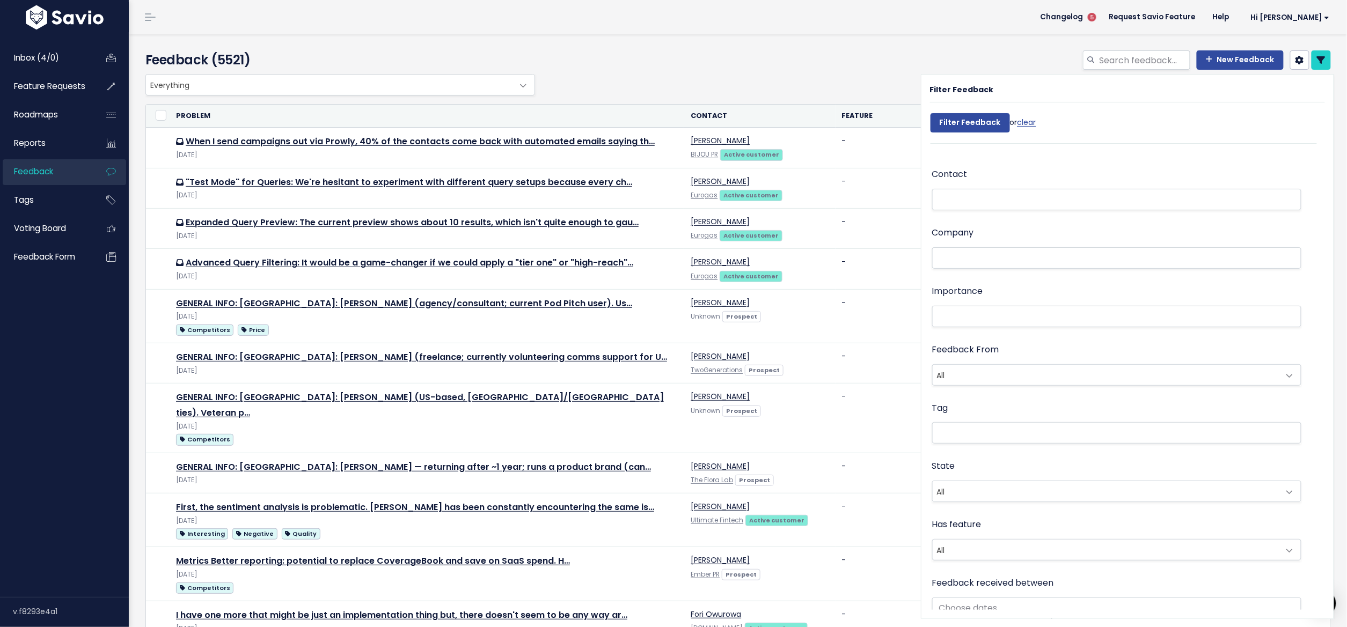
click at [974, 590] on div "Feedback received between" at bounding box center [1117, 599] width 370 height 46
click at [971, 603] on input "text" at bounding box center [1117, 608] width 370 height 21
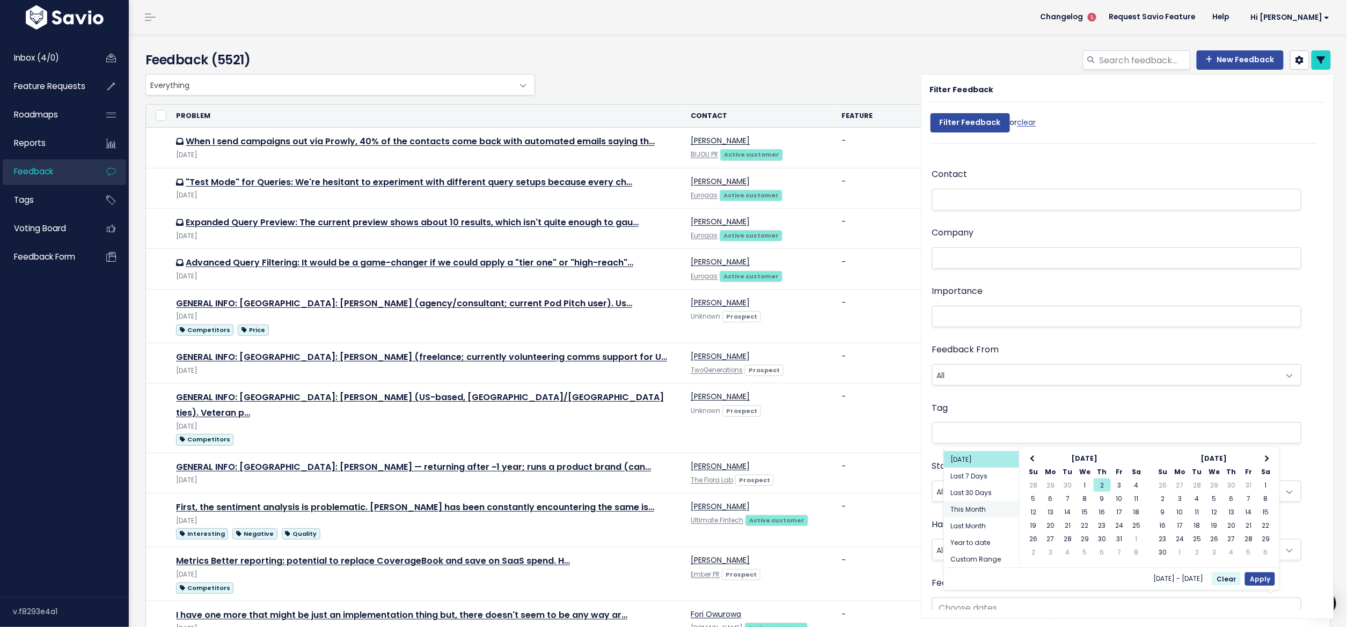
click at [971, 504] on li "This Month" at bounding box center [981, 509] width 75 height 17
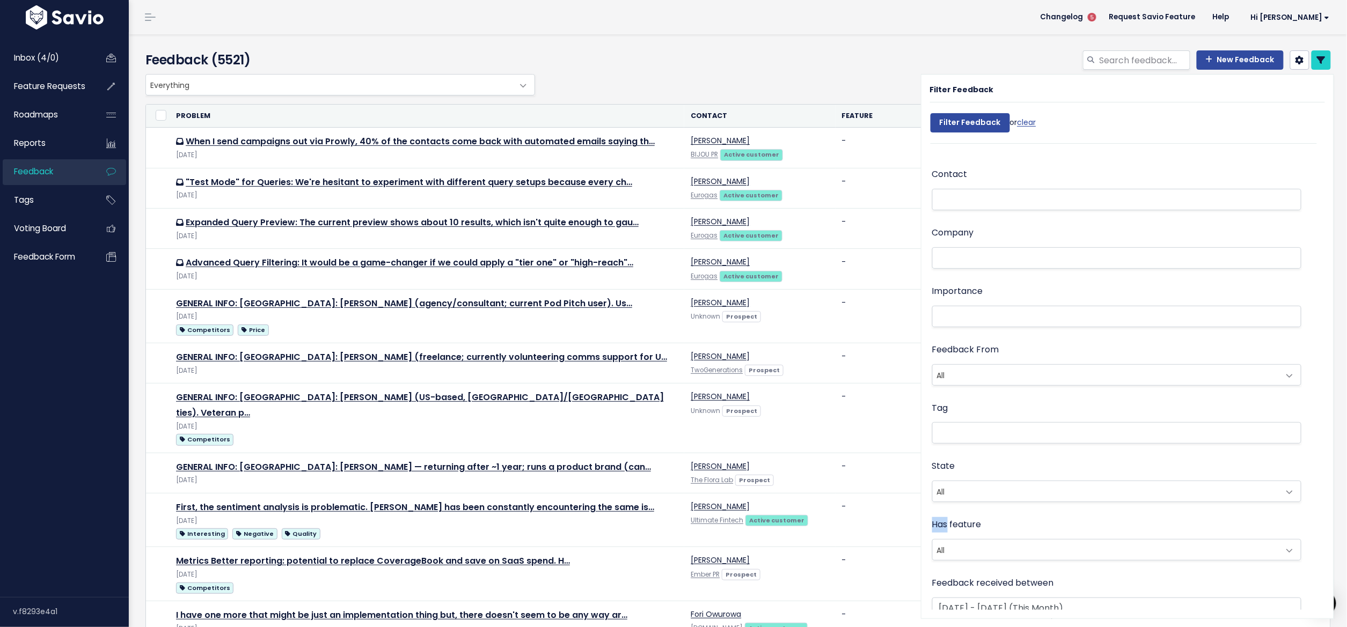
click at [971, 504] on div "State All Untriaged Snoozed Triaged All" at bounding box center [1117, 488] width 370 height 58
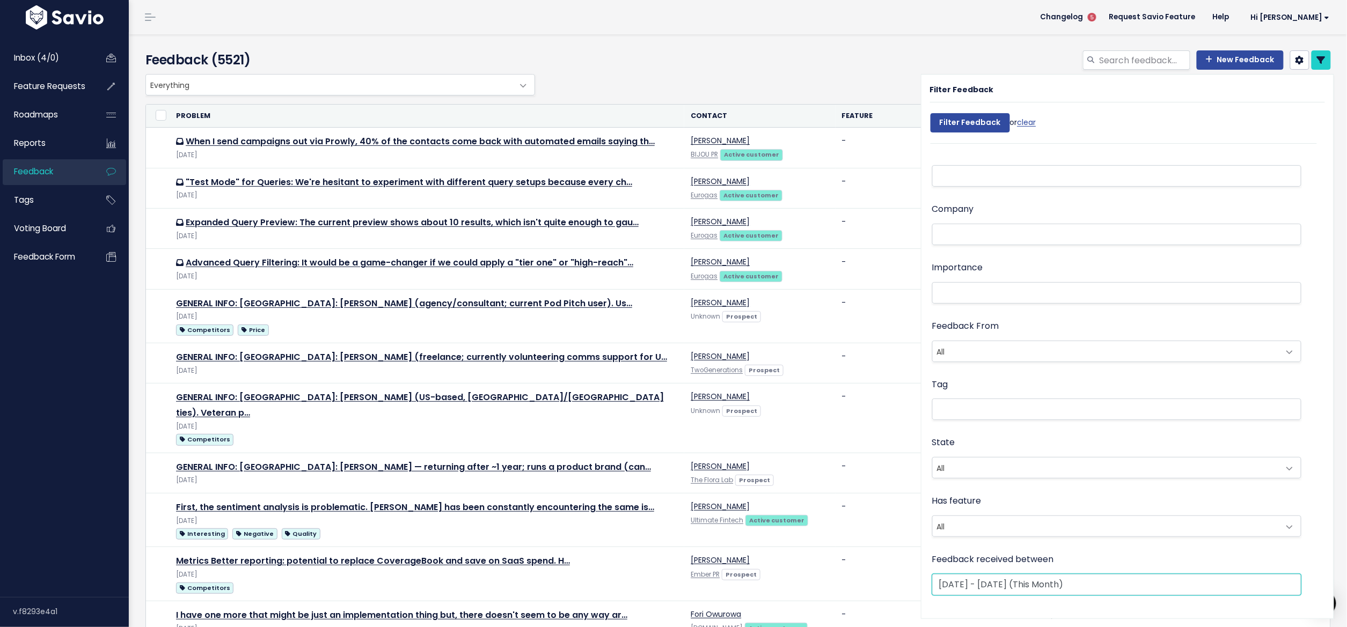
click at [962, 574] on input "Oct 1 2025 - Oct 31 2025 (This Month)" at bounding box center [1117, 584] width 370 height 21
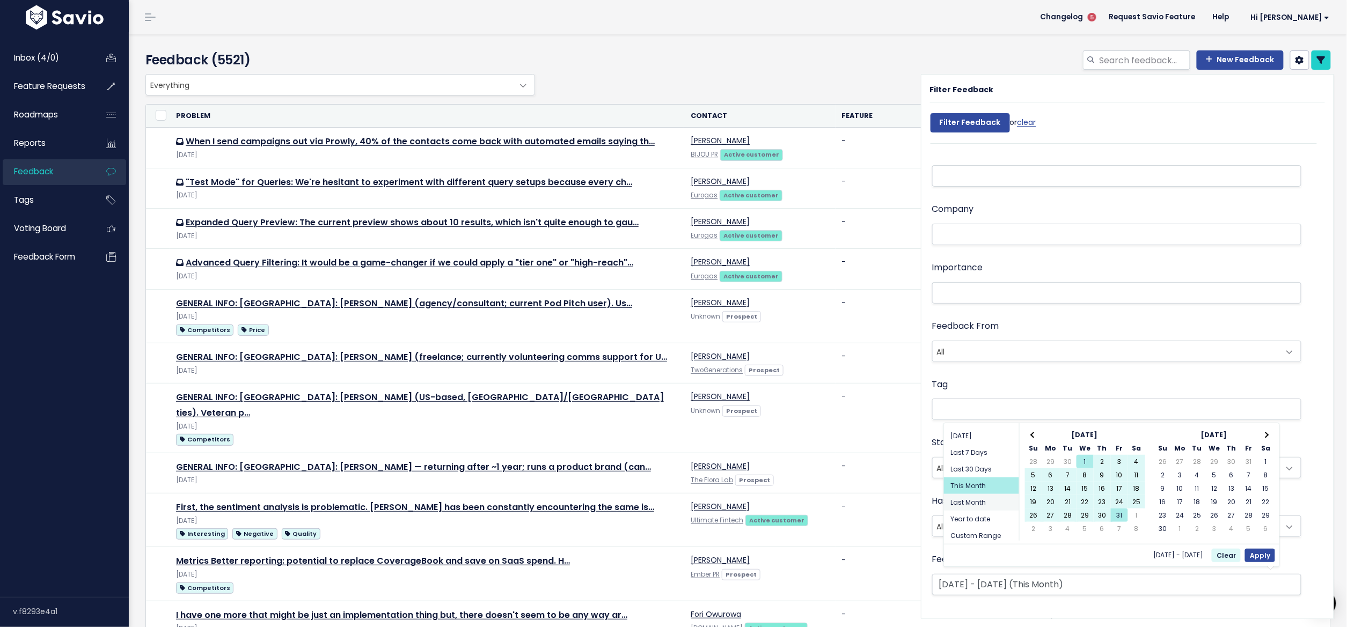
click at [972, 502] on li "Last Month" at bounding box center [981, 502] width 75 height 17
type input "[DATE] - [DATE] (Last Month)"
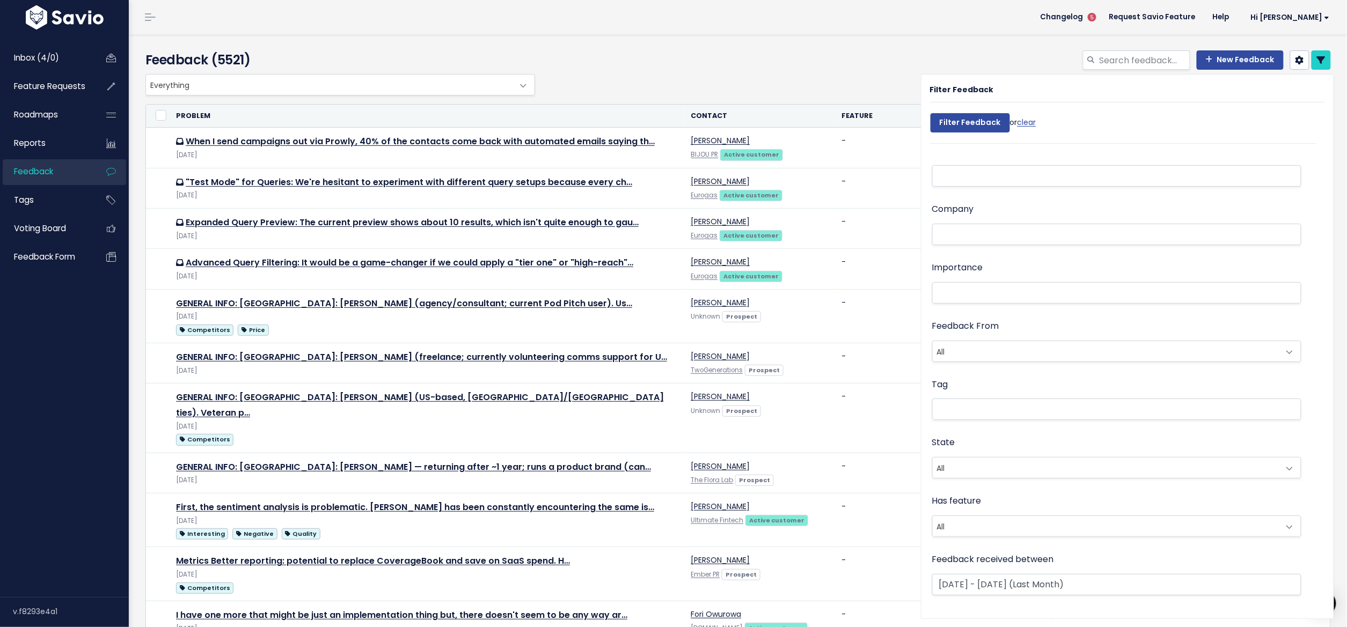
scroll to position [0, 0]
click at [989, 428] on span "All" at bounding box center [1106, 420] width 347 height 20
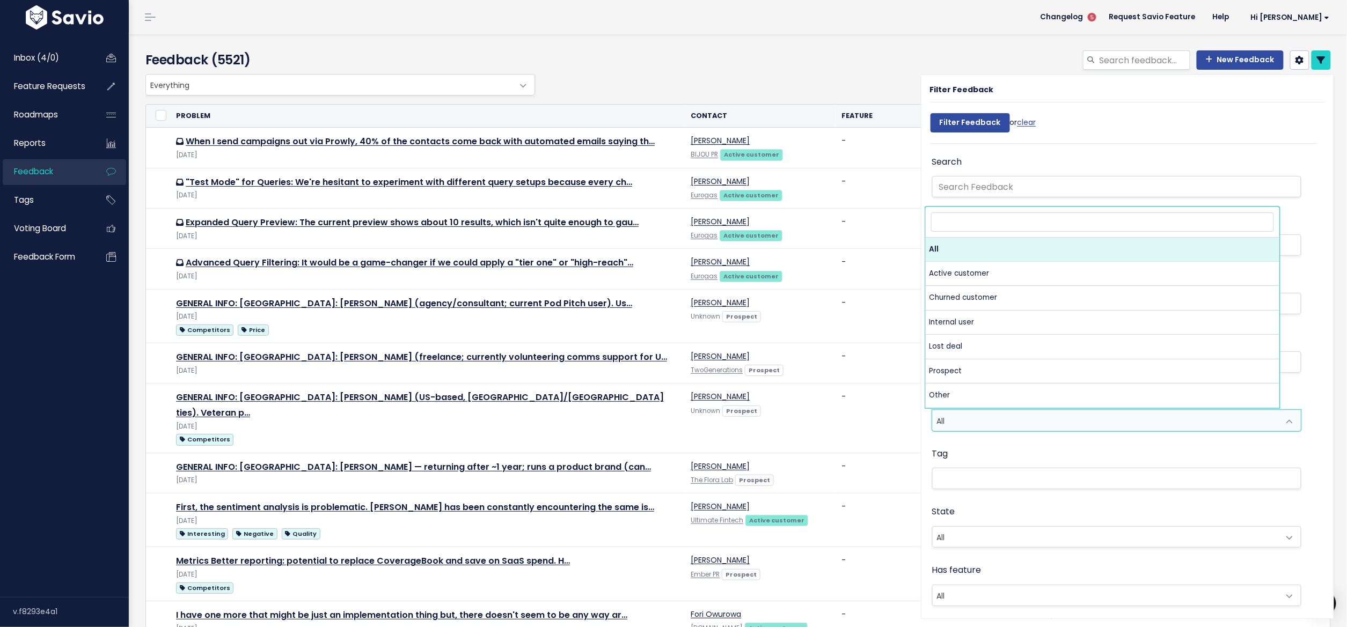
click at [964, 535] on span "All" at bounding box center [1106, 537] width 347 height 20
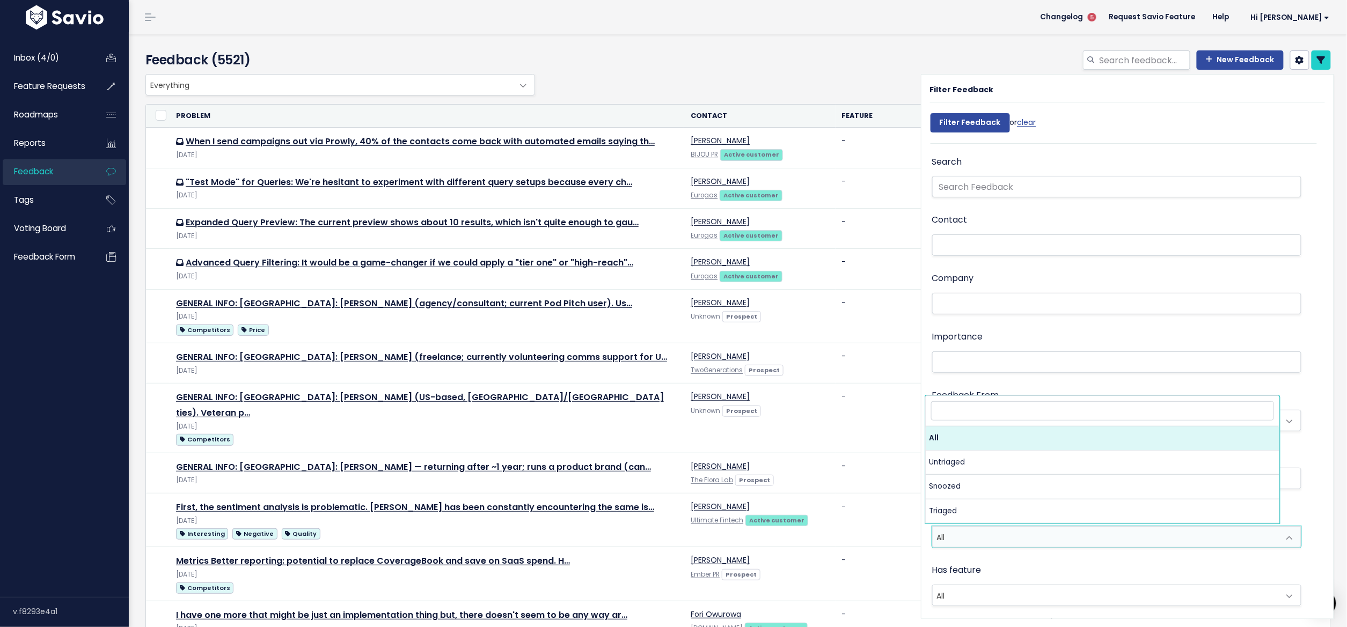
click at [964, 591] on span "All" at bounding box center [1106, 595] width 347 height 20
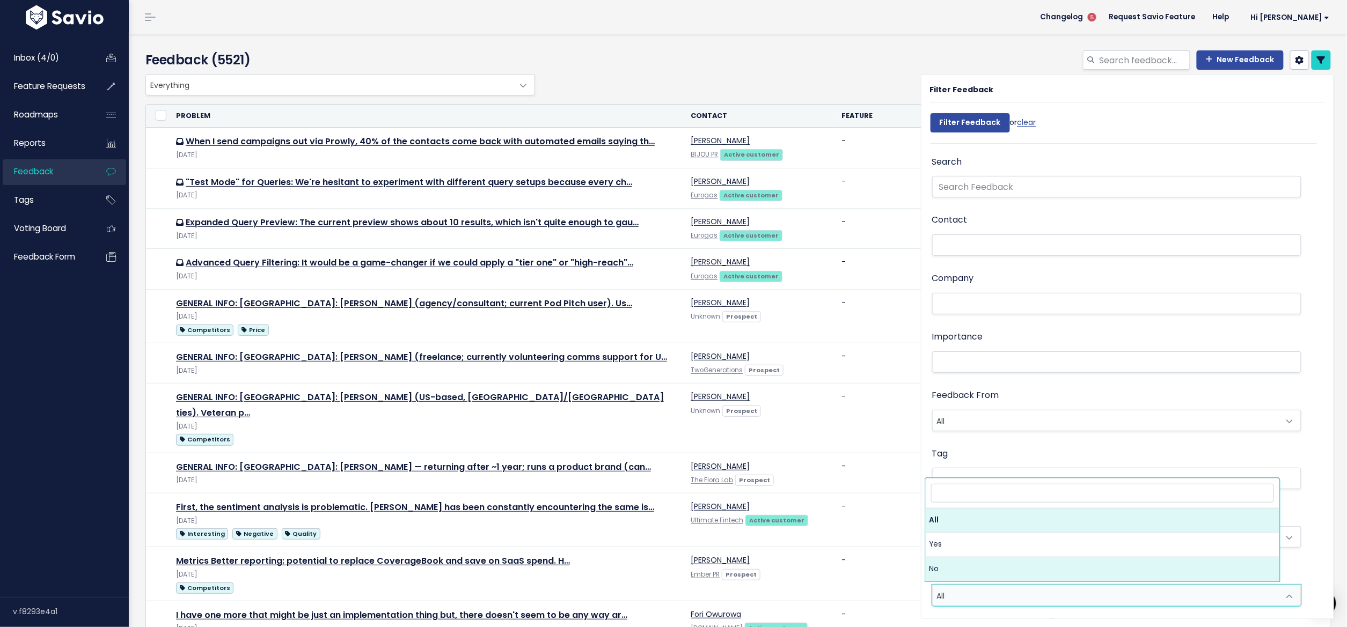
select select "f"
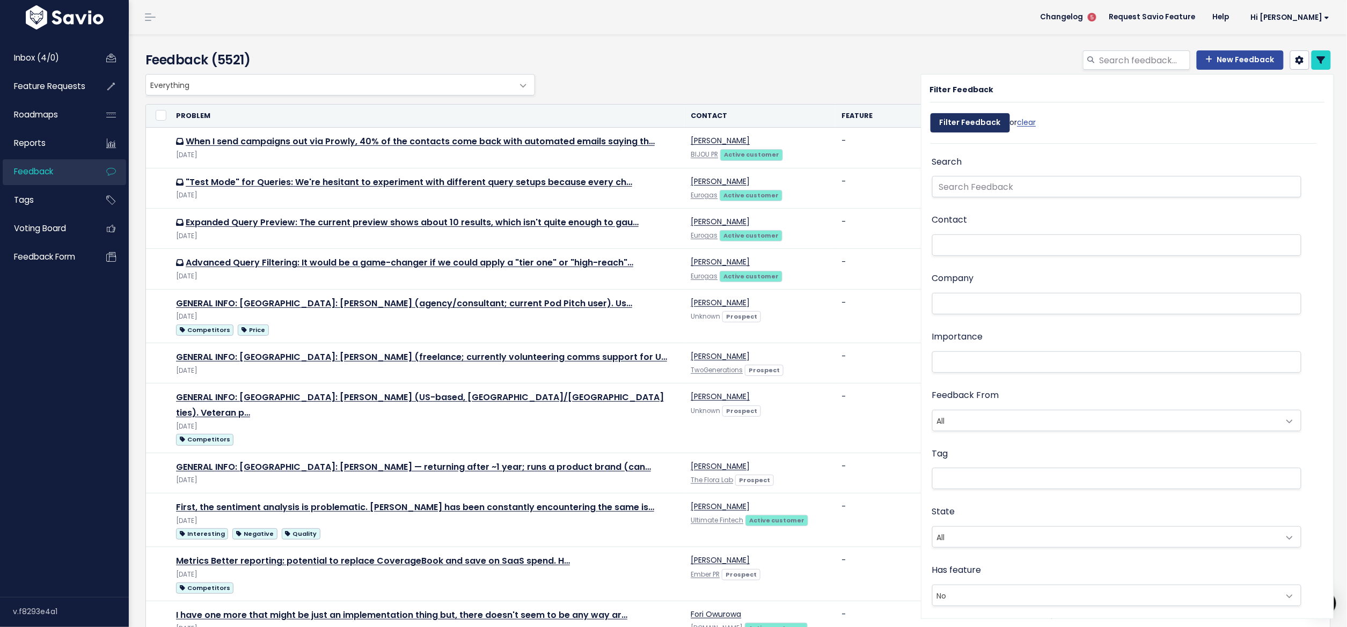
click at [972, 125] on input "Filter Feedback" at bounding box center [969, 122] width 79 height 19
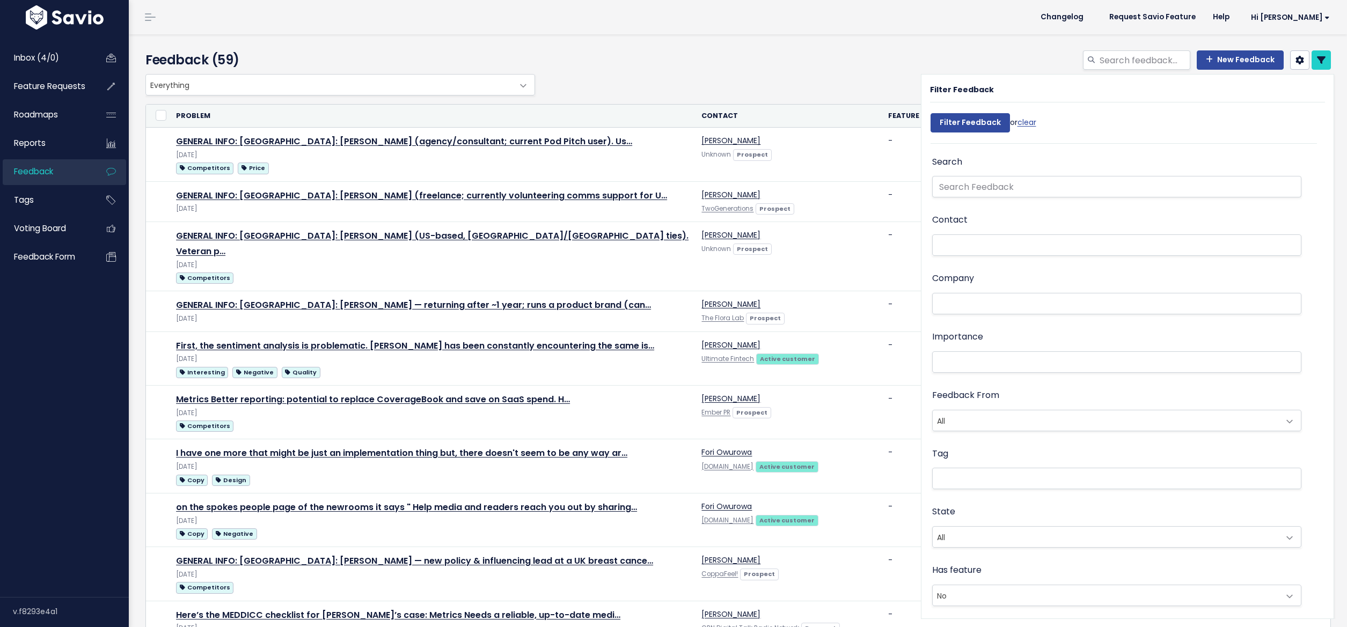
select select
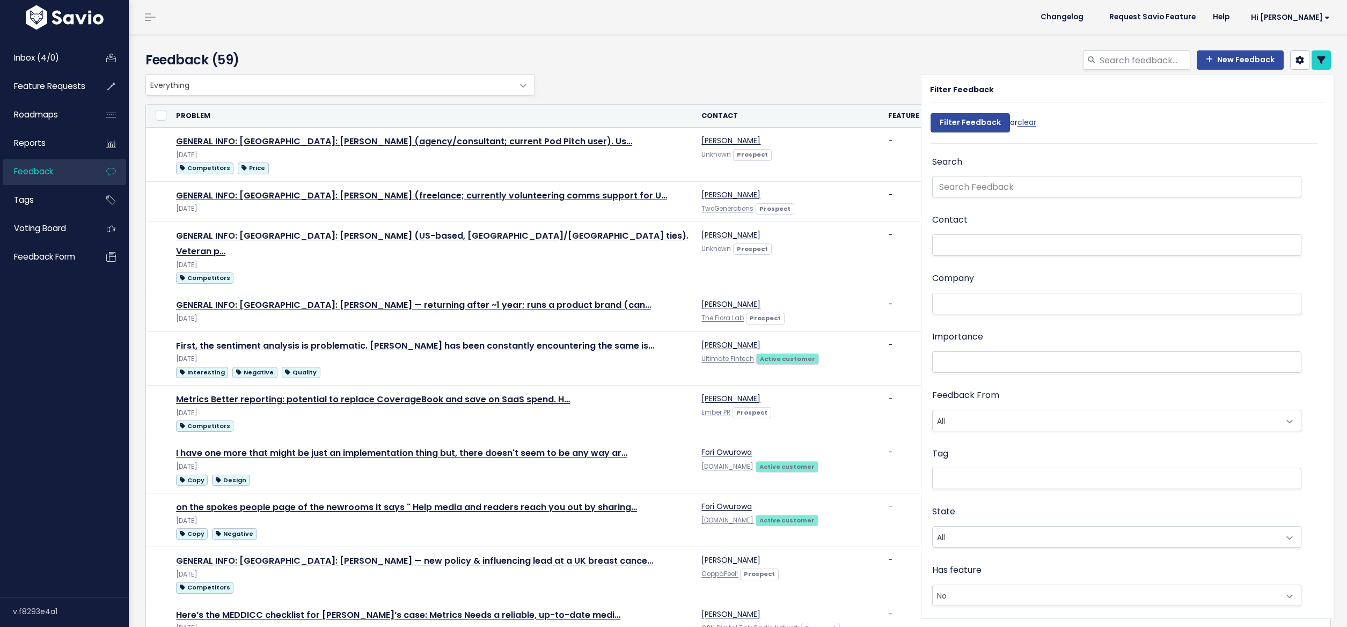
select select
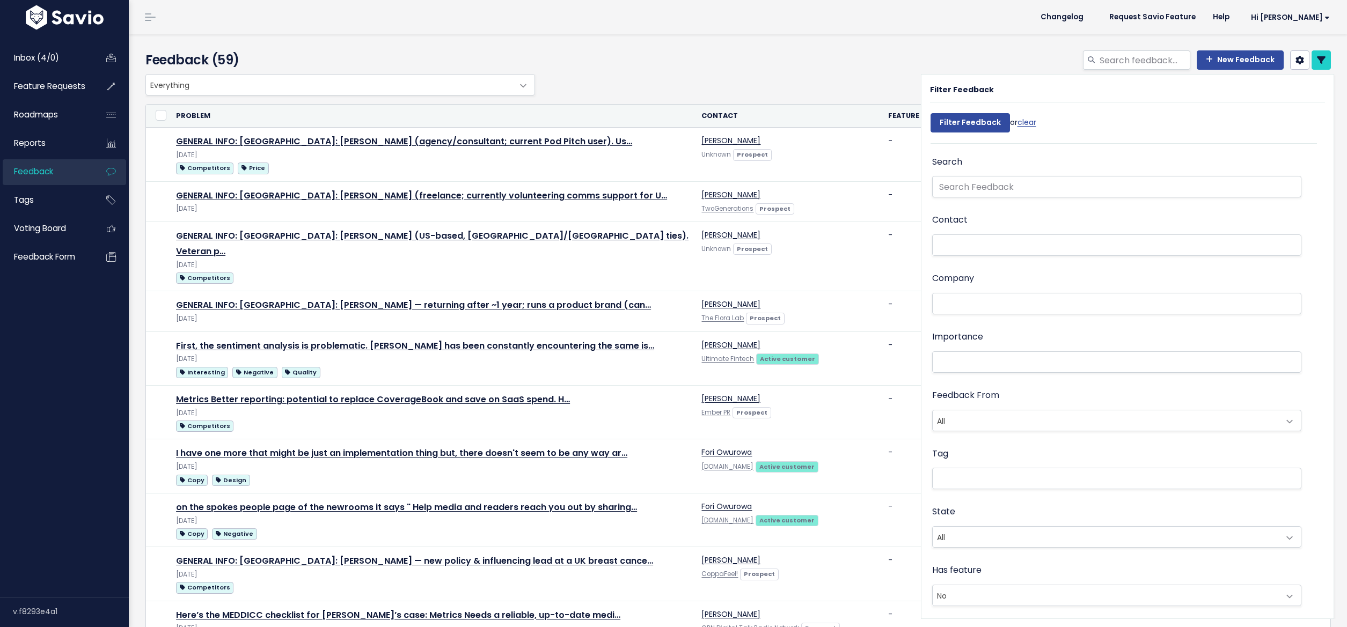
select select
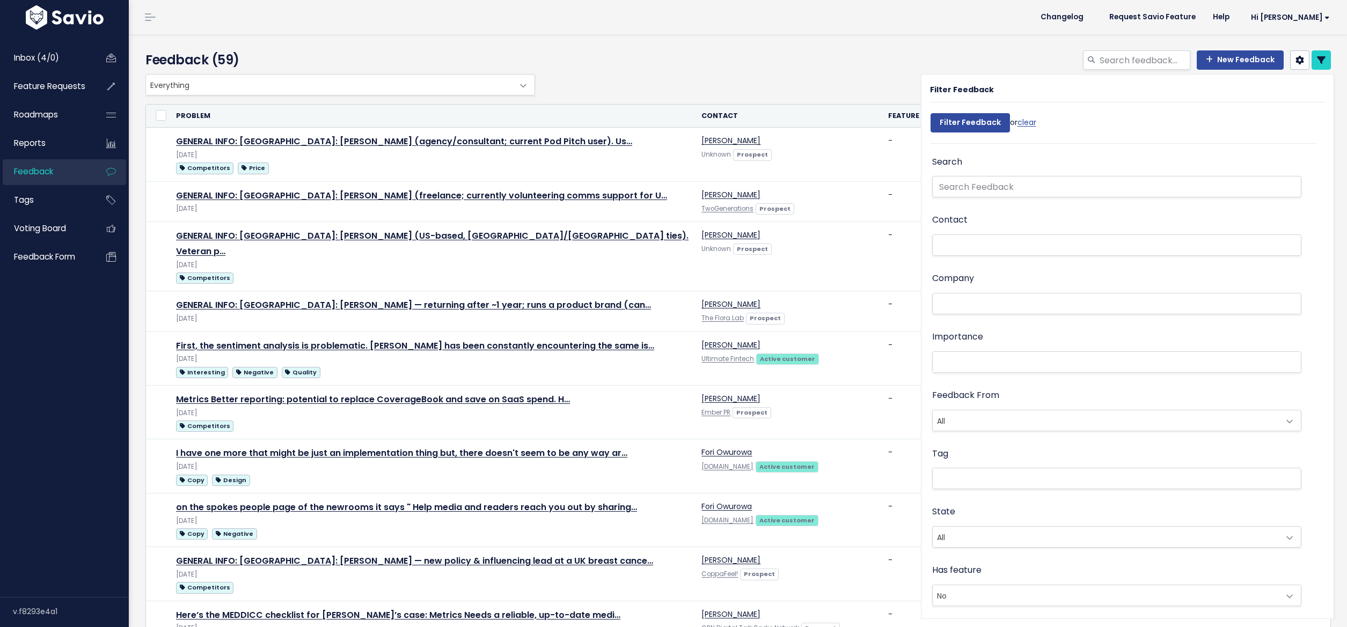
select select
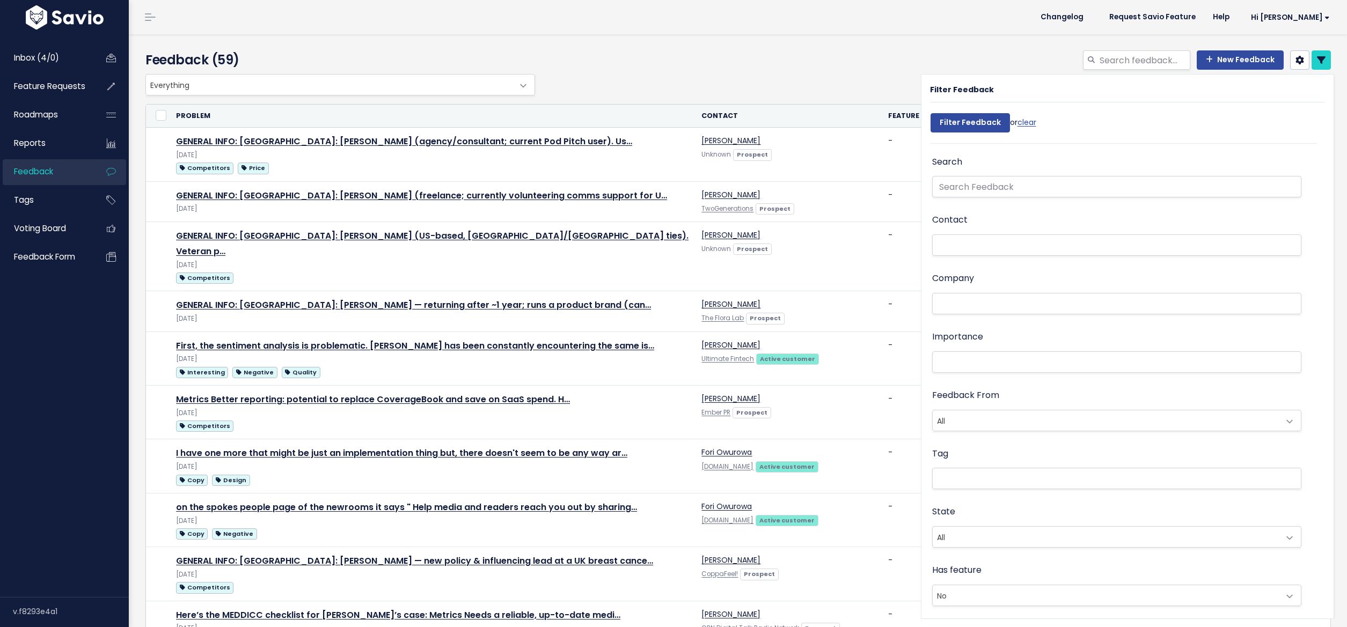
select select
click at [998, 114] on input "Filter Feedback" at bounding box center [969, 122] width 79 height 19
select select
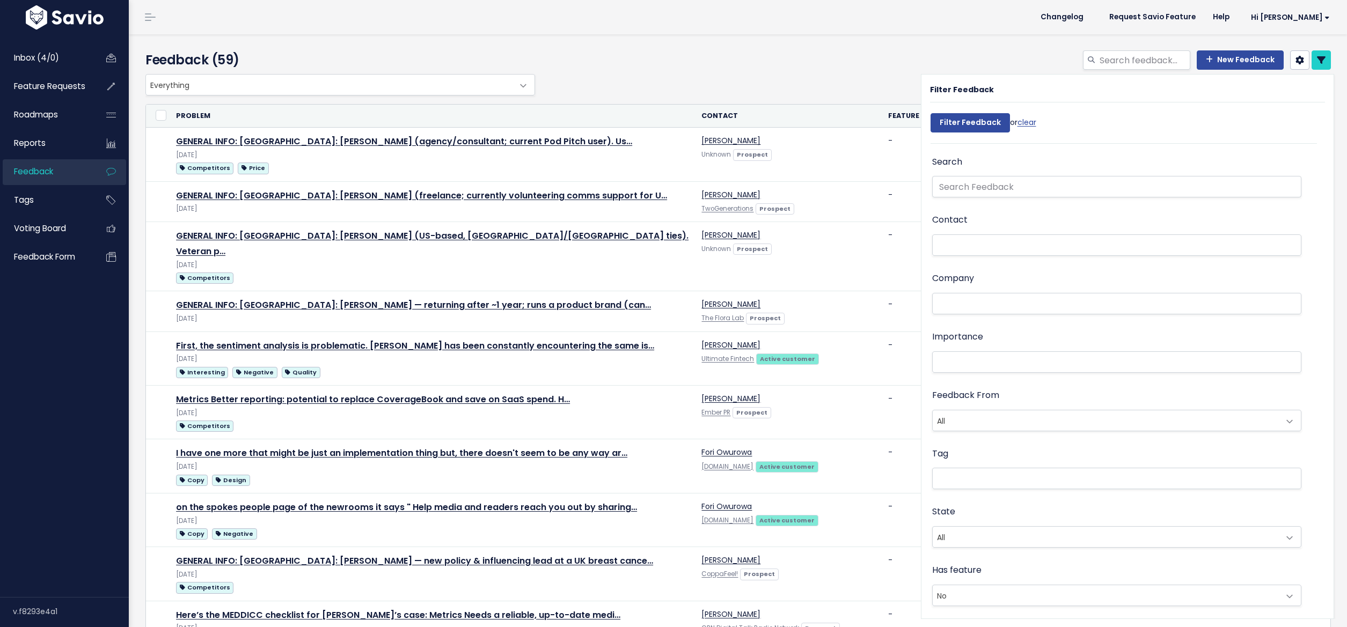
select select
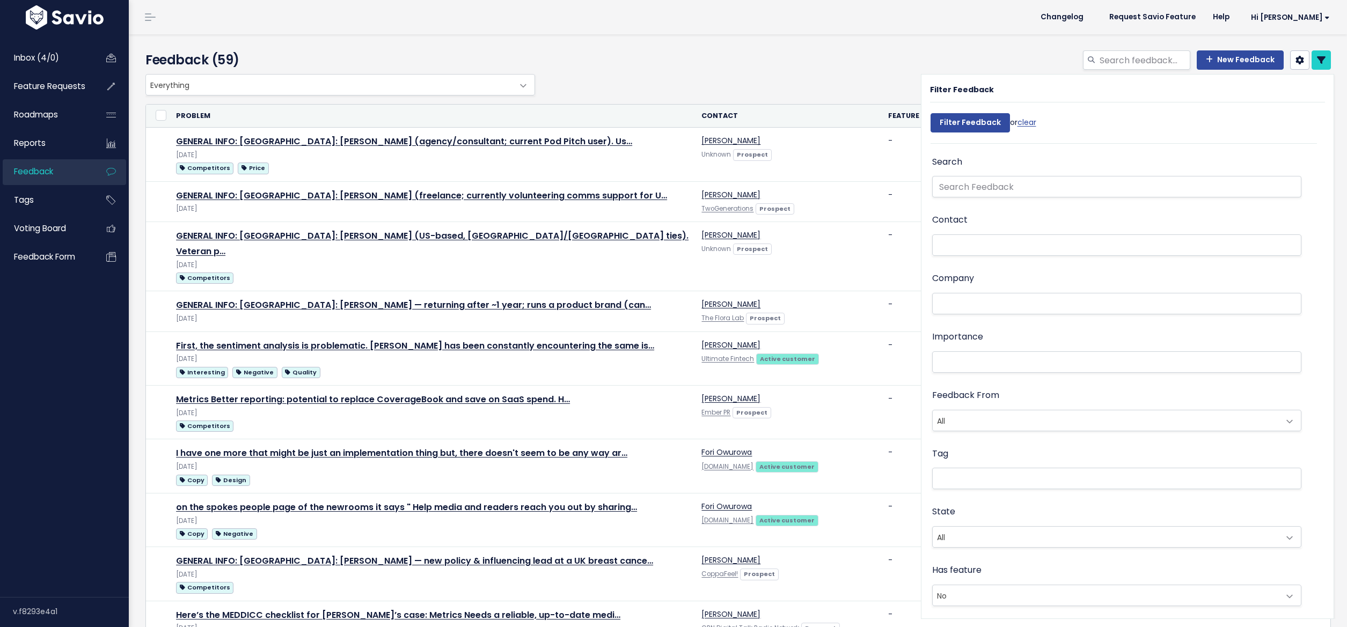
select select
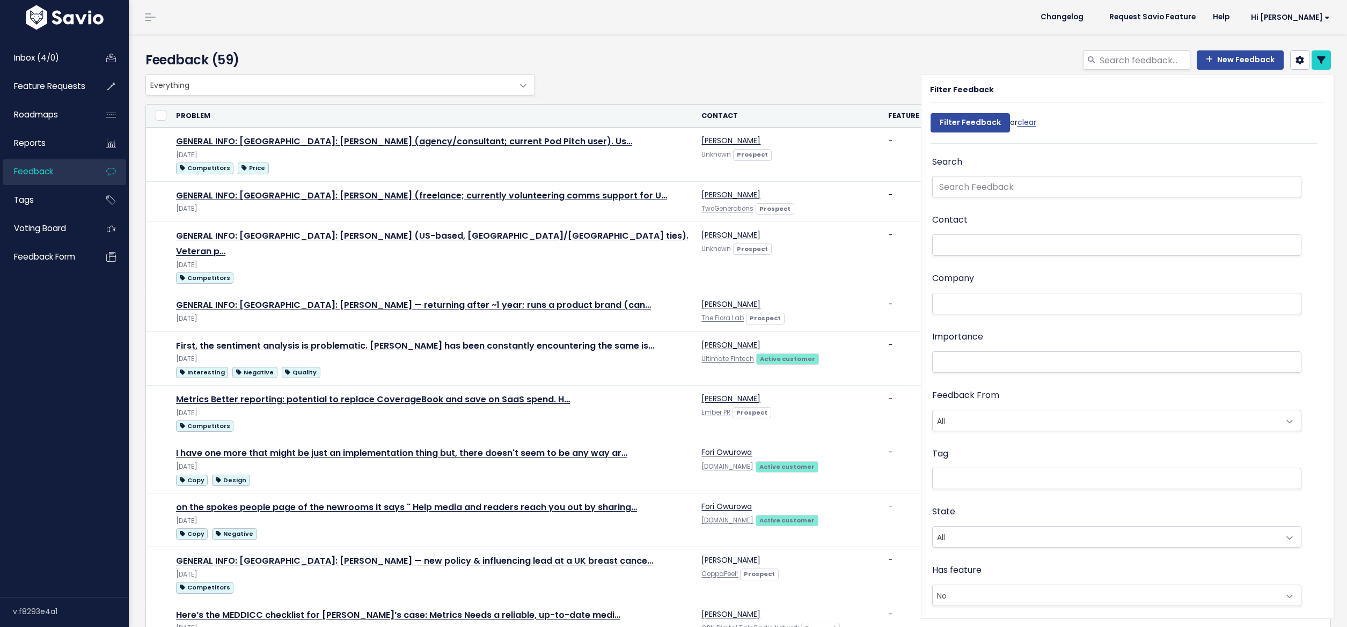
select select
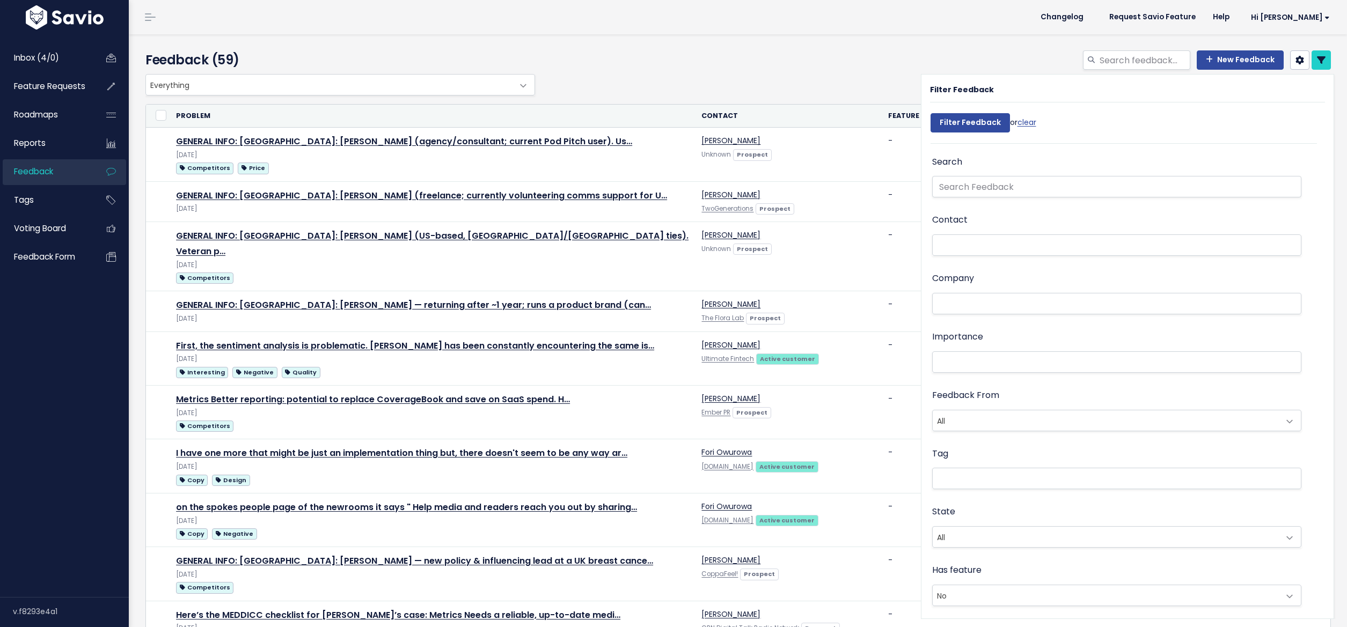
select select
click at [802, 84] on div "Everything Any Product: Any Product Area Any Product: No Product Area No Produc…" at bounding box center [735, 84] width 1185 height 21
click at [1317, 61] on icon at bounding box center [1321, 60] width 9 height 9
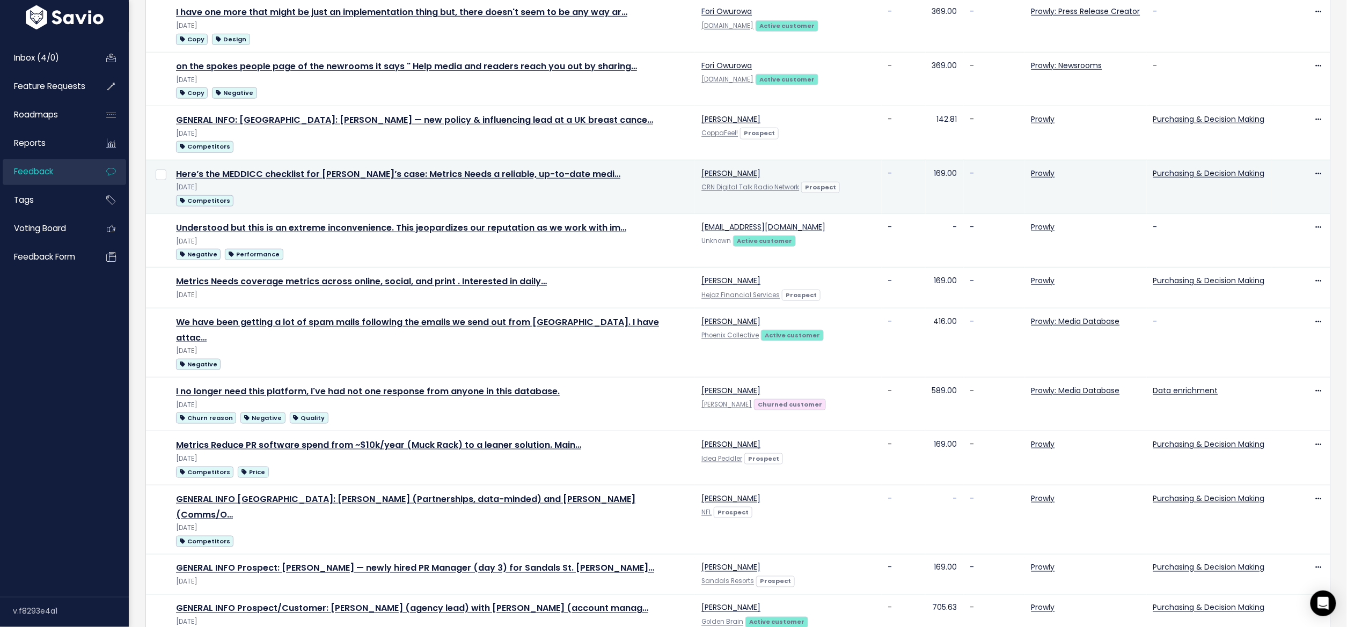
scroll to position [571, 0]
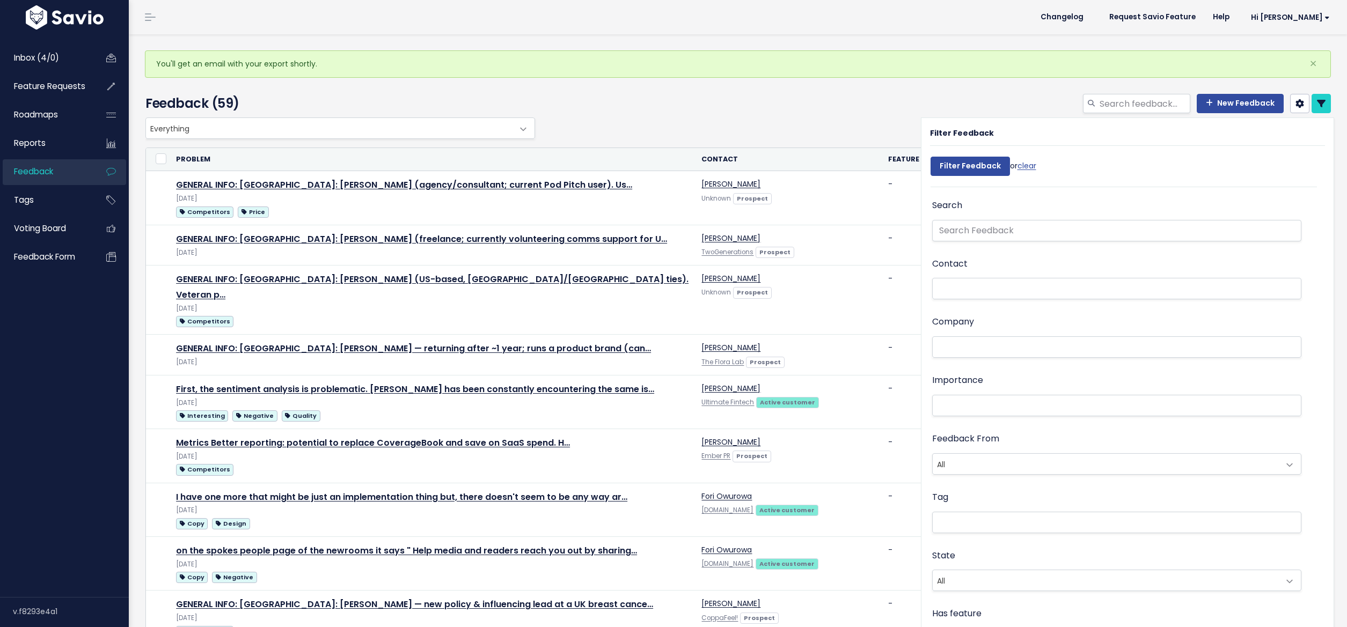
select select
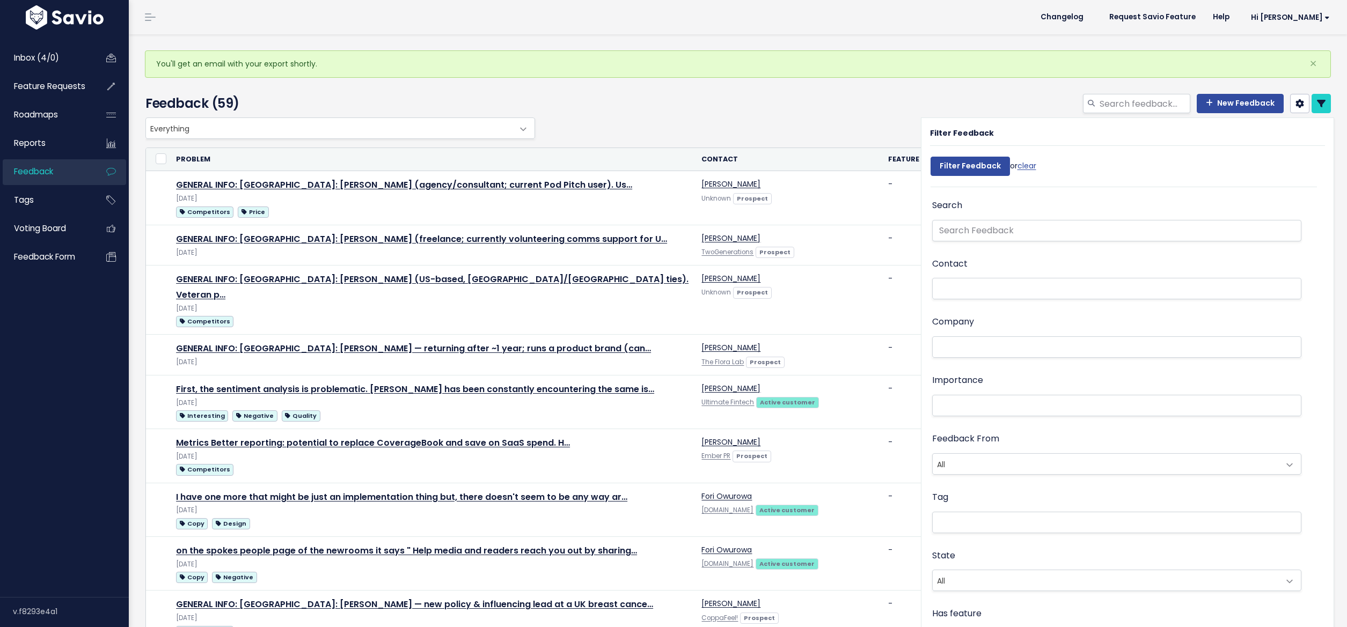
select select
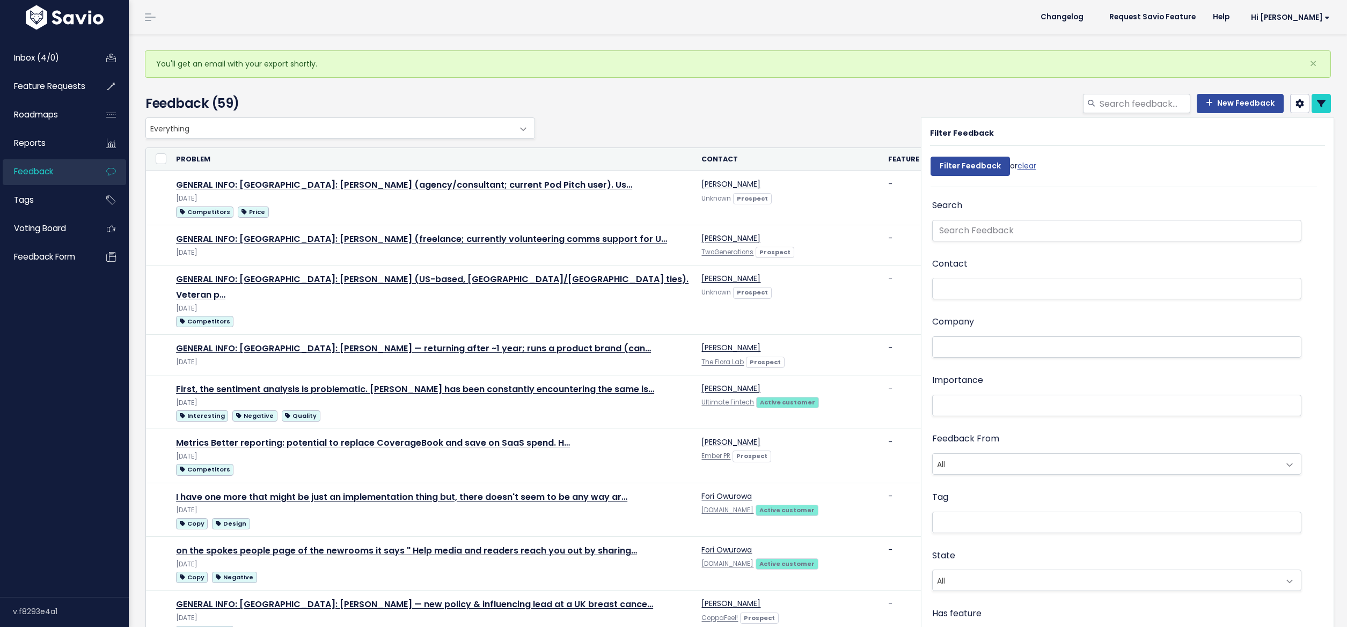
select select
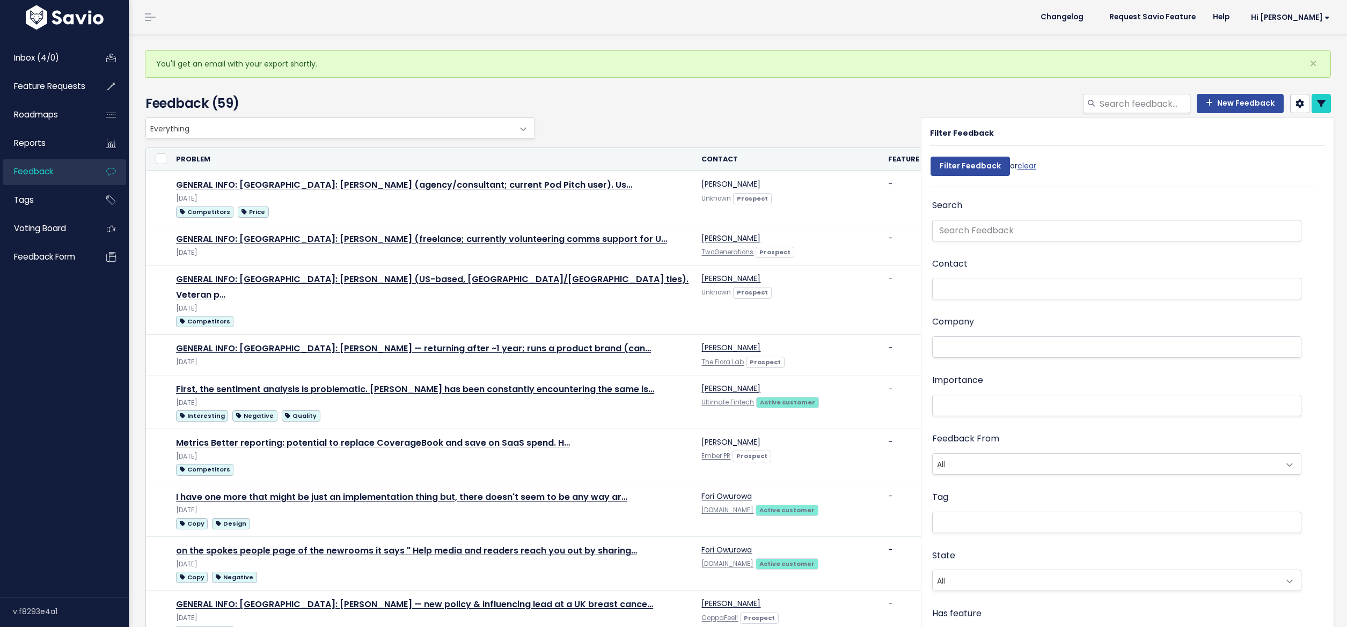
select select
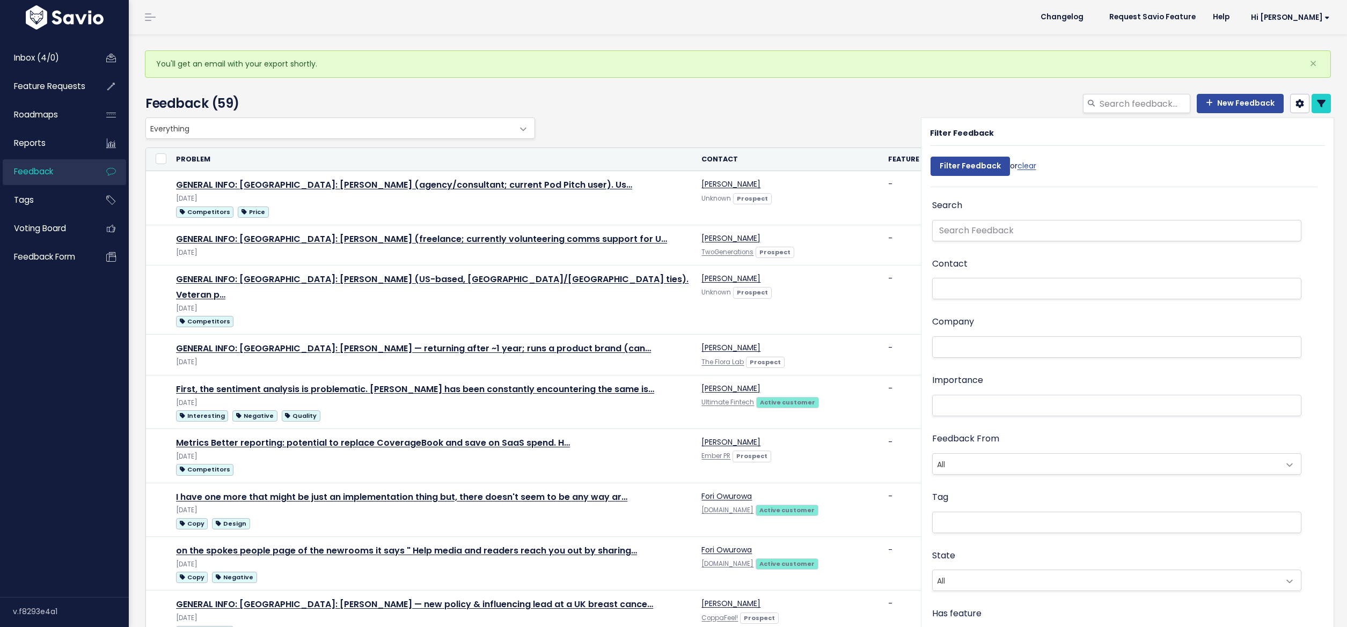
select select
click at [955, 99] on div "New Feedback" at bounding box center [938, 106] width 801 height 24
click at [1317, 99] on link at bounding box center [1320, 103] width 19 height 19
